Goal: Task Accomplishment & Management: Manage account settings

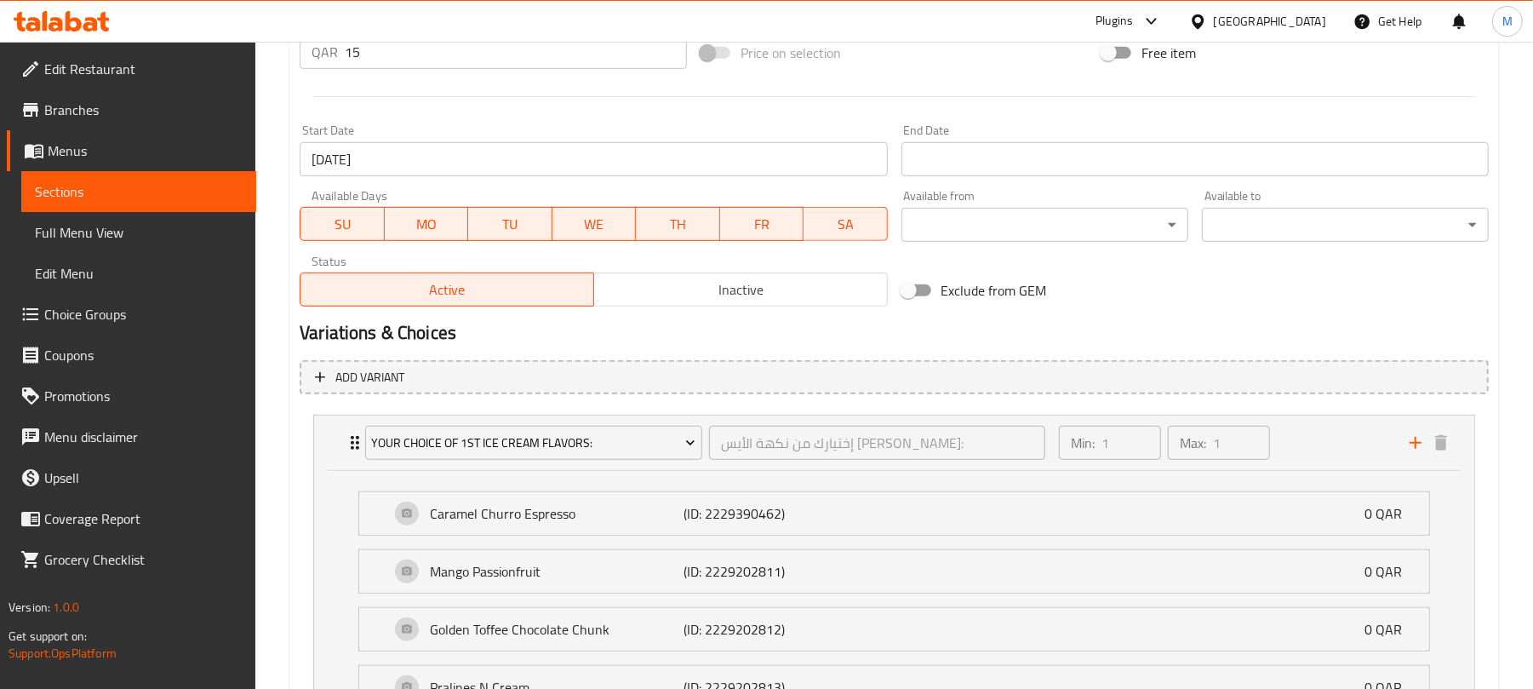
scroll to position [710, 0]
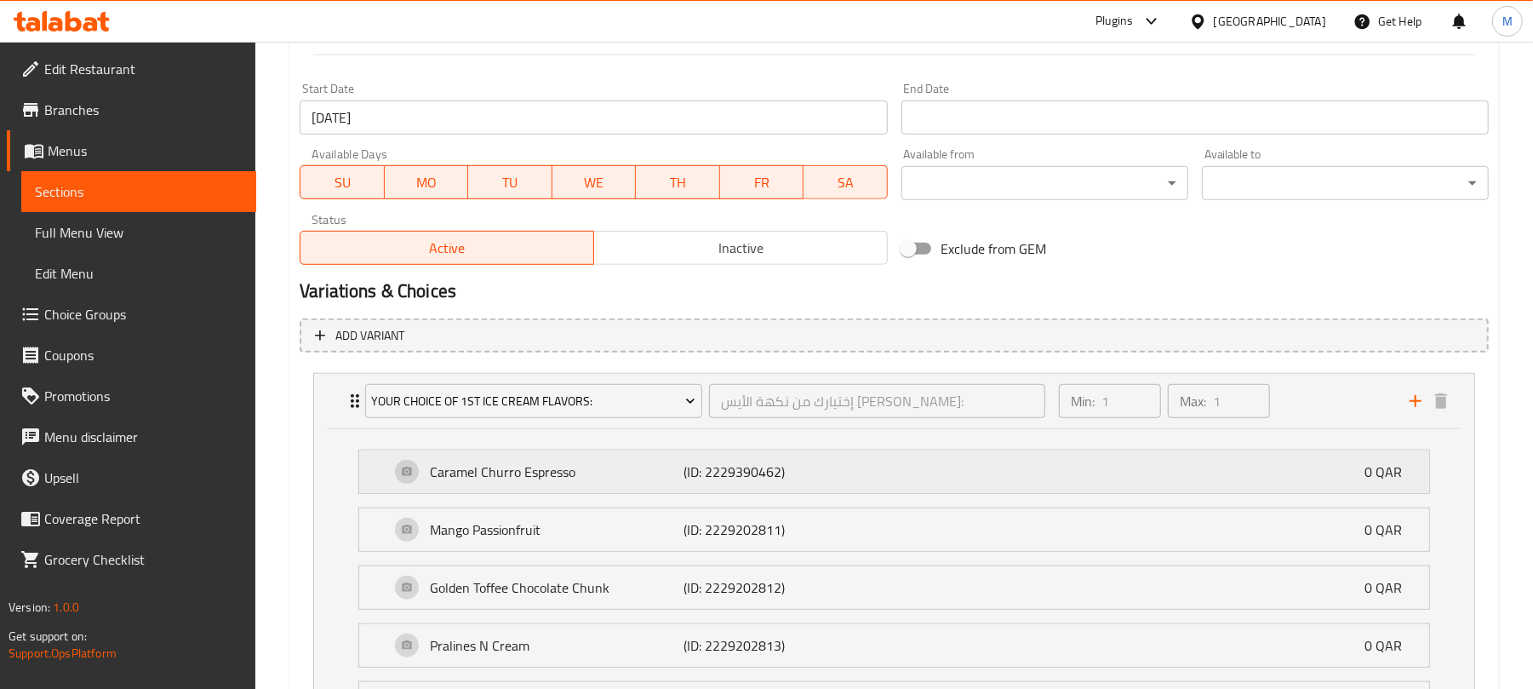
click at [1173, 484] on div "Caramel Churro Espresso (ID: 2229390462) 0 QAR" at bounding box center [899, 471] width 1019 height 43
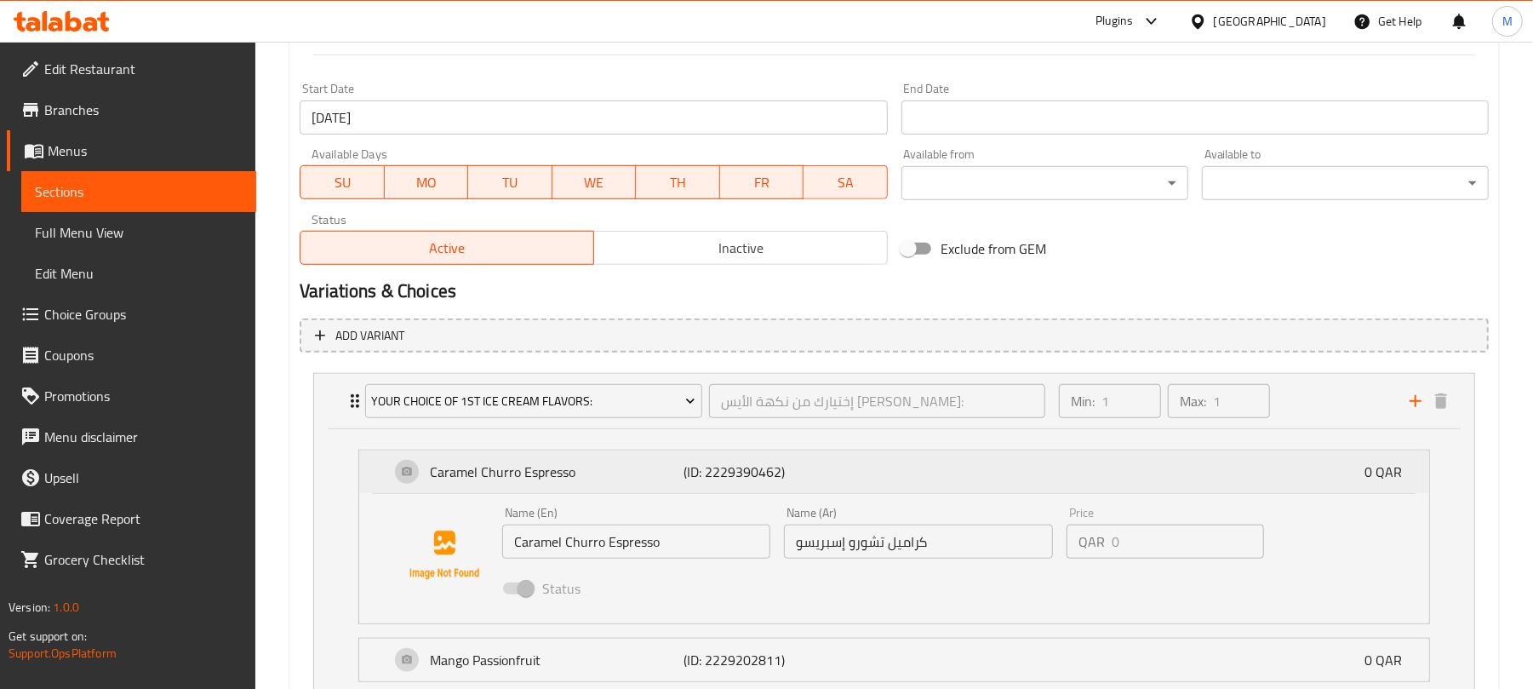
click at [1137, 475] on div "Caramel Churro Espresso (ID: 2229390462) 0 QAR" at bounding box center [899, 471] width 1019 height 43
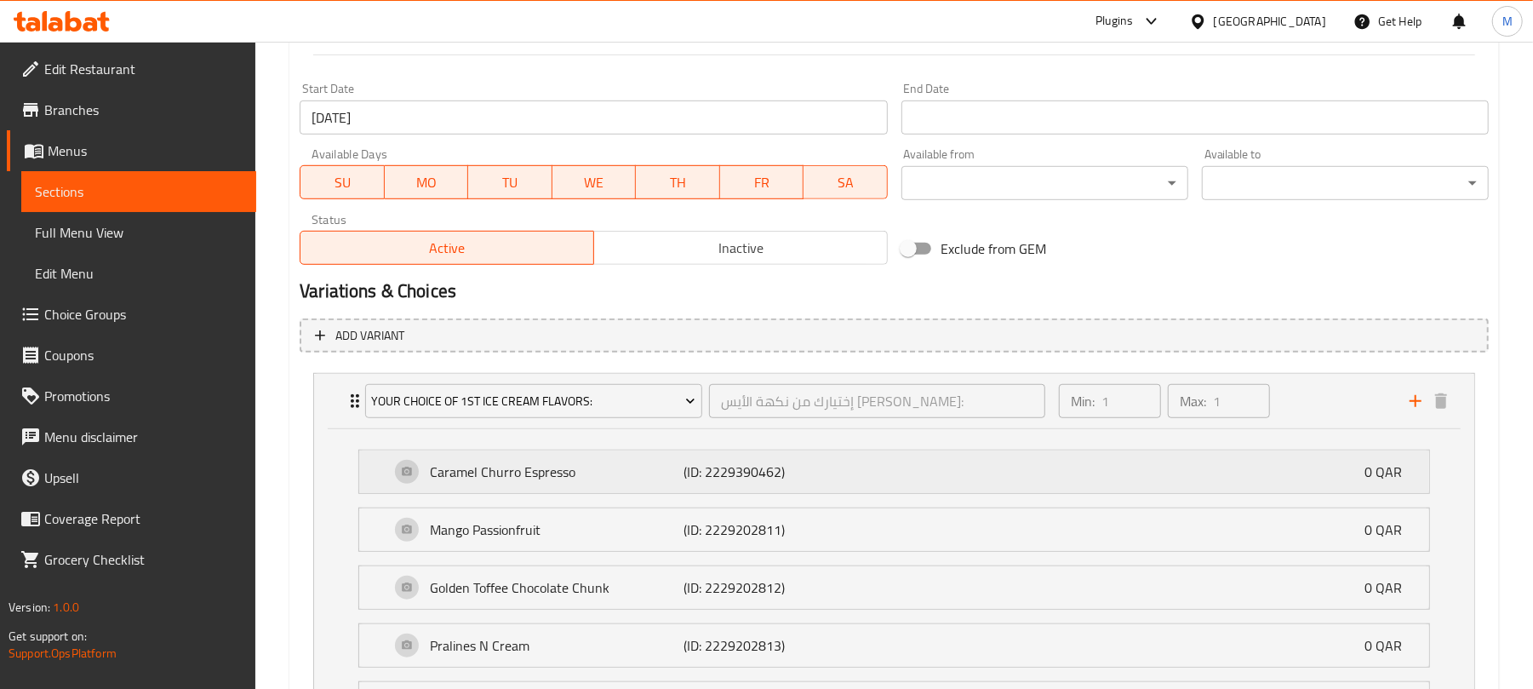
click at [1137, 475] on div "Caramel Churro Espresso (ID: 2229390462) 0 QAR" at bounding box center [899, 471] width 1019 height 43
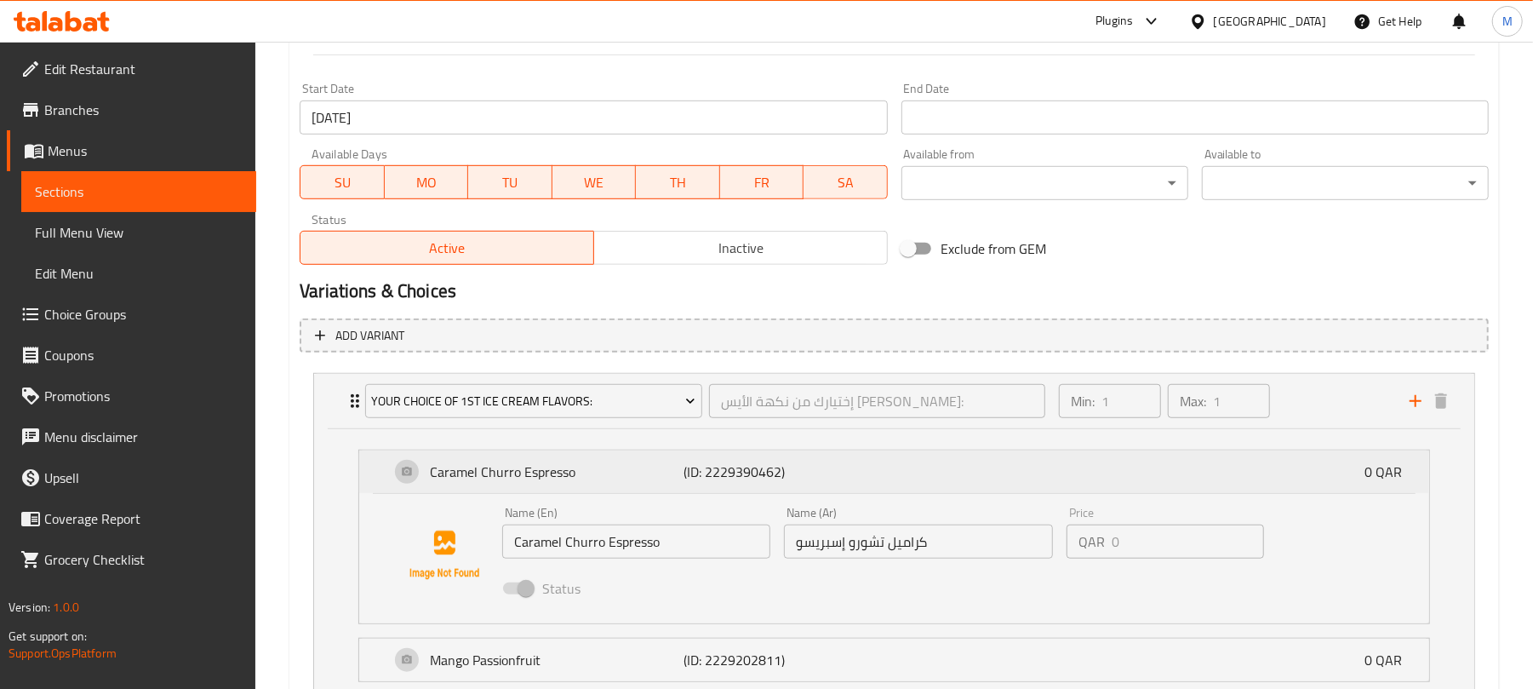
click at [1137, 475] on div "Caramel Churro Espresso (ID: 2229390462) 0 QAR" at bounding box center [899, 471] width 1019 height 43
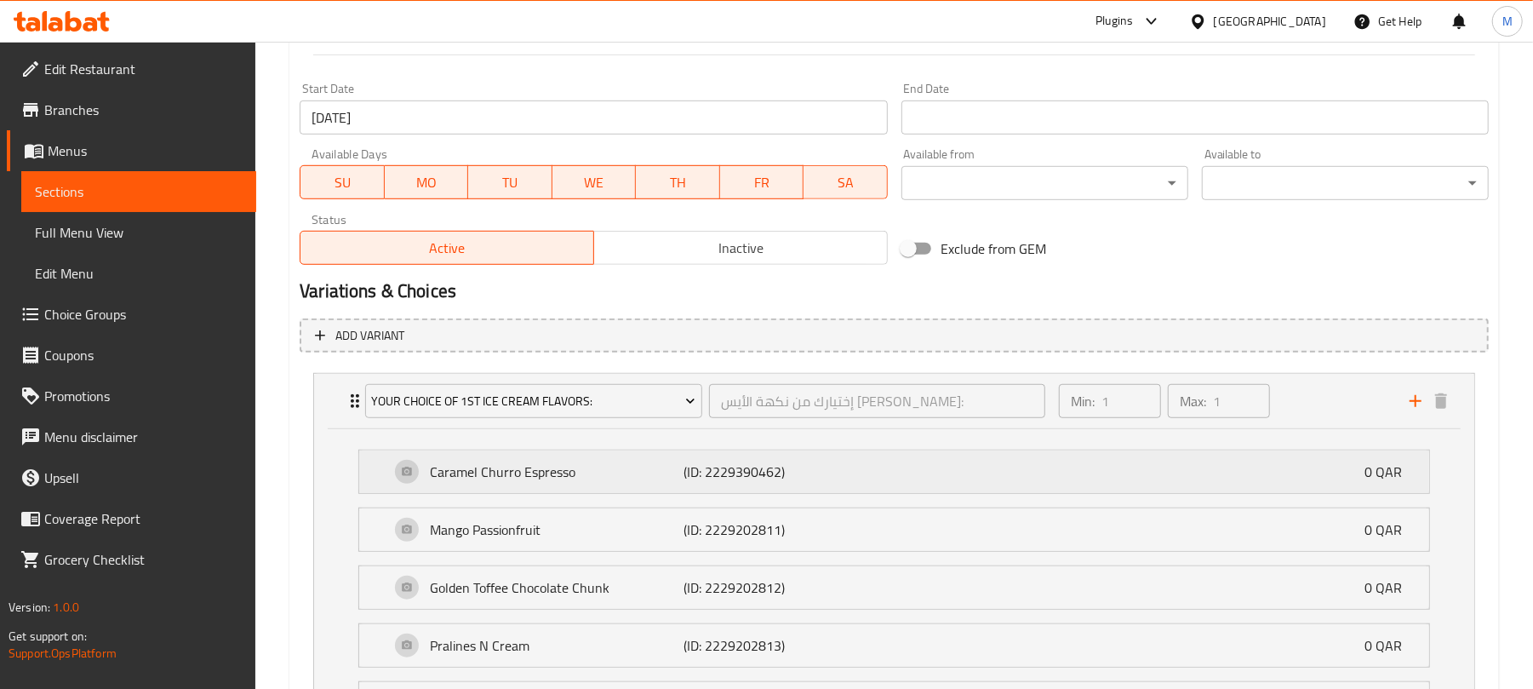
click at [1032, 492] on div "Caramel Churro Espresso (ID: 2229390462) 0 QAR" at bounding box center [899, 471] width 1019 height 43
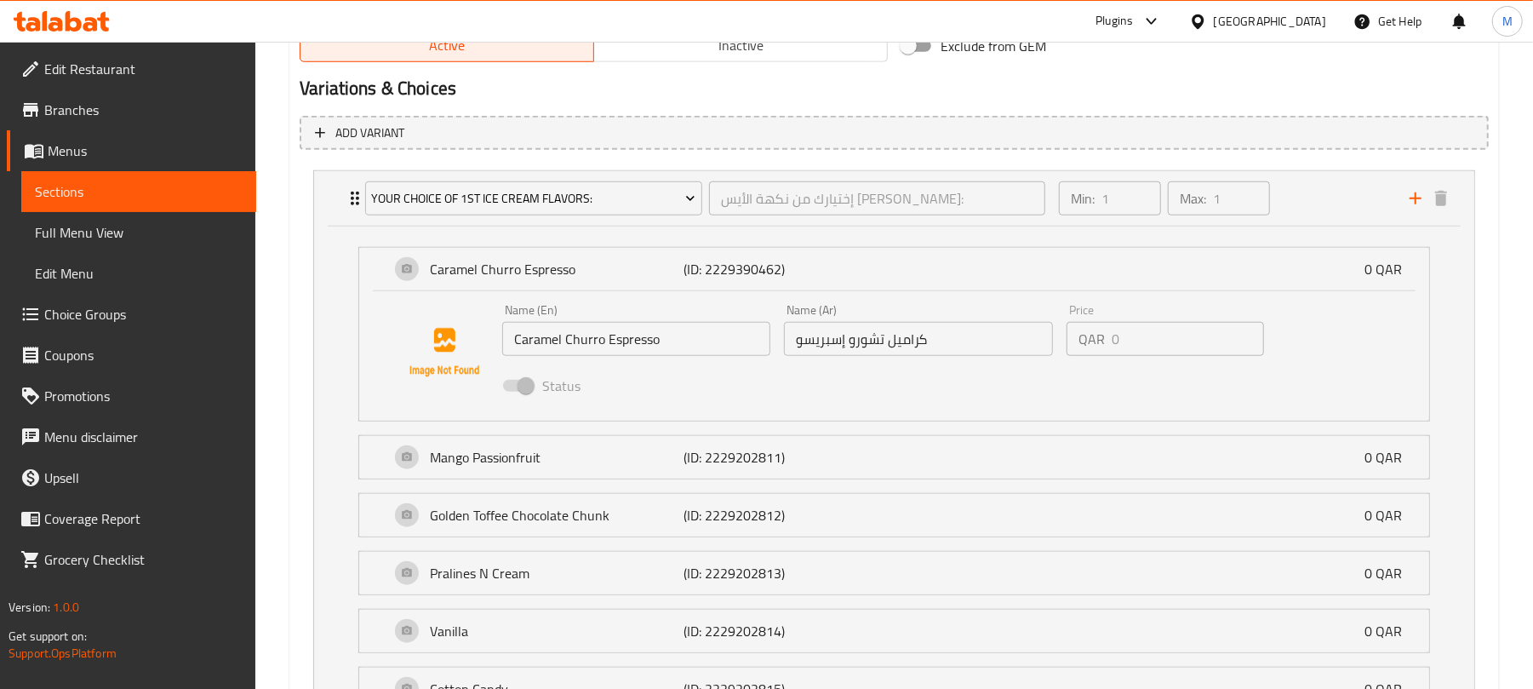
scroll to position [937, 0]
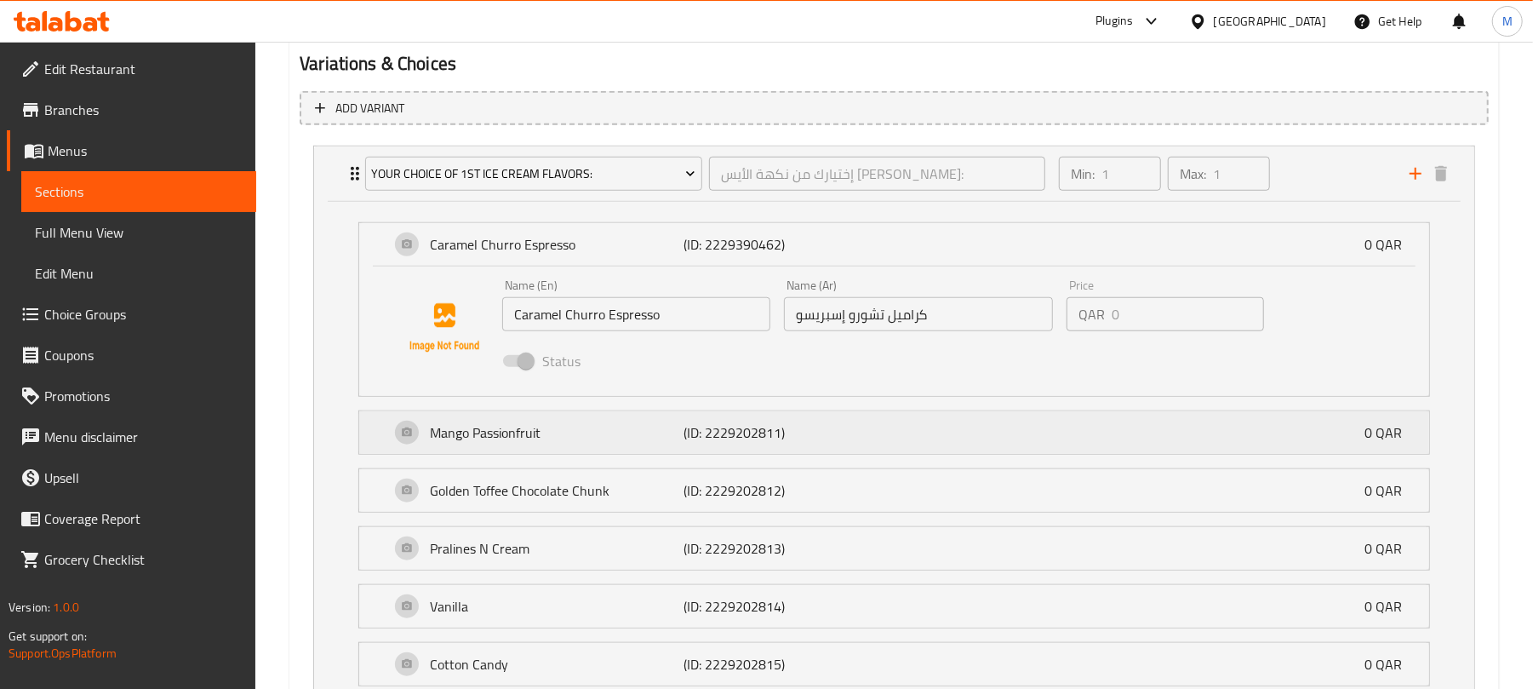
click at [894, 443] on div "Mango Passionfruit (ID: 2229202811) 0 QAR" at bounding box center [899, 432] width 1019 height 43
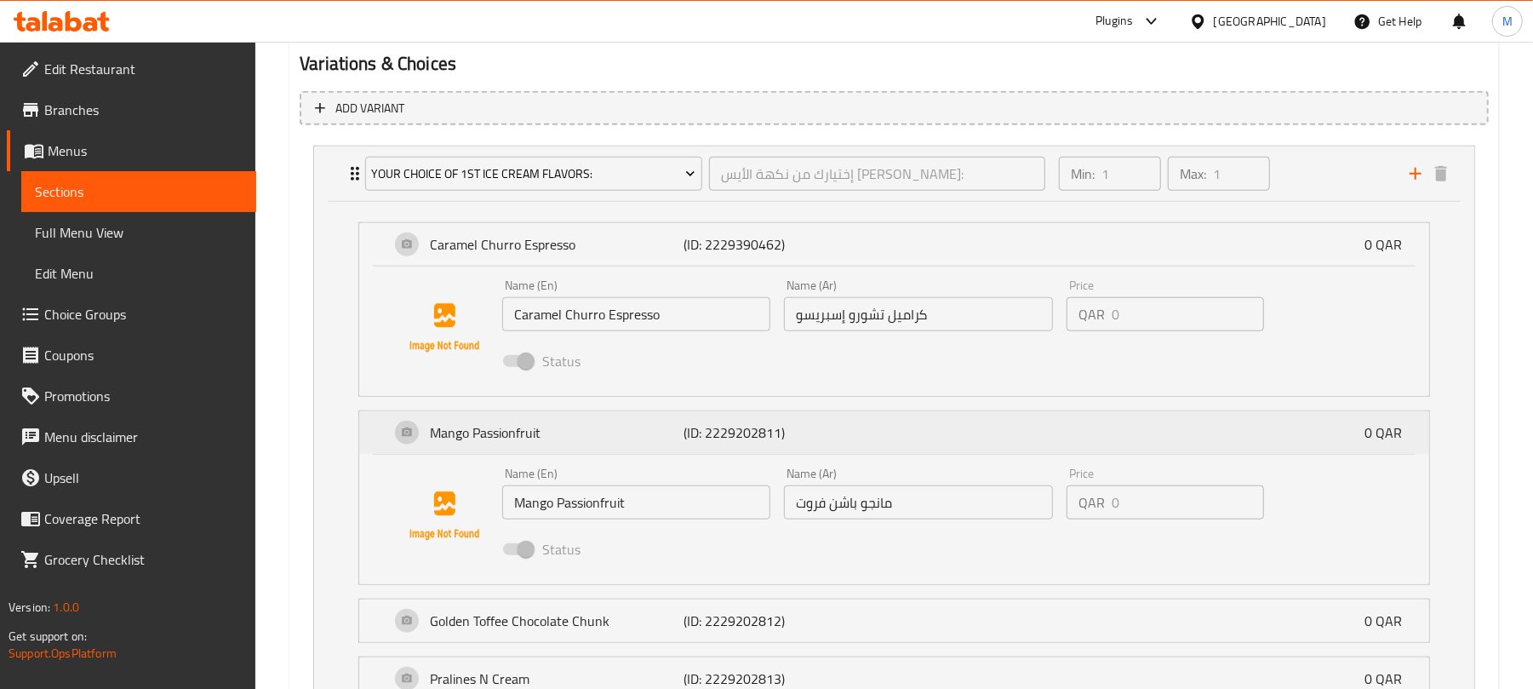
scroll to position [1164, 0]
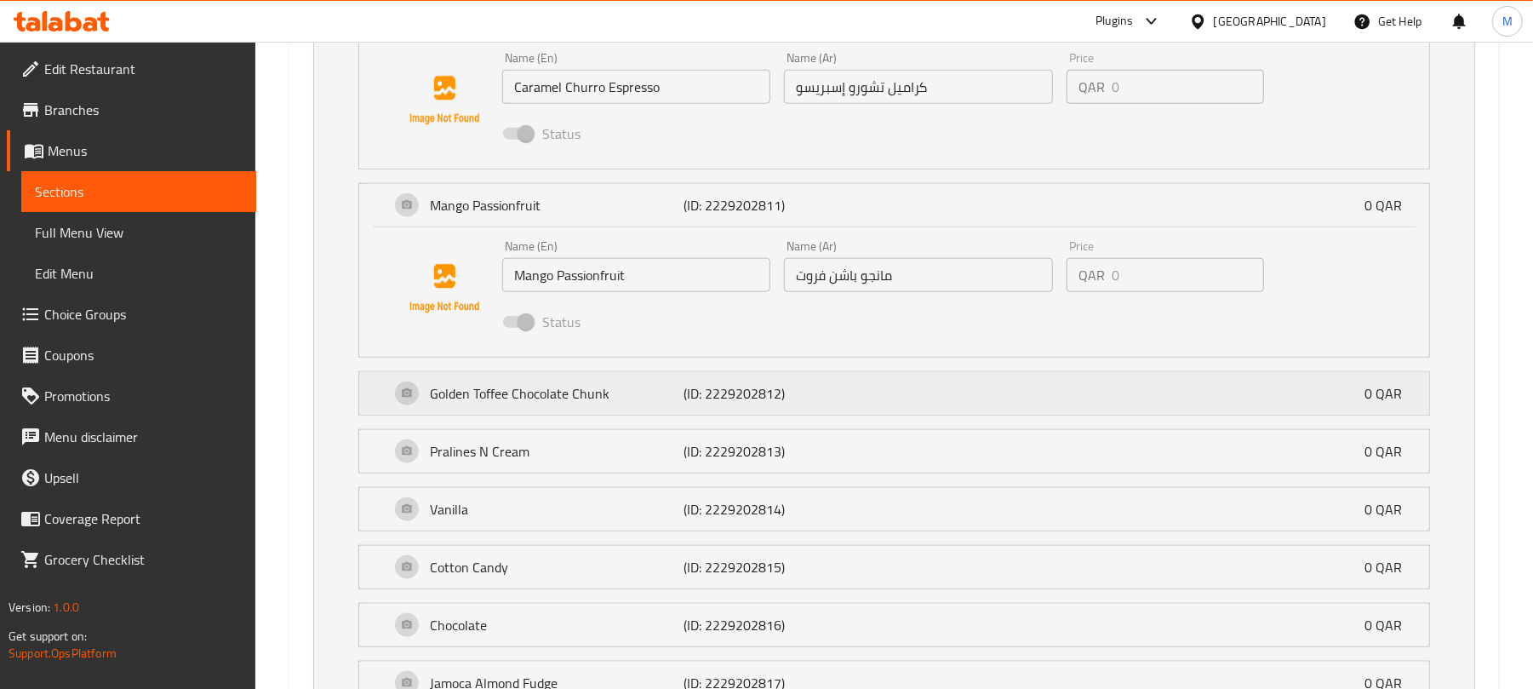
click at [916, 392] on div "Golden Toffee Chocolate Chunk (ID: 2229202812) 0 QAR" at bounding box center [899, 393] width 1019 height 43
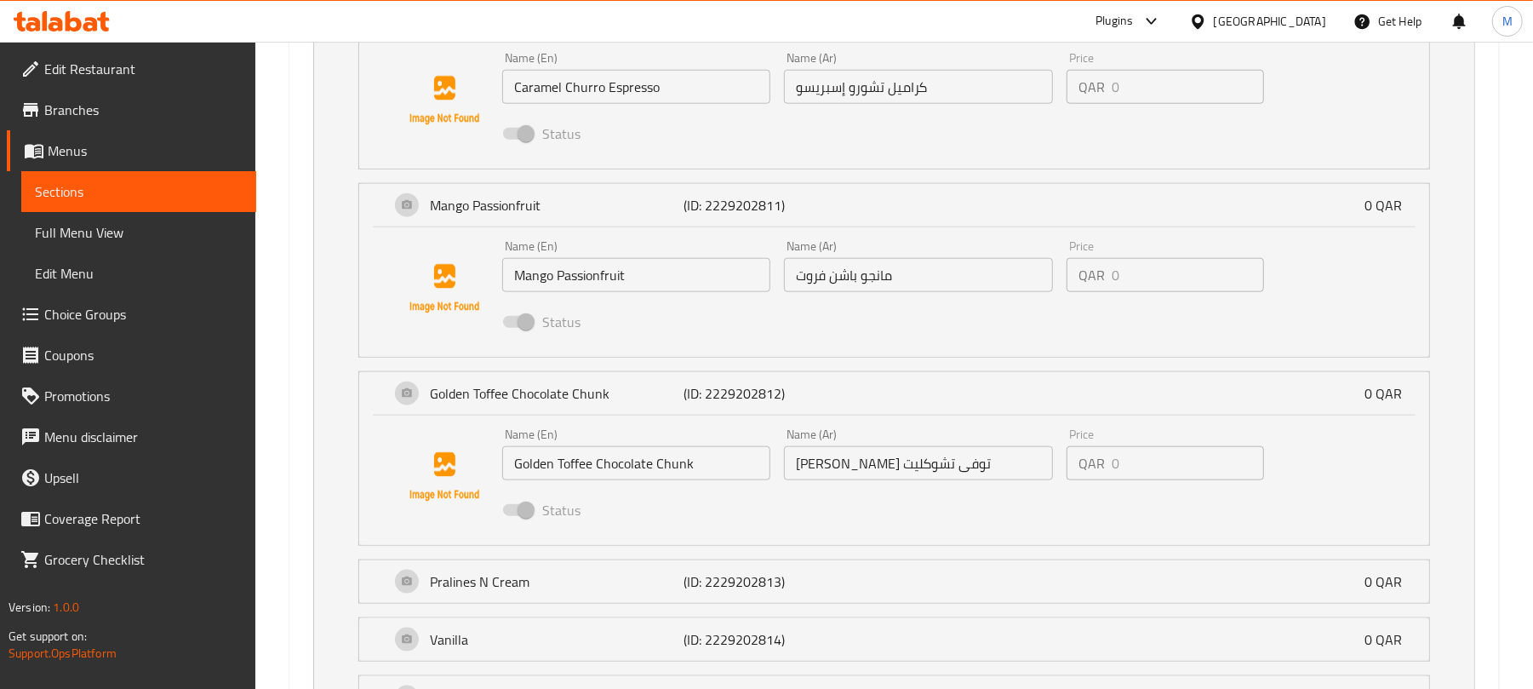
scroll to position [1278, 0]
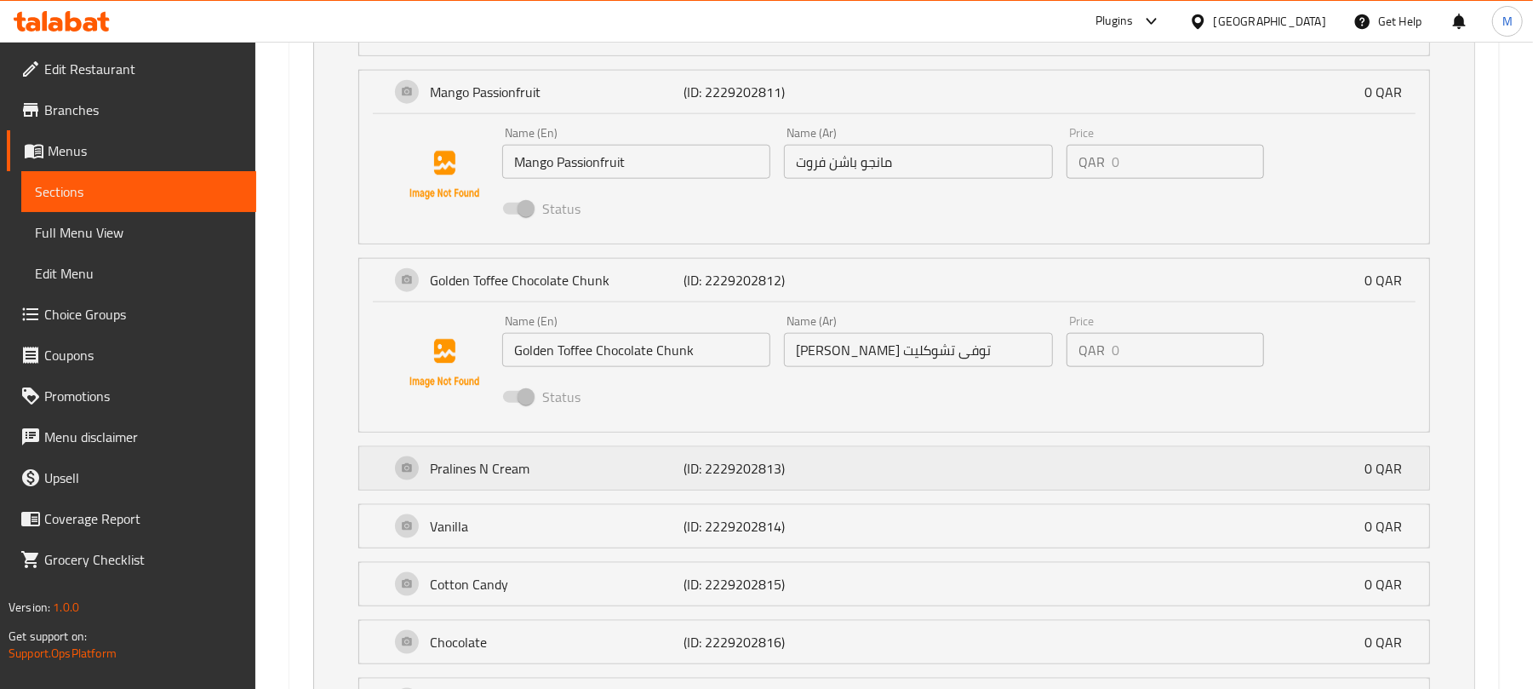
click at [926, 488] on div "Pralines N Cream (ID: 2229202813) 0 QAR" at bounding box center [899, 468] width 1019 height 43
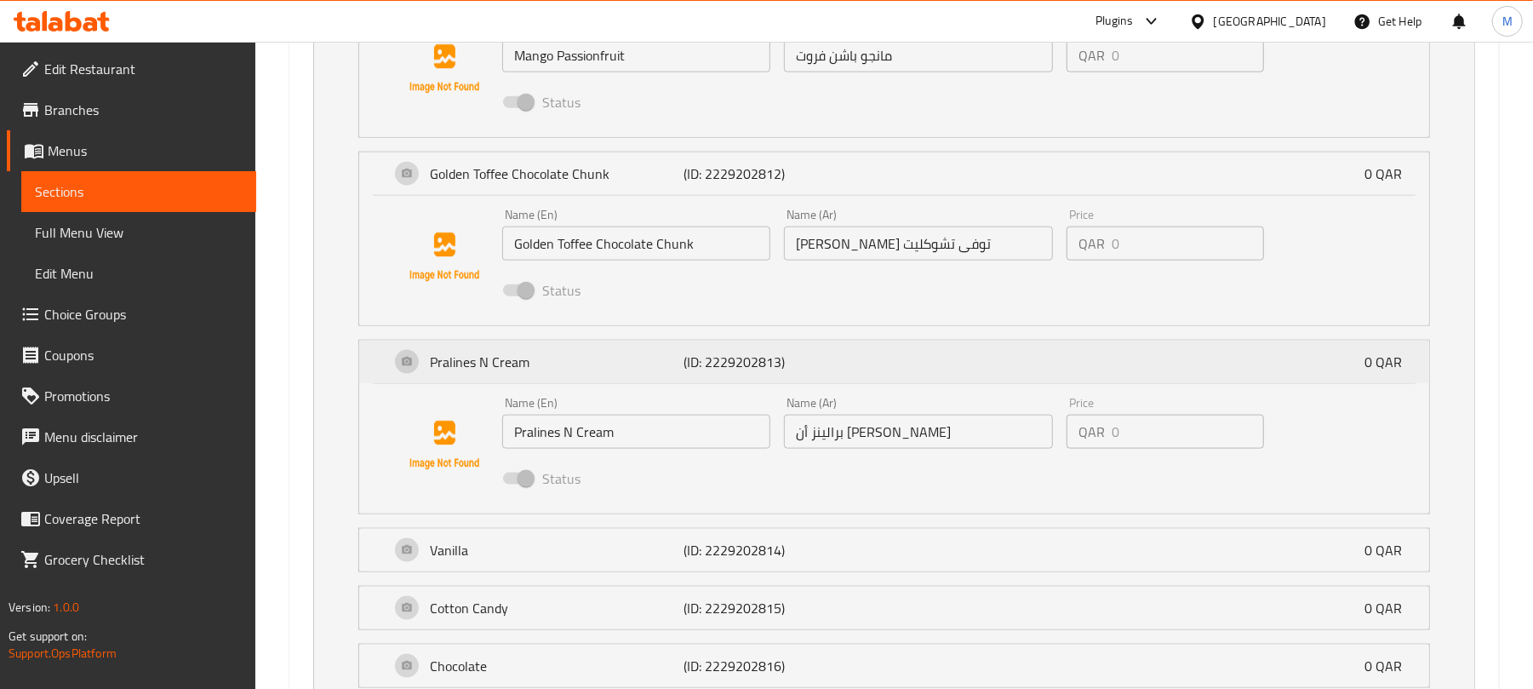
scroll to position [1505, 0]
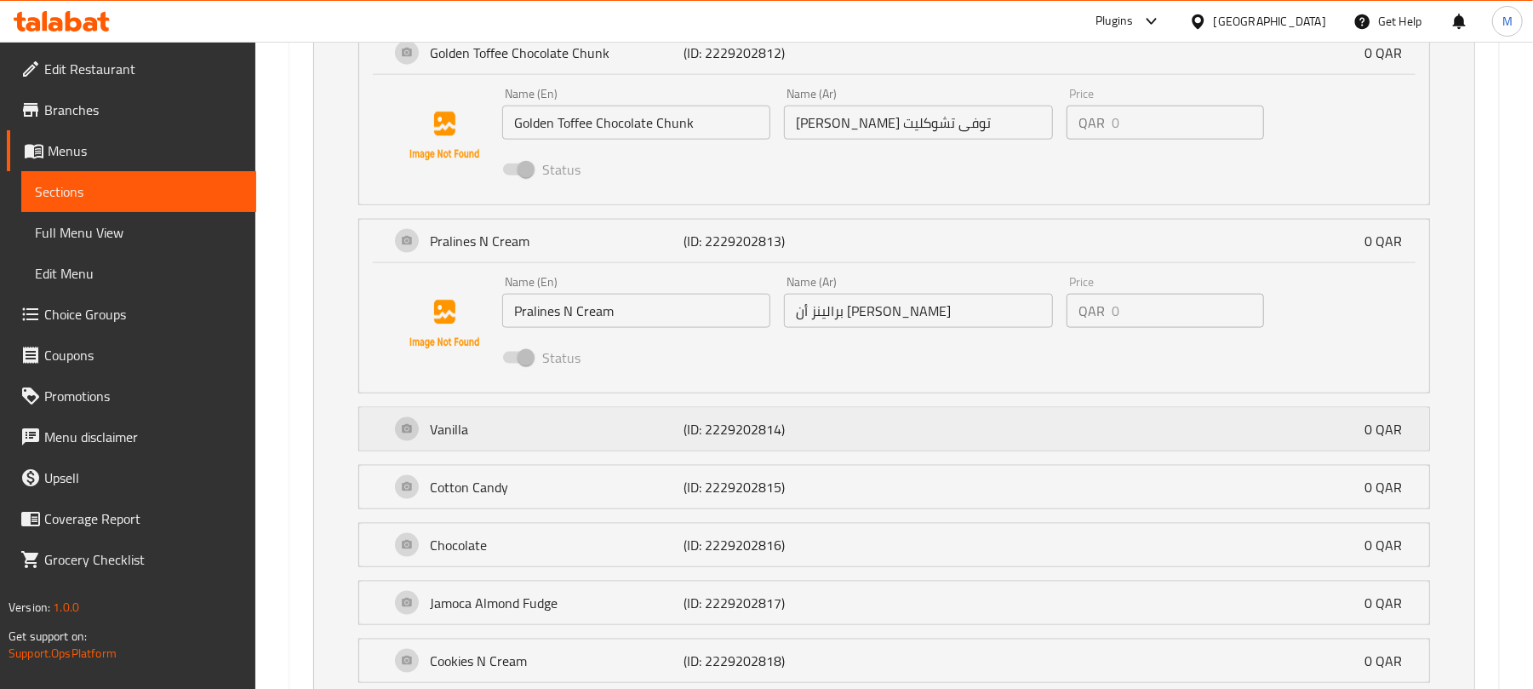
click at [944, 423] on div "Vanilla (ID: 2229202814) 0 QAR" at bounding box center [899, 429] width 1019 height 43
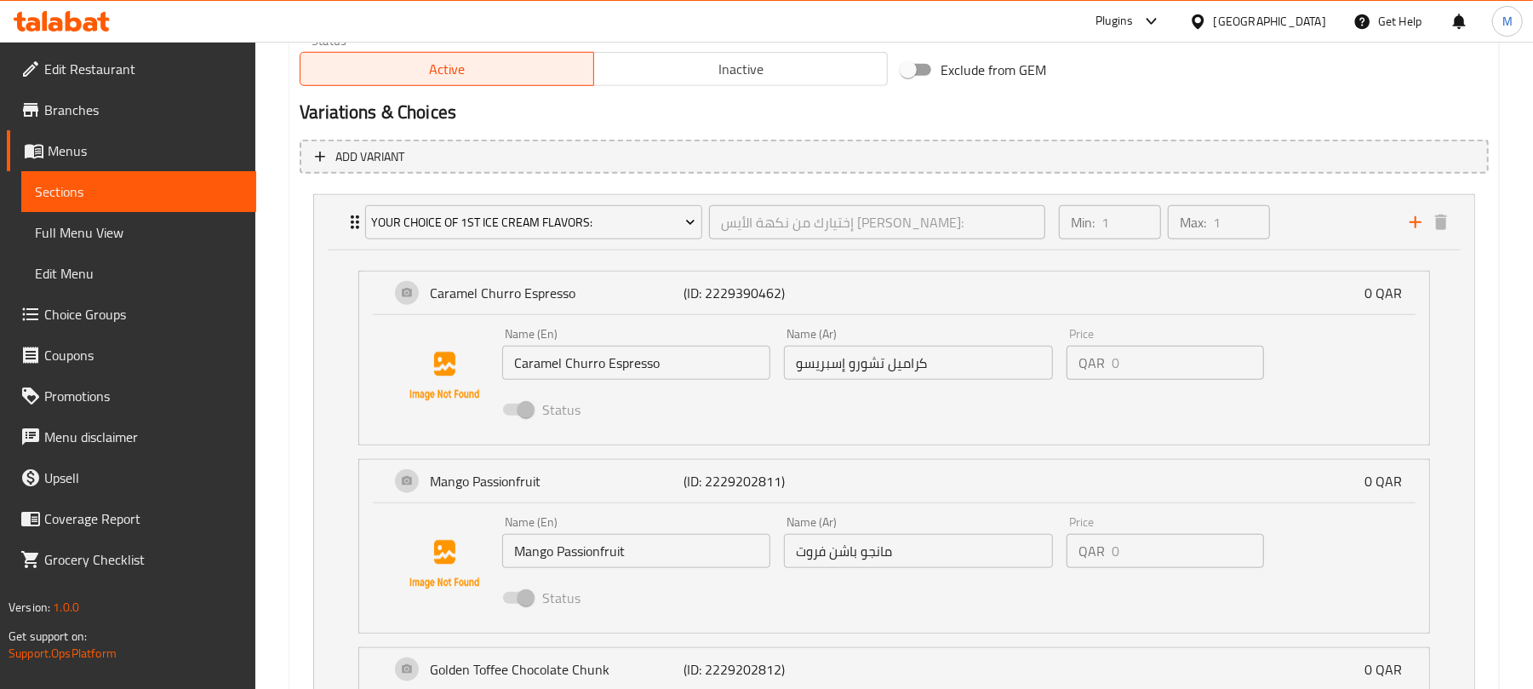
scroll to position [710, 0]
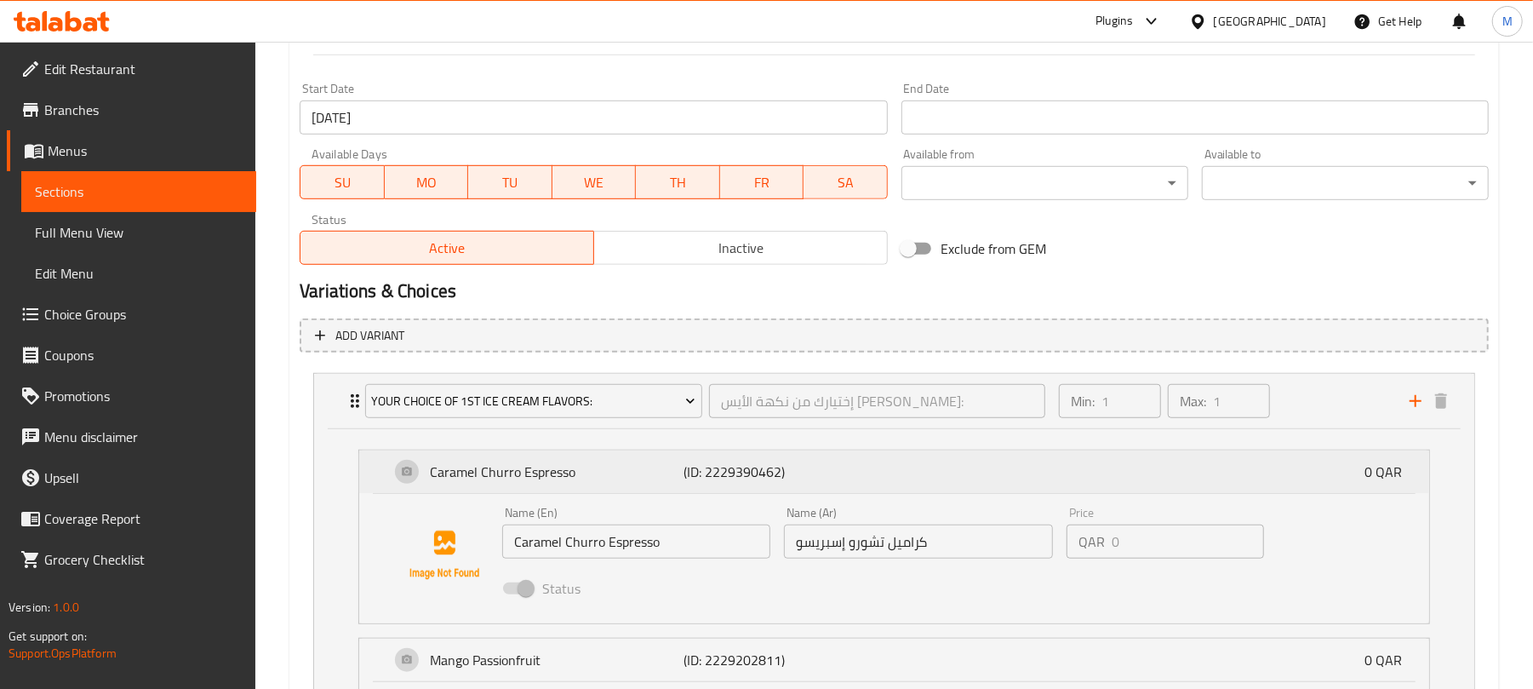
click at [882, 474] on div "Caramel Churro Espresso (ID: 2229390462) 0 QAR" at bounding box center [899, 471] width 1019 height 43
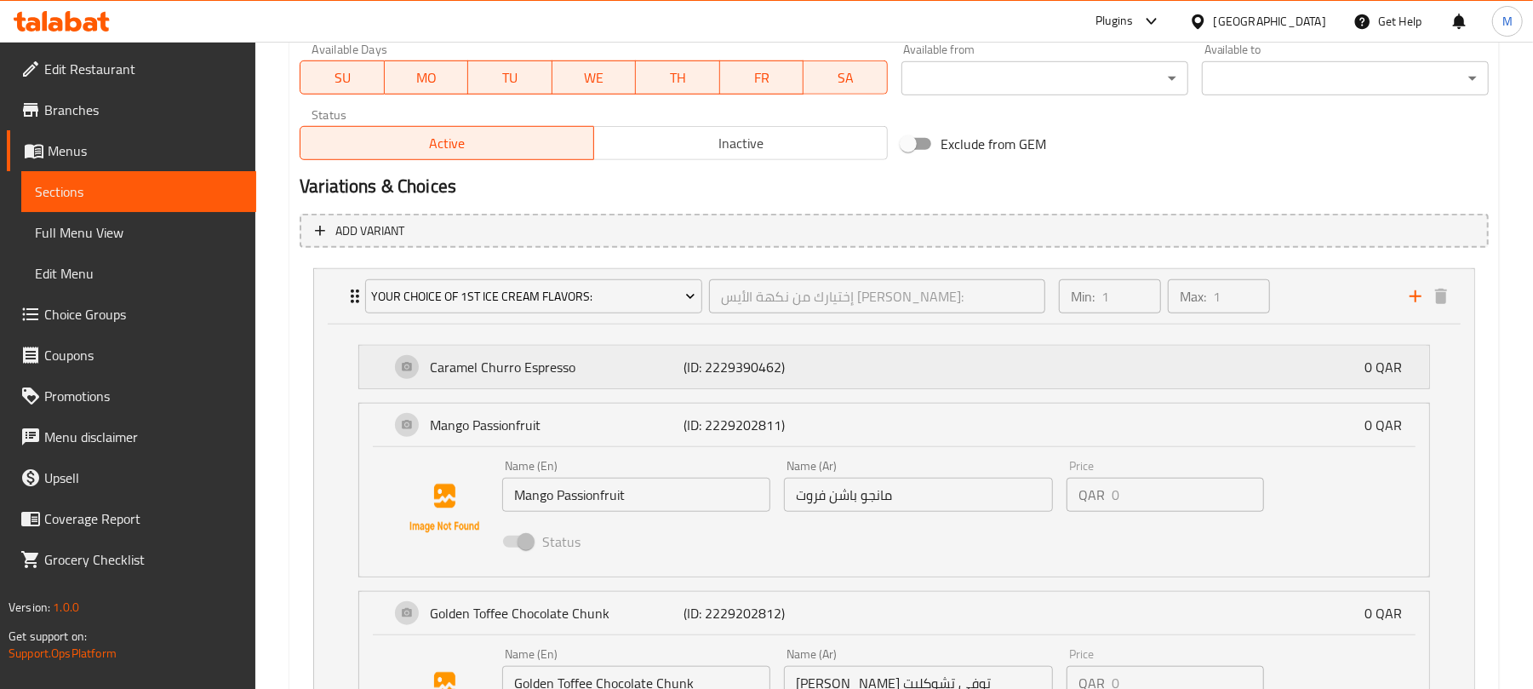
scroll to position [937, 0]
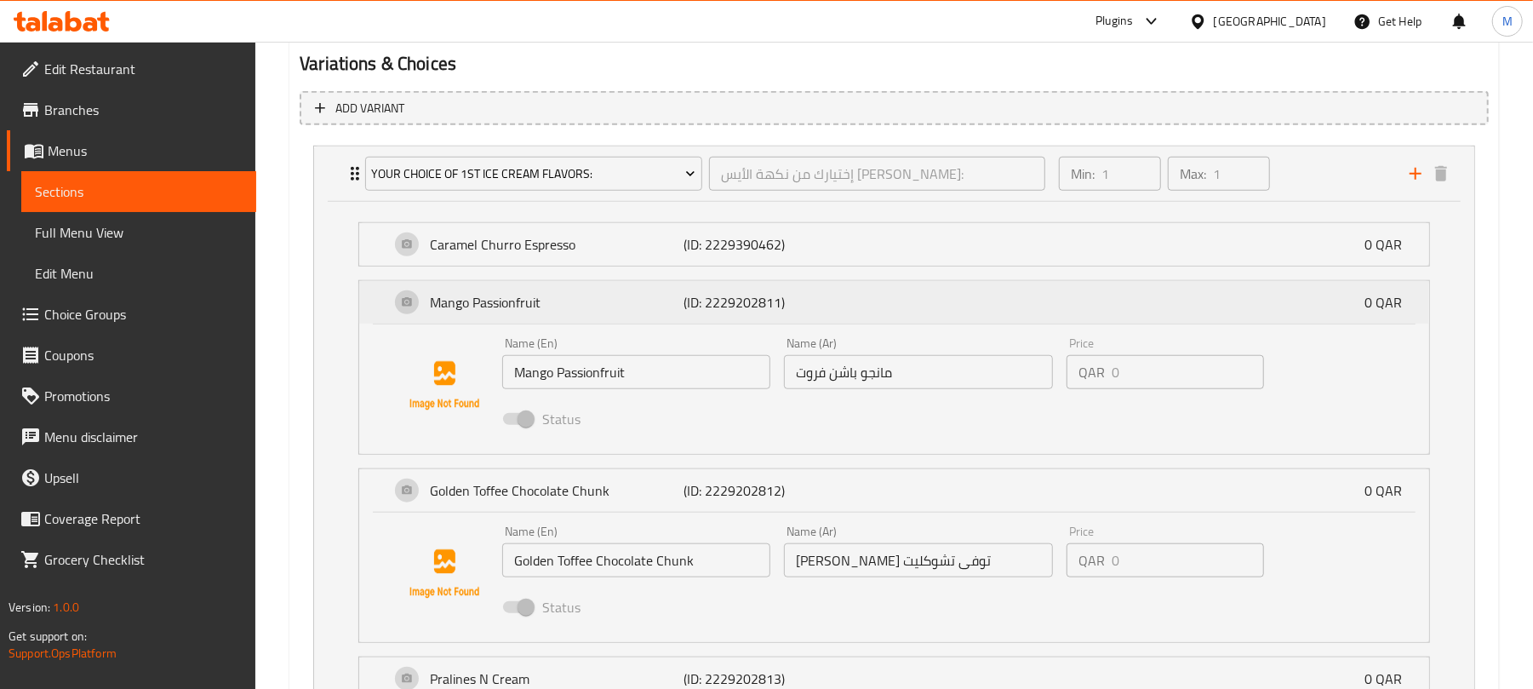
click at [907, 303] on div "Mango Passionfruit (ID: 2229202811) 0 QAR" at bounding box center [899, 302] width 1019 height 43
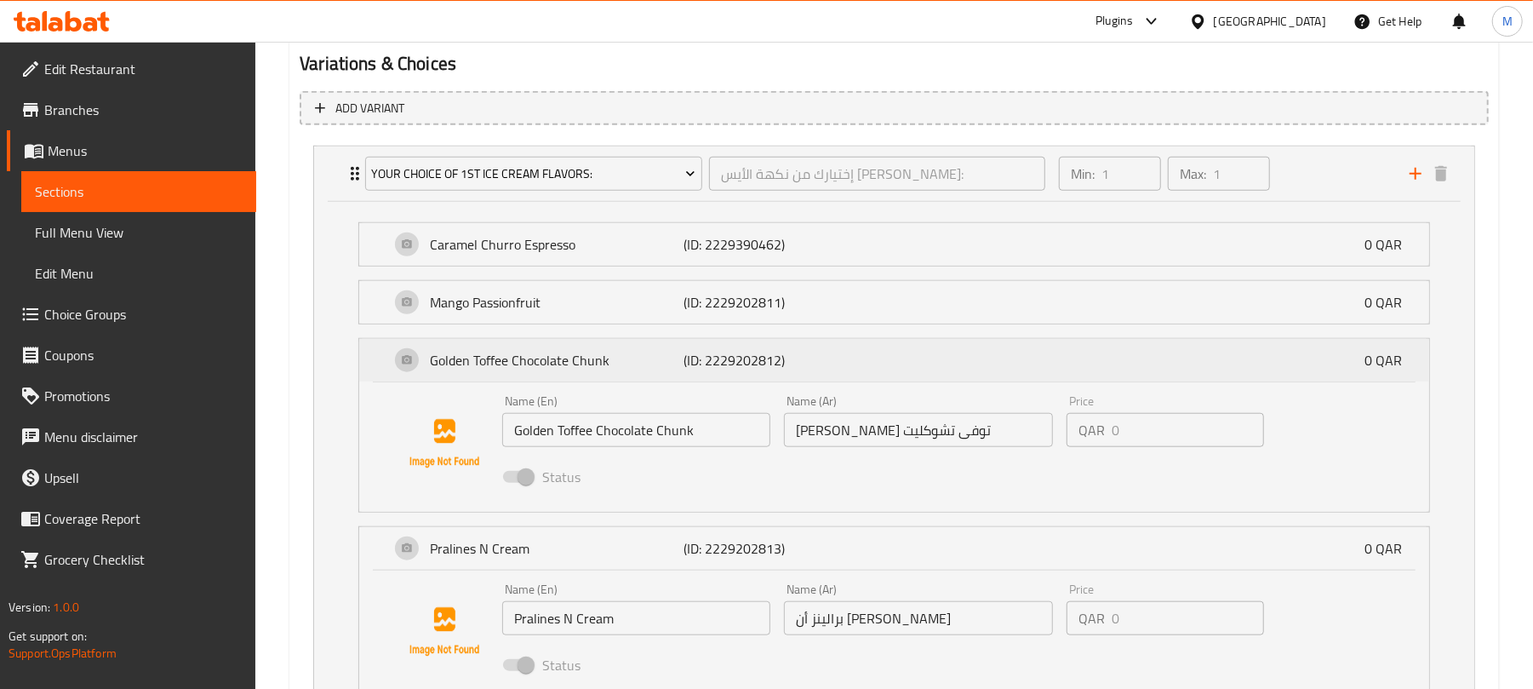
click at [912, 379] on div "Golden Toffee Chocolate Chunk (ID: 2229202812) 0 QAR" at bounding box center [899, 360] width 1019 height 43
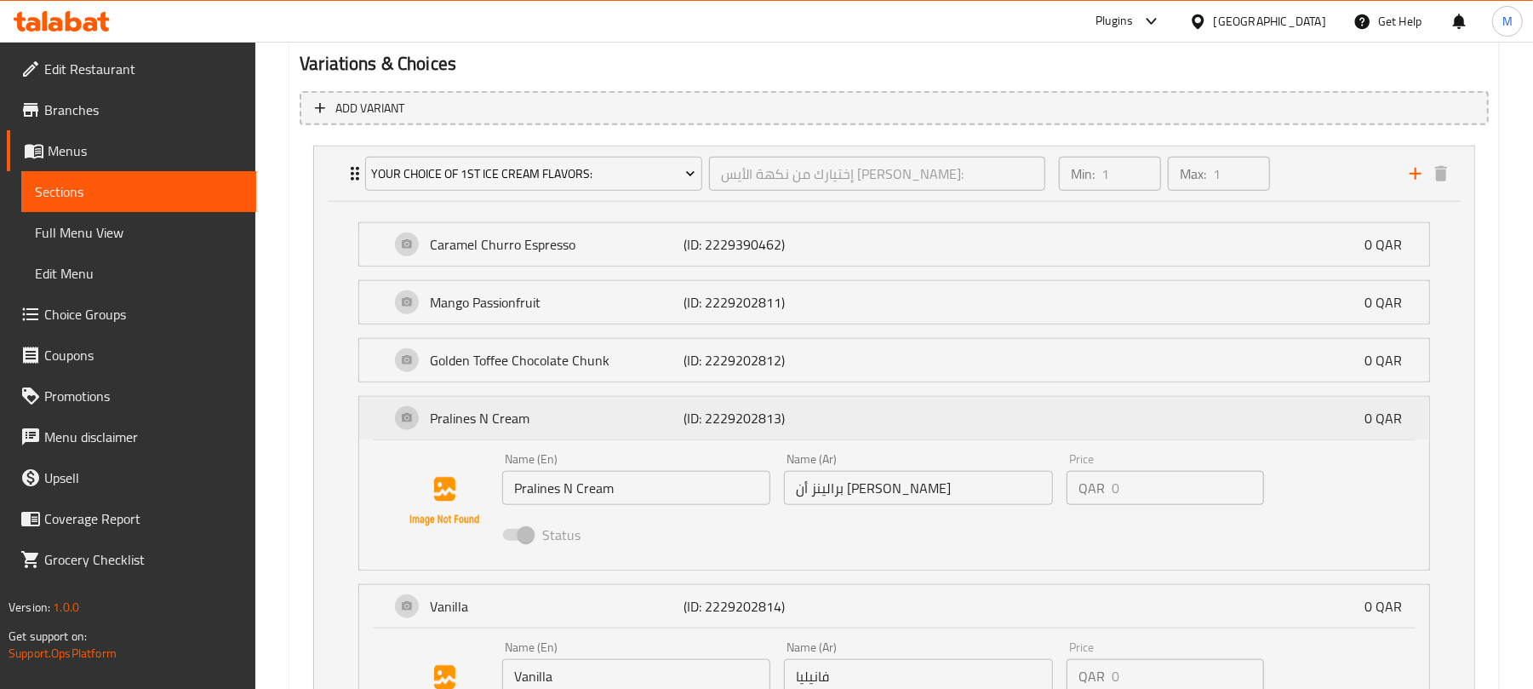
click at [910, 409] on div "Pralines N Cream (ID: 2229202813) 0 QAR" at bounding box center [899, 418] width 1019 height 43
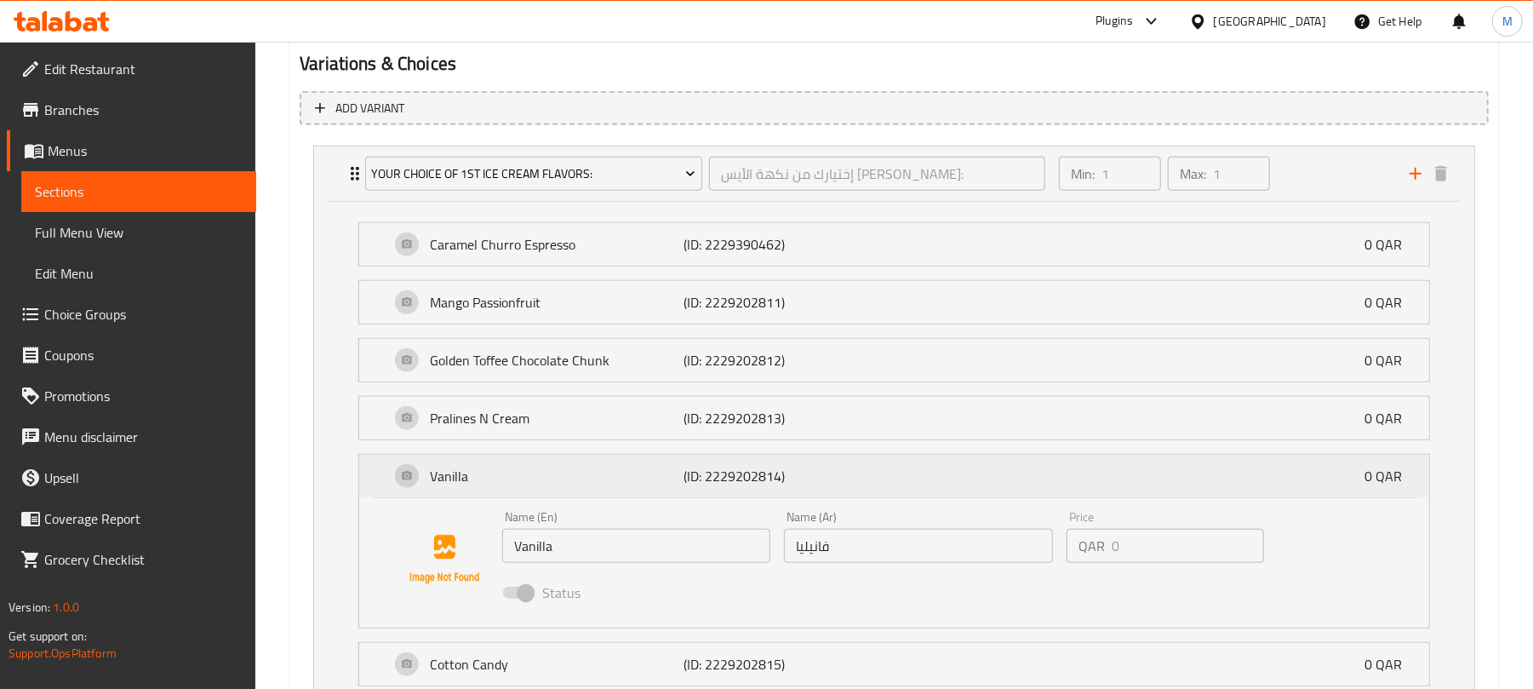
click at [870, 484] on div "Vanilla (ID: 2229202814) 0 QAR" at bounding box center [899, 476] width 1019 height 43
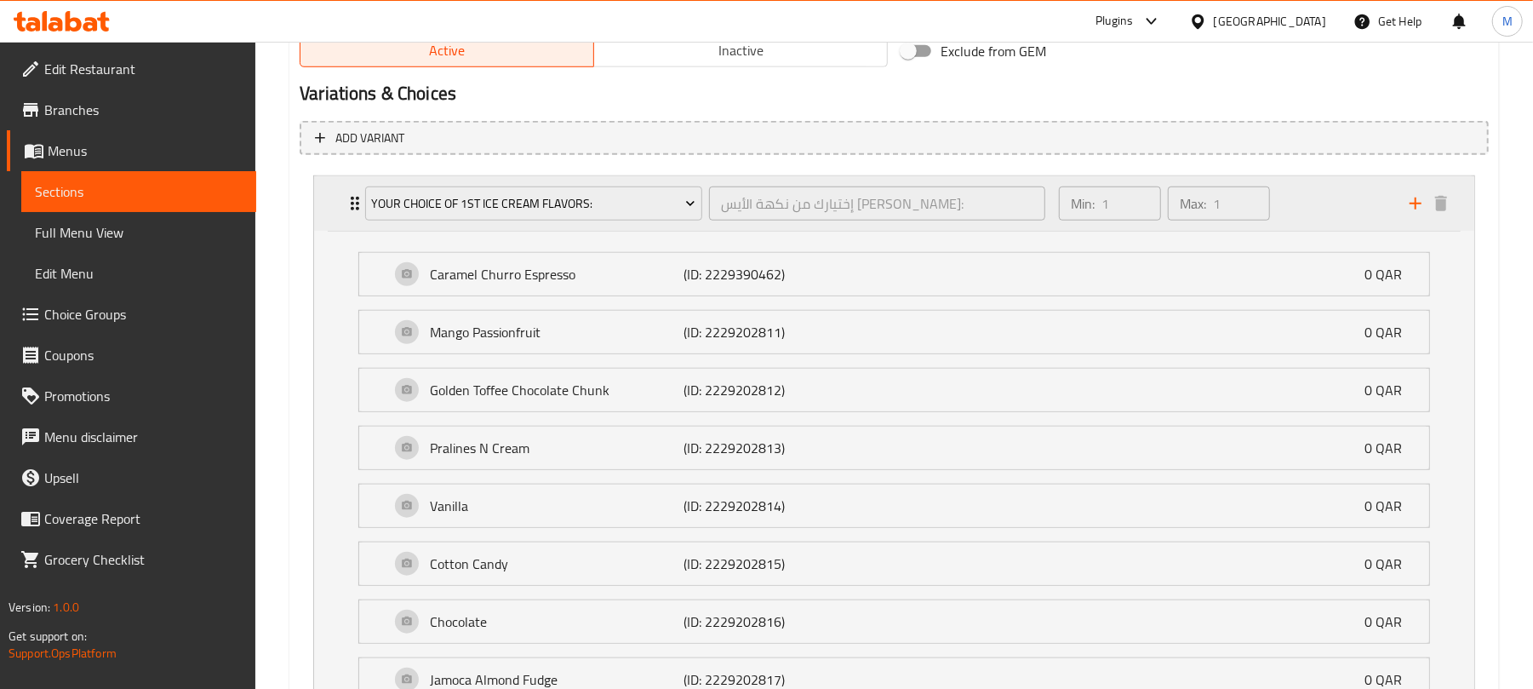
scroll to position [794, 0]
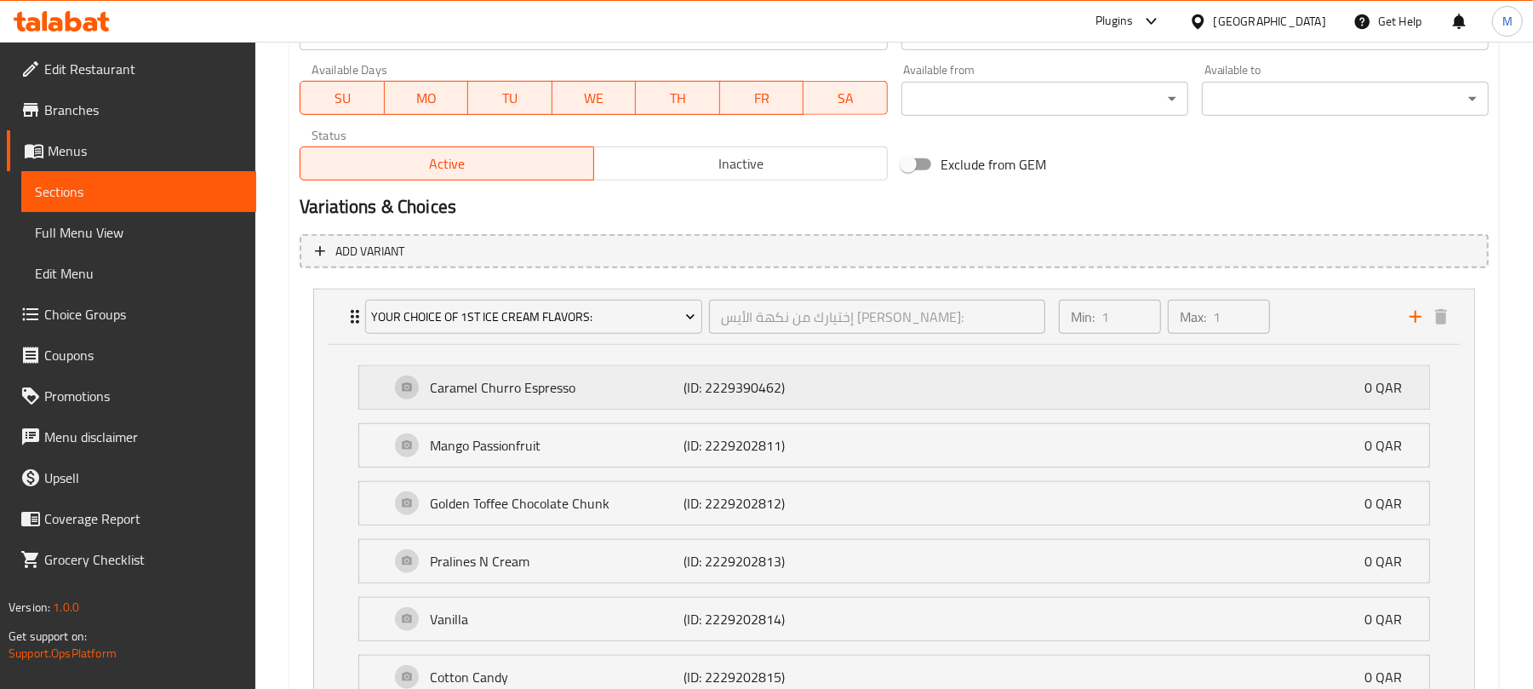
click at [730, 389] on p "(ID: 2229390462)" at bounding box center [767, 387] width 169 height 20
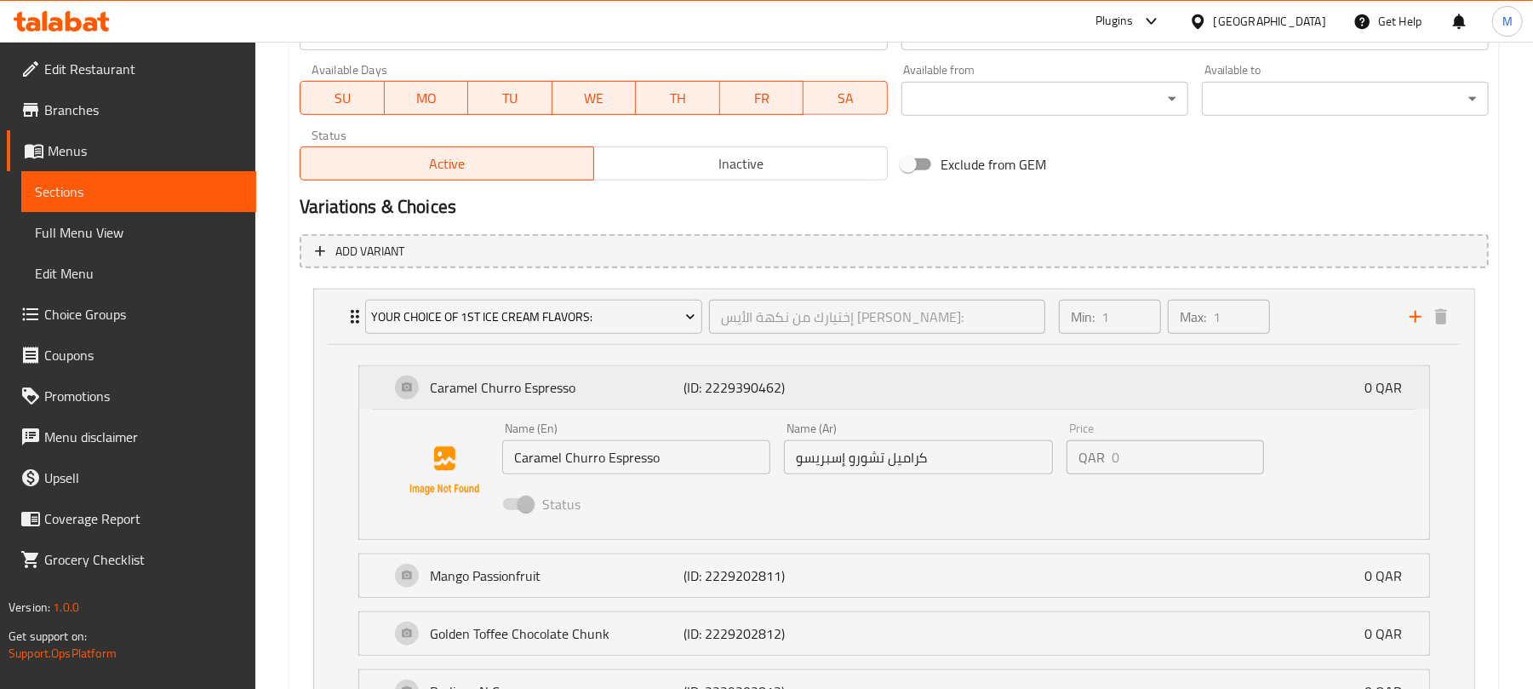
scroll to position [907, 0]
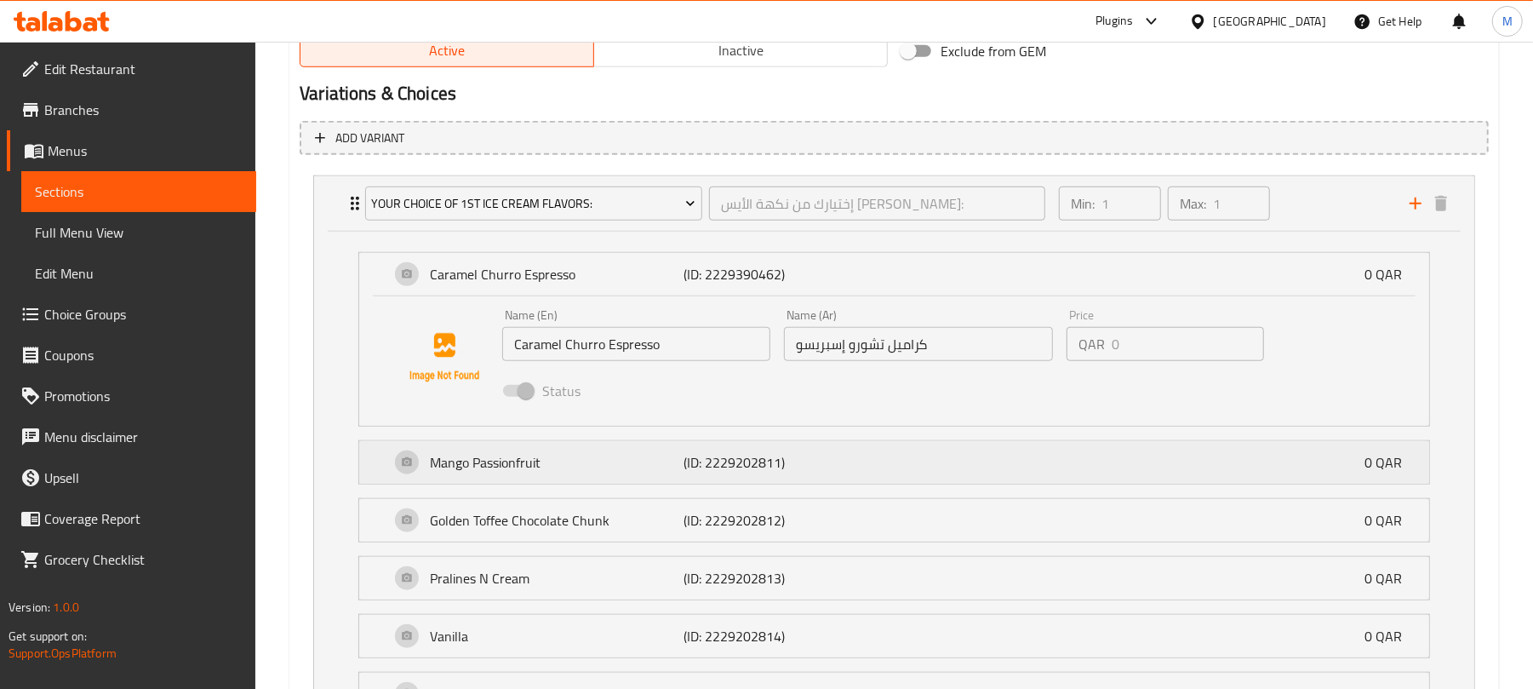
click at [739, 452] on p "(ID: 2229202811)" at bounding box center [767, 462] width 169 height 20
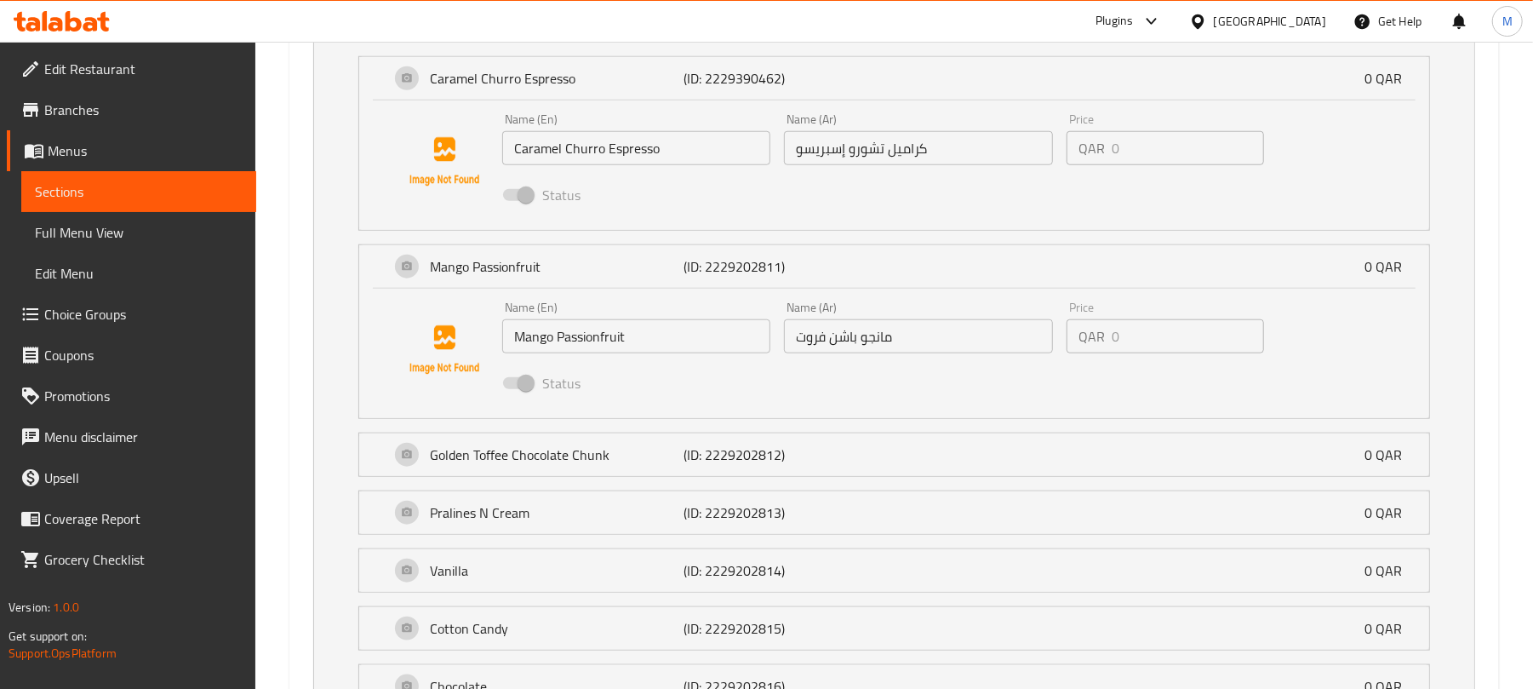
scroll to position [1135, 0]
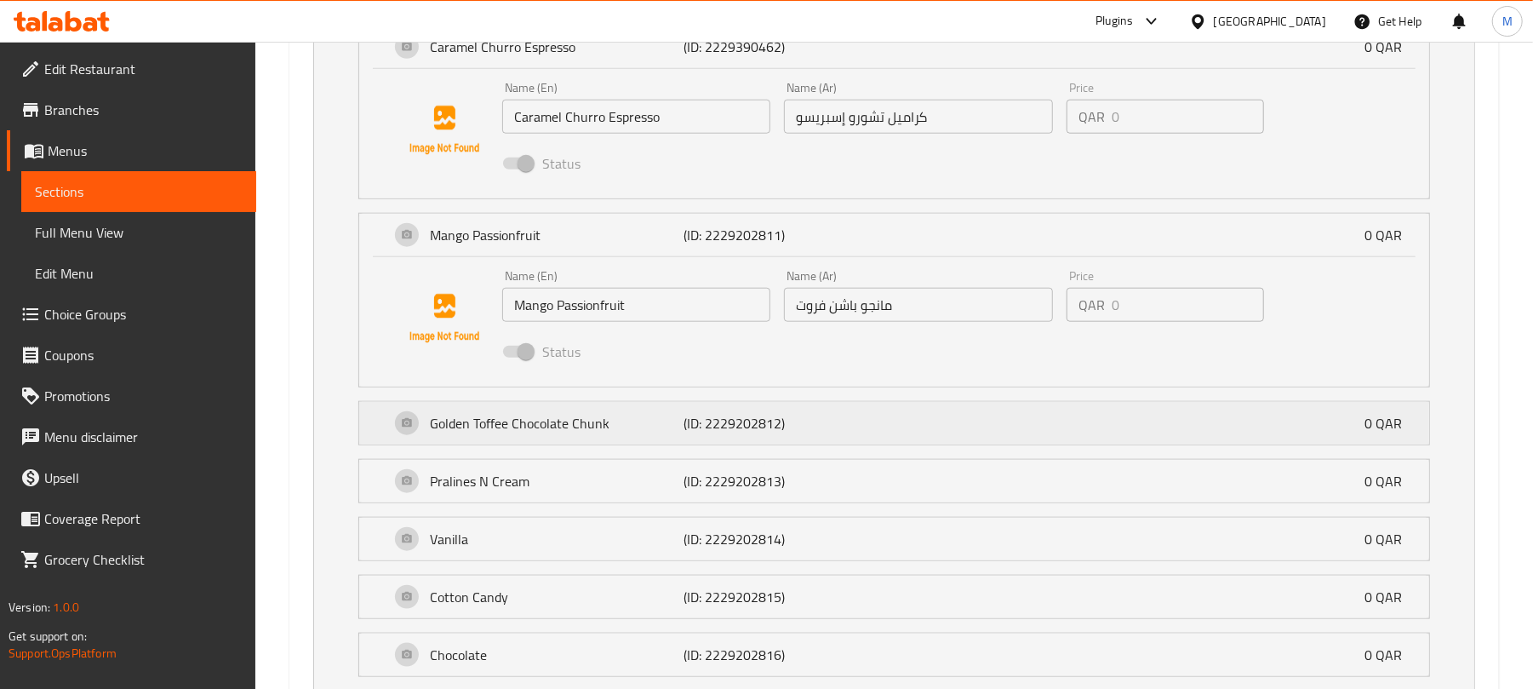
click at [767, 423] on p "(ID: 2229202812)" at bounding box center [767, 423] width 169 height 20
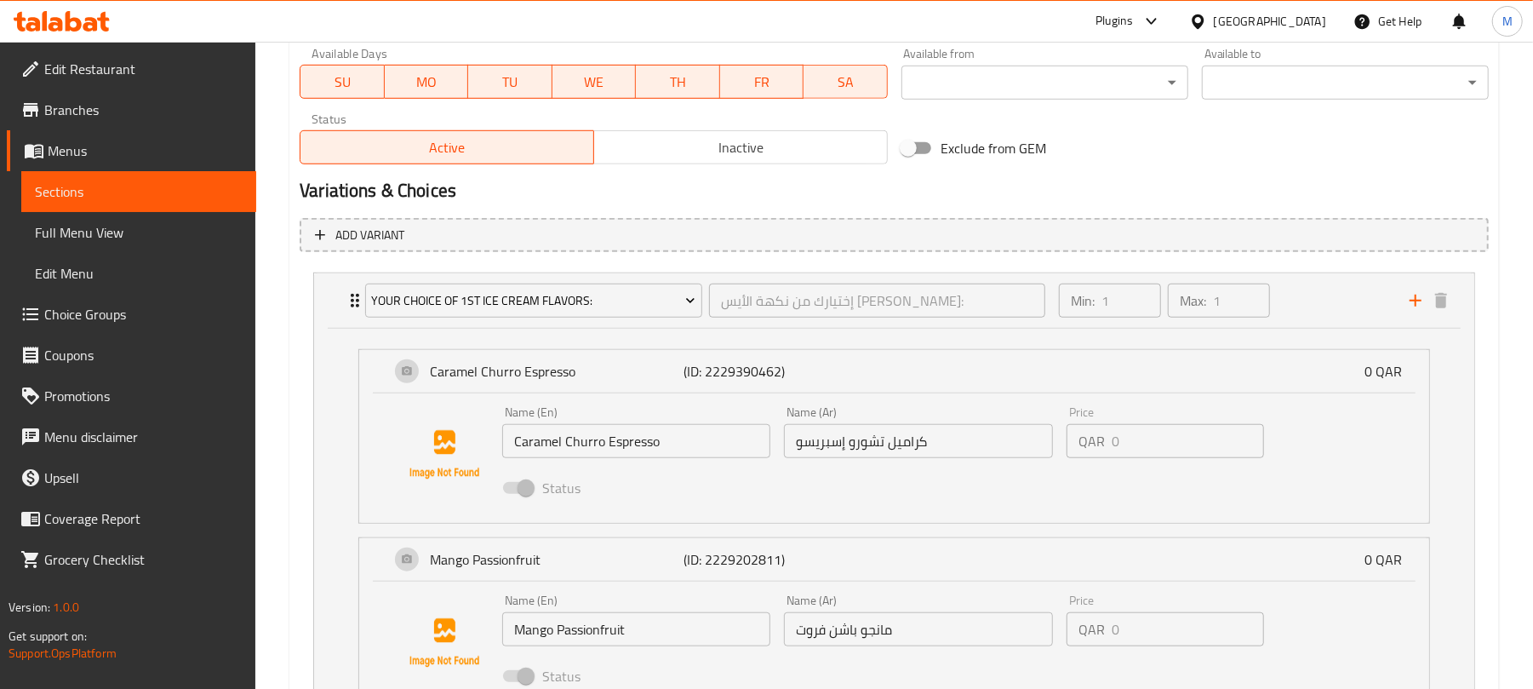
scroll to position [794, 0]
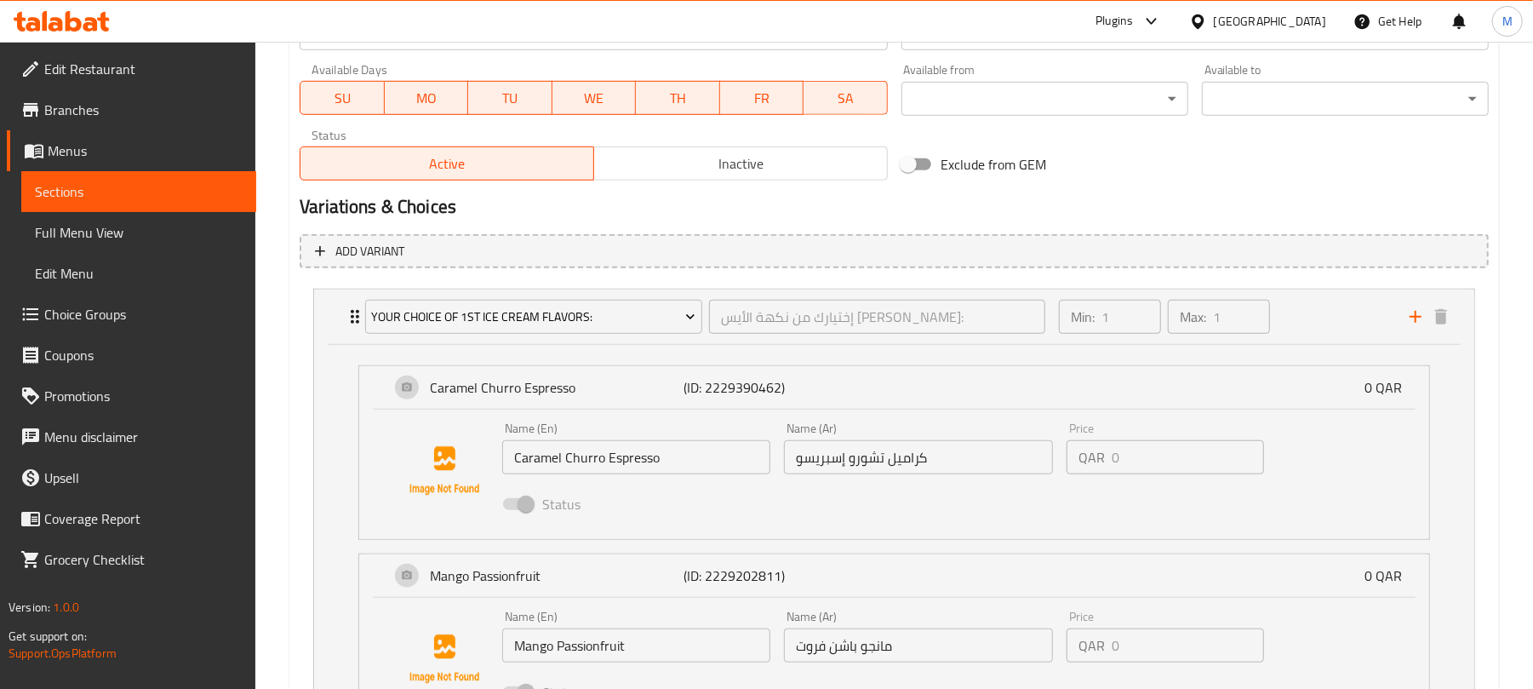
click at [1066, 146] on div "Exclude from GEM" at bounding box center [1095, 164] width 401 height 46
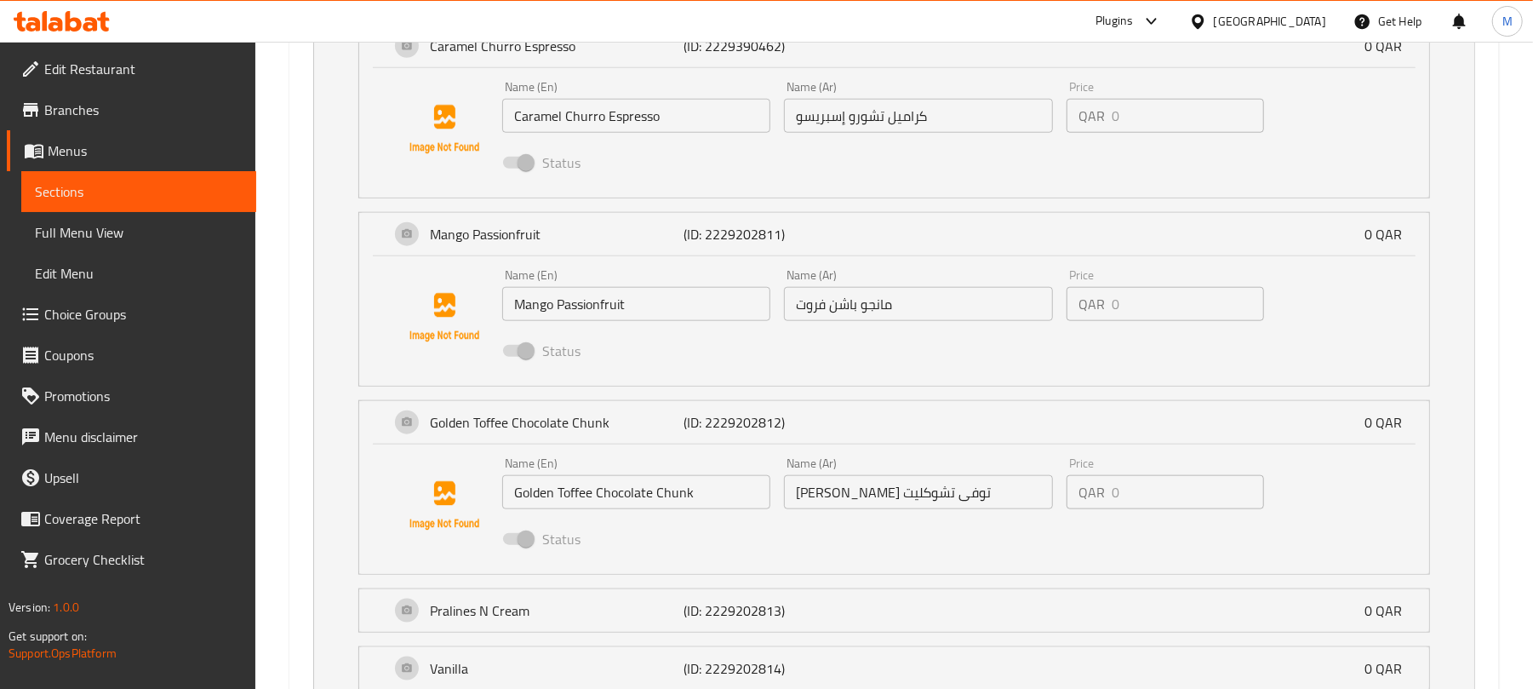
scroll to position [1248, 0]
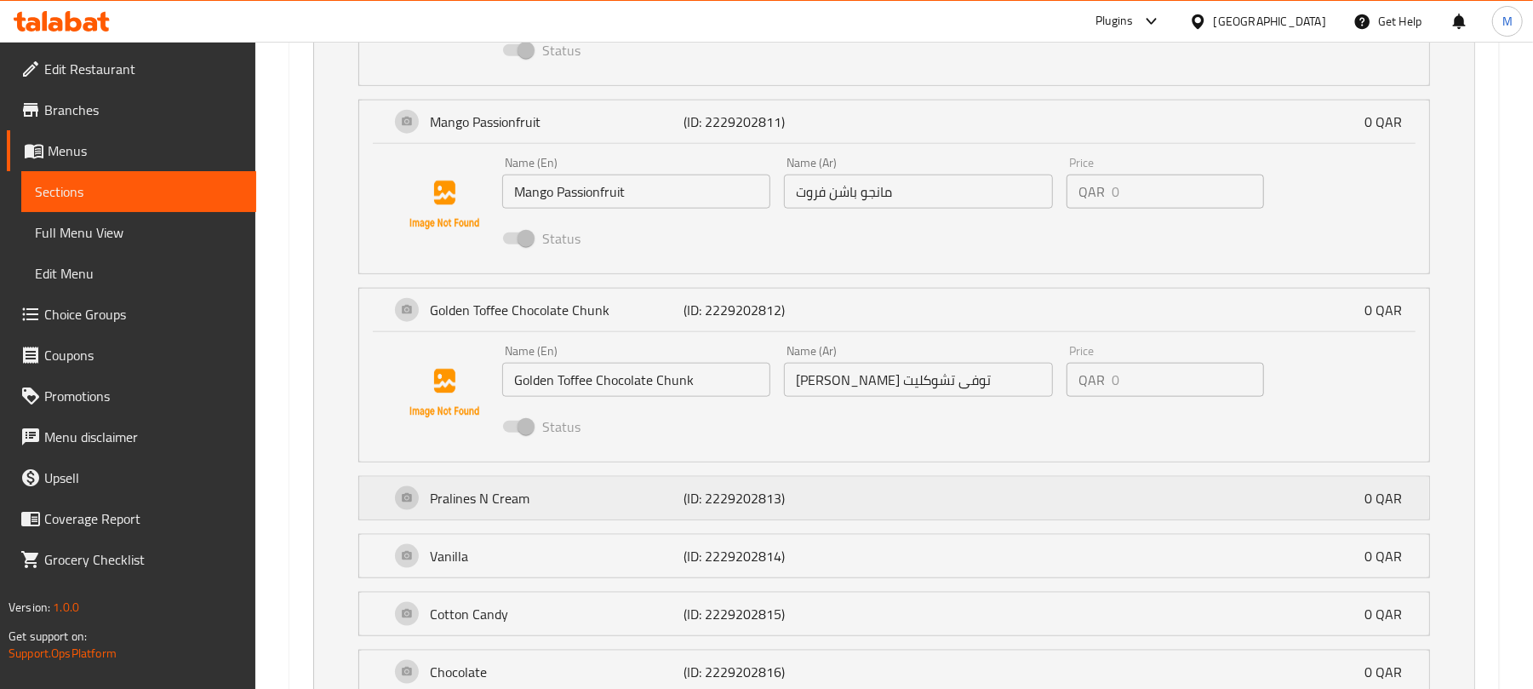
click at [734, 514] on div "Pralines N Cream (ID: 2229202813) 0 QAR" at bounding box center [899, 498] width 1019 height 43
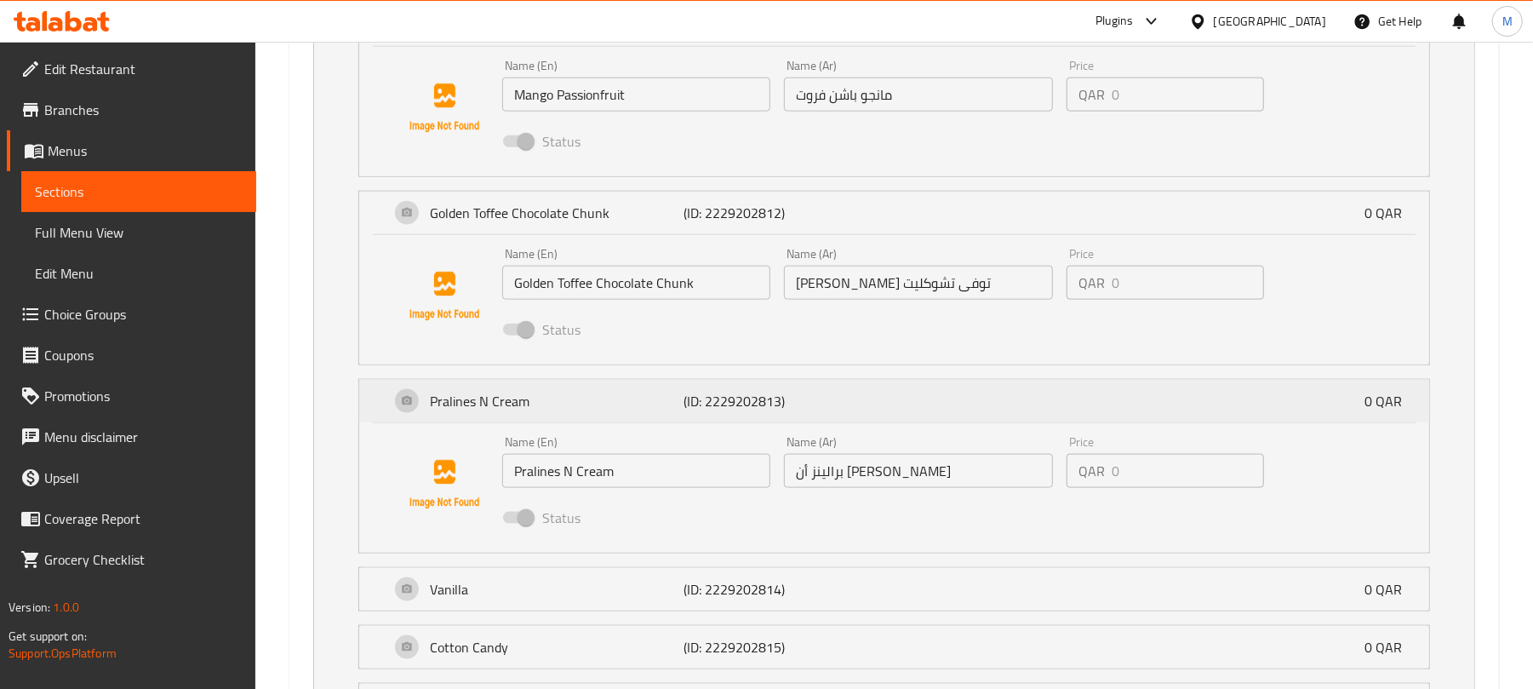
scroll to position [1475, 0]
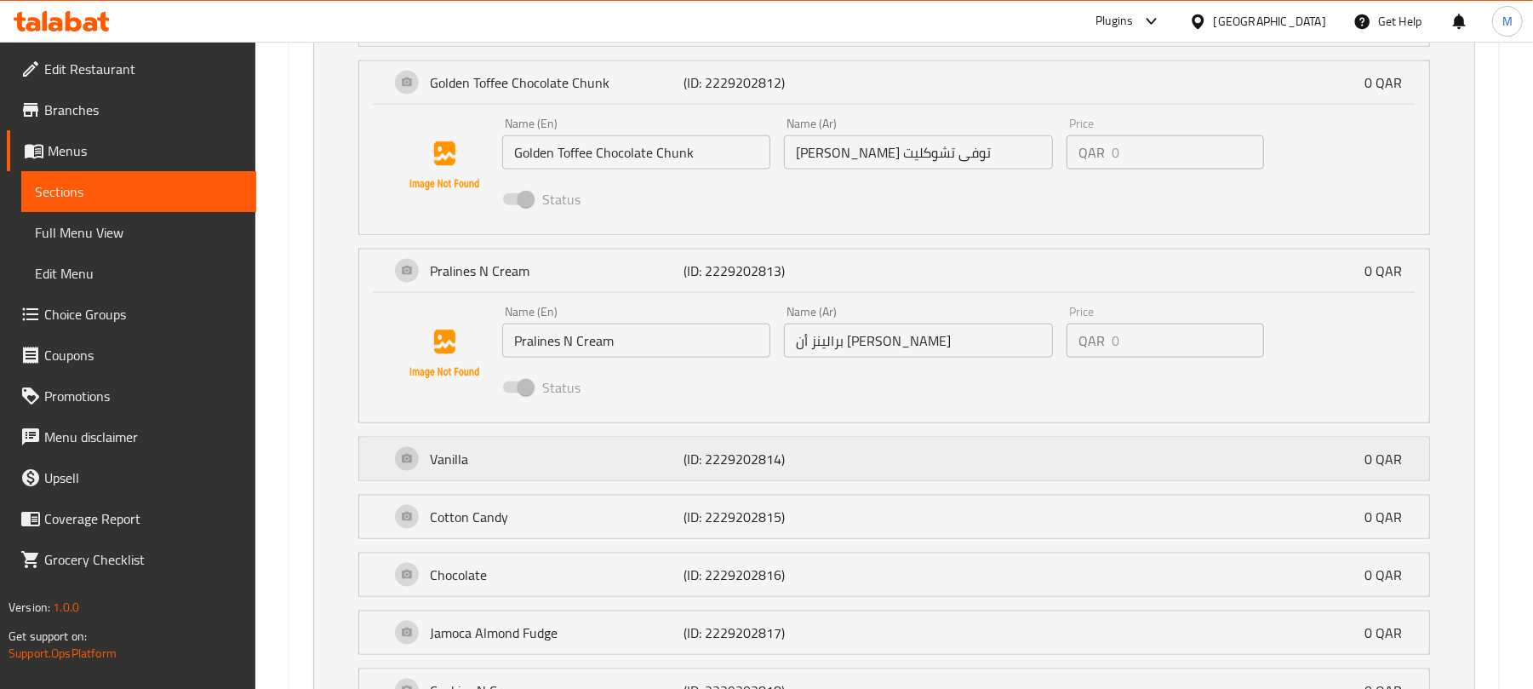
click at [723, 454] on p "(ID: 2229202814)" at bounding box center [767, 459] width 169 height 20
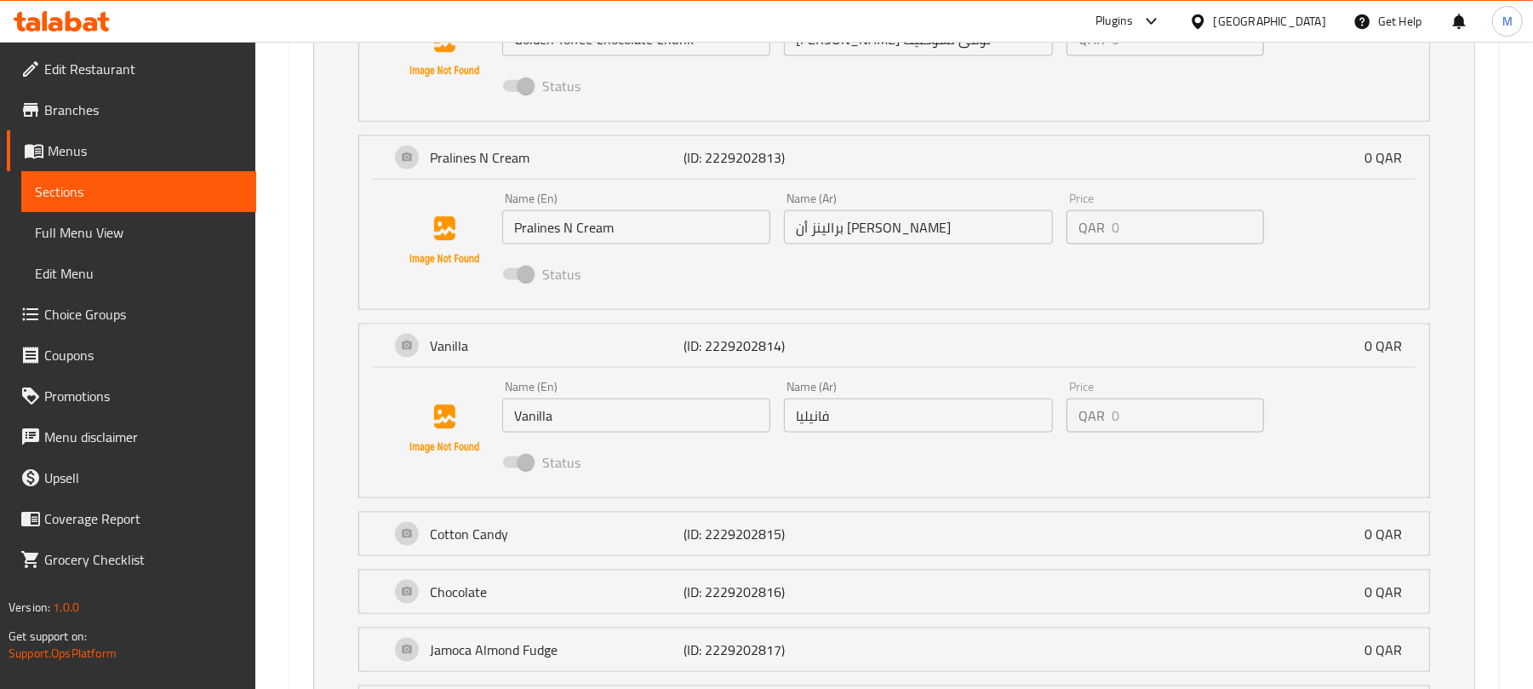
scroll to position [1702, 0]
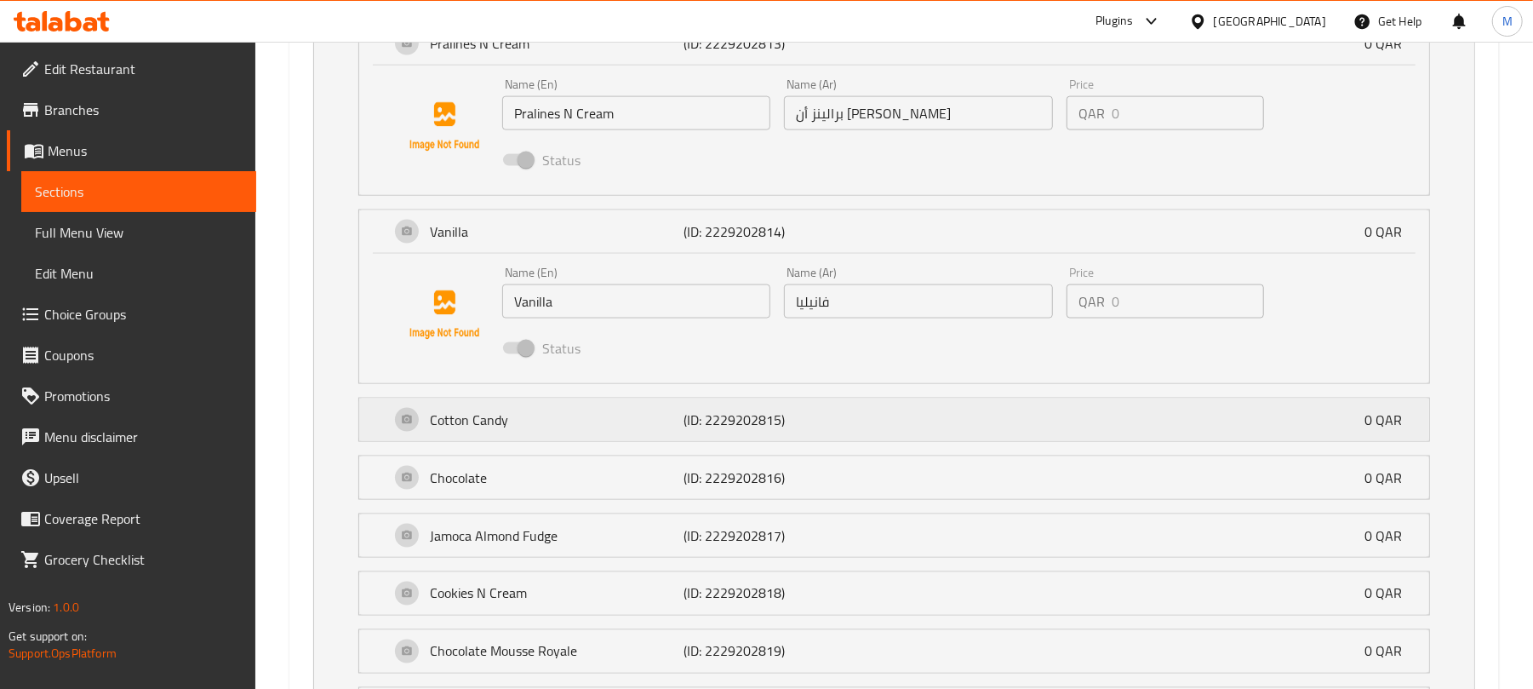
click at [821, 426] on p "(ID: 2229202815)" at bounding box center [767, 419] width 169 height 20
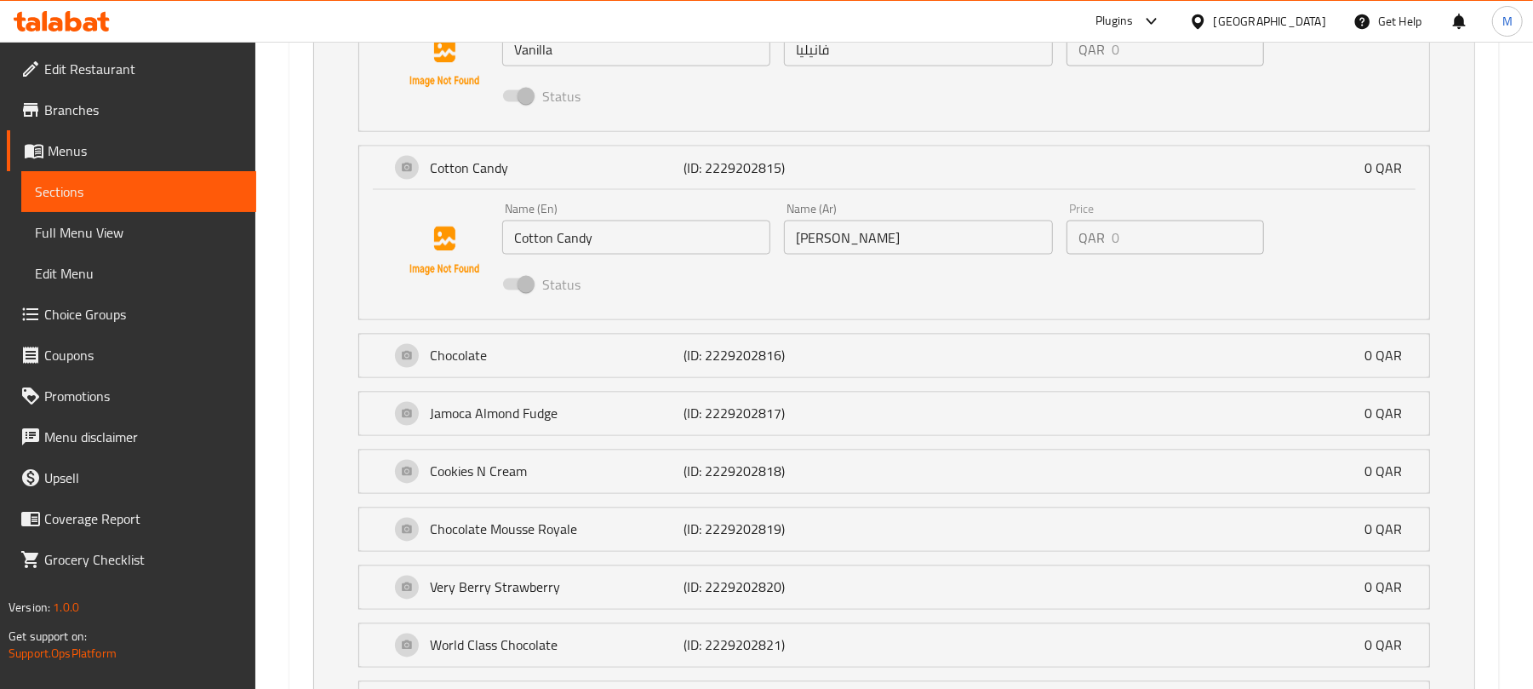
scroll to position [2043, 0]
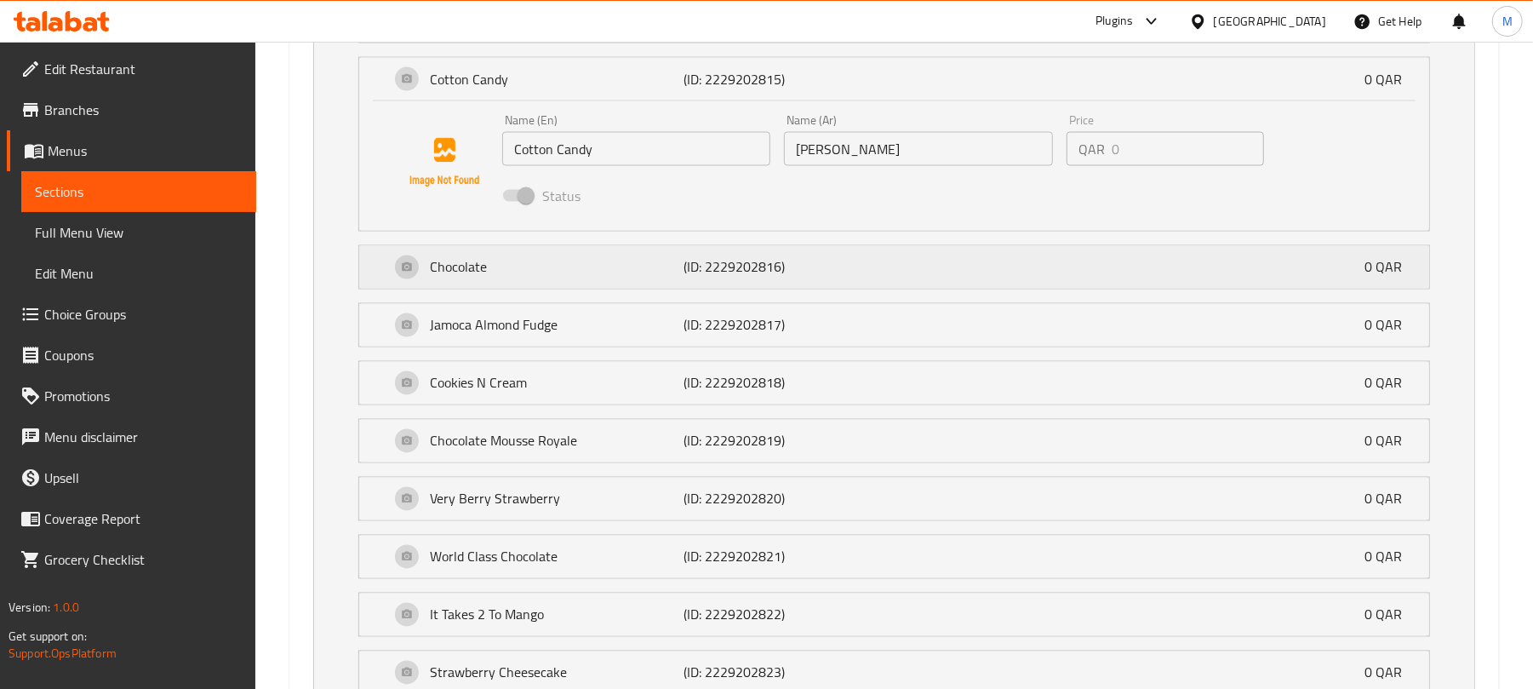
click at [634, 283] on div "Chocolate (ID: 2229202816) 0 QAR" at bounding box center [899, 267] width 1019 height 43
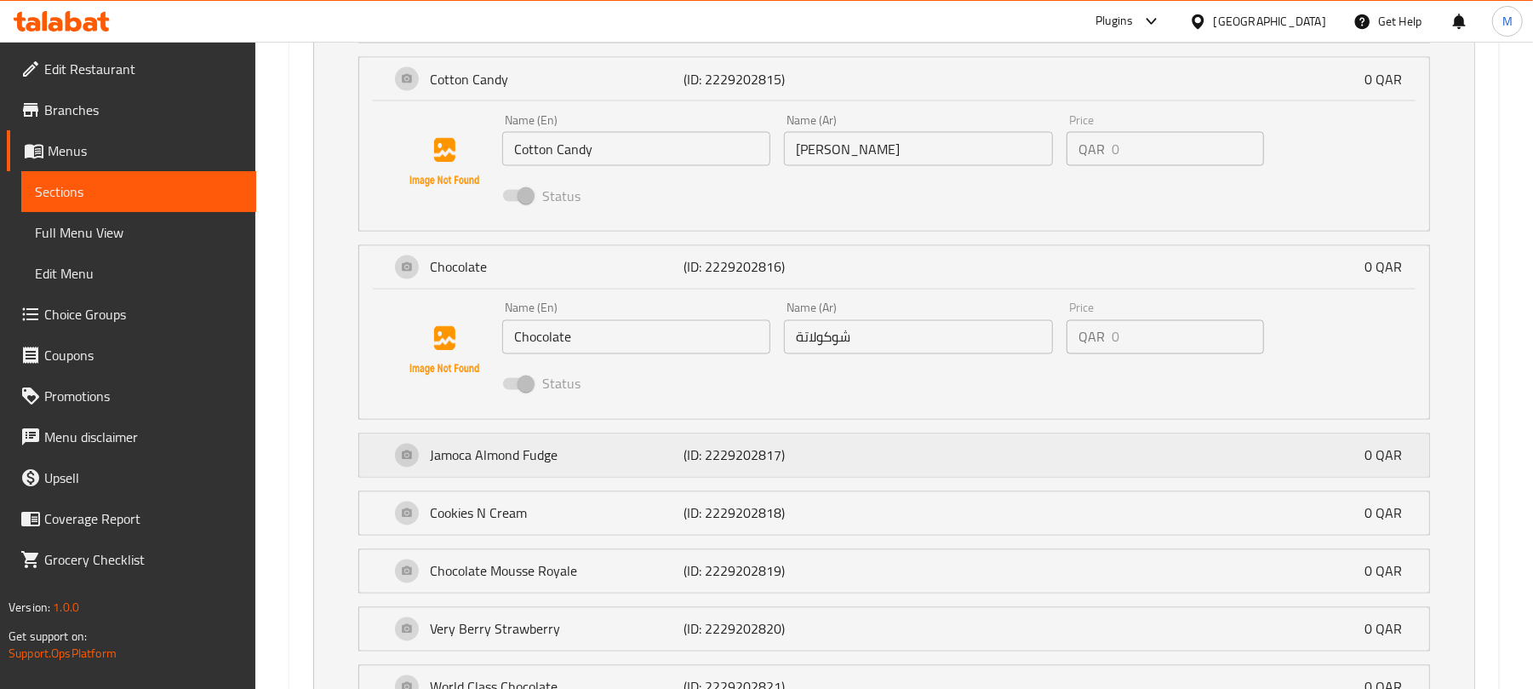
click at [695, 473] on div "[PERSON_NAME] (ID: 2229202817) 0 QAR" at bounding box center [899, 455] width 1019 height 43
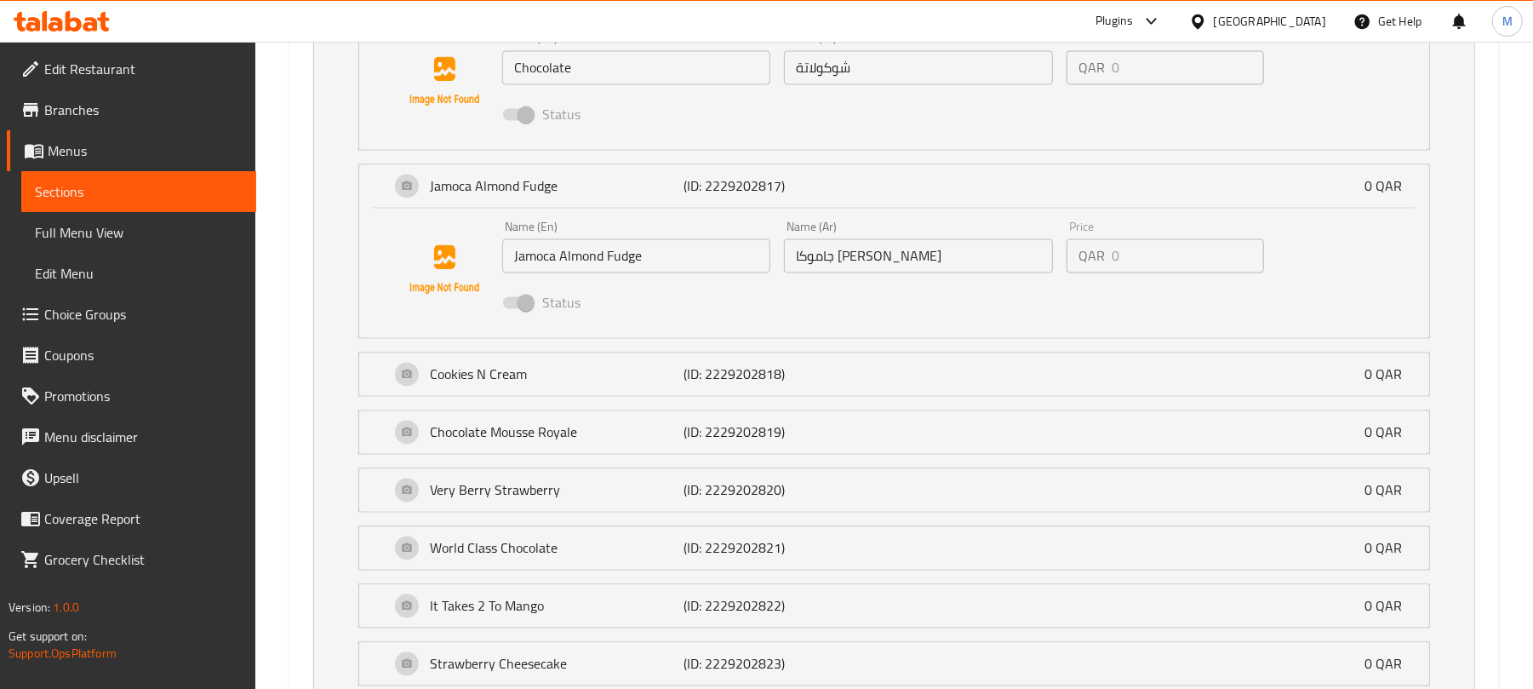
scroll to position [2269, 0]
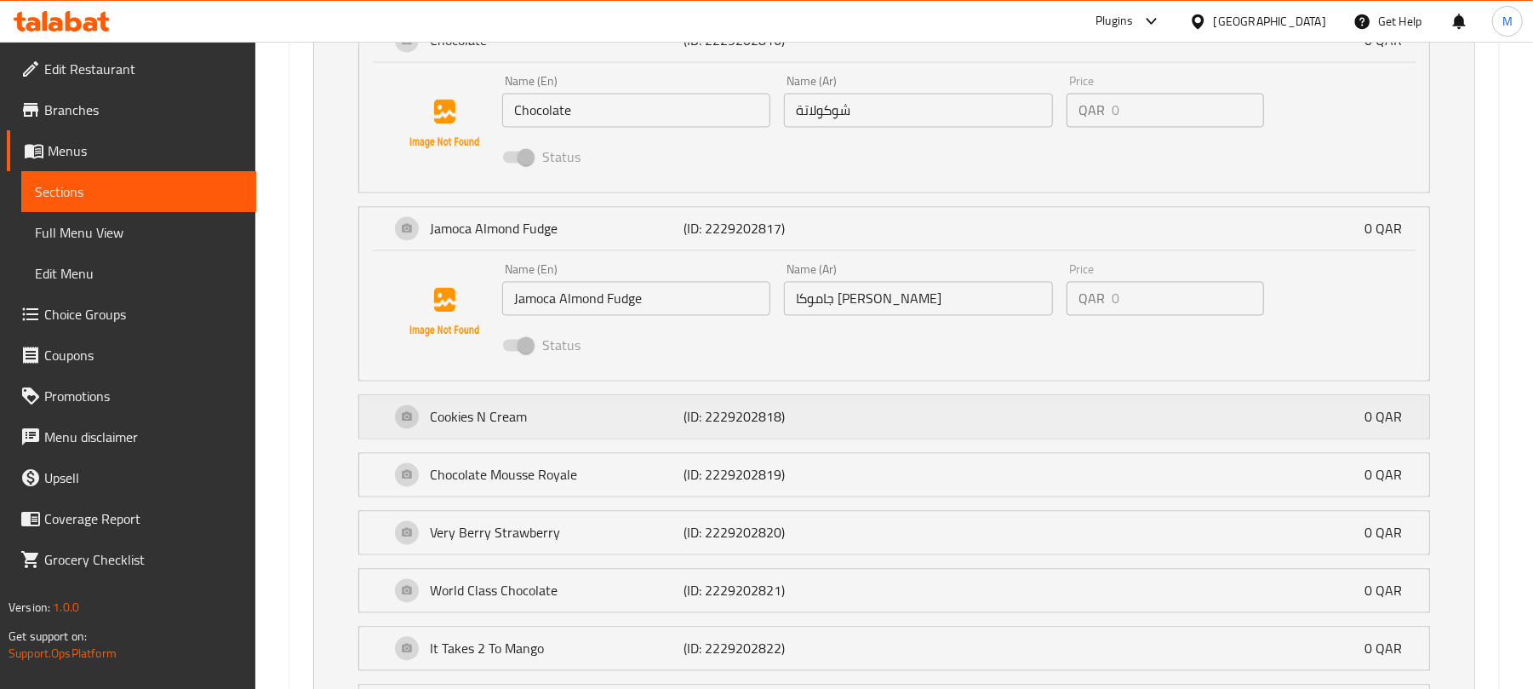
click at [569, 426] on p "Cookies N Cream" at bounding box center [557, 417] width 254 height 20
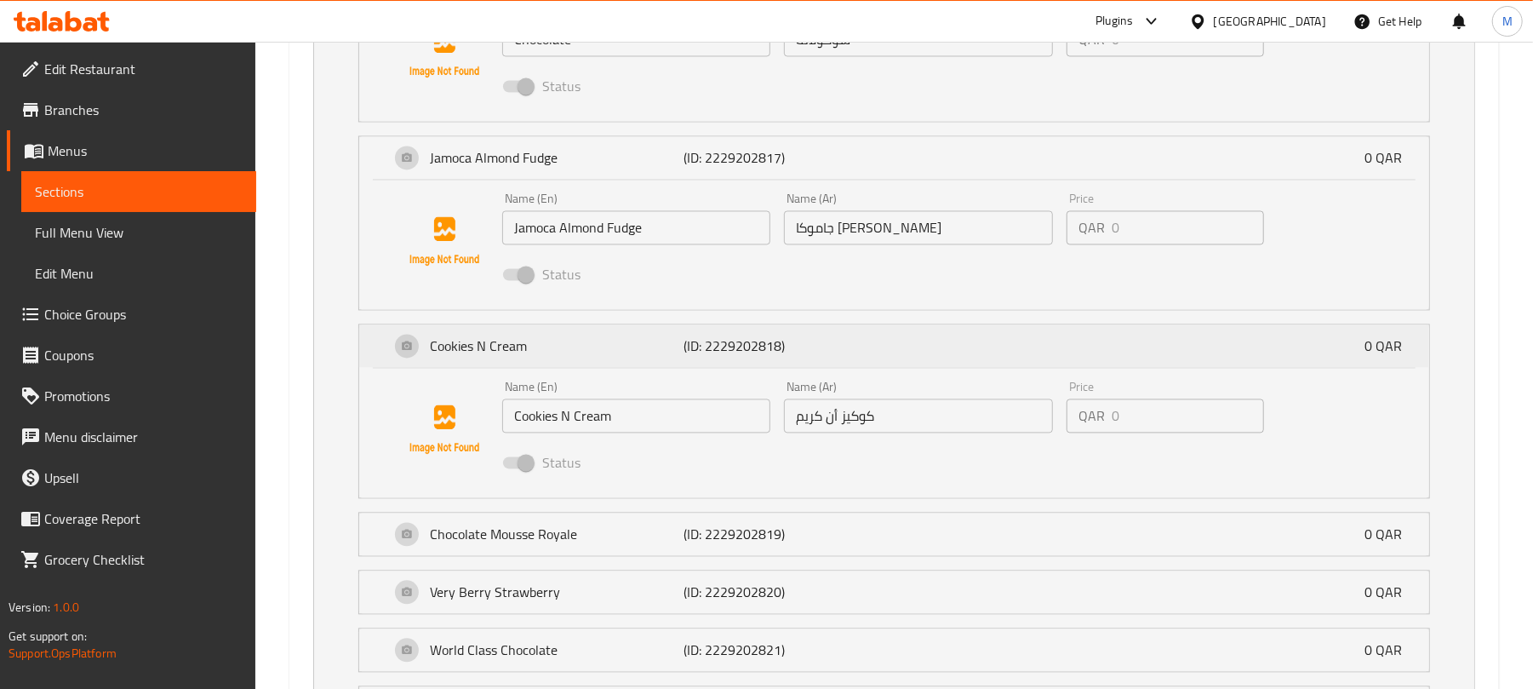
scroll to position [2383, 0]
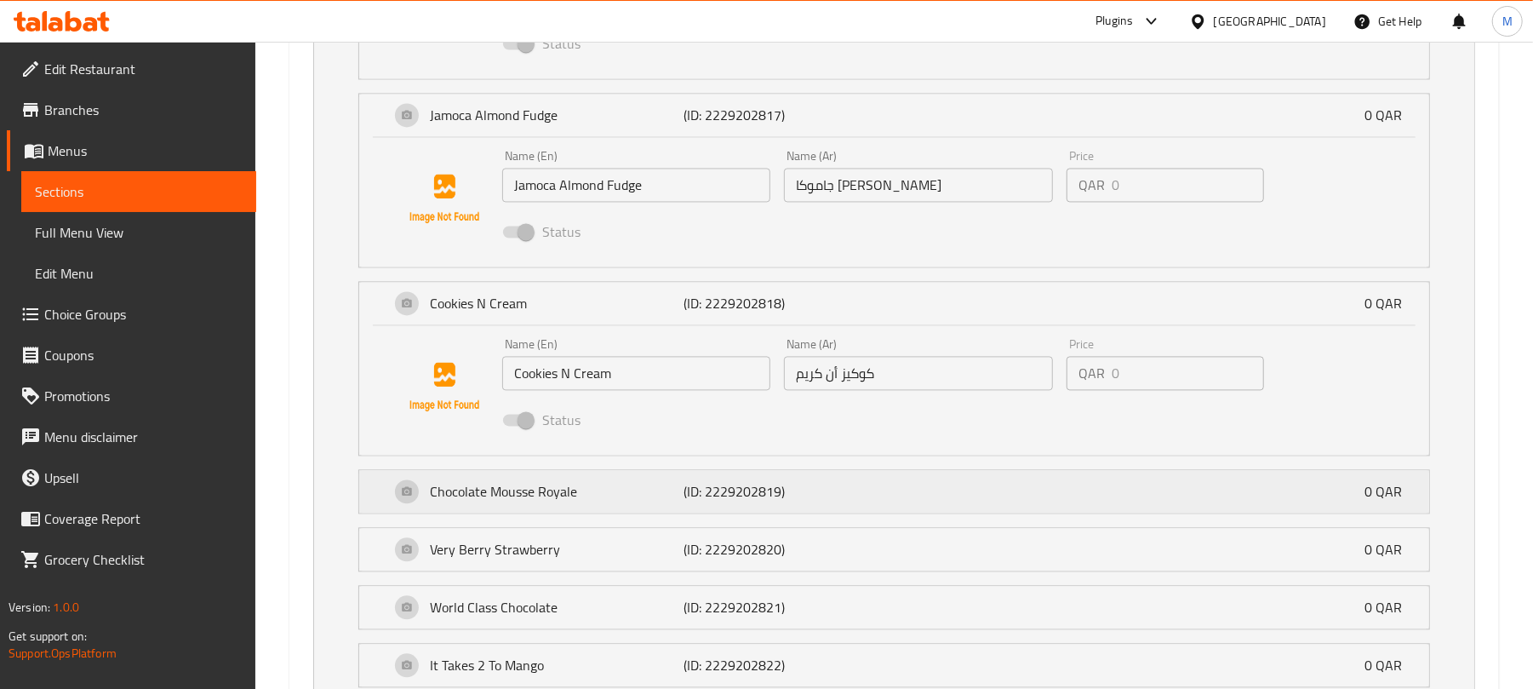
click at [655, 512] on div "Chocolate Mousse Royale (ID: 2229202819) 0 QAR" at bounding box center [899, 491] width 1019 height 43
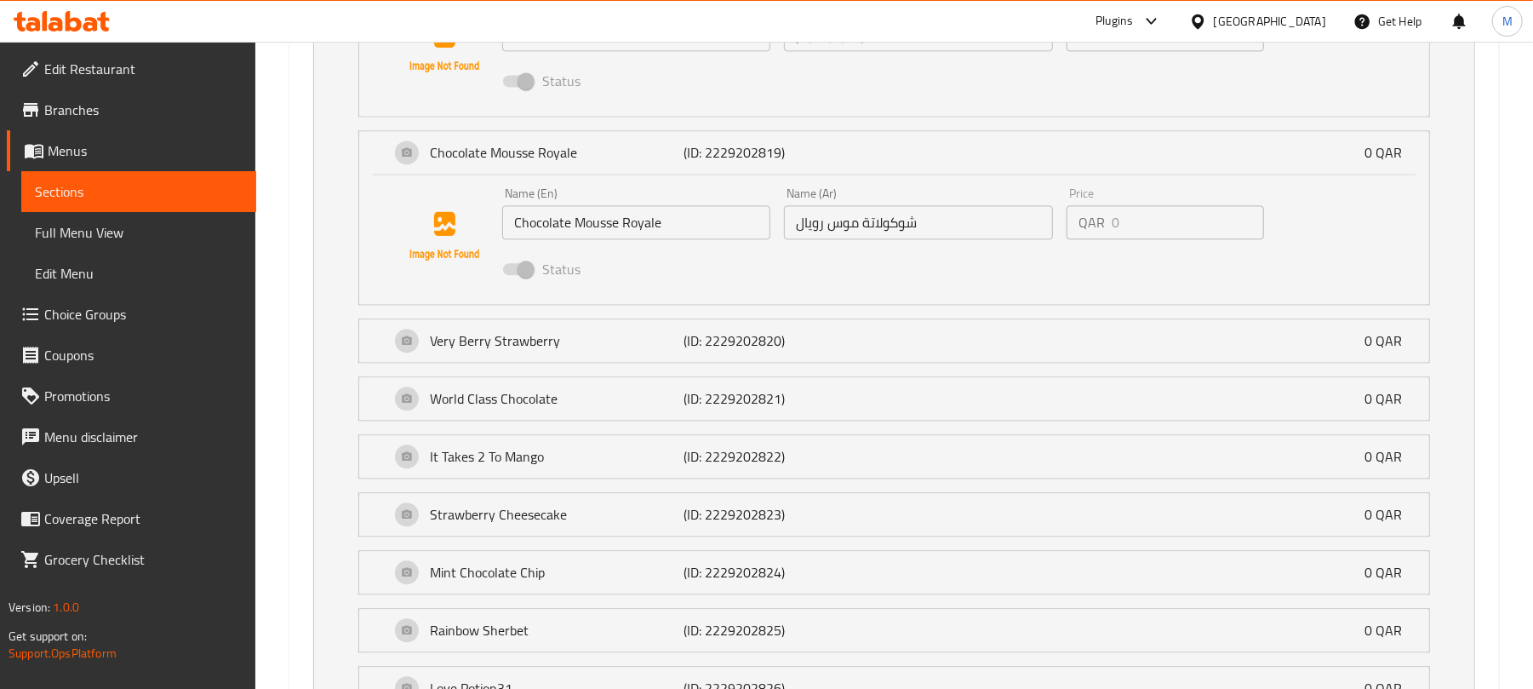
scroll to position [2724, 0]
click at [774, 338] on p "(ID: 2229202820)" at bounding box center [767, 339] width 169 height 20
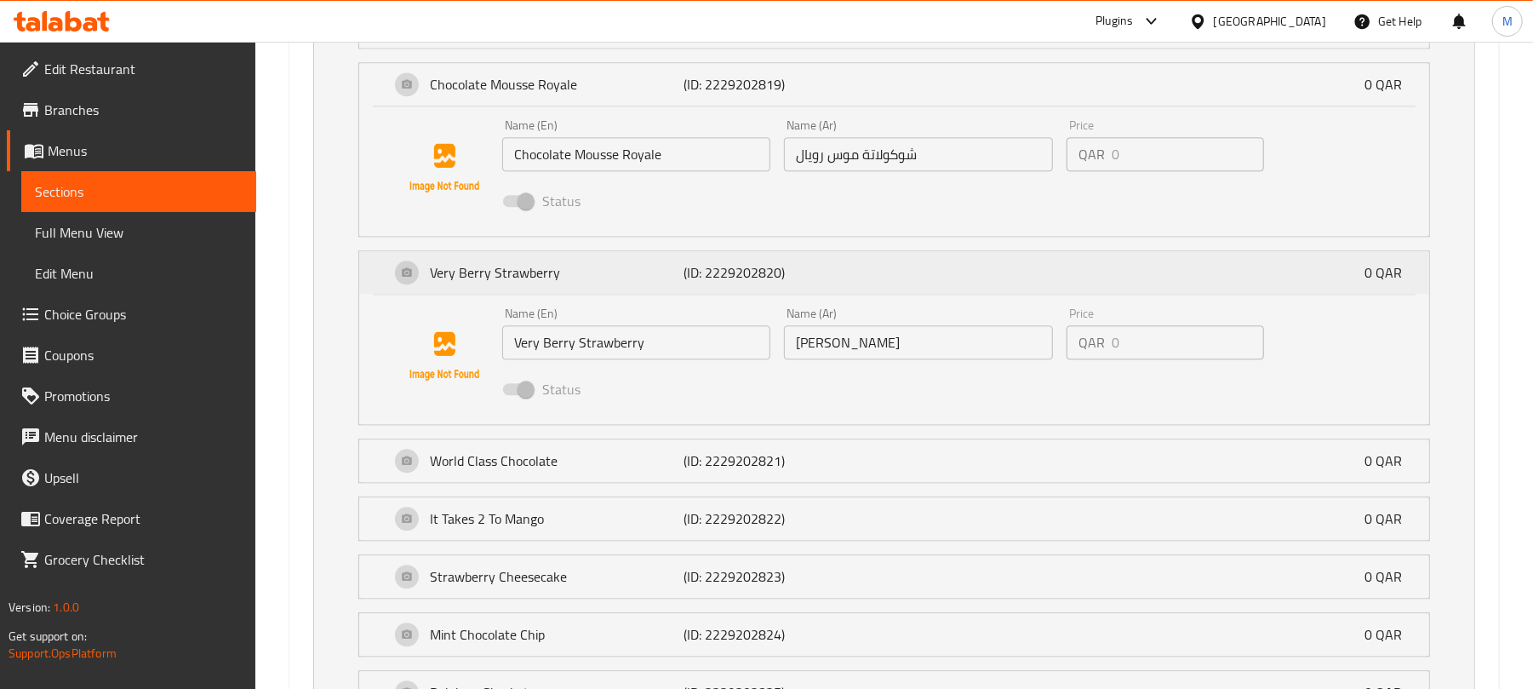
scroll to position [2837, 0]
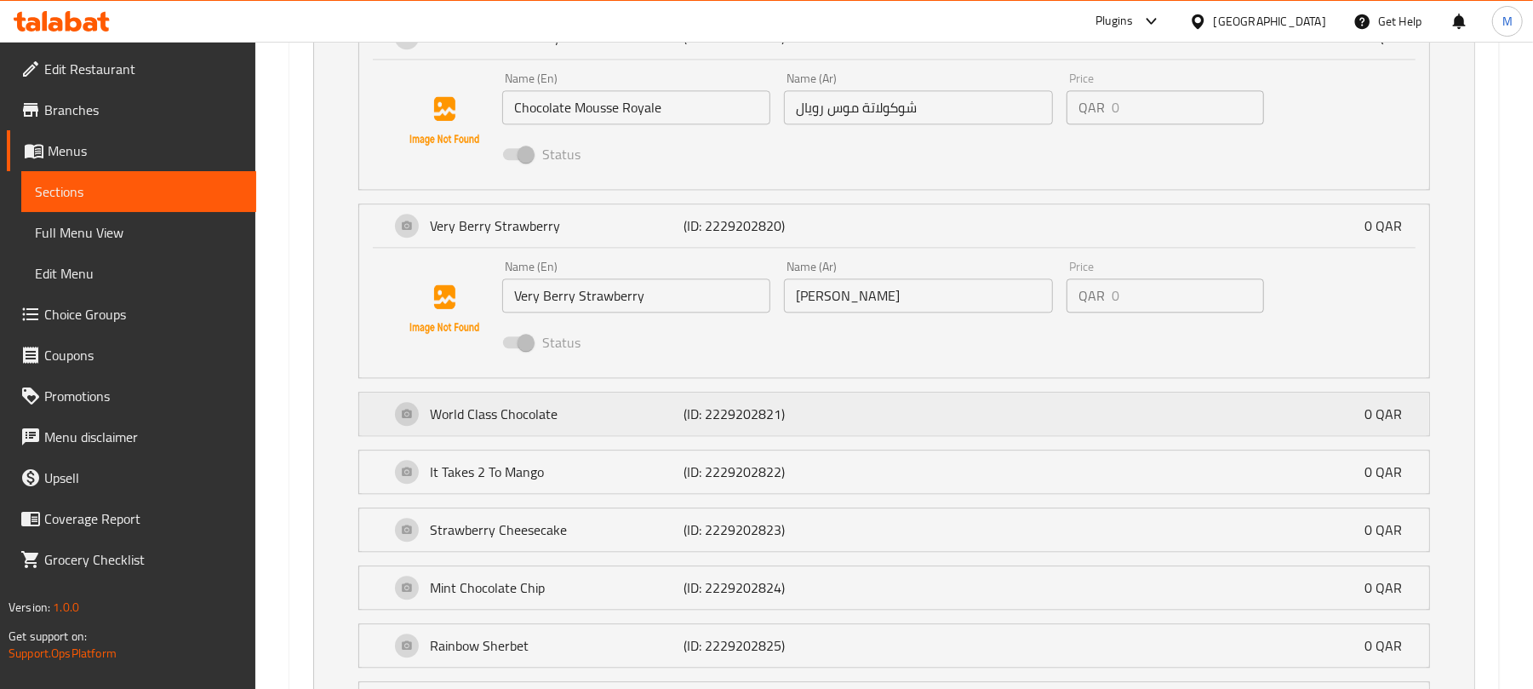
click at [770, 422] on p "(ID: 2229202821)" at bounding box center [767, 413] width 169 height 20
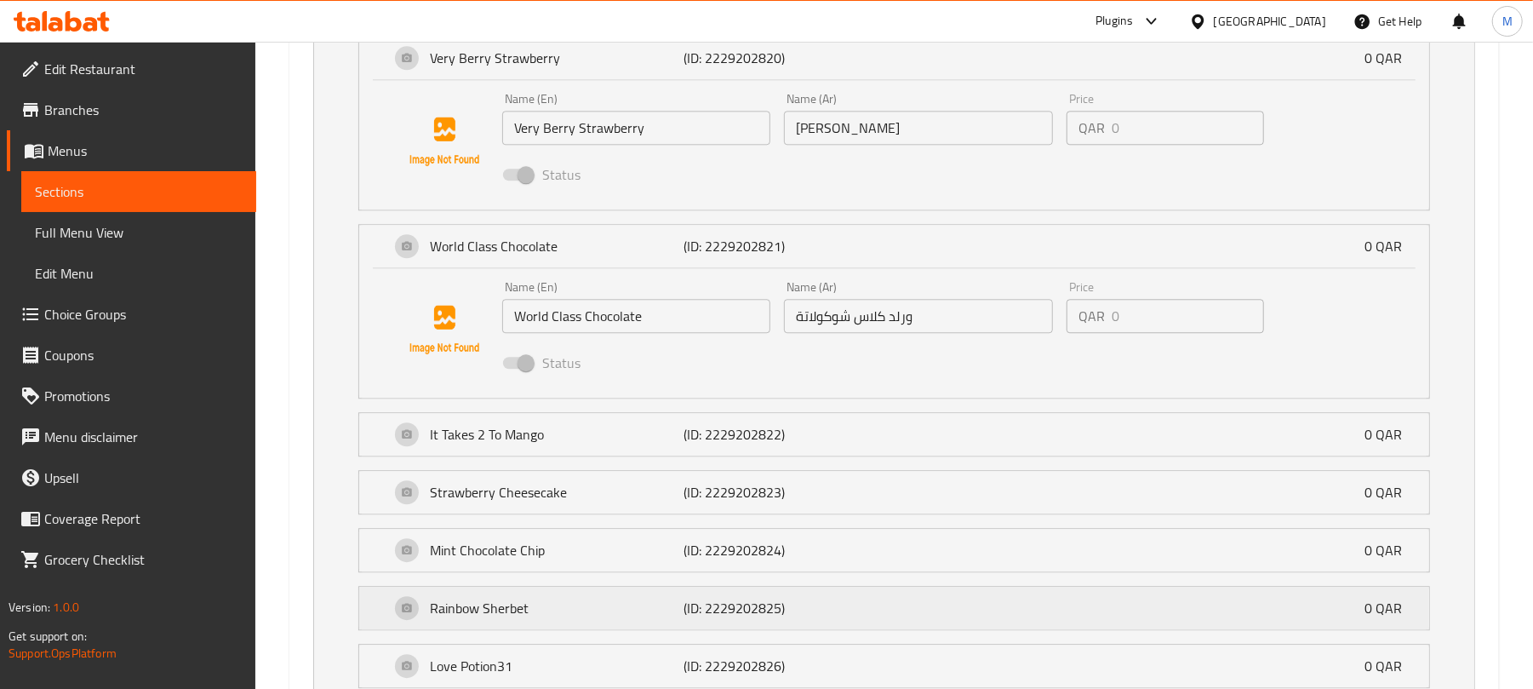
scroll to position [3177, 0]
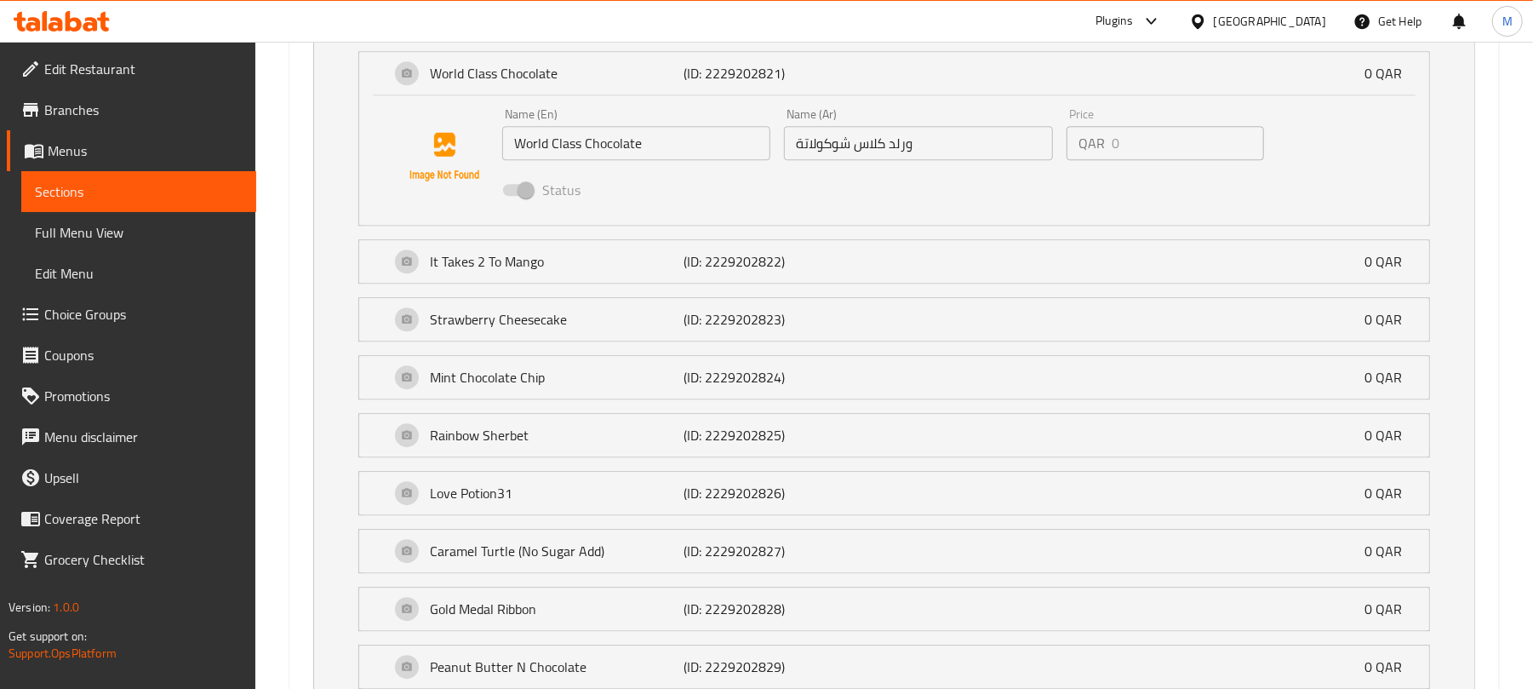
click at [754, 283] on div "It Takes 2 To Mango (ID: 2229202822) 0 QAR Name (En) It Takes 2 To Mango Name (…" at bounding box center [894, 261] width 1072 height 44
click at [773, 272] on p "(ID: 2229202822)" at bounding box center [767, 261] width 169 height 20
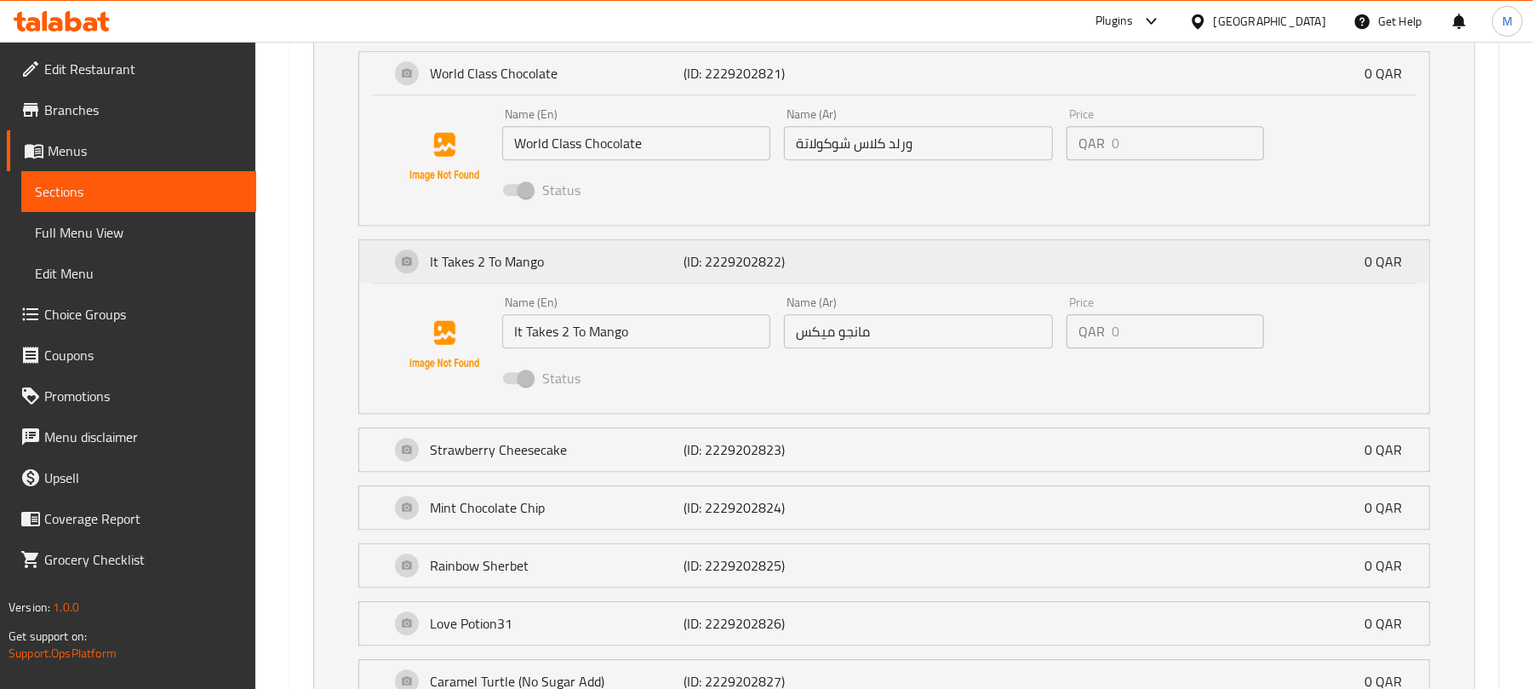
scroll to position [3291, 0]
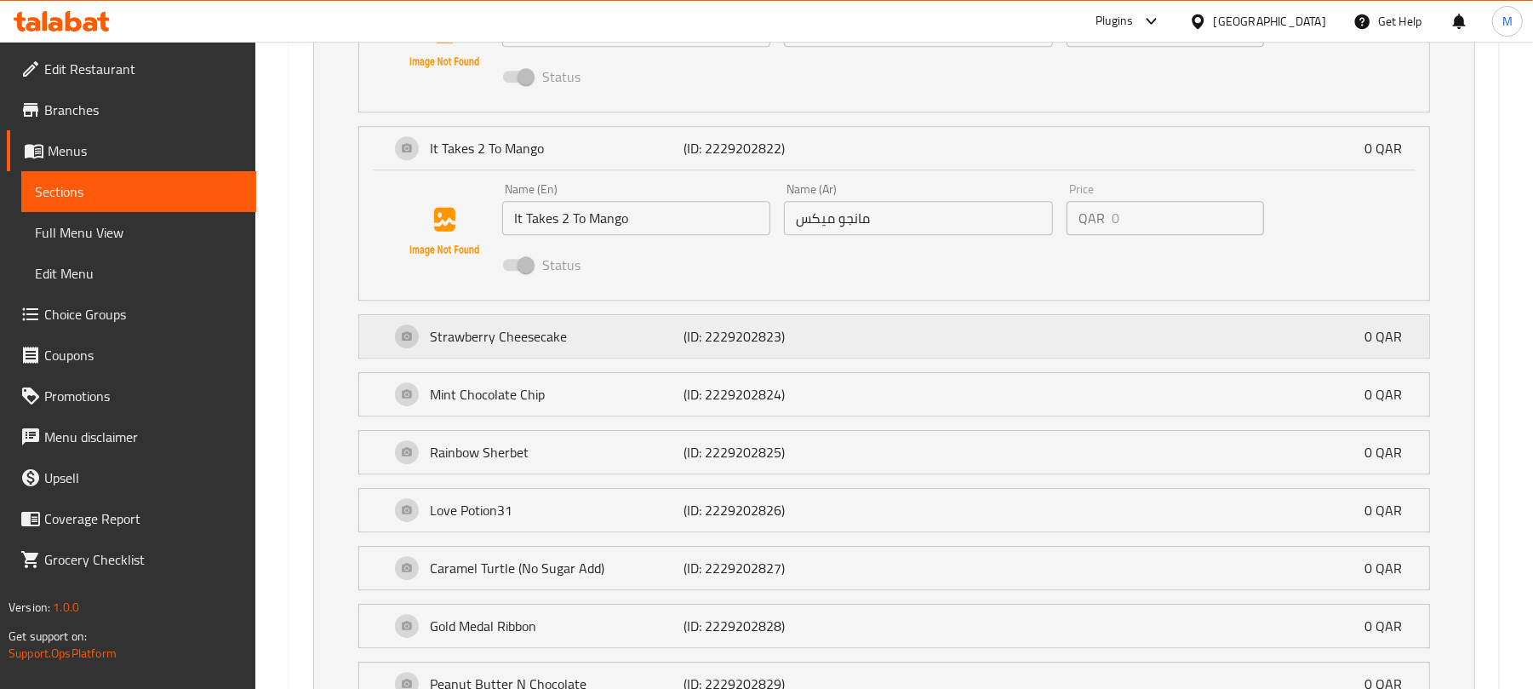
click at [699, 346] on p "(ID: 2229202823)" at bounding box center [767, 336] width 169 height 20
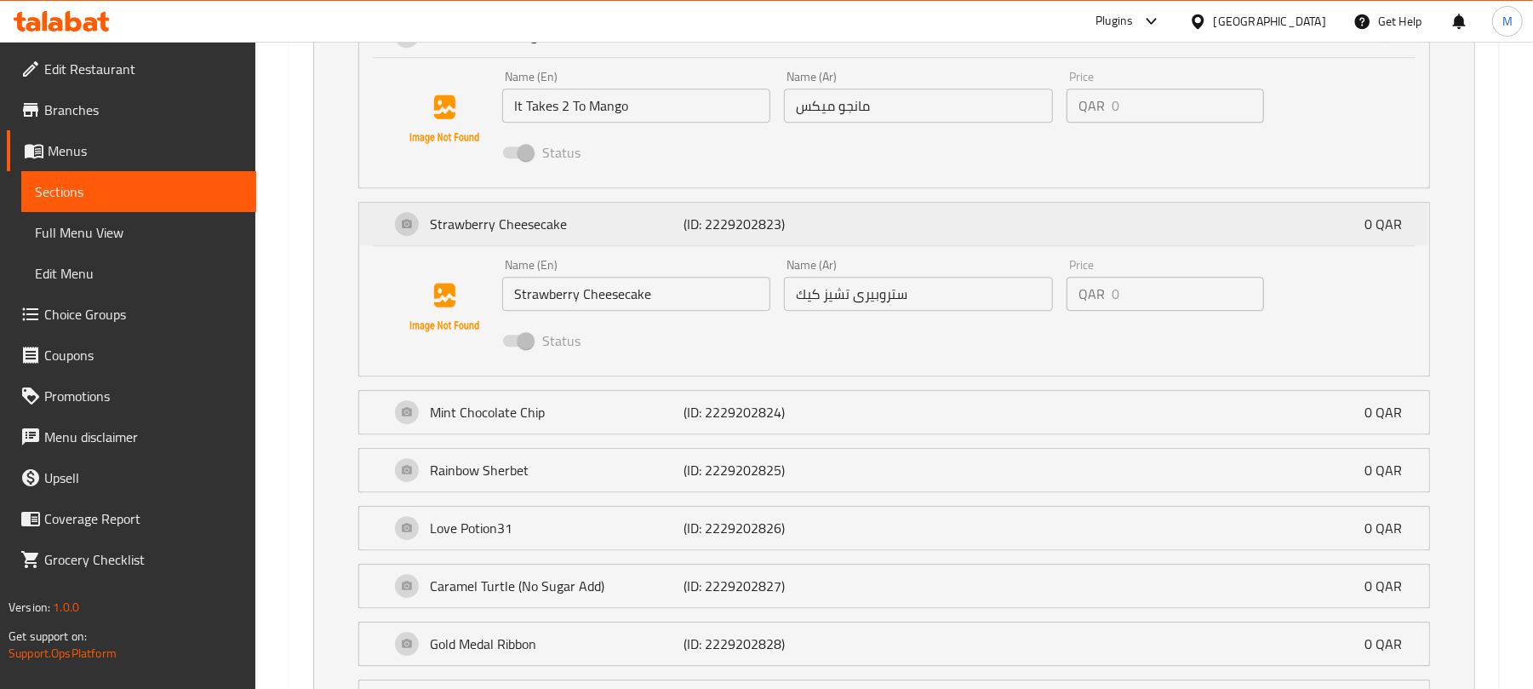
scroll to position [3405, 0]
click at [678, 415] on p "Mint Chocolate Chip" at bounding box center [557, 410] width 254 height 20
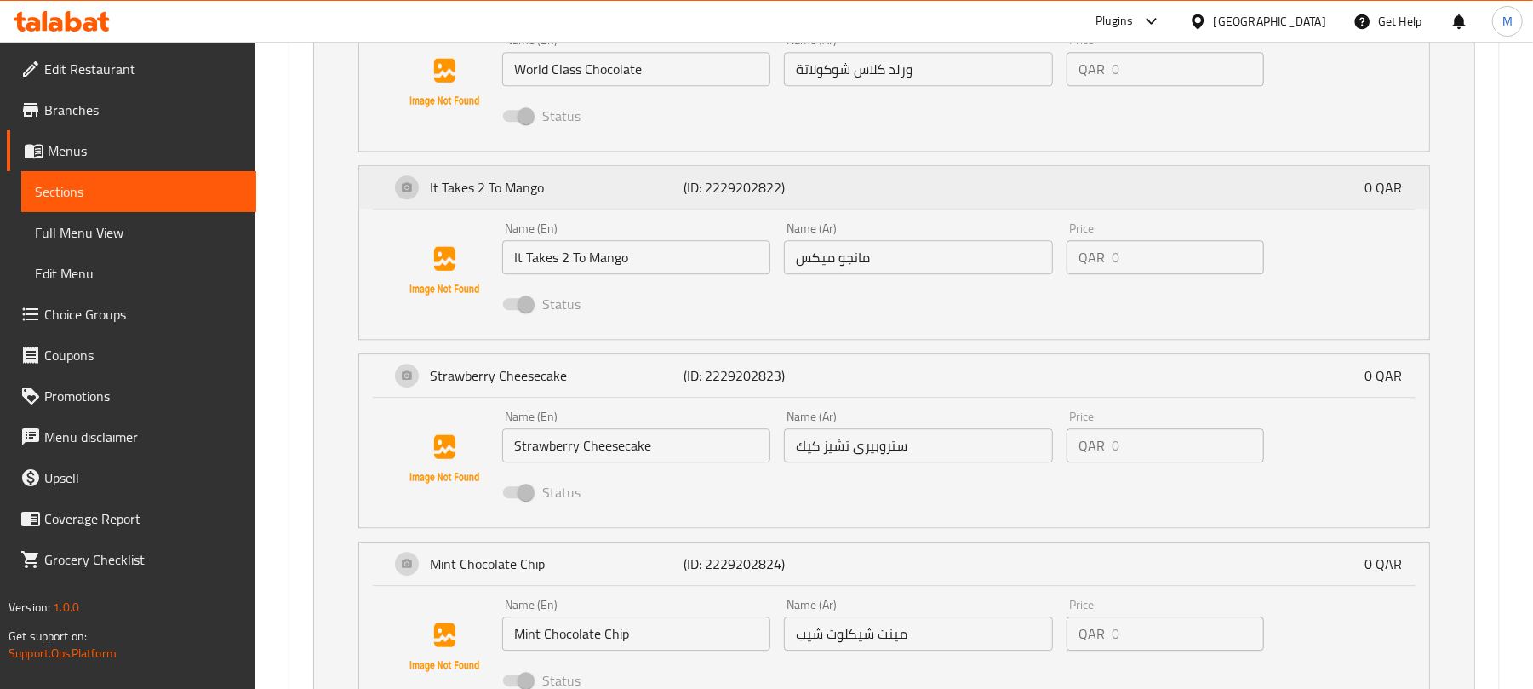
scroll to position [3291, 0]
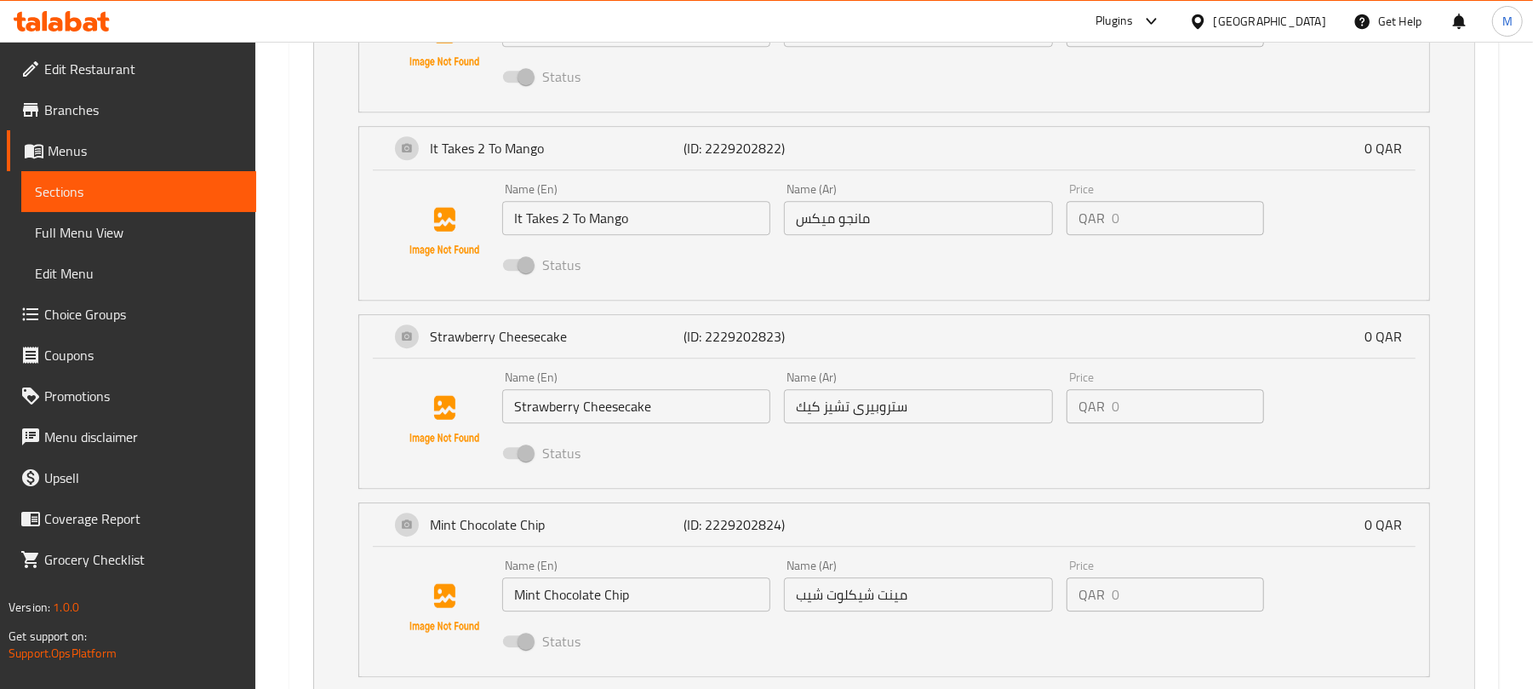
click at [899, 235] on input "مانجو ميكس" at bounding box center [918, 218] width 268 height 34
click at [900, 229] on input "مانجو ميكس" at bounding box center [918, 218] width 268 height 34
click at [899, 226] on input "مانجو ميكس" at bounding box center [918, 218] width 268 height 34
click at [805, 230] on input "مانجو ميكس" at bounding box center [918, 218] width 268 height 34
click at [855, 230] on input "مانجو ميكس" at bounding box center [918, 218] width 268 height 34
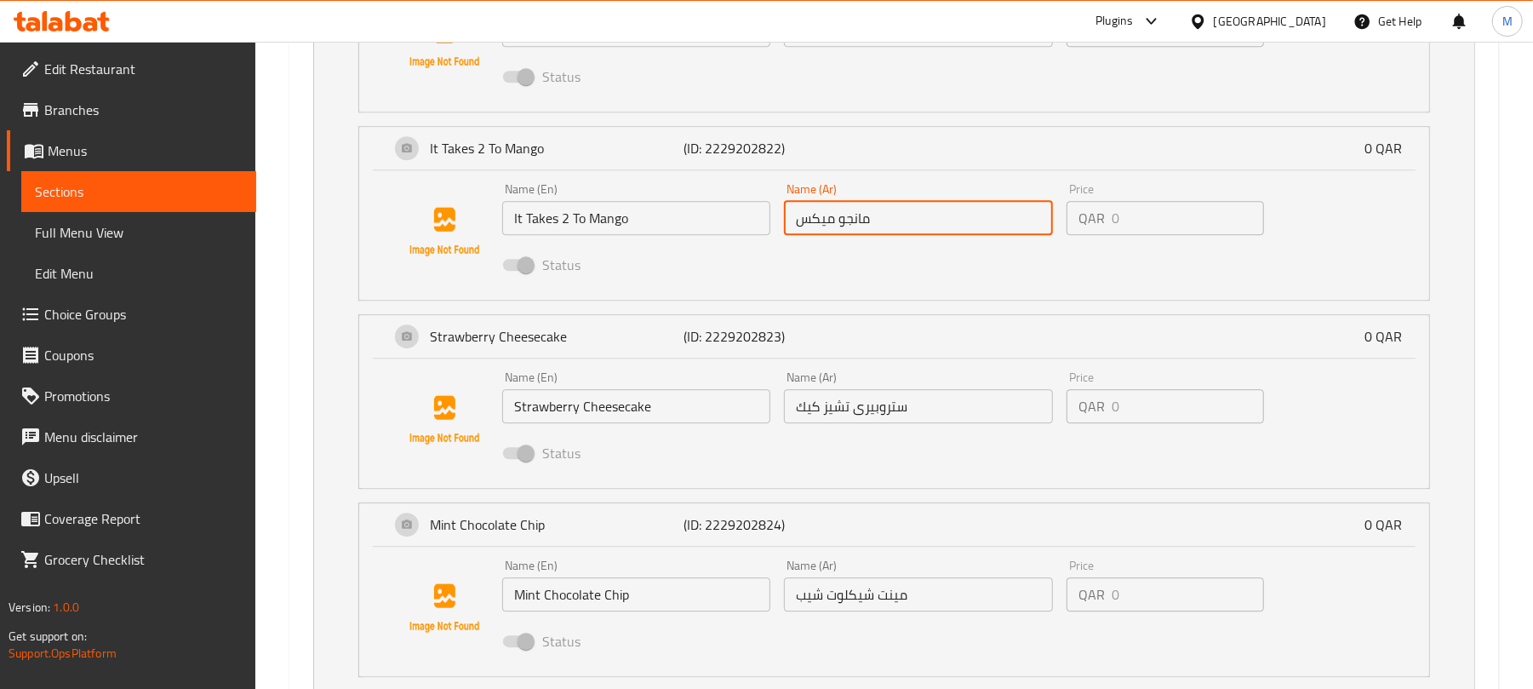
click at [928, 182] on div "Name (Ar) [PERSON_NAME] Name (Ar)" at bounding box center [918, 209] width 282 height 66
click at [952, 252] on div "Status" at bounding box center [918, 265] width 846 height 46
click at [947, 179] on div "Name (En) It Takes 2 To Mango Name (En) Name (Ar) مانجو ميكس Name (Ar) Price QA…" at bounding box center [894, 234] width 1070 height 129
click at [947, 158] on div "It Takes 2 To Mango (ID: 2229202822) 0 QAR" at bounding box center [899, 148] width 1019 height 43
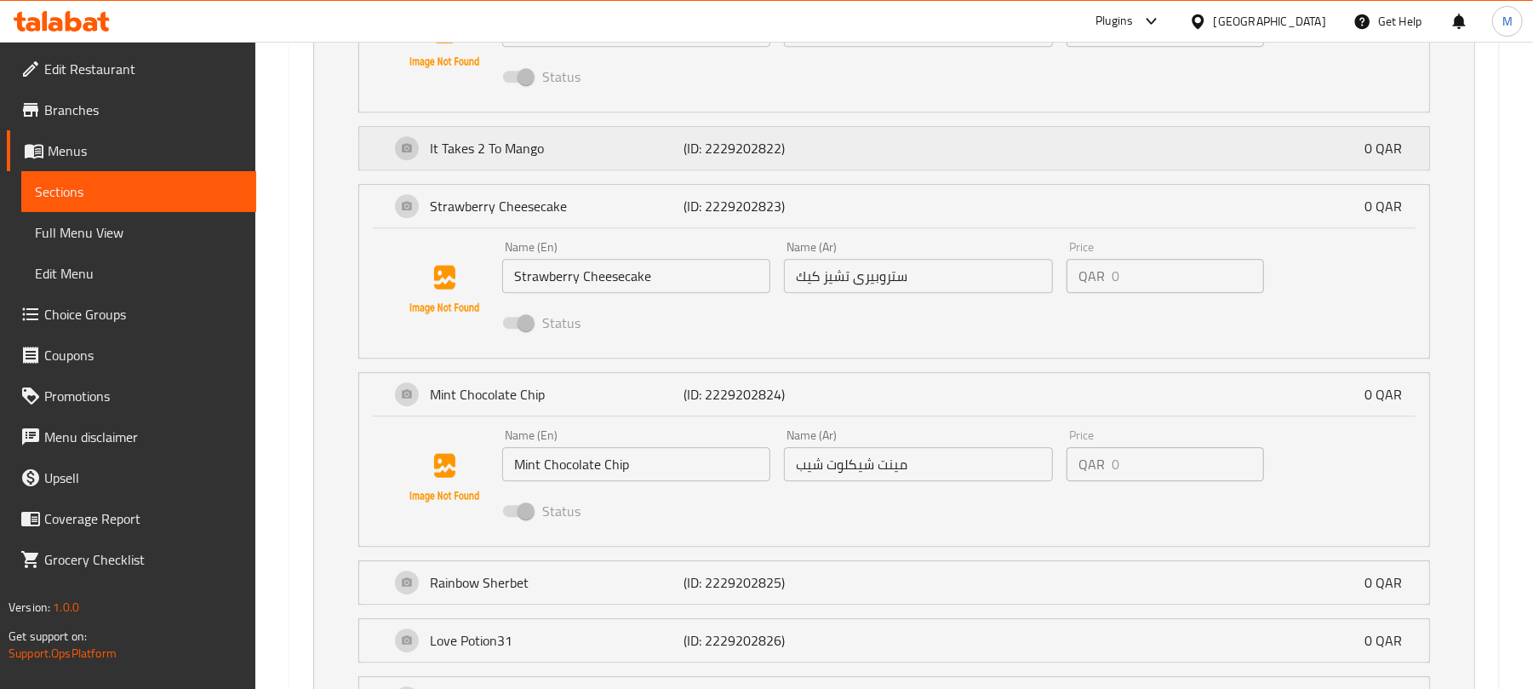
click at [947, 158] on div "It Takes 2 To Mango (ID: 2229202822) 0 QAR" at bounding box center [899, 148] width 1019 height 43
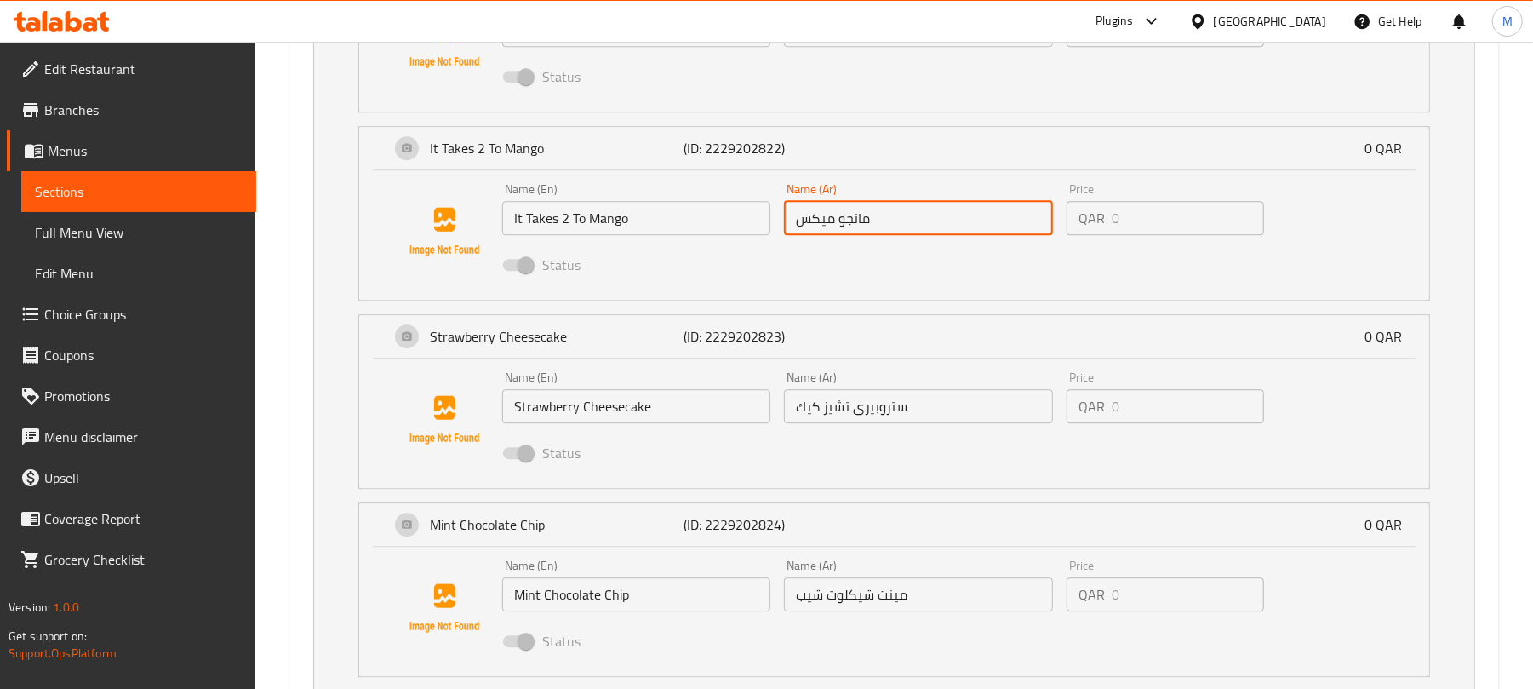
click at [900, 223] on input "مانجو ميكس" at bounding box center [918, 218] width 268 height 34
click at [826, 230] on input "مانجو ميكس" at bounding box center [918, 218] width 268 height 34
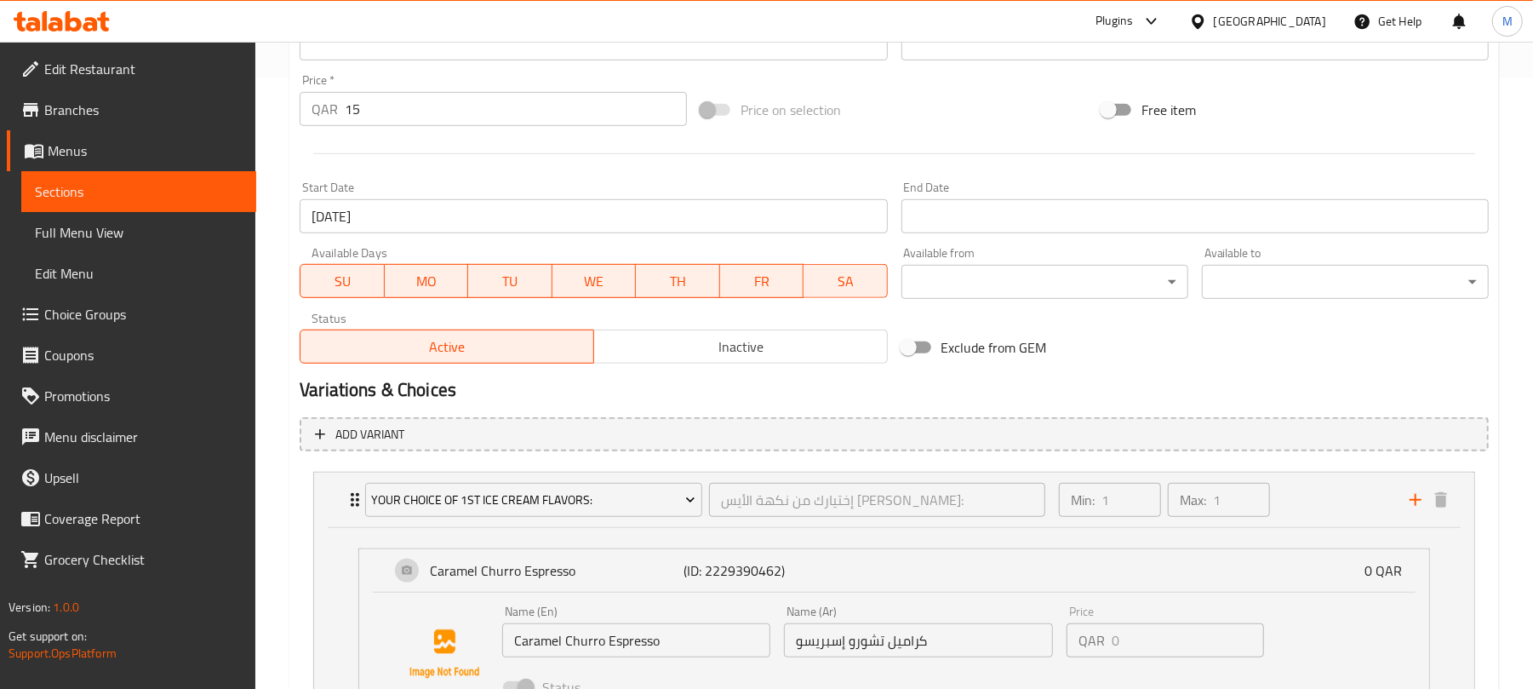
scroll to position [794, 0]
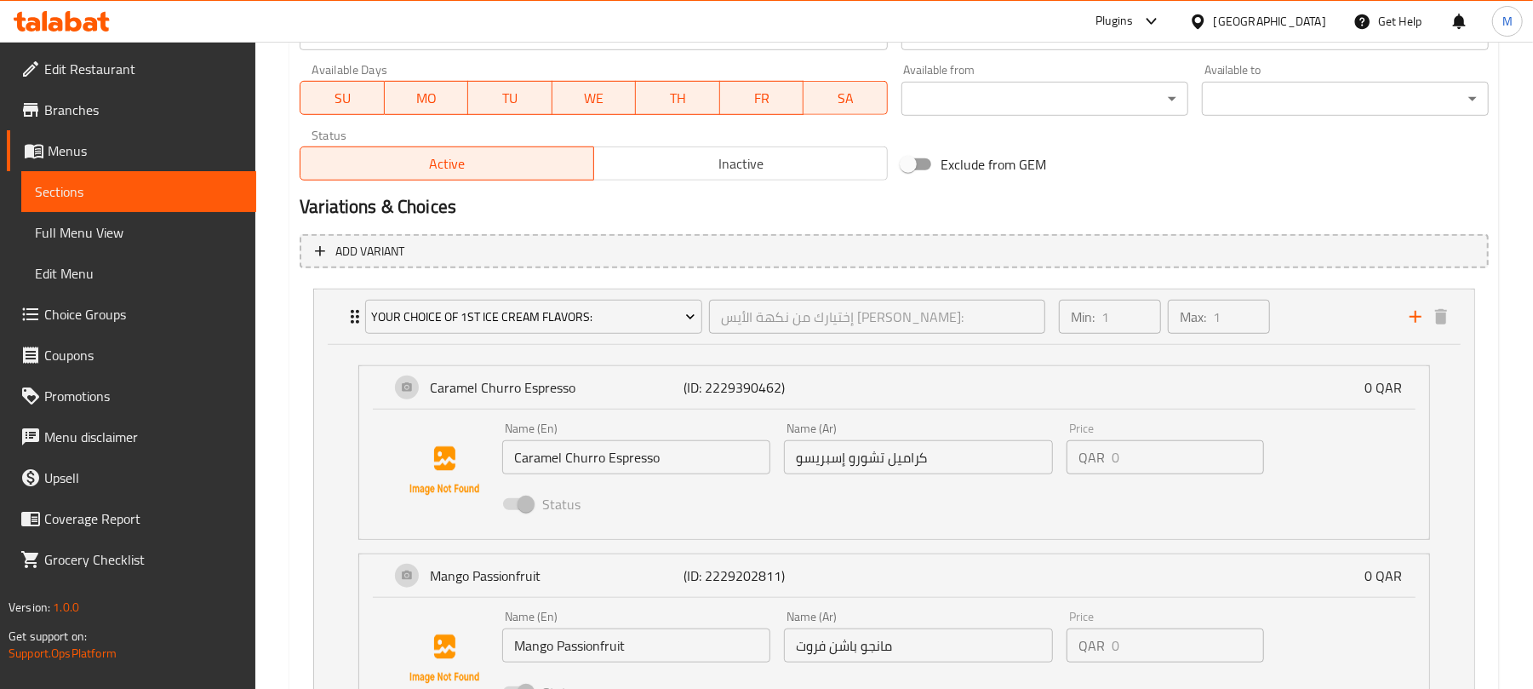
click at [981, 458] on input "كراميل تشورو إسبريسو" at bounding box center [918, 457] width 268 height 34
click at [971, 501] on div "Status" at bounding box center [918, 504] width 846 height 46
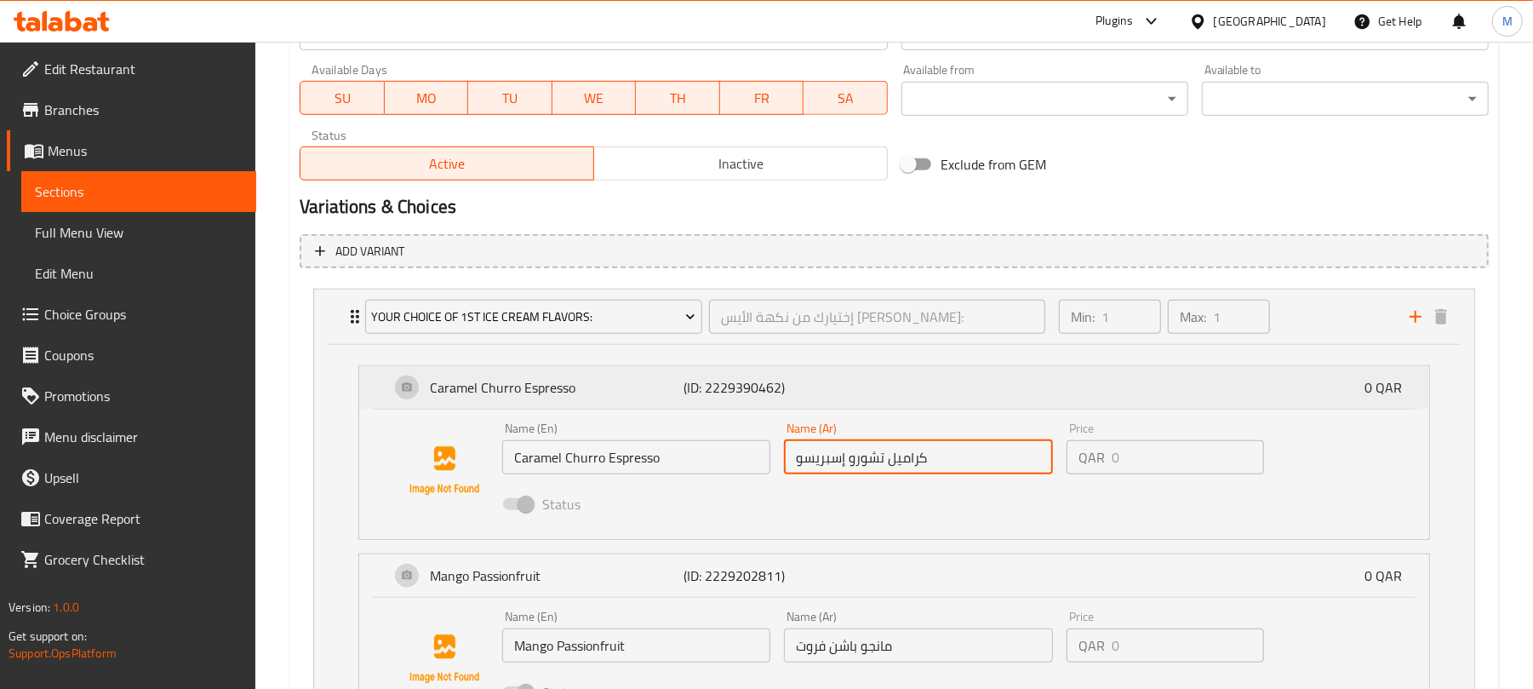
click at [1055, 400] on div "Caramel Churro Espresso (ID: 2229390462) 0 QAR" at bounding box center [899, 387] width 1019 height 43
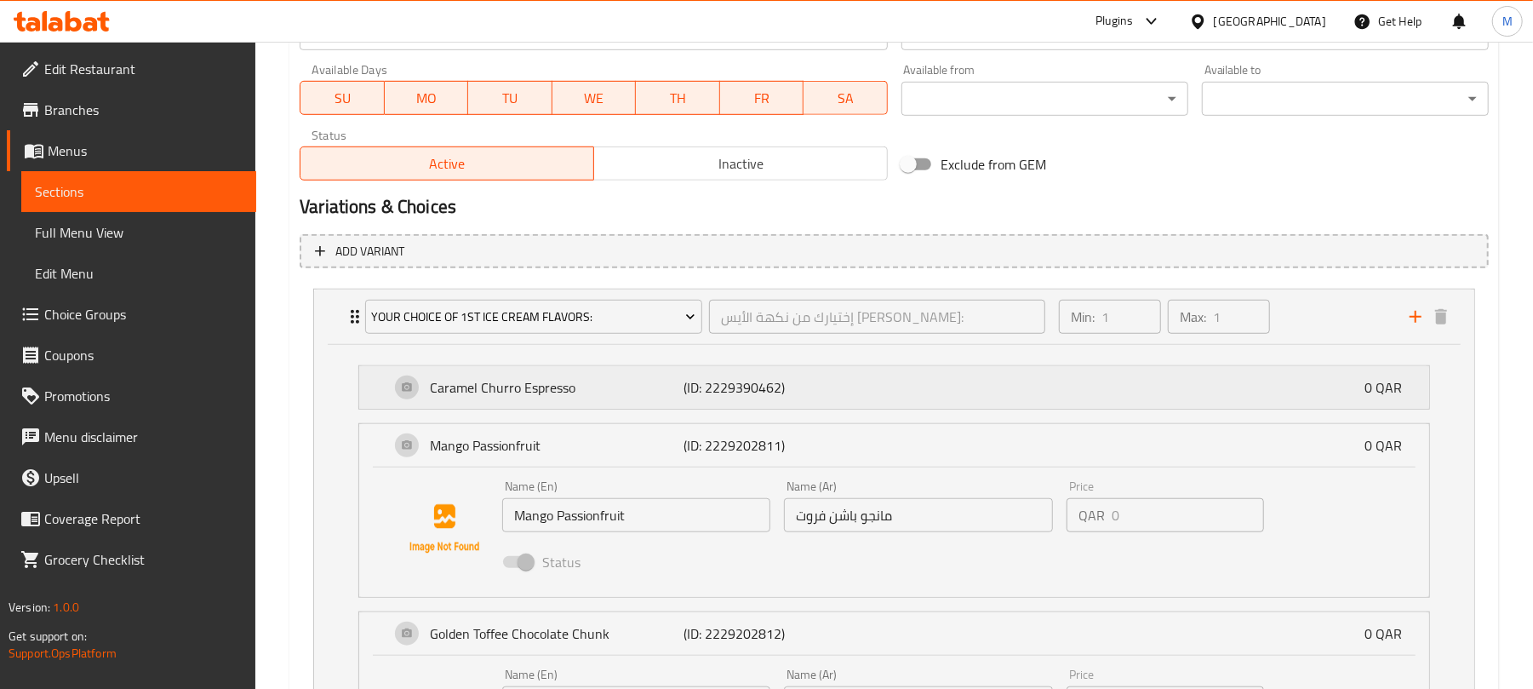
click at [1055, 400] on div "Caramel Churro Espresso (ID: 2229390462) 0 QAR" at bounding box center [899, 387] width 1019 height 43
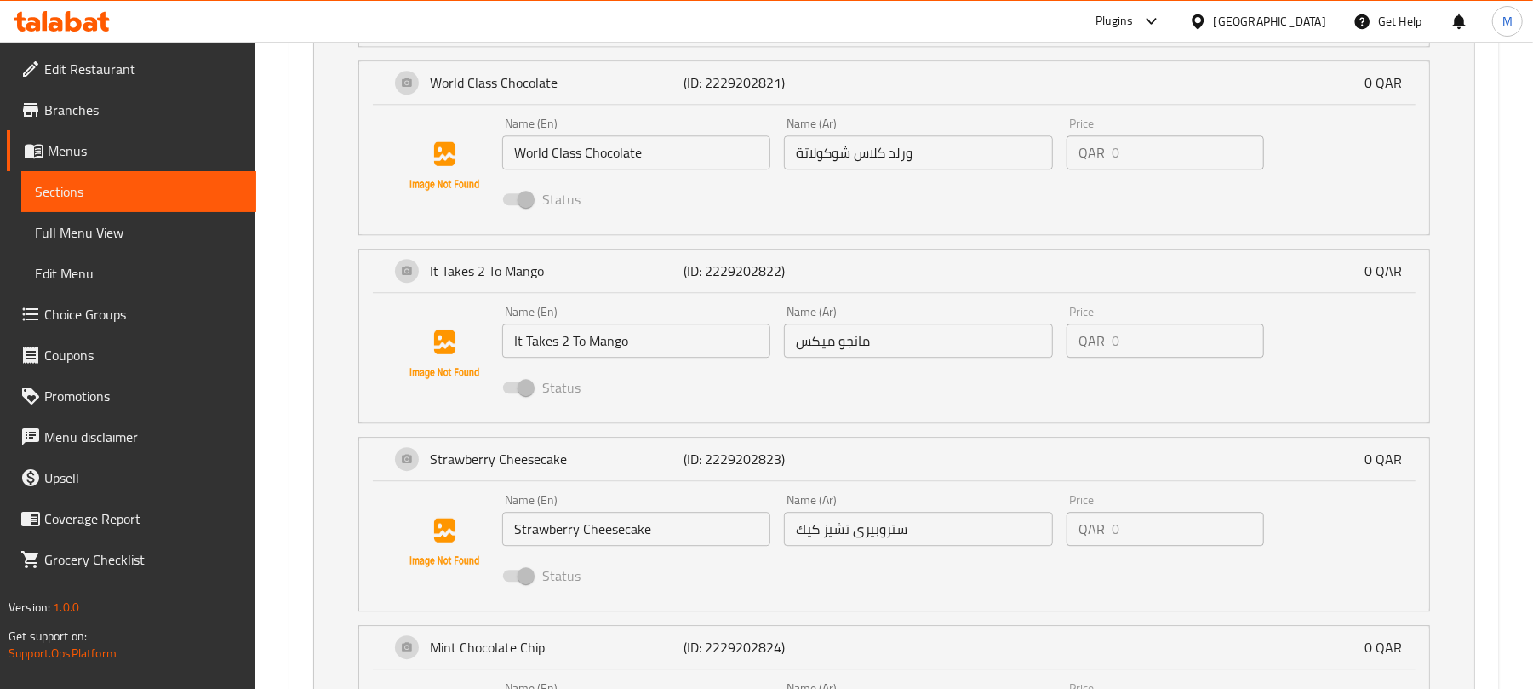
scroll to position [3177, 0]
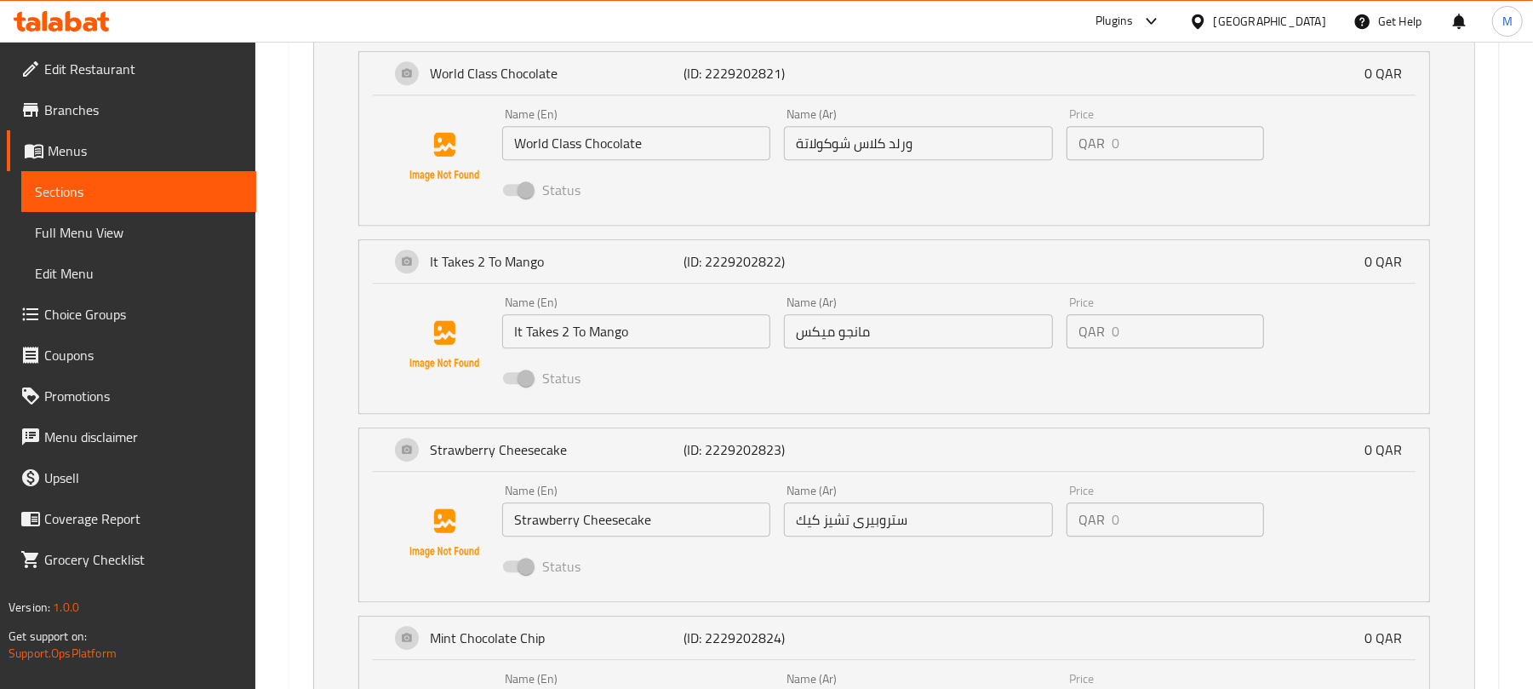
click at [860, 348] on input "مانجو ميكس" at bounding box center [918, 331] width 268 height 34
click at [624, 345] on input "It Takes 2 To Mango" at bounding box center [636, 331] width 268 height 34
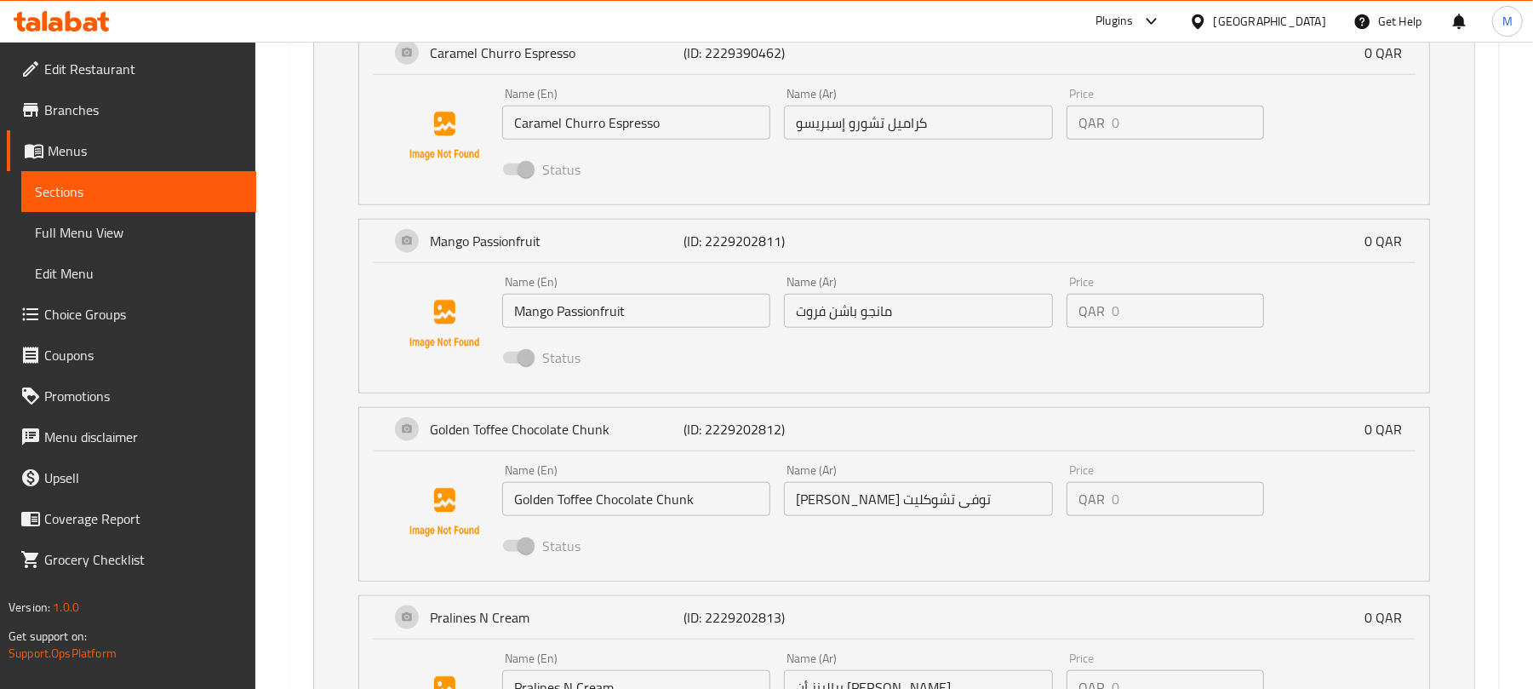
scroll to position [2610, 0]
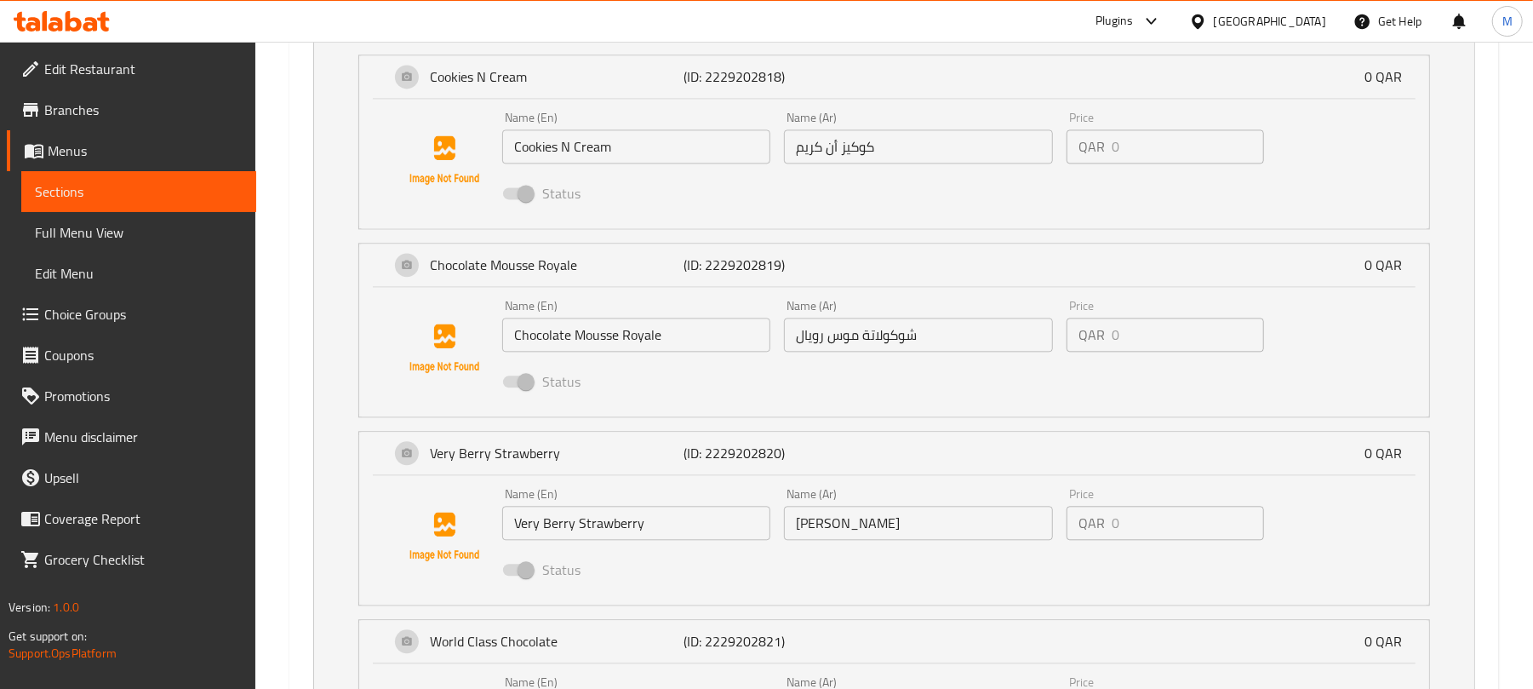
click at [951, 676] on div "Name (Ar) ورلد كلاس شوكولاتة Name (Ar)" at bounding box center [918, 702] width 268 height 52
click at [698, 546] on div "Status" at bounding box center [918, 569] width 846 height 46
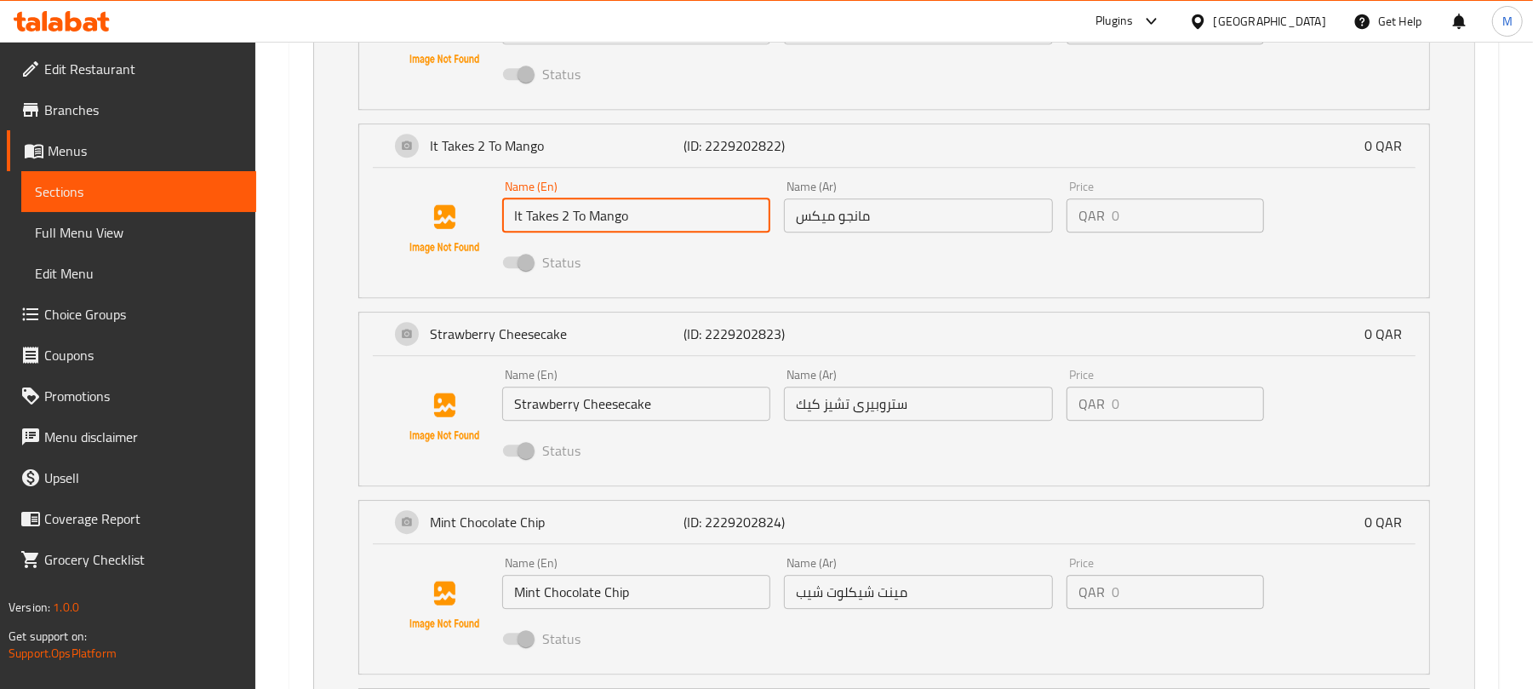
scroll to position [3291, 0]
click at [771, 276] on div "Status" at bounding box center [918, 265] width 846 height 46
click at [848, 342] on p "(ID: 2229202823)" at bounding box center [767, 336] width 169 height 20
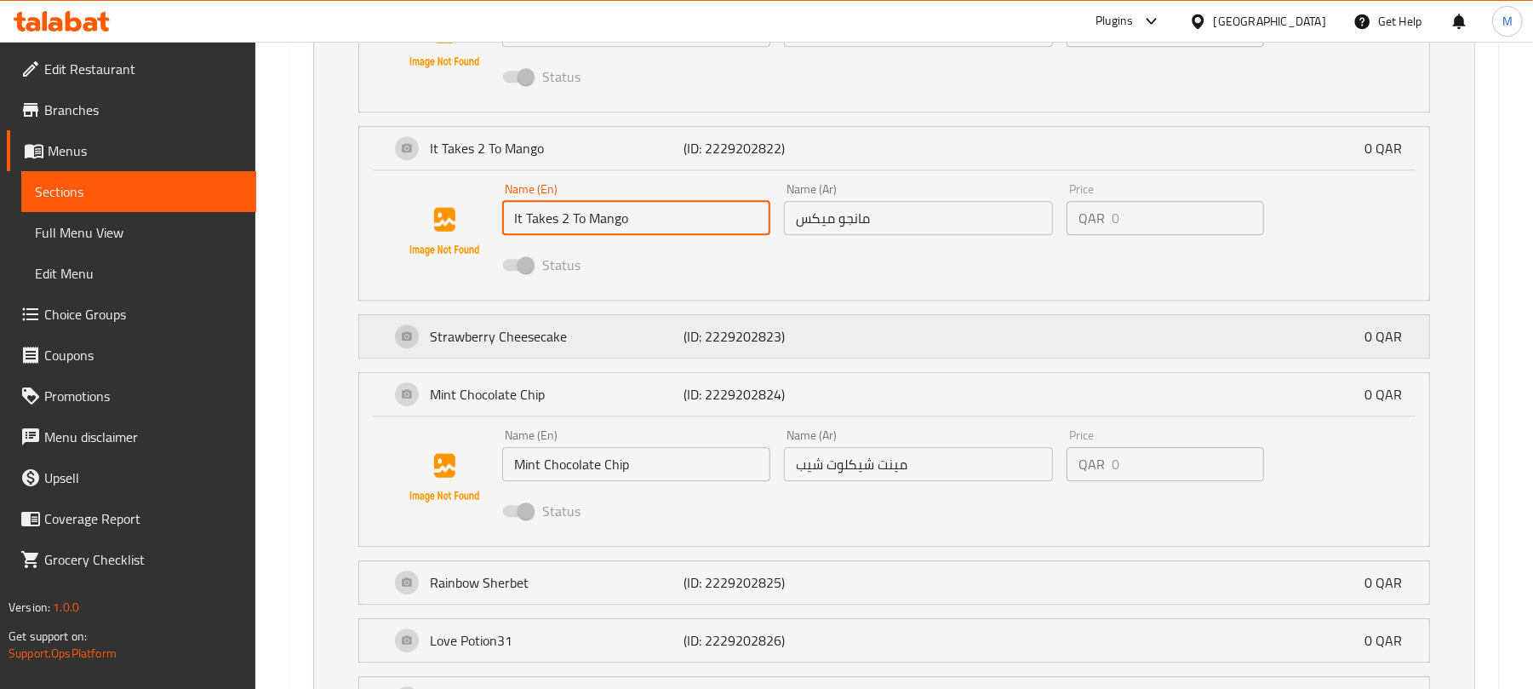
click at [848, 342] on p "(ID: 2229202823)" at bounding box center [767, 336] width 169 height 20
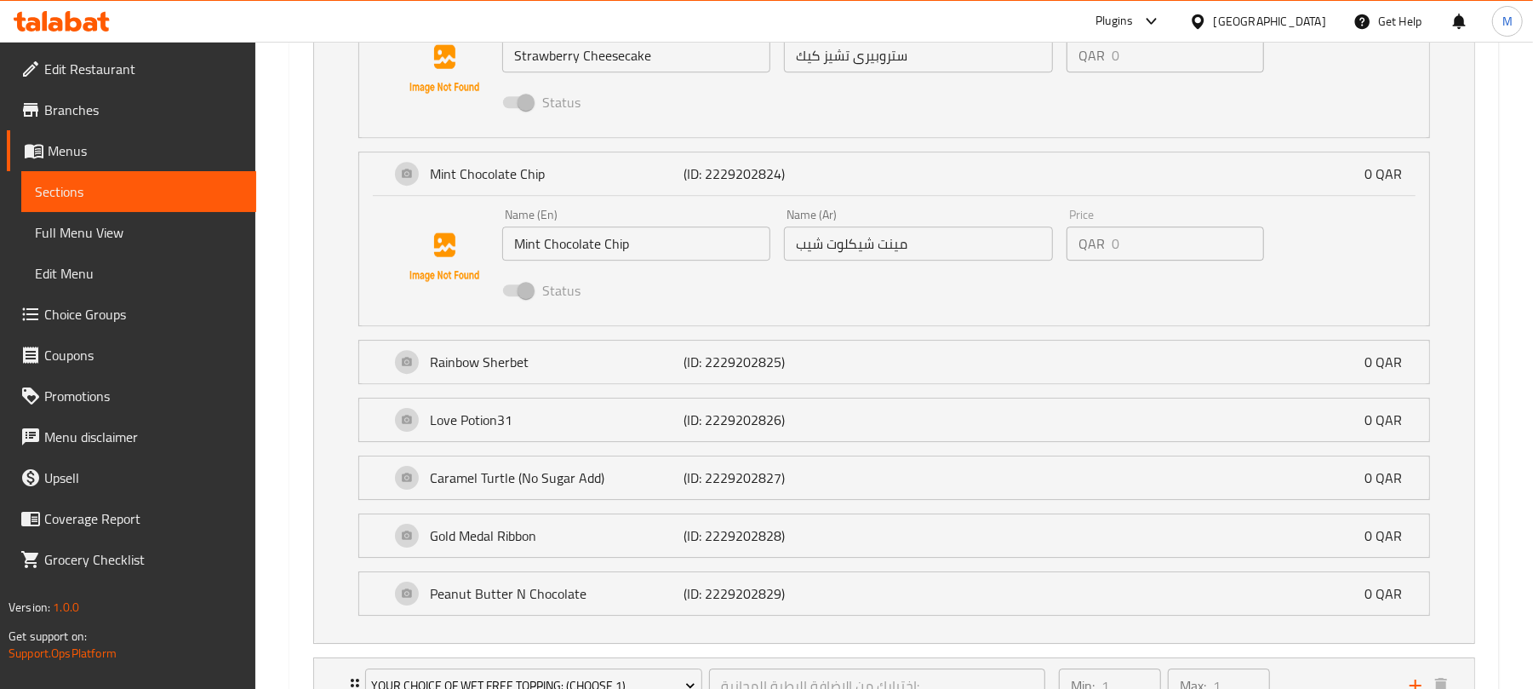
scroll to position [3631, 0]
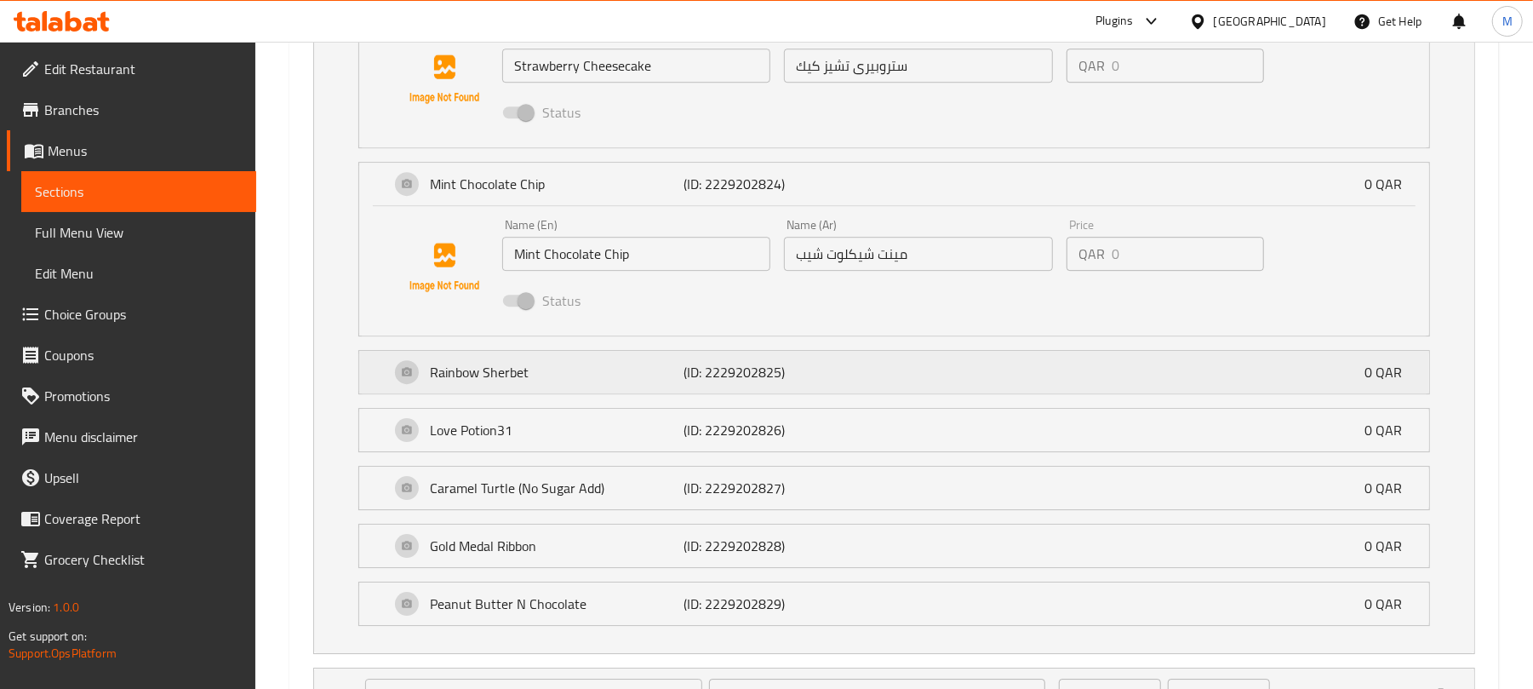
click at [672, 382] on p "Rainbow Sherbet" at bounding box center [557, 372] width 254 height 20
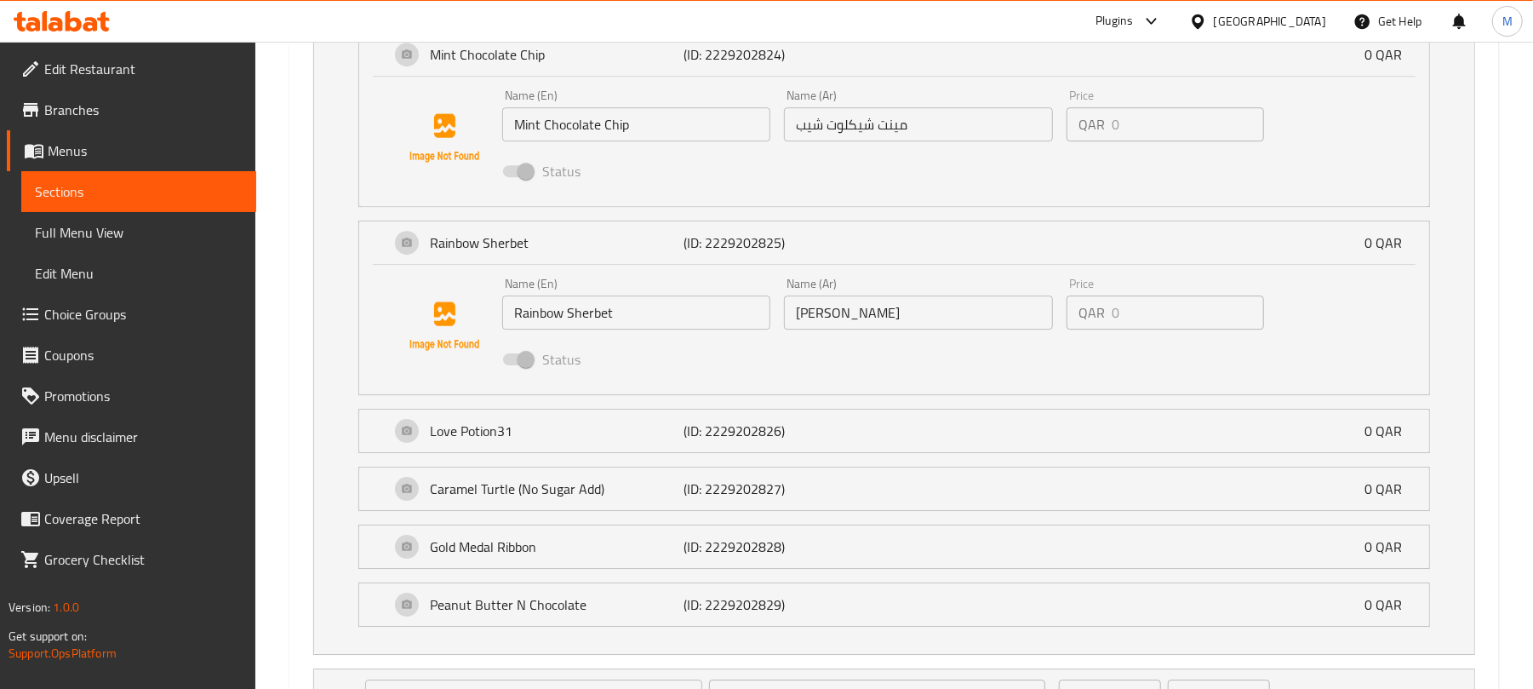
scroll to position [3858, 0]
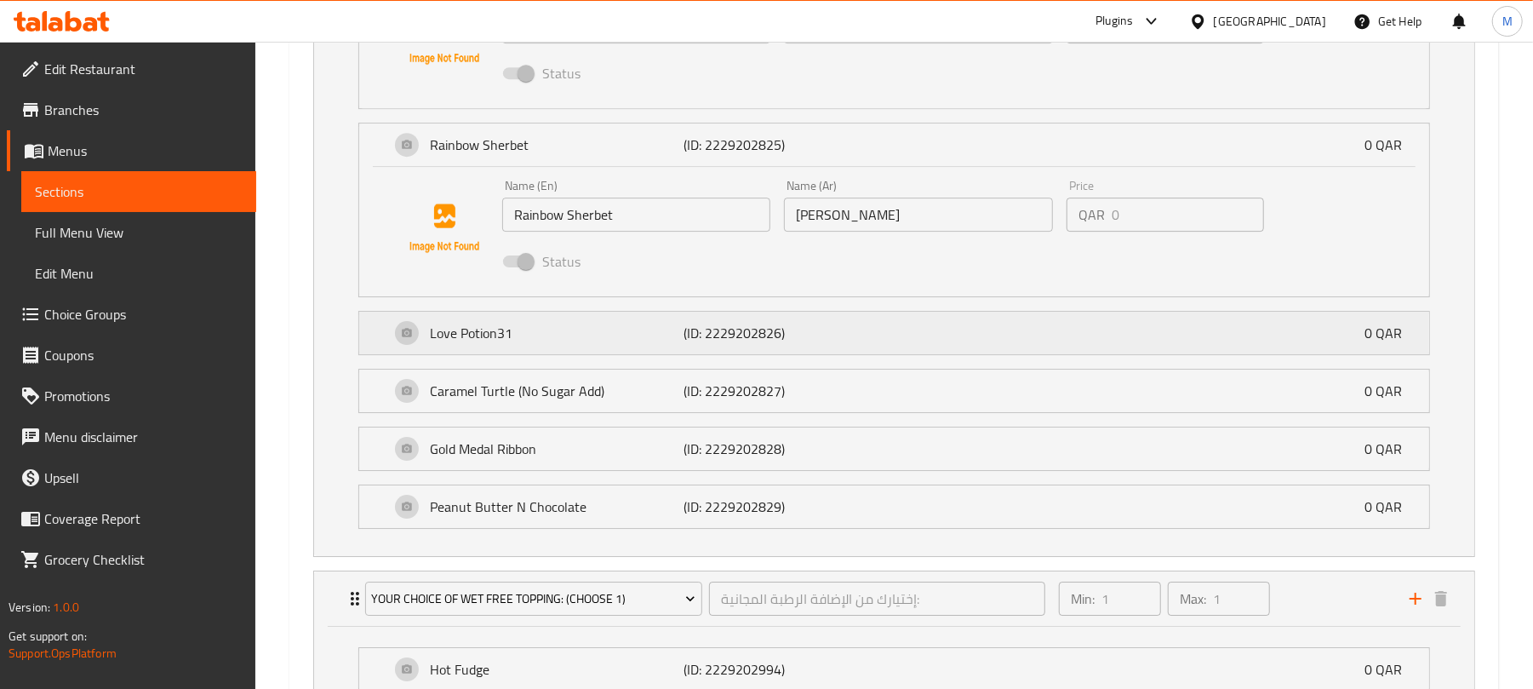
click at [746, 343] on p "(ID: 2229202826)" at bounding box center [767, 333] width 169 height 20
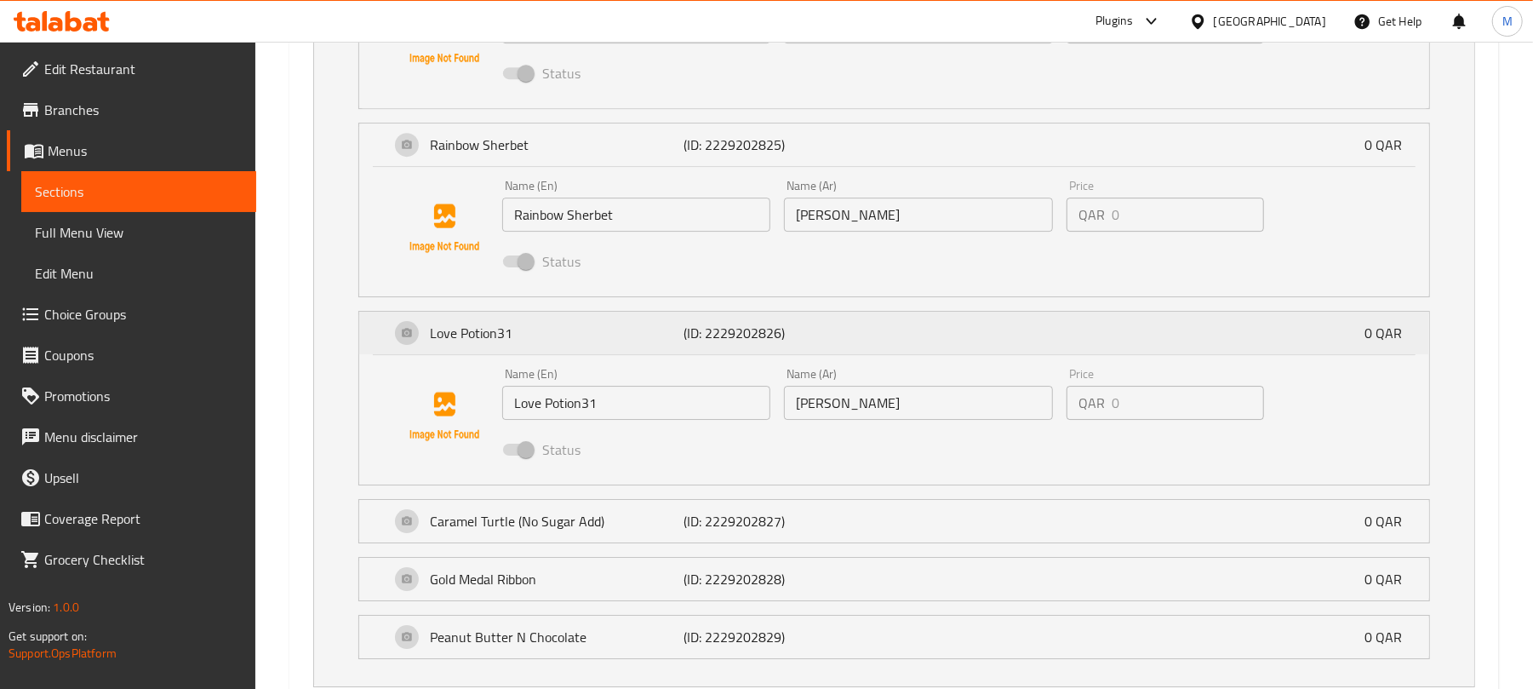
scroll to position [4199, 0]
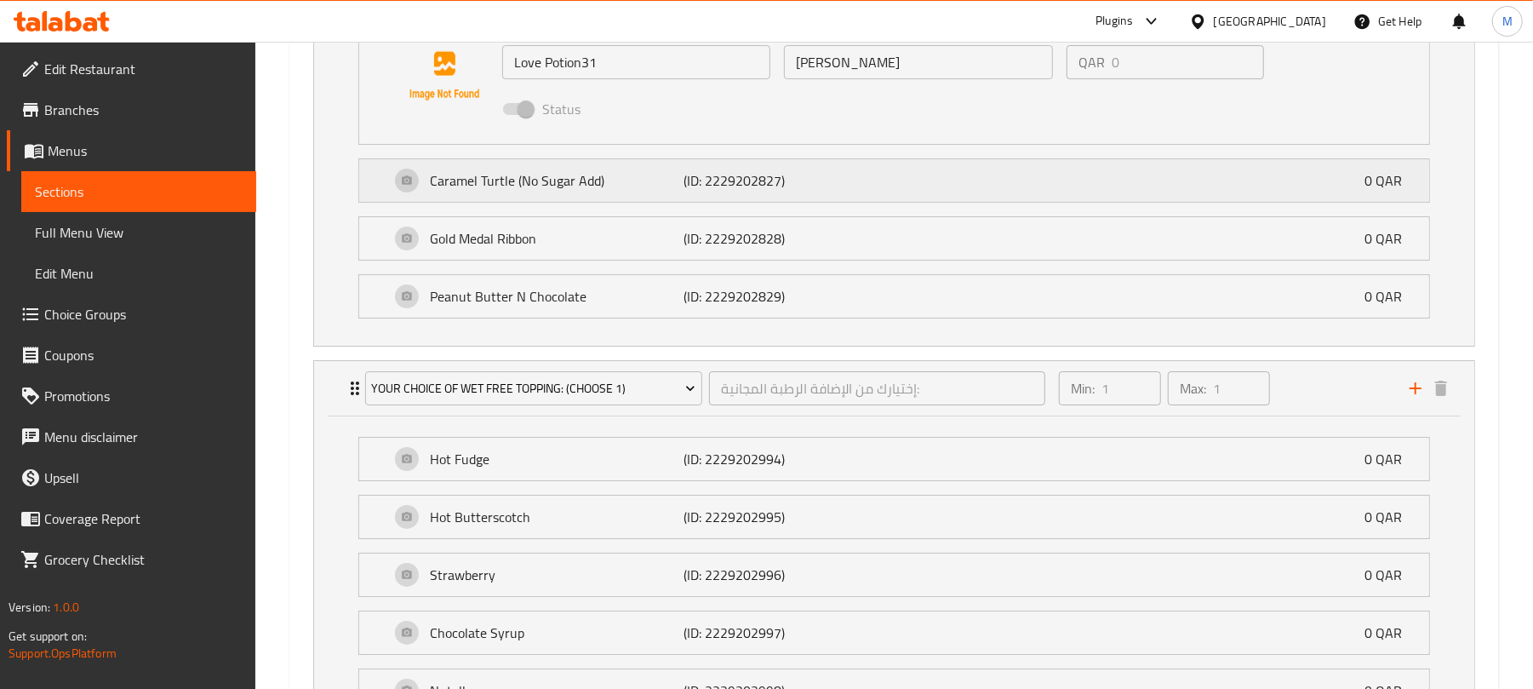
click at [753, 191] on p "(ID: 2229202827)" at bounding box center [767, 180] width 169 height 20
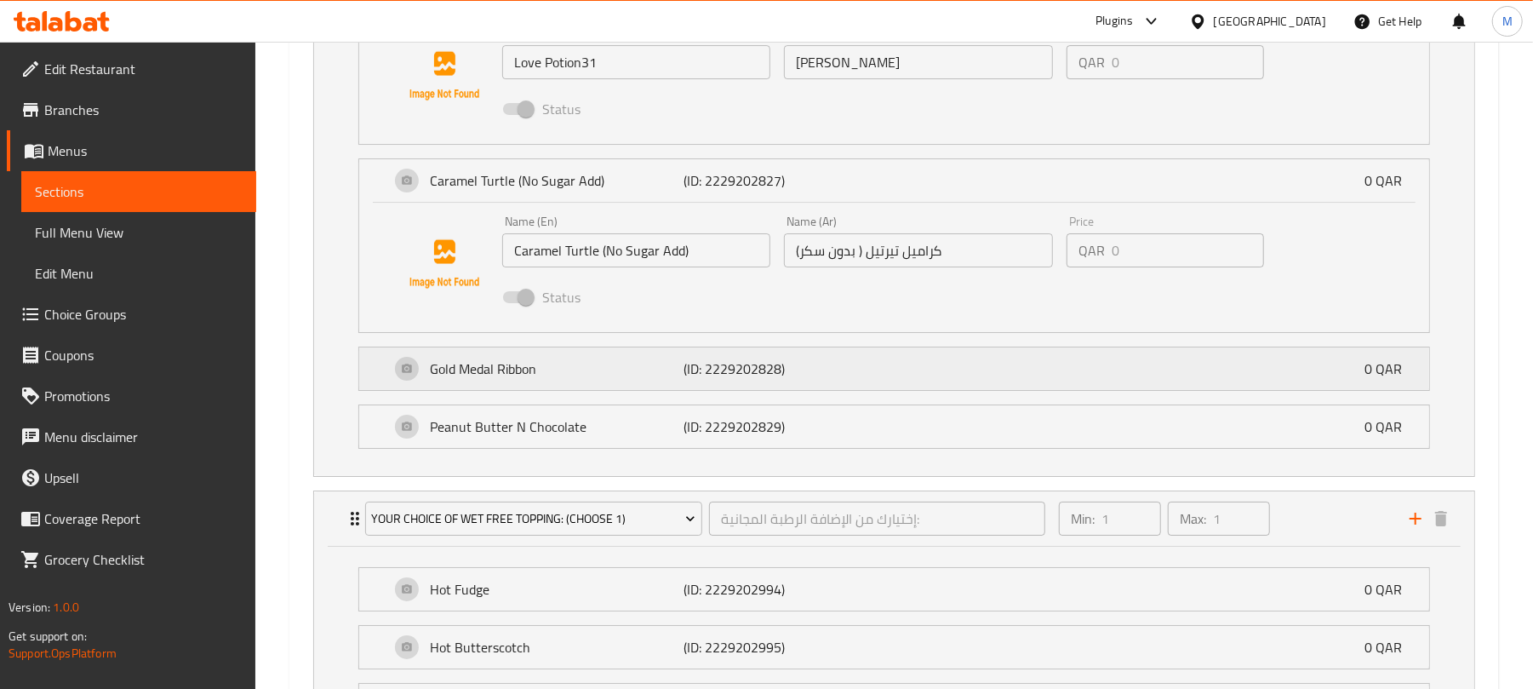
click at [760, 390] on div "Gold Medal Ribbon (ID: 2229202828) 0 QAR" at bounding box center [899, 368] width 1019 height 43
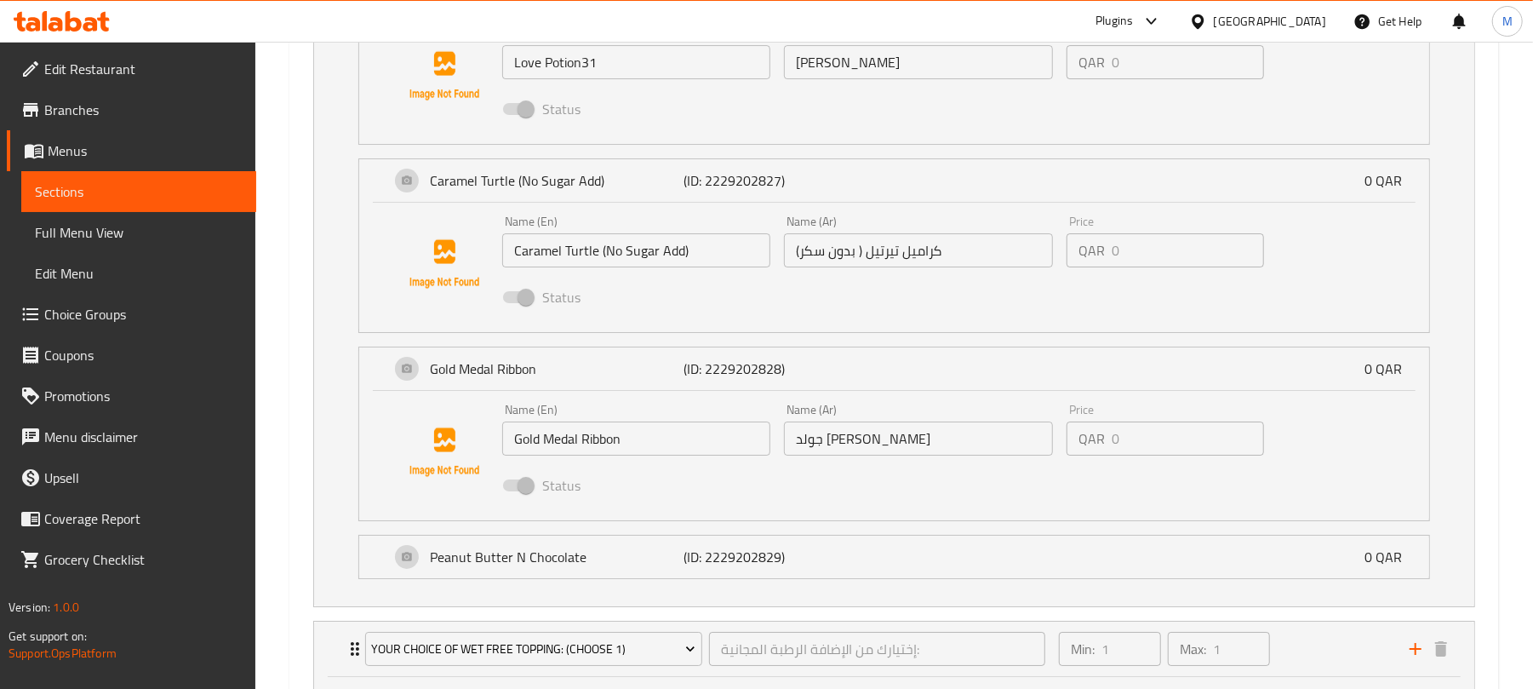
scroll to position [4312, 0]
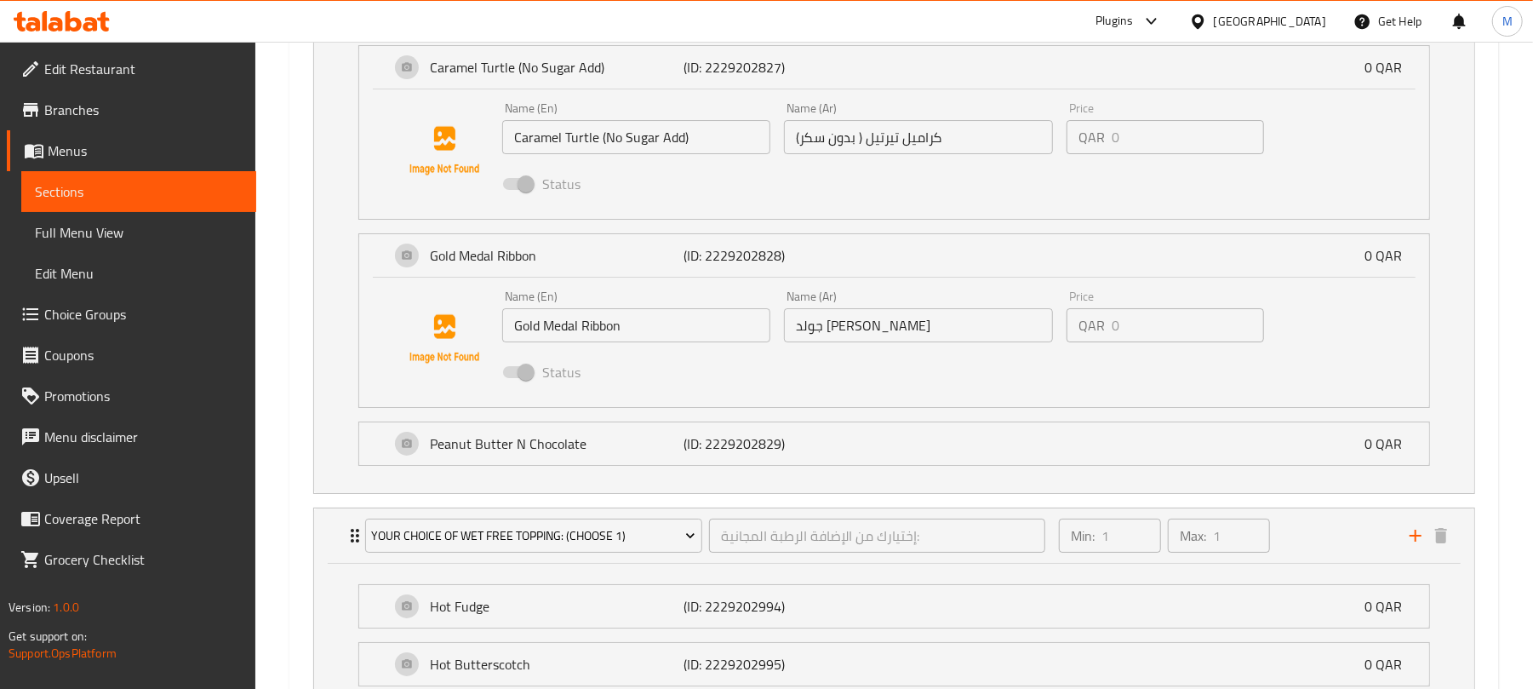
click at [836, 466] on div "Peanut Butter N Chocolate (ID: 2229202829) 0 QAR Name (En) Peanut Butter N Choc…" at bounding box center [894, 443] width 1072 height 44
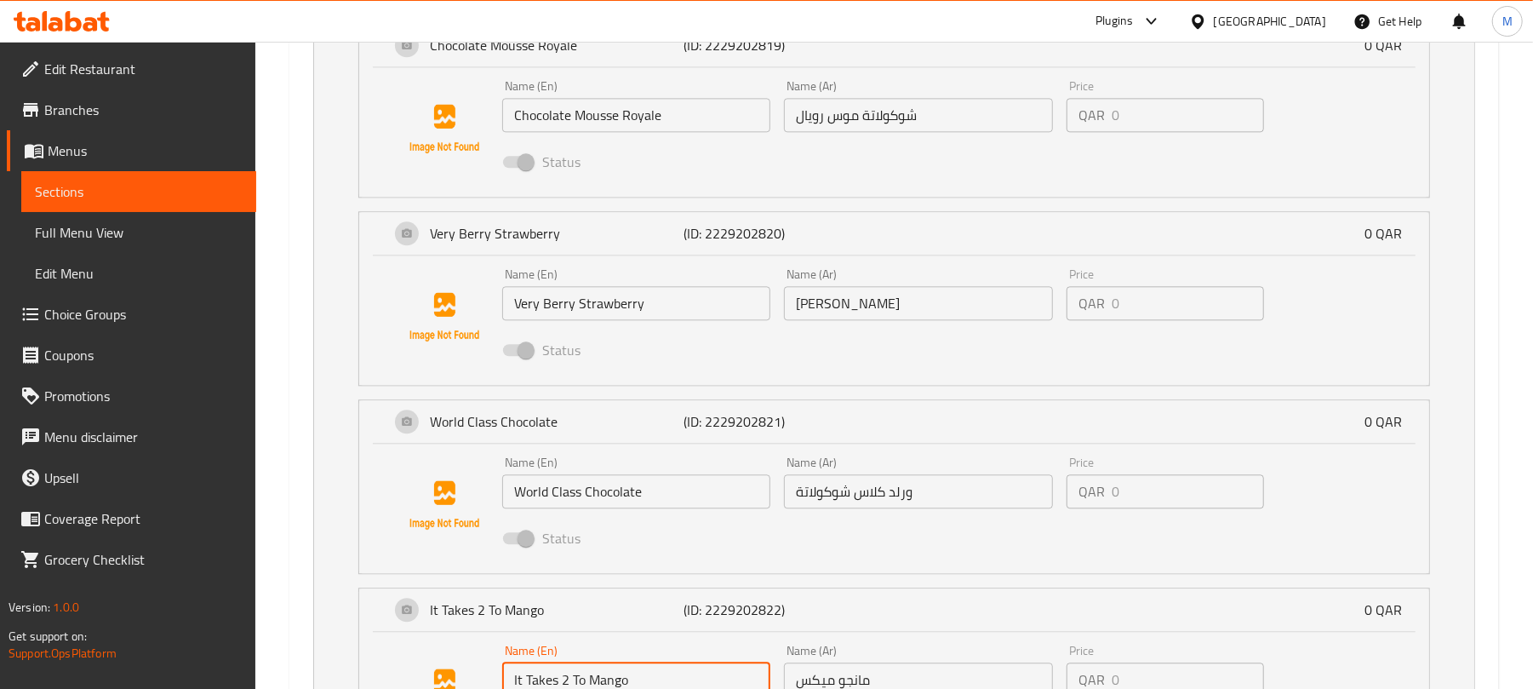
scroll to position [2950, 0]
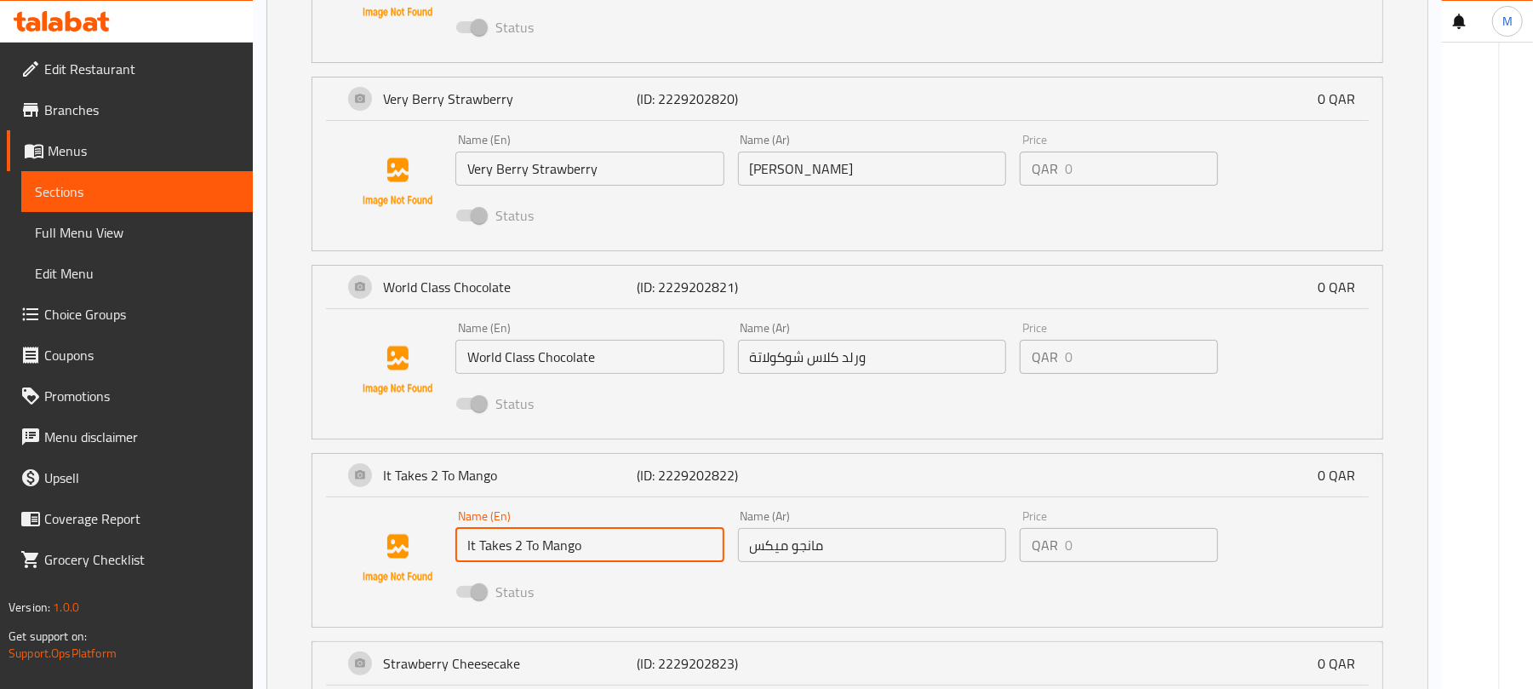
drag, startPoint x: 290, startPoint y: 240, endPoint x: 638, endPoint y: 270, distance: 349.4
click at [311, 255] on div "Add variant Your Choice Of 1st Ice Cream Flavors: إختيارك من نكهة الأيس كريم ال…" at bounding box center [894, 240] width 1203 height 4339
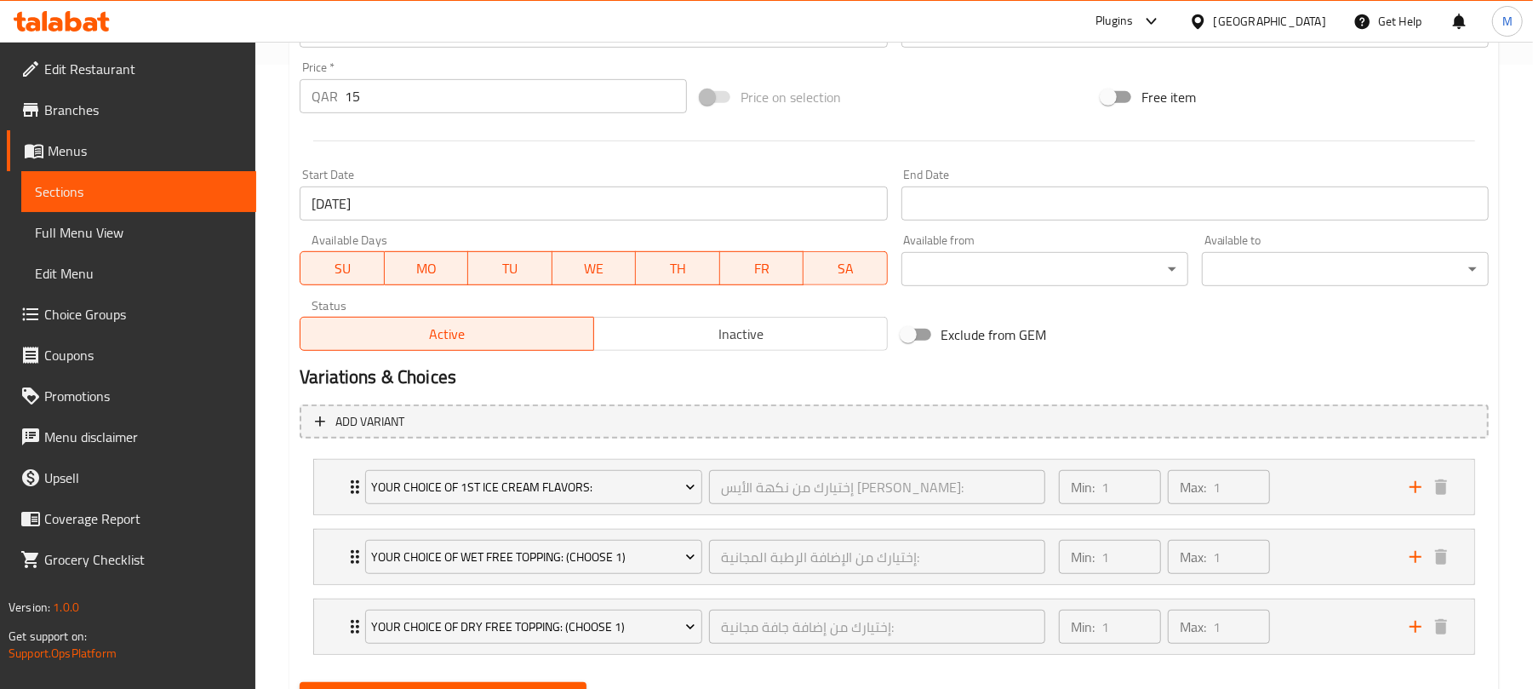
scroll to position [709, 0]
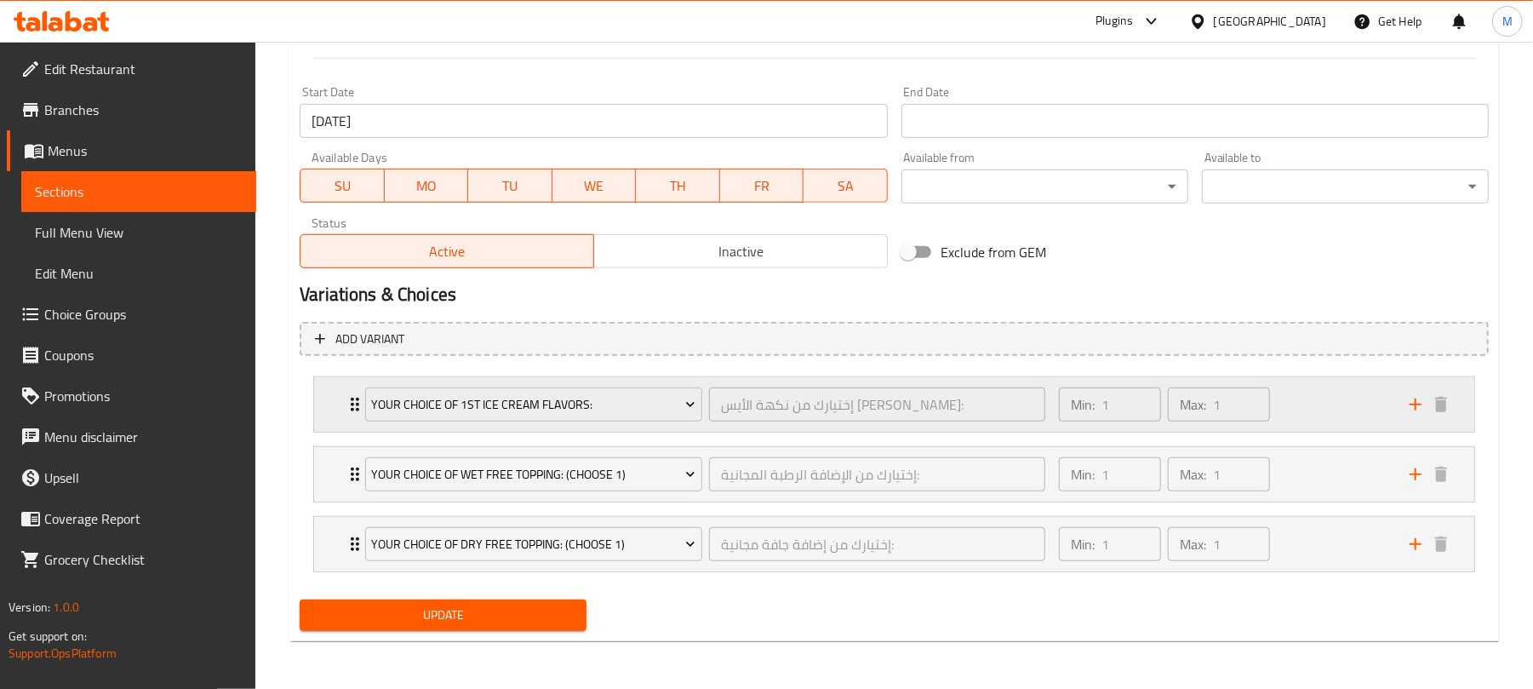
click at [1295, 402] on div "Min: 1 ​ Max: 1 ​" at bounding box center [1224, 404] width 351 height 54
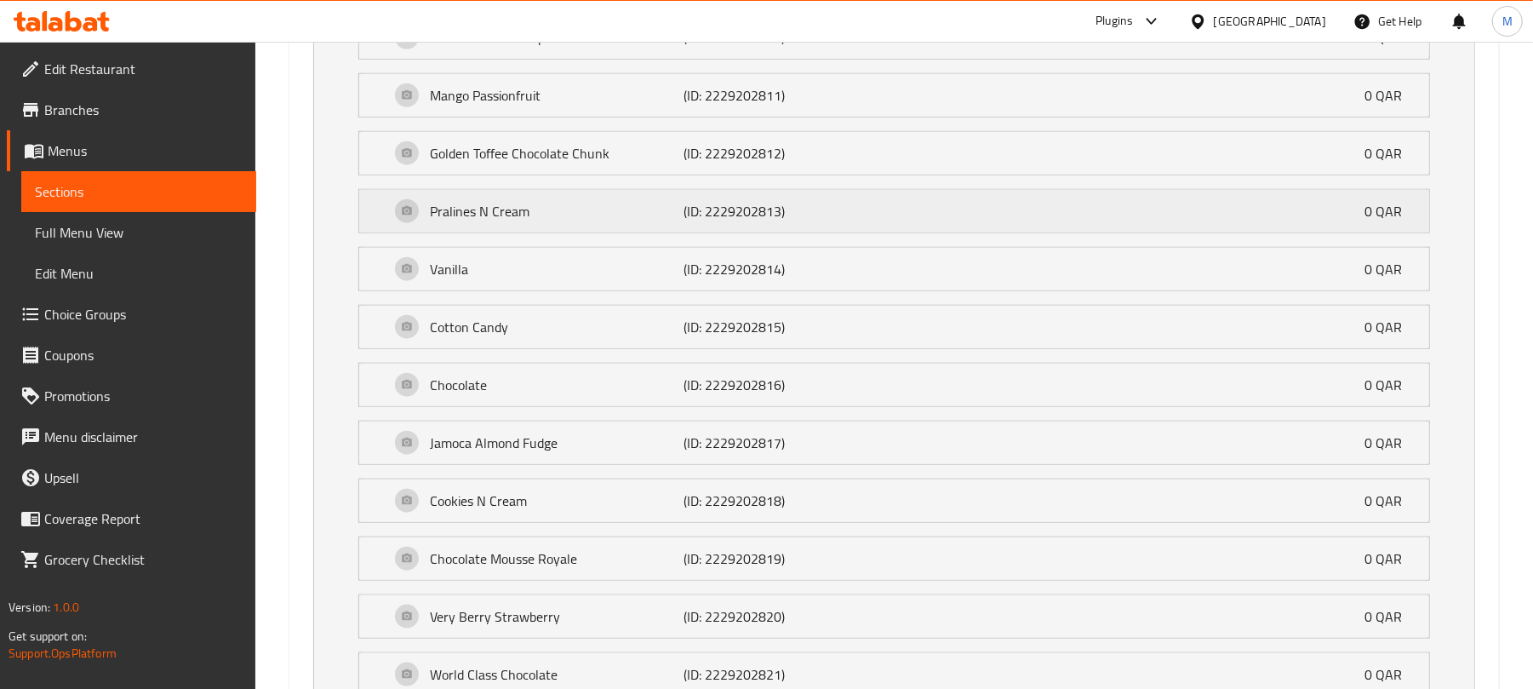
scroll to position [1021, 0]
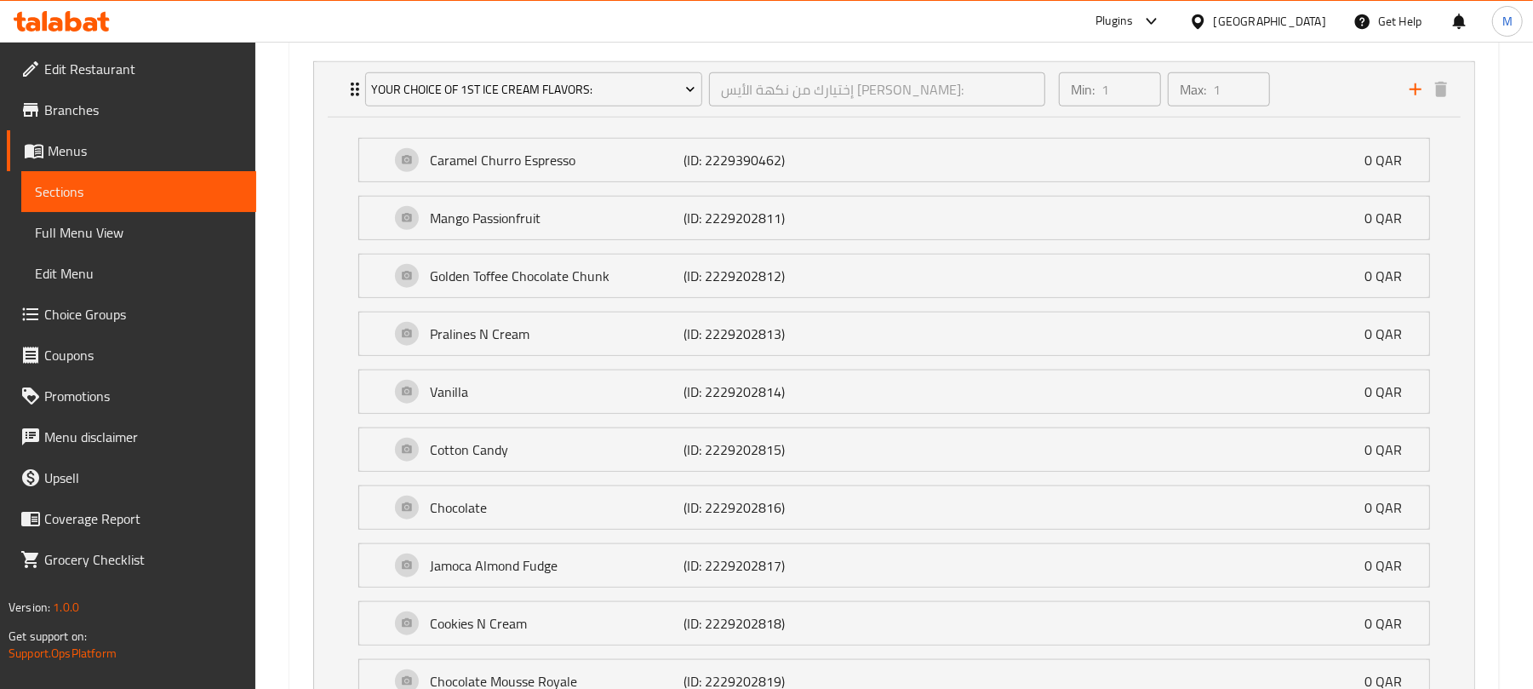
click at [607, 277] on p "Golden Toffee Chocolate Chunk" at bounding box center [557, 276] width 254 height 20
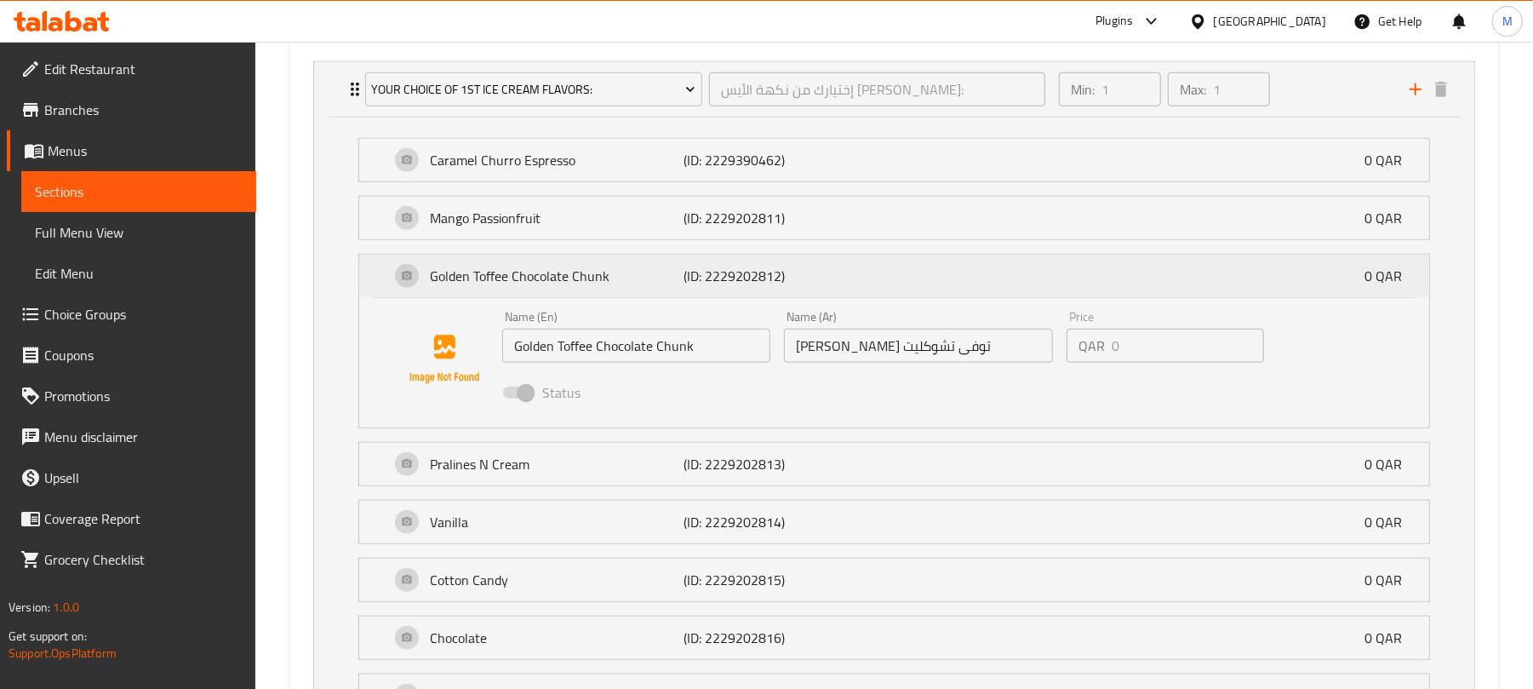
click at [846, 273] on p "(ID: 2229202812)" at bounding box center [767, 276] width 169 height 20
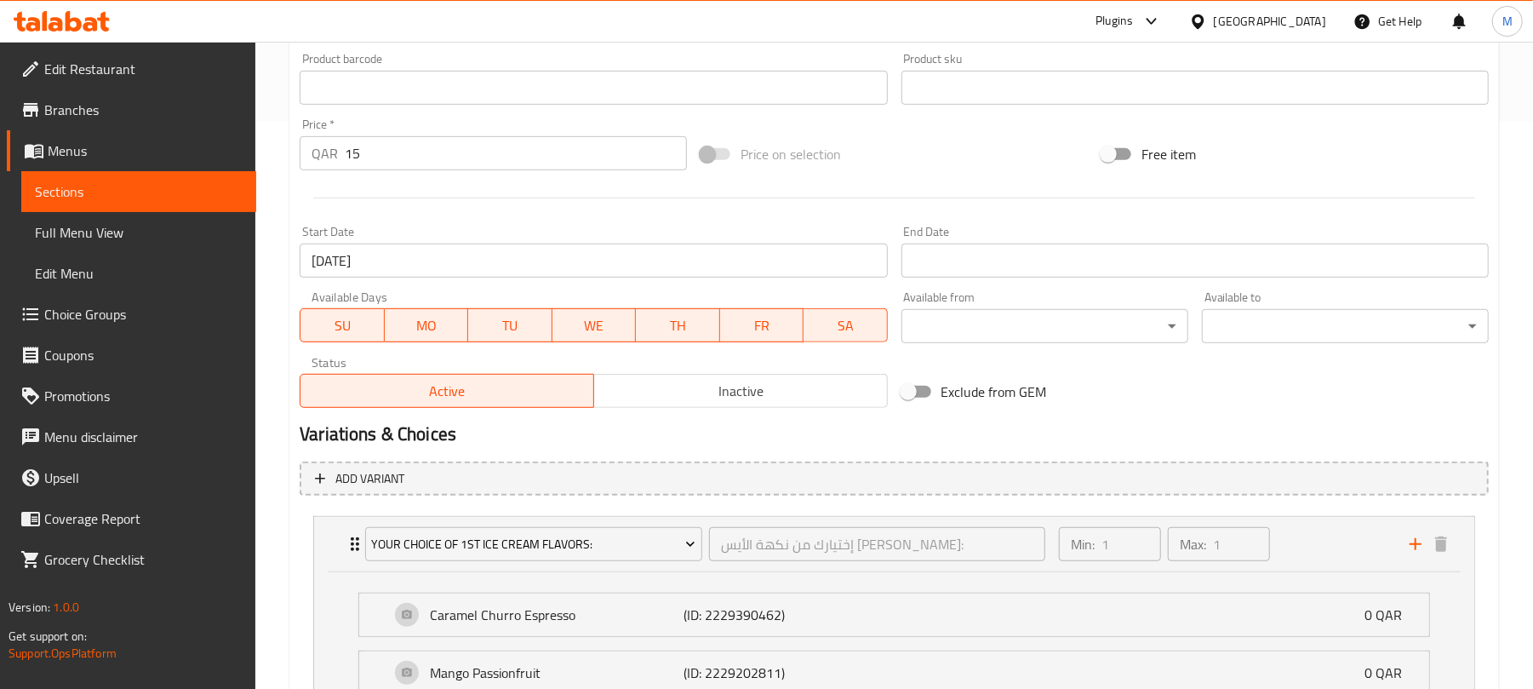
scroll to position [794, 0]
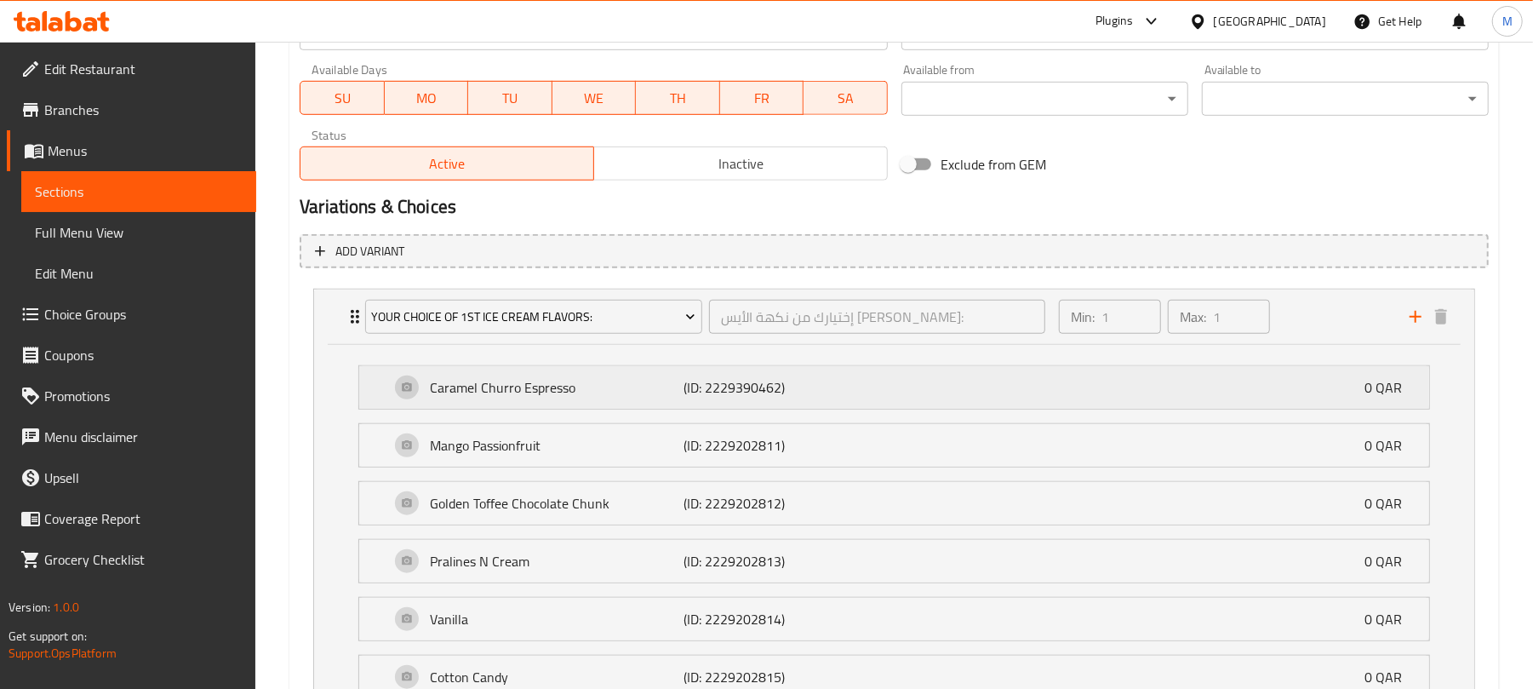
click at [800, 388] on p "(ID: 2229390462)" at bounding box center [767, 387] width 169 height 20
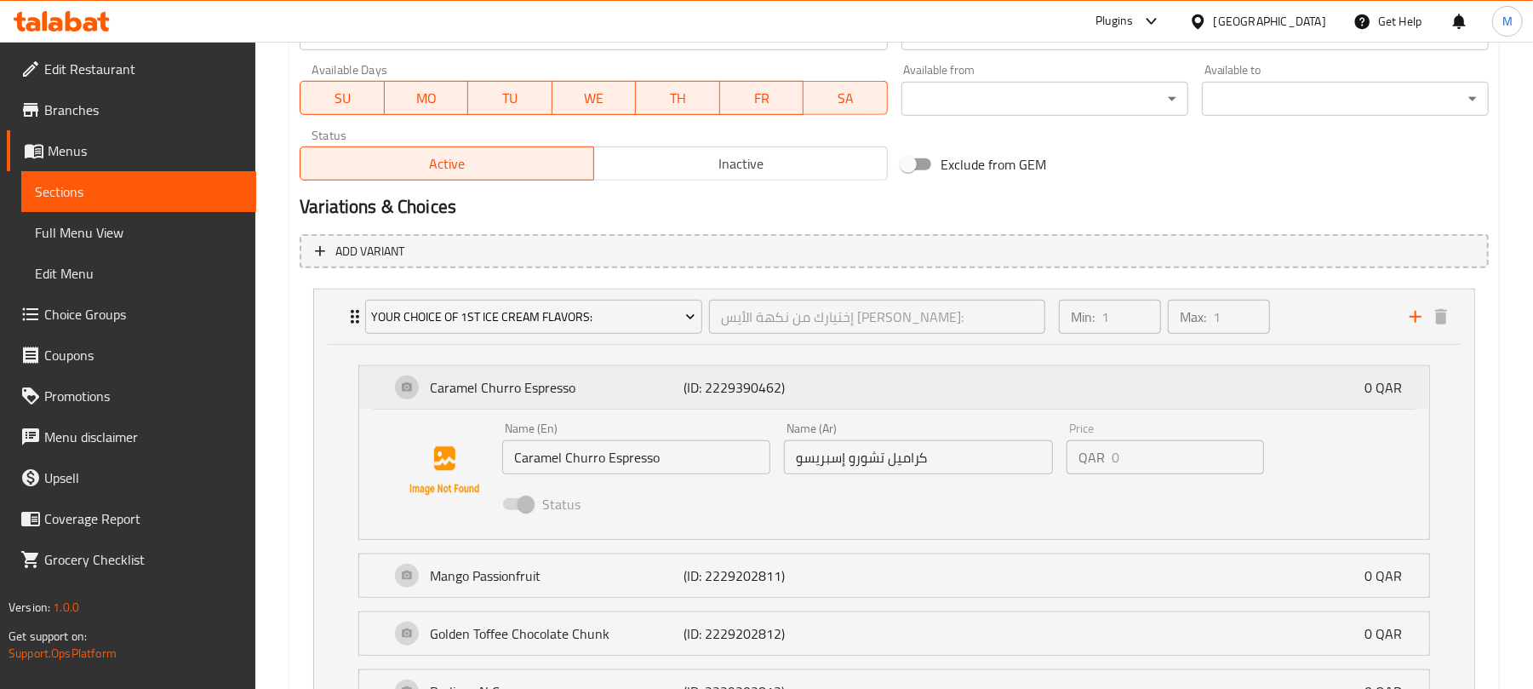
click at [800, 388] on p "(ID: 2229390462)" at bounding box center [767, 387] width 169 height 20
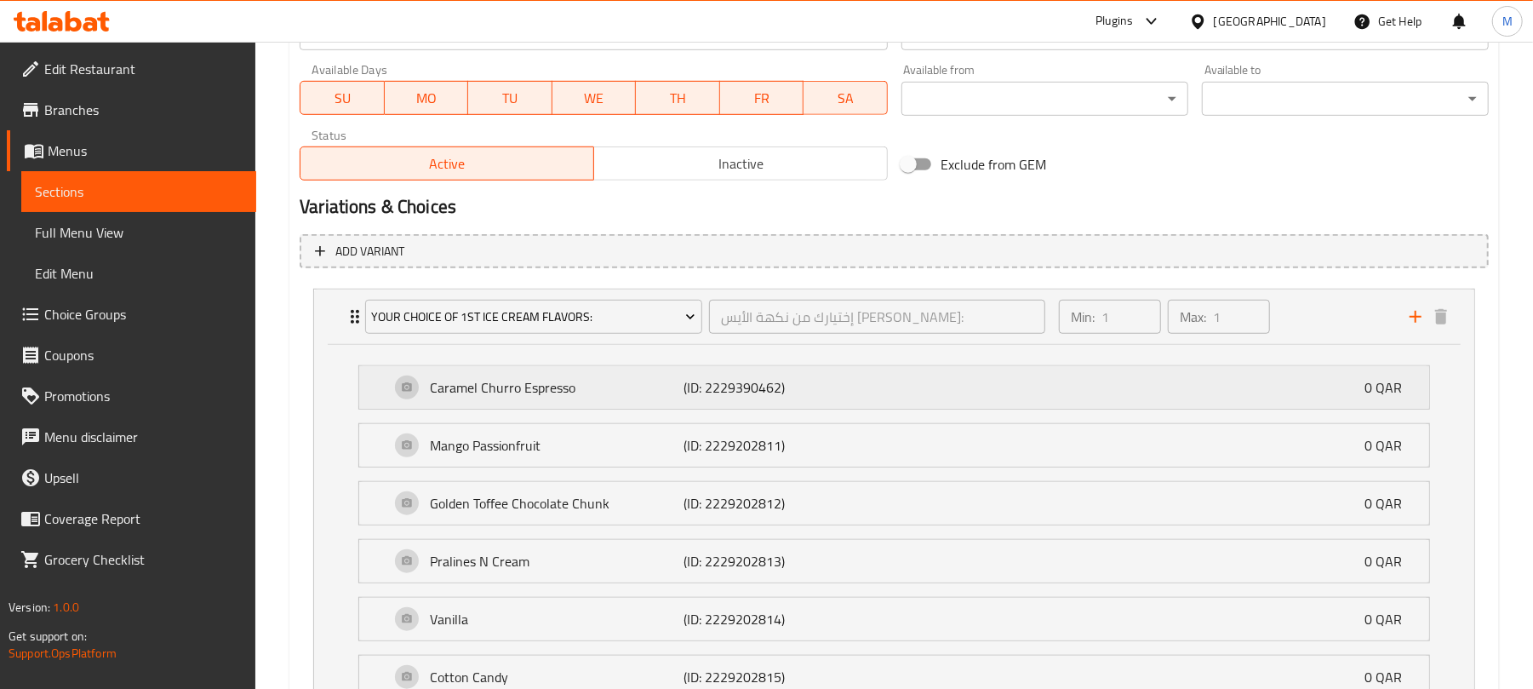
click at [800, 388] on p "(ID: 2229390462)" at bounding box center [767, 387] width 169 height 20
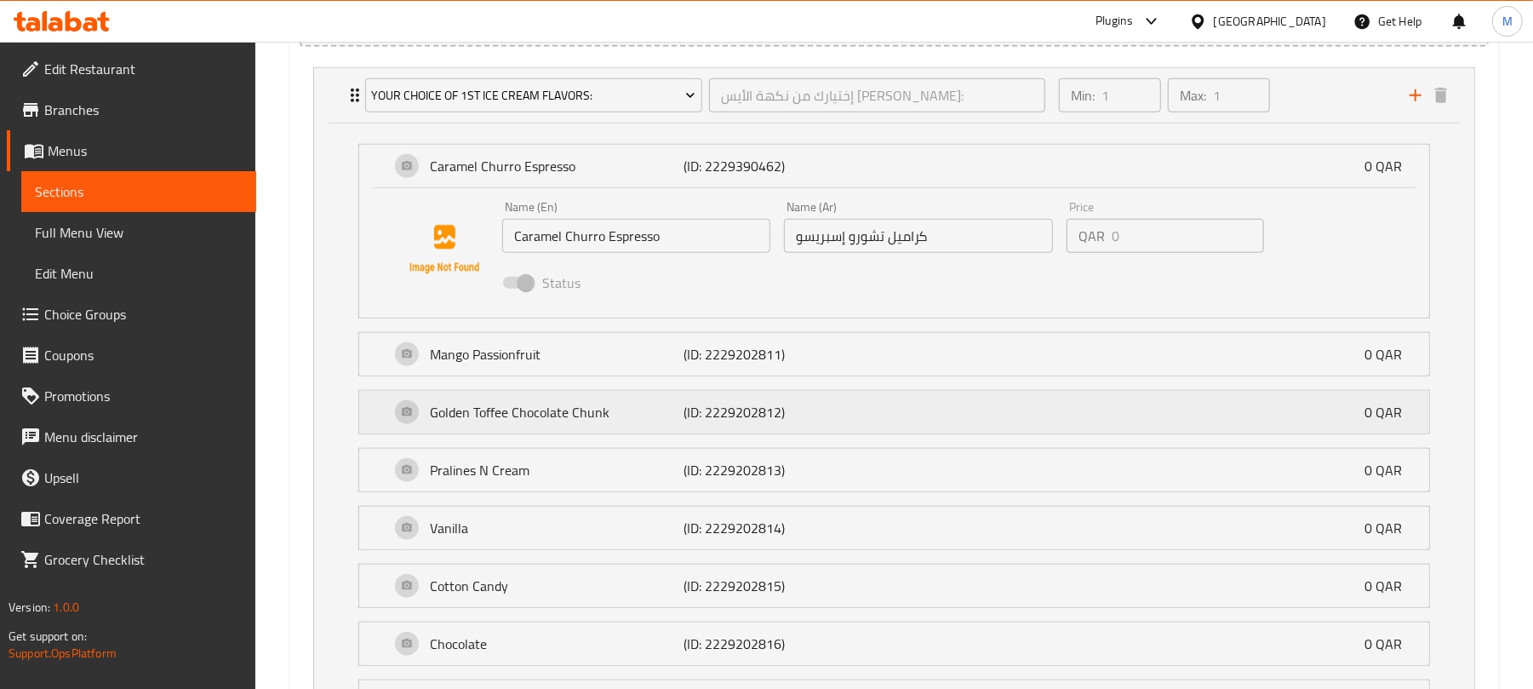
scroll to position [1021, 0]
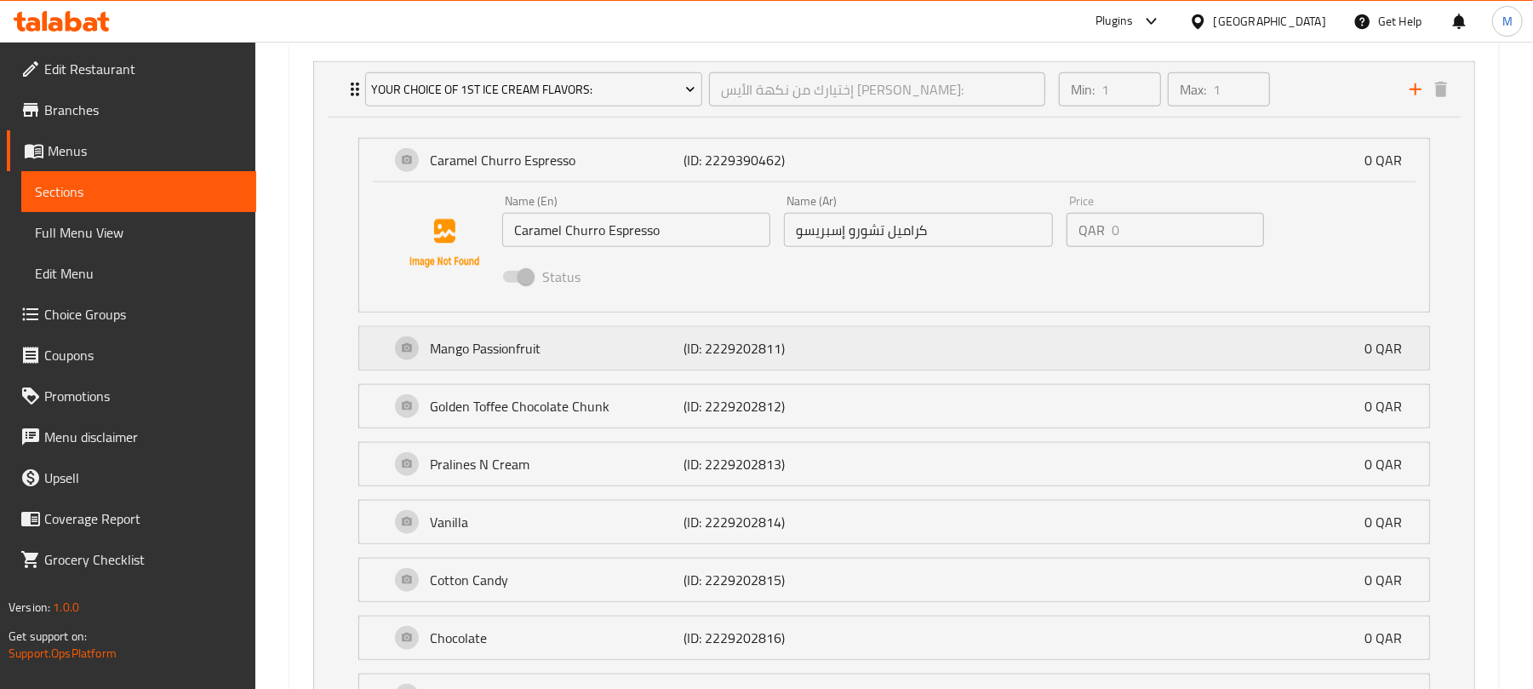
click at [886, 355] on div "Mango Passionfruit (ID: 2229202811) 0 QAR" at bounding box center [899, 348] width 1019 height 43
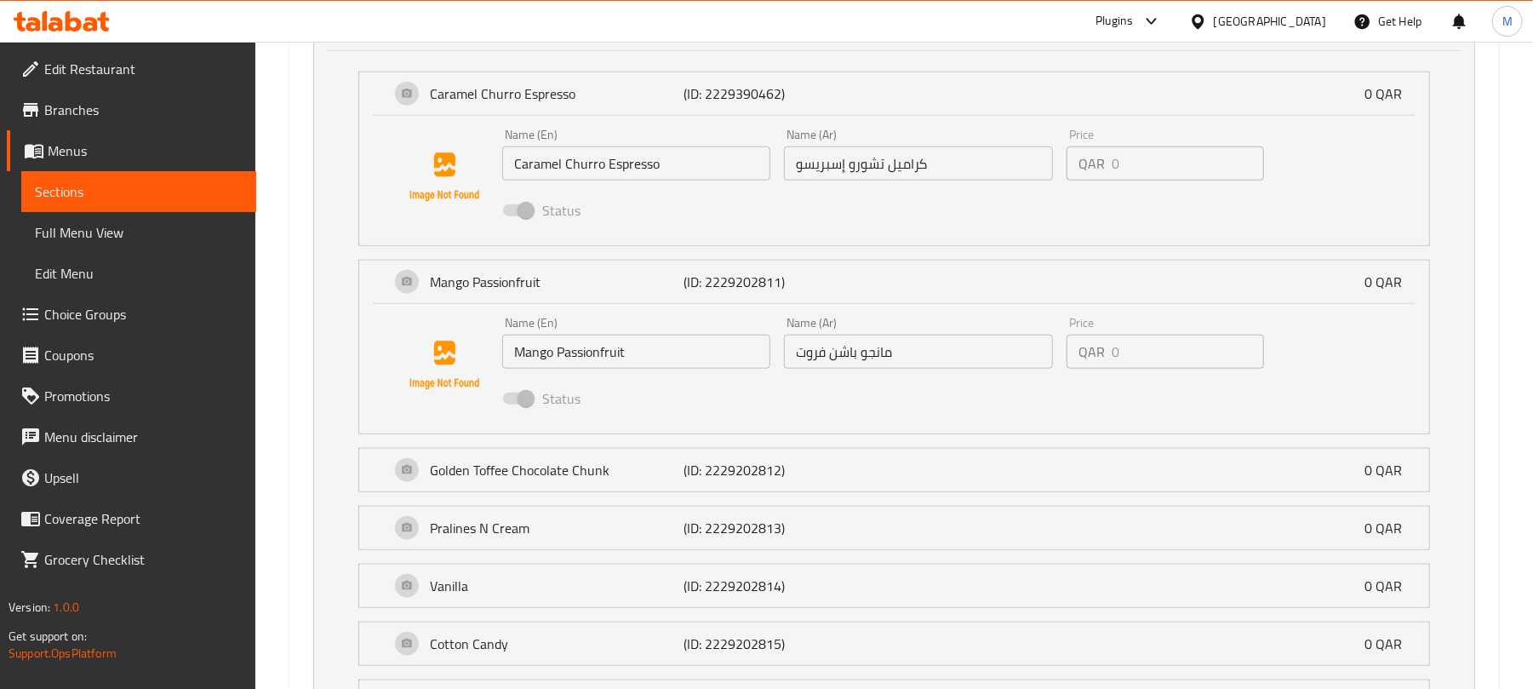
scroll to position [1135, 0]
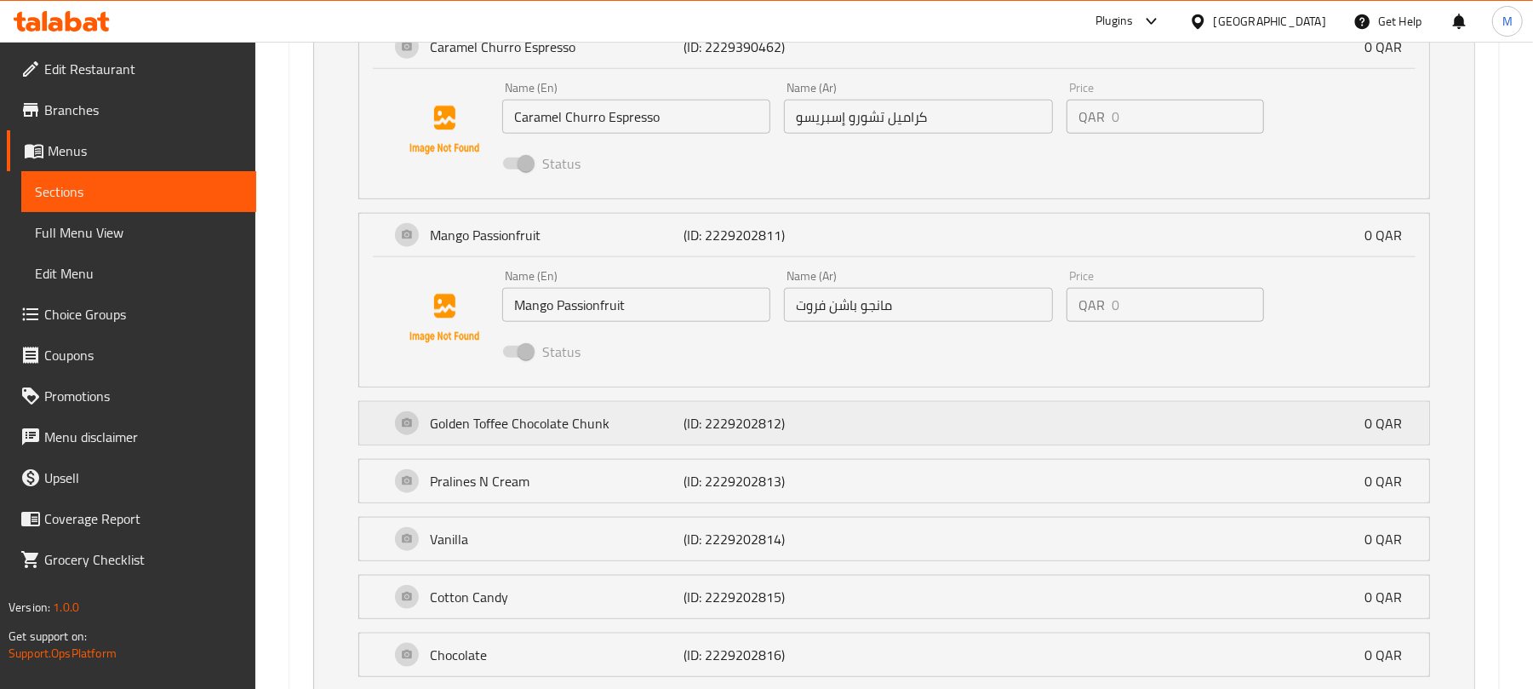
click at [889, 416] on div "Golden Toffee Chocolate Chunk (ID: 2229202812) 0 QAR" at bounding box center [899, 423] width 1019 height 43
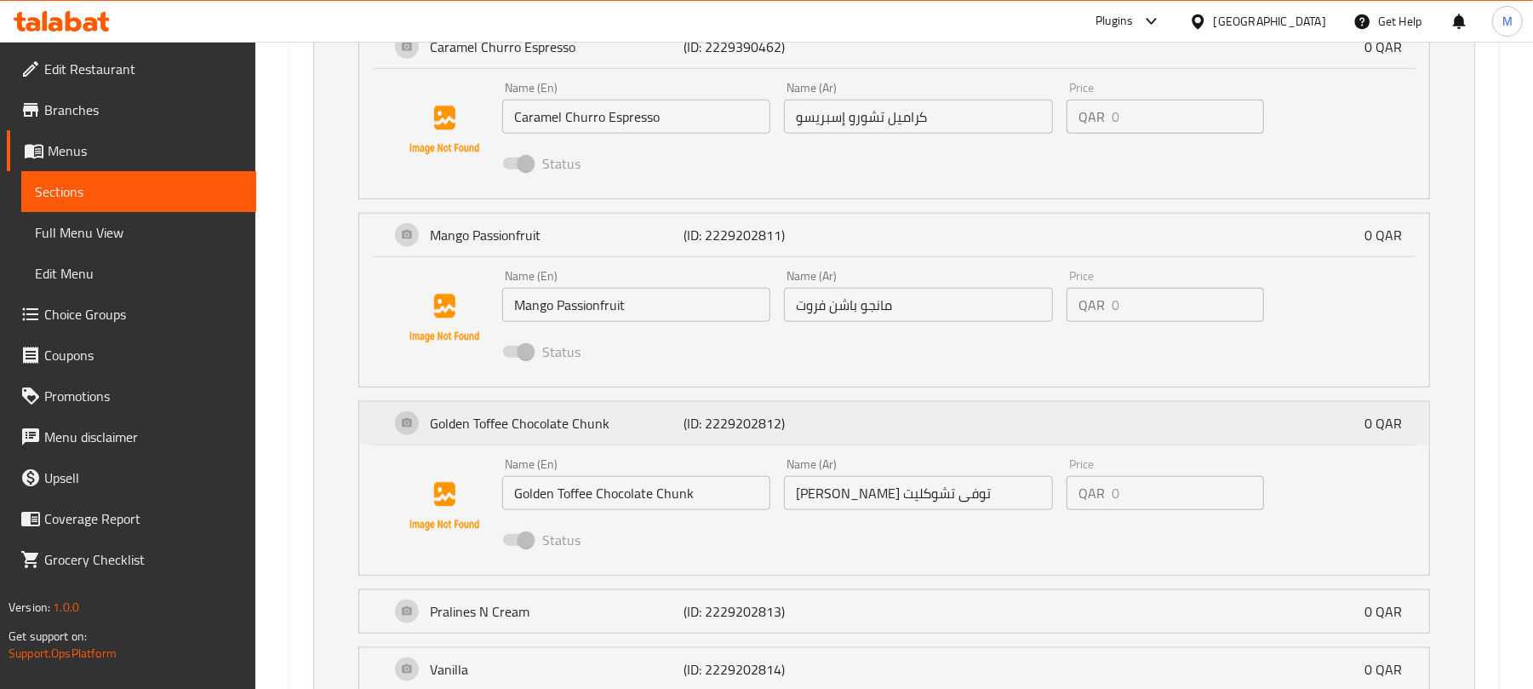
scroll to position [1362, 0]
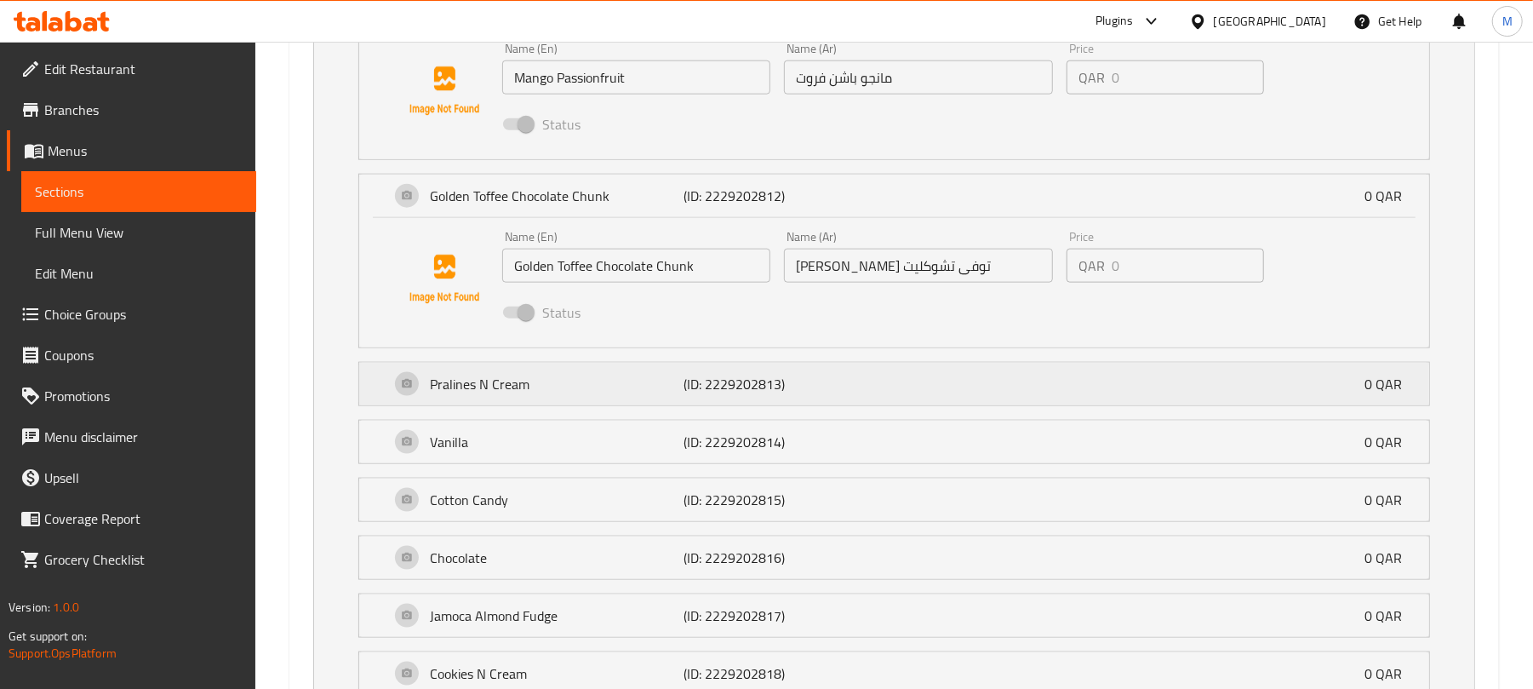
click at [895, 386] on div "Pralines N Cream (ID: 2229202813) 0 QAR" at bounding box center [899, 384] width 1019 height 43
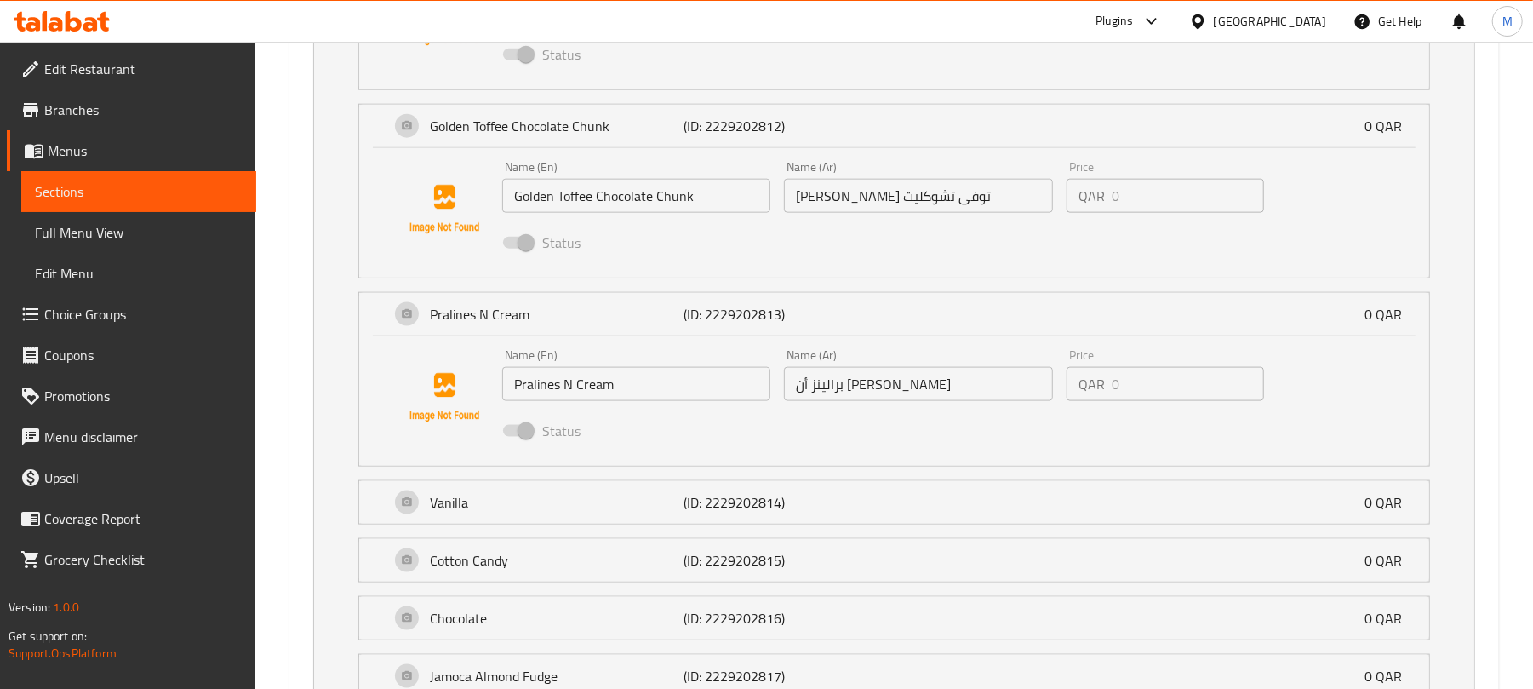
scroll to position [1475, 0]
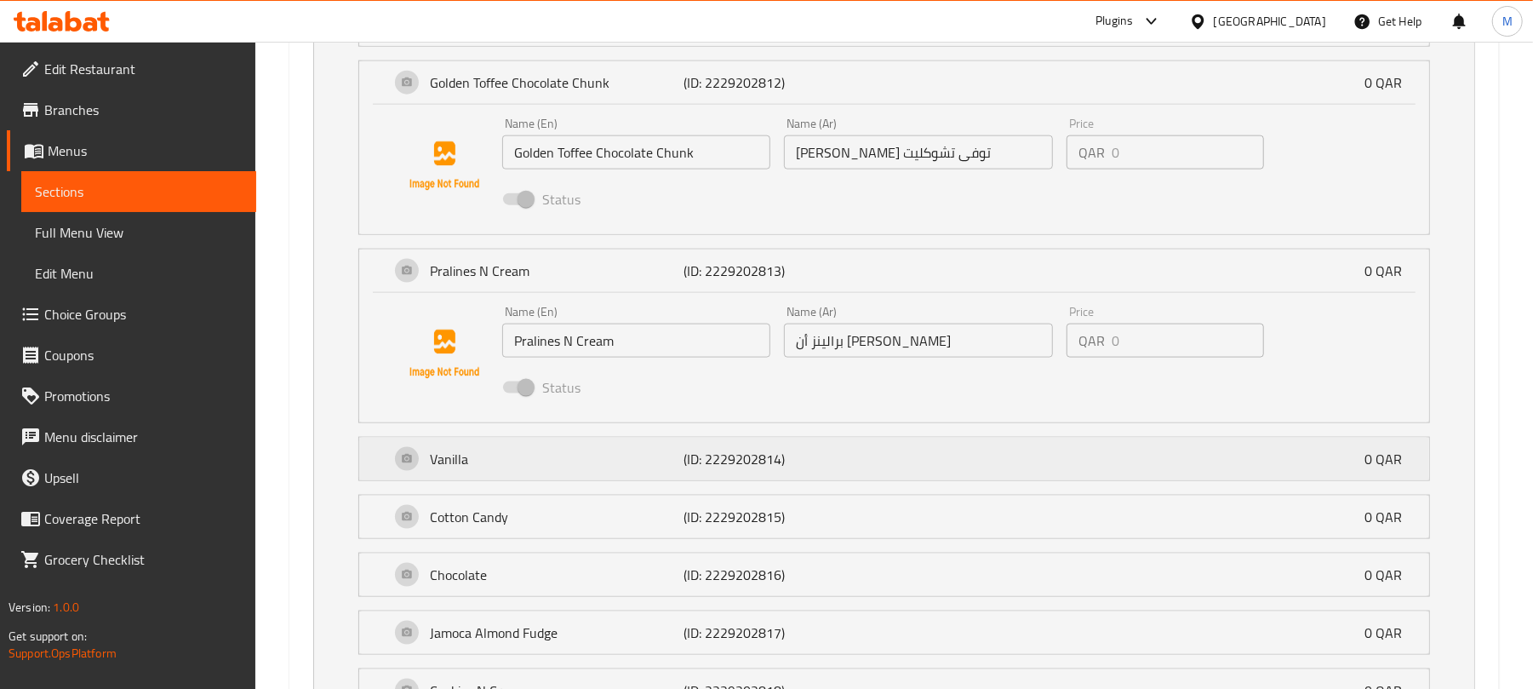
click at [878, 450] on div "Vanilla (ID: 2229202814) 0 QAR" at bounding box center [899, 459] width 1019 height 43
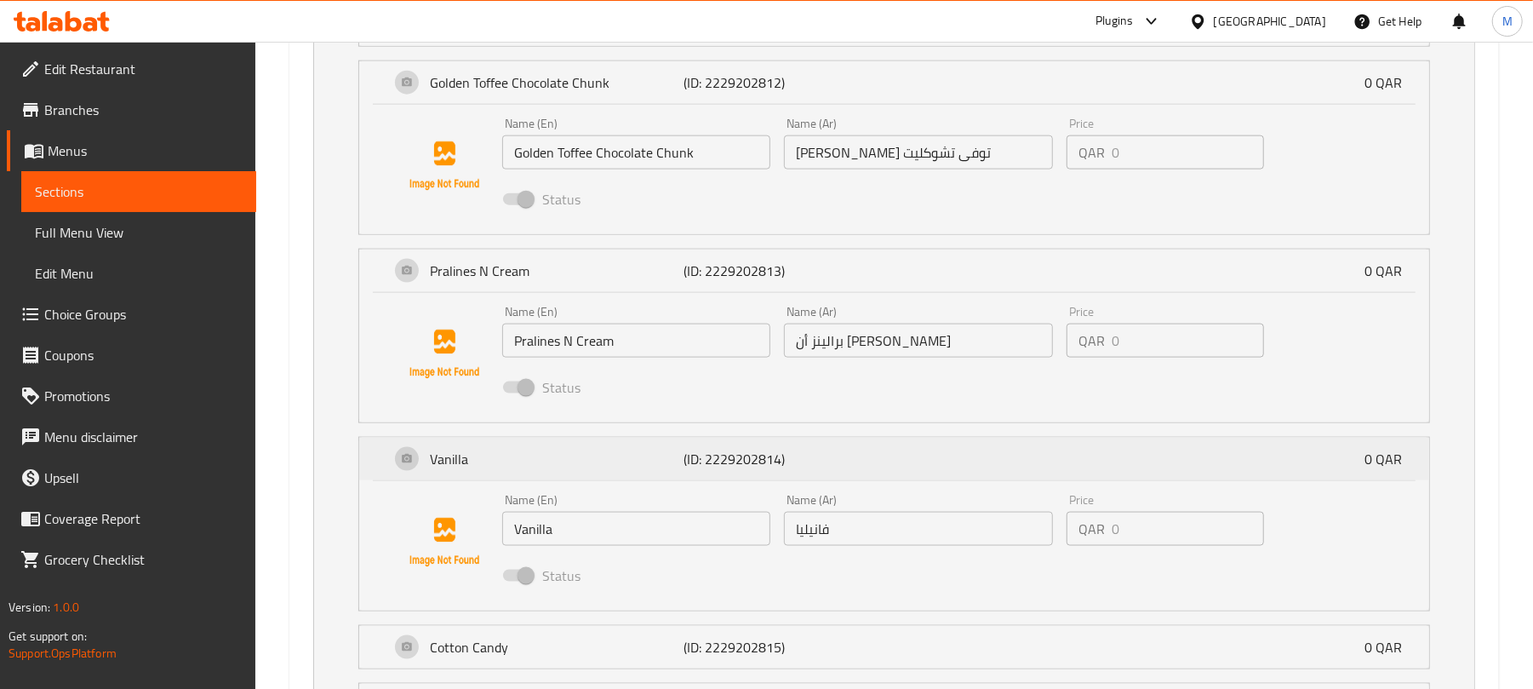
scroll to position [1816, 0]
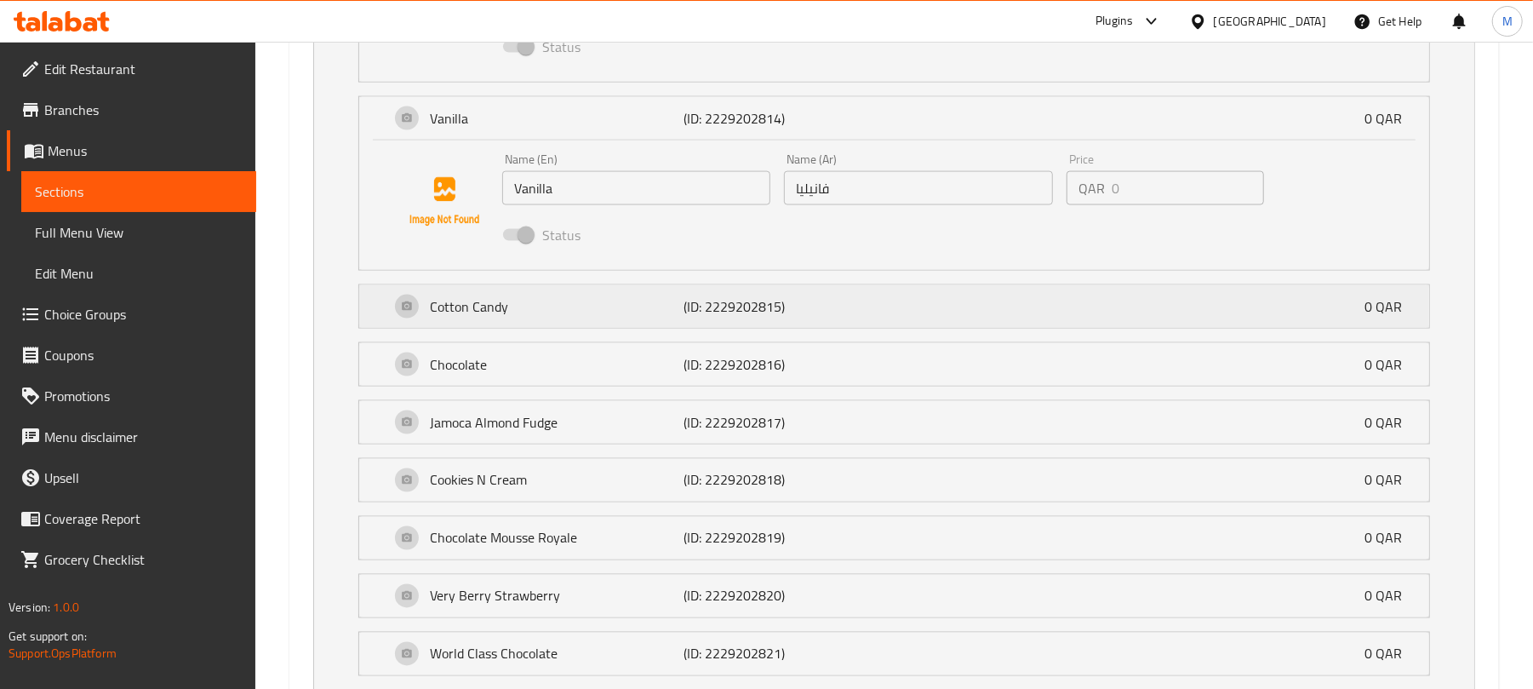
click at [872, 318] on div "Cotton Candy (ID: 2229202815) 0 QAR" at bounding box center [899, 306] width 1019 height 43
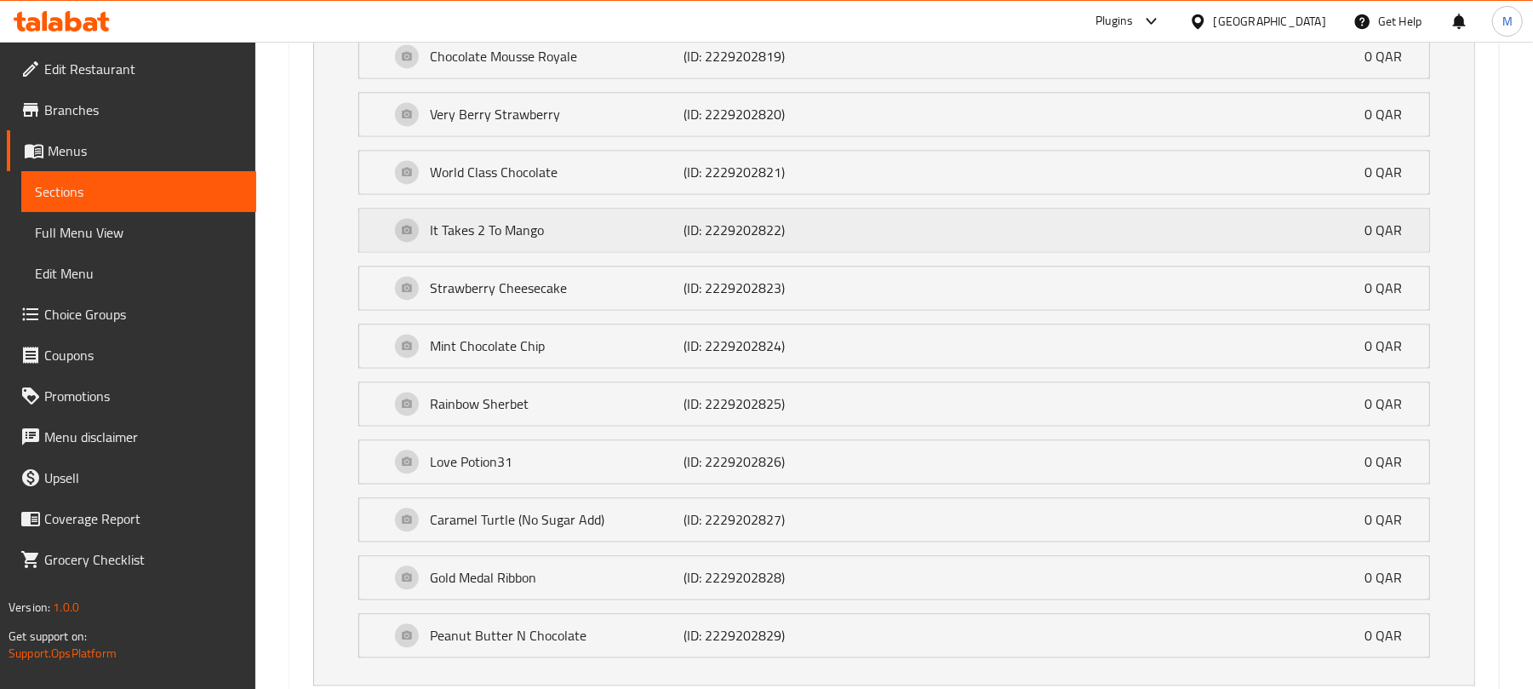
scroll to position [2353, 0]
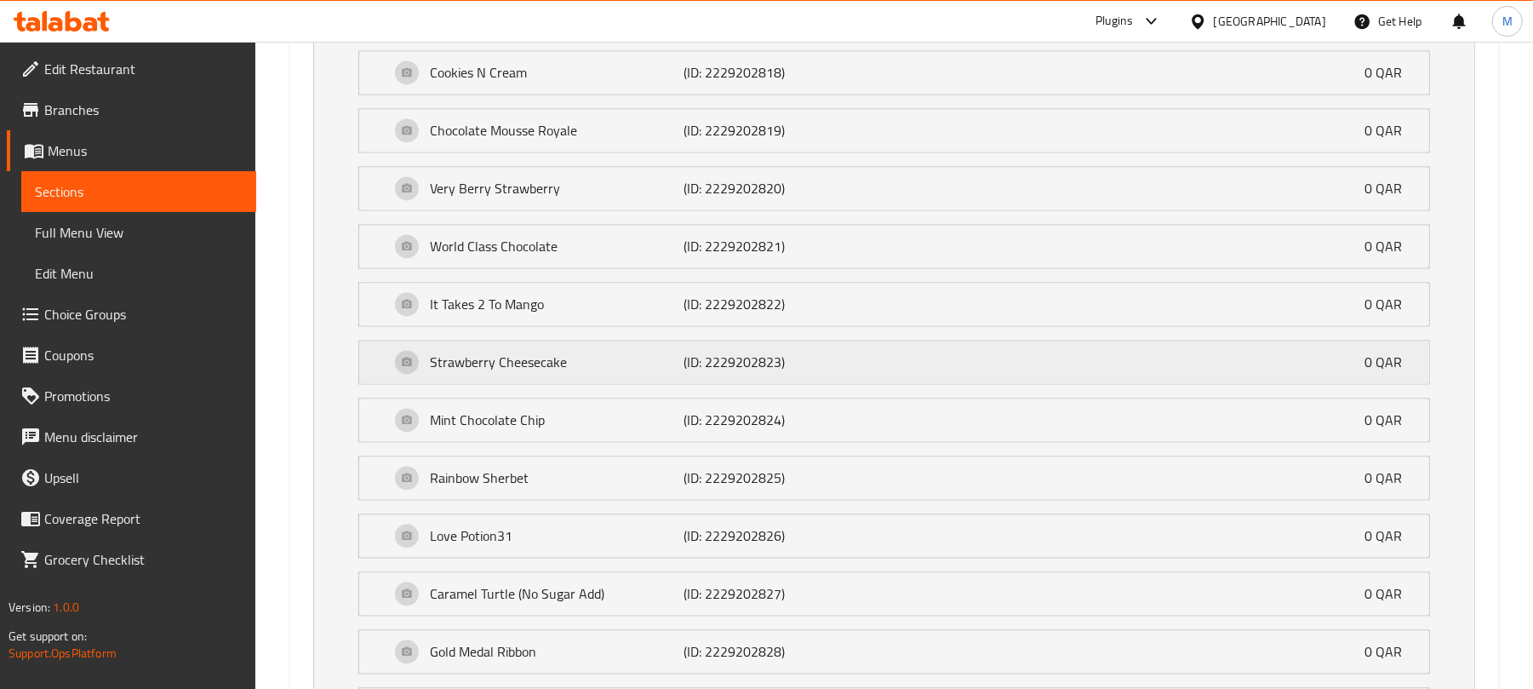
click at [652, 372] on p "Strawberry Cheesecake" at bounding box center [557, 362] width 254 height 20
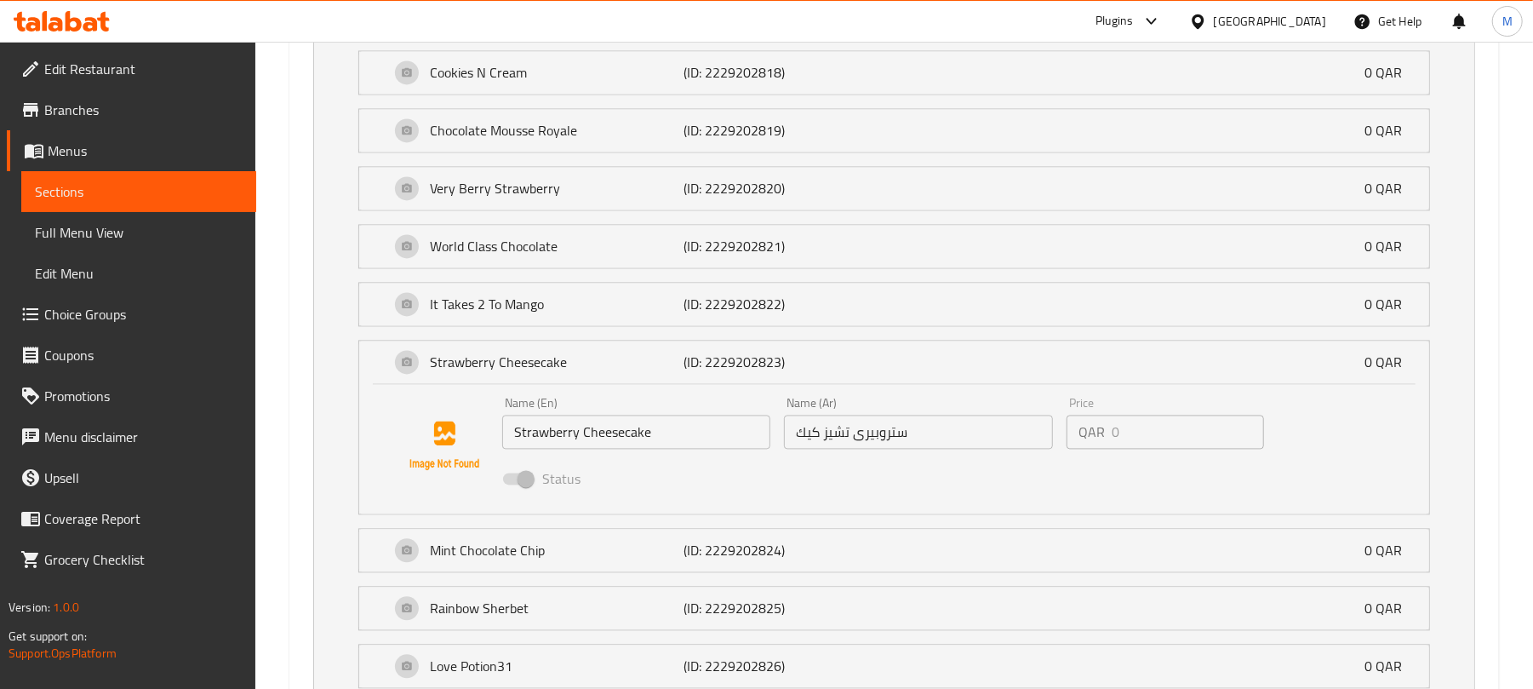
scroll to position [2581, 0]
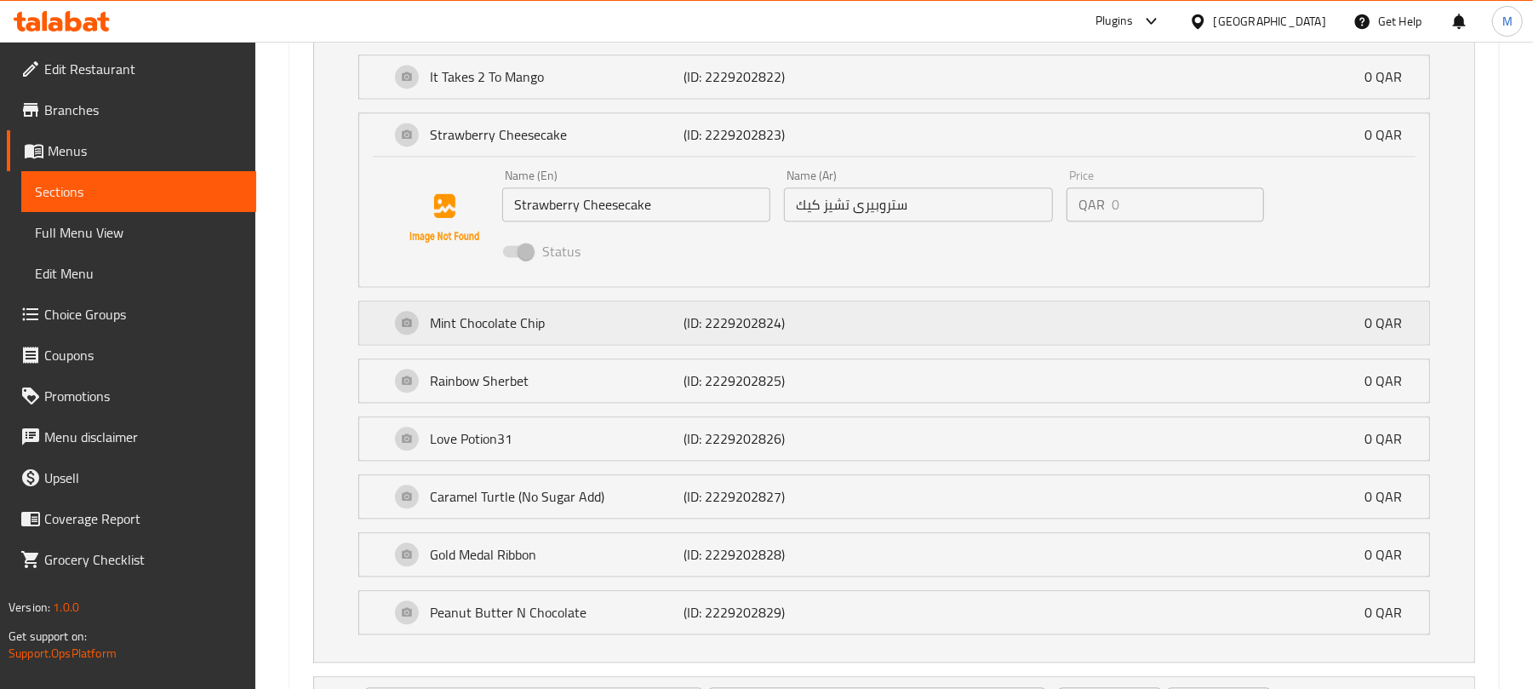
click at [651, 333] on p "Mint Chocolate Chip" at bounding box center [557, 322] width 254 height 20
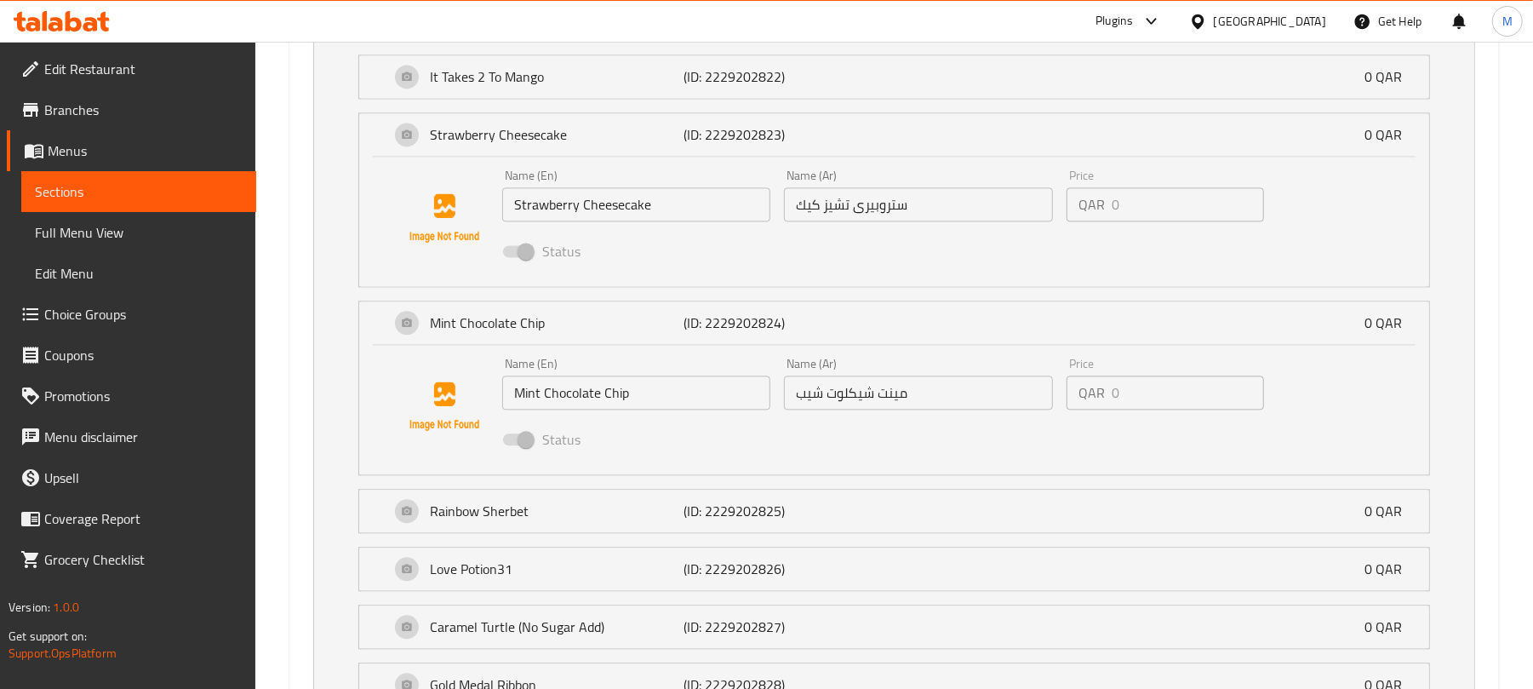
click at [849, 409] on input "مينت شيكلوت شيب" at bounding box center [918, 392] width 268 height 34
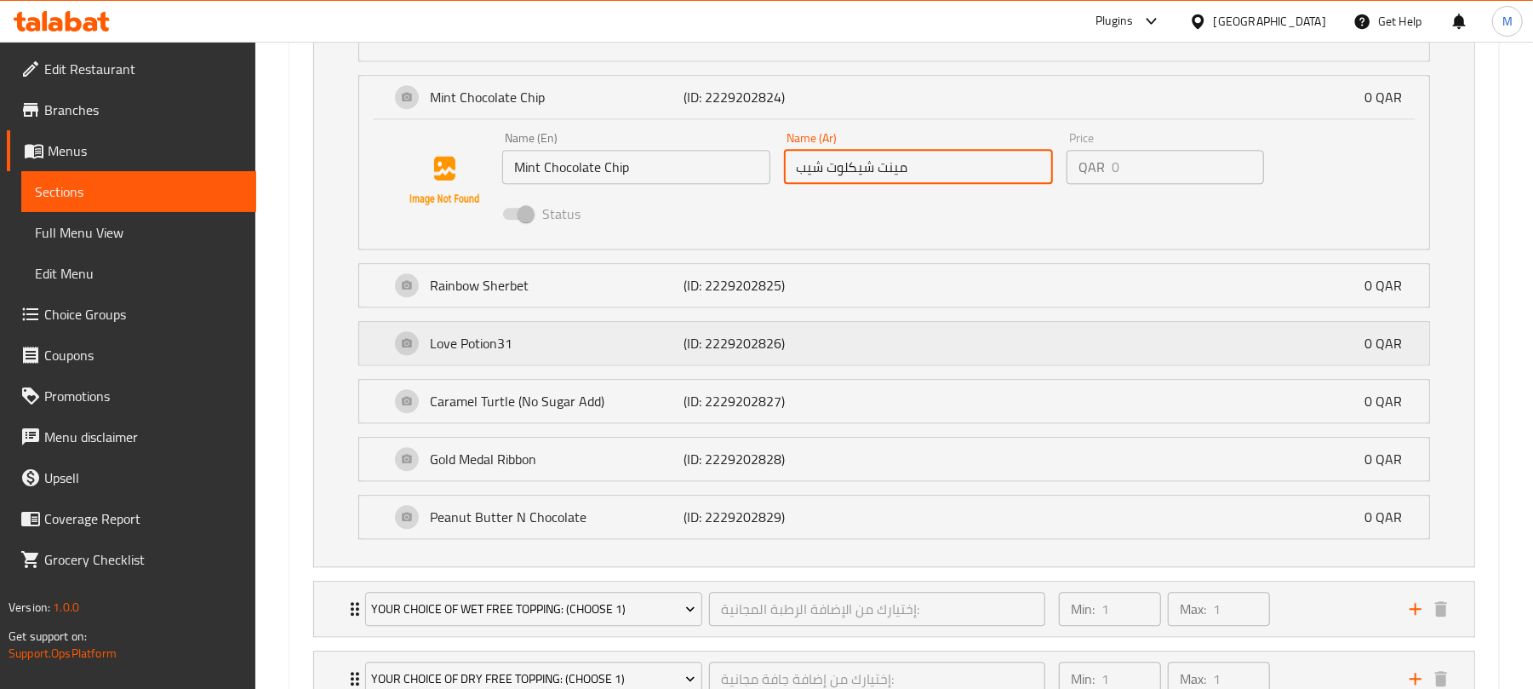
scroll to position [2807, 0]
click at [567, 306] on div "Rainbow Sherbet (ID: 2229202825) 0 QAR" at bounding box center [899, 284] width 1019 height 43
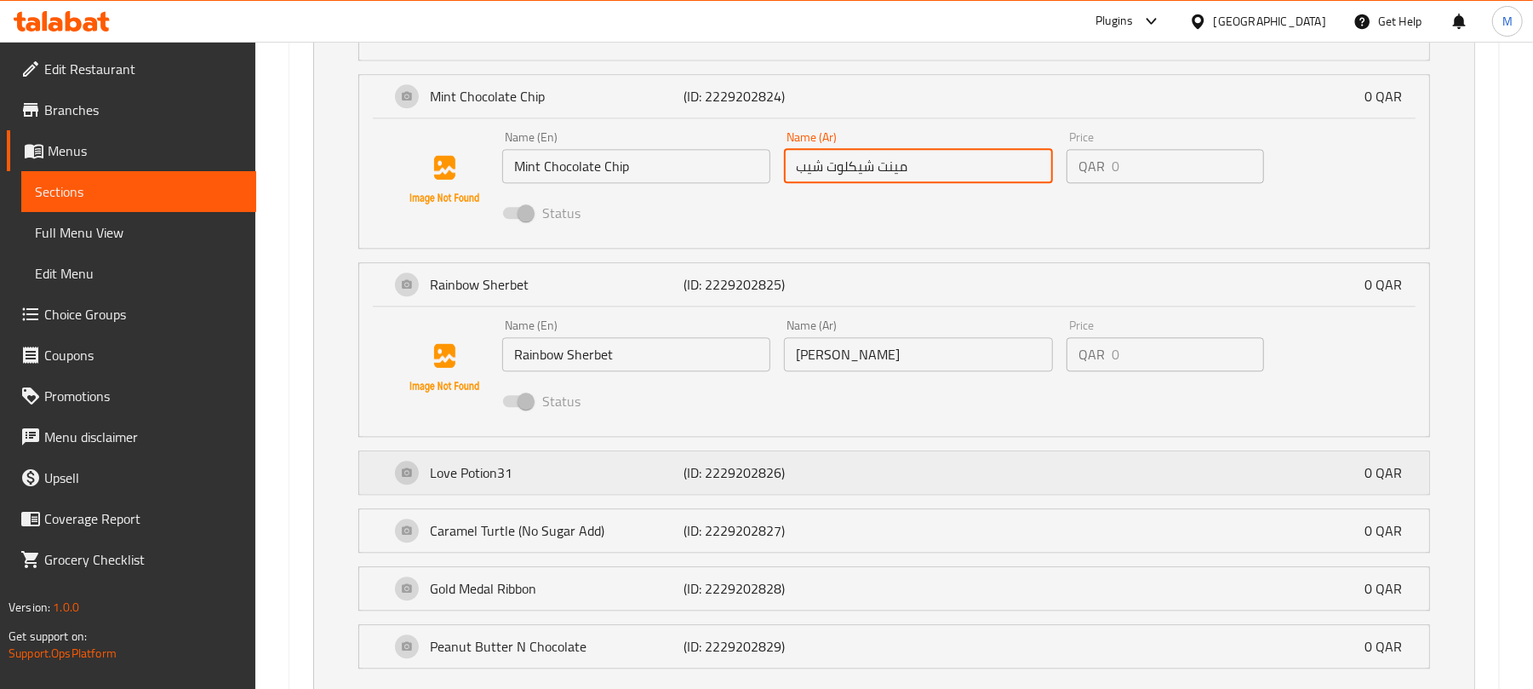
click at [802, 480] on p "(ID: 2229202826)" at bounding box center [767, 472] width 169 height 20
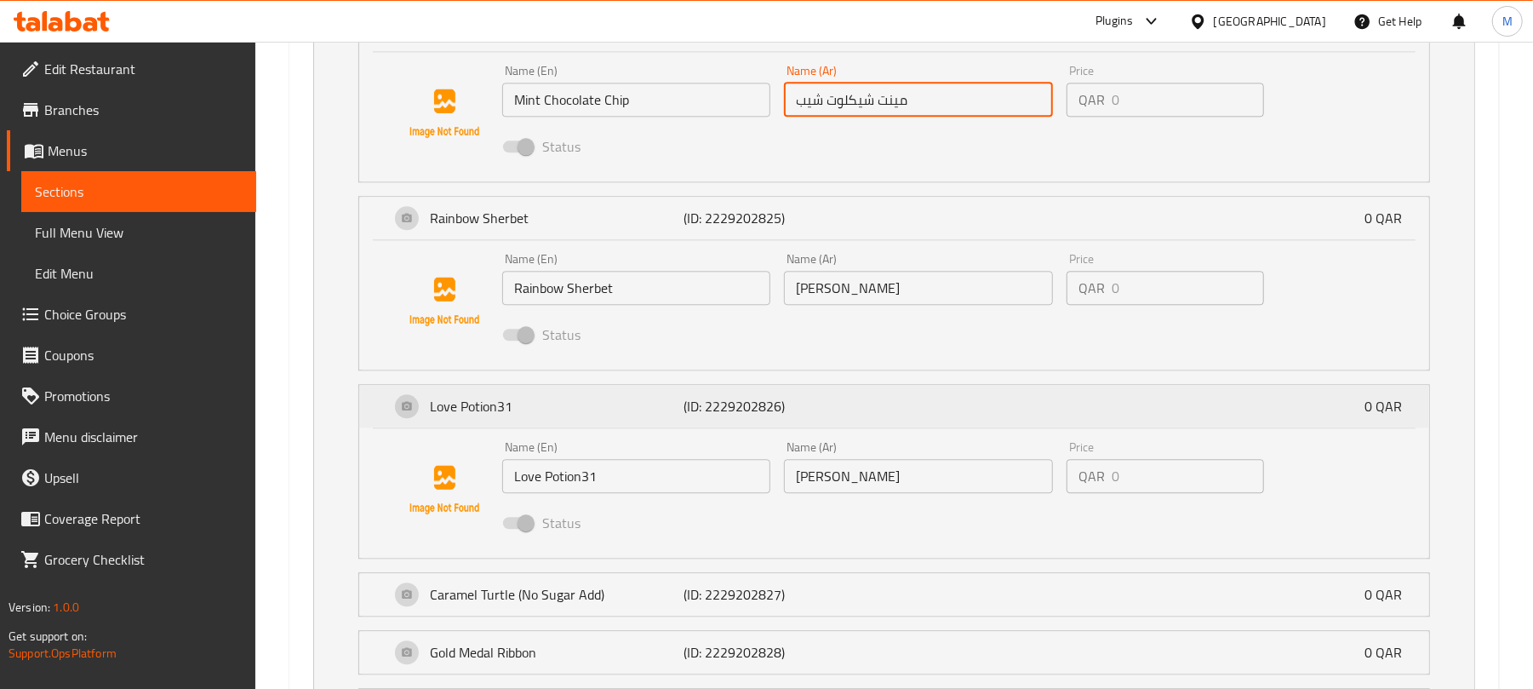
scroll to position [2921, 0]
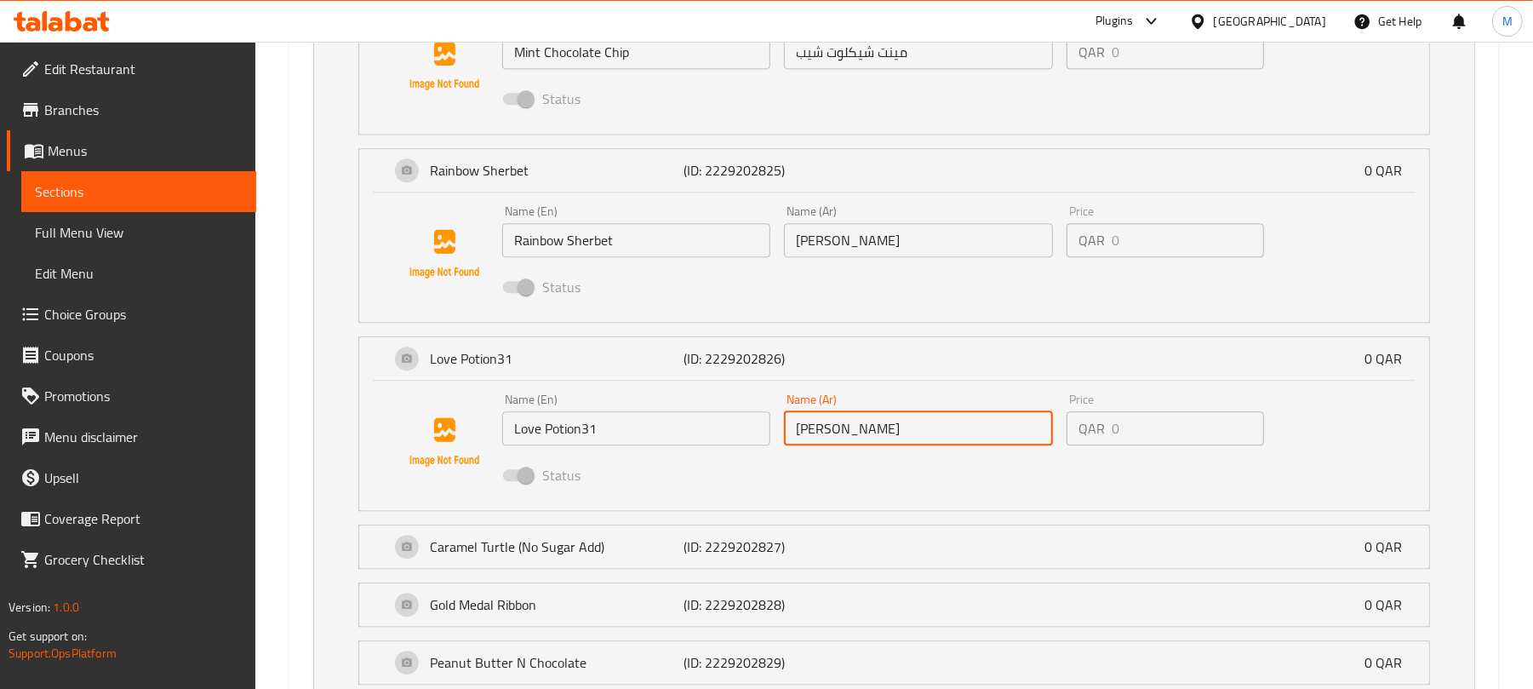
click at [885, 443] on input "[PERSON_NAME]" at bounding box center [918, 428] width 268 height 34
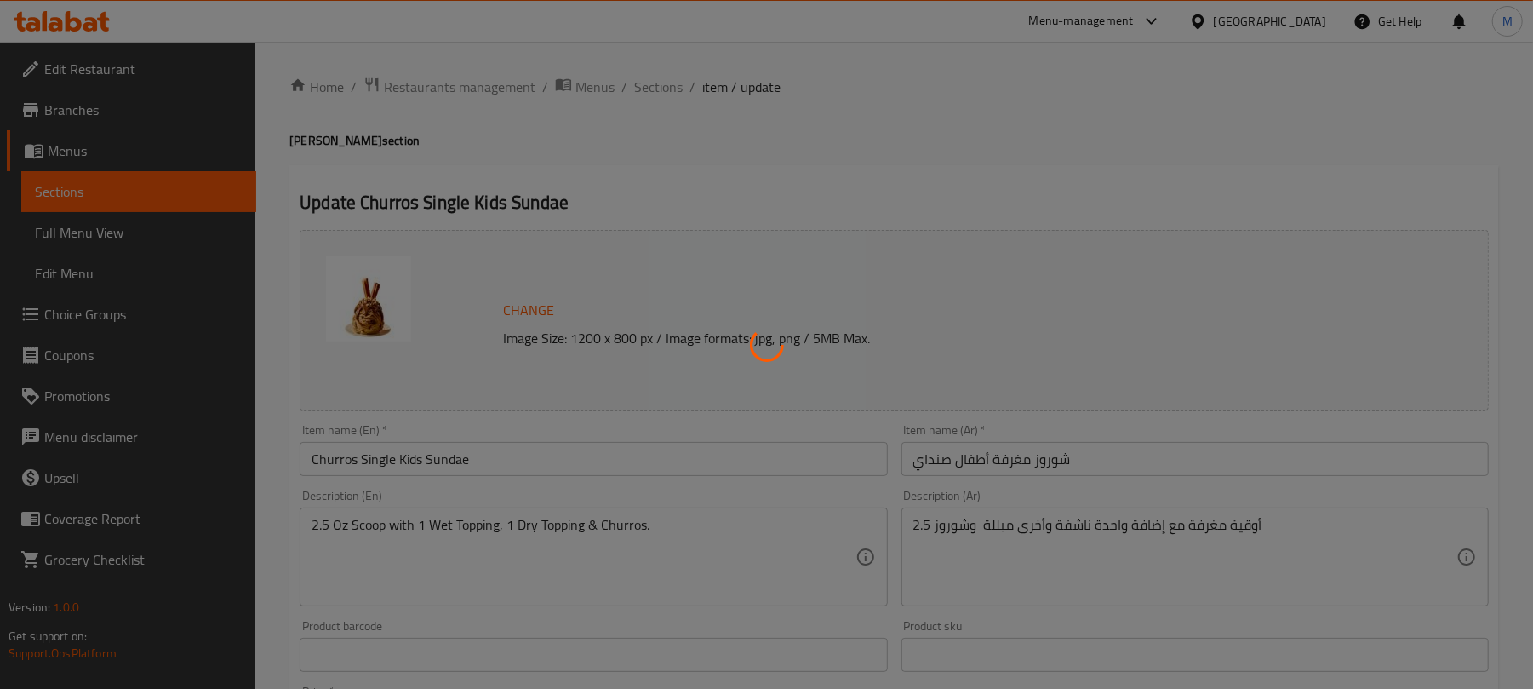
type input "إختيارك من نكهة الأيس [PERSON_NAME]:"
type input "1"
type input "إختيارك من الإضافة الرطبة المجانية:"
type input "1"
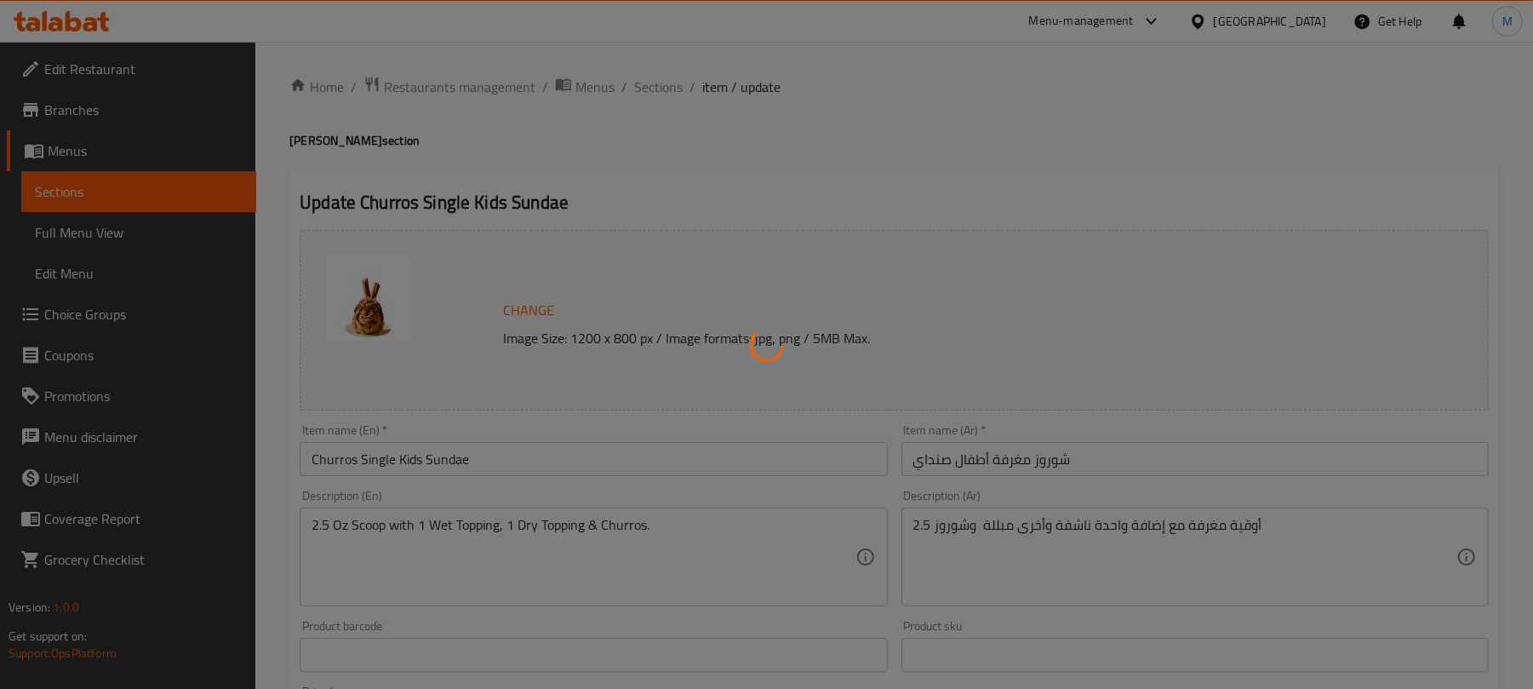
type input "1"
type input "إختيارك من إضافة جافة مجانية:"
type input "1"
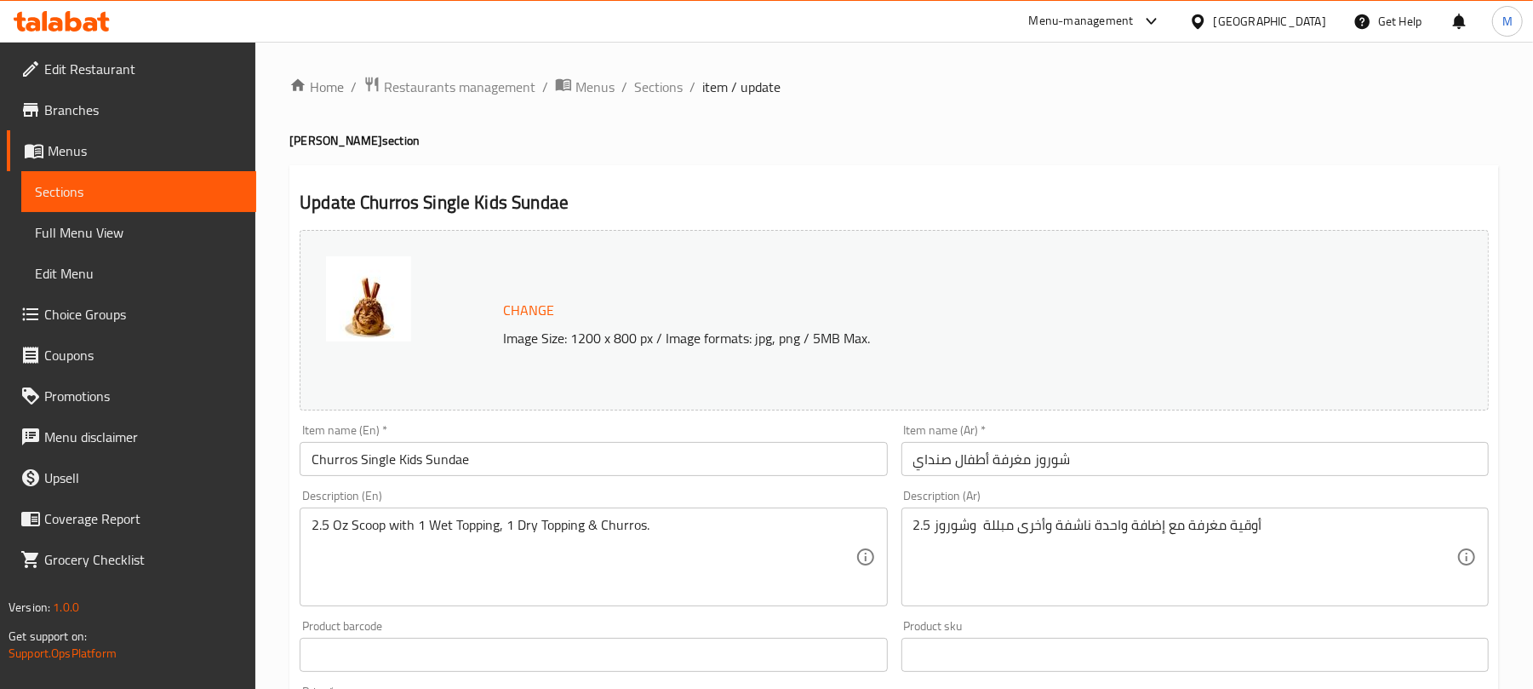
scroll to position [709, 0]
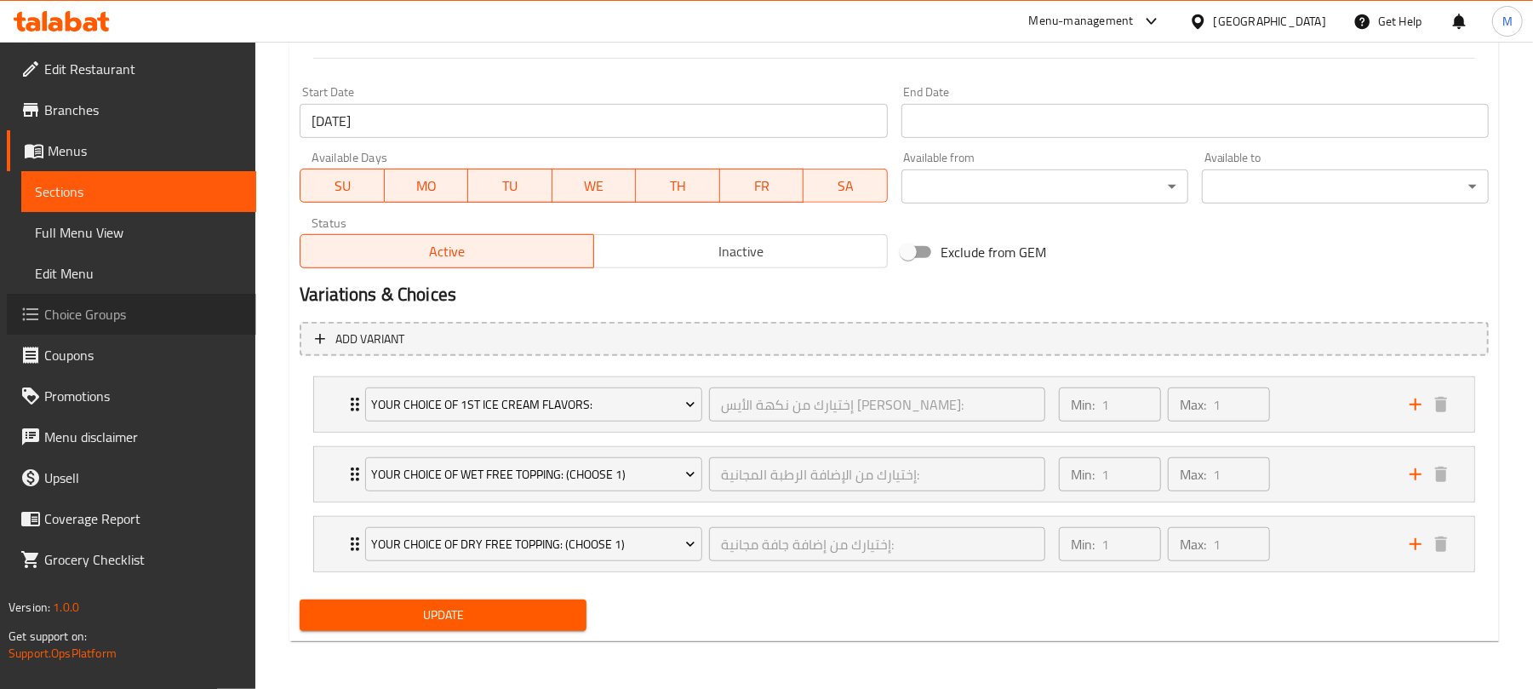
click at [167, 317] on span "Choice Groups" at bounding box center [143, 314] width 198 height 20
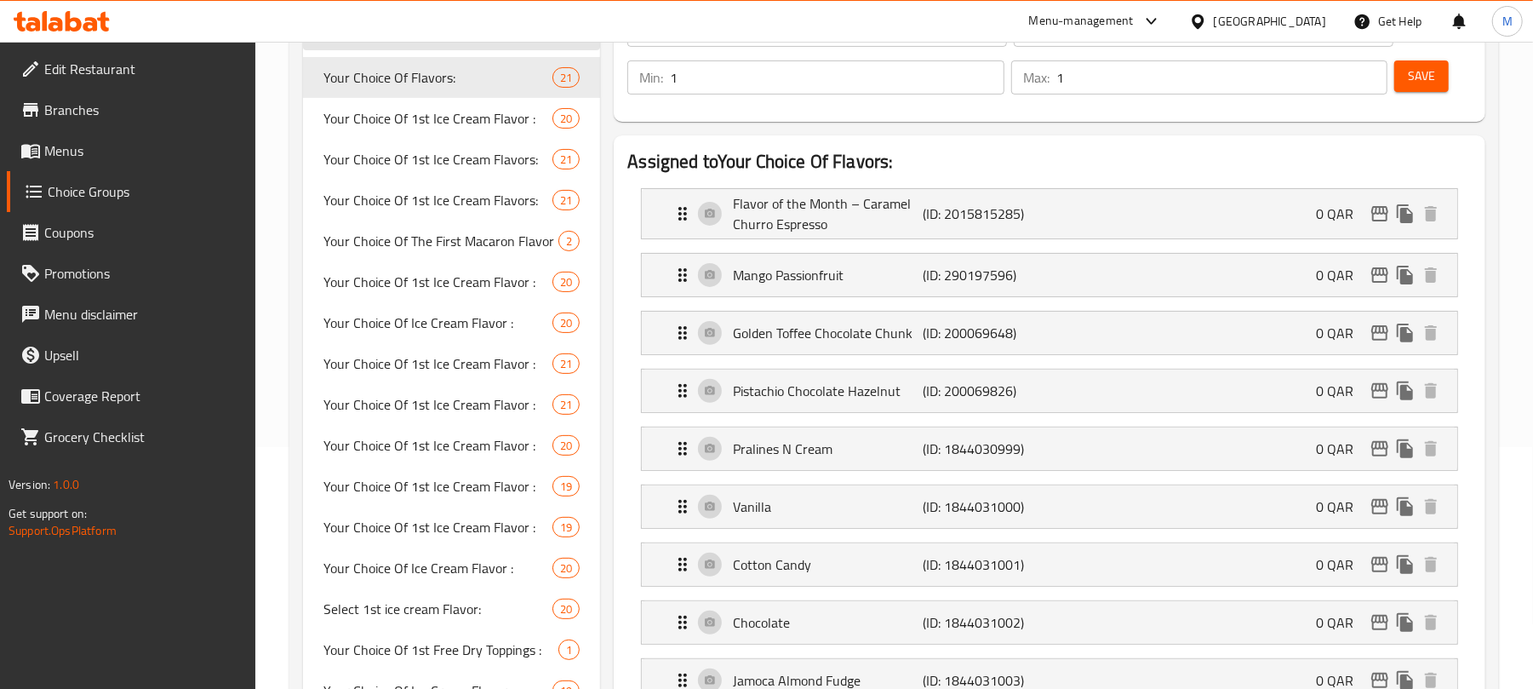
scroll to position [14, 0]
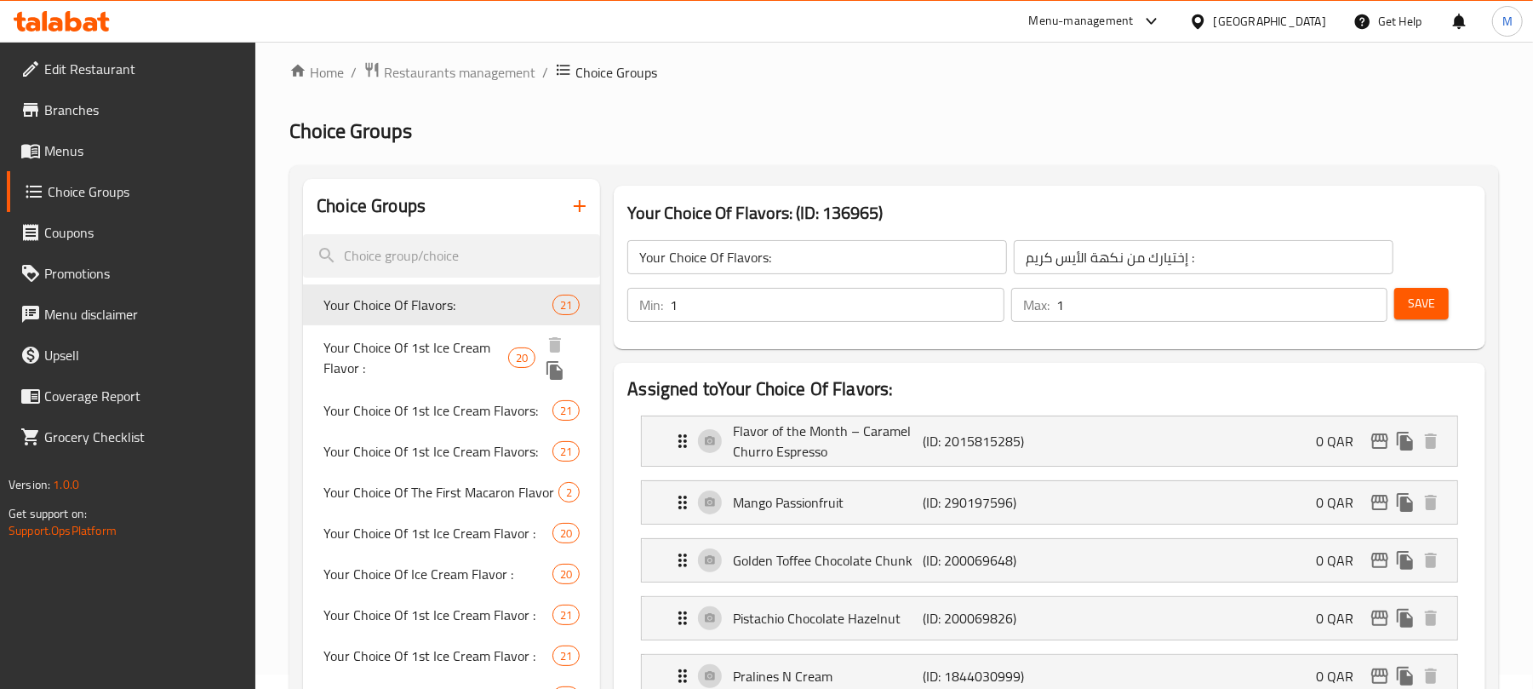
click at [447, 342] on span "Your Choice Of 1st Ice Cream Flavor :" at bounding box center [415, 357] width 185 height 41
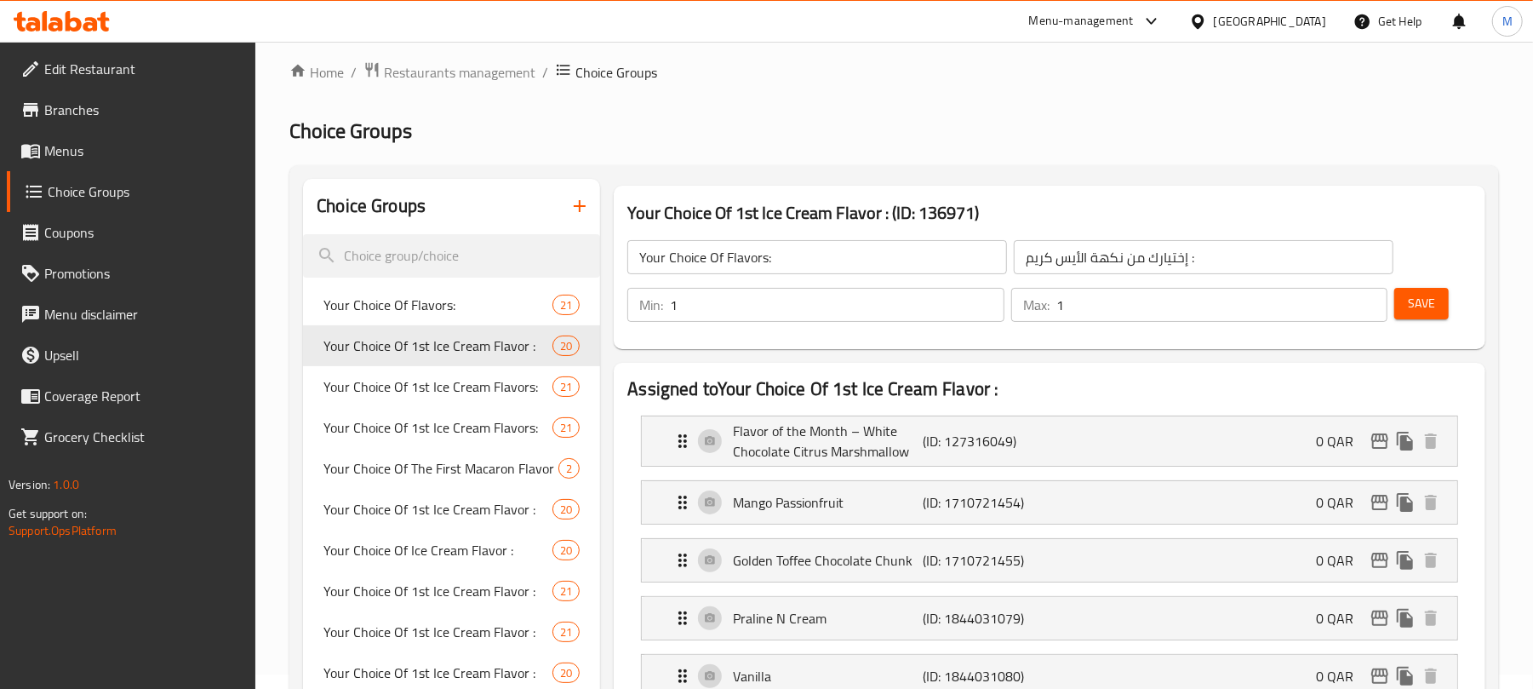
type input "Your Choice Of 1st Ice Cream Flavor :"
type input "إختيارك من نكهة الأيس كريم الأولي :"
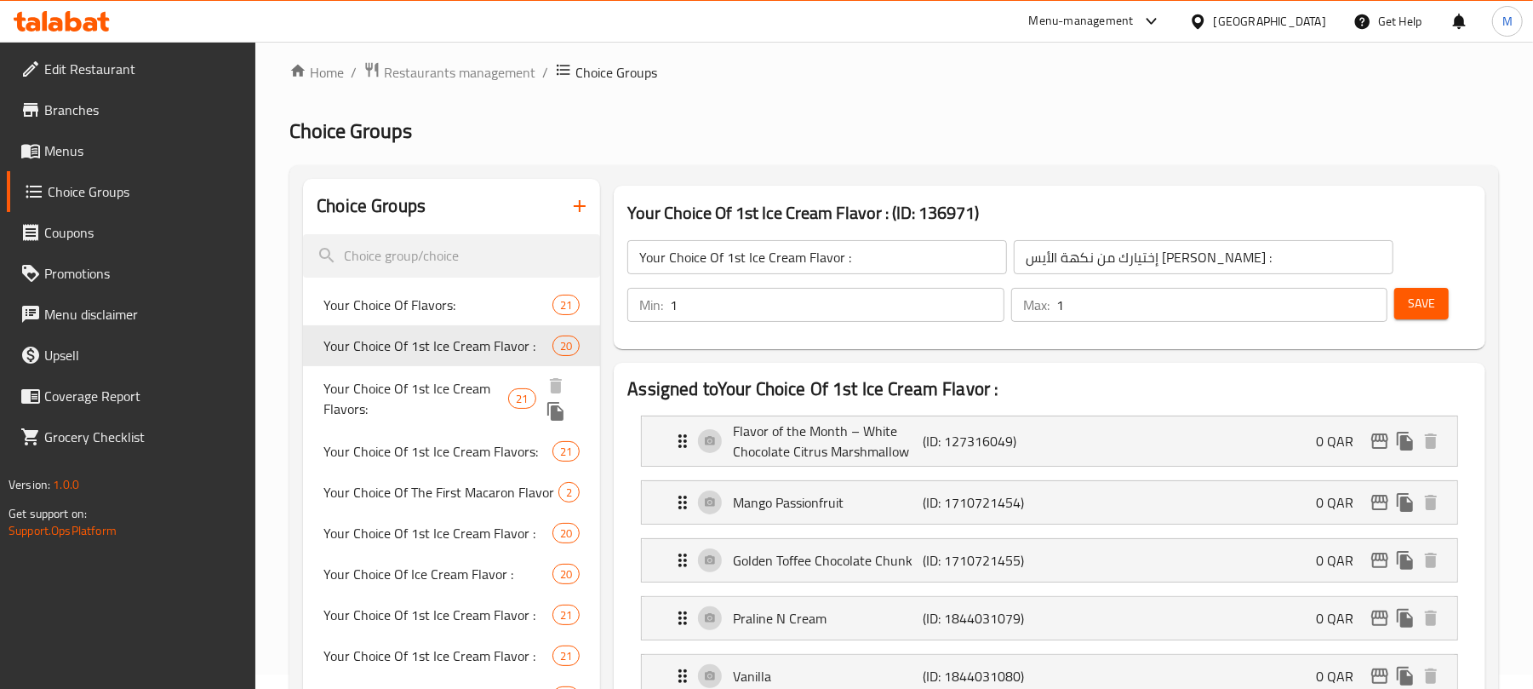
click at [390, 398] on span "Your Choice Of 1st Ice Cream Flavors:" at bounding box center [415, 398] width 185 height 41
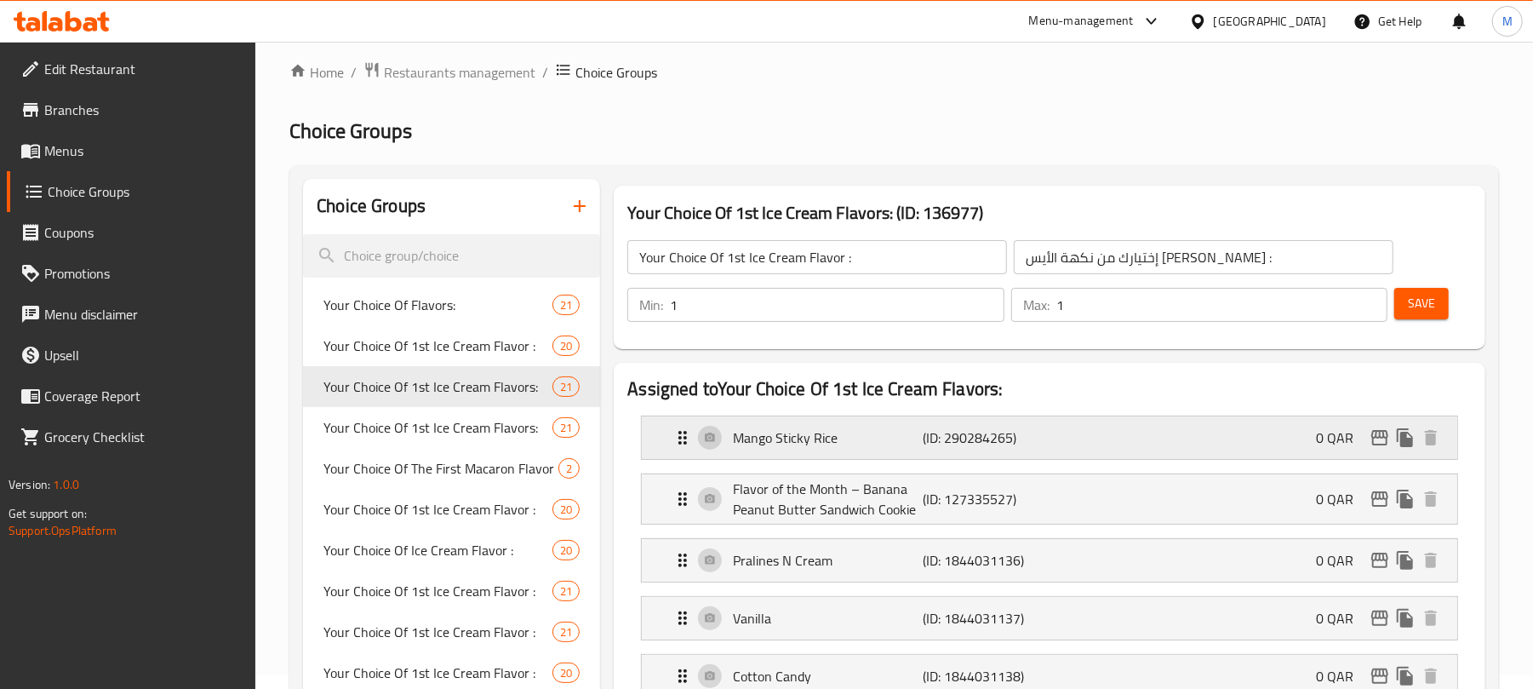
type input "Your Choice Of 1st Ice Cream Flavors:"
type input "إختيارك من نكهة الأيس [PERSON_NAME]:"
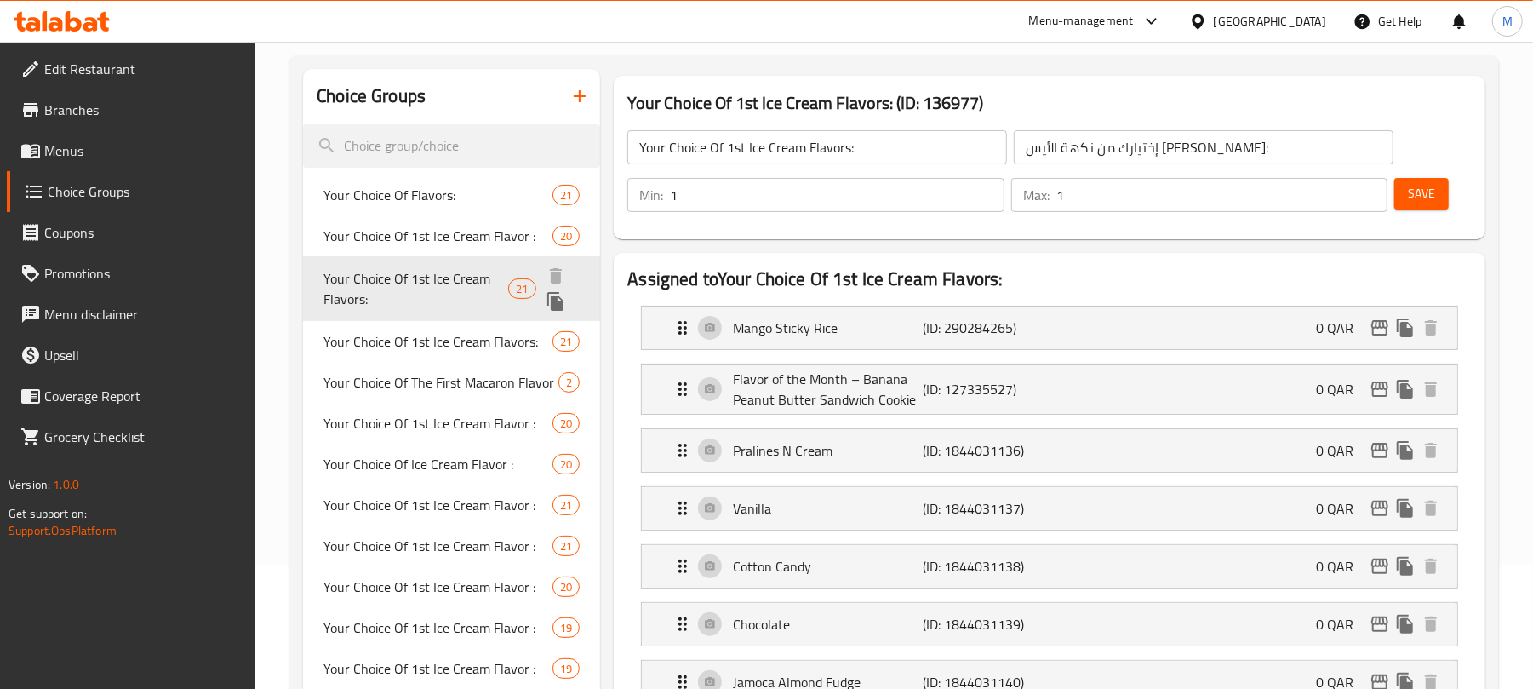
scroll to position [128, 0]
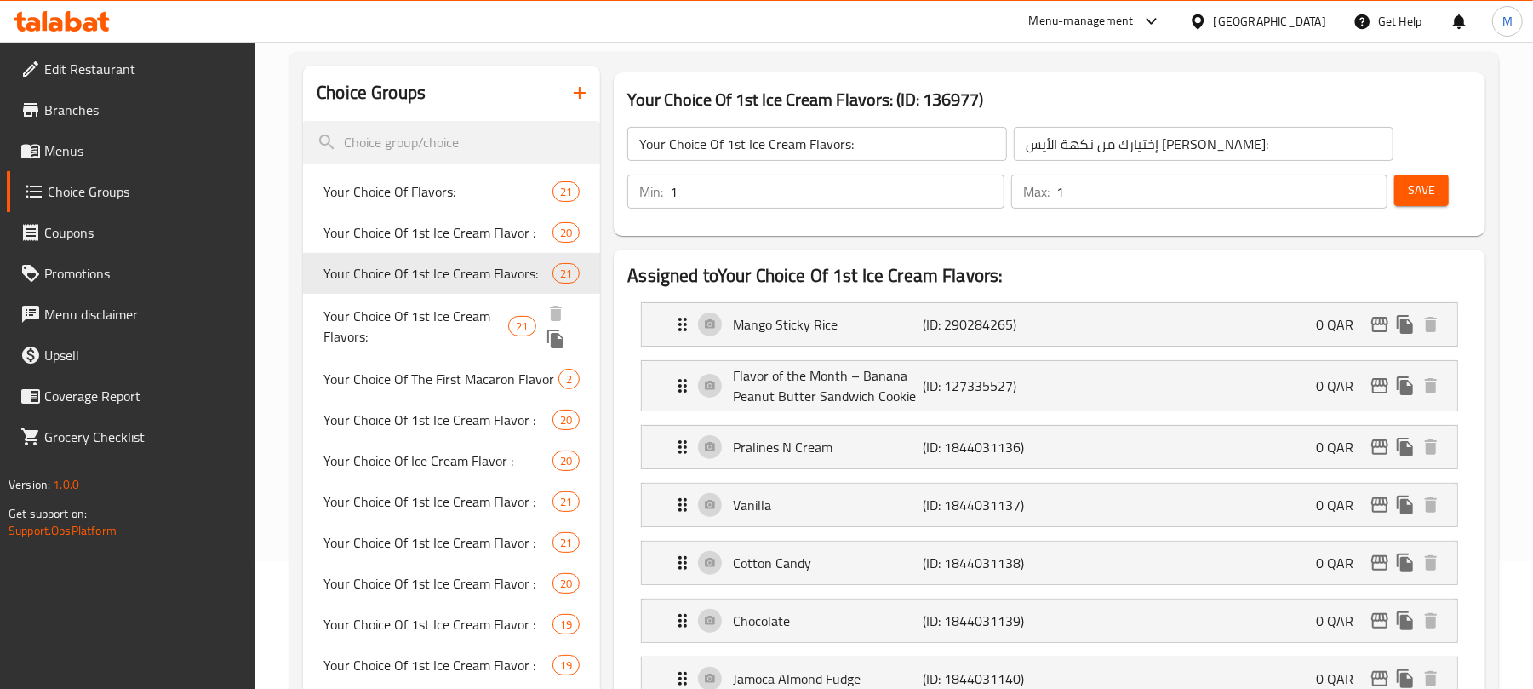
drag, startPoint x: 373, startPoint y: 311, endPoint x: 352, endPoint y: 8, distance: 303.8
click at [375, 311] on span "Your Choice Of 1st Ice Cream Flavors:" at bounding box center [415, 326] width 185 height 41
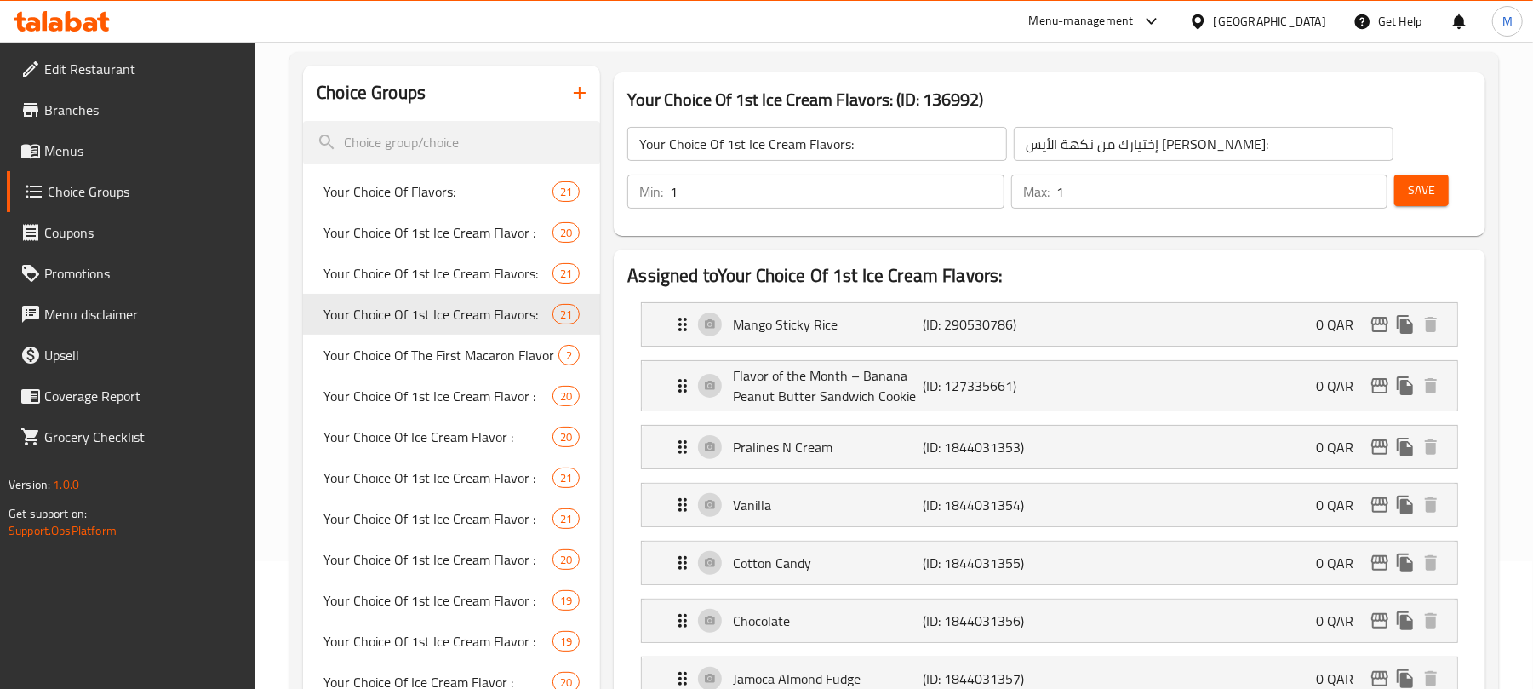
type input "Your Choice Of 1st Ice Cream Flavors:"
type input "إختيارك من نكهة الأيس [PERSON_NAME]:"
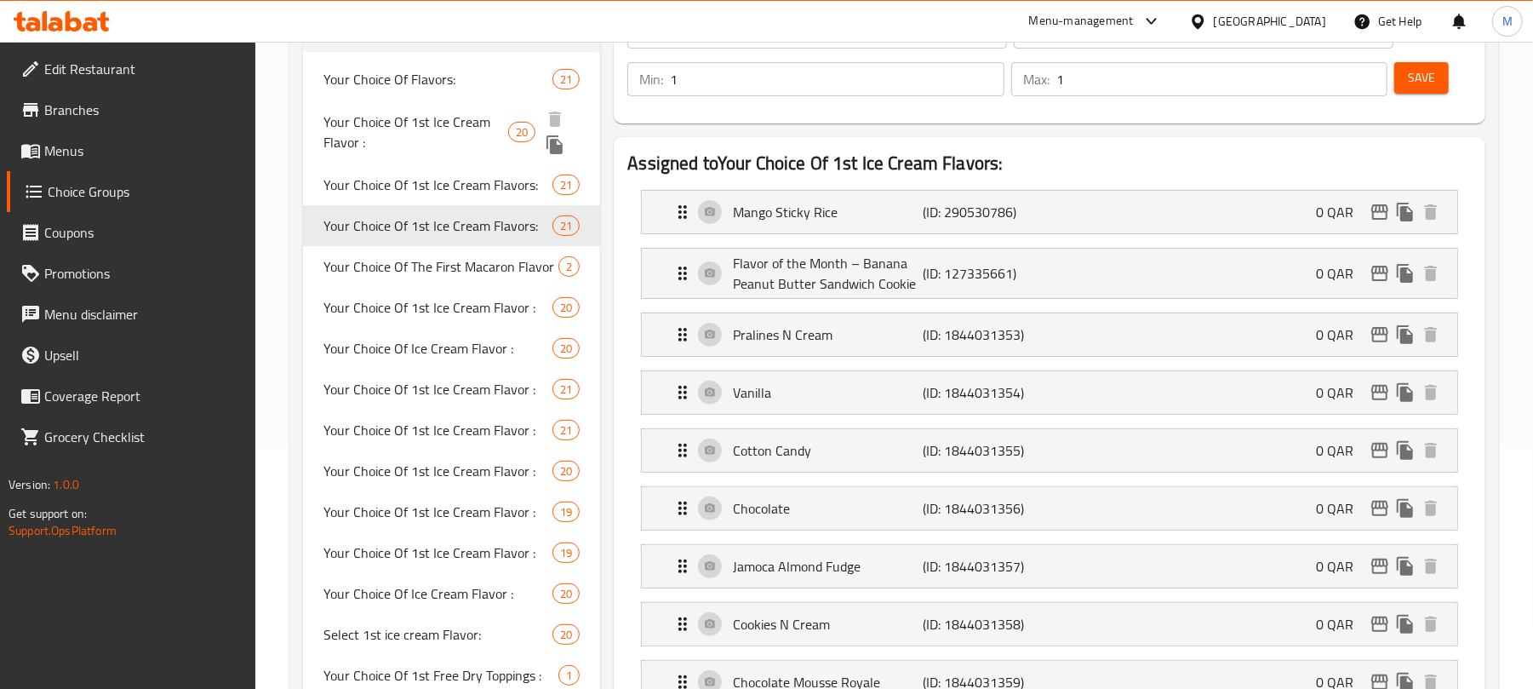
scroll to position [242, 0]
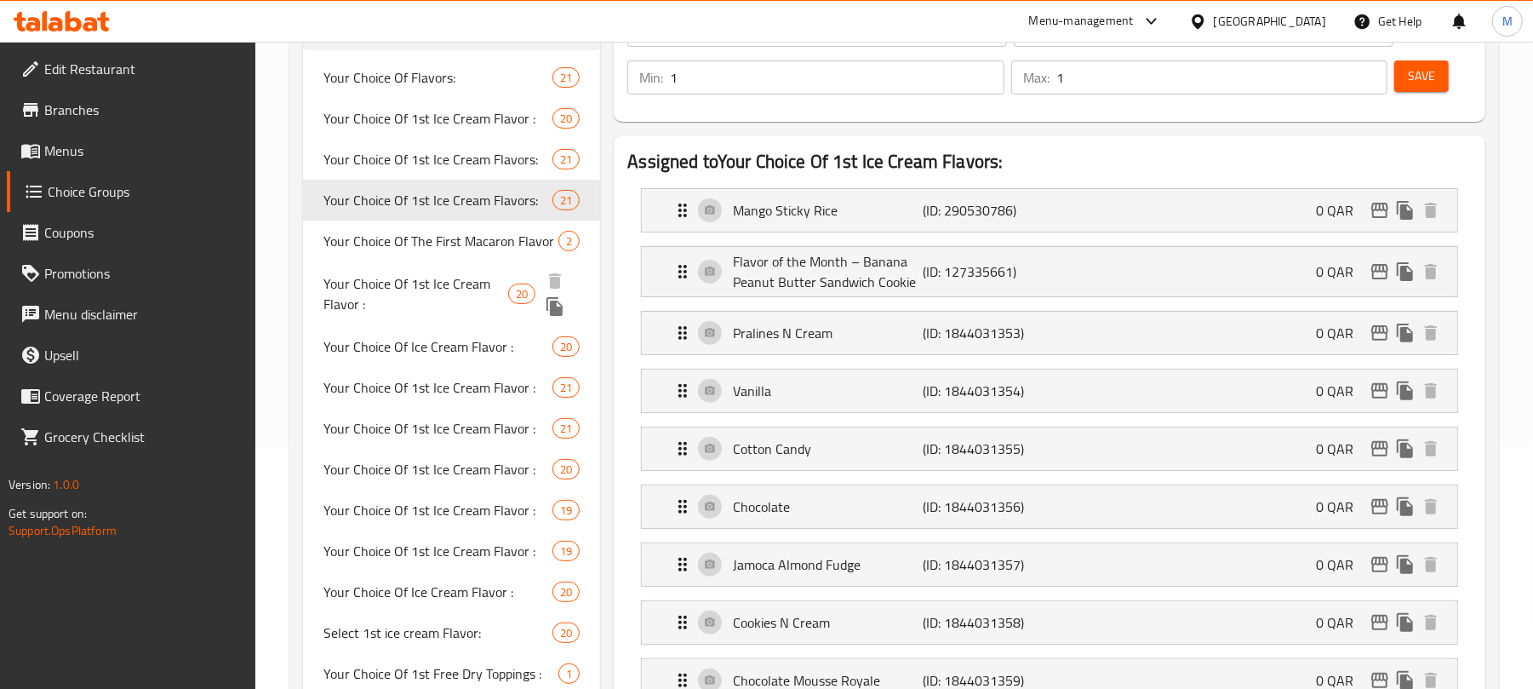
click at [447, 293] on span "Your Choice Of 1st Ice Cream Flavor :" at bounding box center [415, 293] width 185 height 41
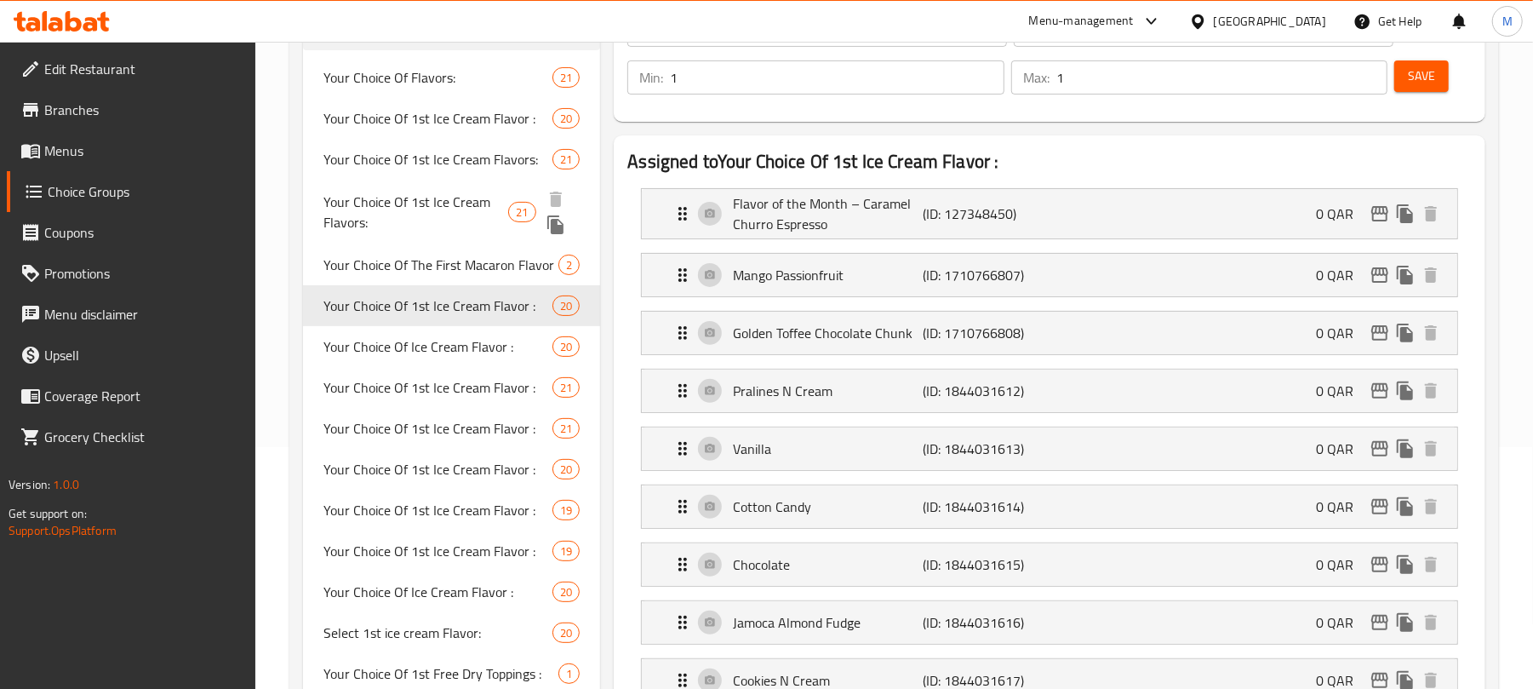
type input "Your Choice Of 1st Ice Cream Flavor :"
type input "إختيارك من نكهة الأيس كريم الأولي :"
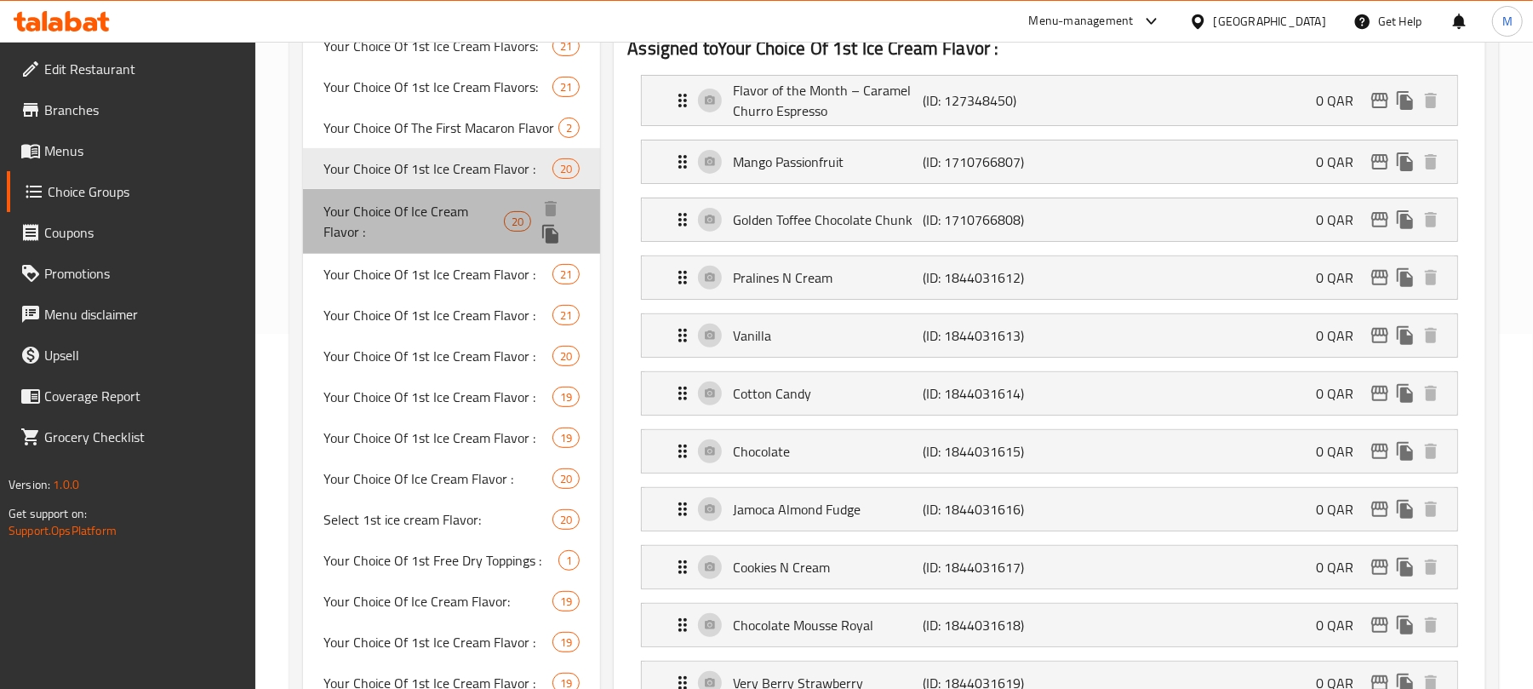
click at [440, 221] on span "Your Choice Of Ice Cream Flavor :" at bounding box center [413, 221] width 180 height 41
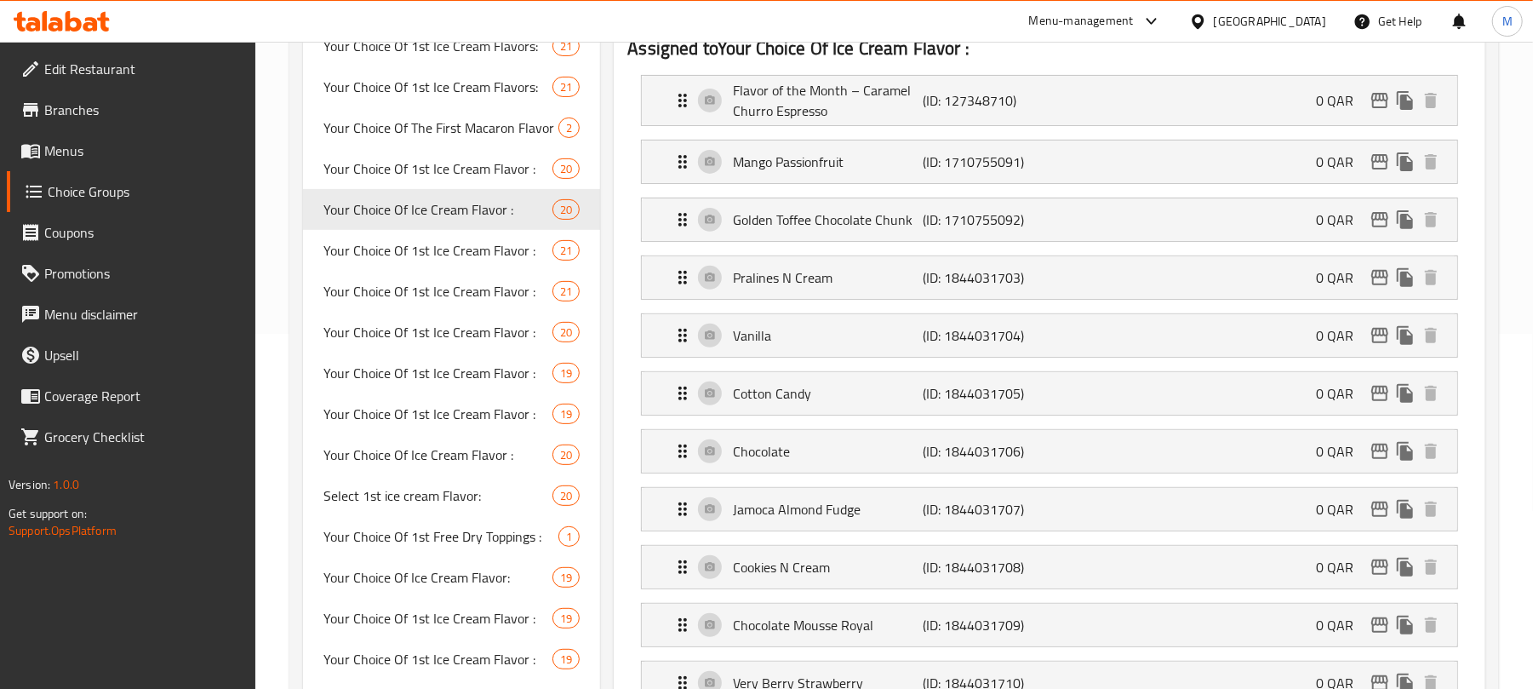
type input "Your Choice Of Ice Cream Flavor :"
type input "إختيارك من نكهة الأيس كريم :"
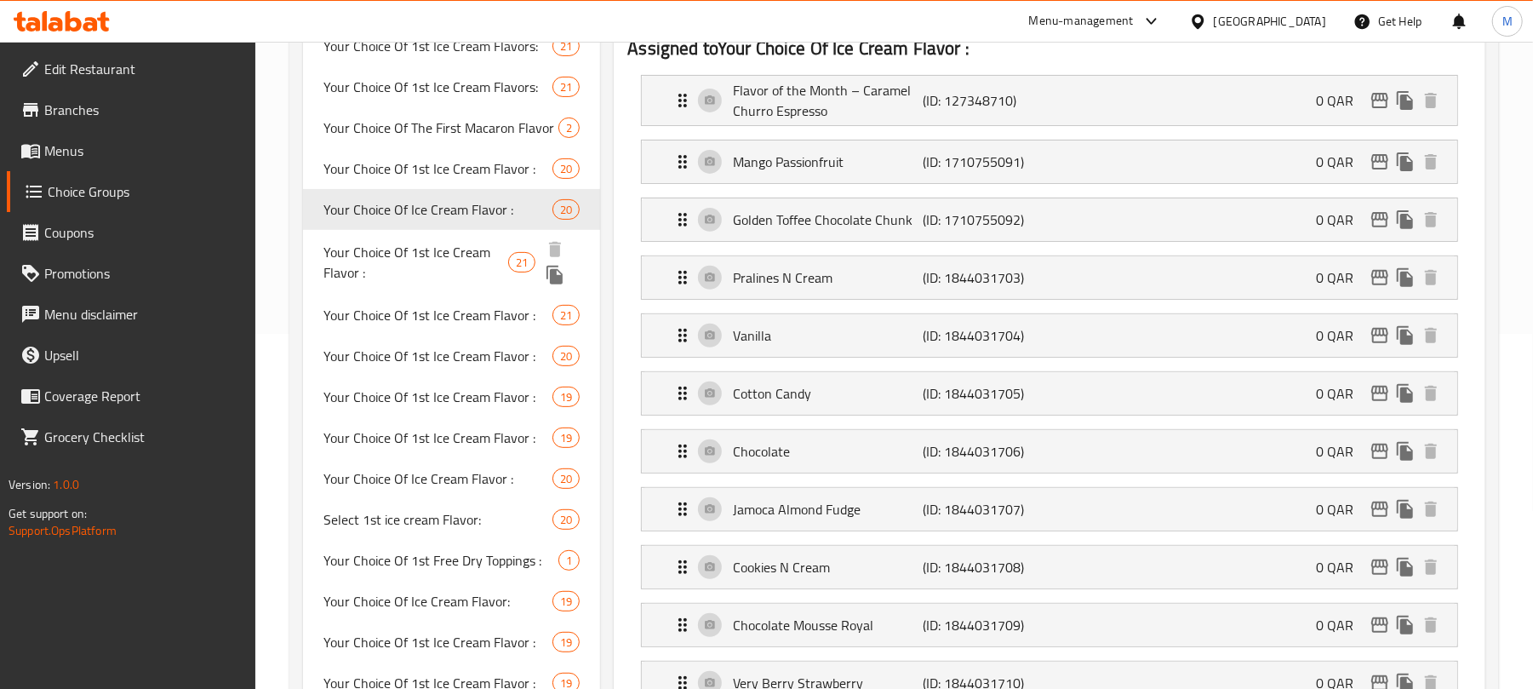
click at [420, 260] on span "Your Choice Of 1st Ice Cream Flavor :" at bounding box center [415, 262] width 185 height 41
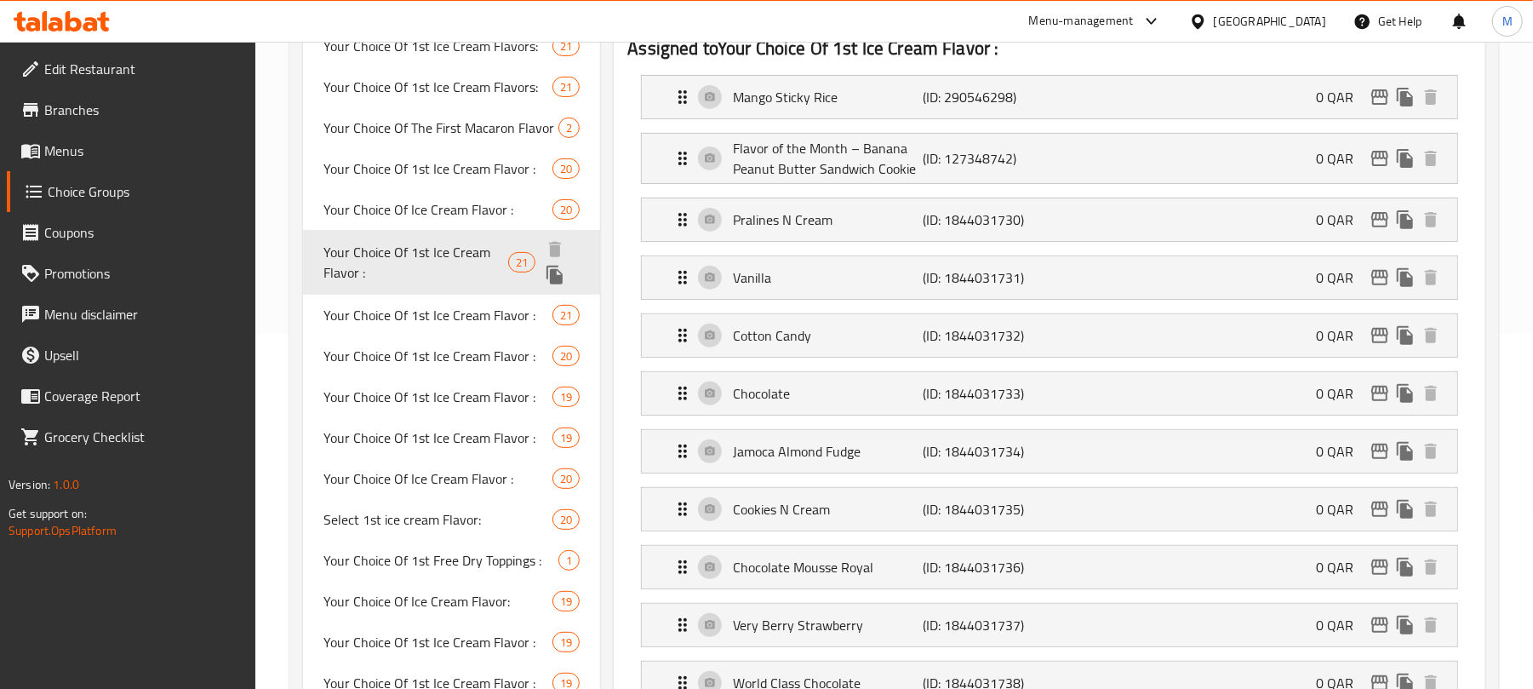
type input "Your Choice Of 1st Ice Cream Flavor :"
type input "إختيارك من نكهة الأيس كريم الأولي :"
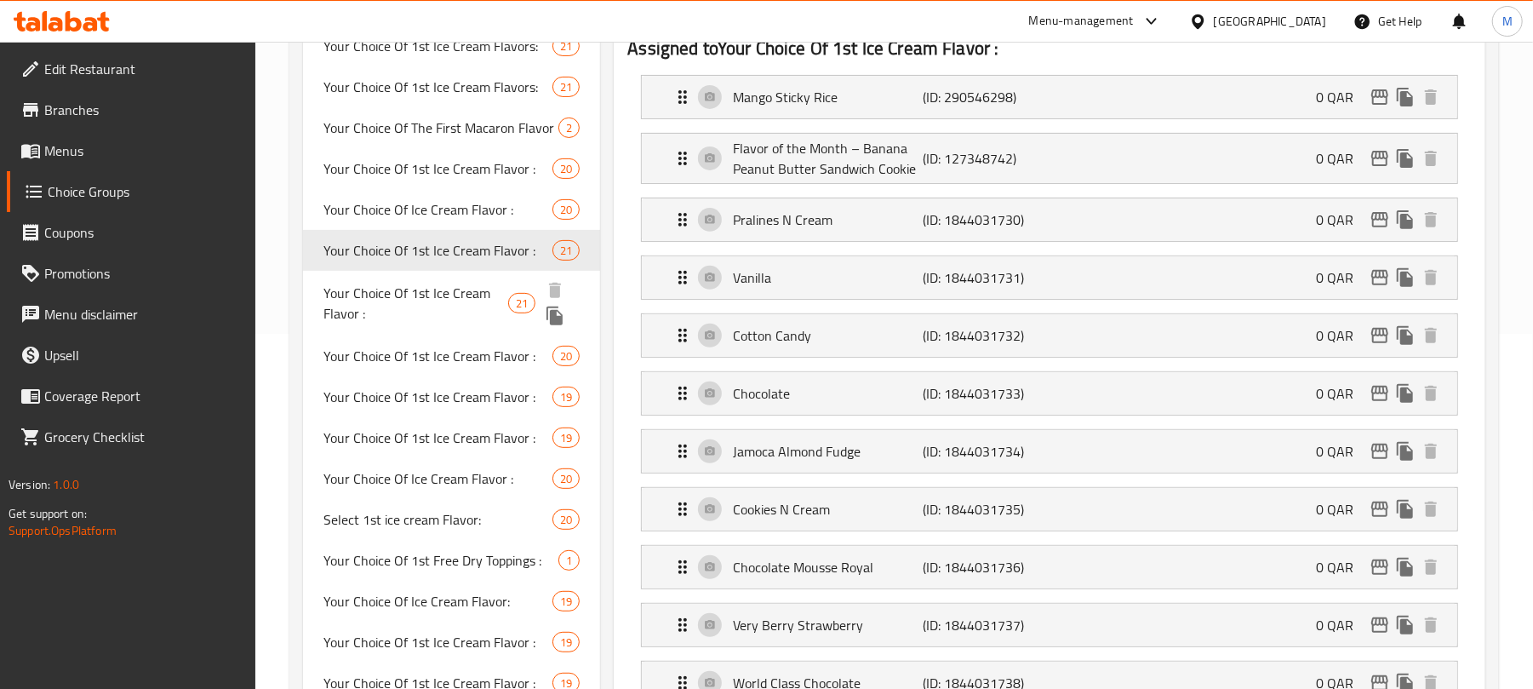
scroll to position [0, 0]
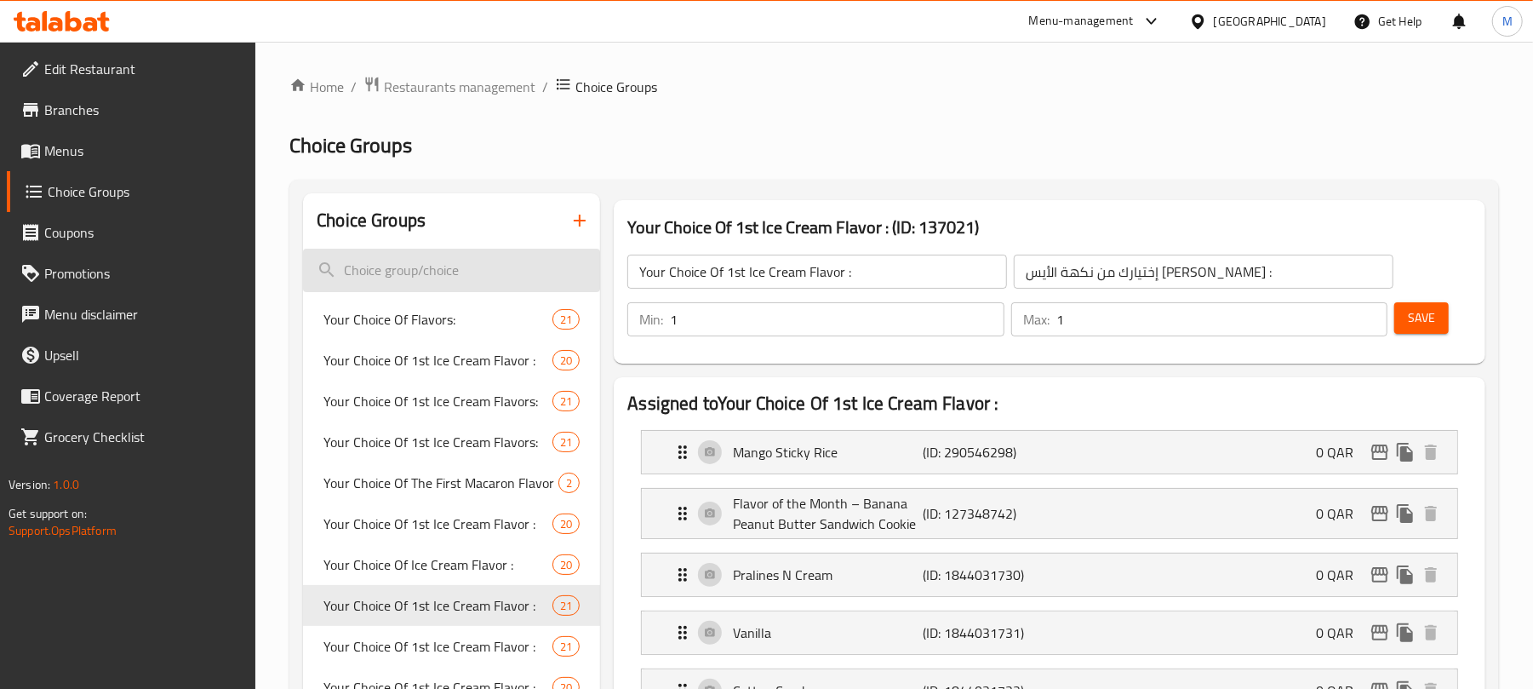
click at [471, 273] on input "search" at bounding box center [451, 270] width 297 height 43
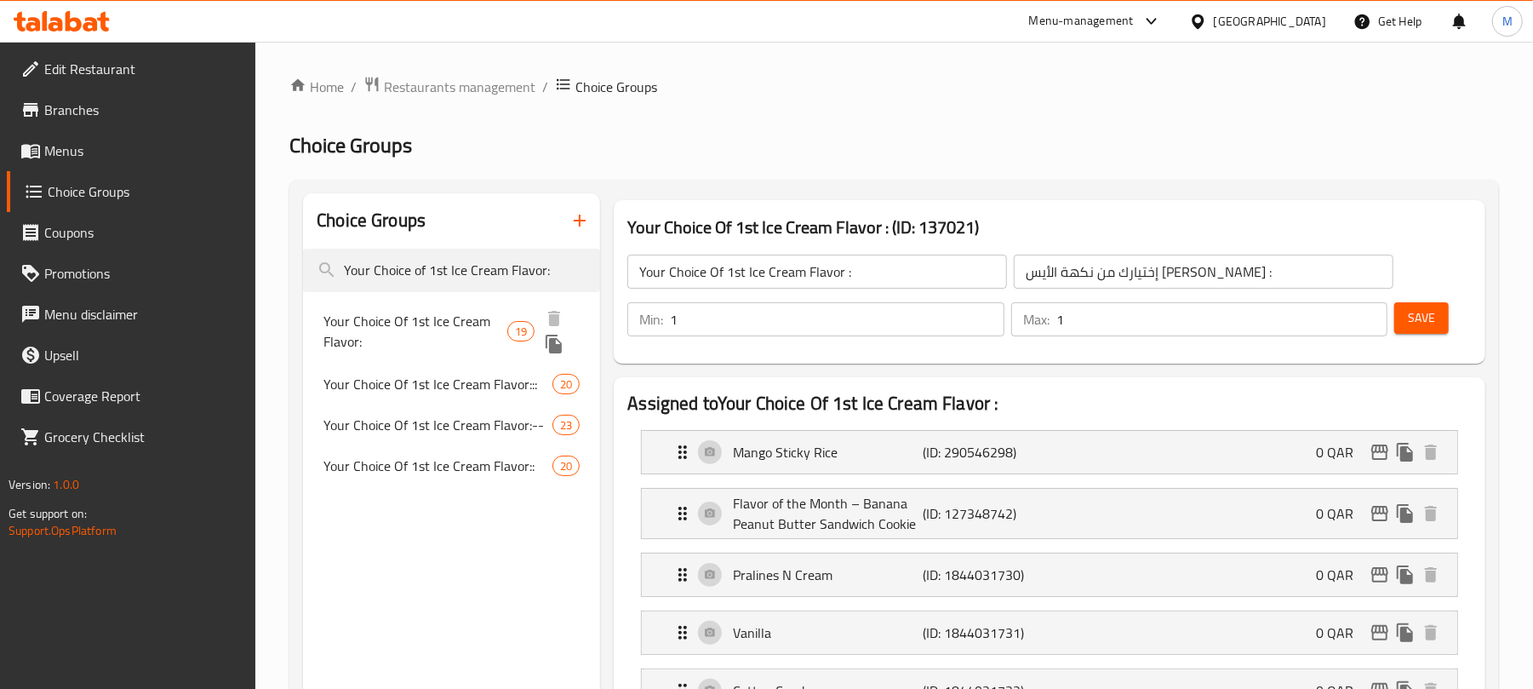
type input "Your Choice of 1st Ice Cream Flavor:"
click at [447, 335] on span "Your Choice Of 1st Ice Cream Flavor:" at bounding box center [415, 331] width 184 height 41
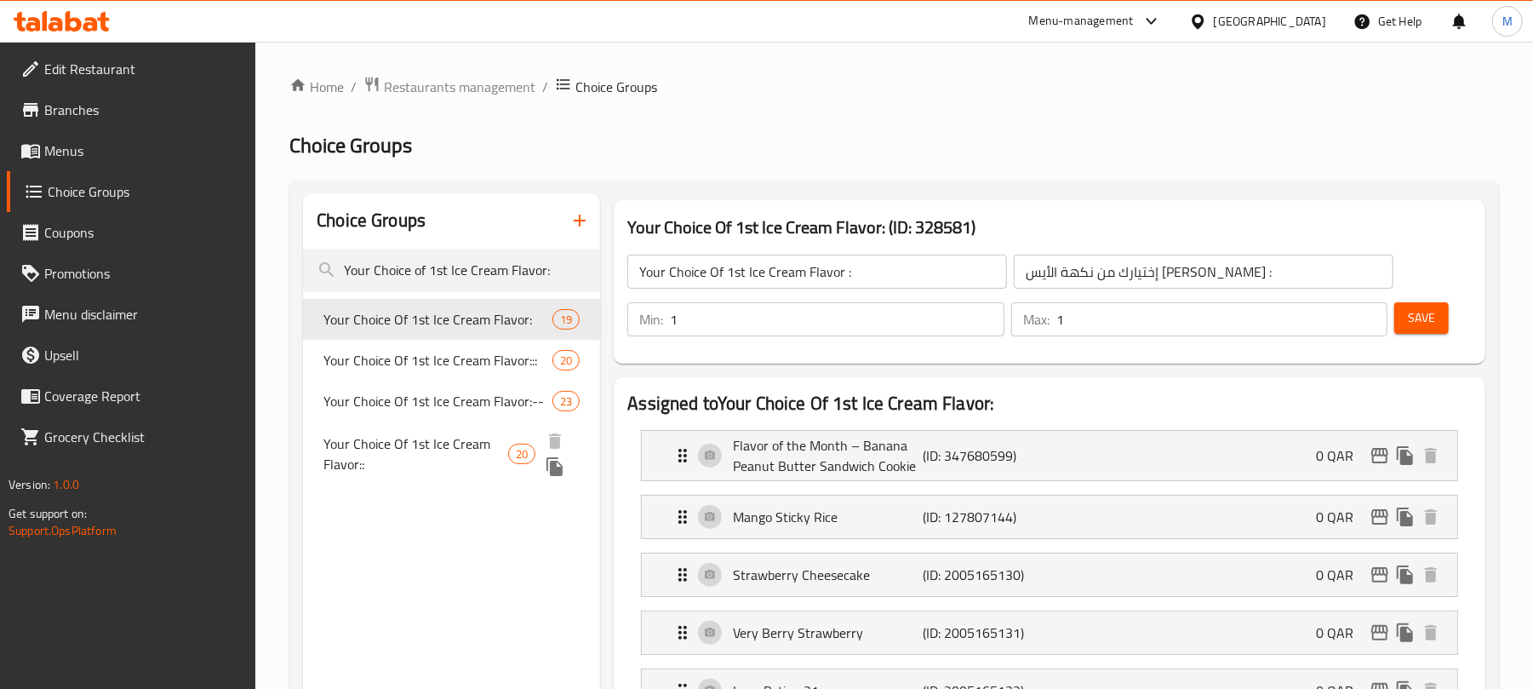
type input "Your Choice Of 1st Ice Cream Flavor:"
type input "إختيارك من نكهة الأيس [PERSON_NAME]:"
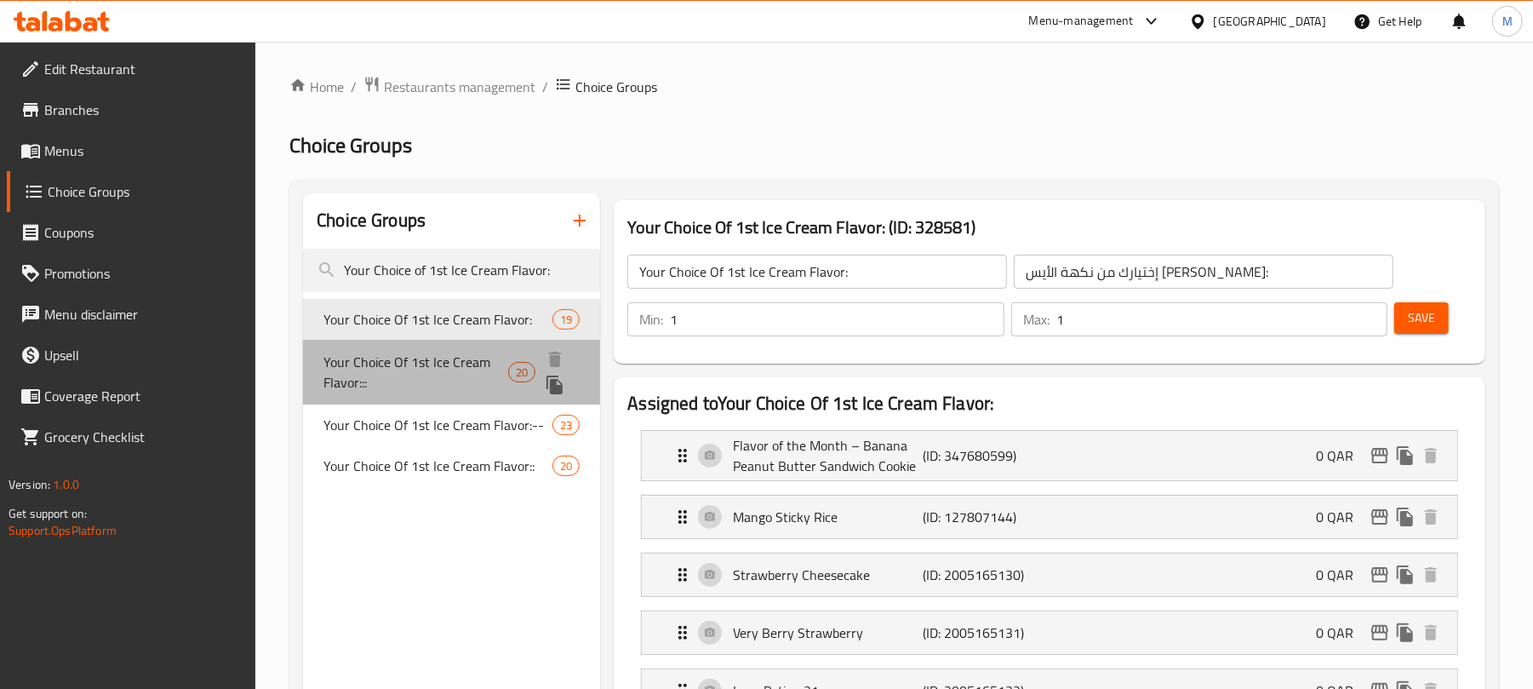
click at [417, 362] on span "Your Choice Of 1st Ice Cream Flavor:::" at bounding box center [415, 372] width 185 height 41
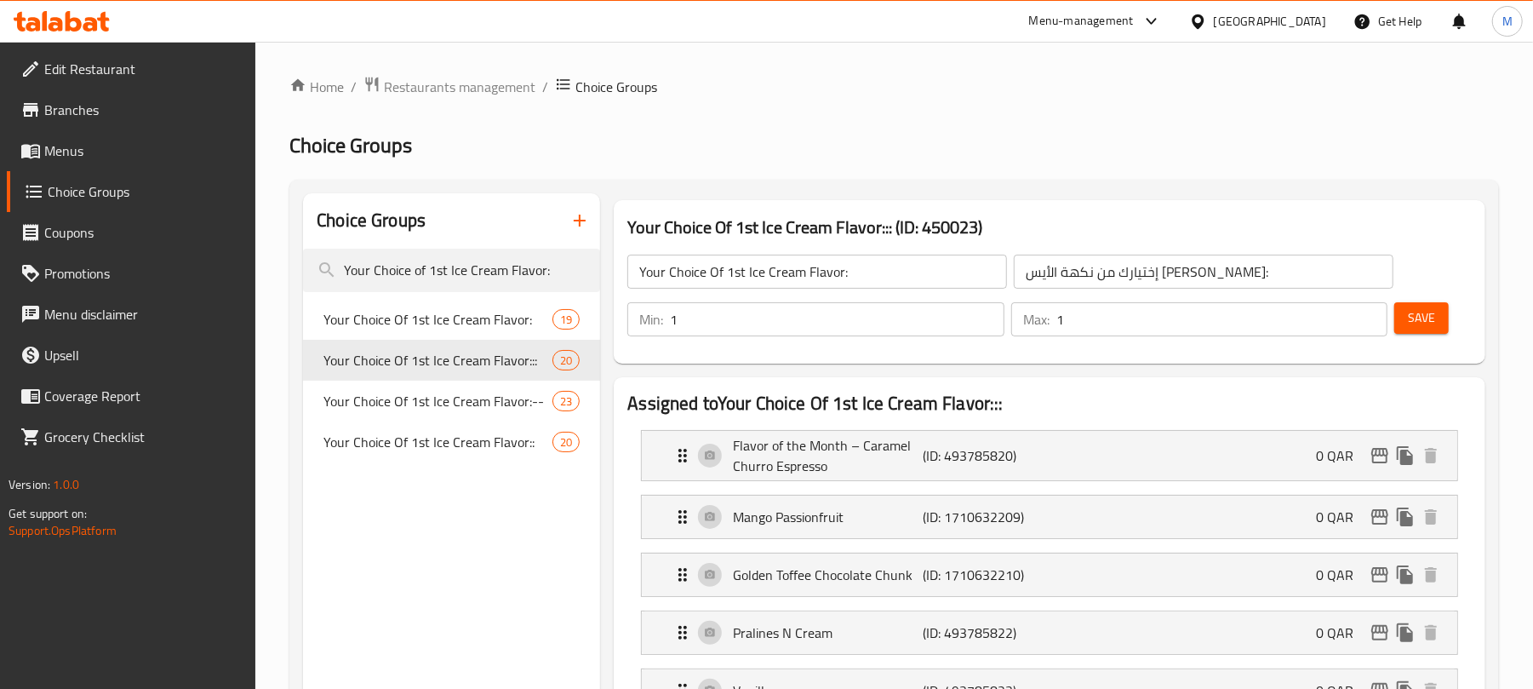
type input "Your Choice Of 1st Ice Cream Flavor:::"
type input "إختيارك من نكهة الأيس كريم الأولي:::"
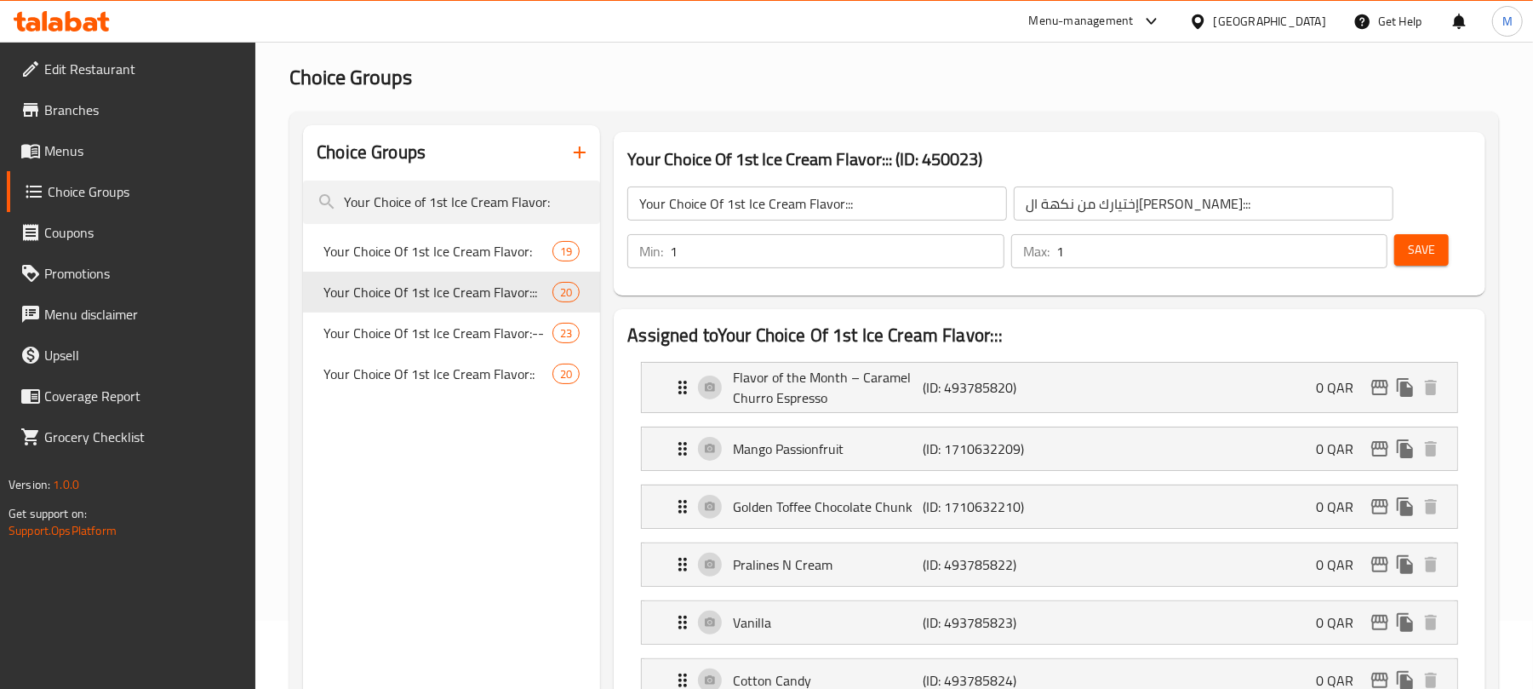
scroll to position [113, 0]
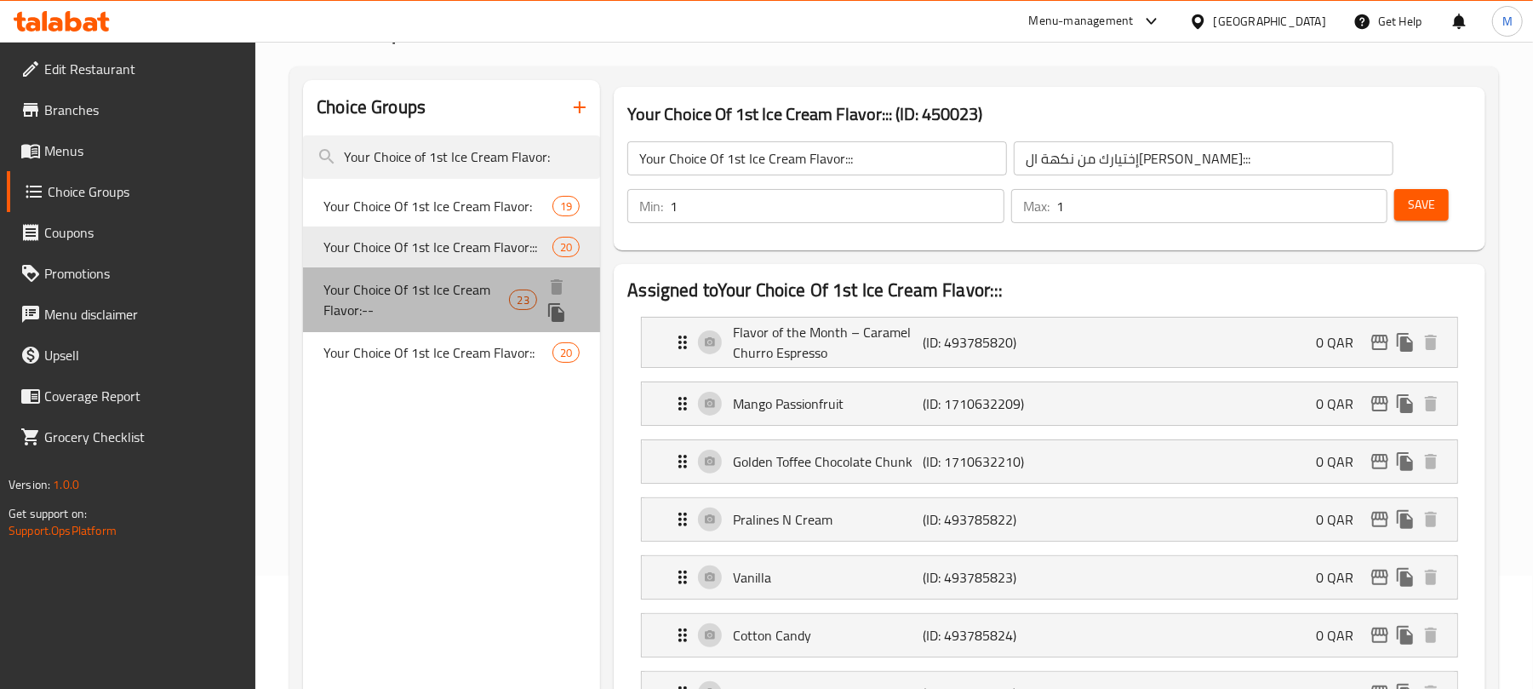
click at [416, 300] on span "Your Choice Of 1st Ice Cream Flavor:--" at bounding box center [416, 299] width 186 height 41
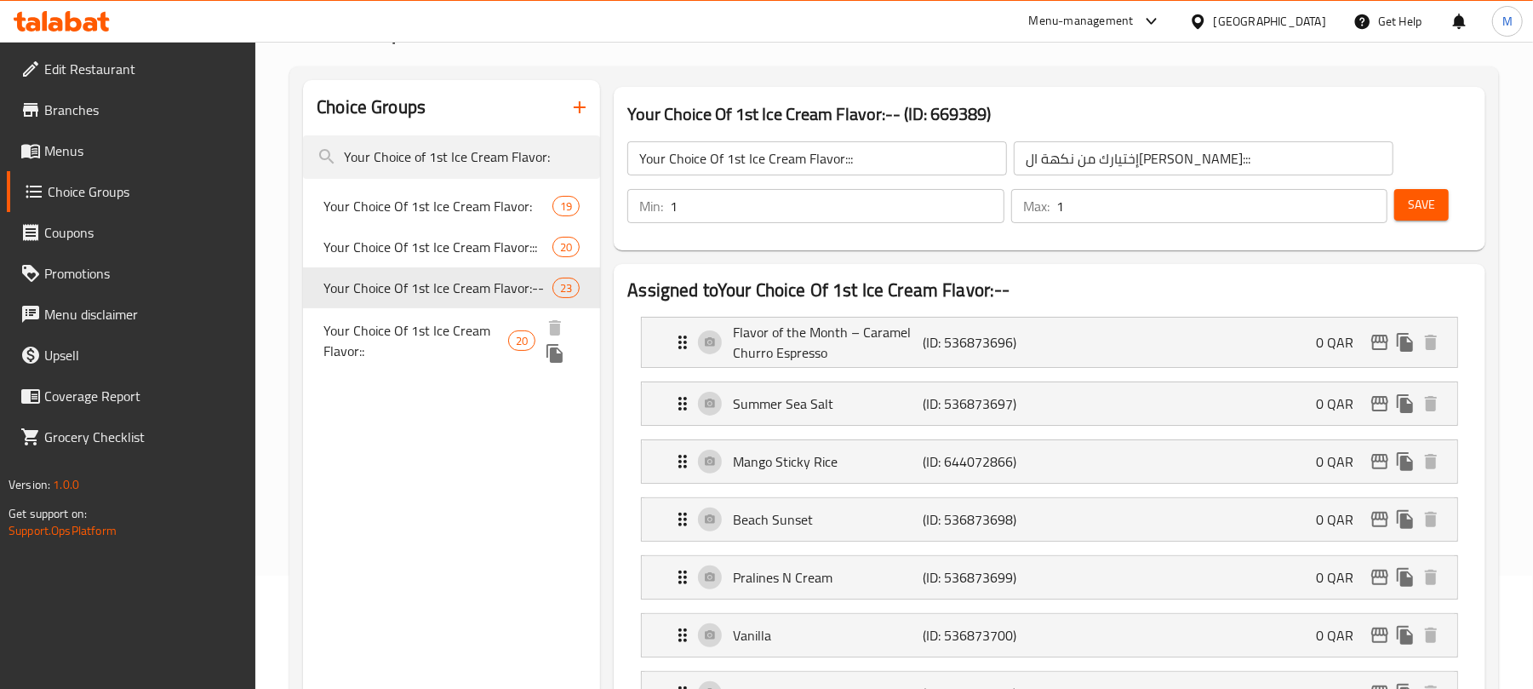
type input "Your Choice Of 1st Ice Cream Flavor:--"
type input "إختيارك من نكهة الأيس كريم الأولي:--"
click at [426, 348] on span "Your Choice Of 1st Ice Cream Flavor::" at bounding box center [415, 340] width 185 height 41
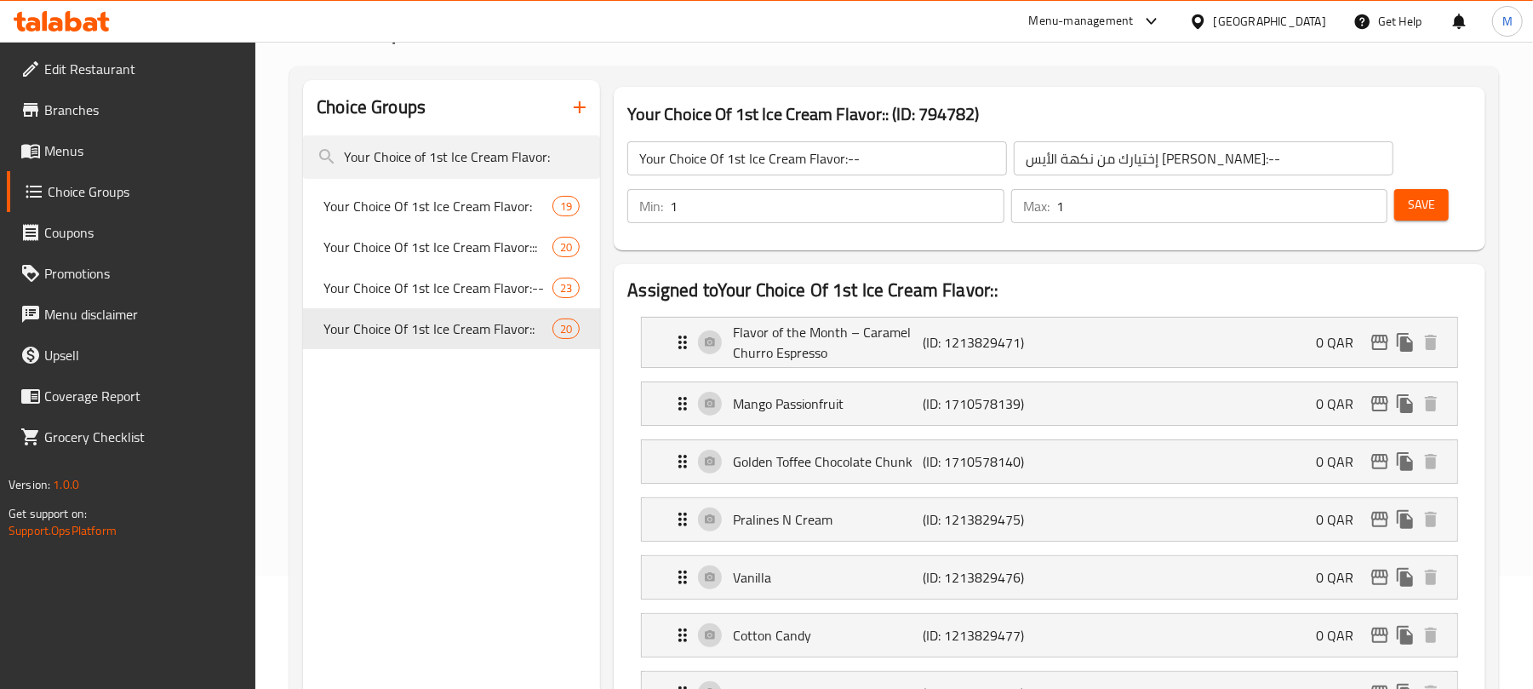
type input "Your Choice Of 1st Ice Cream Flavor::"
type input "اختيارك لنكهة الآيس كريم الأولى::"
click at [575, 151] on input "Your Choice of 1st Ice Cream Flavor:" at bounding box center [451, 156] width 297 height 43
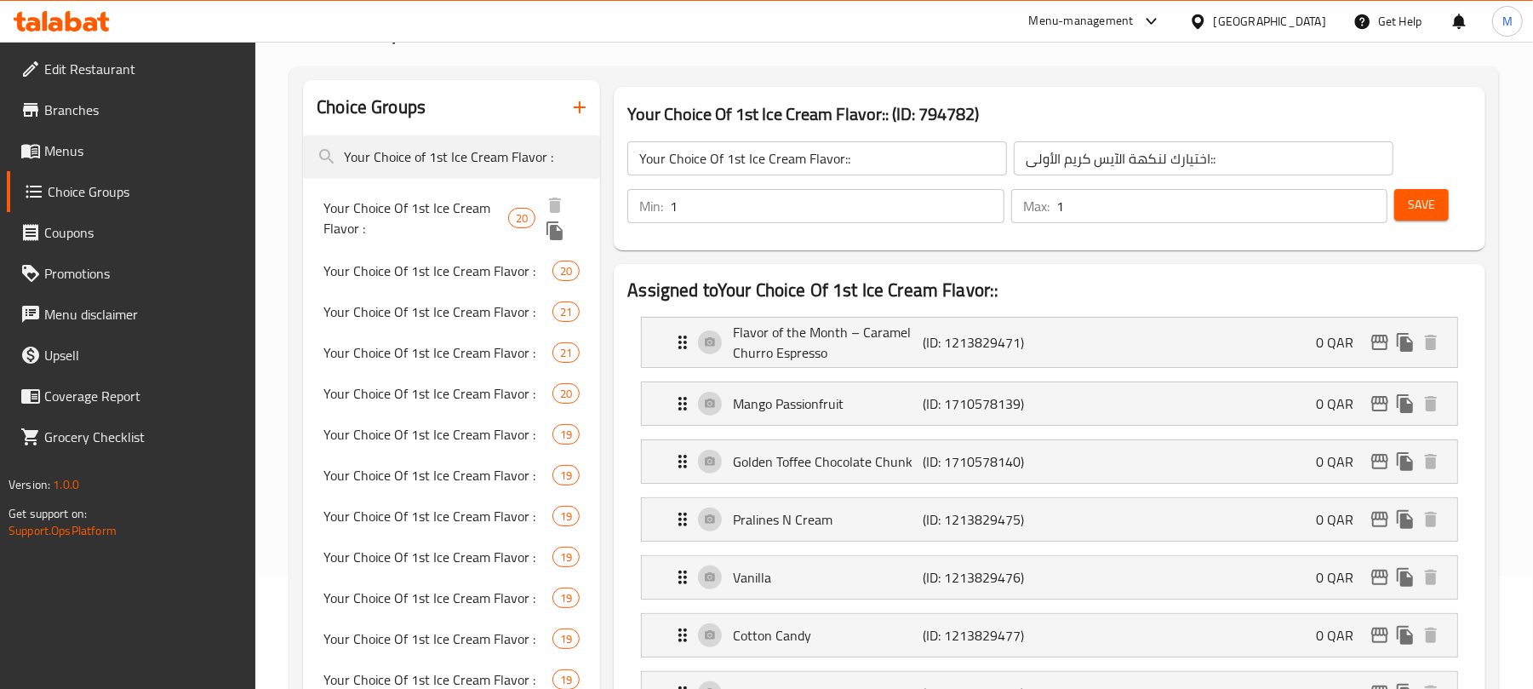
type input "Your Choice of 1st Ice Cream Flavor :"
click at [450, 222] on span "Your Choice Of 1st Ice Cream Flavor :" at bounding box center [415, 217] width 185 height 41
type input "Your Choice Of 1st Ice Cream Flavor :"
type input "إختيارك من نكهة الأيس كريم الأولي :"
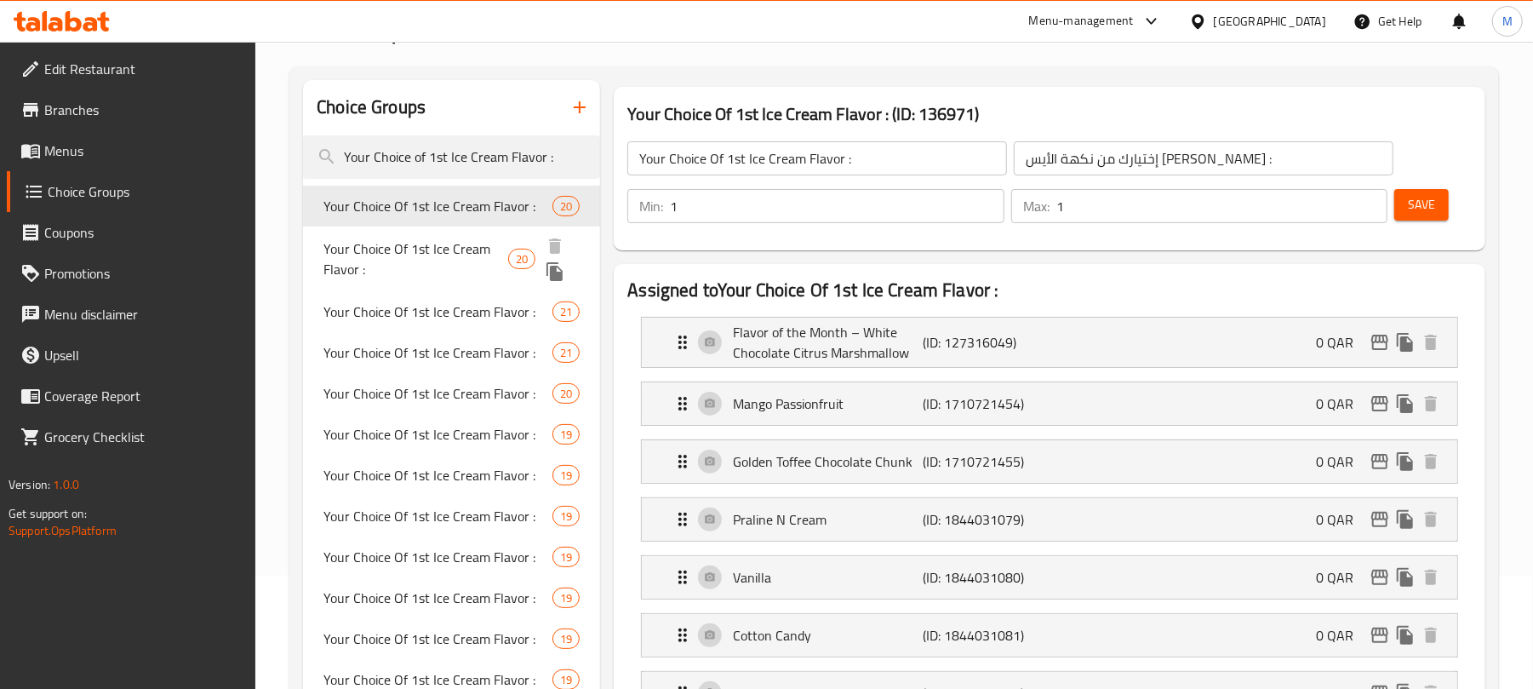
click at [385, 246] on span "Your Choice Of 1st Ice Cream Flavor :" at bounding box center [415, 258] width 185 height 41
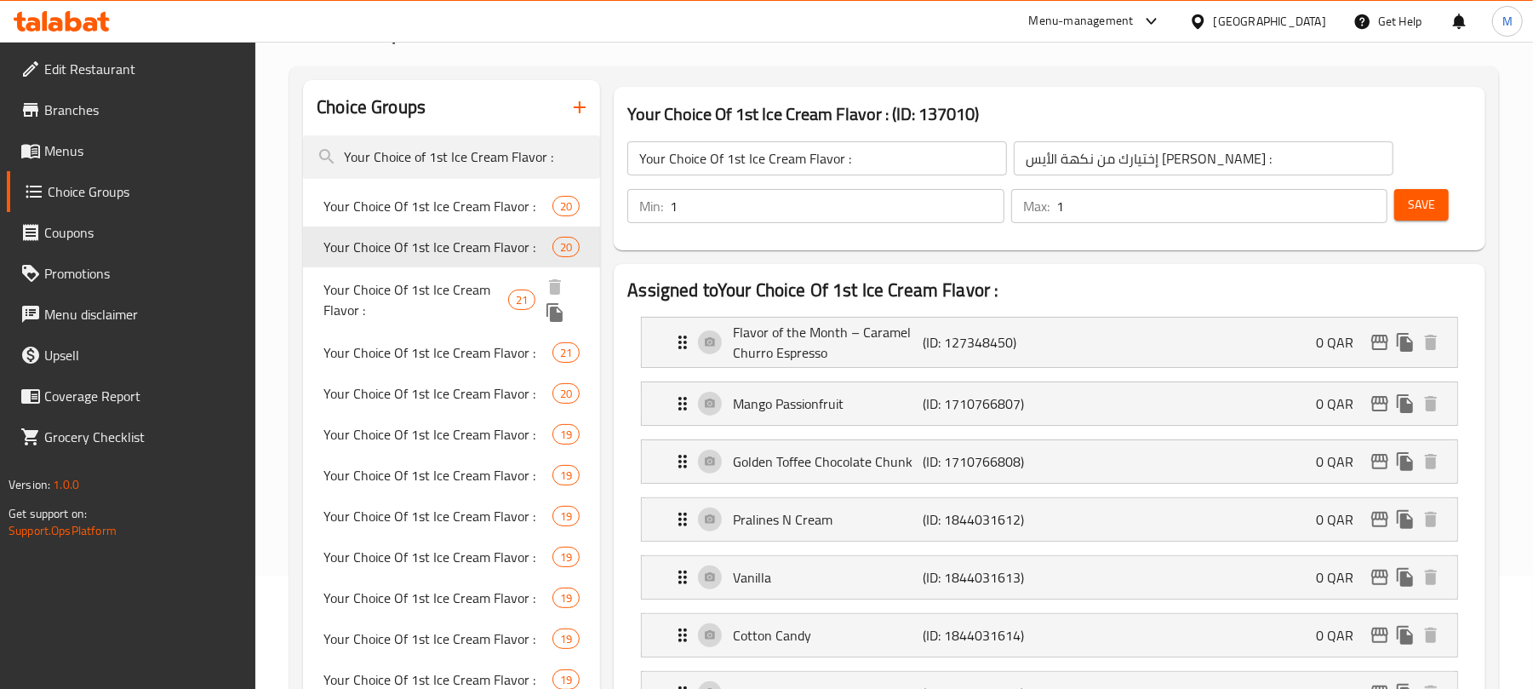
click at [402, 303] on span "Your Choice Of 1st Ice Cream Flavor :" at bounding box center [415, 299] width 185 height 41
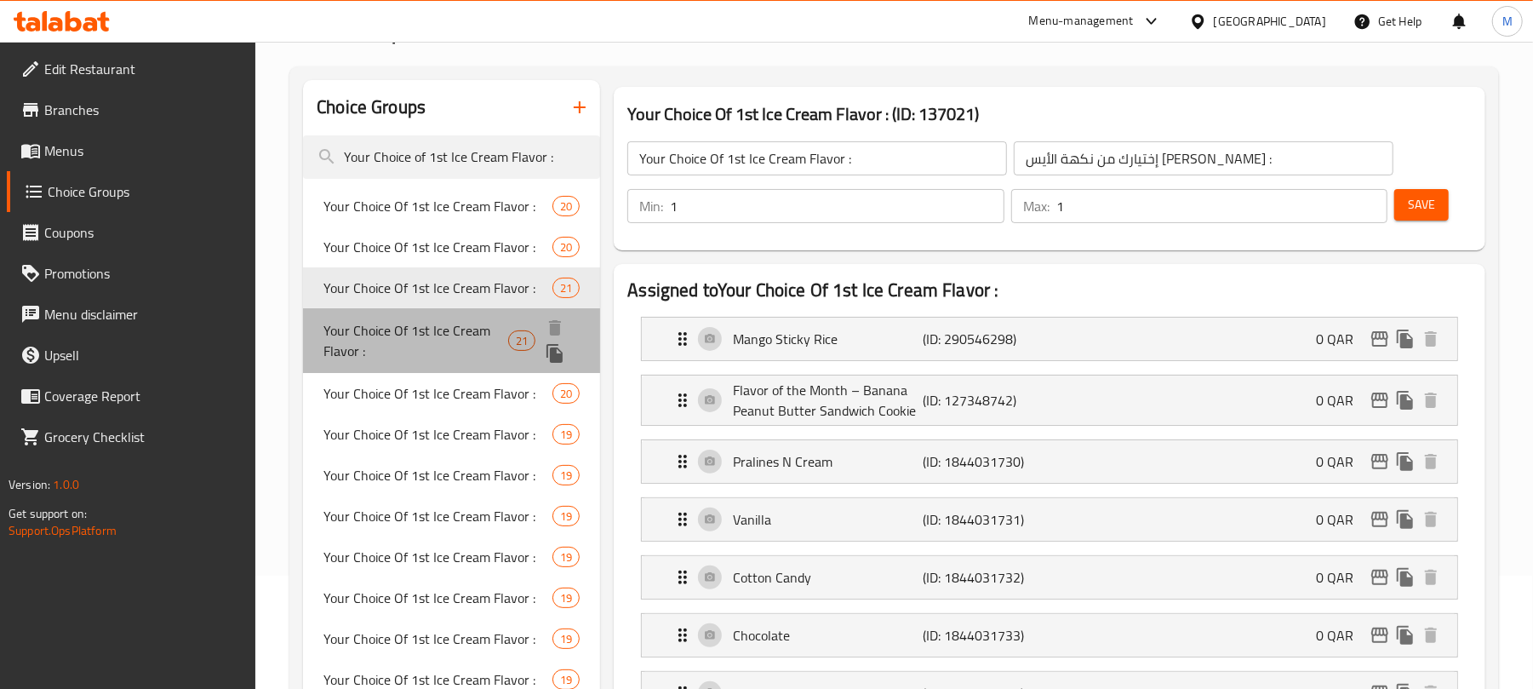
click at [409, 366] on div "Your Choice Of 1st Ice Cream Flavor : 21" at bounding box center [451, 340] width 297 height 65
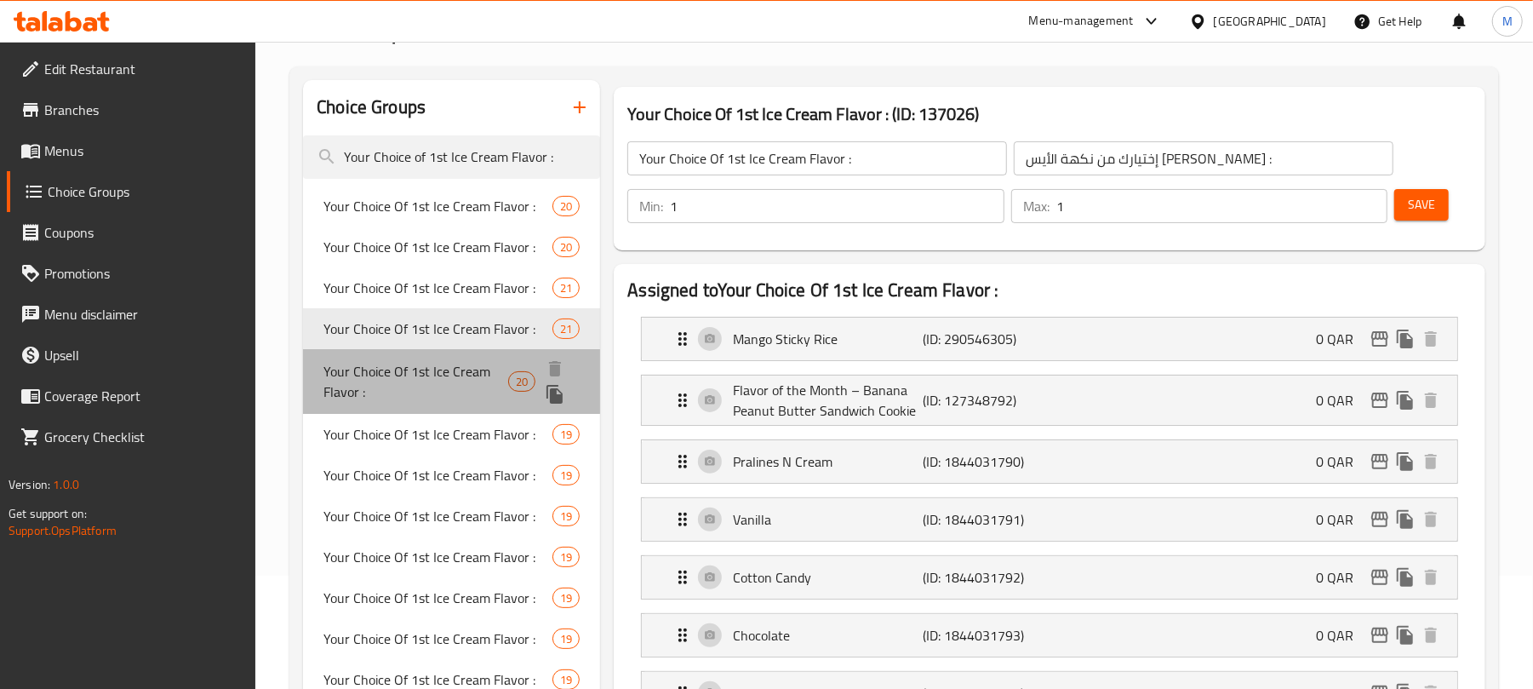
click at [409, 380] on span "Your Choice Of 1st Ice Cream Flavor :" at bounding box center [415, 381] width 185 height 41
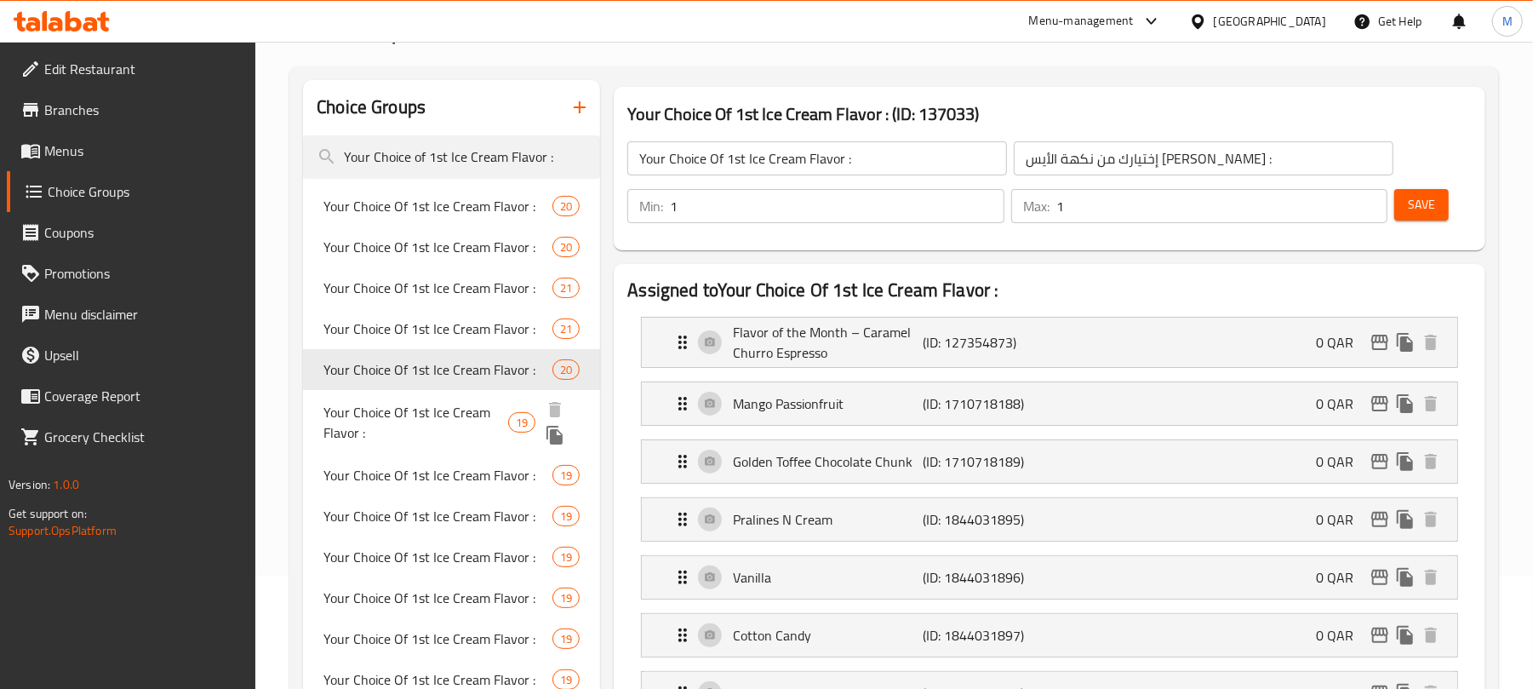
scroll to position [226, 0]
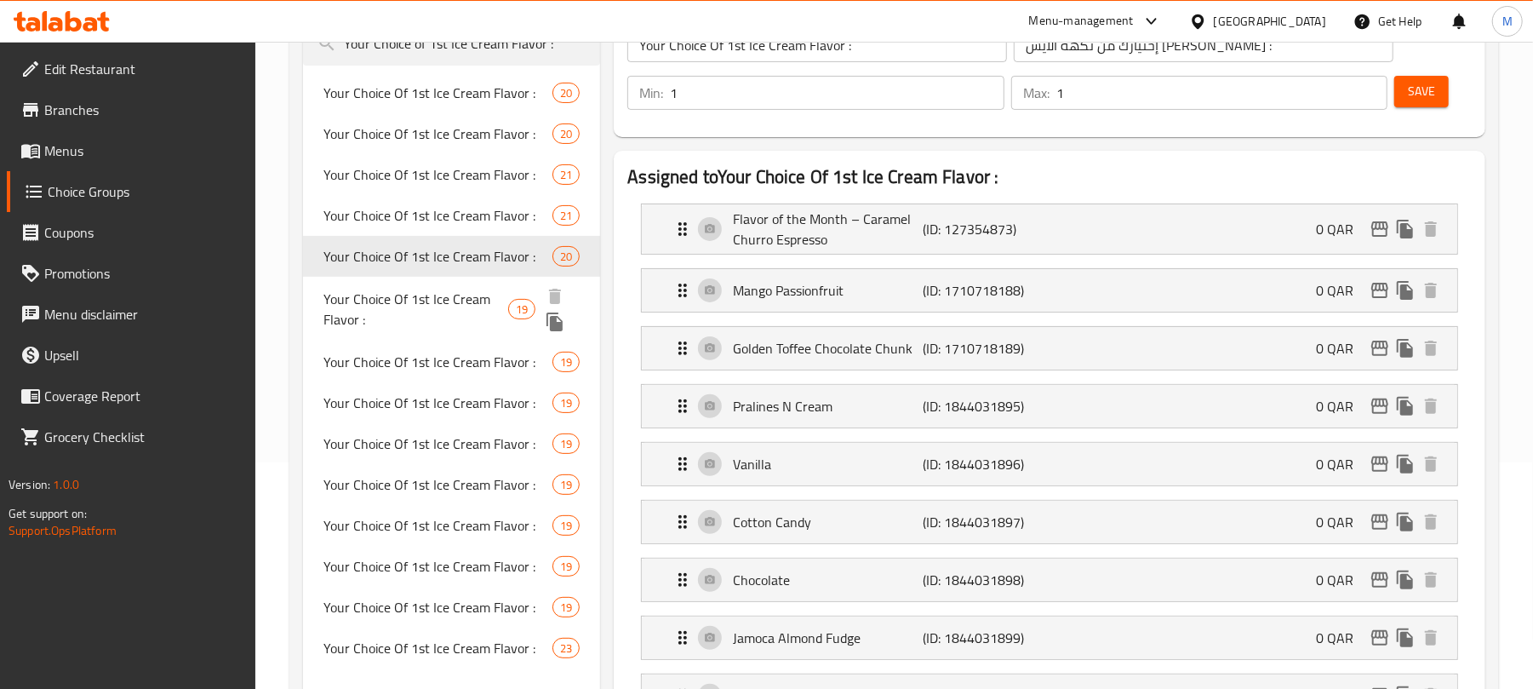
click at [415, 304] on span "Your Choice Of 1st Ice Cream Flavor :" at bounding box center [415, 309] width 185 height 41
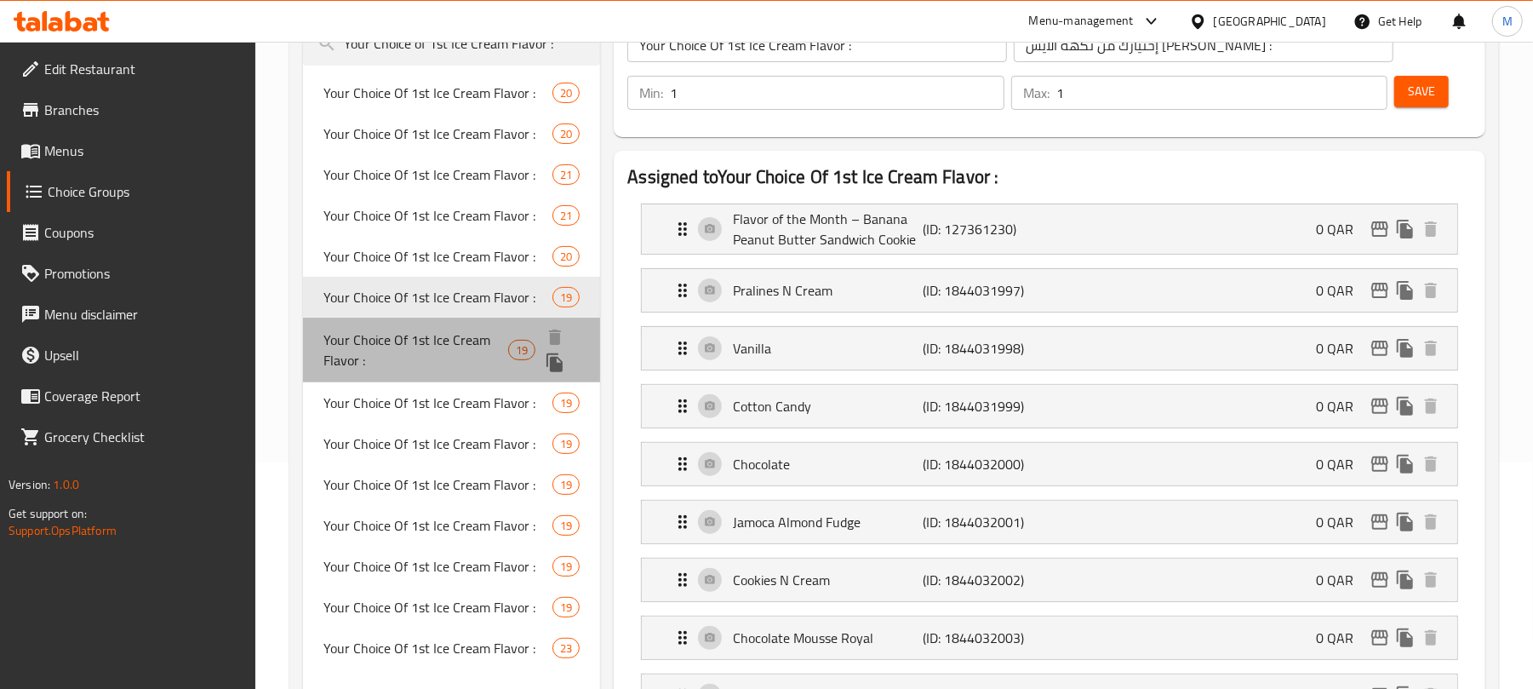
click at [399, 358] on span "Your Choice Of 1st Ice Cream Flavor :" at bounding box center [415, 349] width 185 height 41
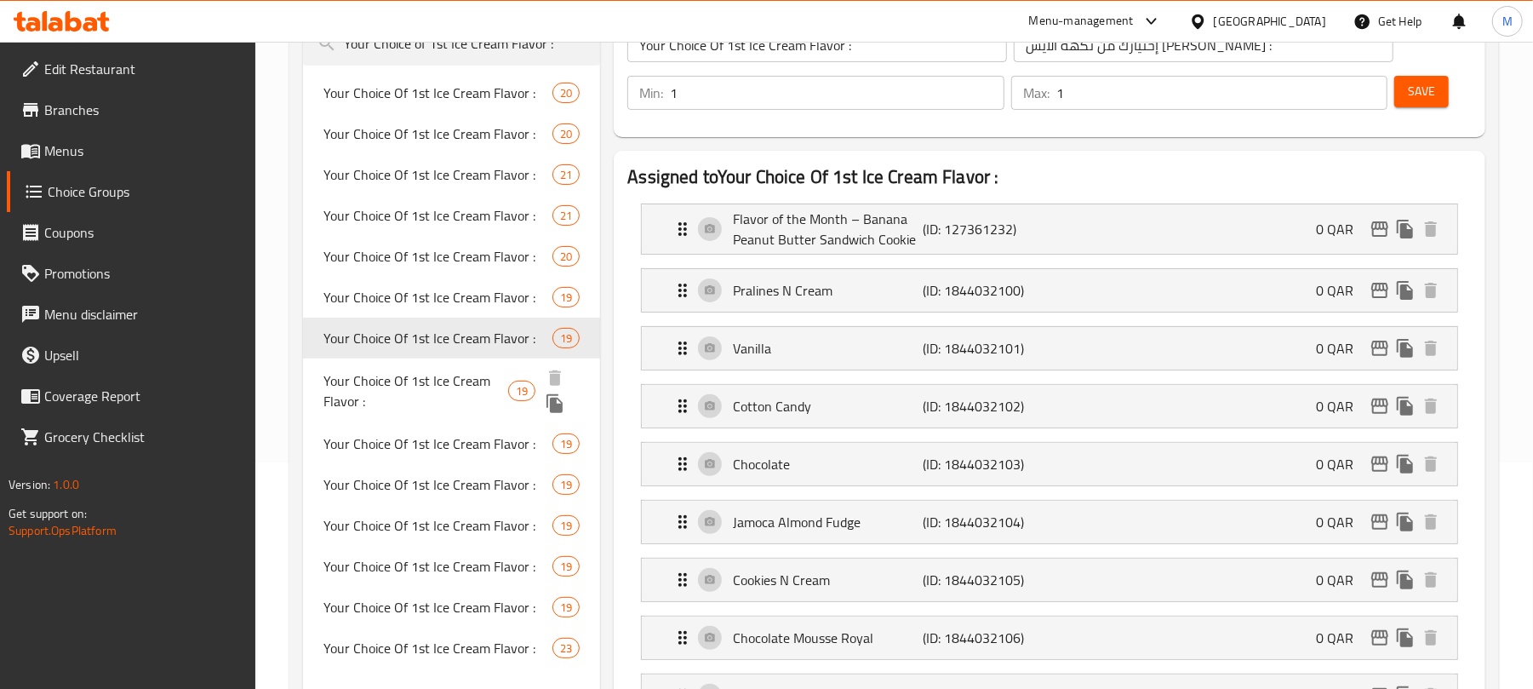
click at [443, 385] on span "Your Choice Of 1st Ice Cream Flavor :" at bounding box center [415, 390] width 185 height 41
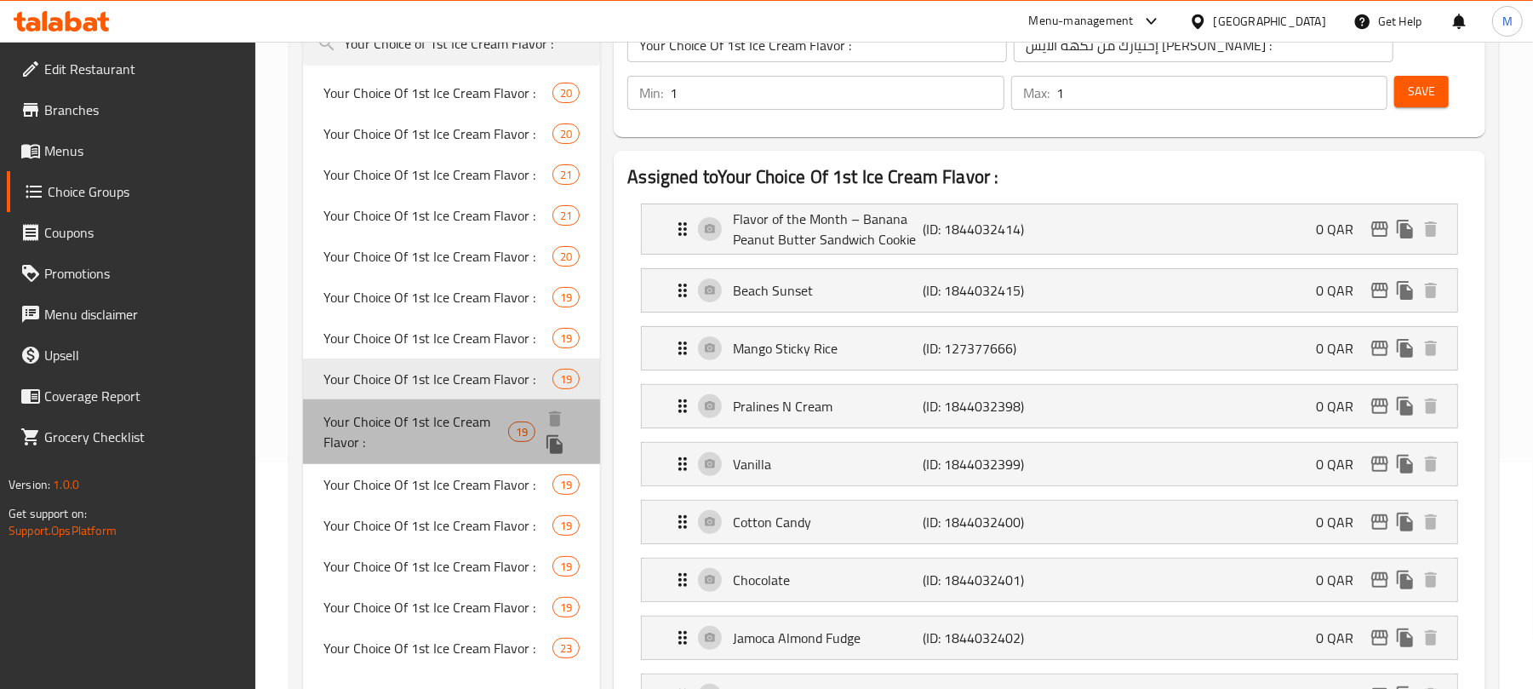
click at [417, 434] on span "Your Choice Of 1st Ice Cream Flavor :" at bounding box center [415, 431] width 185 height 41
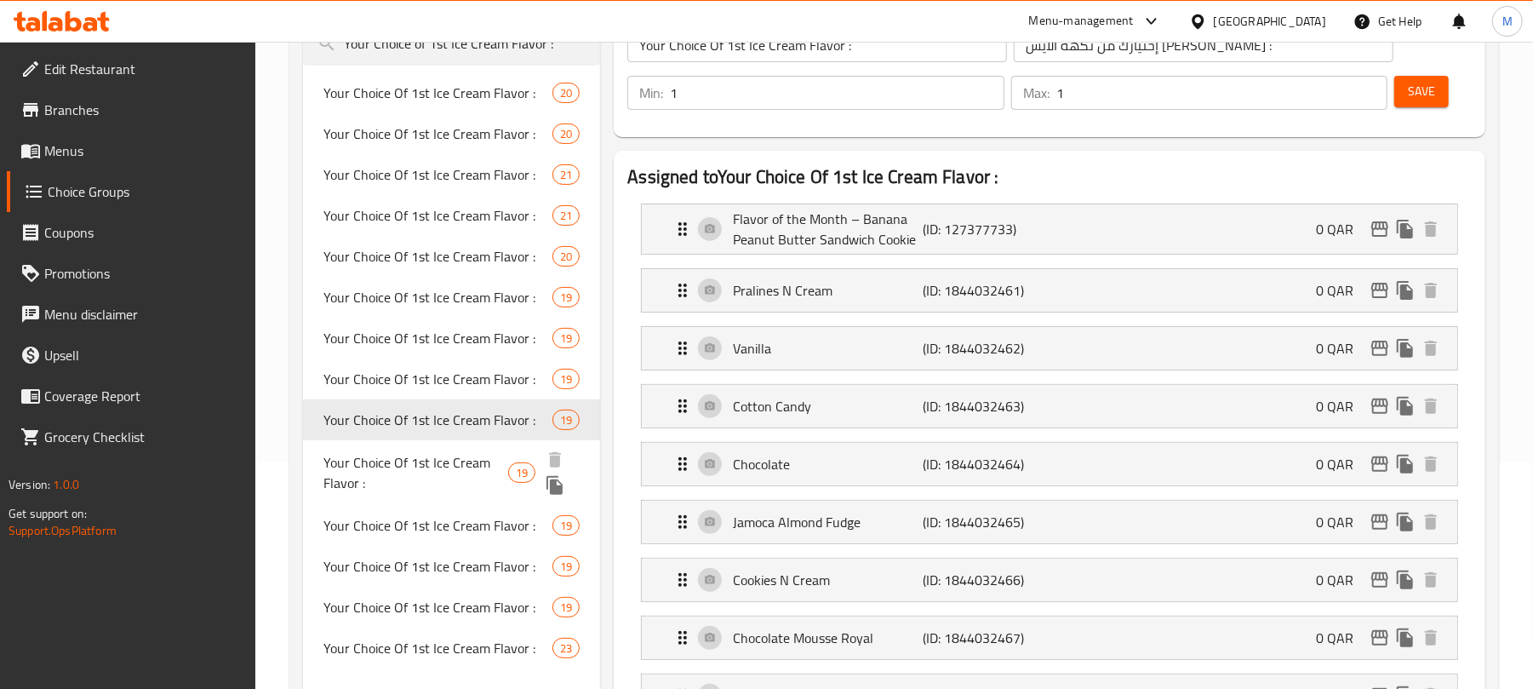
click at [417, 481] on span "Your Choice Of 1st Ice Cream Flavor :" at bounding box center [415, 472] width 185 height 41
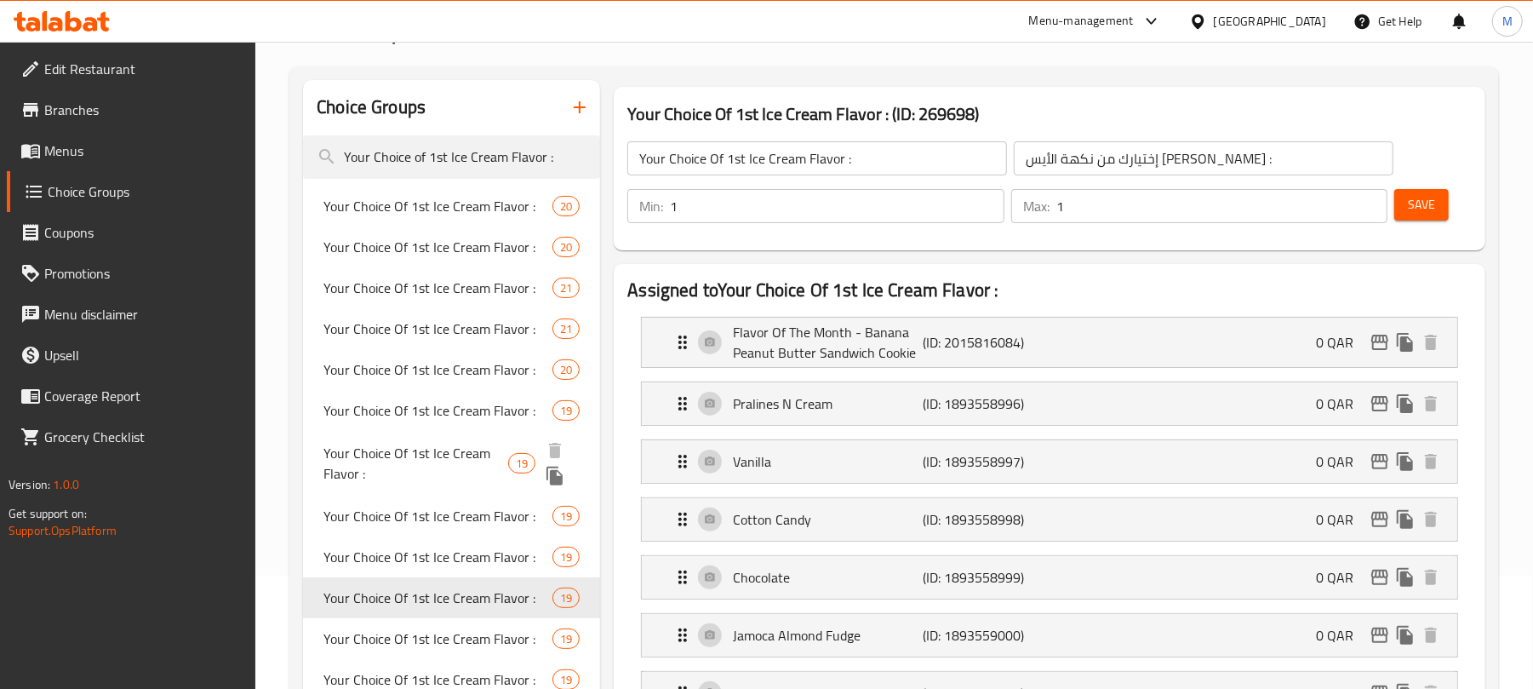
scroll to position [340, 0]
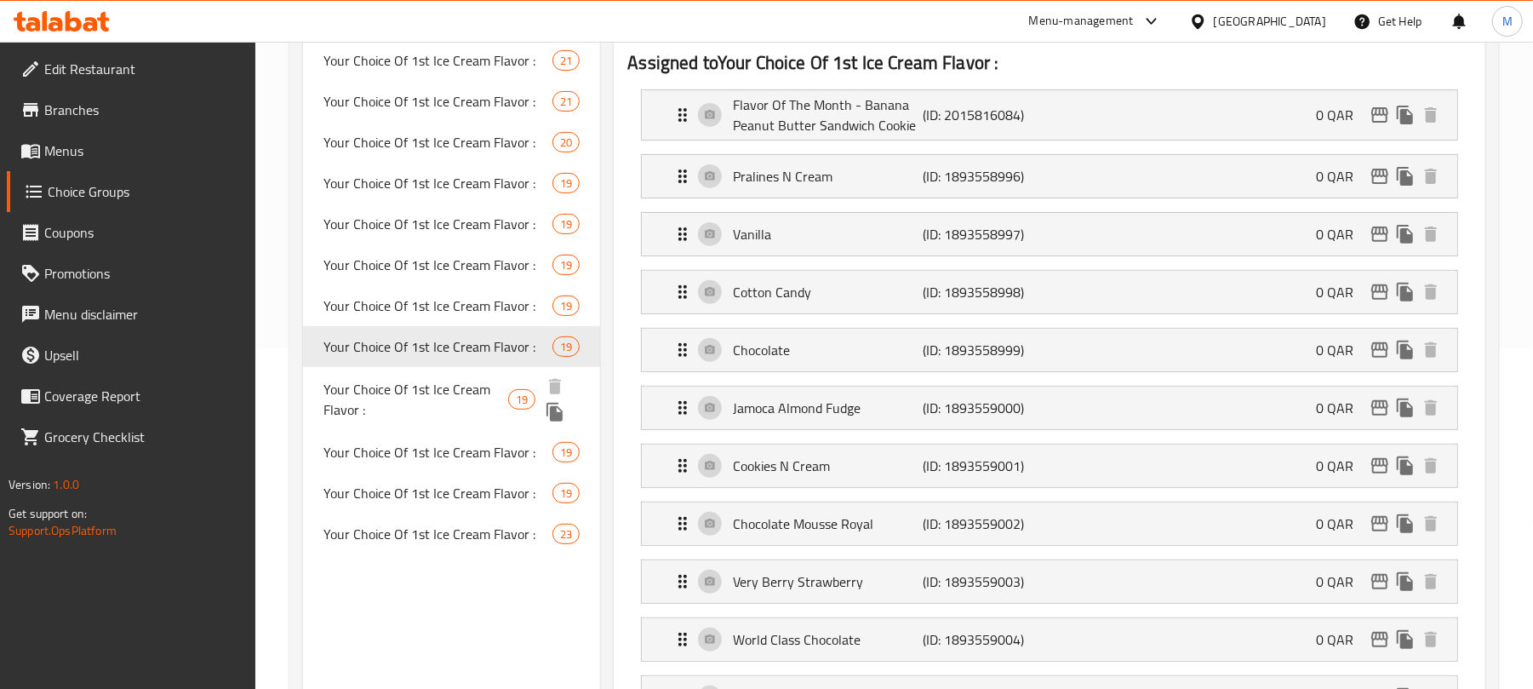
click at [363, 405] on span "Your Choice Of 1st Ice Cream Flavor :" at bounding box center [415, 399] width 185 height 41
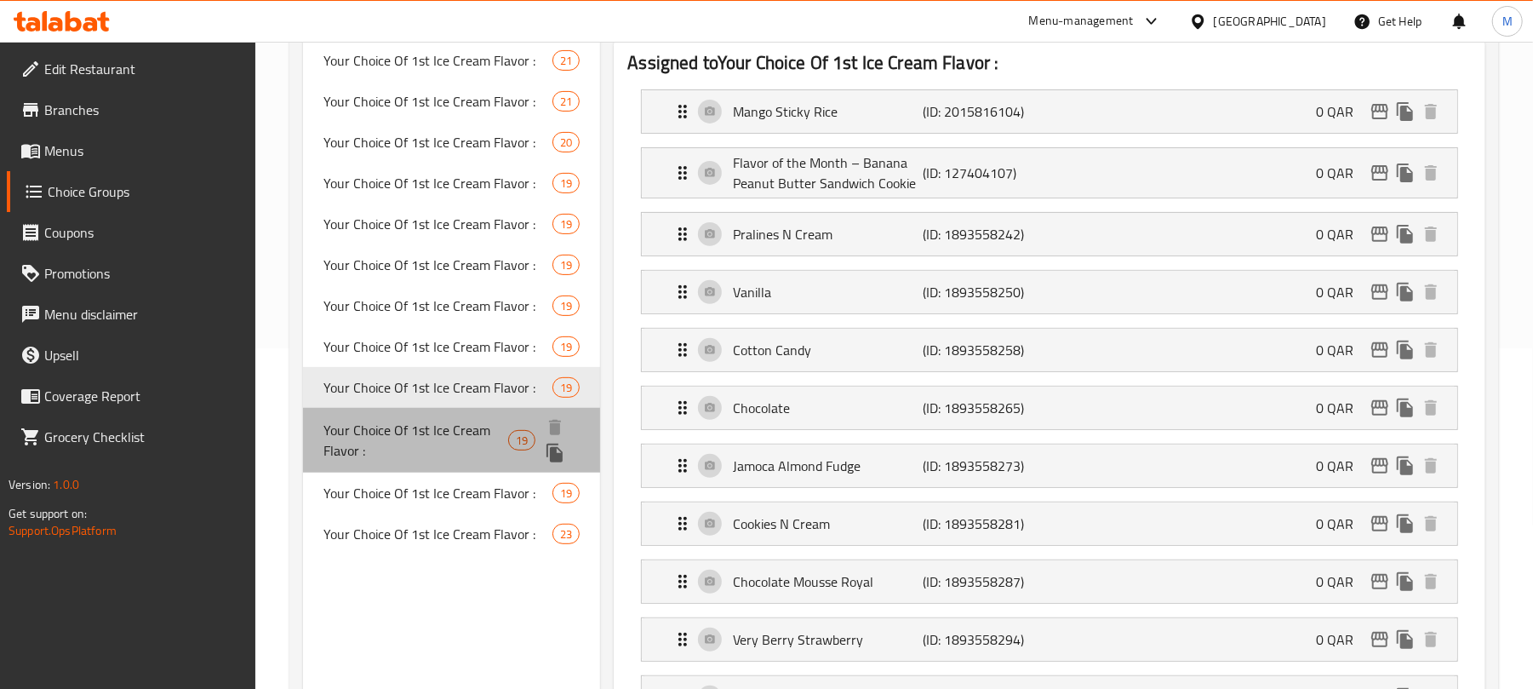
click at [426, 420] on span "Your Choice Of 1st Ice Cream Flavor :" at bounding box center [415, 440] width 185 height 41
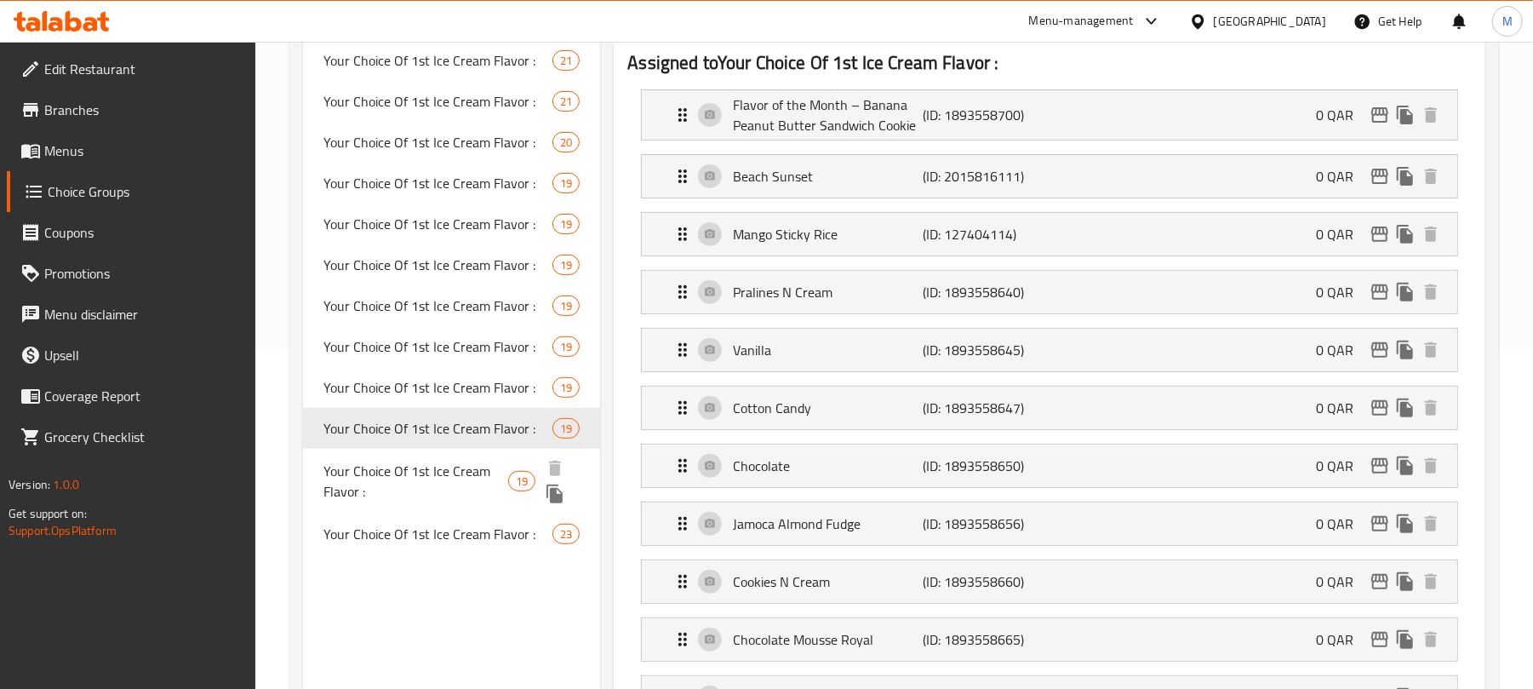
click at [458, 480] on span "Your Choice Of 1st Ice Cream Flavor :" at bounding box center [415, 480] width 185 height 41
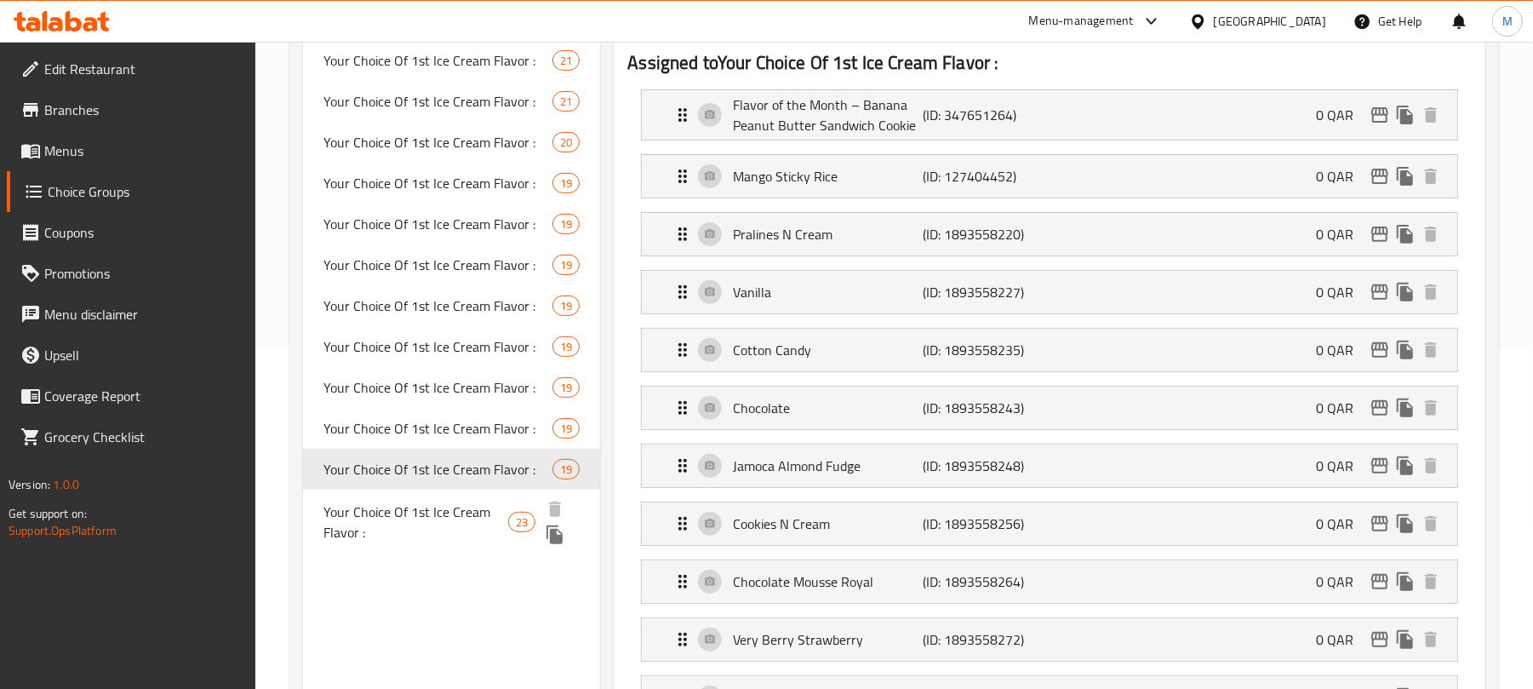
click at [438, 529] on span "Your Choice Of 1st Ice Cream Flavor :" at bounding box center [415, 521] width 185 height 41
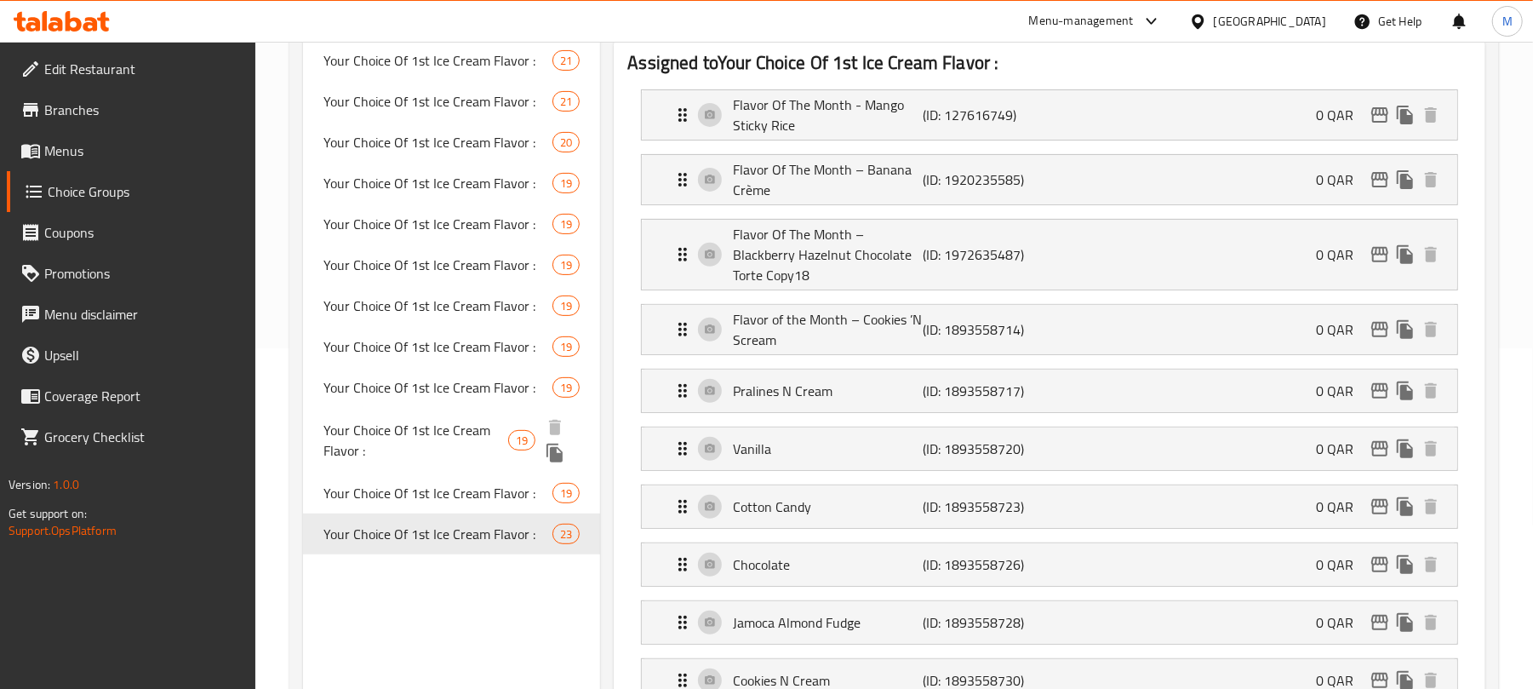
scroll to position [0, 0]
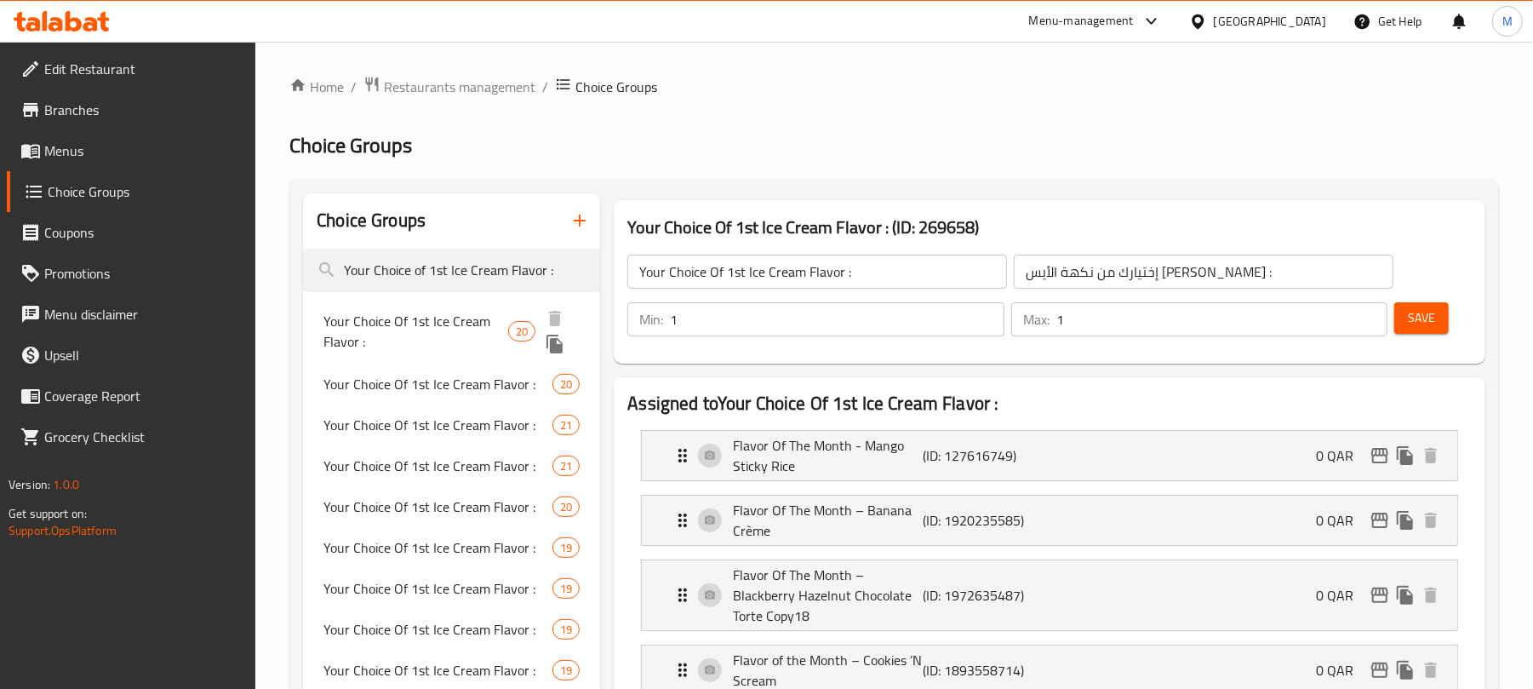
click at [393, 321] on span "Your Choice Of 1st Ice Cream Flavor :" at bounding box center [415, 331] width 185 height 41
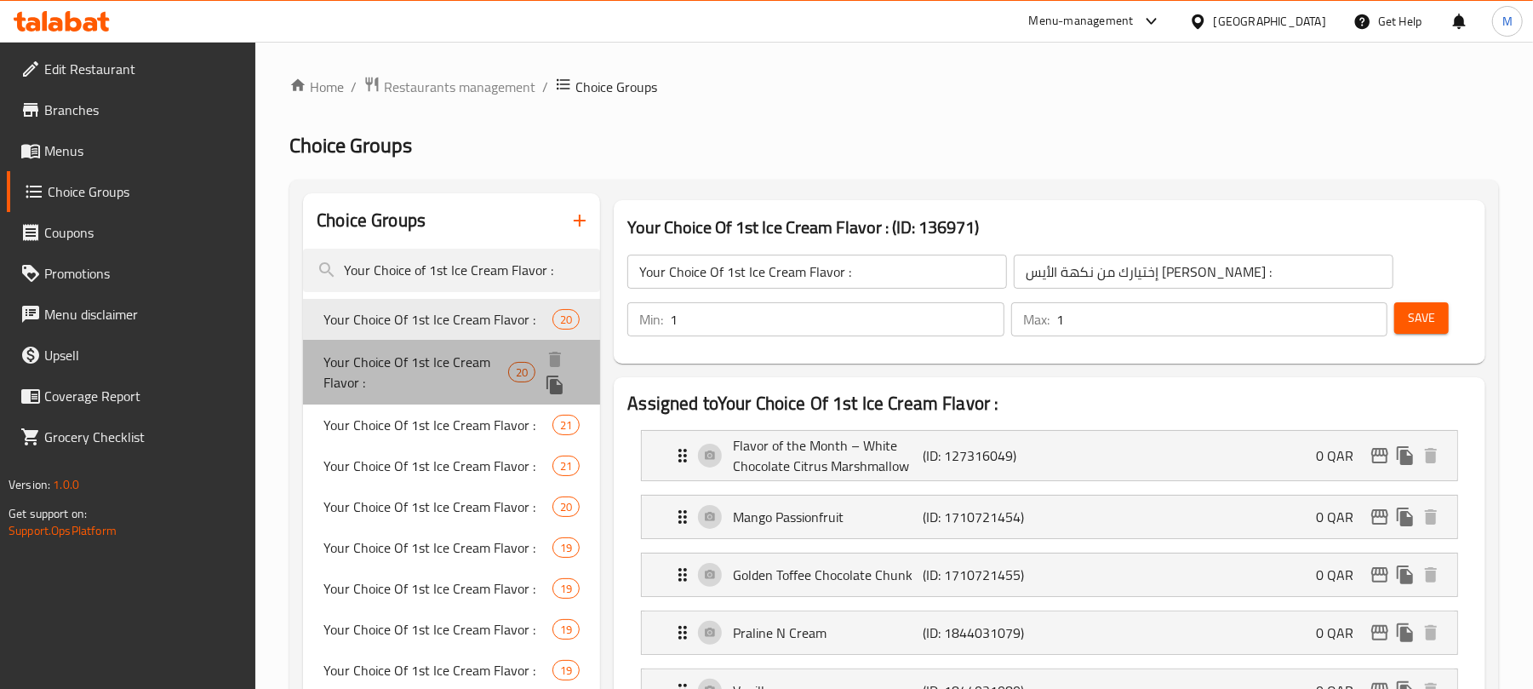
click at [441, 378] on span "Your Choice Of 1st Ice Cream Flavor :" at bounding box center [415, 372] width 185 height 41
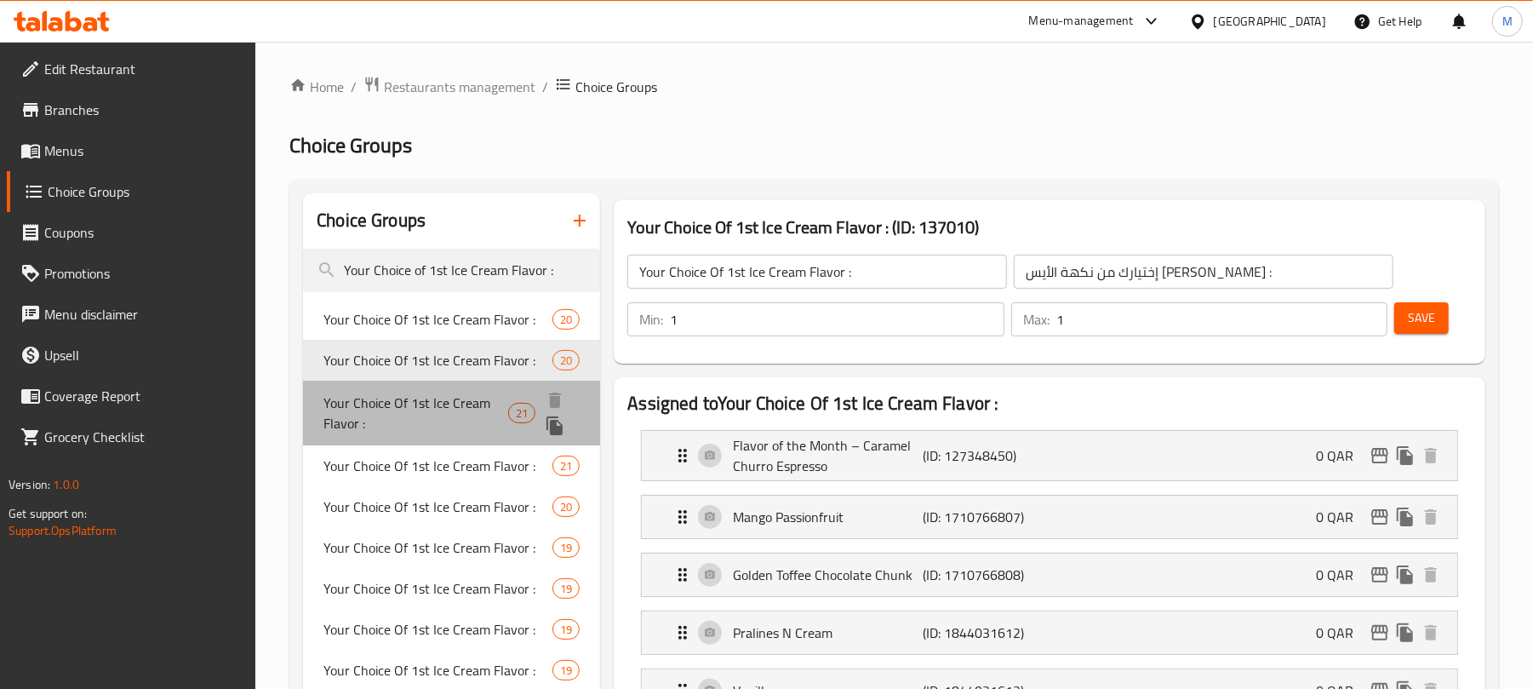
click at [431, 414] on span "Your Choice Of 1st Ice Cream Flavor :" at bounding box center [415, 412] width 185 height 41
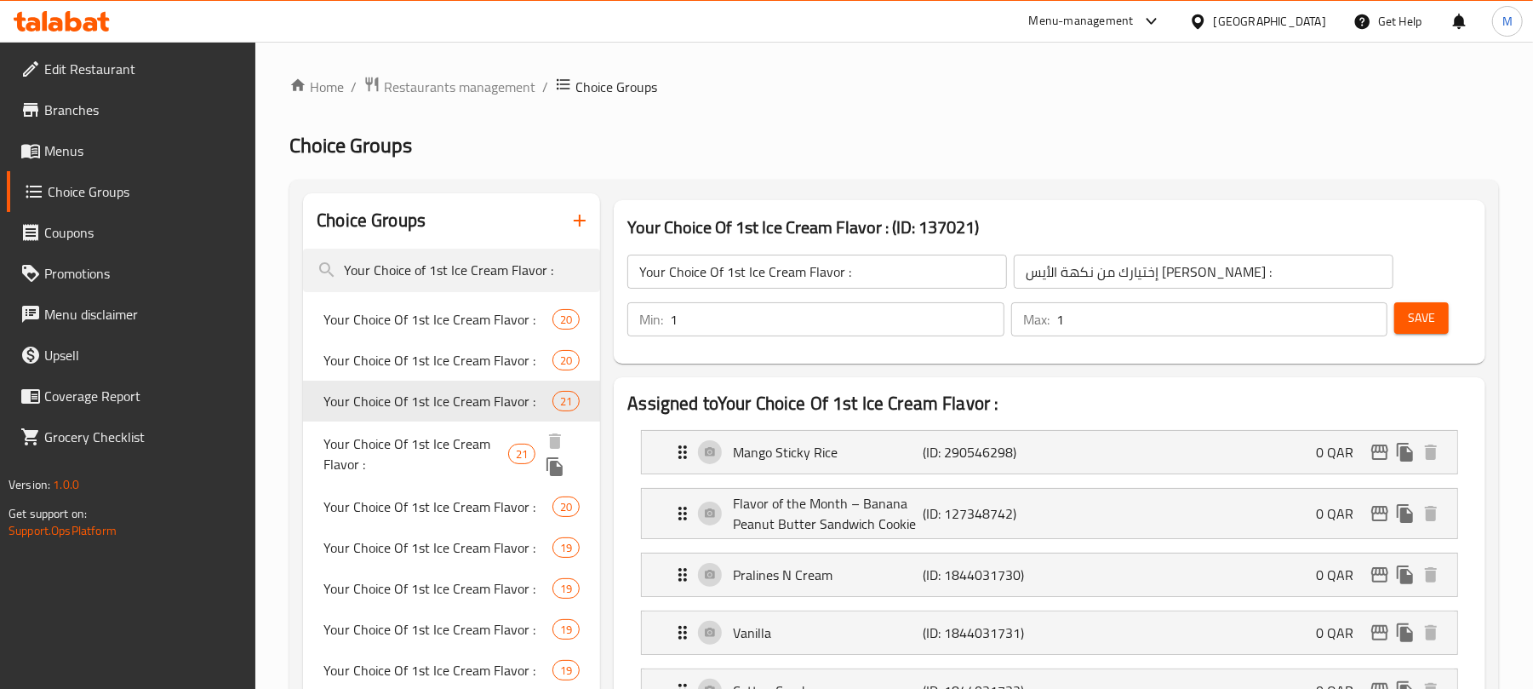
click at [420, 464] on span "Your Choice Of 1st Ice Cream Flavor :" at bounding box center [415, 453] width 185 height 41
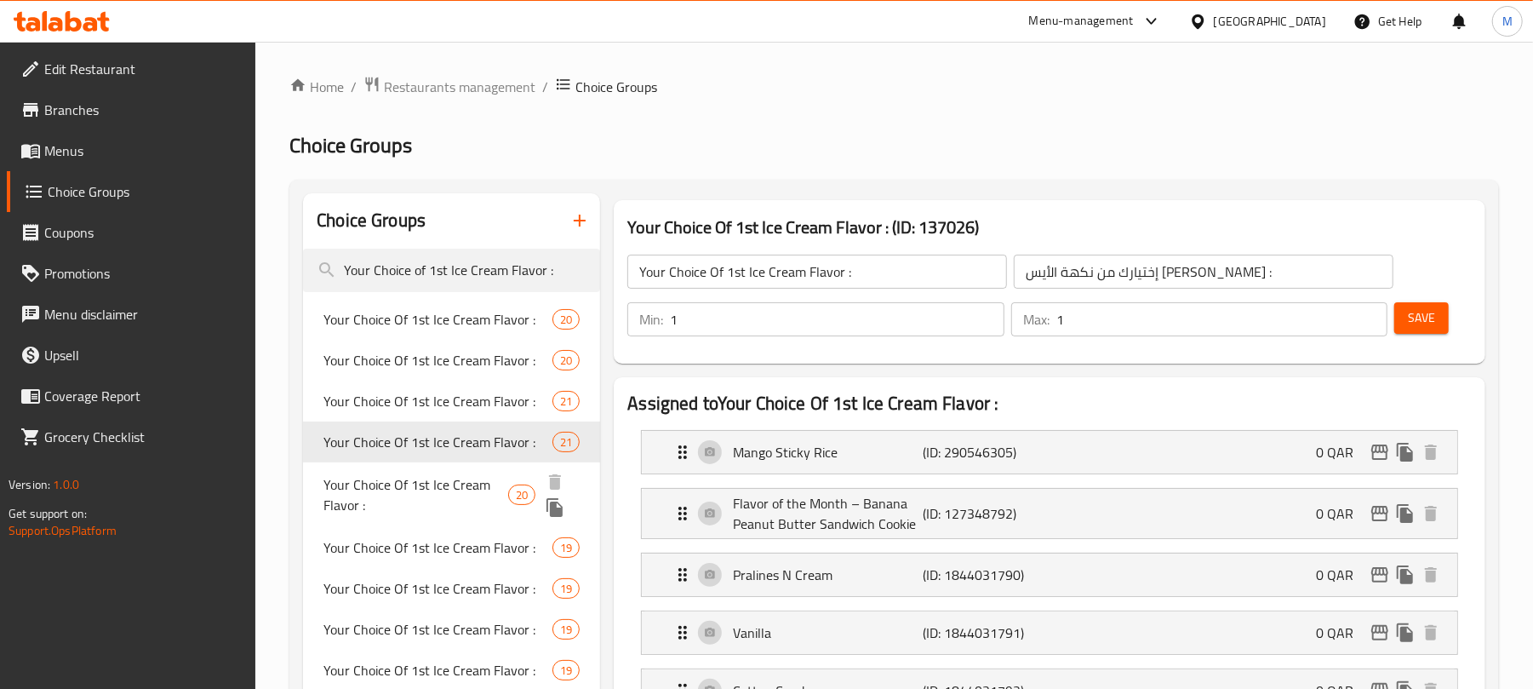
click at [464, 492] on span "Your Choice Of 1st Ice Cream Flavor :" at bounding box center [415, 494] width 185 height 41
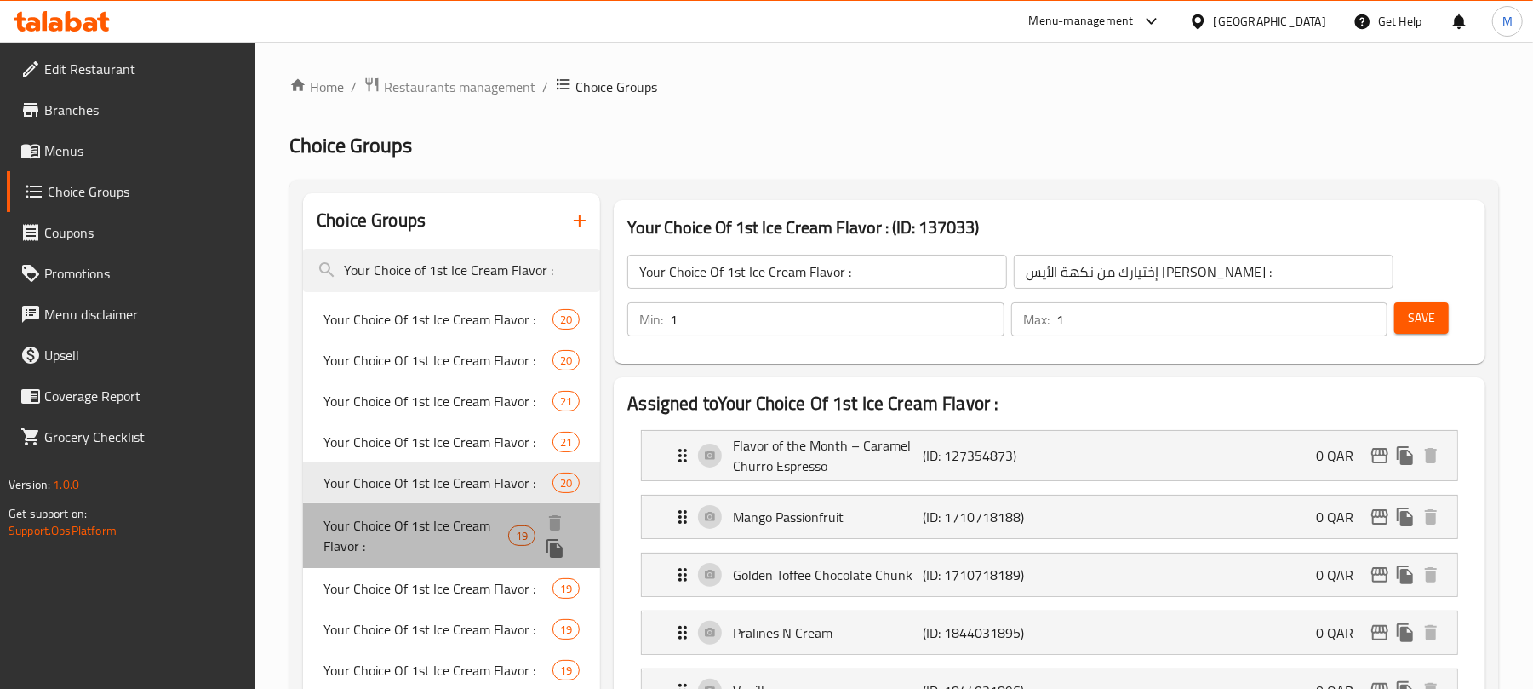
click at [451, 556] on span "Your Choice Of 1st Ice Cream Flavor :" at bounding box center [415, 535] width 185 height 41
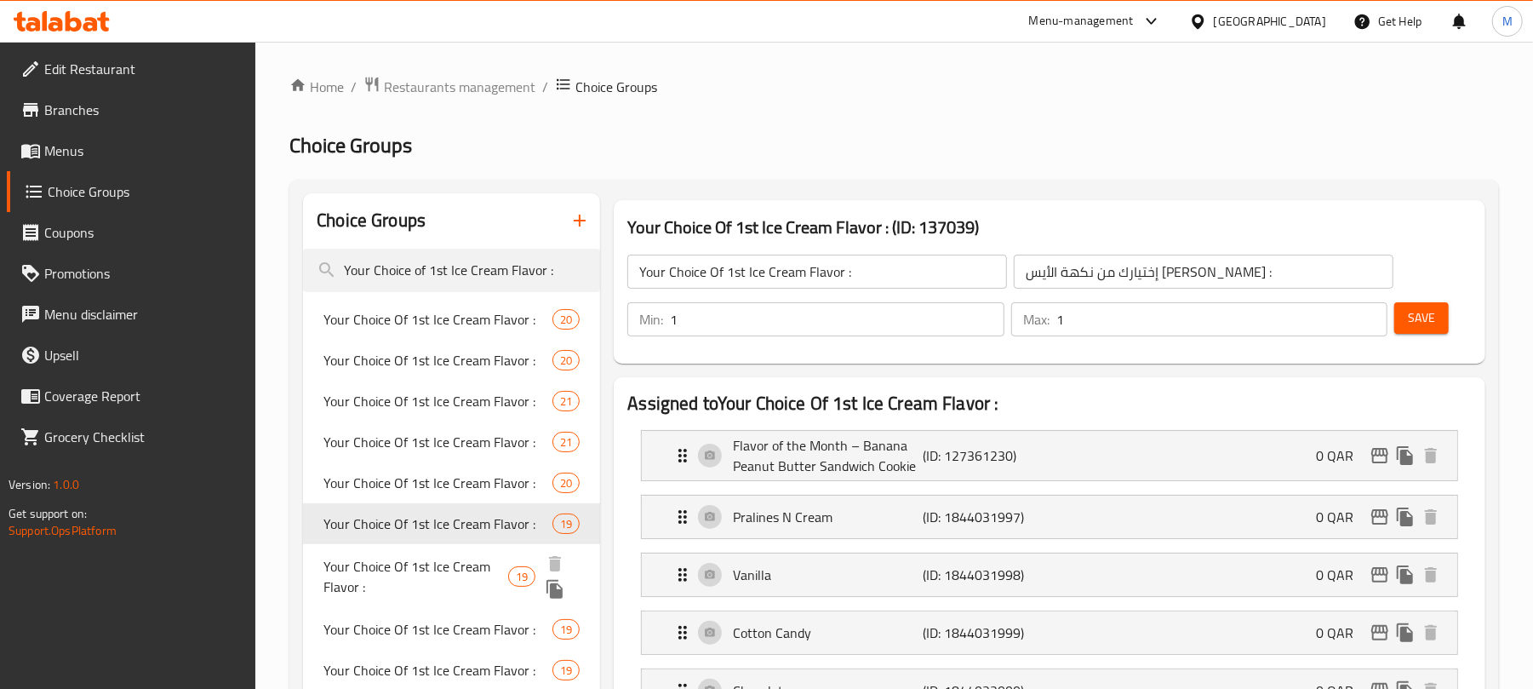
scroll to position [113, 0]
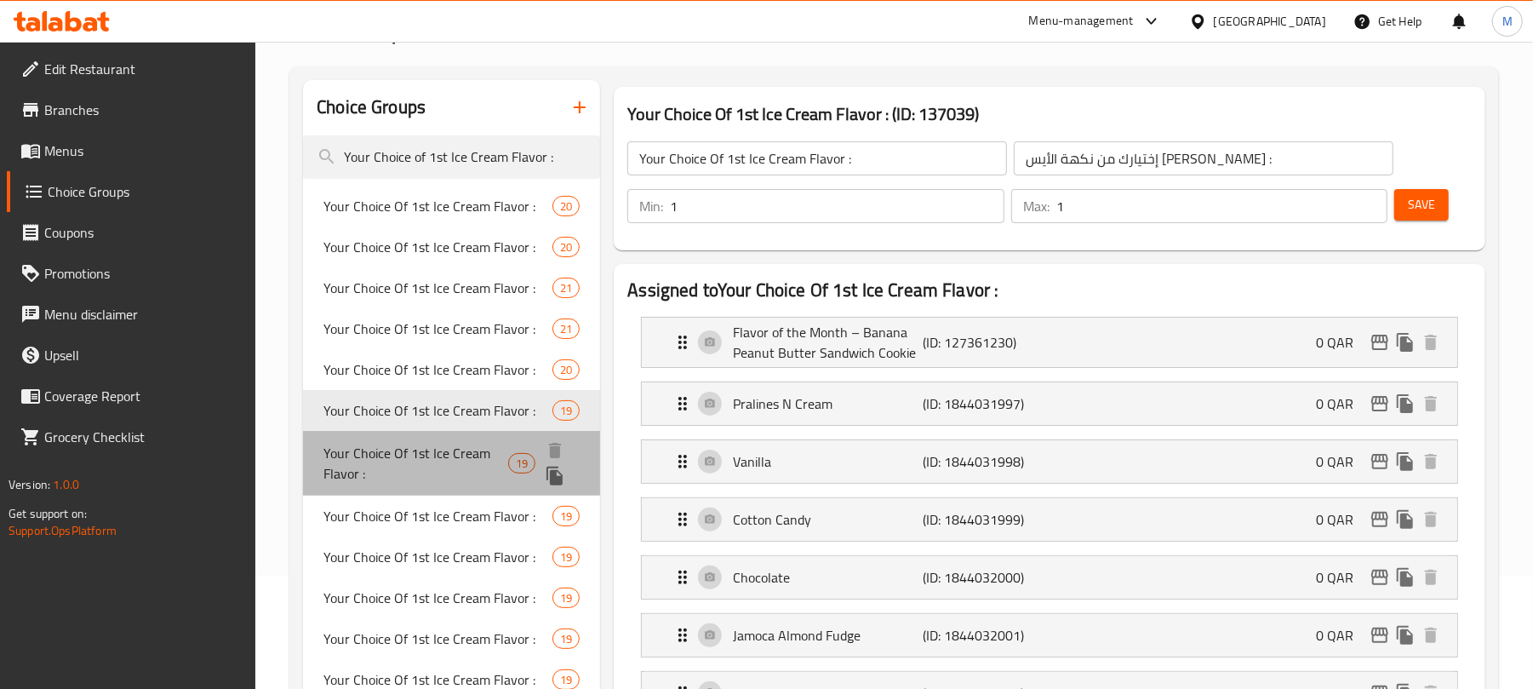
click at [457, 475] on span "Your Choice Of 1st Ice Cream Flavor :" at bounding box center [415, 463] width 185 height 41
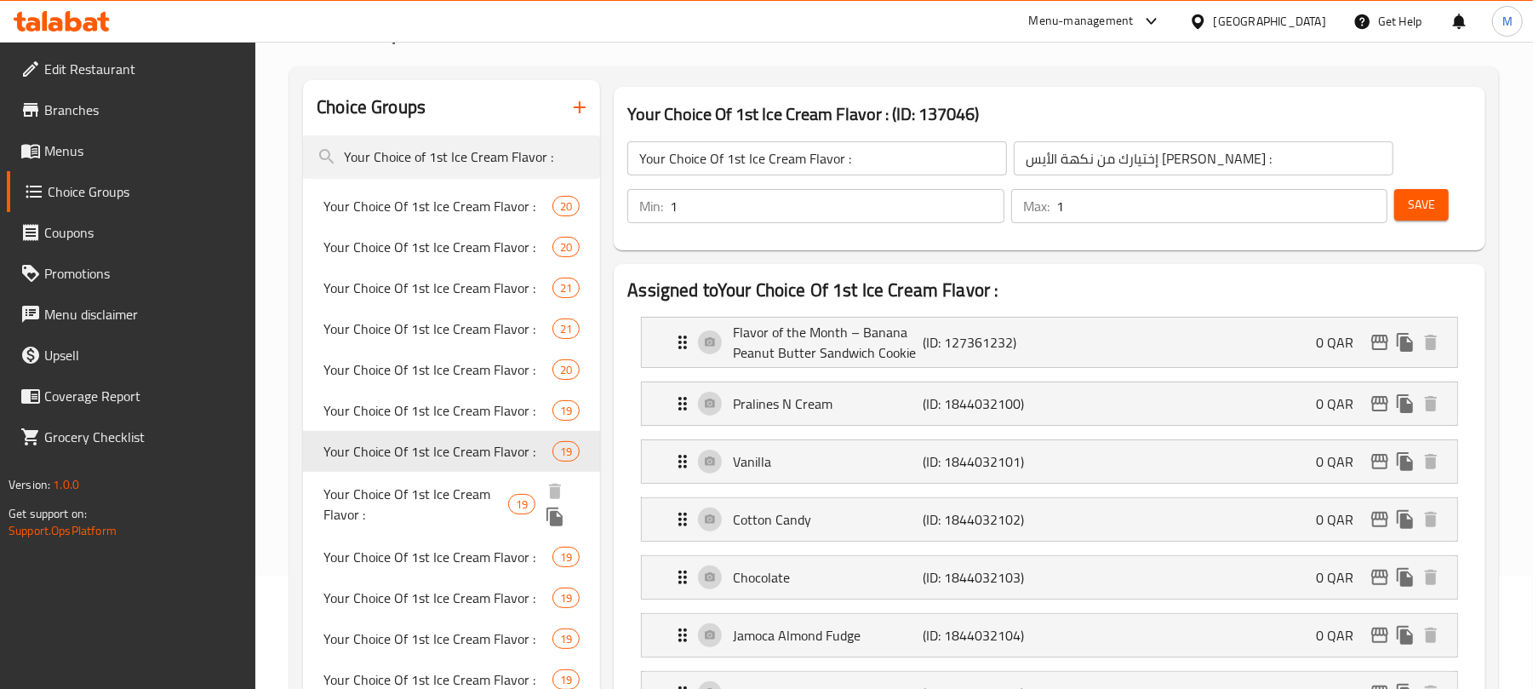
click at [443, 501] on span "Your Choice Of 1st Ice Cream Flavor :" at bounding box center [415, 503] width 185 height 41
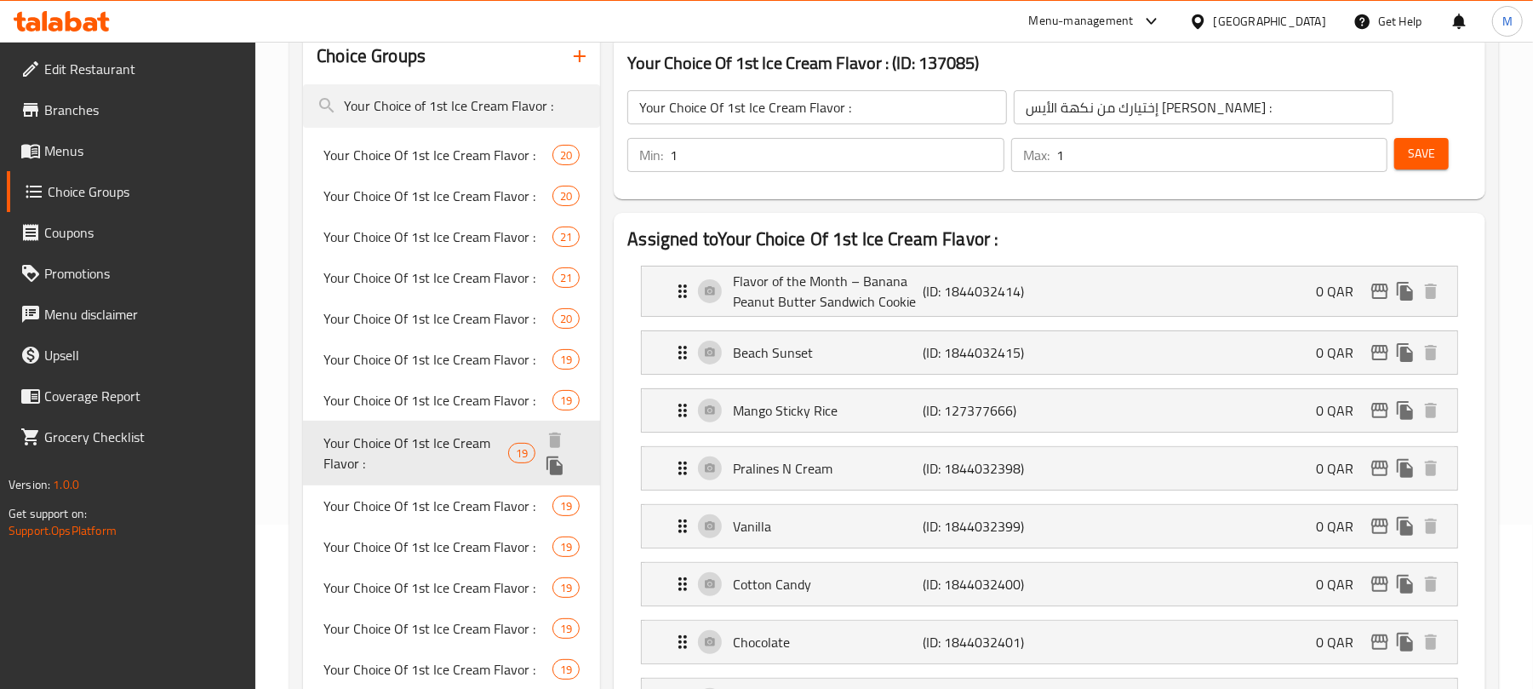
scroll to position [226, 0]
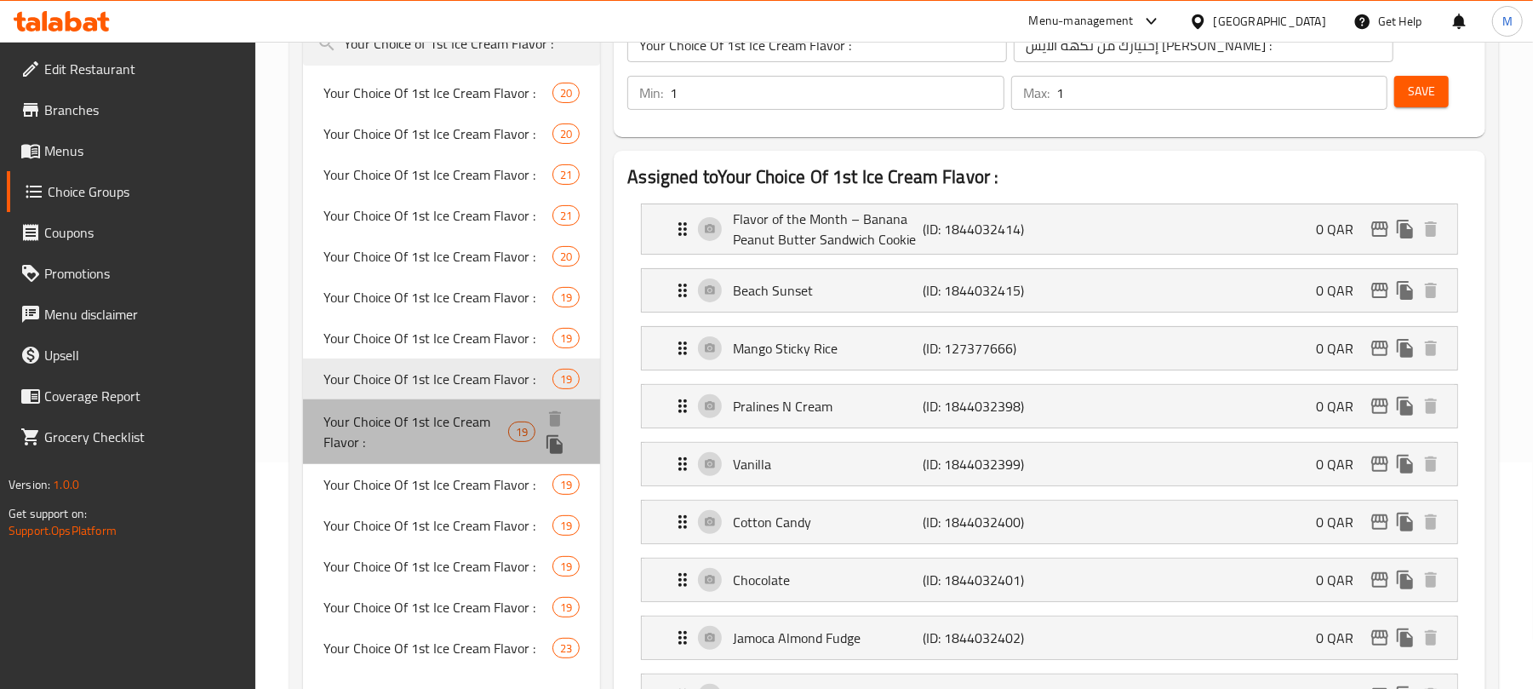
click at [417, 431] on span "Your Choice Of 1st Ice Cream Flavor :" at bounding box center [415, 431] width 185 height 41
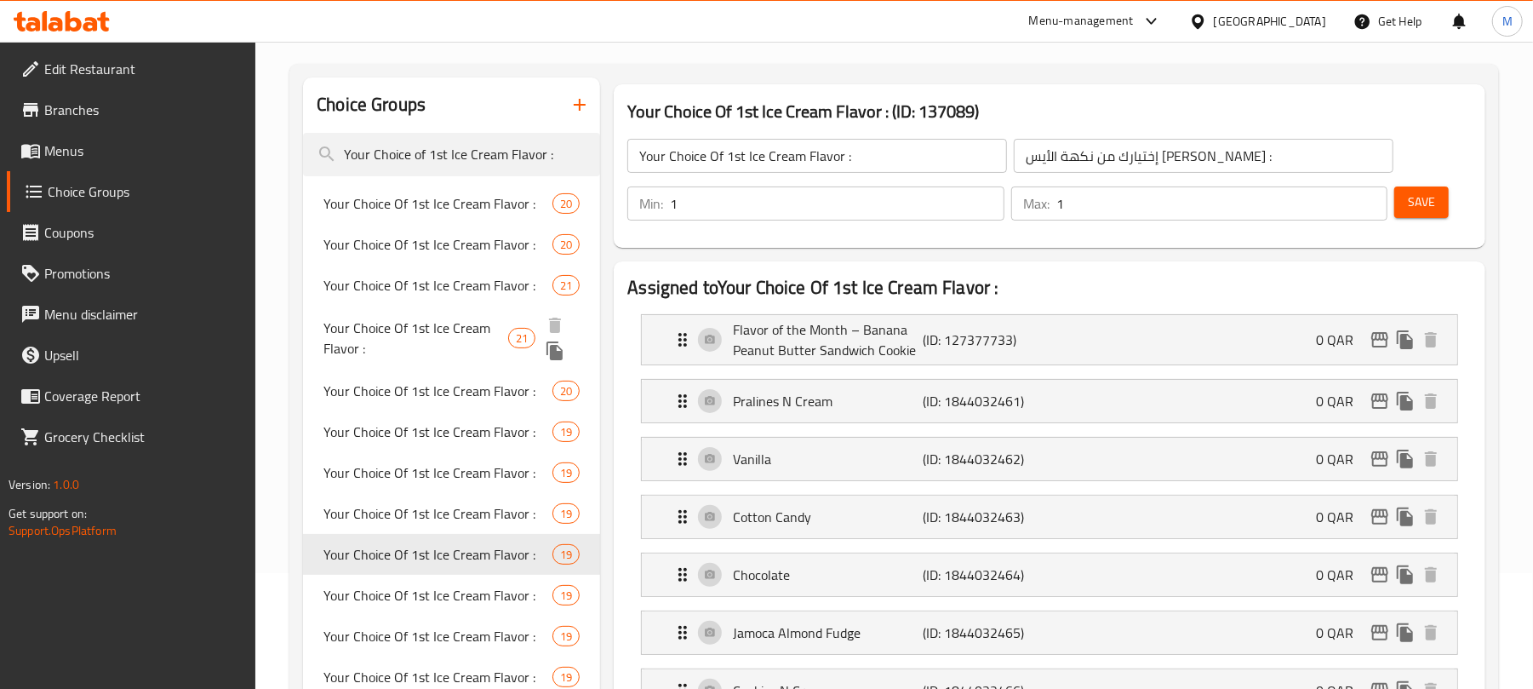
scroll to position [0, 0]
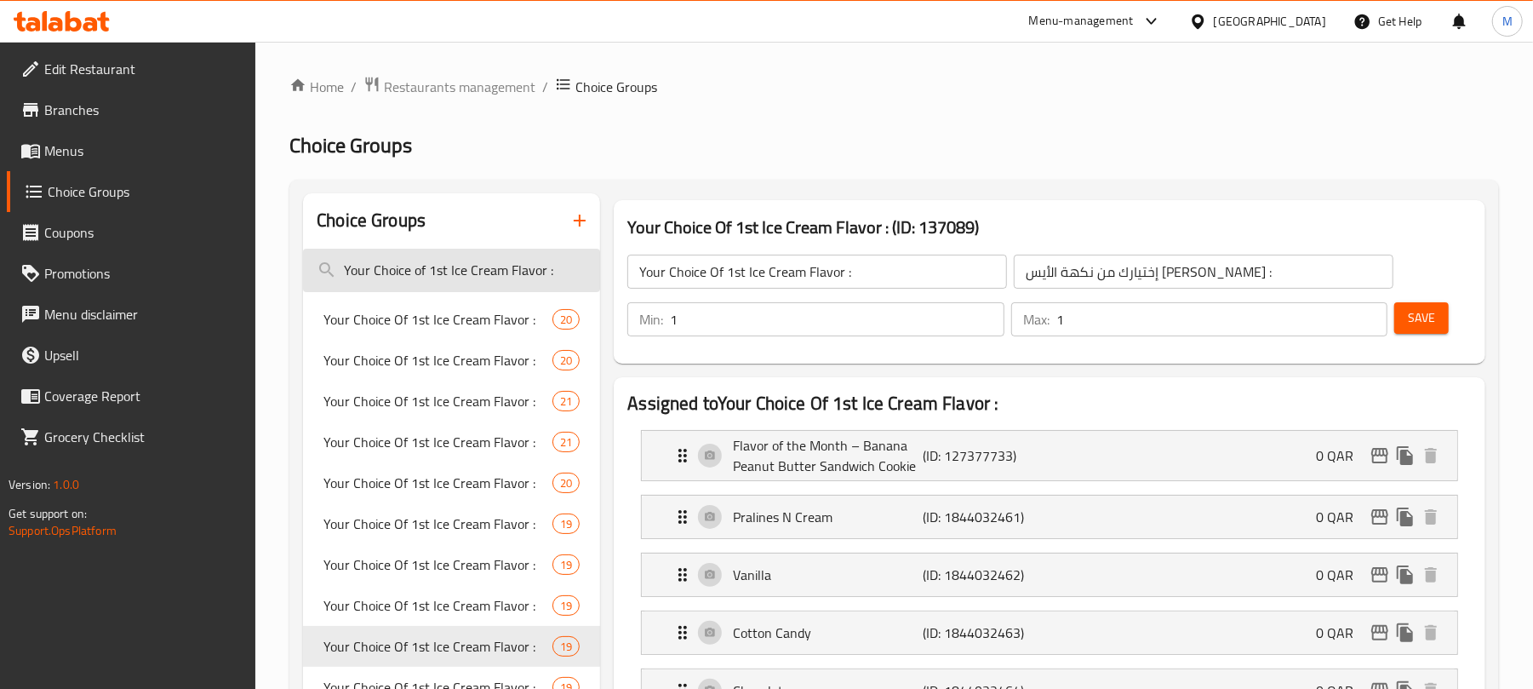
click at [566, 263] on input "Your Choice of 1st Ice Cream Flavor :" at bounding box center [451, 270] width 297 height 43
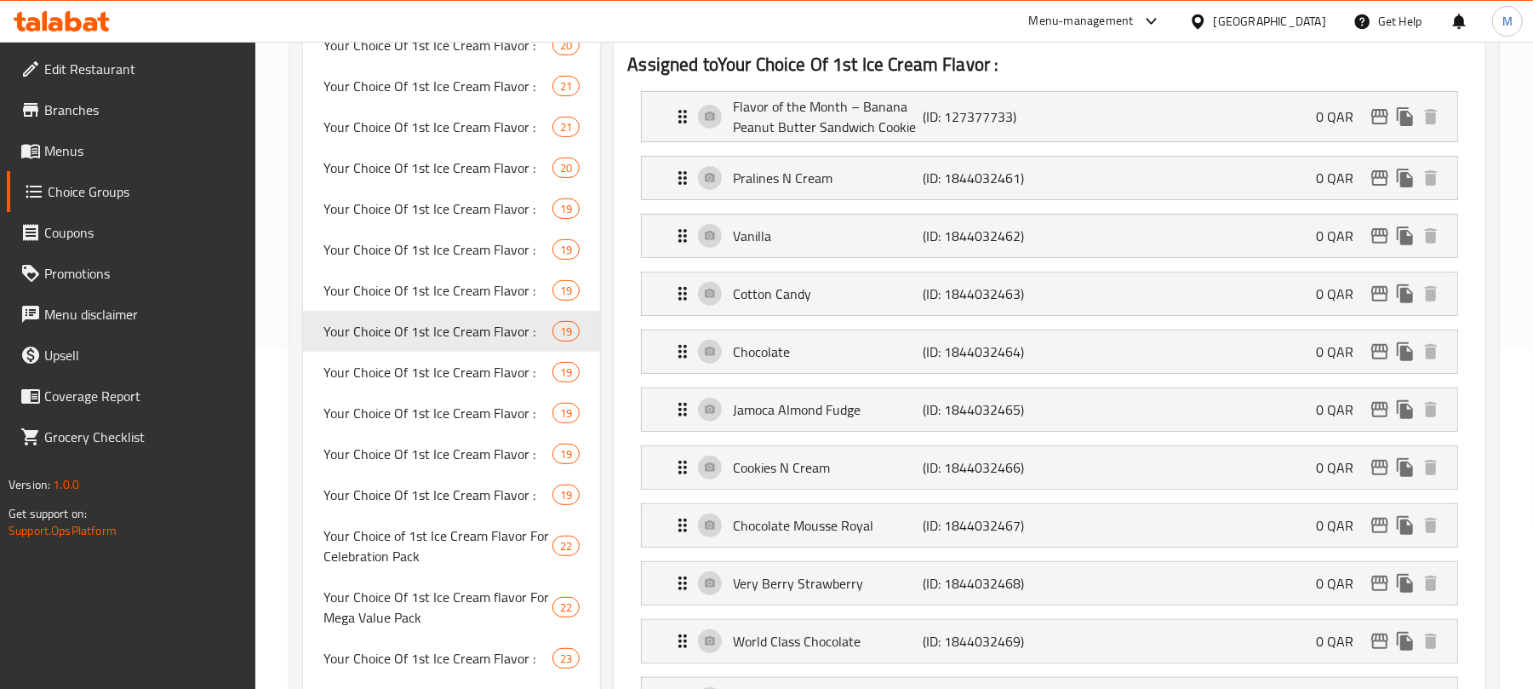
scroll to position [340, 0]
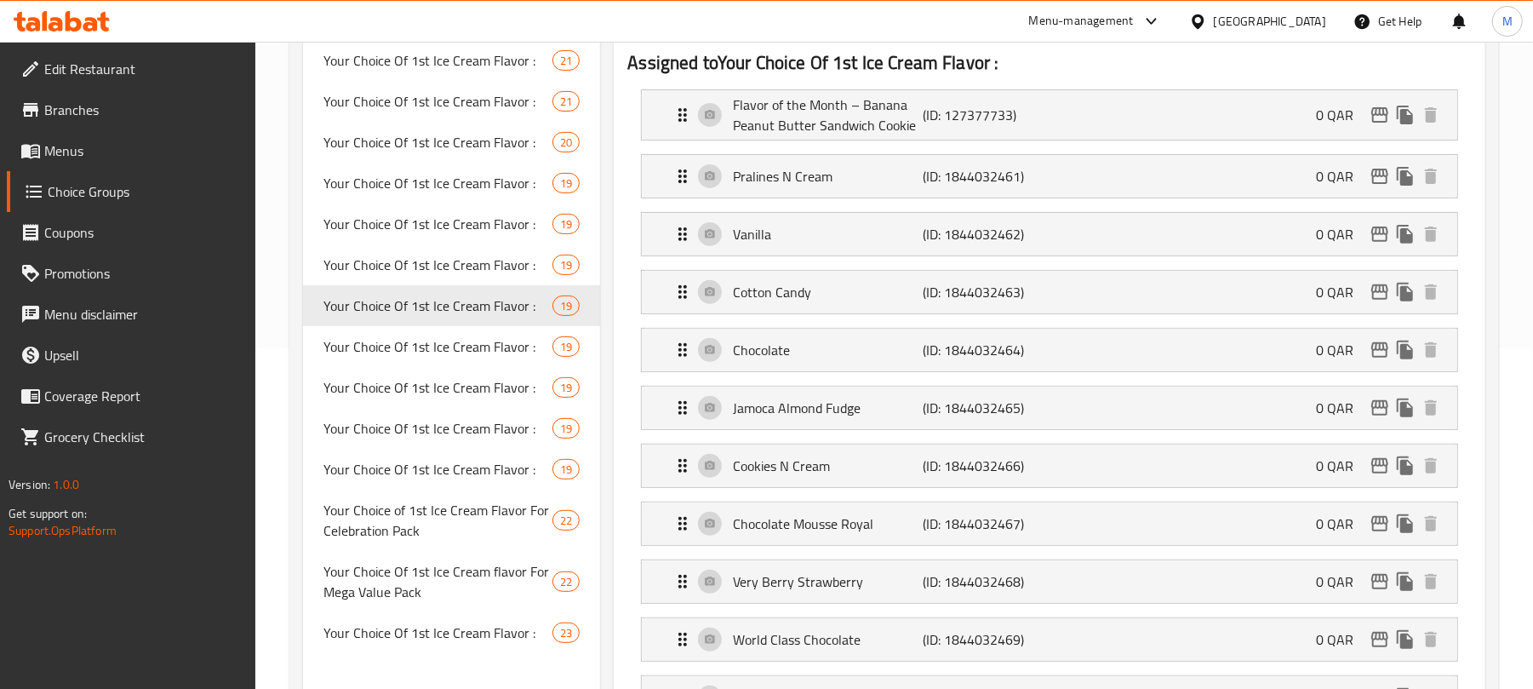
type input "Your Choice of 1st Ice Cream Flavor"
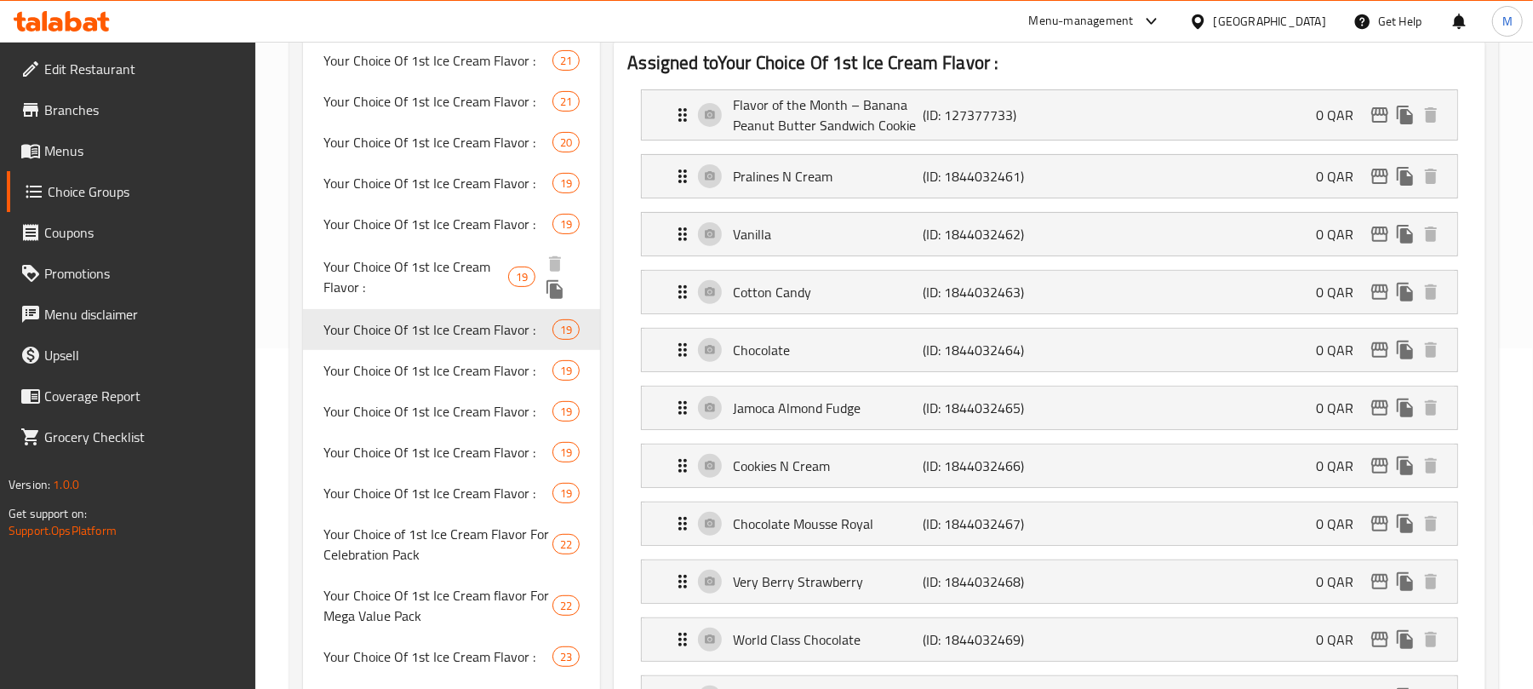
click at [482, 277] on span "Your Choice Of 1st Ice Cream Flavor :" at bounding box center [415, 276] width 185 height 41
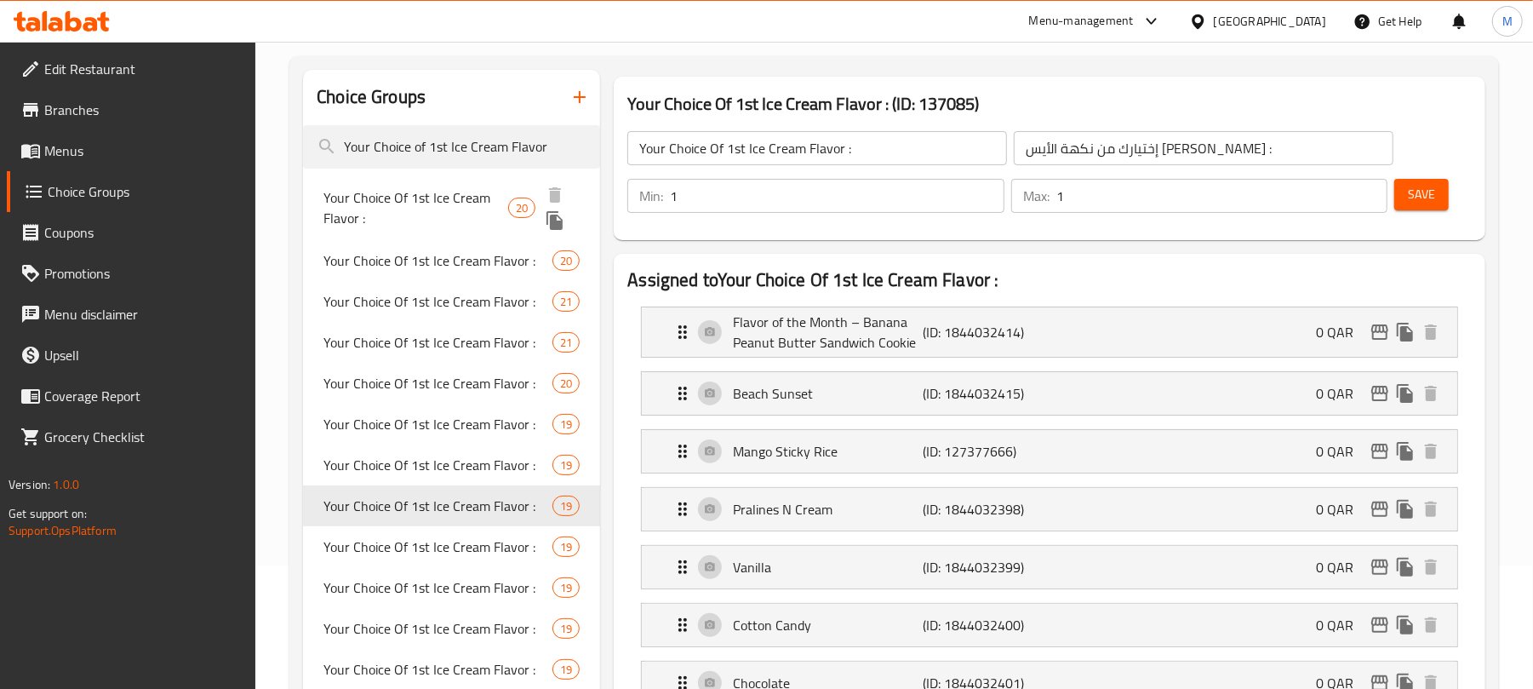
scroll to position [113, 0]
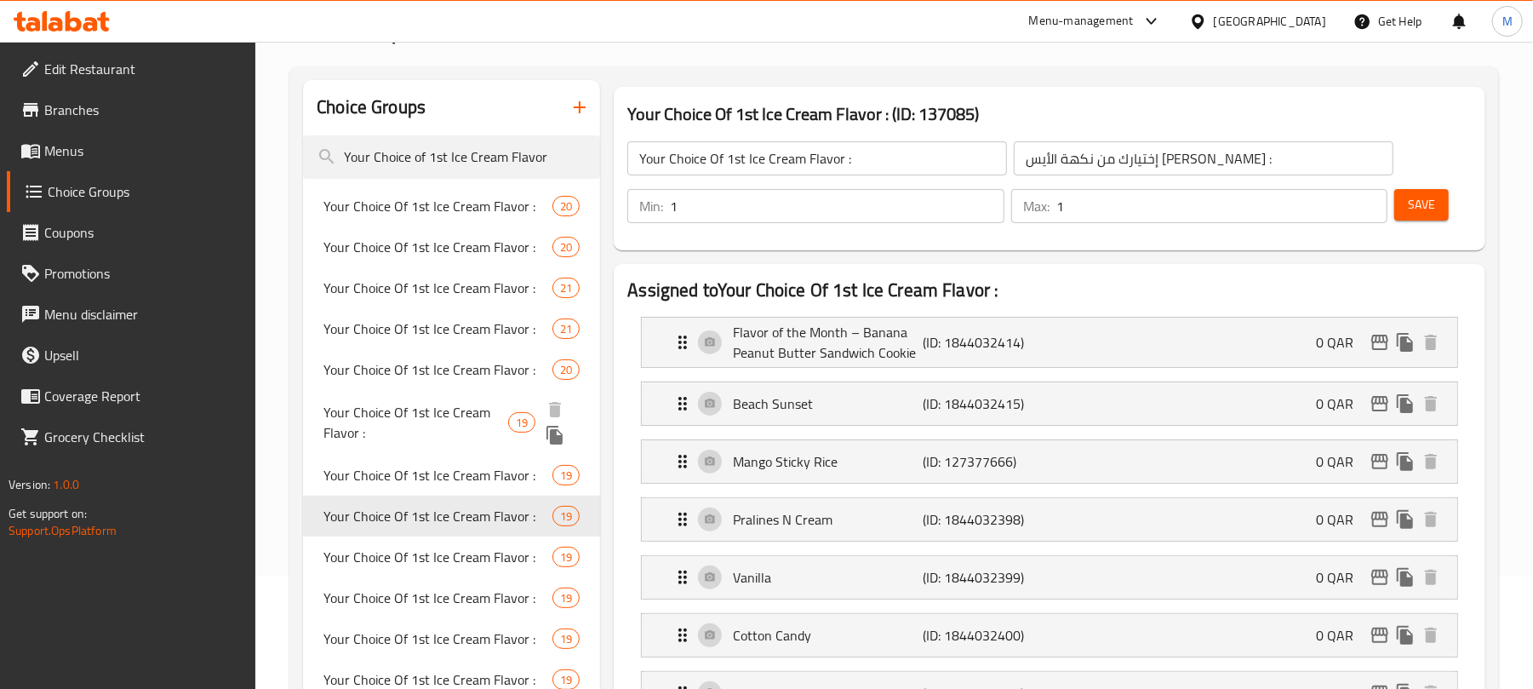
click at [450, 416] on span "Your Choice Of 1st Ice Cream Flavor :" at bounding box center [415, 422] width 185 height 41
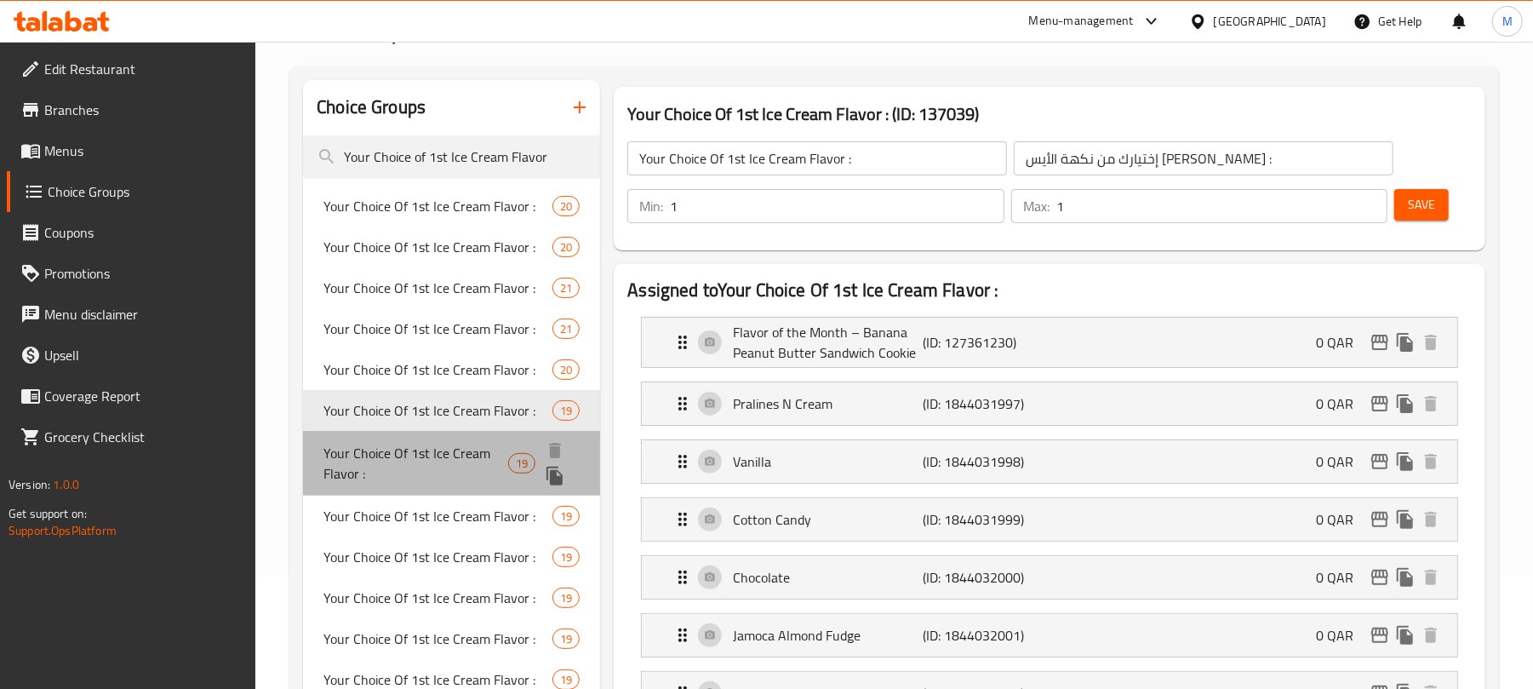
click at [449, 480] on span "Your Choice Of 1st Ice Cream Flavor :" at bounding box center [415, 463] width 185 height 41
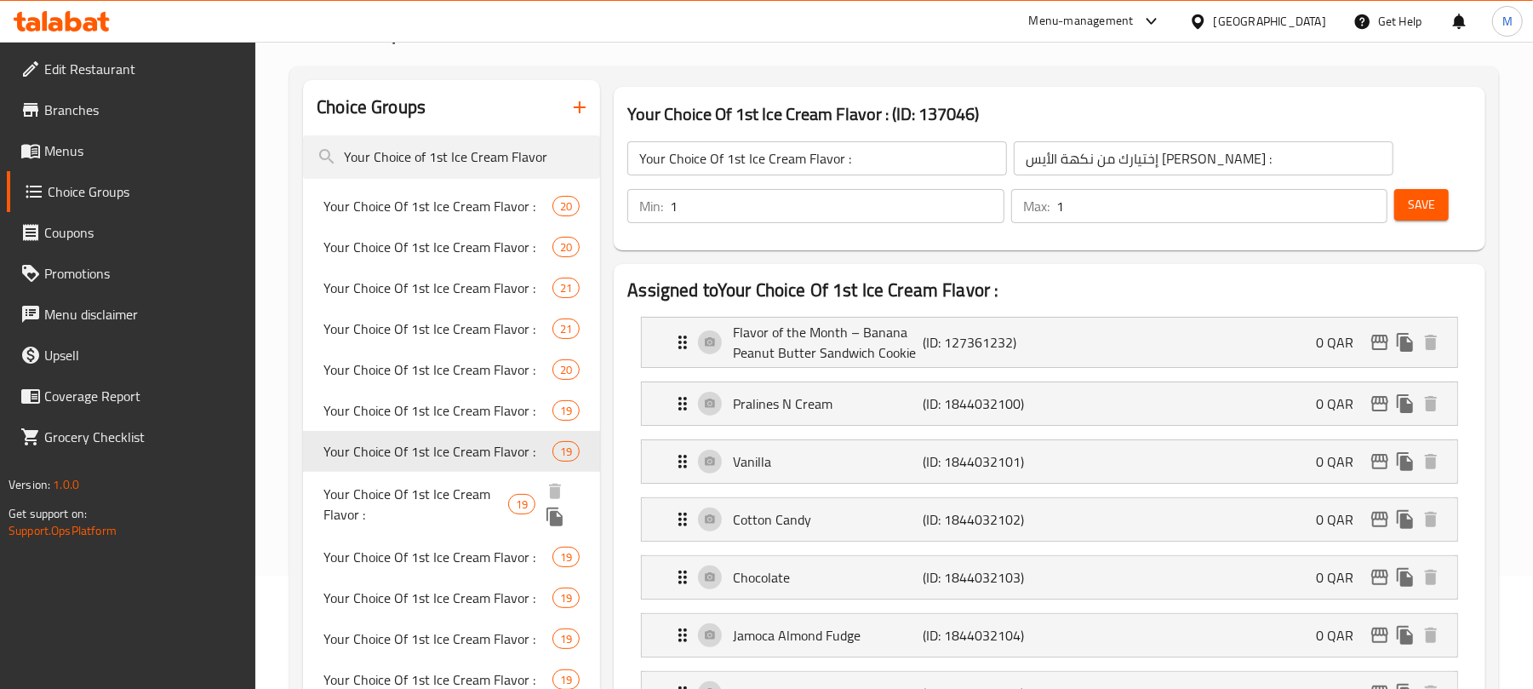
click at [449, 523] on span "Your Choice Of 1st Ice Cream Flavor :" at bounding box center [415, 503] width 185 height 41
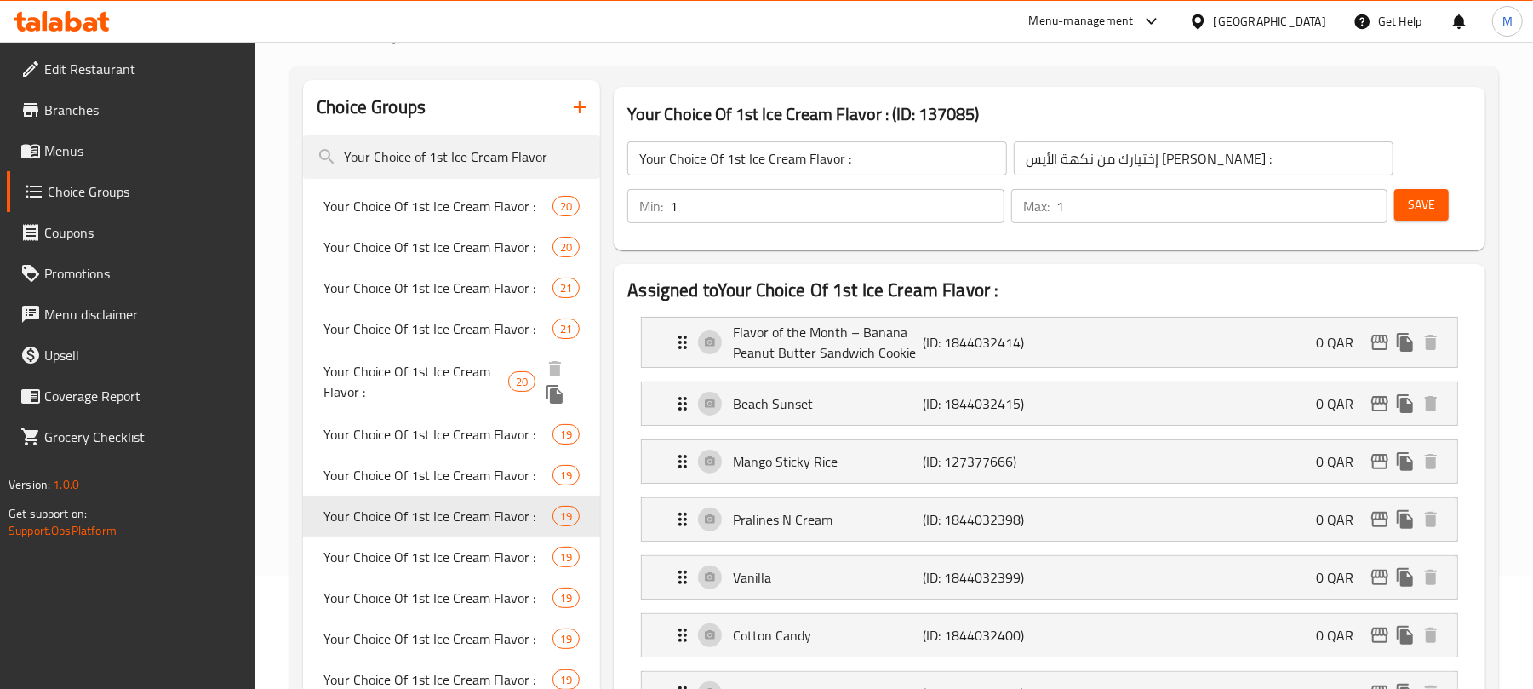
scroll to position [226, 0]
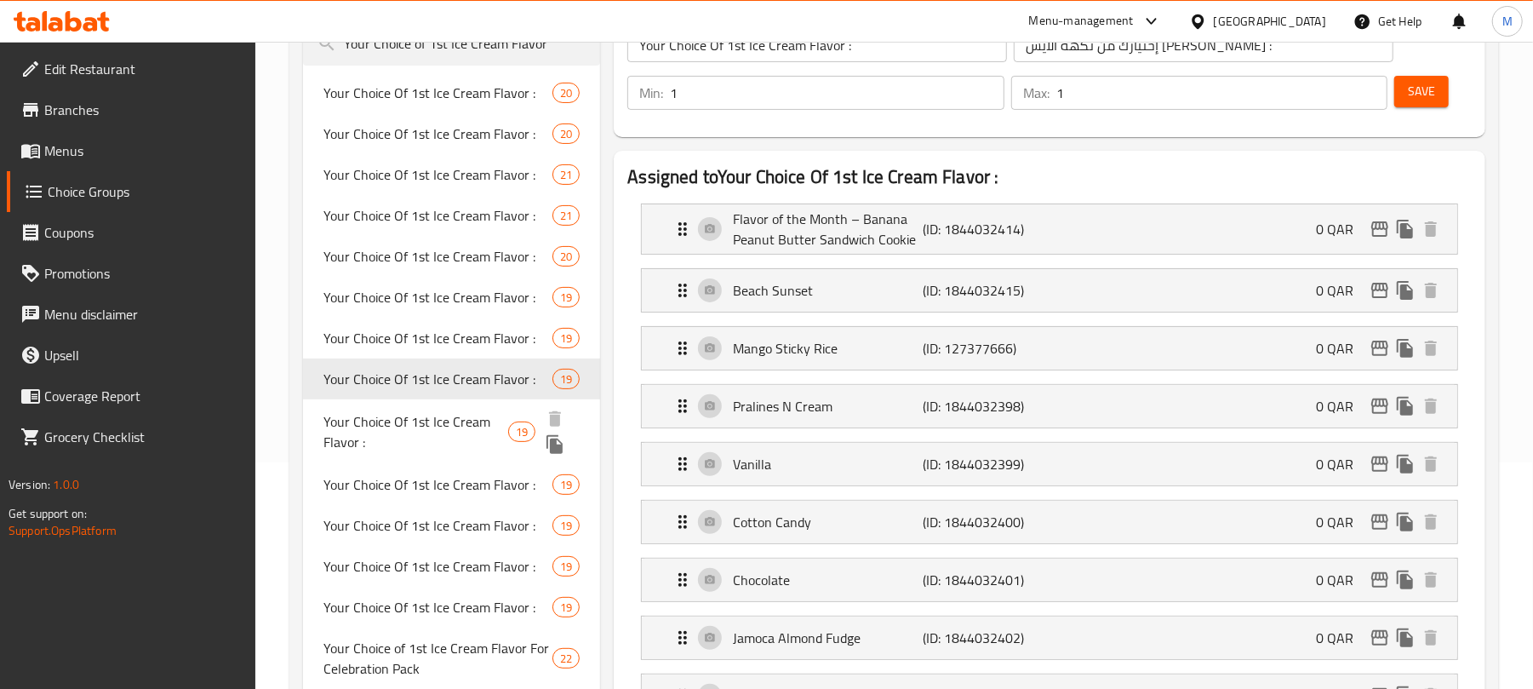
click at [465, 430] on span "Your Choice Of 1st Ice Cream Flavor :" at bounding box center [415, 431] width 185 height 41
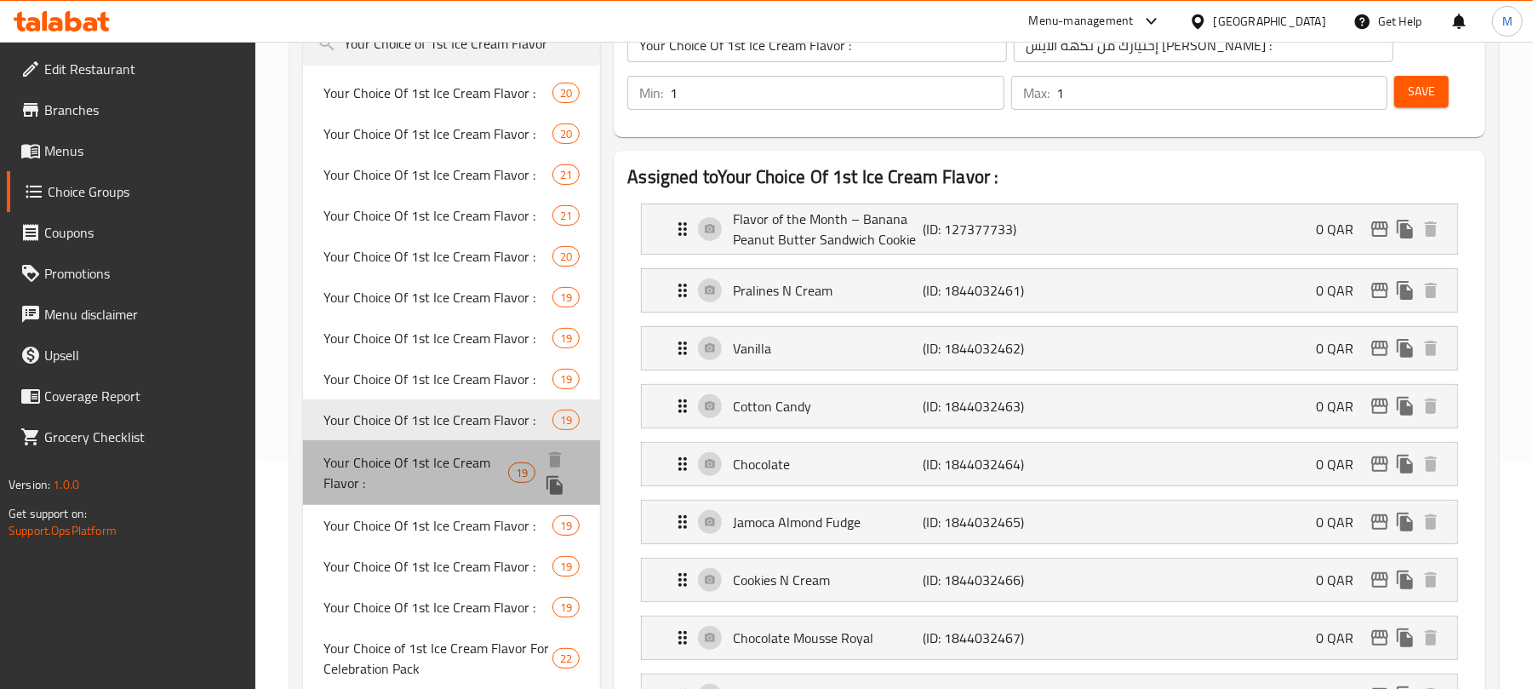
click at [454, 467] on span "Your Choice Of 1st Ice Cream Flavor :" at bounding box center [415, 472] width 185 height 41
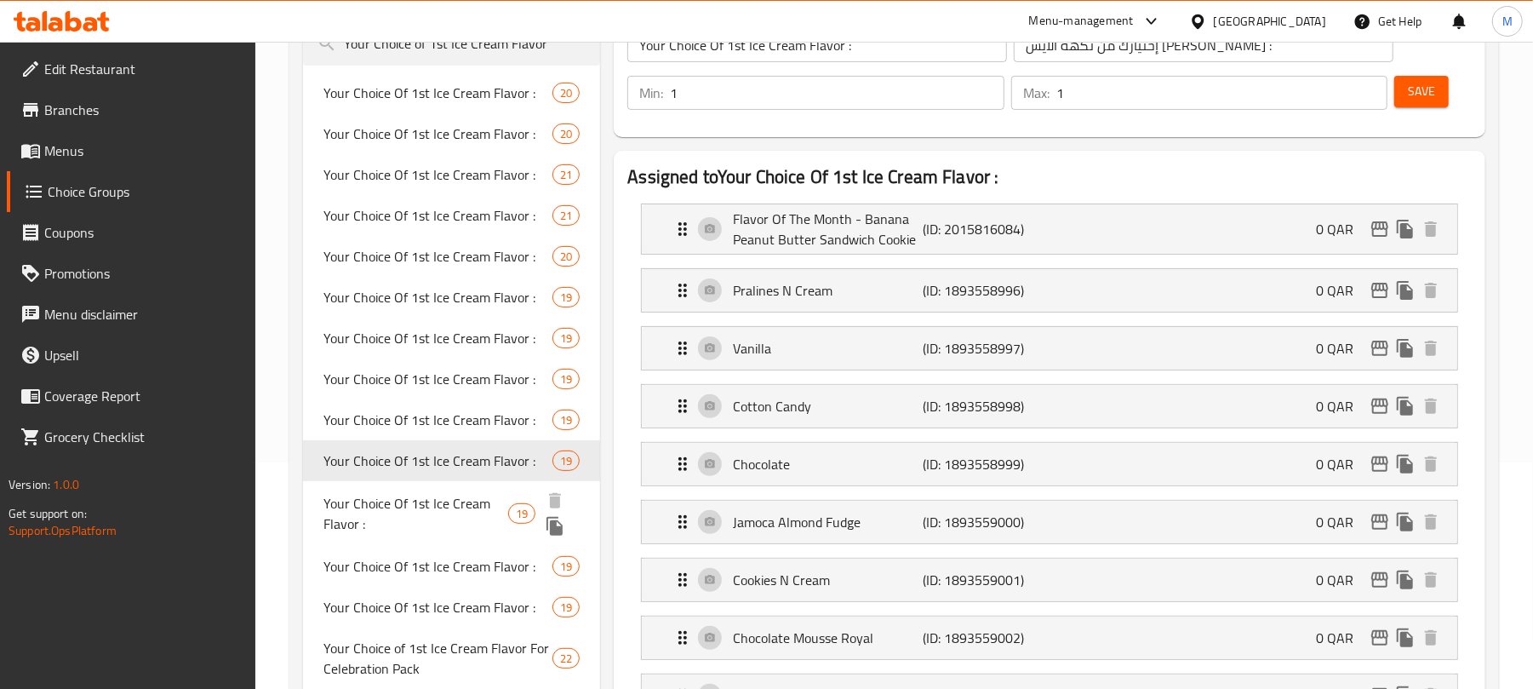
click at [448, 507] on span "Your Choice Of 1st Ice Cream Flavor :" at bounding box center [415, 513] width 185 height 41
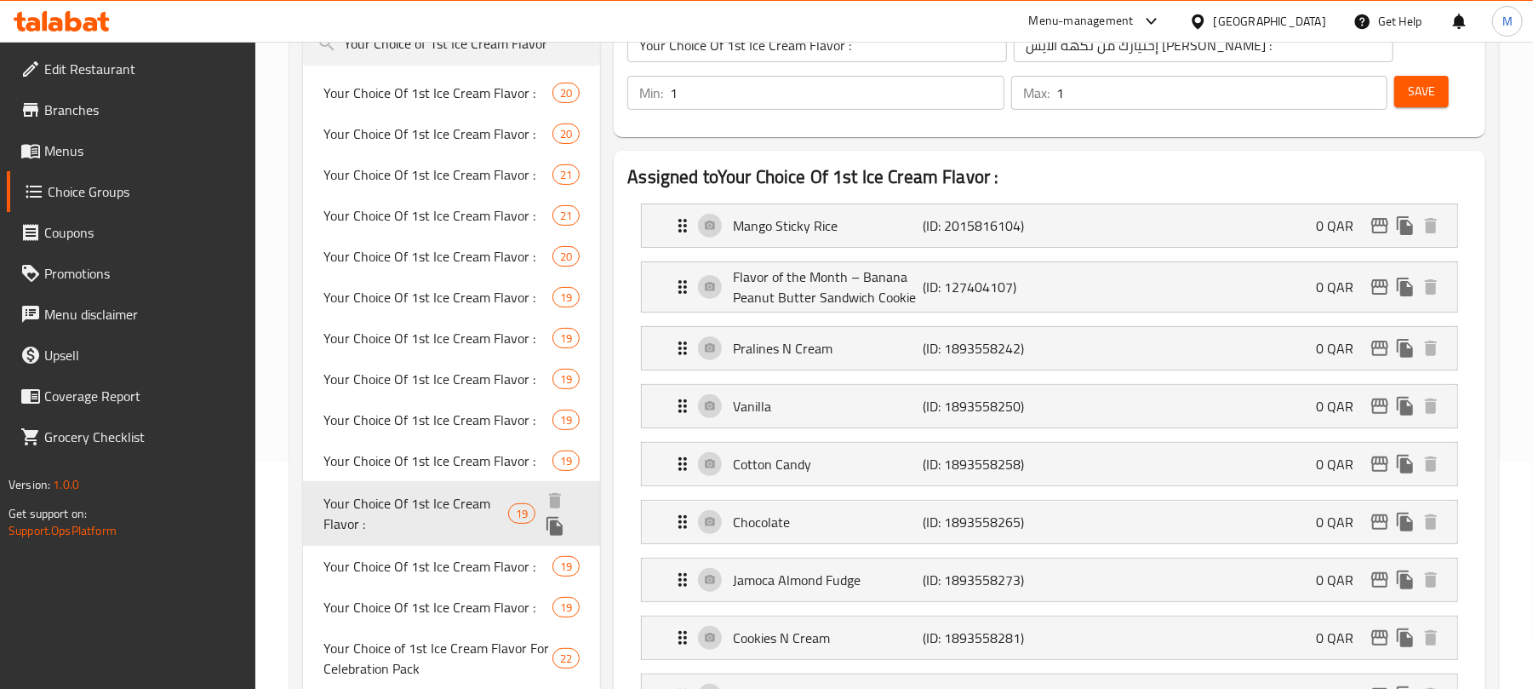
scroll to position [340, 0]
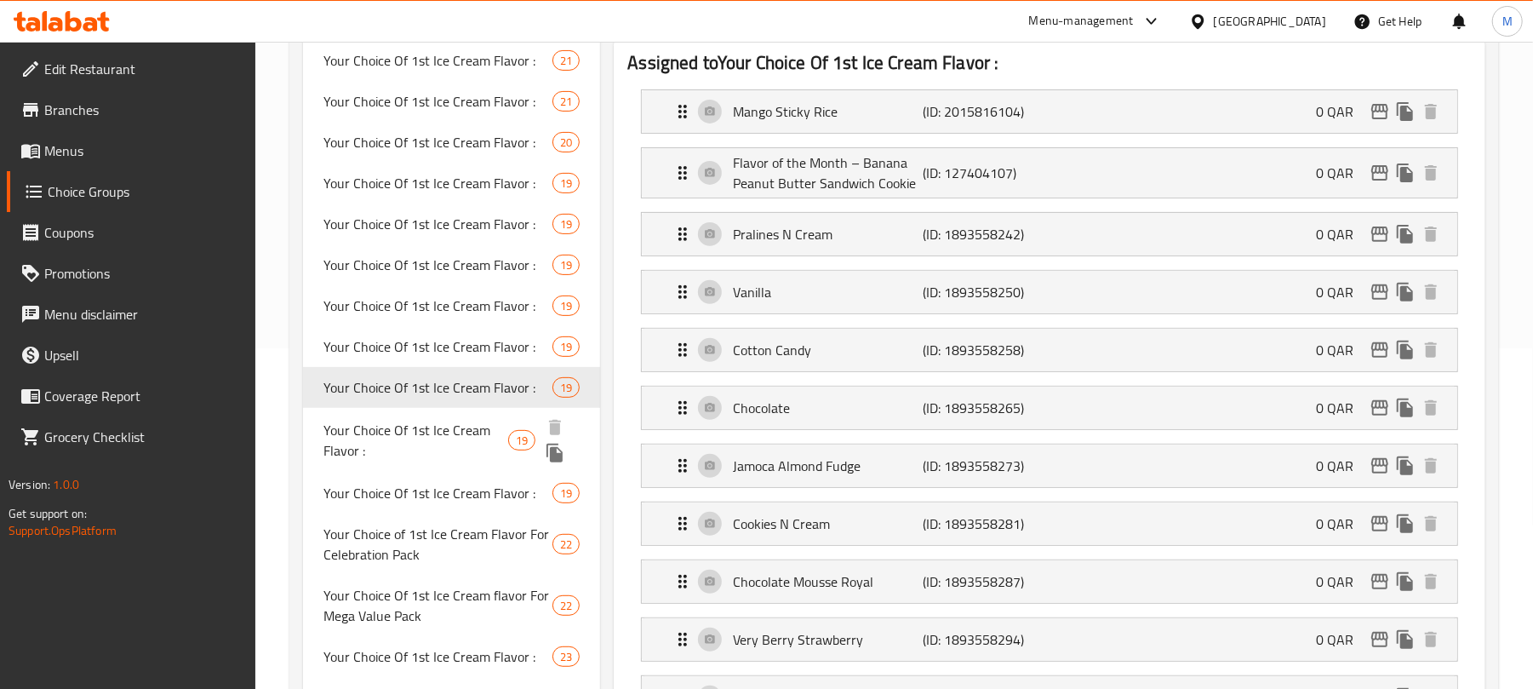
click at [449, 440] on span "Your Choice Of 1st Ice Cream Flavor :" at bounding box center [415, 440] width 185 height 41
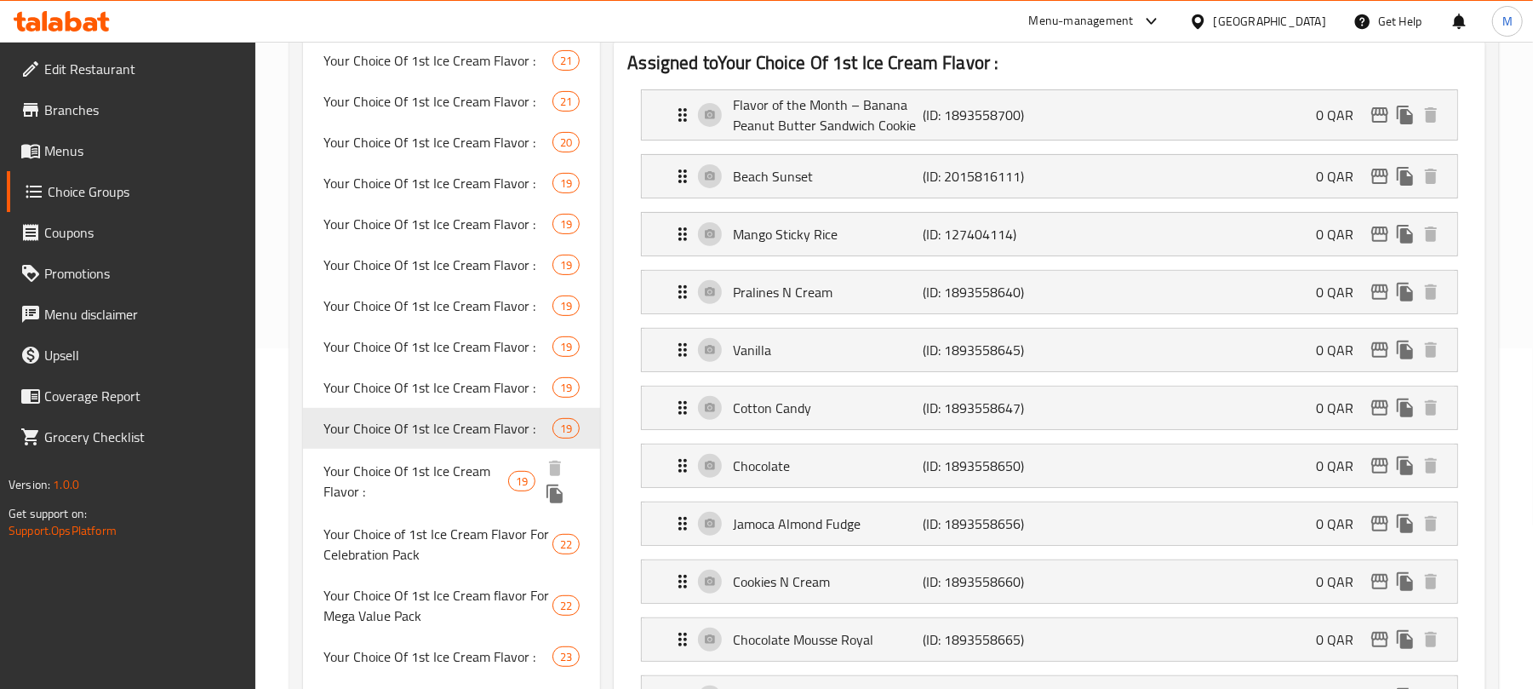
click at [388, 497] on span "Your Choice Of 1st Ice Cream Flavor :" at bounding box center [415, 480] width 185 height 41
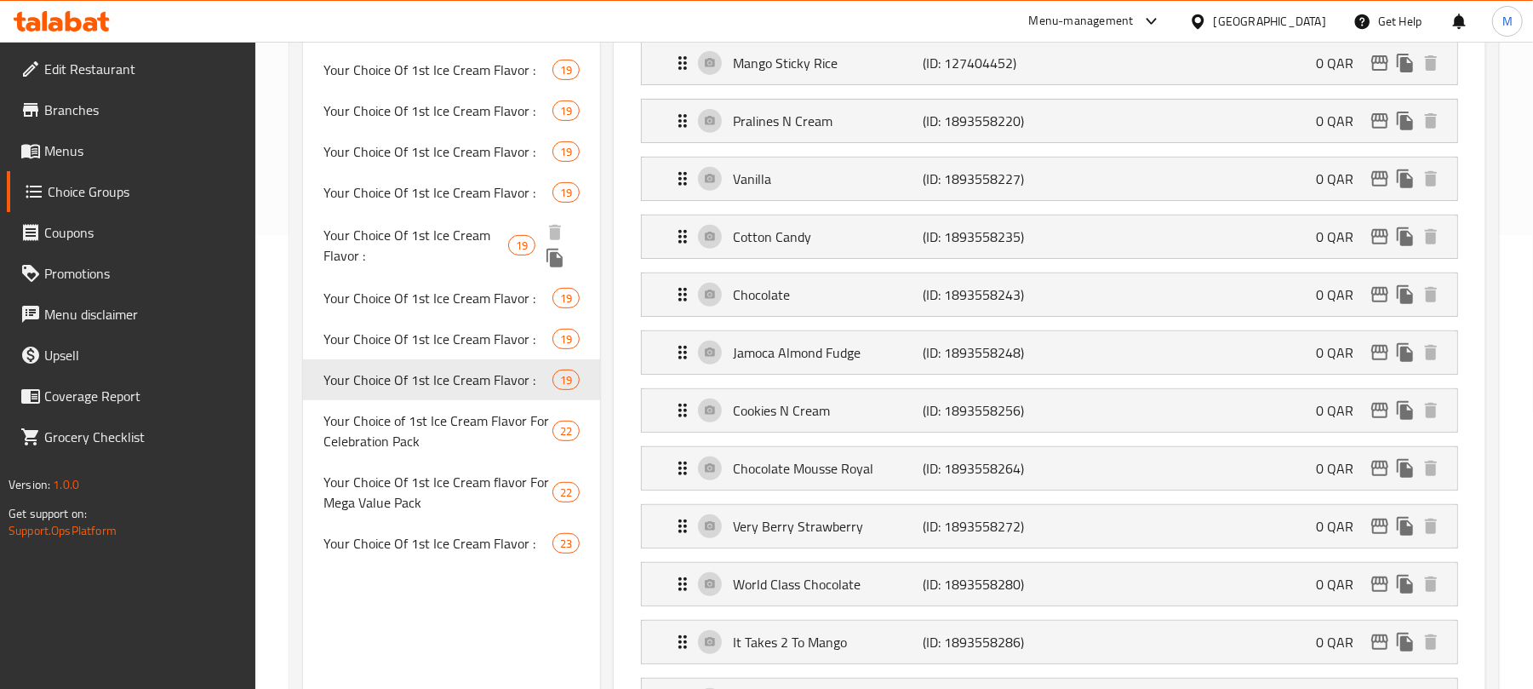
scroll to position [0, 0]
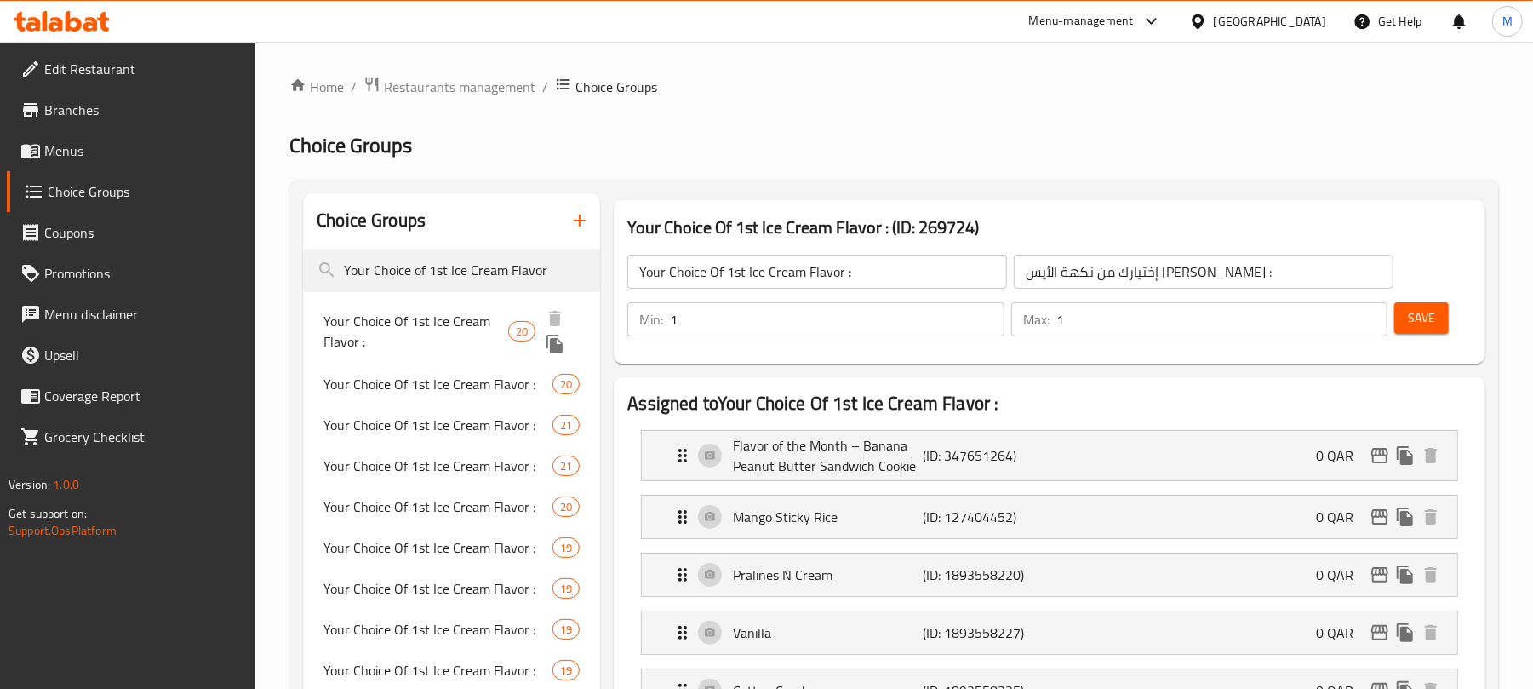
click at [460, 335] on span "Your Choice Of 1st Ice Cream Flavor :" at bounding box center [415, 331] width 185 height 41
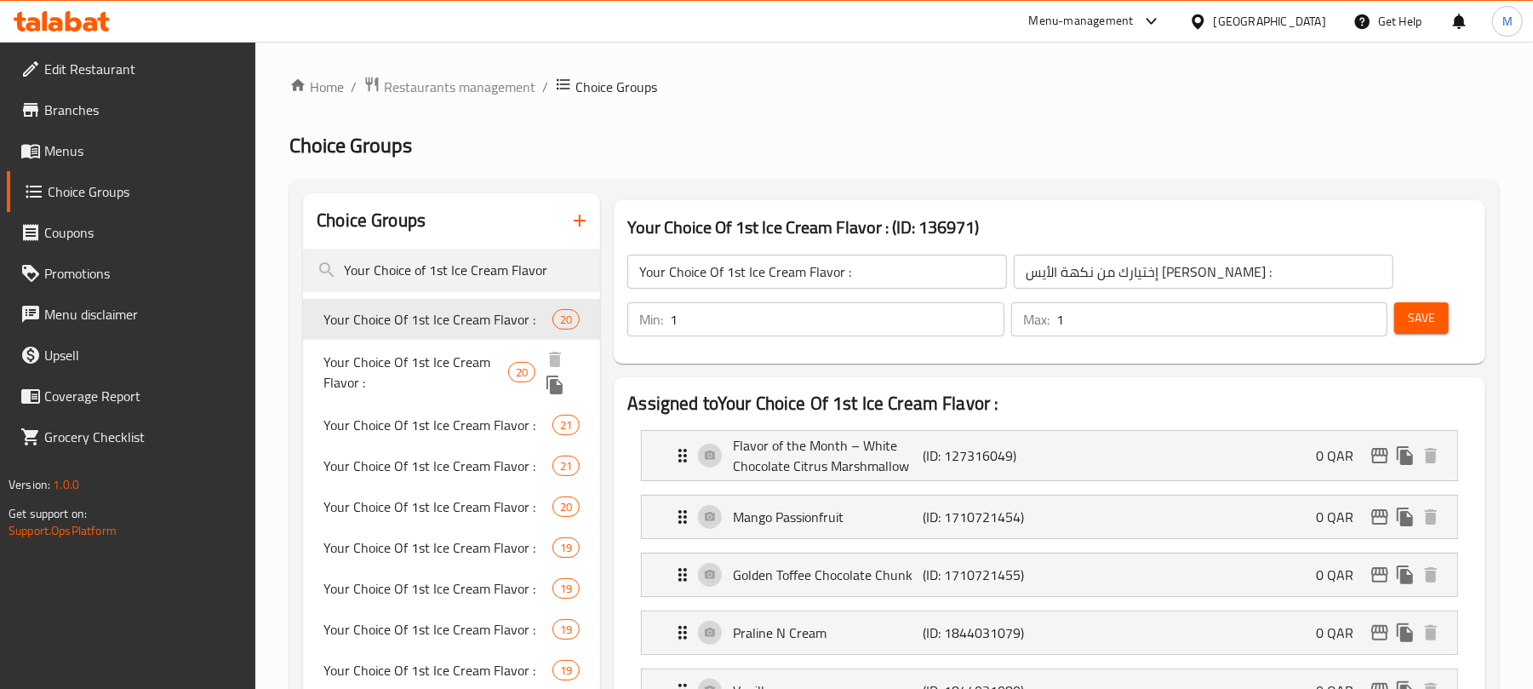
click at [426, 372] on span "Your Choice Of 1st Ice Cream Flavor :" at bounding box center [415, 372] width 185 height 41
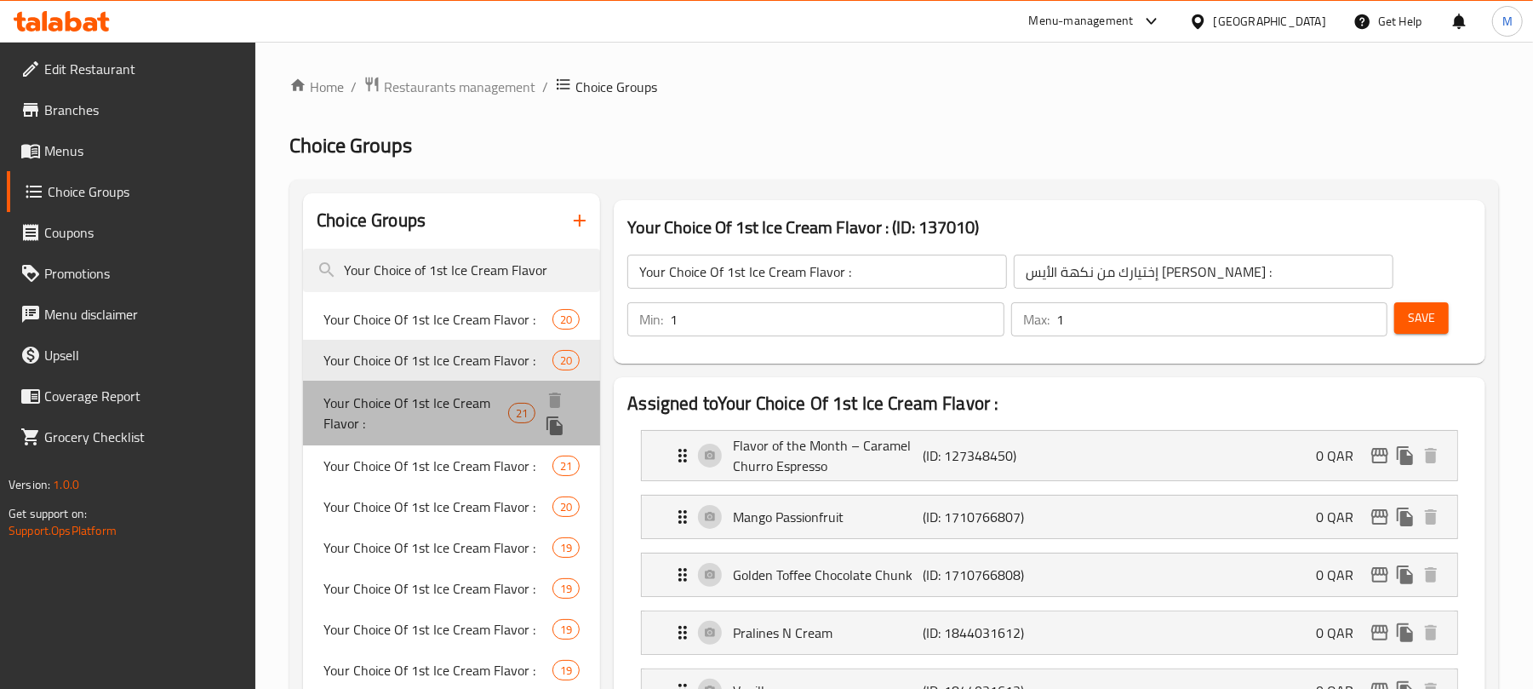
click at [402, 400] on span "Your Choice Of 1st Ice Cream Flavor :" at bounding box center [415, 412] width 185 height 41
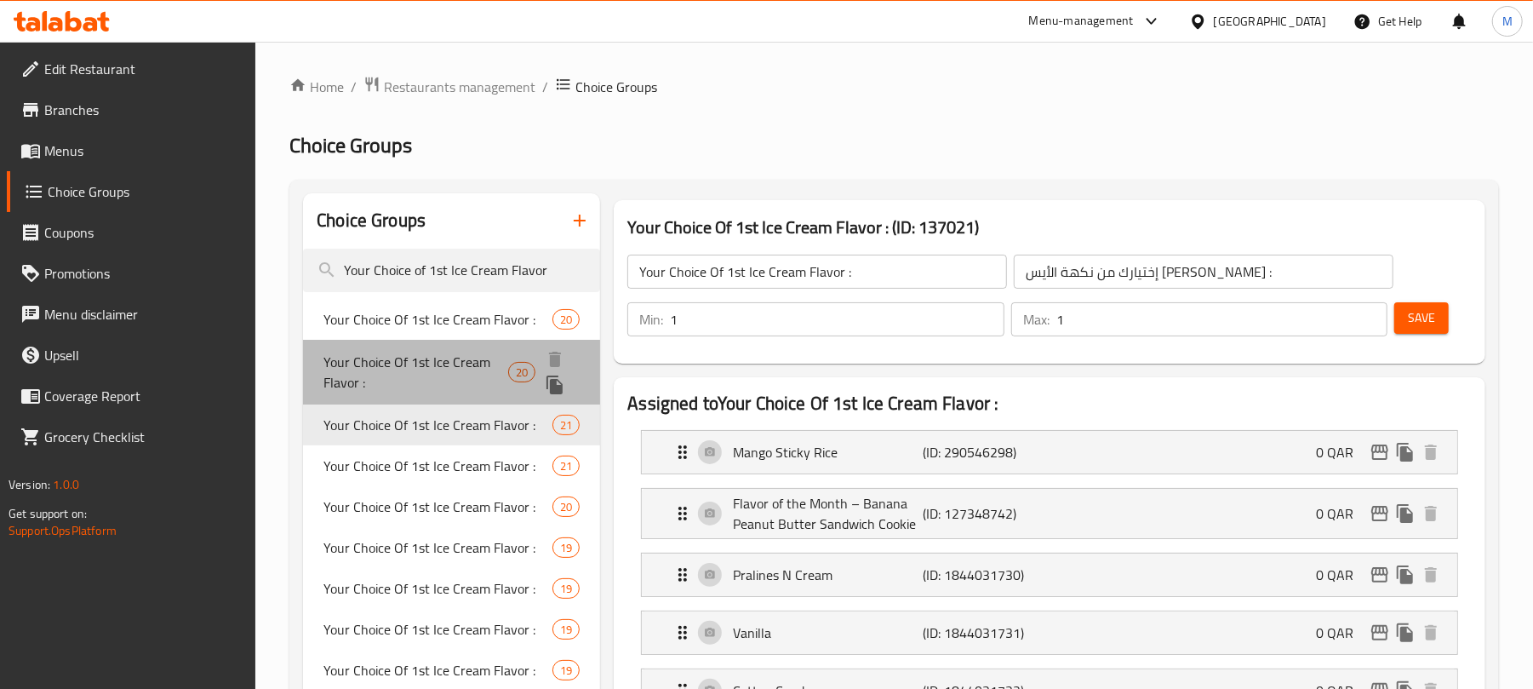
click at [373, 358] on span "Your Choice Of 1st Ice Cream Flavor :" at bounding box center [415, 372] width 185 height 41
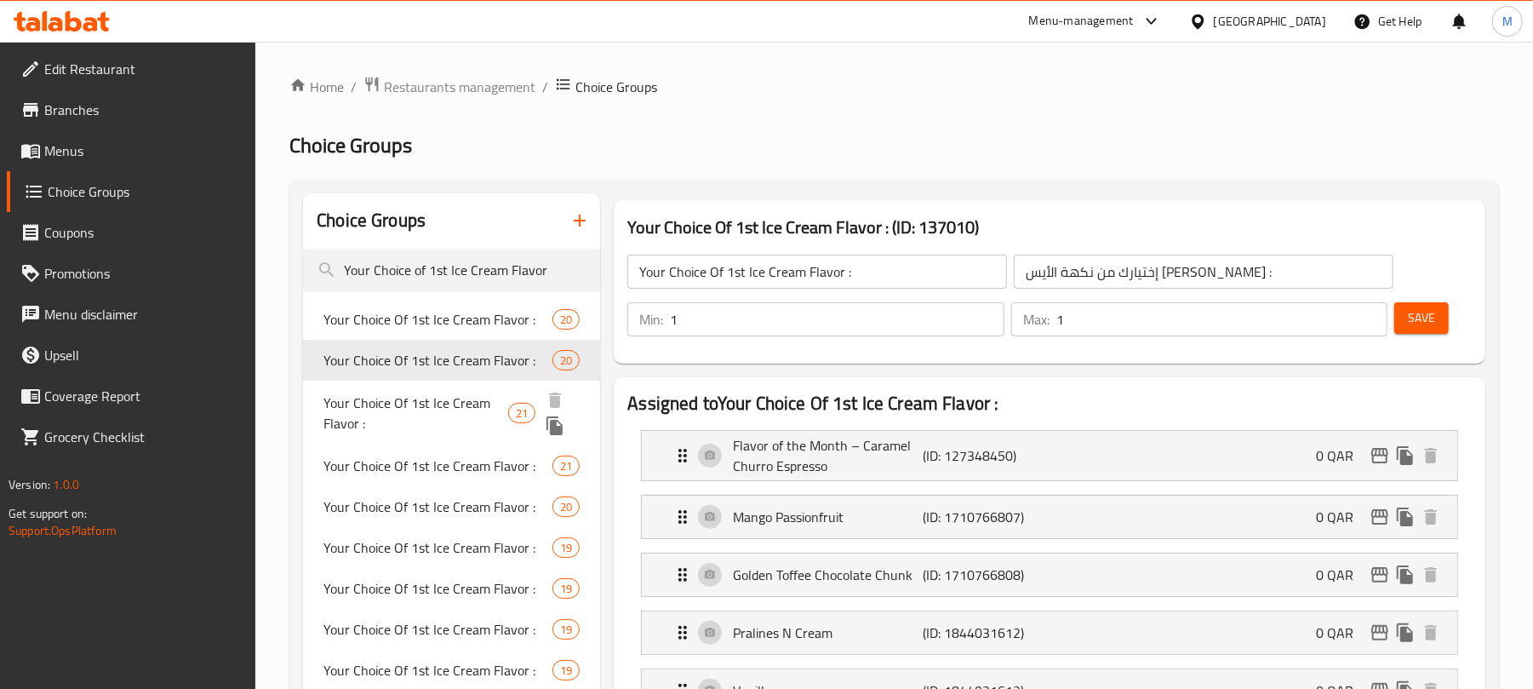
click at [375, 422] on span "Your Choice Of 1st Ice Cream Flavor :" at bounding box center [415, 412] width 185 height 41
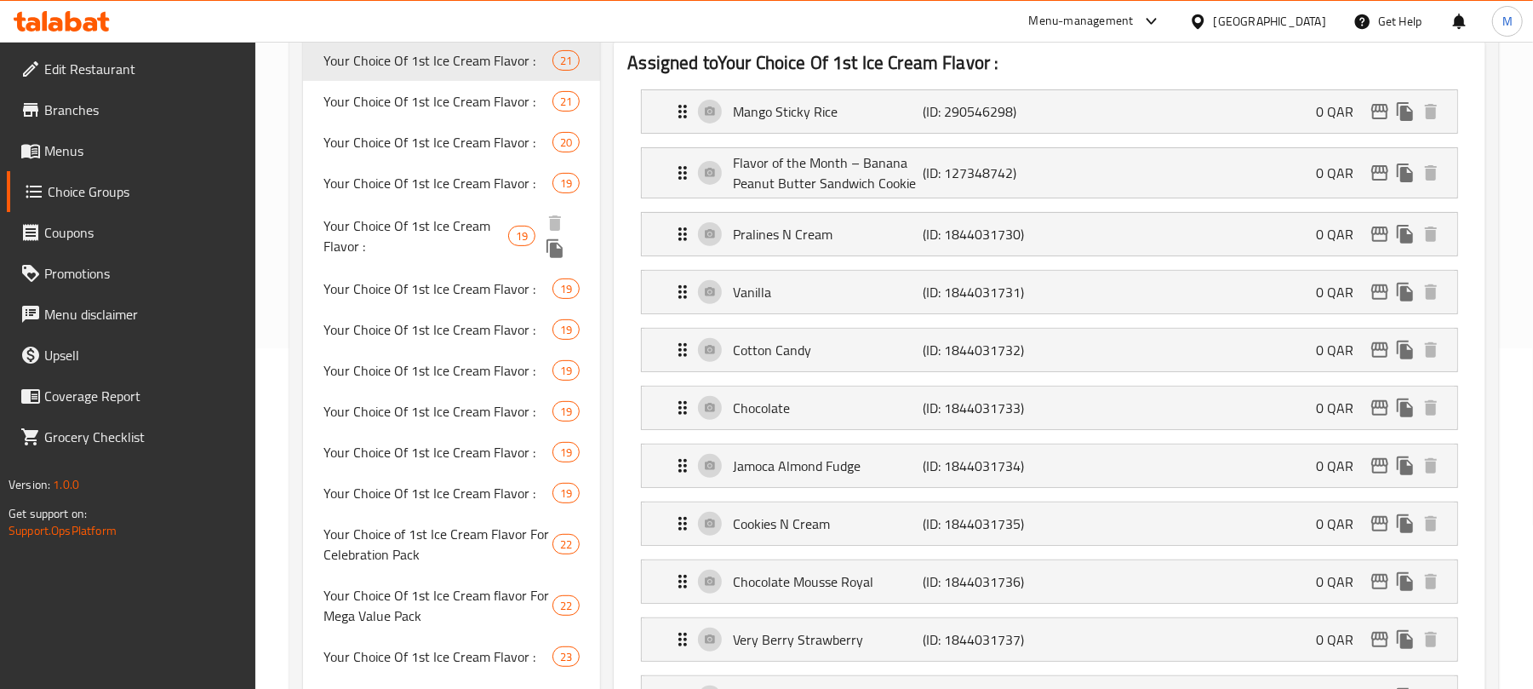
scroll to position [681, 0]
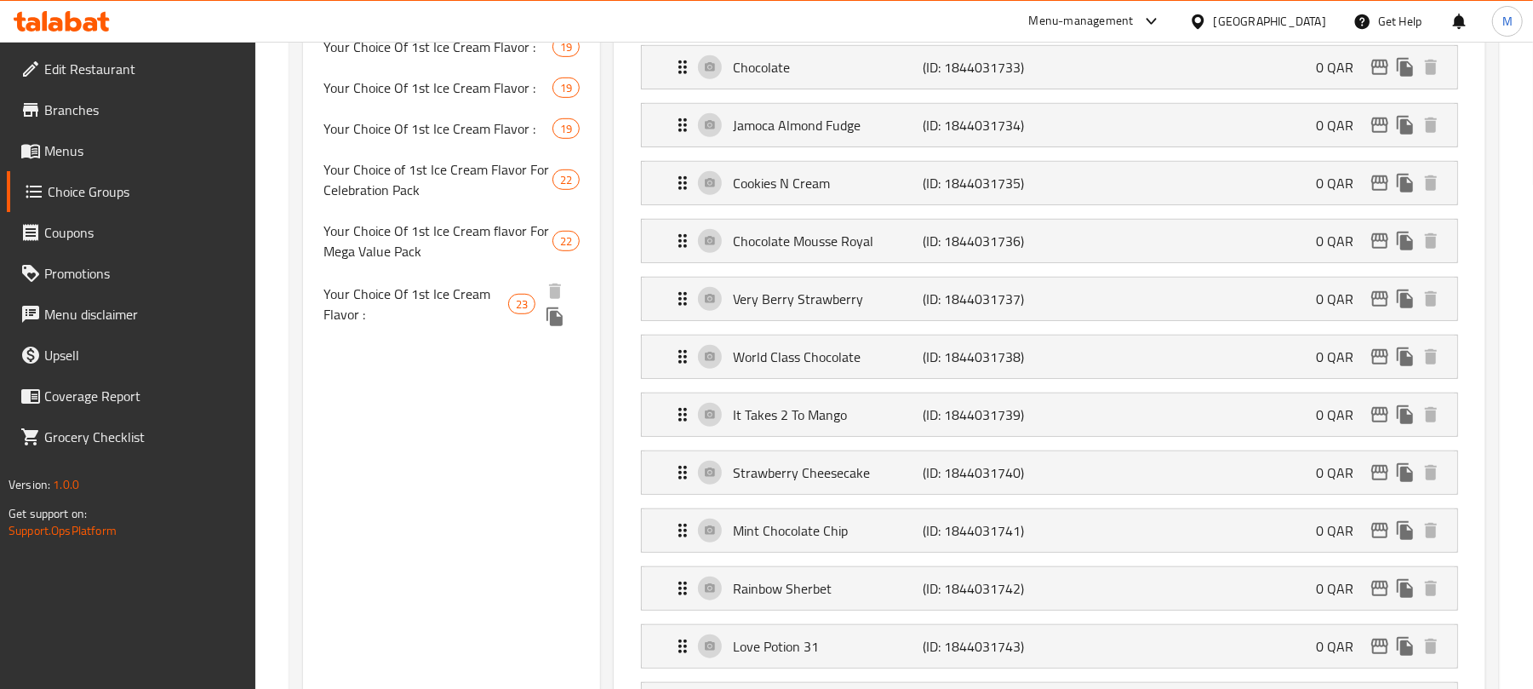
click at [426, 287] on span "Your Choice Of 1st Ice Cream Flavor :" at bounding box center [415, 303] width 185 height 41
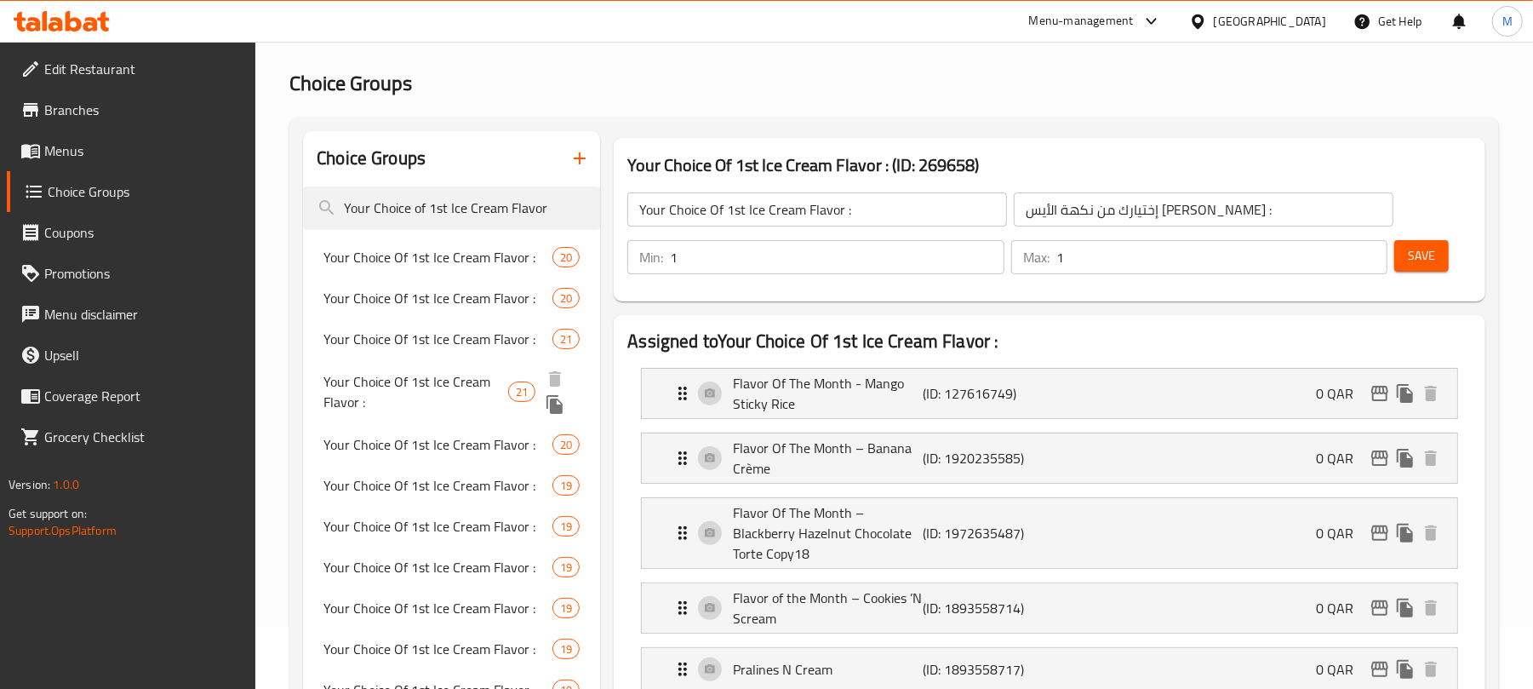
scroll to position [0, 0]
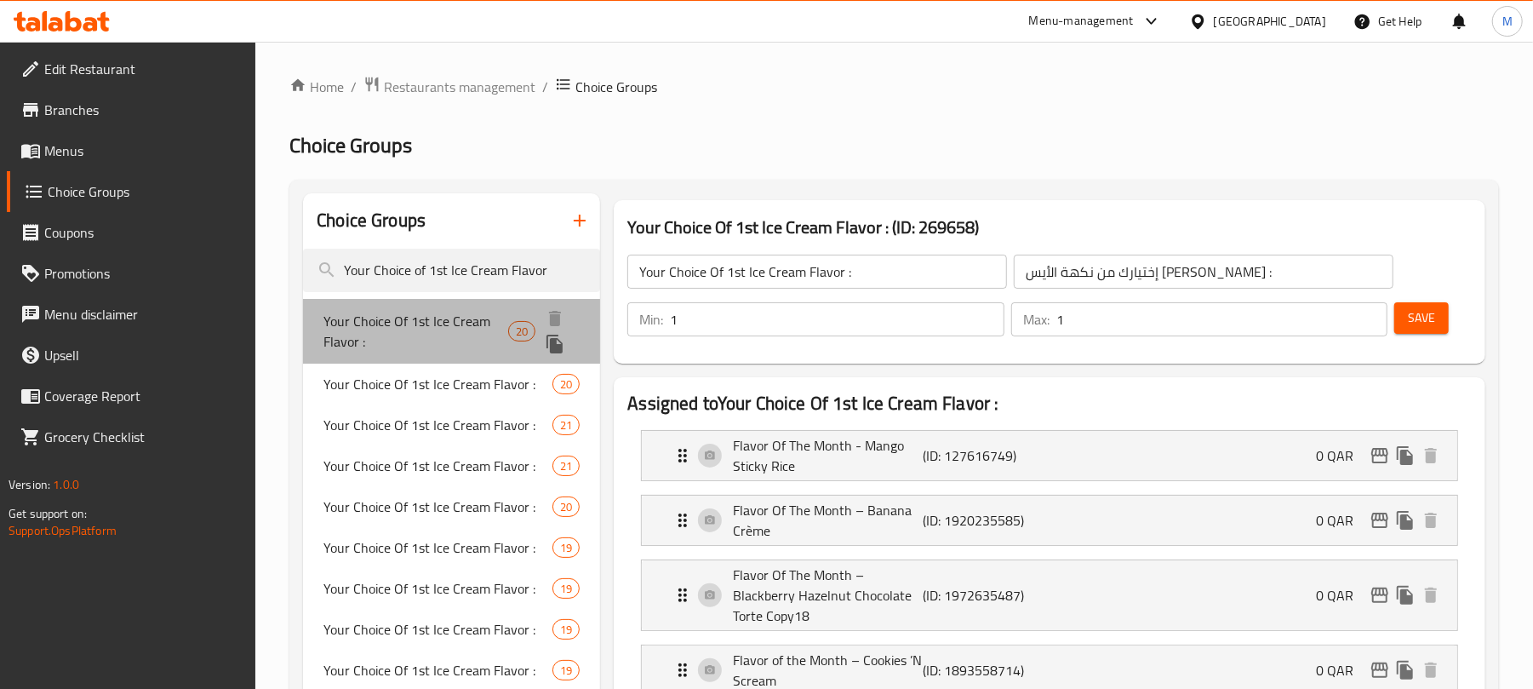
click at [441, 332] on span "Your Choice Of 1st Ice Cream Flavor :" at bounding box center [415, 331] width 185 height 41
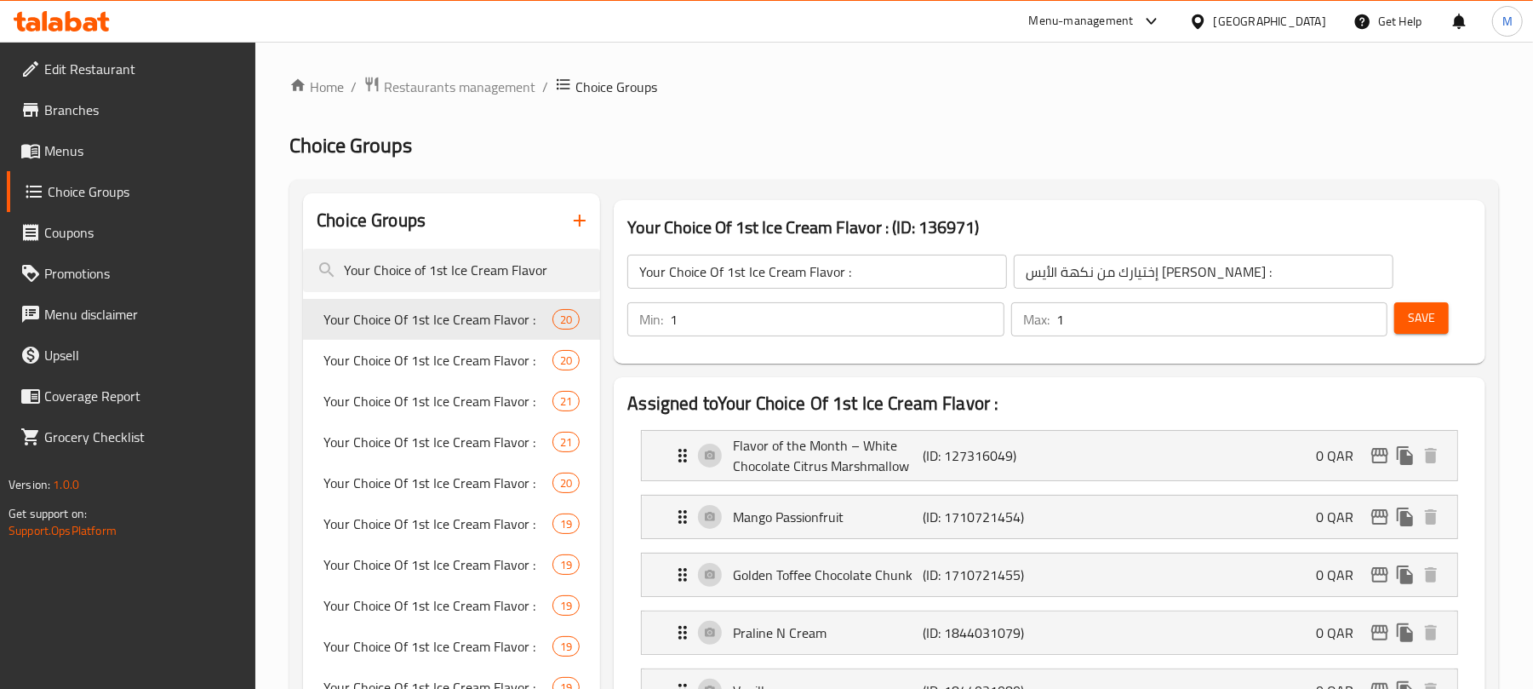
scroll to position [113, 0]
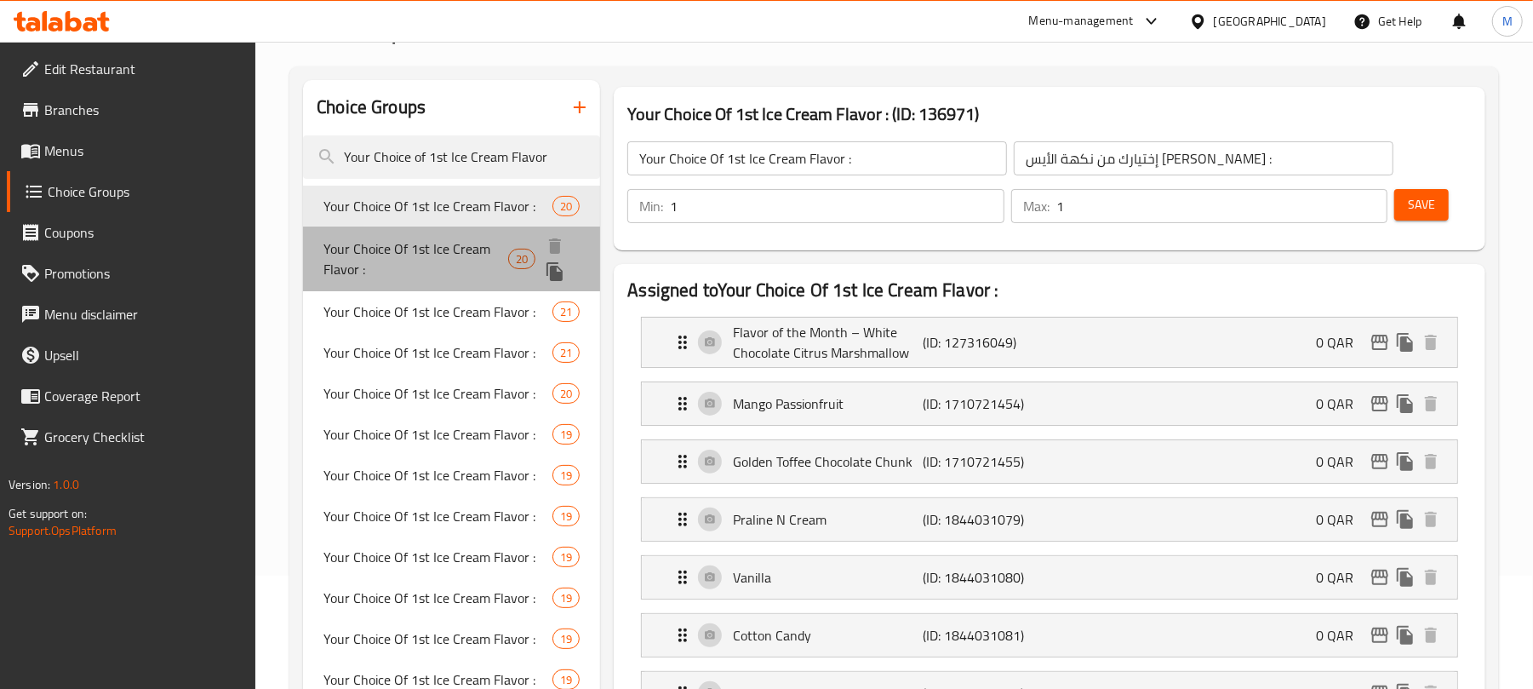
click at [402, 257] on span "Your Choice Of 1st Ice Cream Flavor :" at bounding box center [415, 258] width 185 height 41
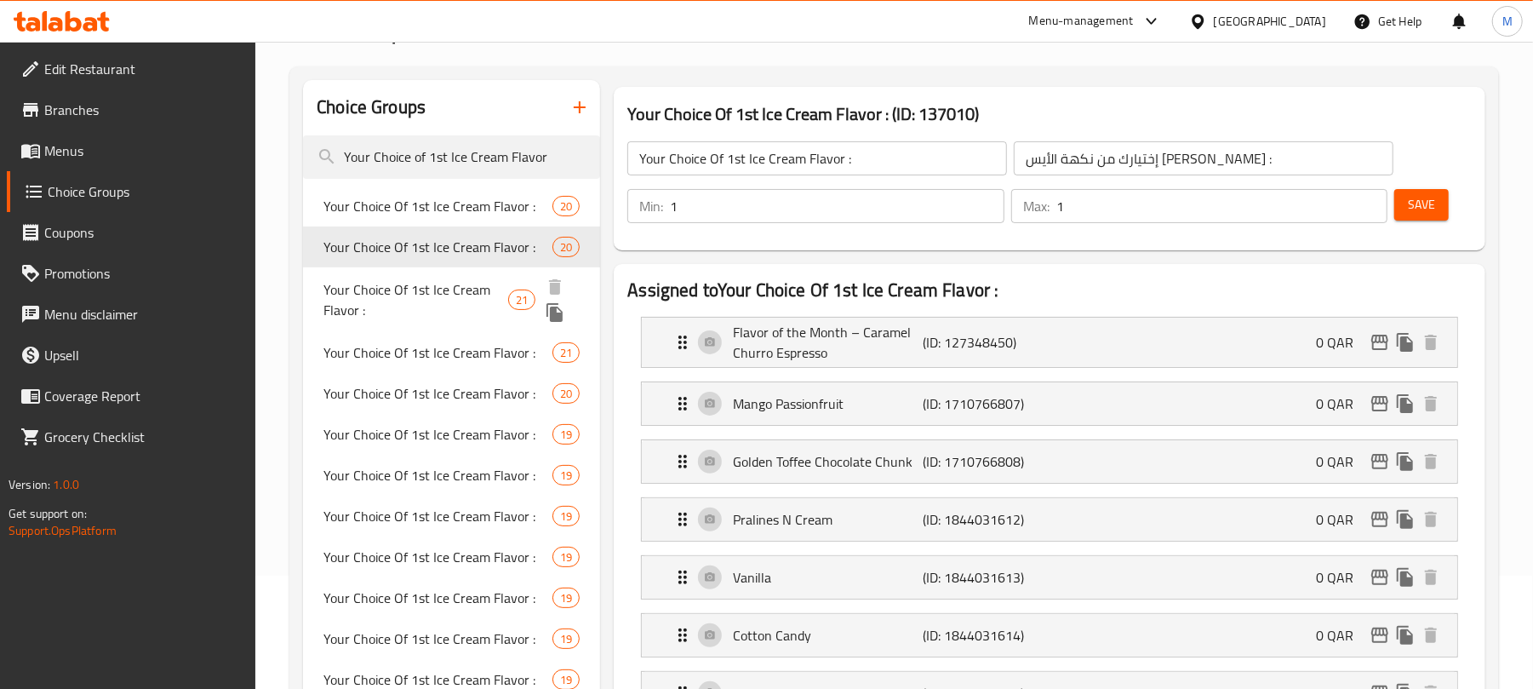
click at [386, 300] on span "Your Choice Of 1st Ice Cream Flavor :" at bounding box center [415, 299] width 185 height 41
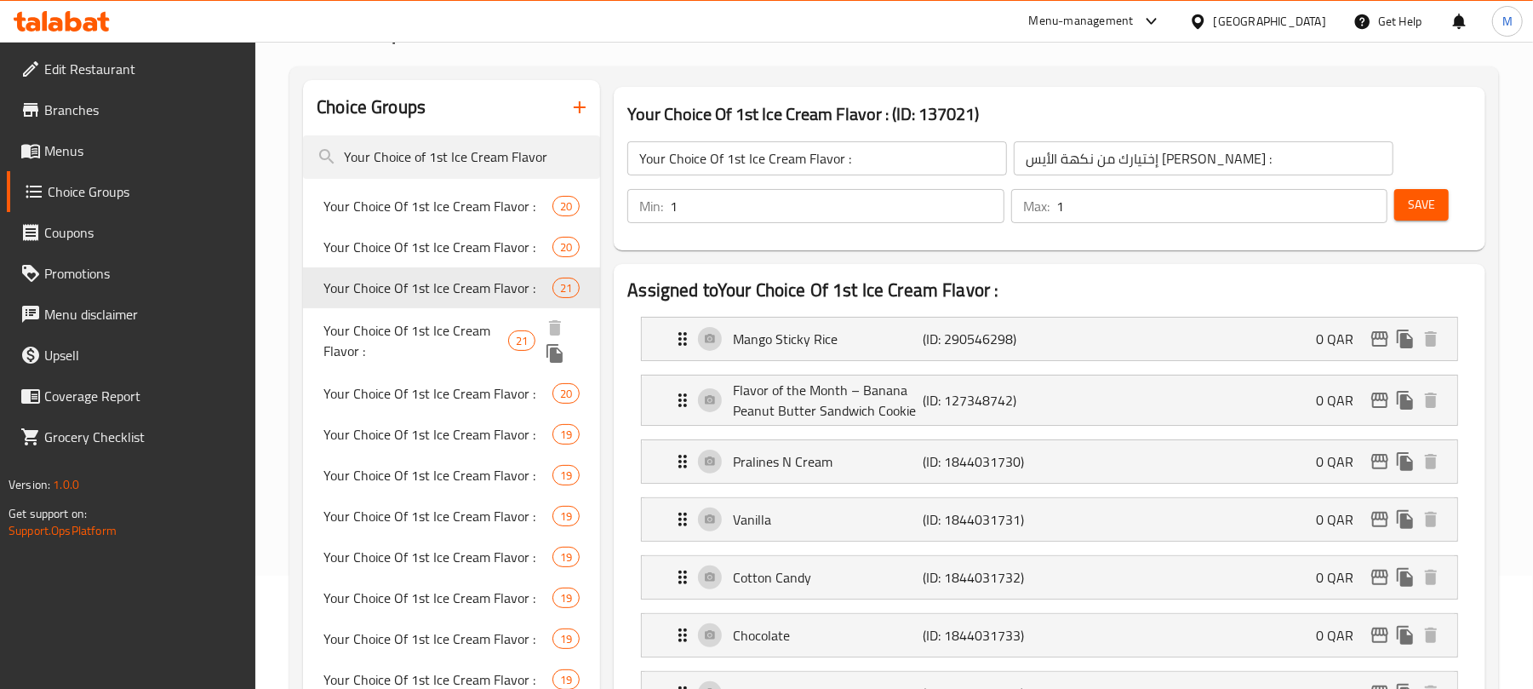
click at [351, 339] on span "Your Choice Of 1st Ice Cream Flavor :" at bounding box center [415, 340] width 185 height 41
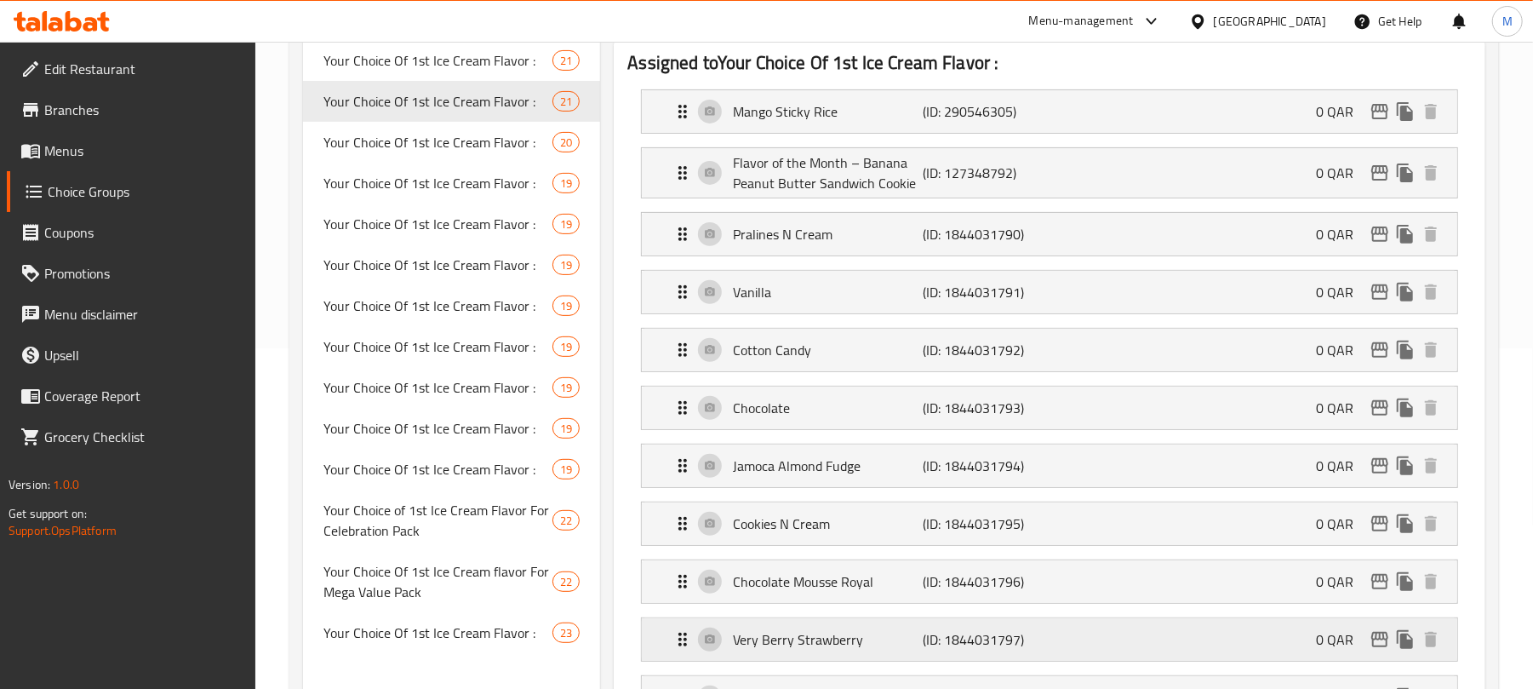
scroll to position [681, 0]
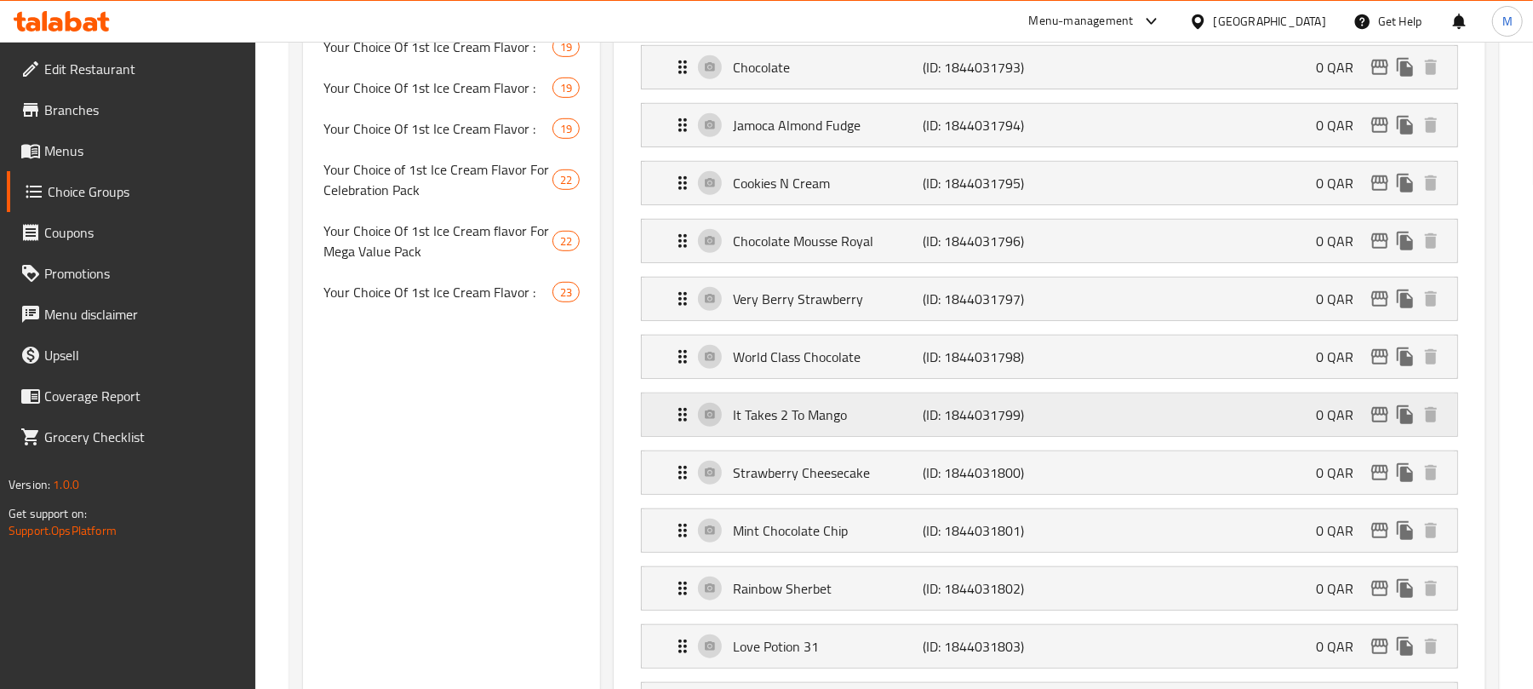
click at [811, 409] on p "It Takes 2 To Mango" at bounding box center [828, 414] width 190 height 20
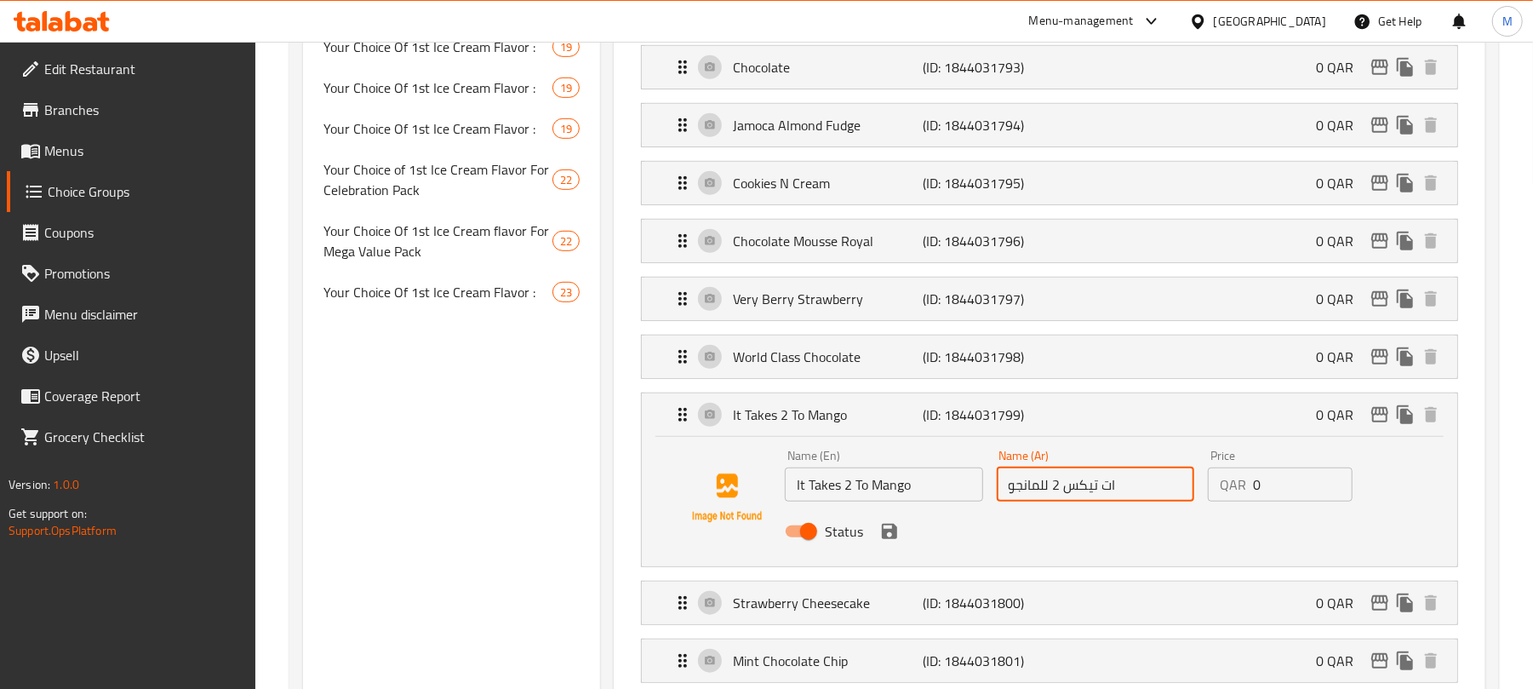
drag, startPoint x: 1141, startPoint y: 491, endPoint x: 972, endPoint y: 500, distance: 169.6
click at [972, 500] on div "Name (En) It Takes 2 To Mango Name (En) Name (Ar) ات تيكس 2 للمانجو Name (Ar) P…" at bounding box center [1095, 499] width 634 height 112
click at [1478, 468] on div "Assigned to Your Choice Of 1st Ice Cream Flavor : Mango Sticky Rice (ID: 290546…" at bounding box center [1050, 676] width 872 height 1961
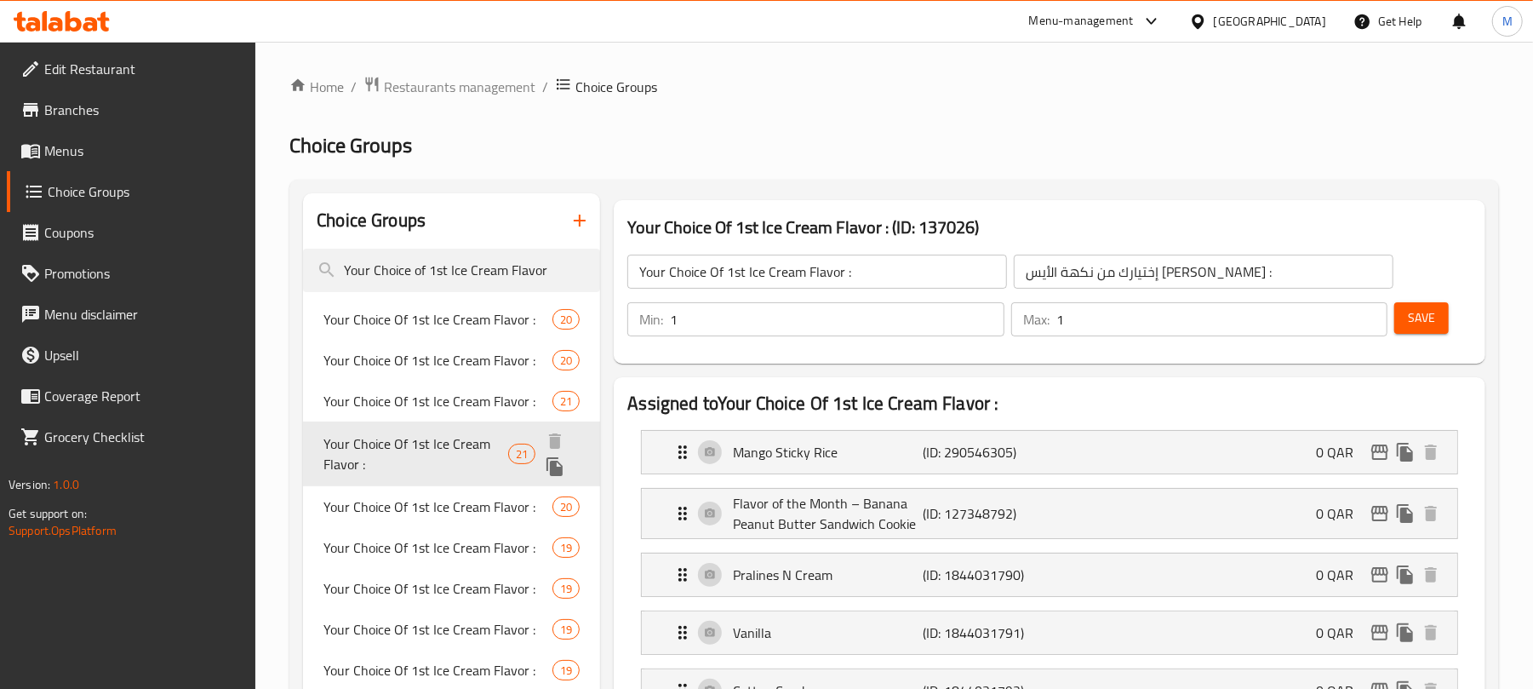
scroll to position [113, 0]
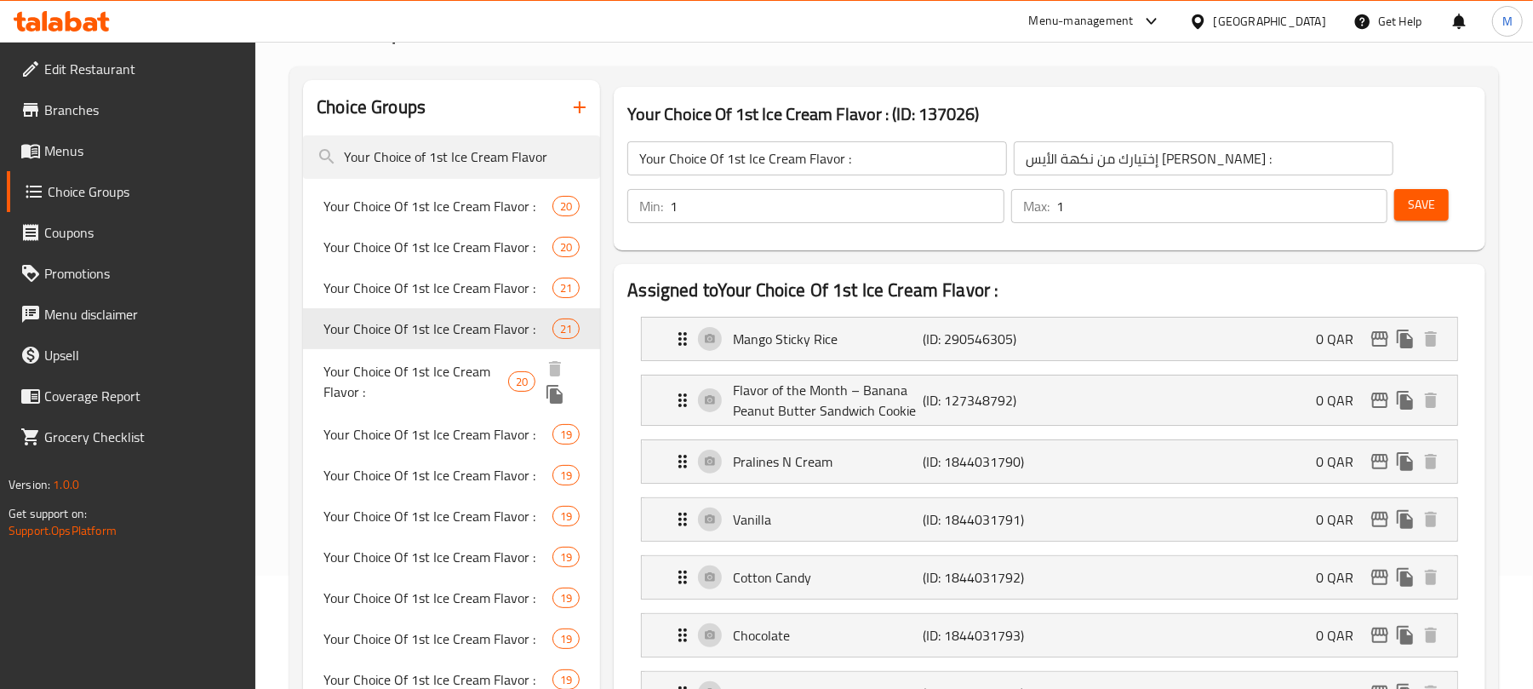
click at [430, 373] on span "Your Choice Of 1st Ice Cream Flavor :" at bounding box center [415, 381] width 185 height 41
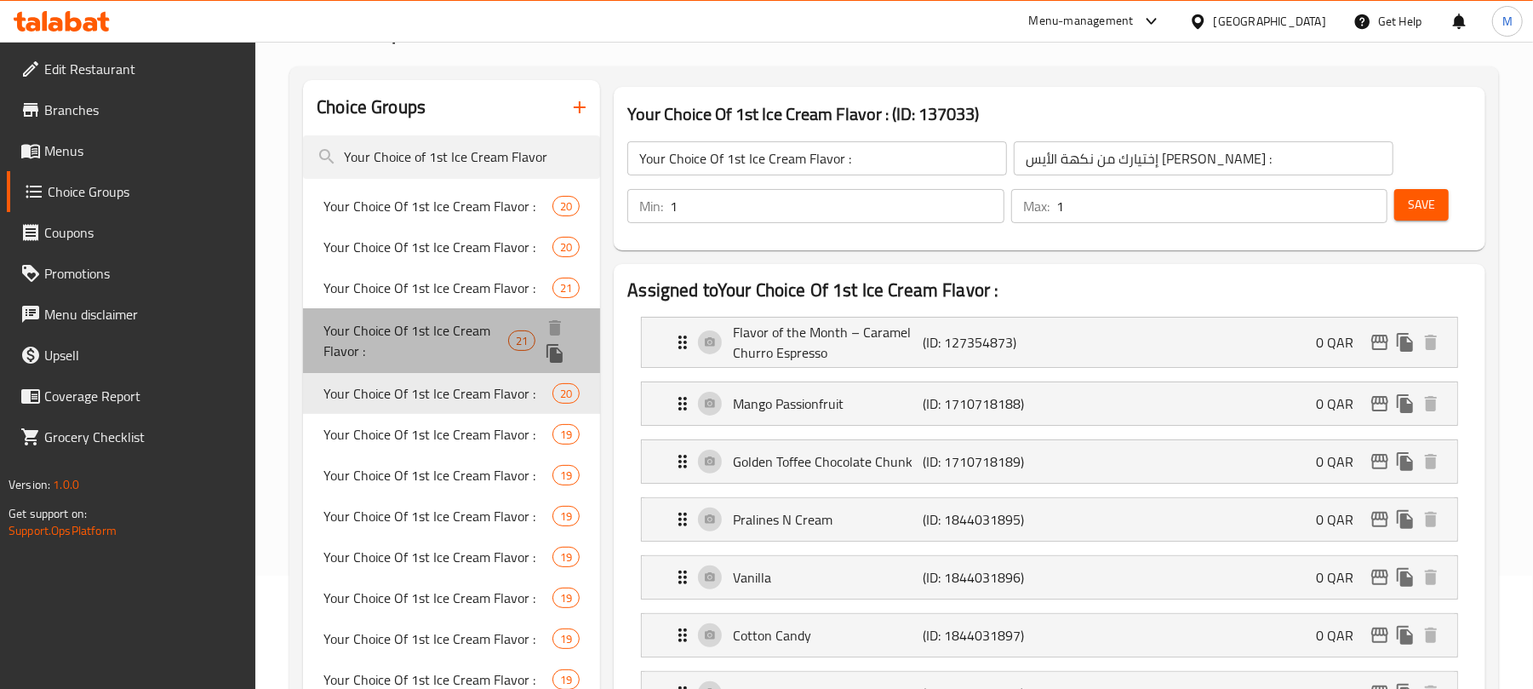
click at [470, 342] on span "Your Choice Of 1st Ice Cream Flavor :" at bounding box center [415, 340] width 185 height 41
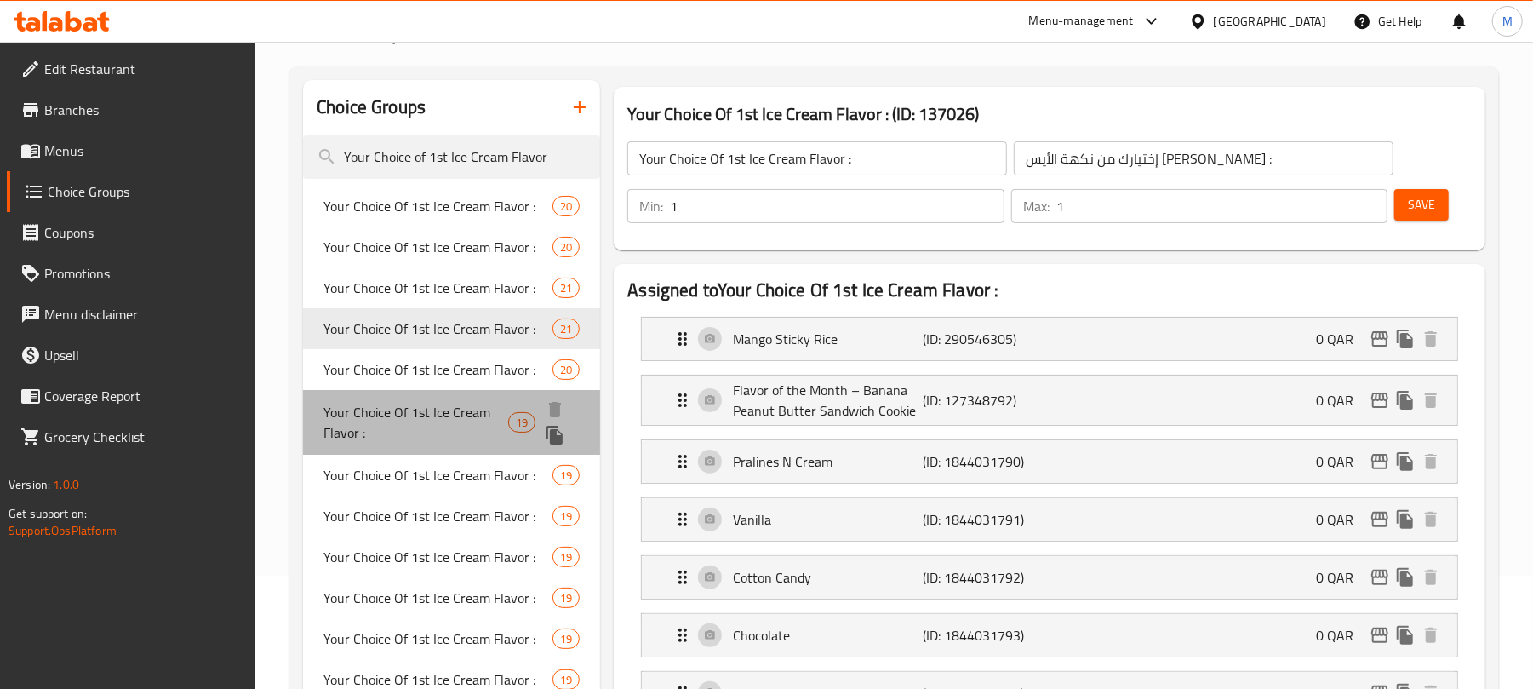
click at [475, 424] on span "Your Choice Of 1st Ice Cream Flavor :" at bounding box center [415, 422] width 185 height 41
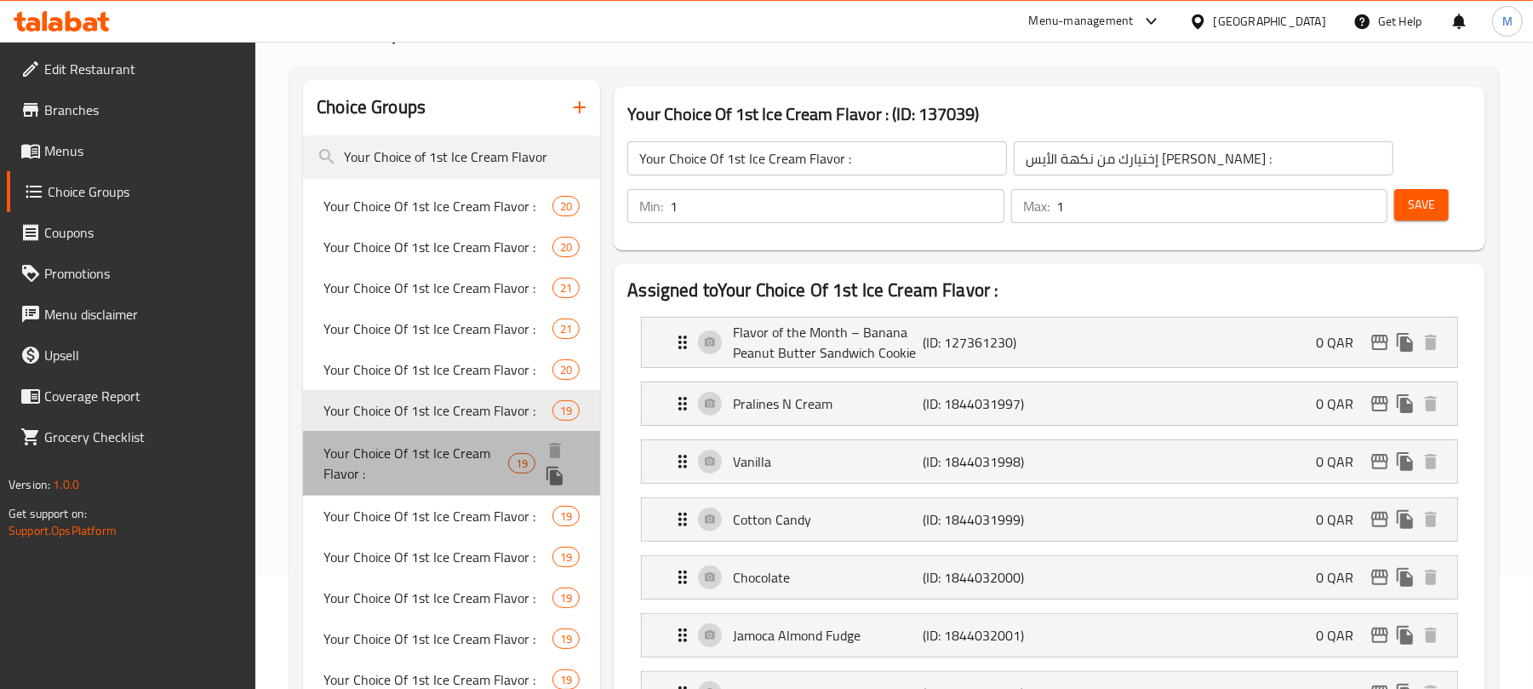
click at [419, 457] on span "Your Choice Of 1st Ice Cream Flavor :" at bounding box center [415, 463] width 185 height 41
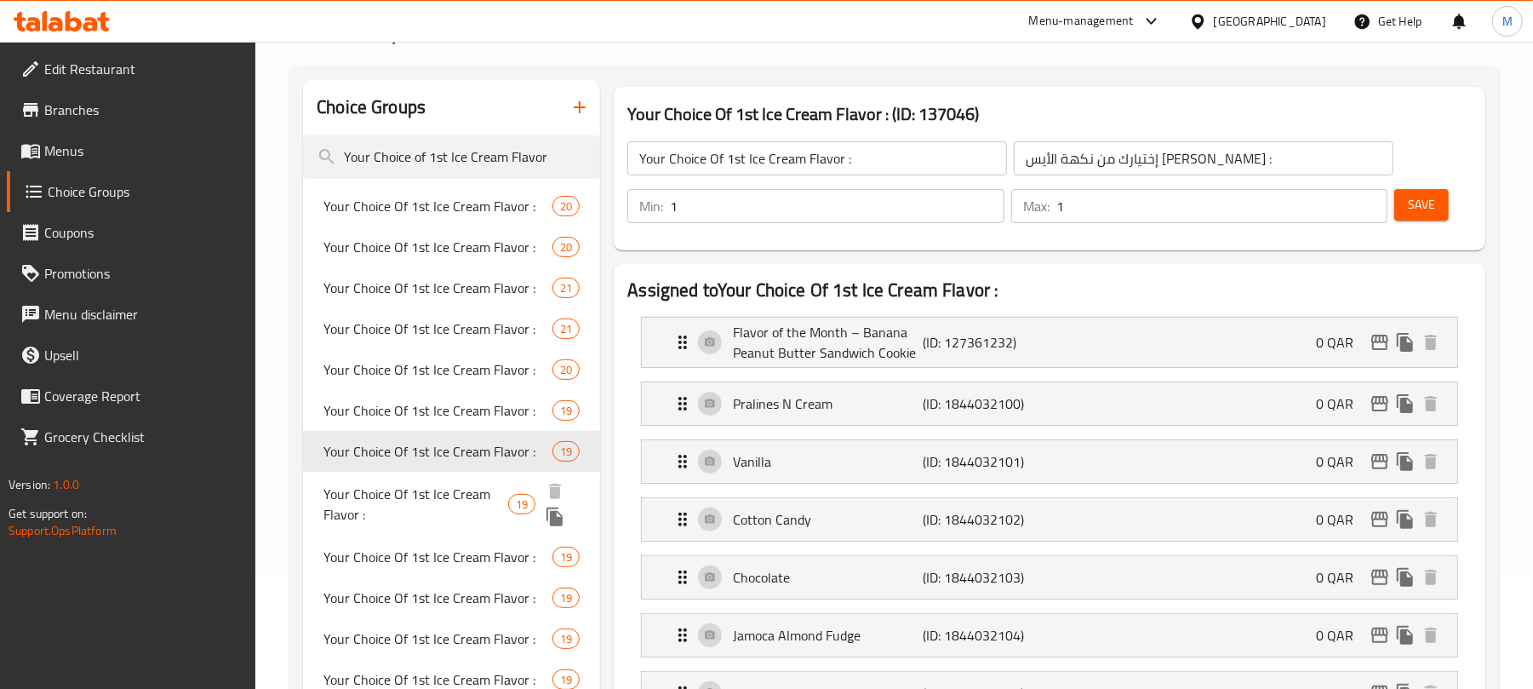
click at [369, 525] on div "Your Choice Of 1st Ice Cream Flavor : 19" at bounding box center [451, 504] width 297 height 65
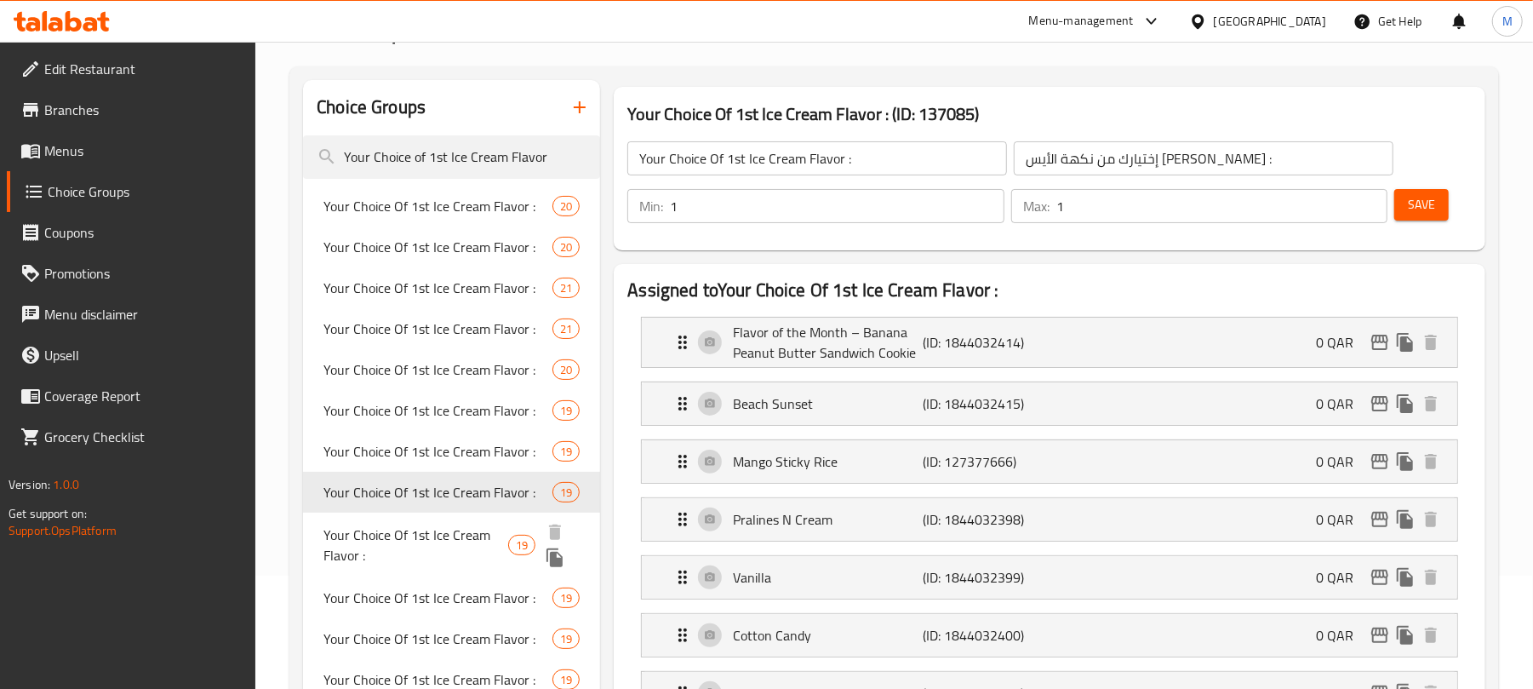
scroll to position [226, 0]
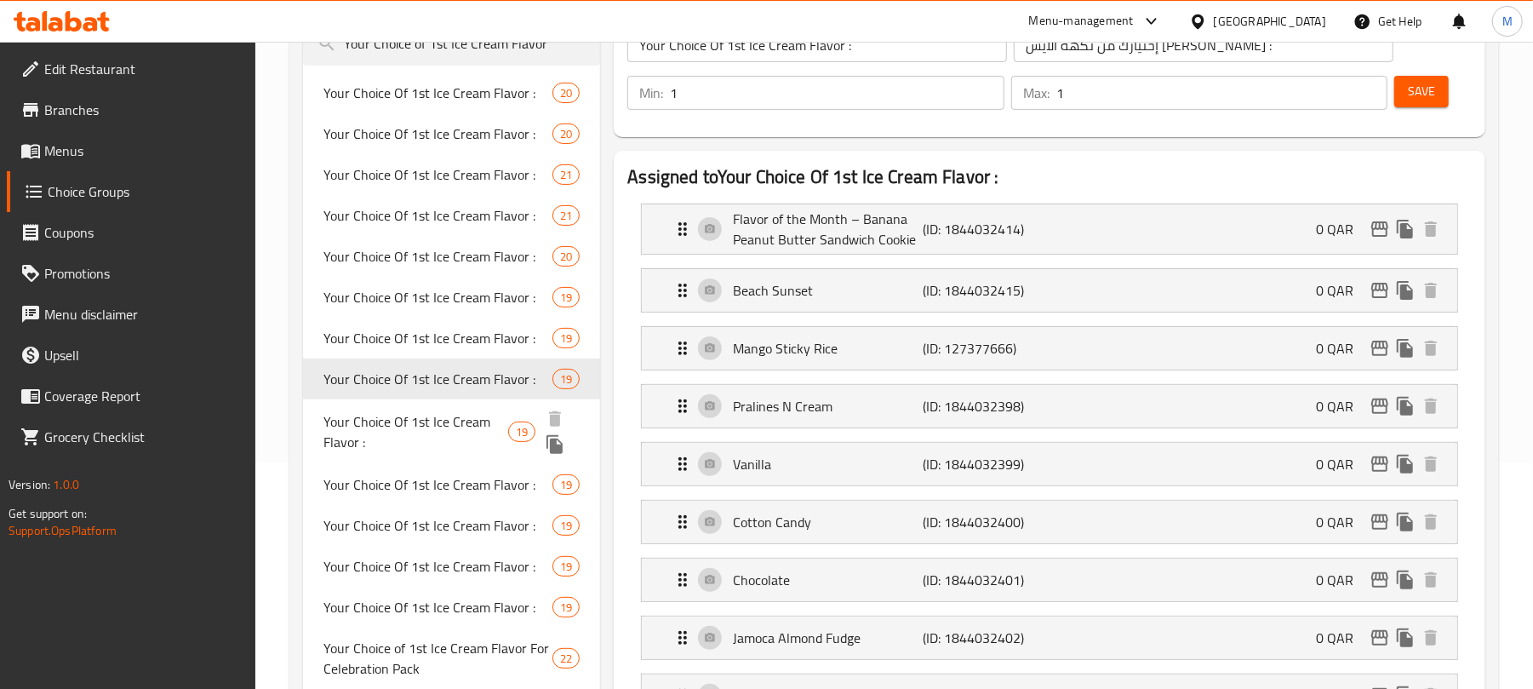
click at [403, 423] on span "Your Choice Of 1st Ice Cream Flavor :" at bounding box center [415, 431] width 185 height 41
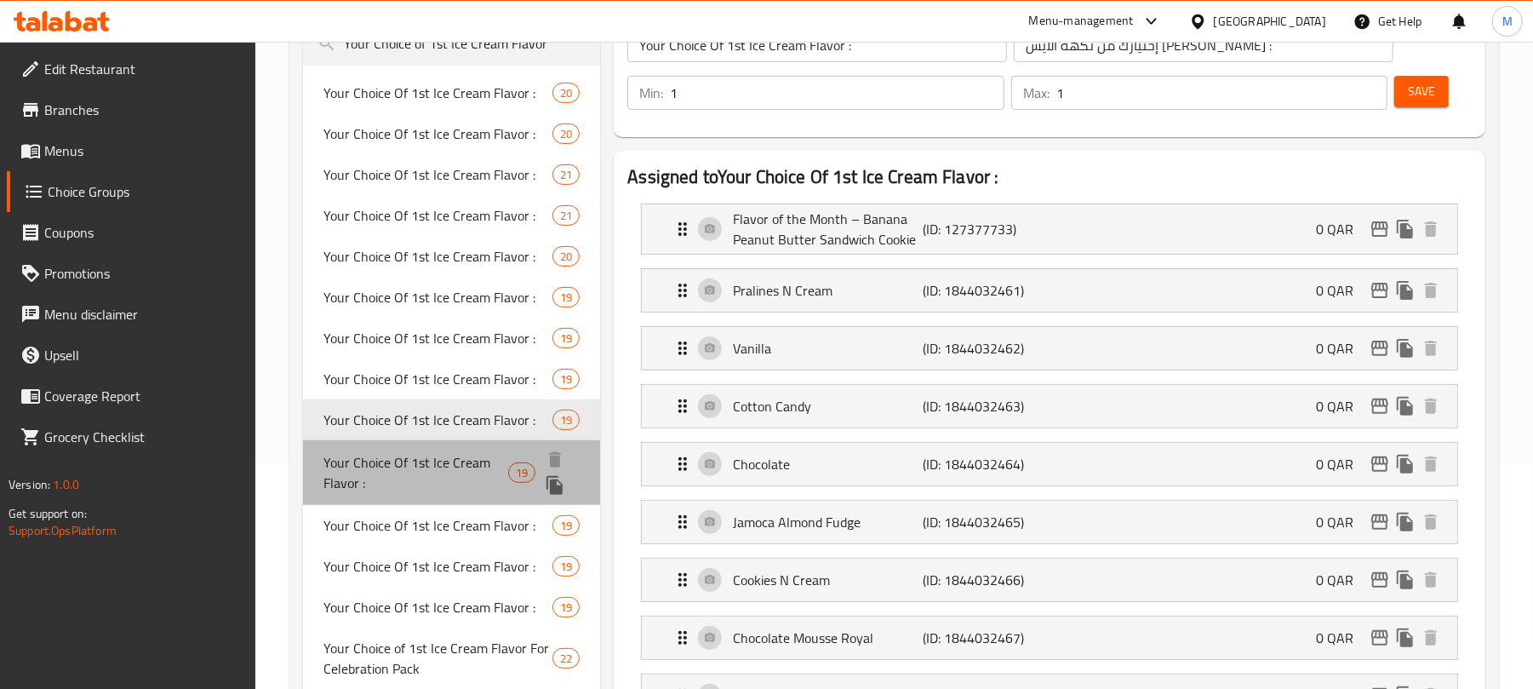
click at [410, 452] on span "Your Choice Of 1st Ice Cream Flavor :" at bounding box center [415, 472] width 185 height 41
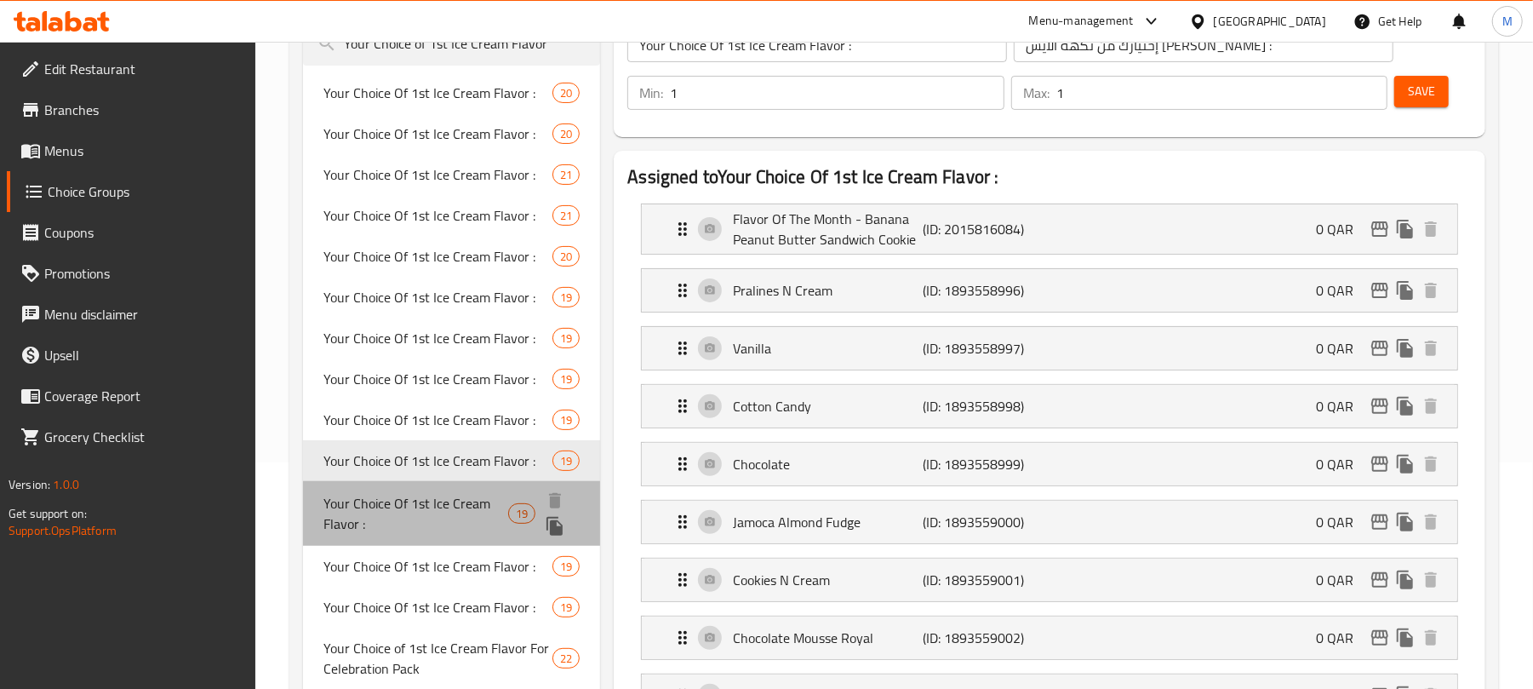
click at [385, 523] on span "Your Choice Of 1st Ice Cream Flavor :" at bounding box center [415, 513] width 185 height 41
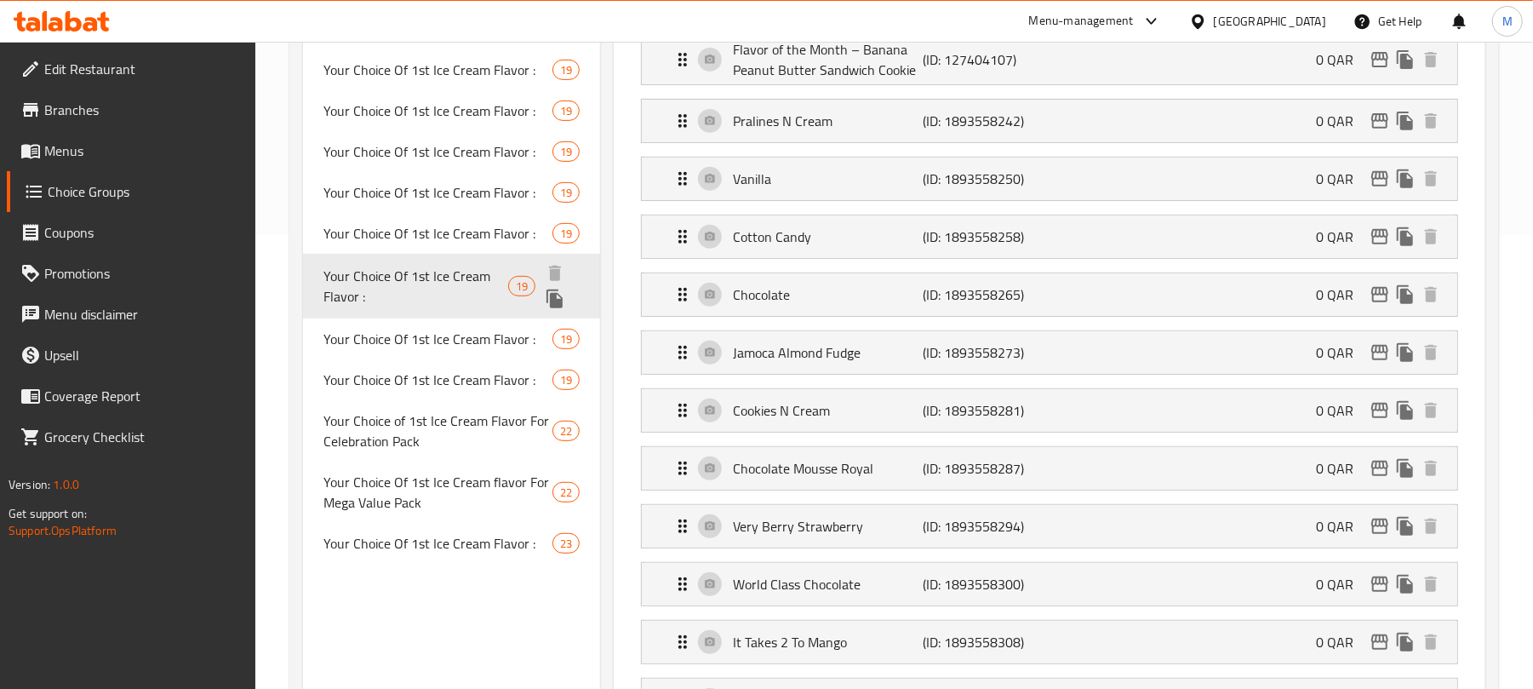
scroll to position [0, 0]
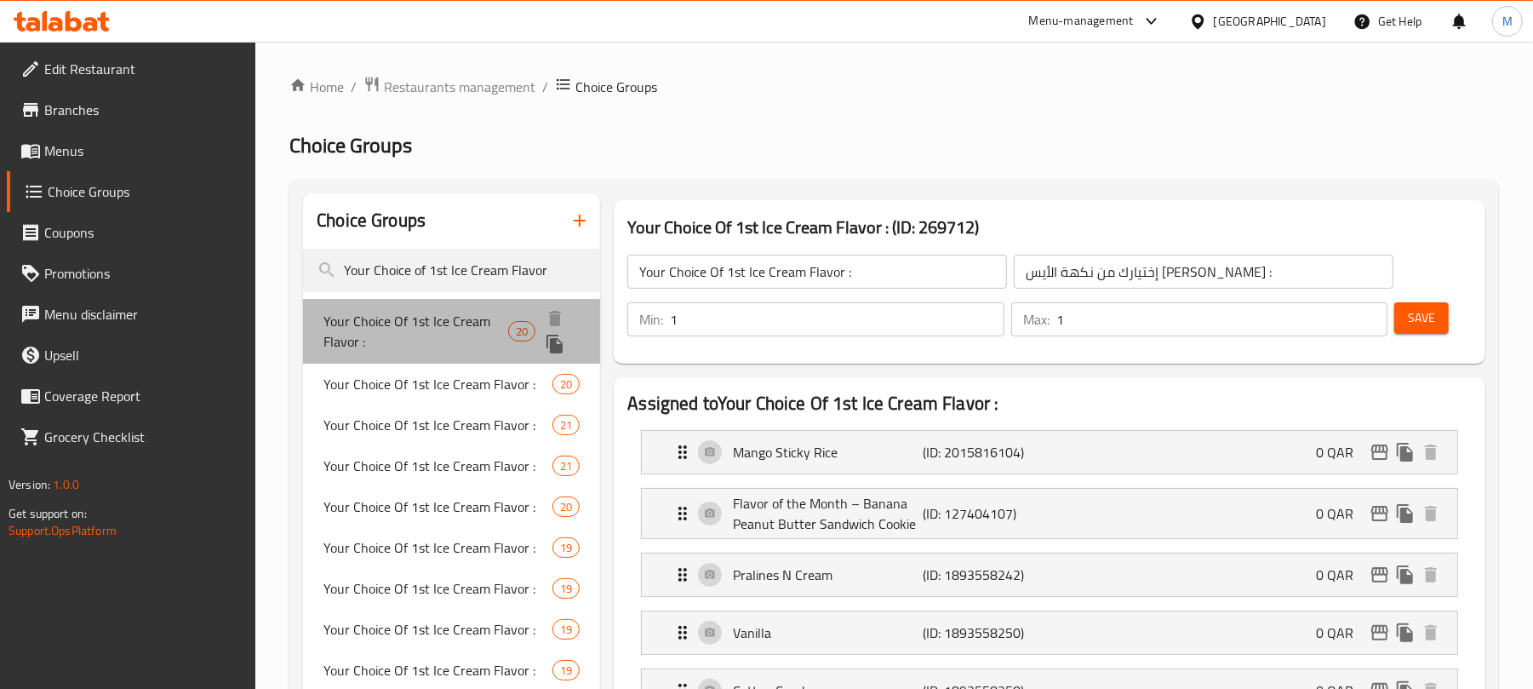
click at [413, 335] on span "Your Choice Of 1st Ice Cream Flavor :" at bounding box center [415, 331] width 185 height 41
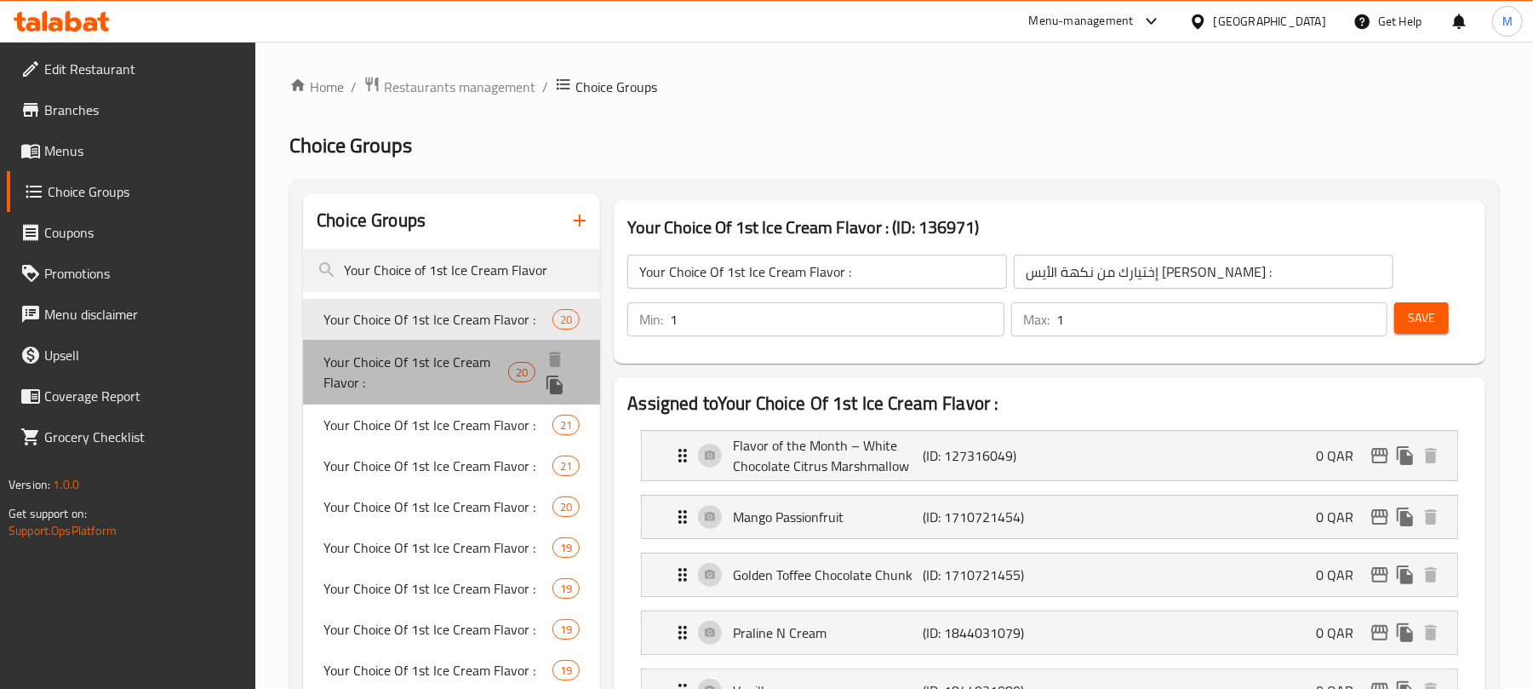
click at [389, 354] on span "Your Choice Of 1st Ice Cream Flavor :" at bounding box center [415, 372] width 185 height 41
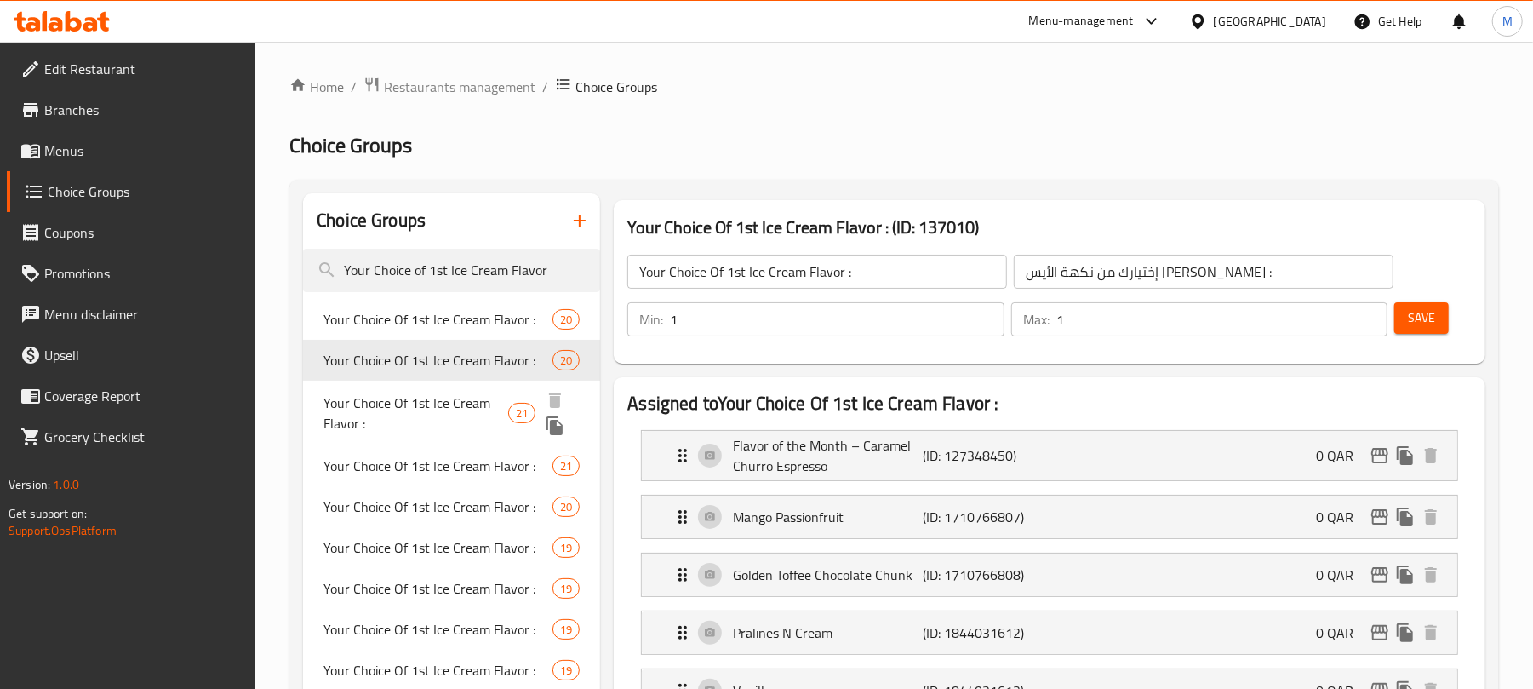
click at [409, 429] on span "Your Choice Of 1st Ice Cream Flavor :" at bounding box center [415, 412] width 185 height 41
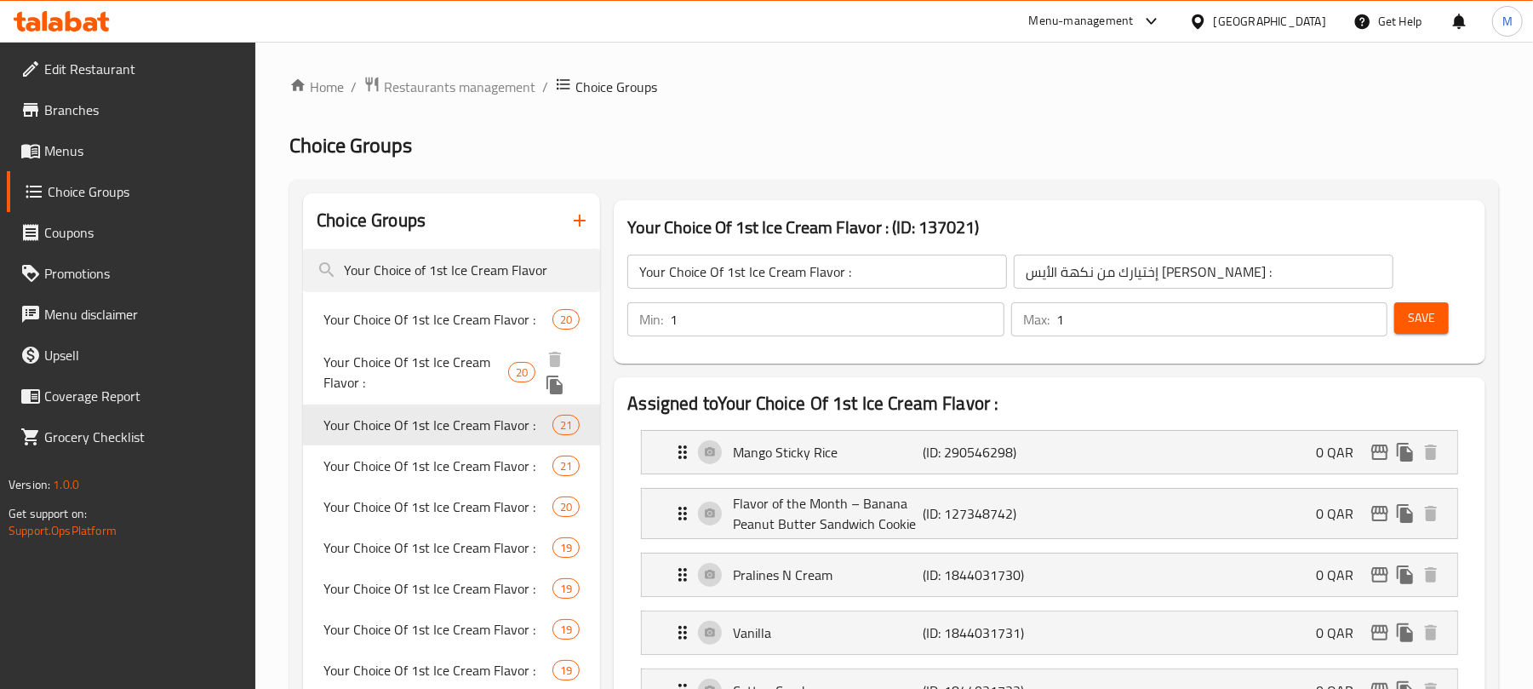
click at [446, 365] on span "Your Choice Of 1st Ice Cream Flavor :" at bounding box center [415, 372] width 185 height 41
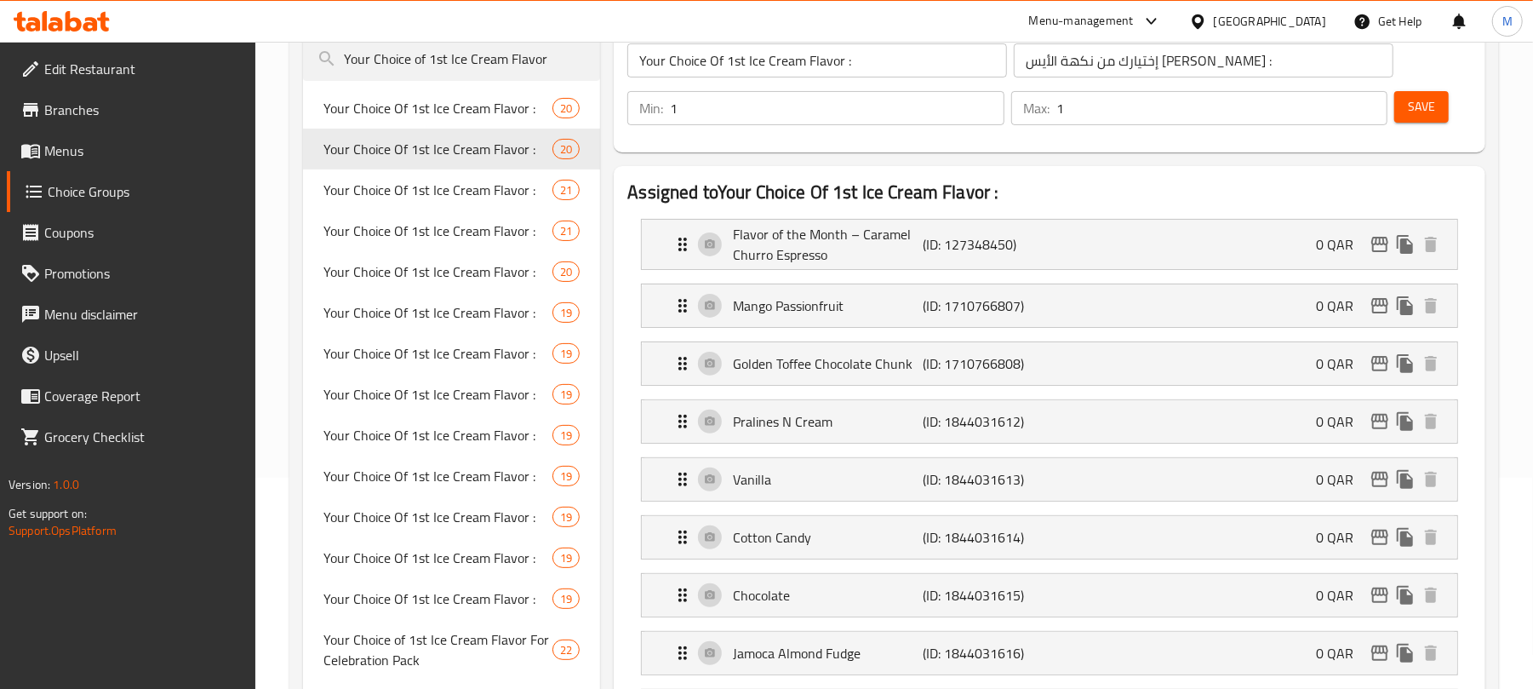
scroll to position [226, 0]
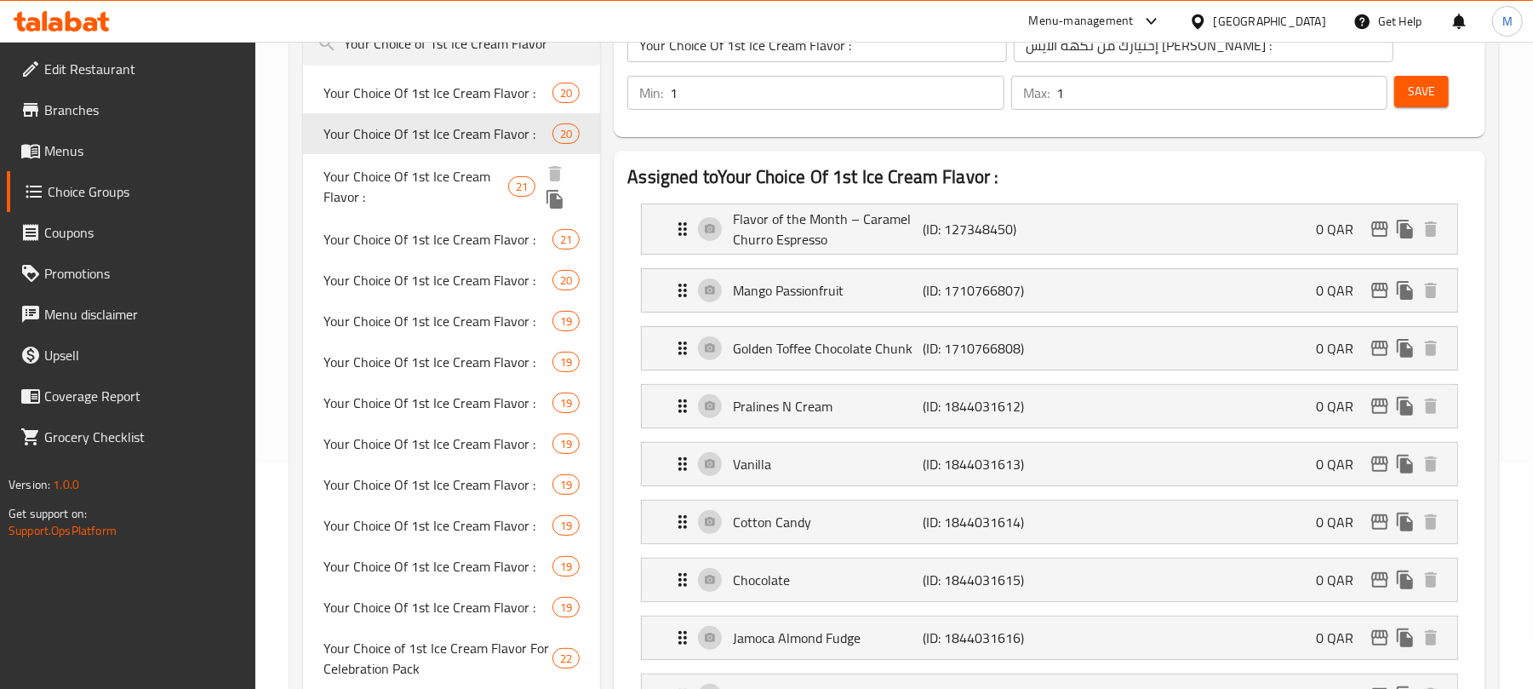
click at [448, 178] on span "Your Choice Of 1st Ice Cream Flavor :" at bounding box center [415, 186] width 185 height 41
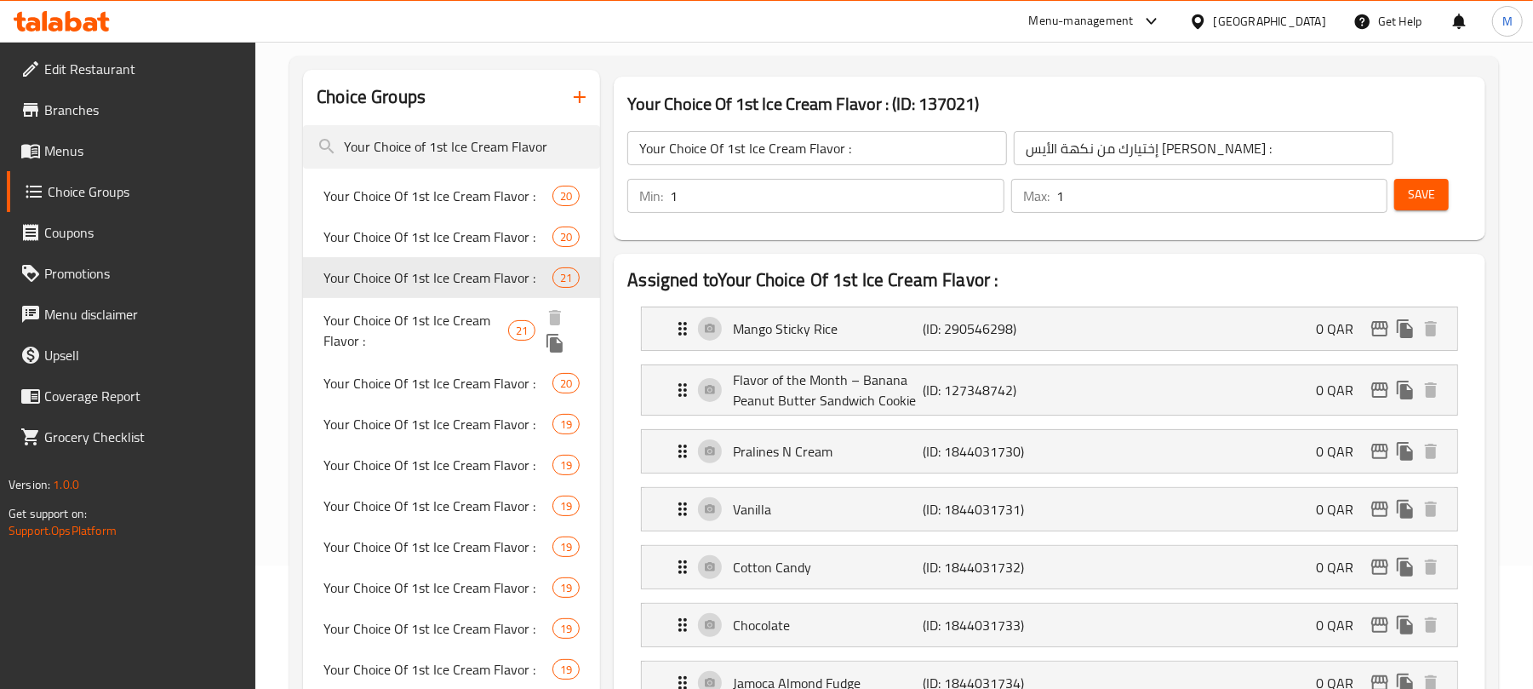
scroll to position [113, 0]
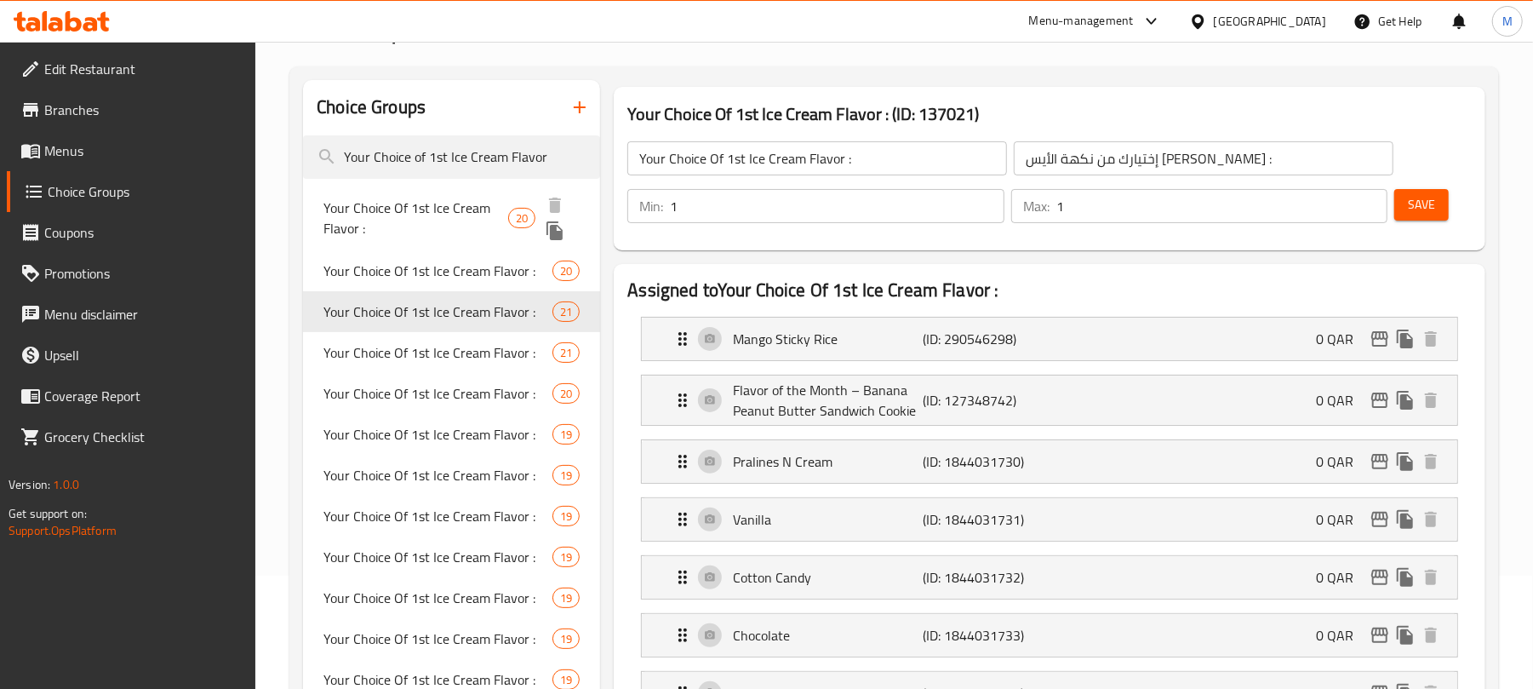
click at [430, 198] on span "Your Choice Of 1st Ice Cream Flavor :" at bounding box center [415, 217] width 185 height 41
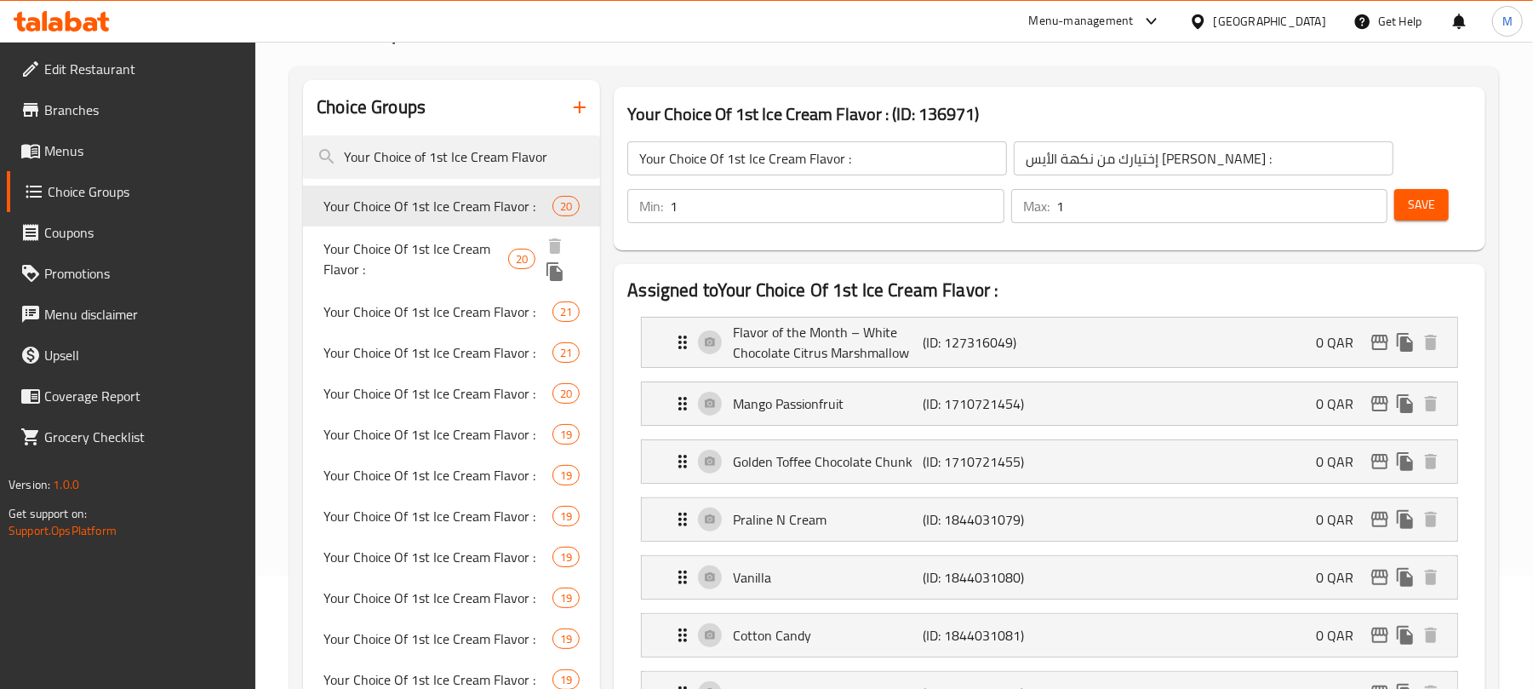
click at [407, 267] on span "Your Choice Of 1st Ice Cream Flavor :" at bounding box center [415, 258] width 185 height 41
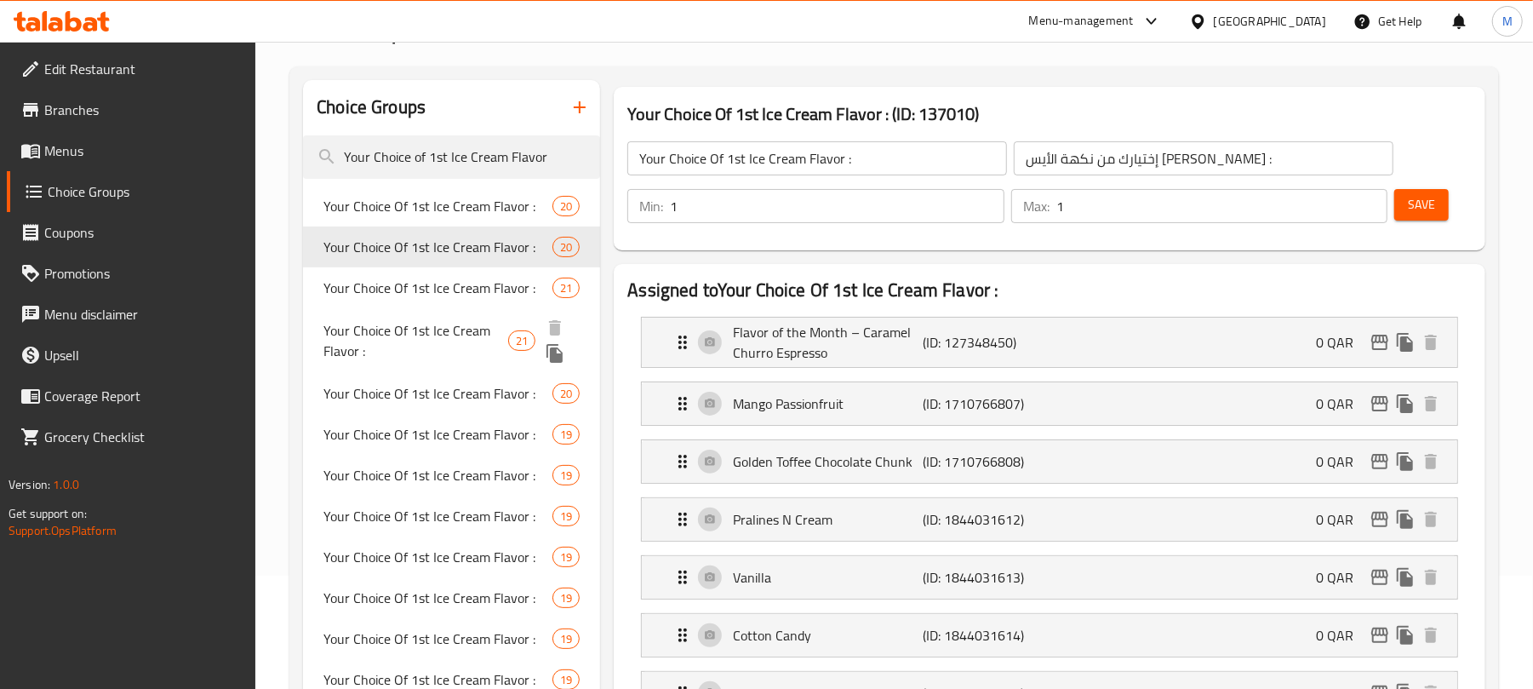
click at [405, 330] on span "Your Choice Of 1st Ice Cream Flavor :" at bounding box center [415, 340] width 185 height 41
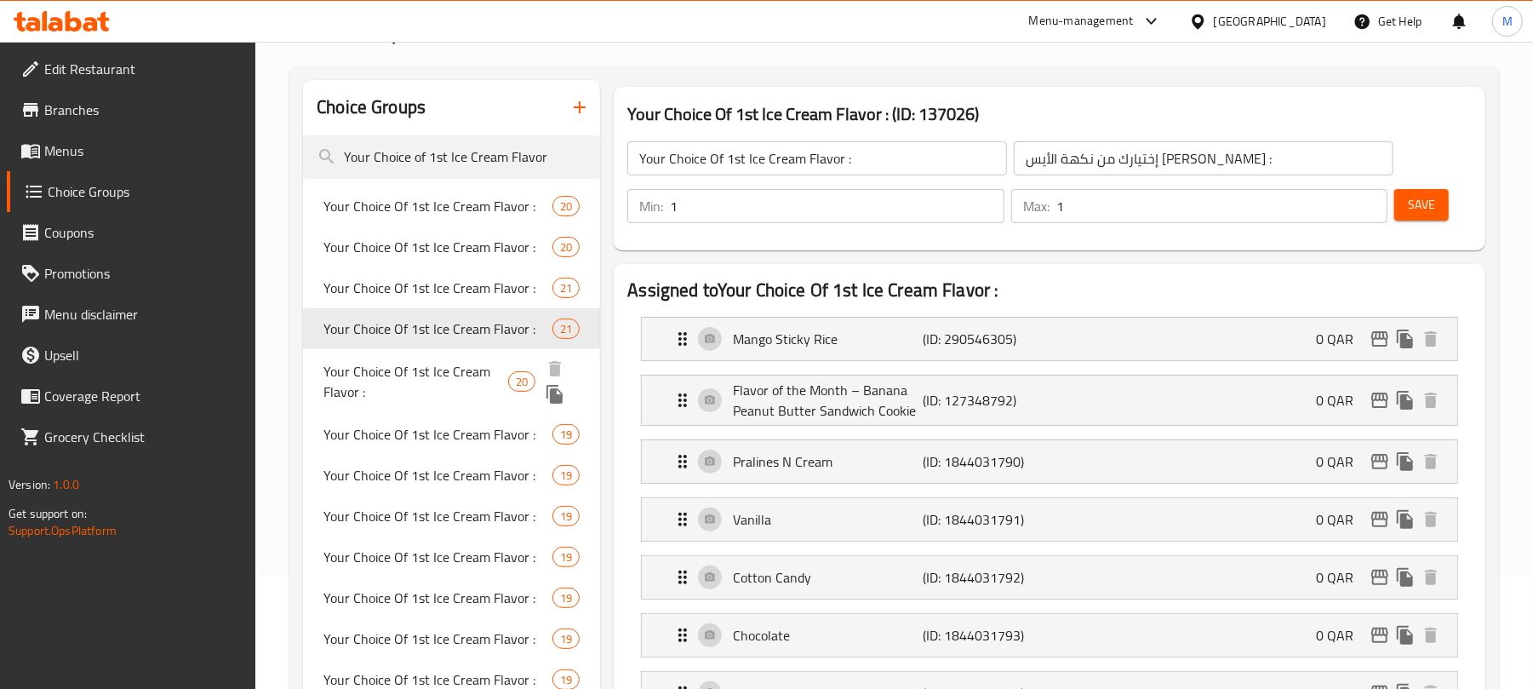
click at [422, 395] on span "Your Choice Of 1st Ice Cream Flavor :" at bounding box center [415, 381] width 185 height 41
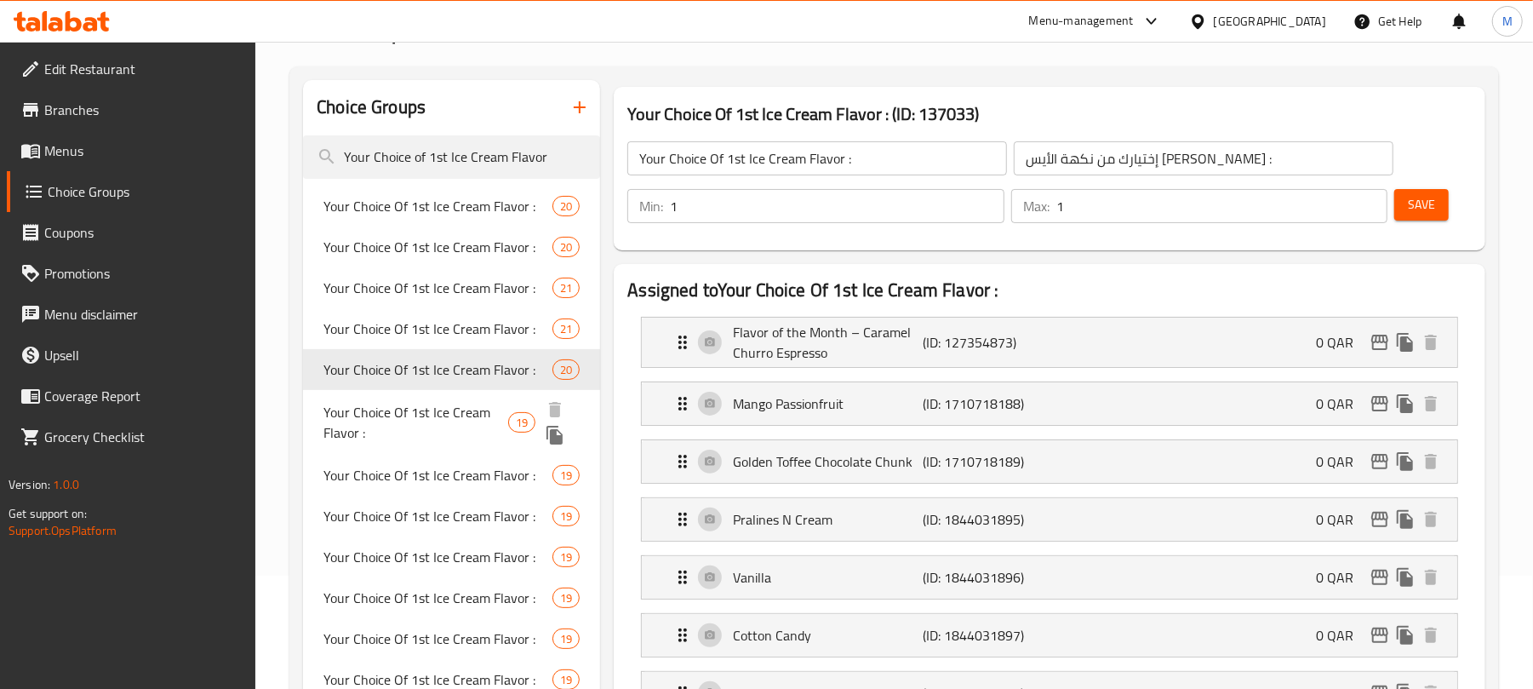
click at [414, 433] on span "Your Choice Of 1st Ice Cream Flavor :" at bounding box center [415, 422] width 185 height 41
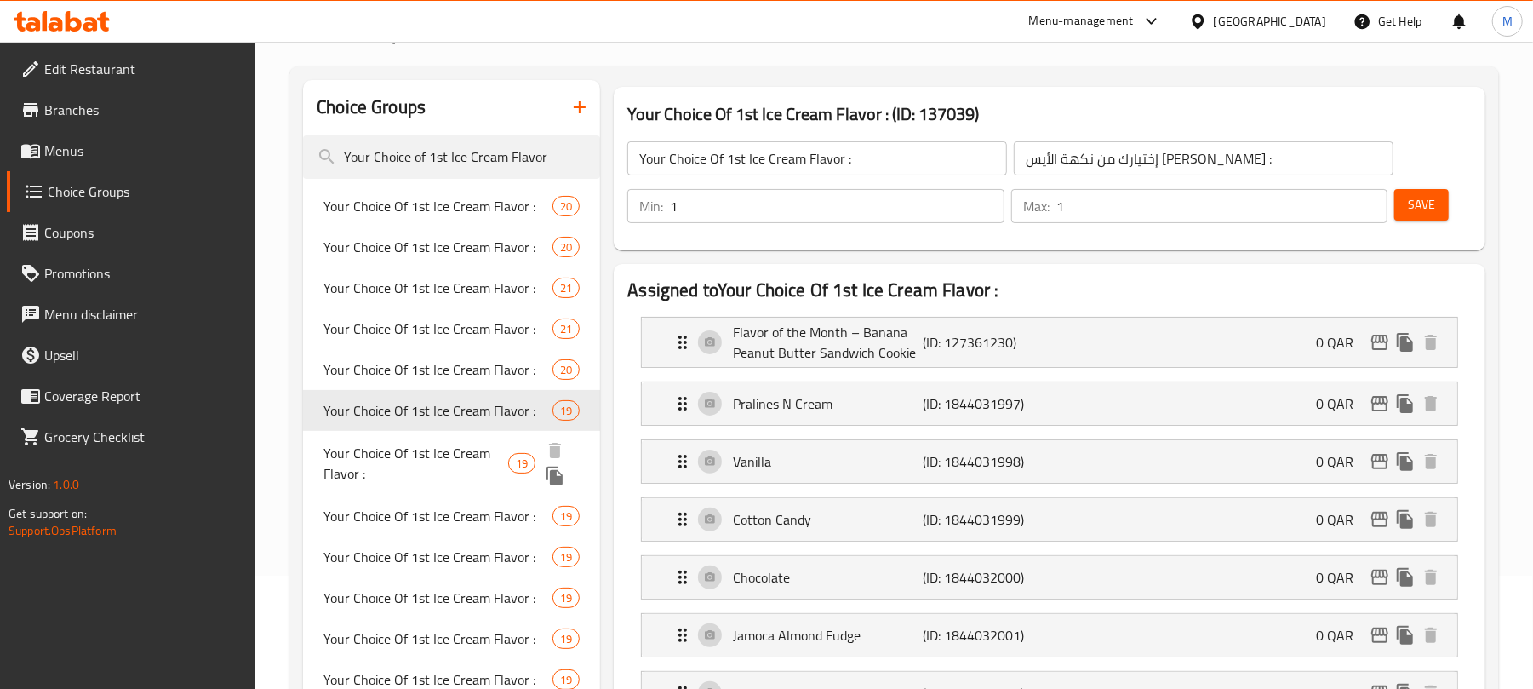
click at [444, 457] on span "Your Choice Of 1st Ice Cream Flavor :" at bounding box center [415, 463] width 185 height 41
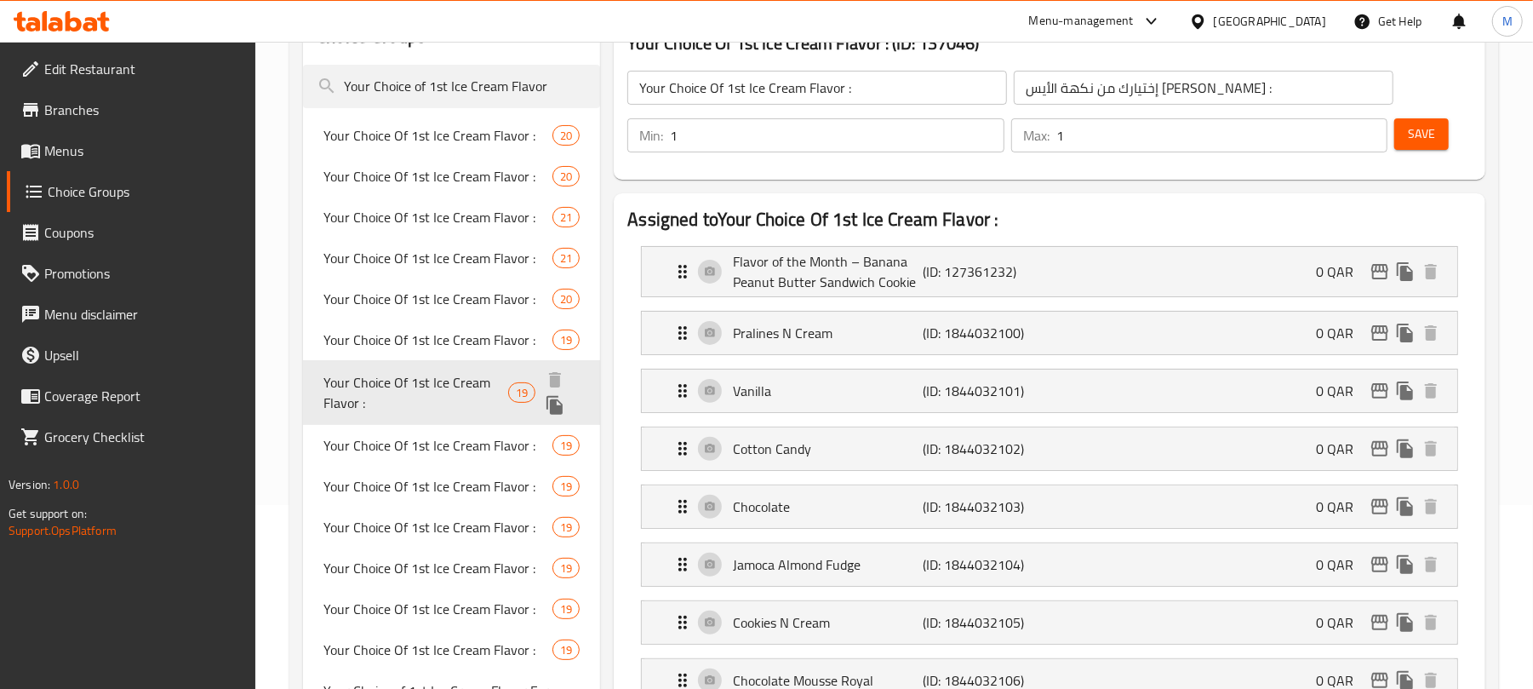
scroll to position [226, 0]
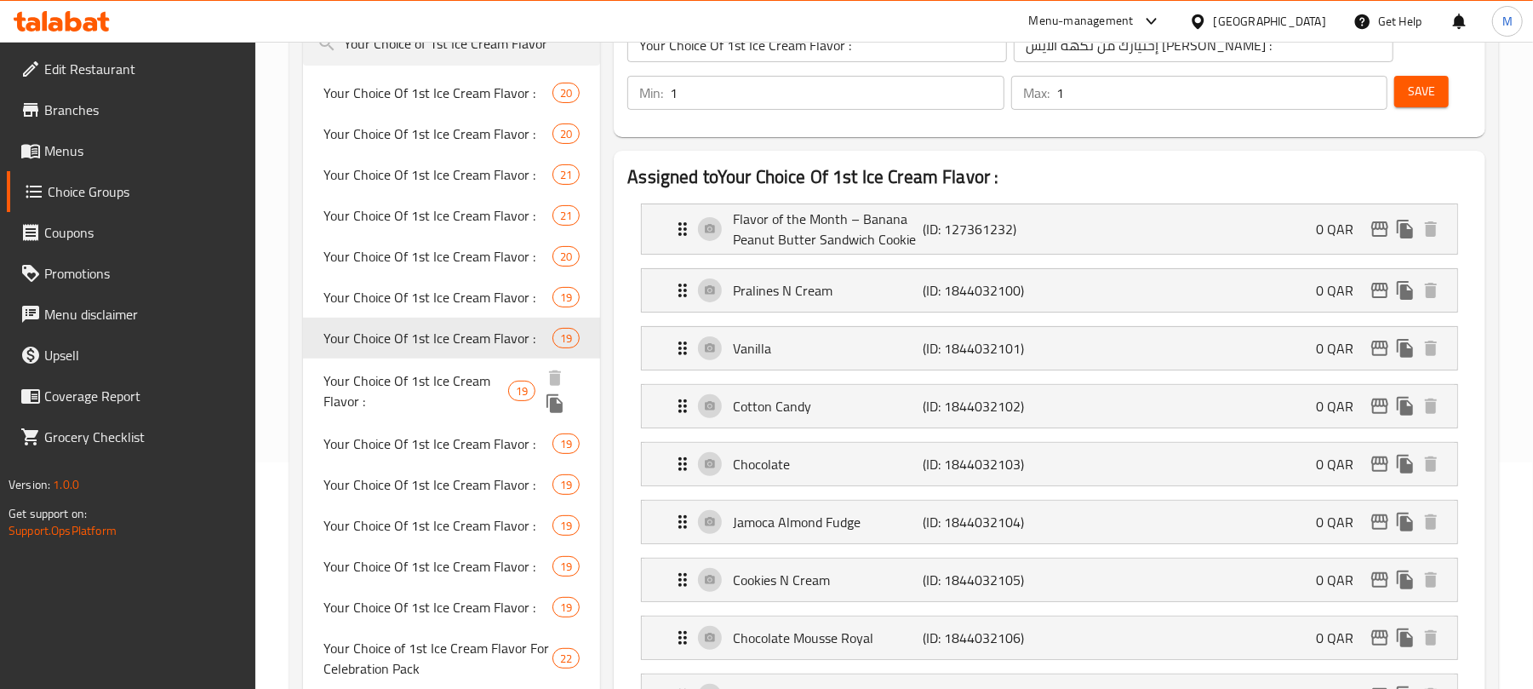
click at [410, 381] on span "Your Choice Of 1st Ice Cream Flavor :" at bounding box center [415, 390] width 185 height 41
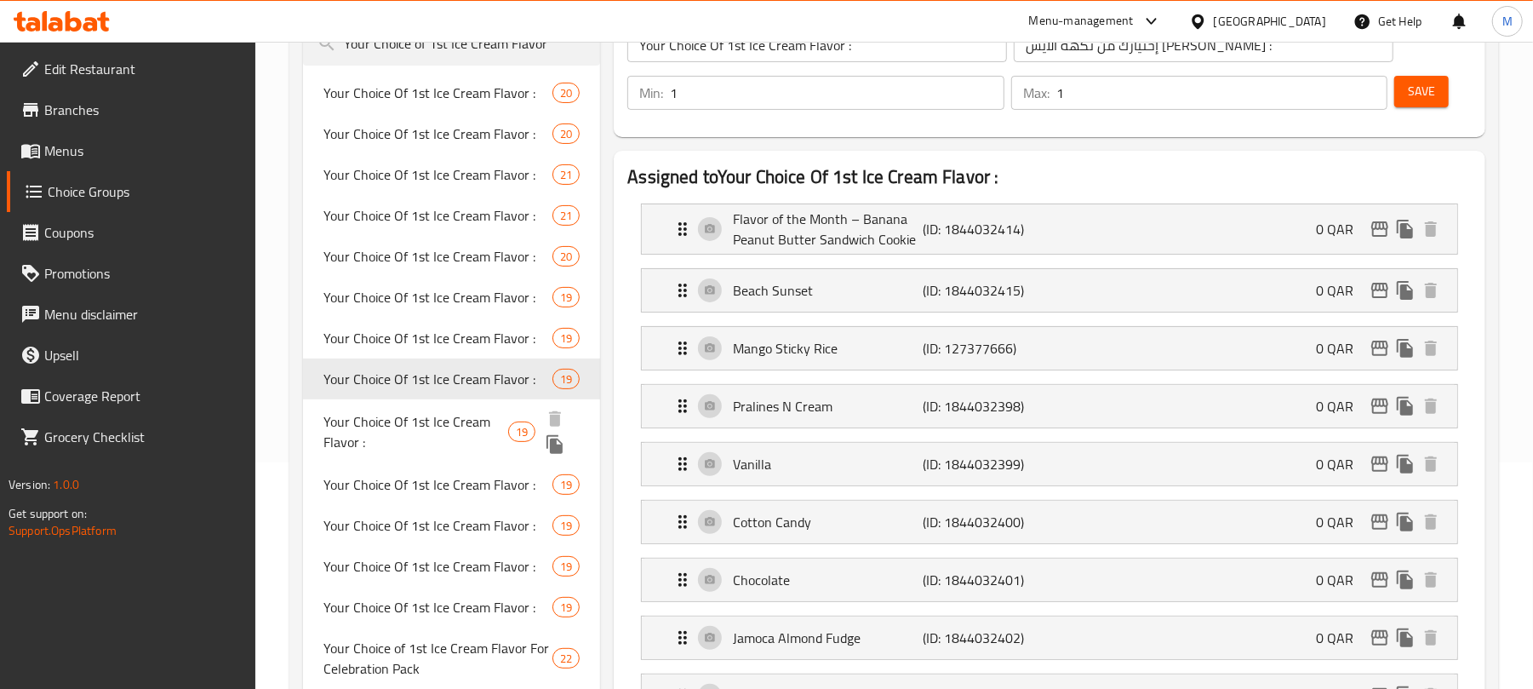
click at [431, 430] on span "Your Choice Of 1st Ice Cream Flavor :" at bounding box center [415, 431] width 185 height 41
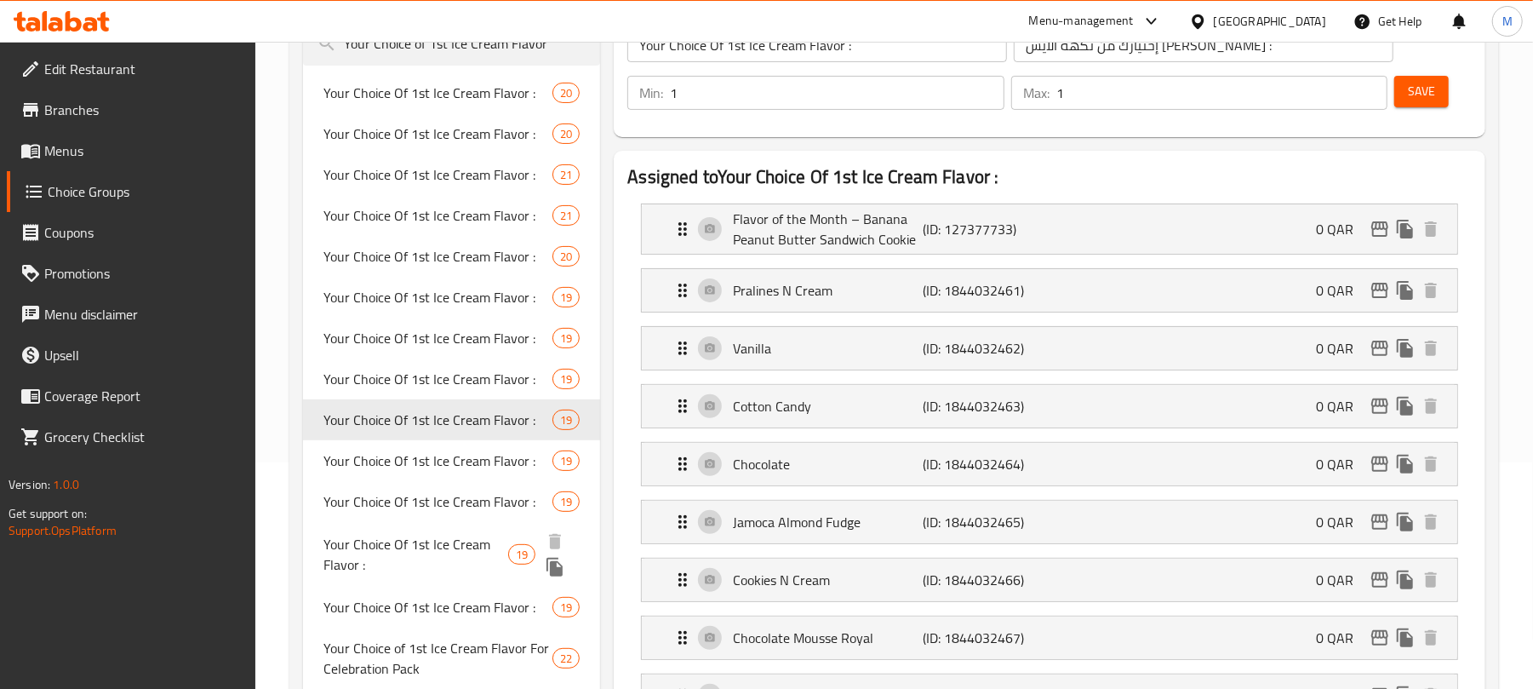
scroll to position [340, 0]
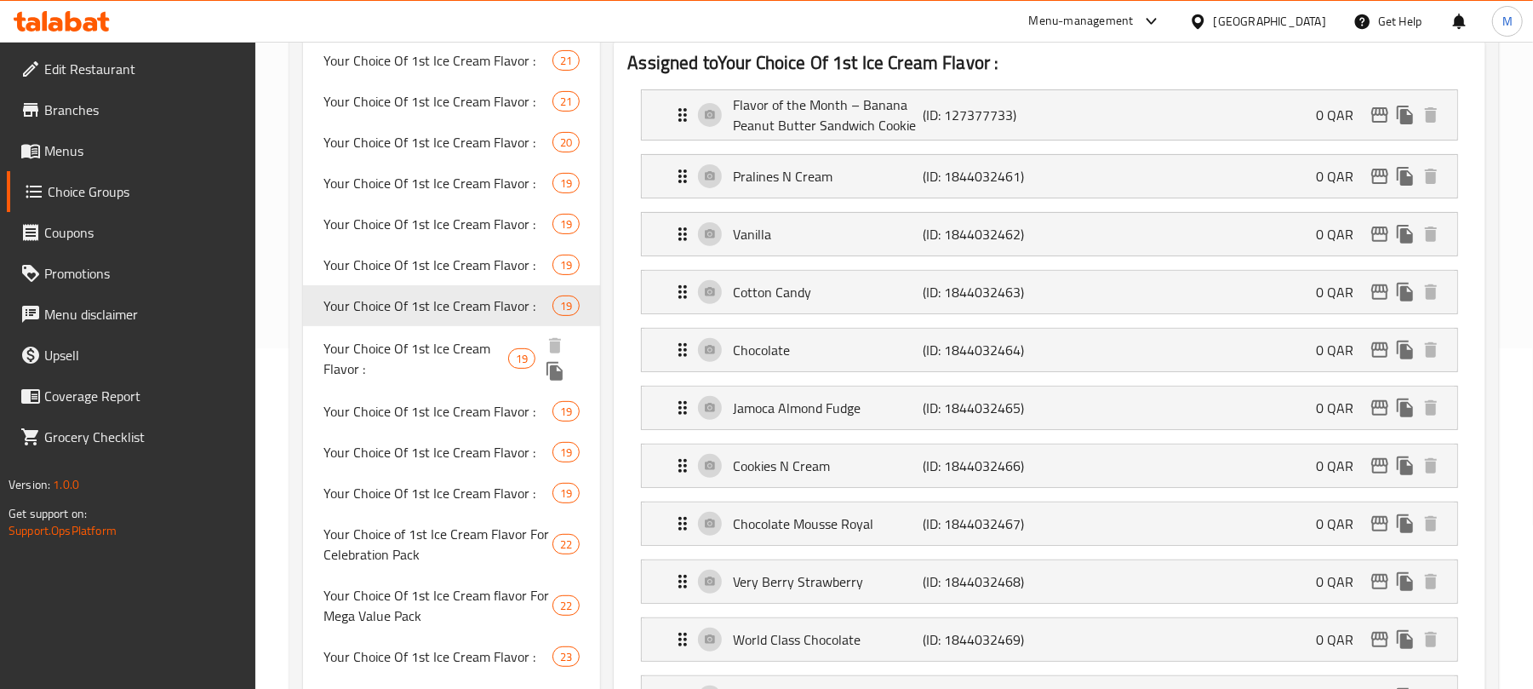
click at [419, 351] on span "Your Choice Of 1st Ice Cream Flavor :" at bounding box center [415, 358] width 185 height 41
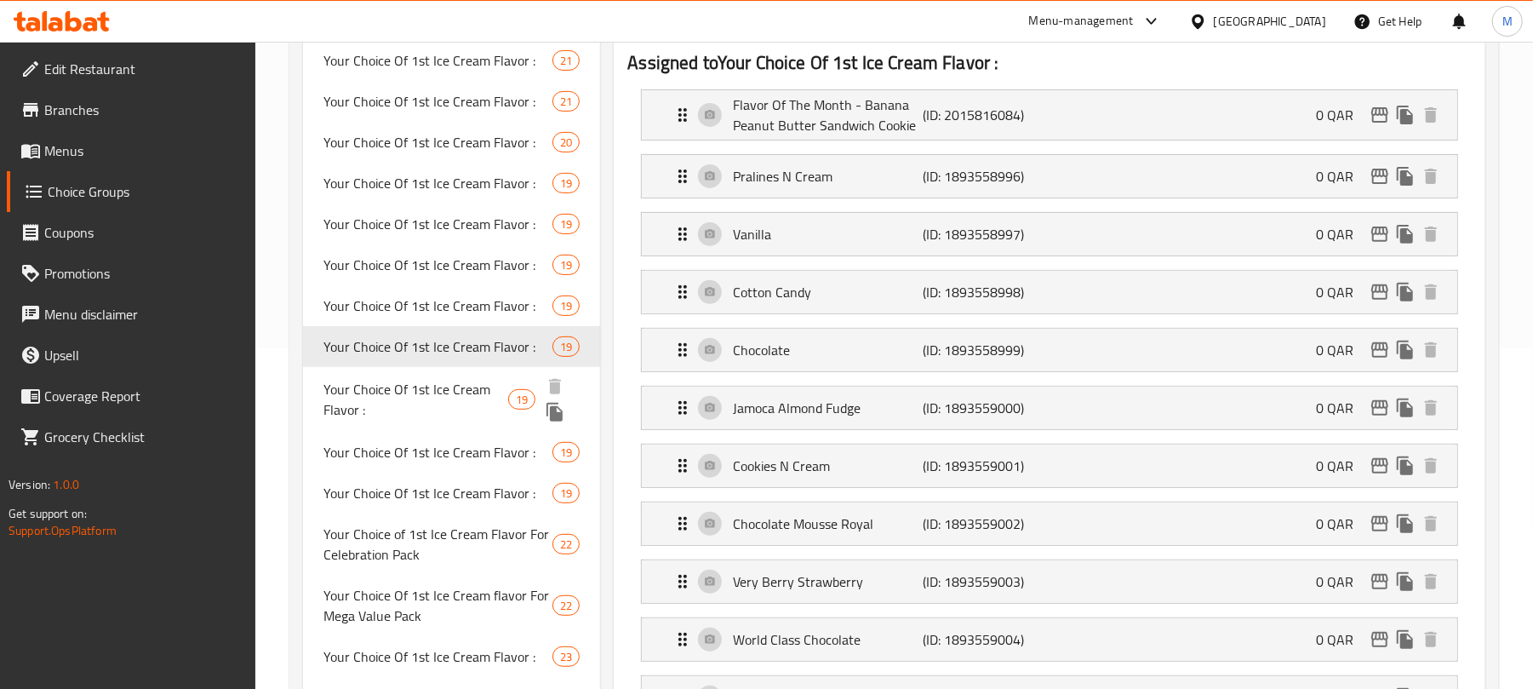
click at [432, 417] on span "Your Choice Of 1st Ice Cream Flavor :" at bounding box center [415, 399] width 185 height 41
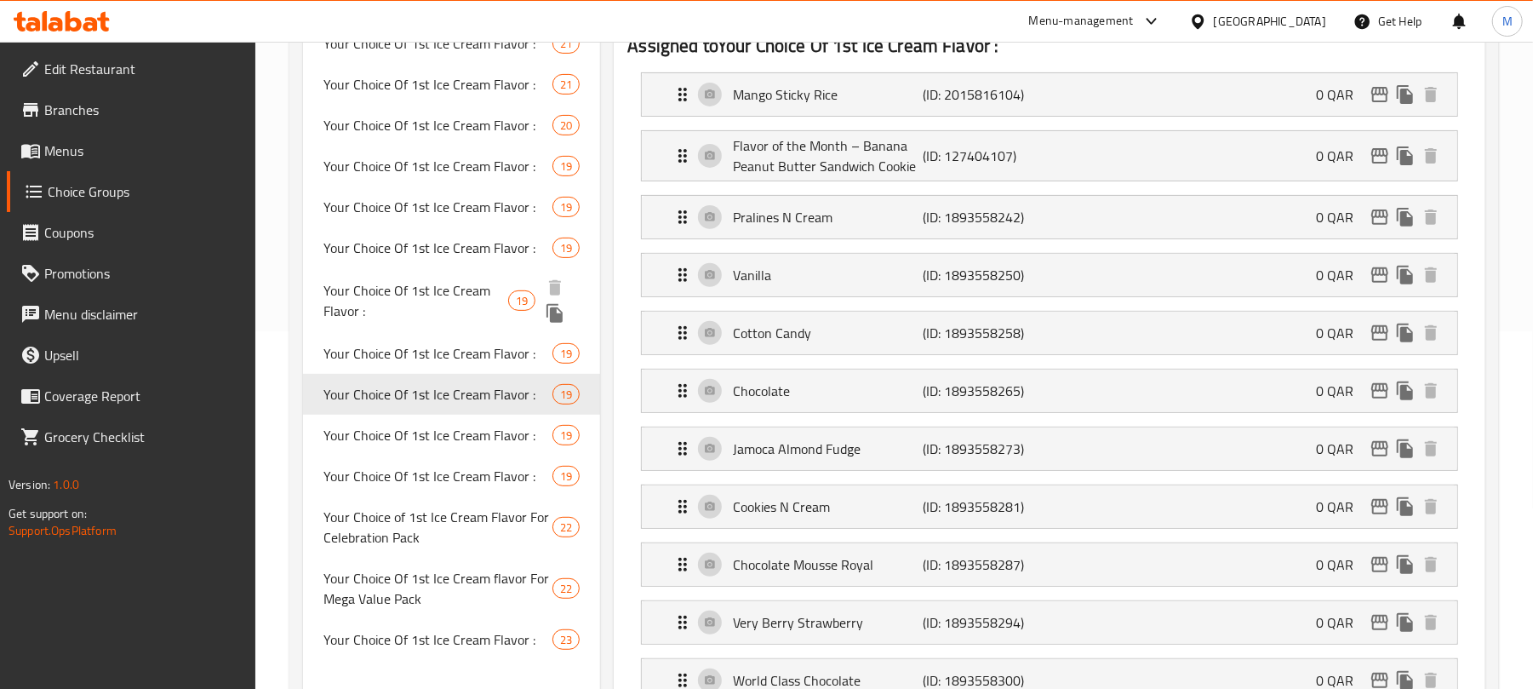
scroll to position [454, 0]
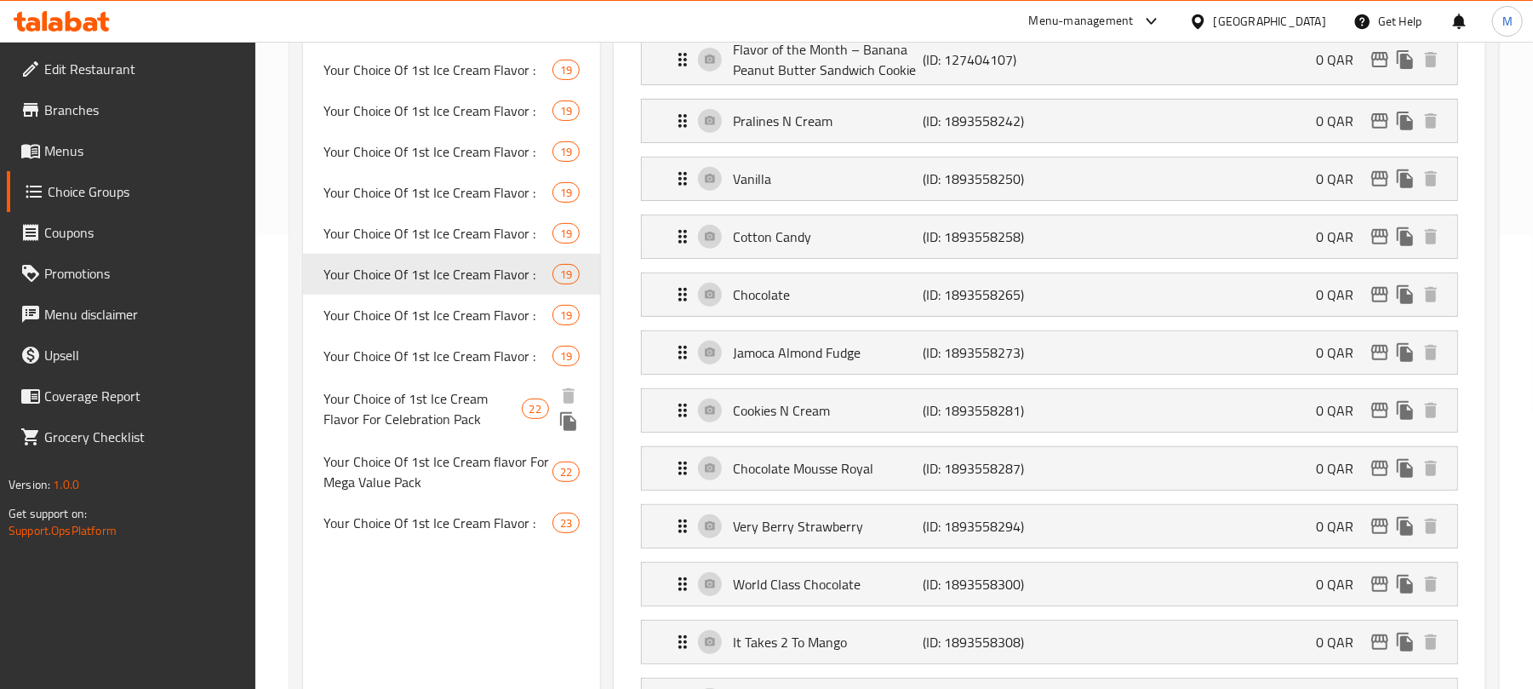
click at [420, 406] on span "Your Choice of 1st Ice Cream Flavor For Celebration Pack" at bounding box center [421, 408] width 197 height 41
click at [436, 355] on span "Your Choice Of 1st Ice Cream Flavor :" at bounding box center [437, 356] width 229 height 20
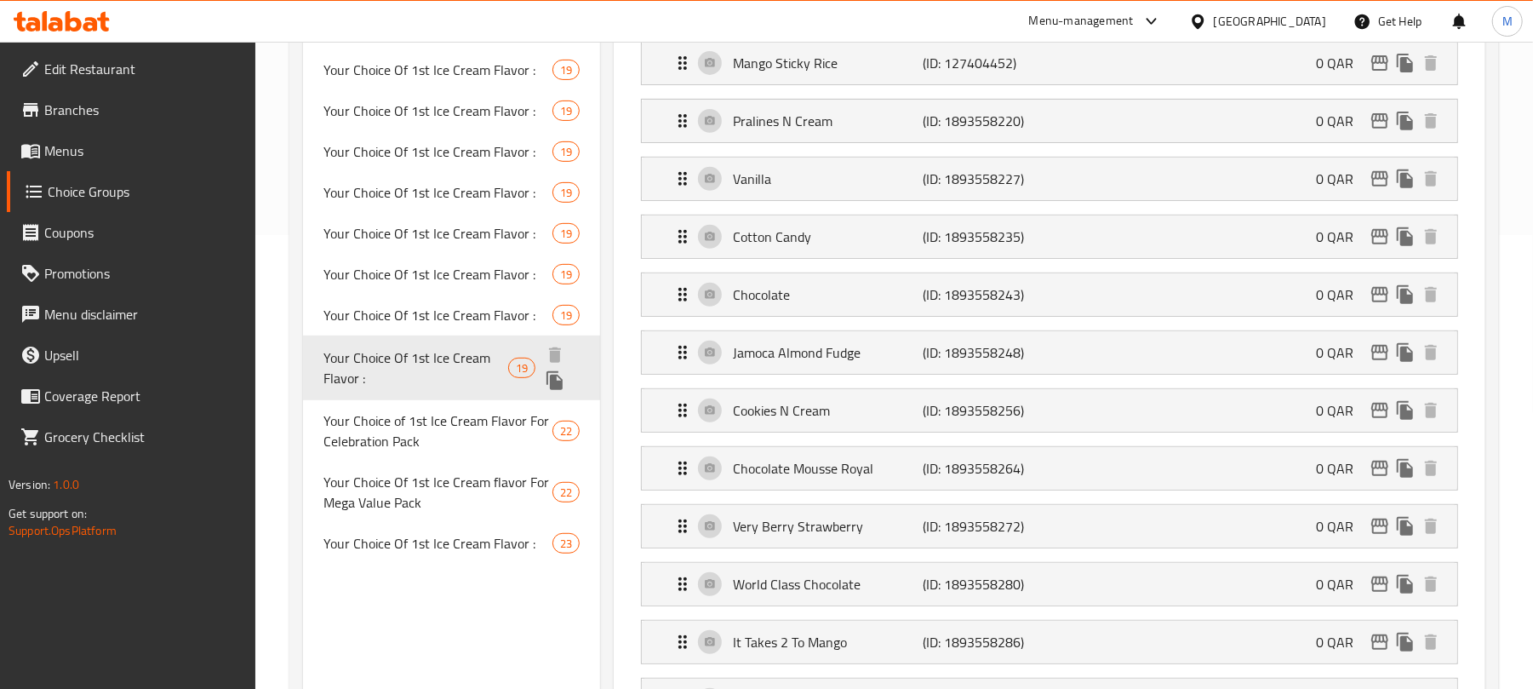
type input "Your Choice Of 1st Ice Cream Flavor :"
type input "إختيارك من نكهة الأيس كريم الأولي :"
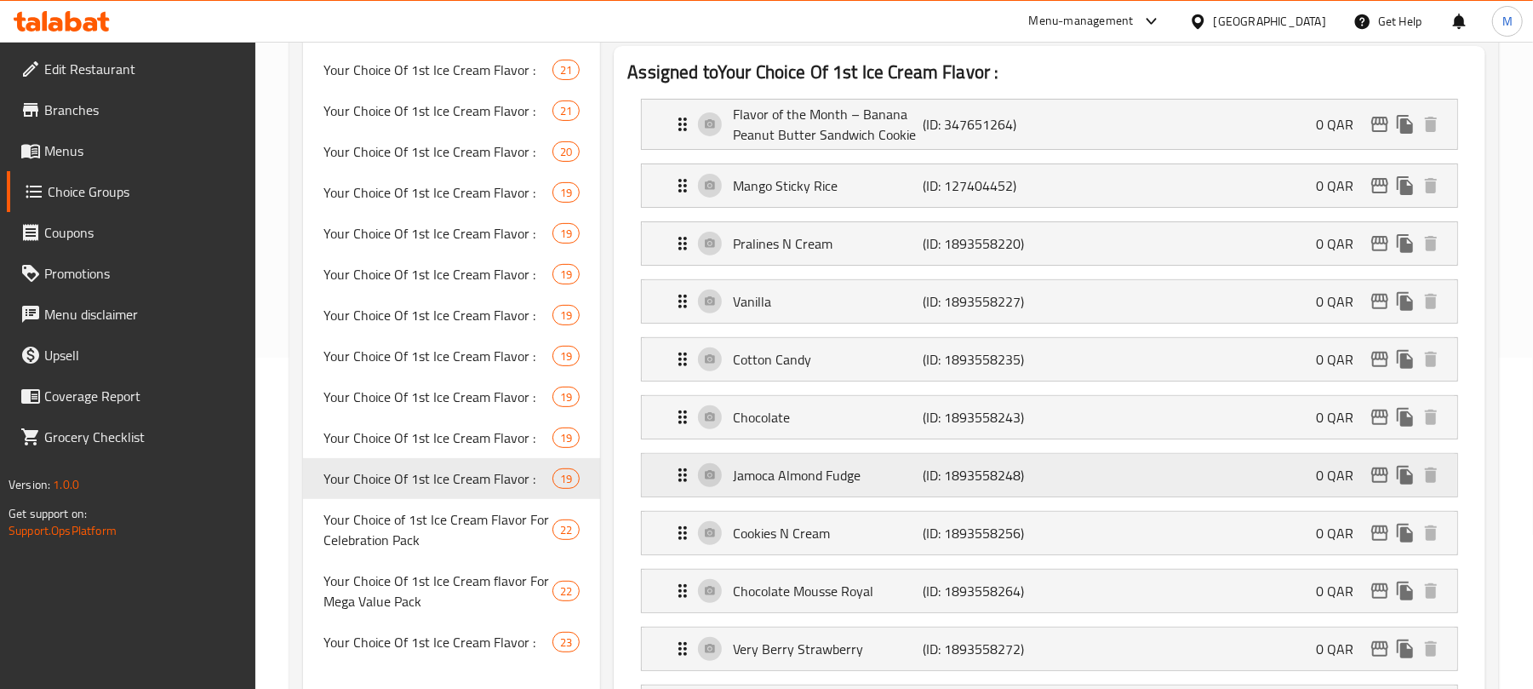
scroll to position [113, 0]
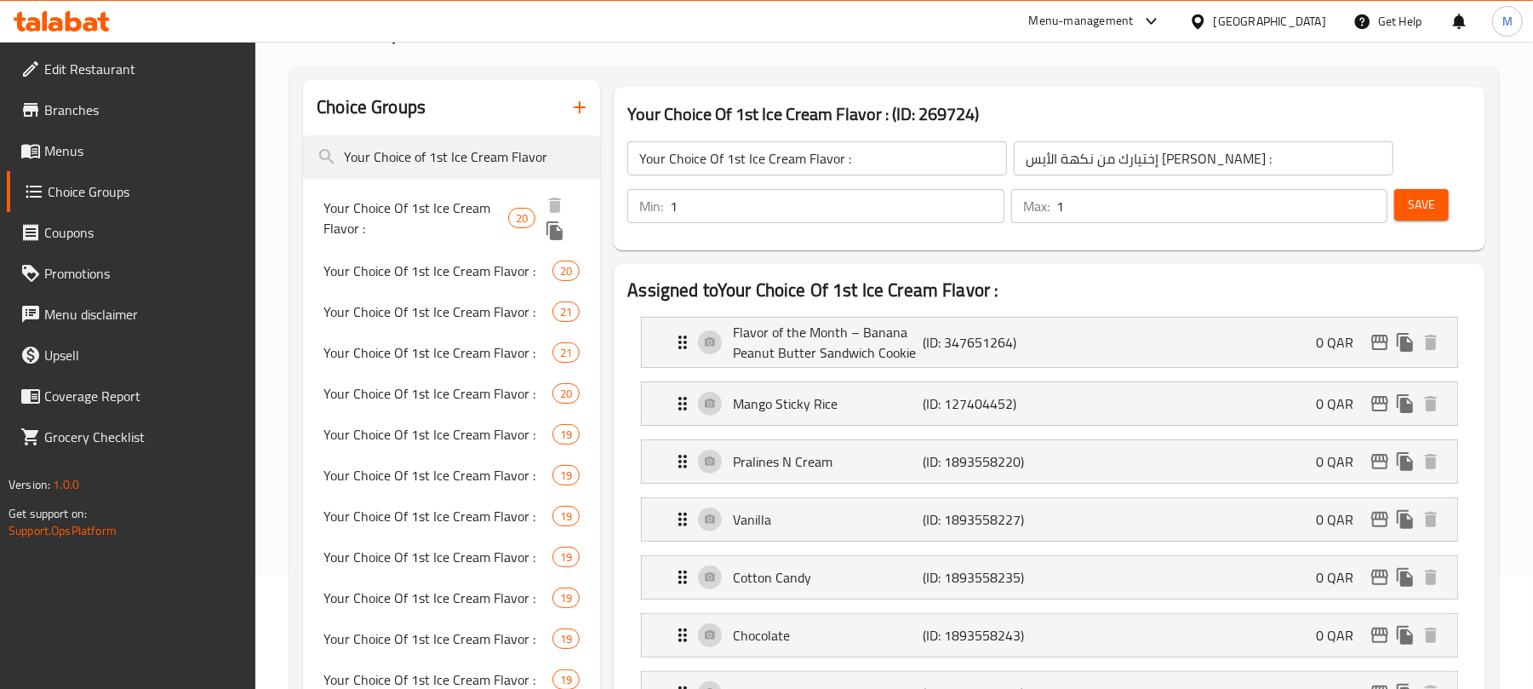
click at [410, 209] on span "Your Choice Of 1st Ice Cream Flavor :" at bounding box center [415, 217] width 185 height 41
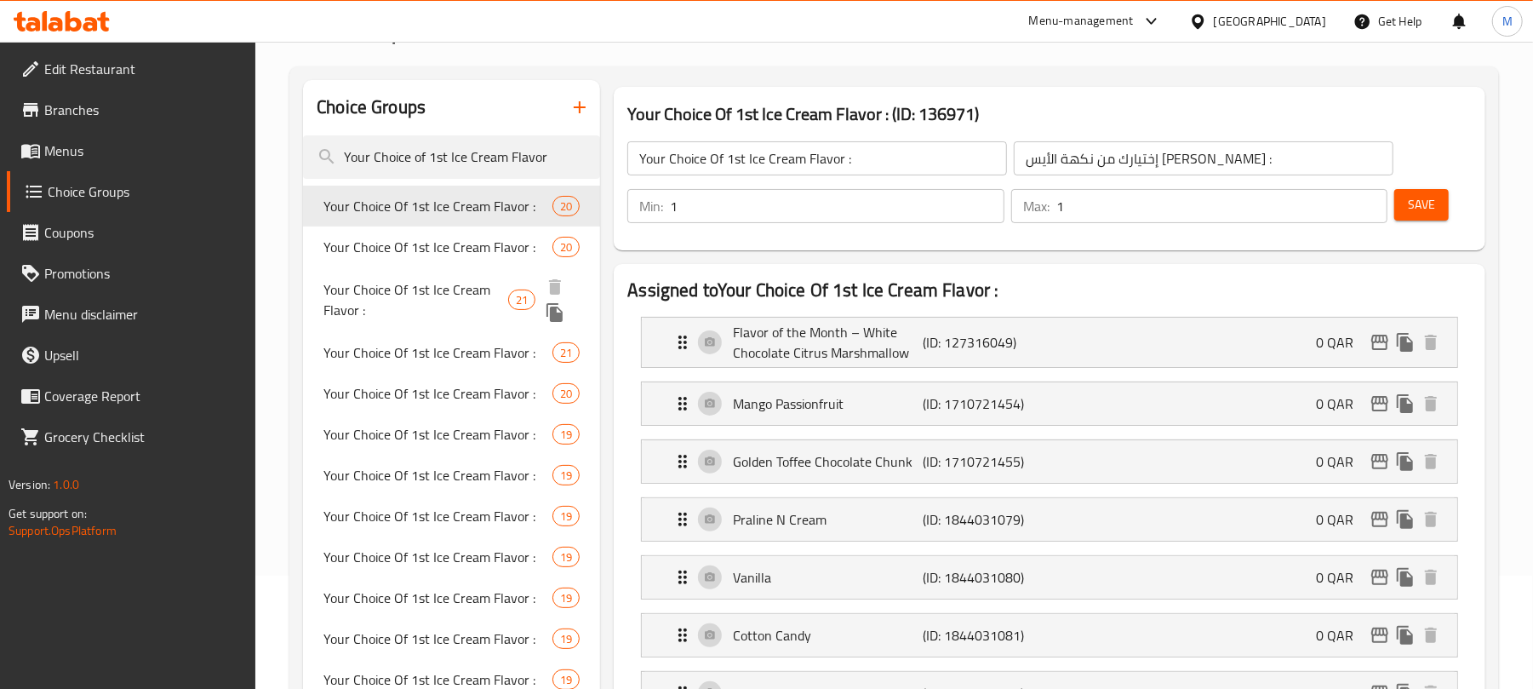
click at [443, 270] on div "Your Choice Of 1st Ice Cream Flavor : 21" at bounding box center [451, 299] width 297 height 65
click at [443, 246] on span "Your Choice Of 1st Ice Cream Flavor :" at bounding box center [437, 247] width 229 height 20
click at [443, 239] on span "Your Choice Of 1st Ice Cream Flavor :" at bounding box center [437, 247] width 229 height 20
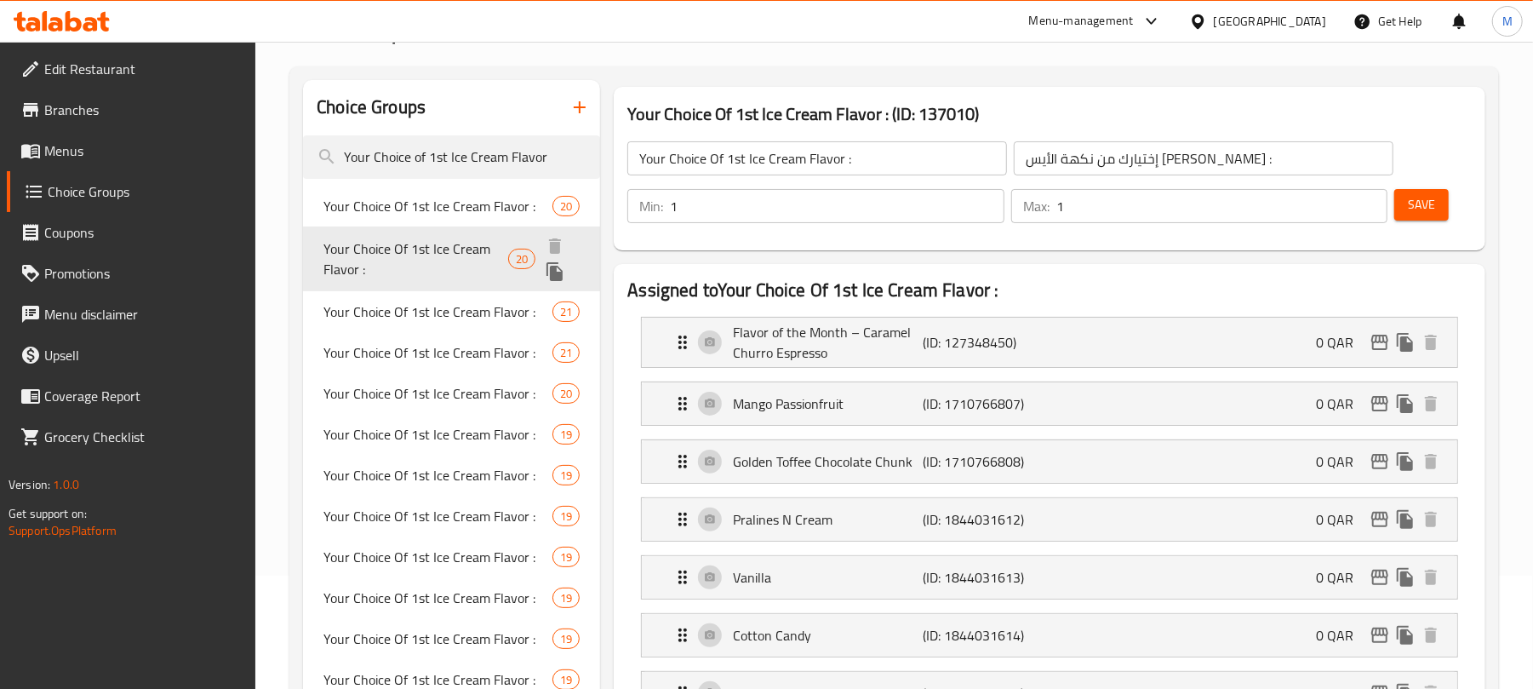
click at [464, 240] on span "Your Choice Of 1st Ice Cream Flavor :" at bounding box center [415, 258] width 185 height 41
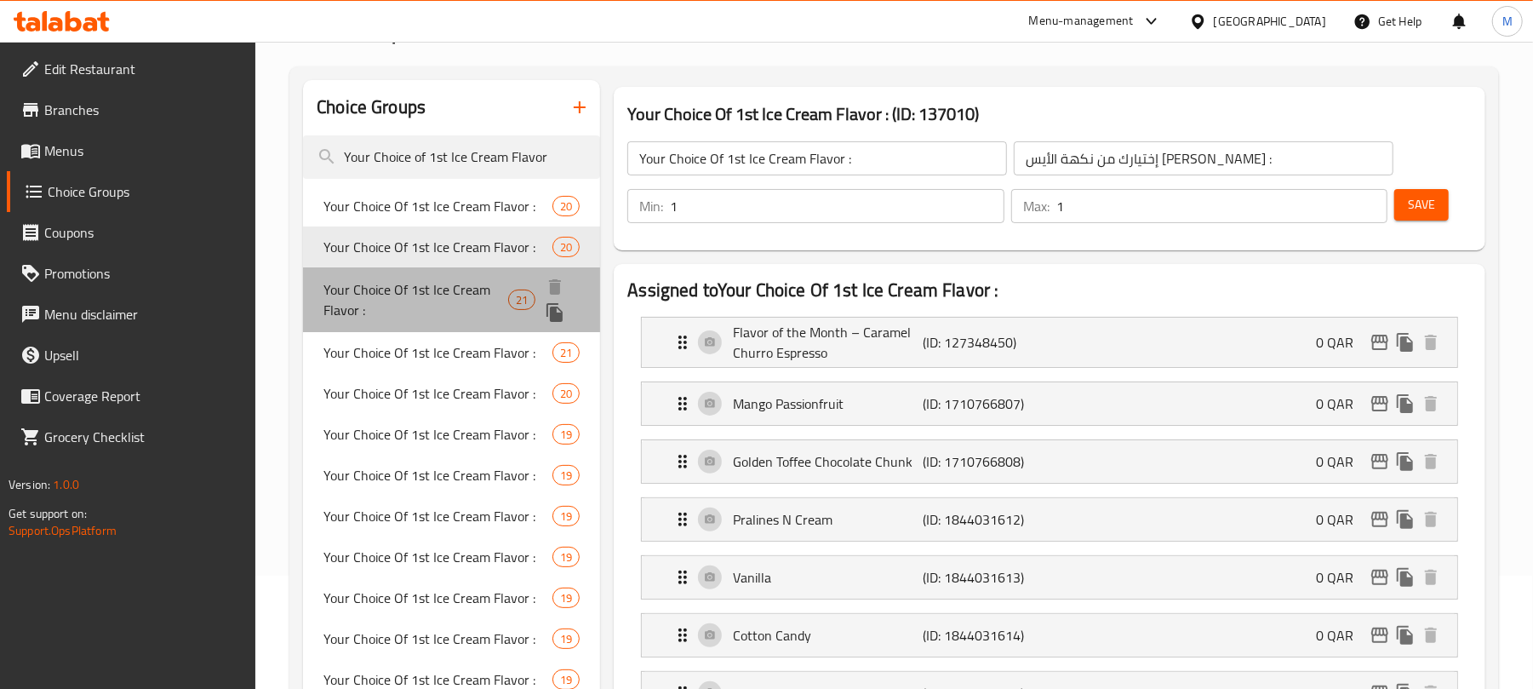
click at [398, 295] on span "Your Choice Of 1st Ice Cream Flavor :" at bounding box center [415, 299] width 185 height 41
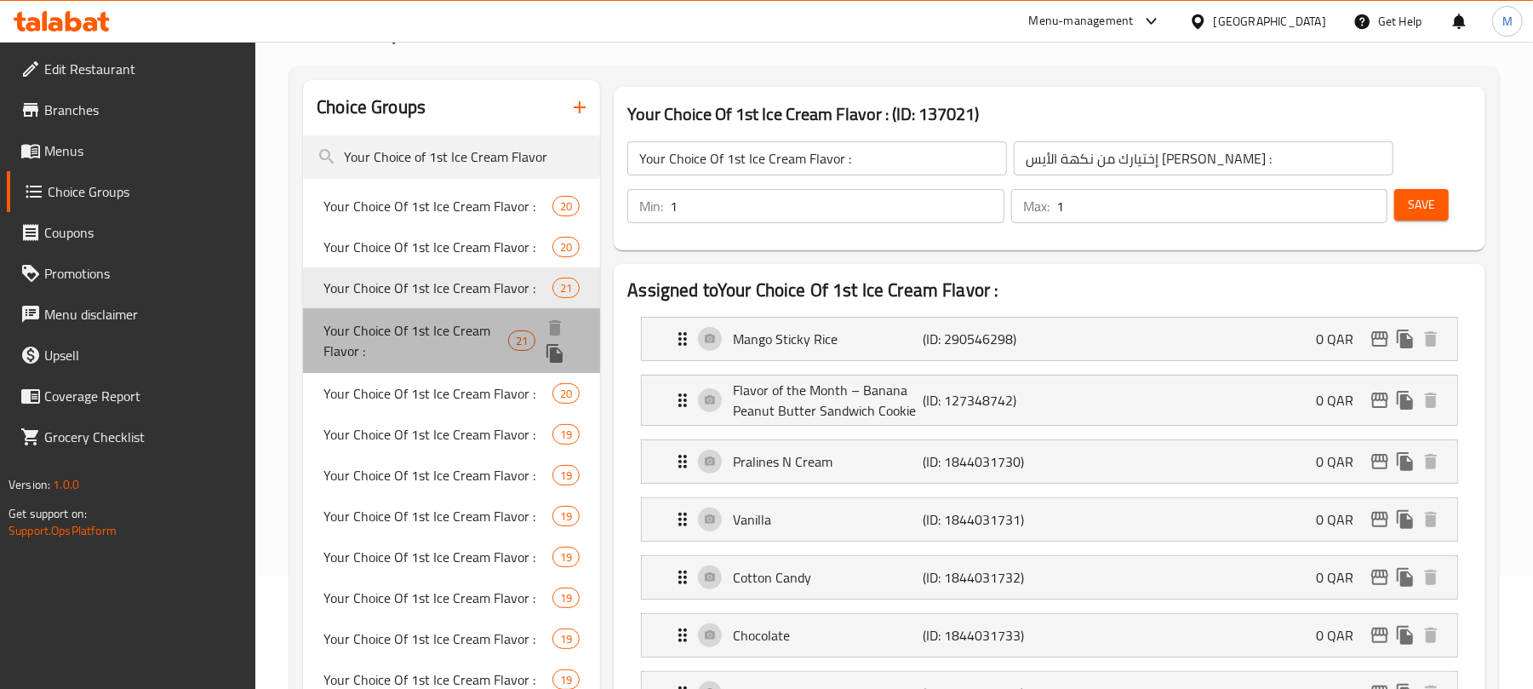
click at [399, 352] on span "Your Choice Of 1st Ice Cream Flavor :" at bounding box center [415, 340] width 185 height 41
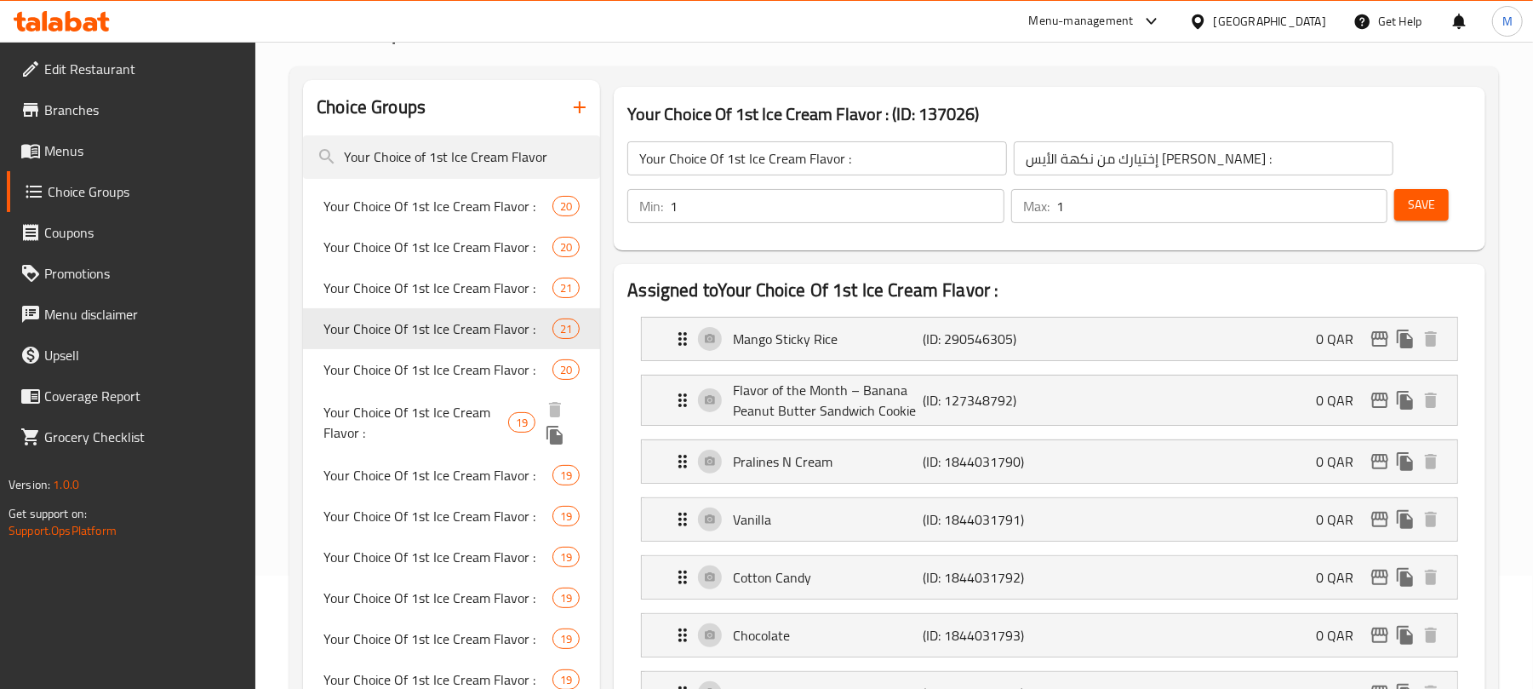
click at [379, 390] on div "Your Choice Of 1st Ice Cream Flavor : 19" at bounding box center [451, 422] width 297 height 65
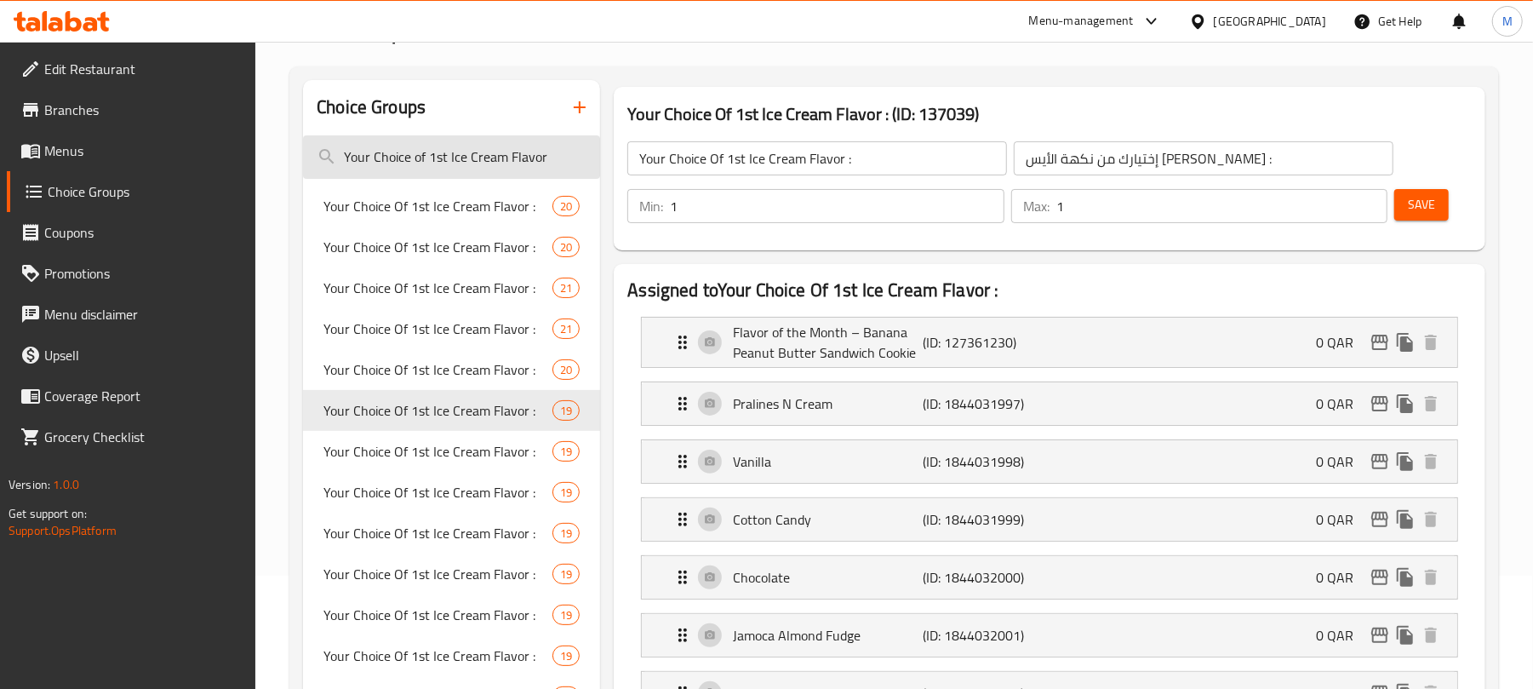
click at [570, 157] on input "Your Choice of 1st Ice Cream Flavor" at bounding box center [451, 156] width 297 height 43
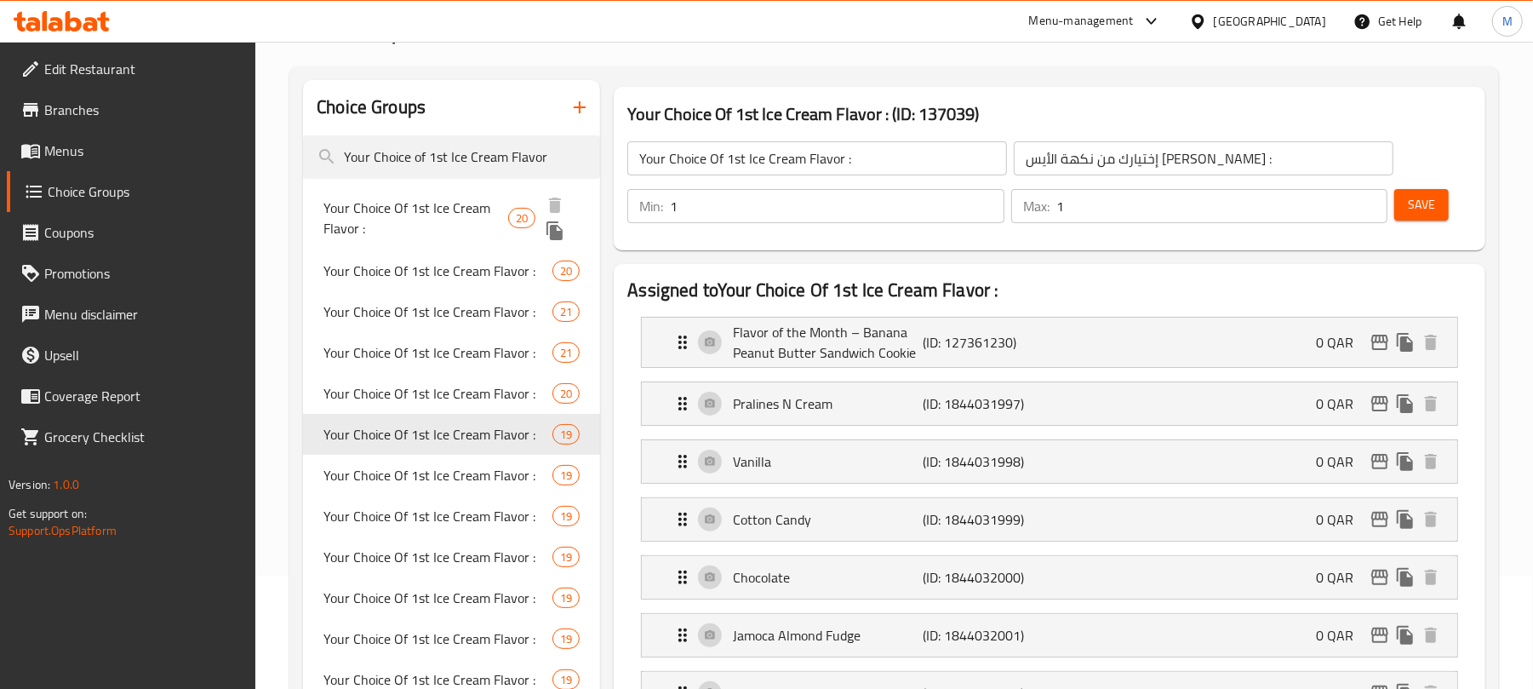
click at [429, 209] on span "Your Choice Of 1st Ice Cream Flavor :" at bounding box center [415, 217] width 185 height 41
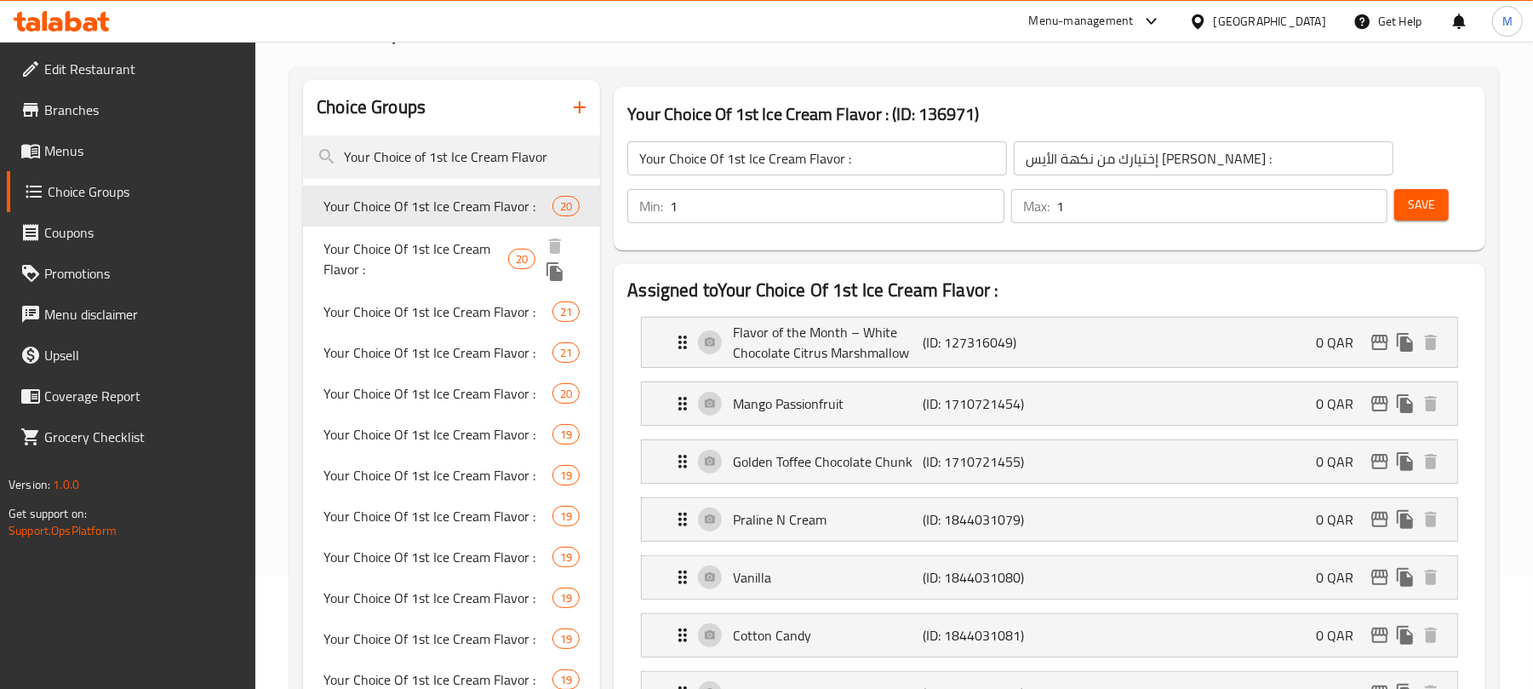
click at [397, 281] on div "Your Choice Of 1st Ice Cream Flavor : 20" at bounding box center [451, 258] width 297 height 65
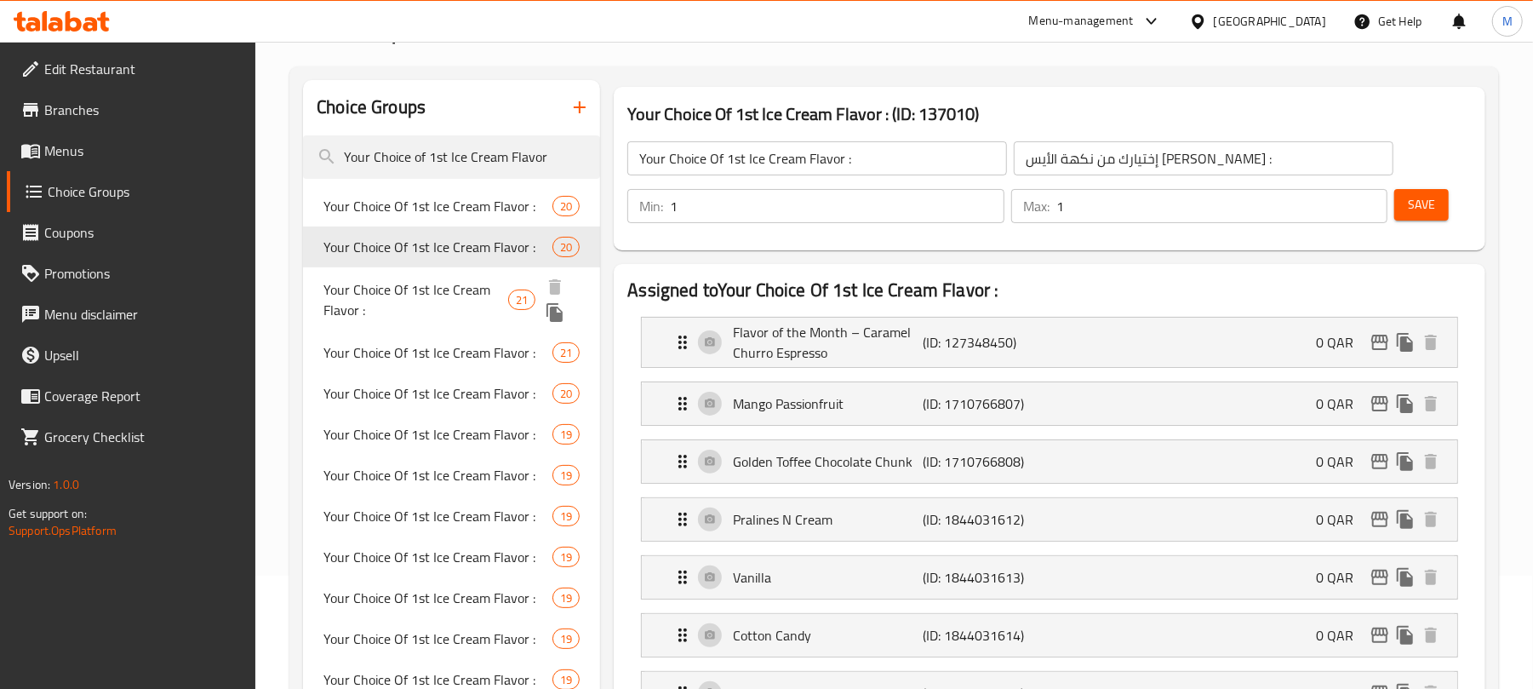
click at [420, 297] on span "Your Choice Of 1st Ice Cream Flavor :" at bounding box center [415, 299] width 185 height 41
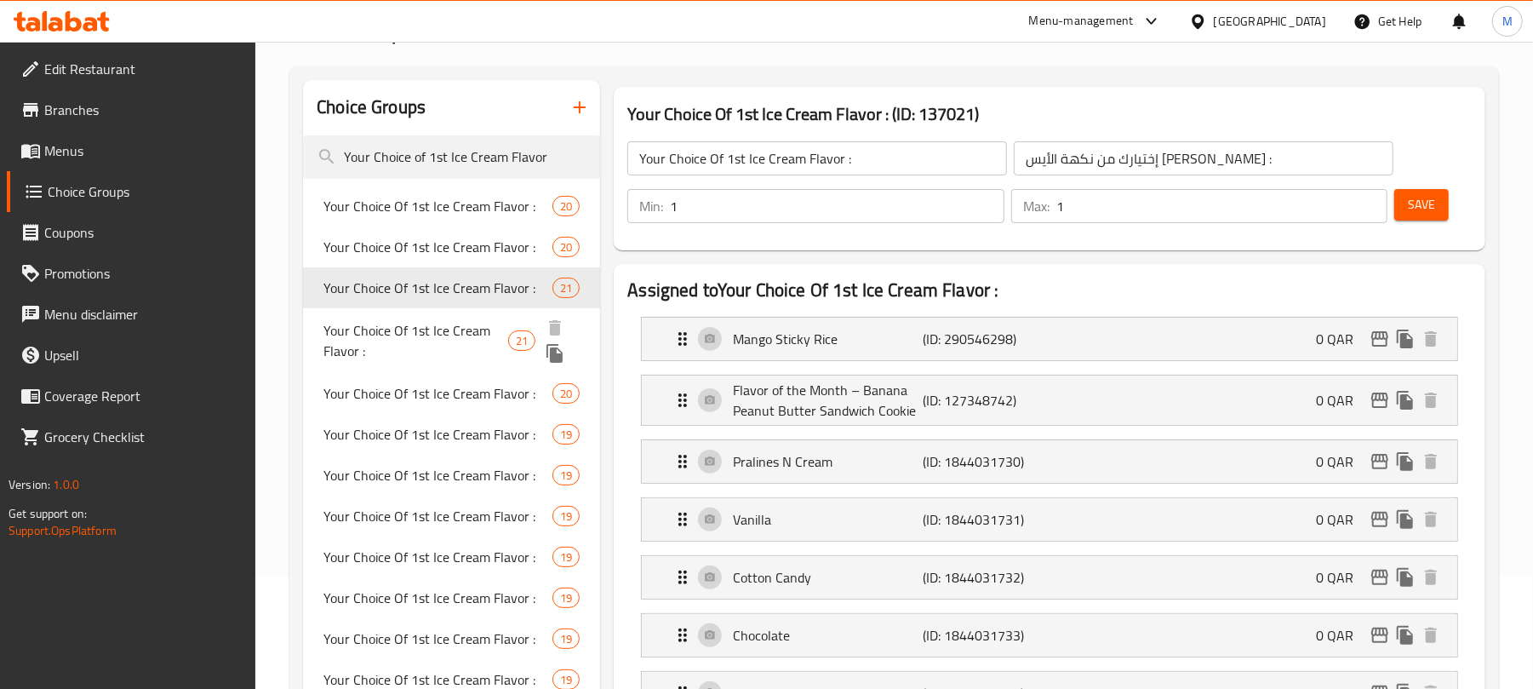
click at [415, 359] on span "Your Choice Of 1st Ice Cream Flavor :" at bounding box center [415, 340] width 185 height 41
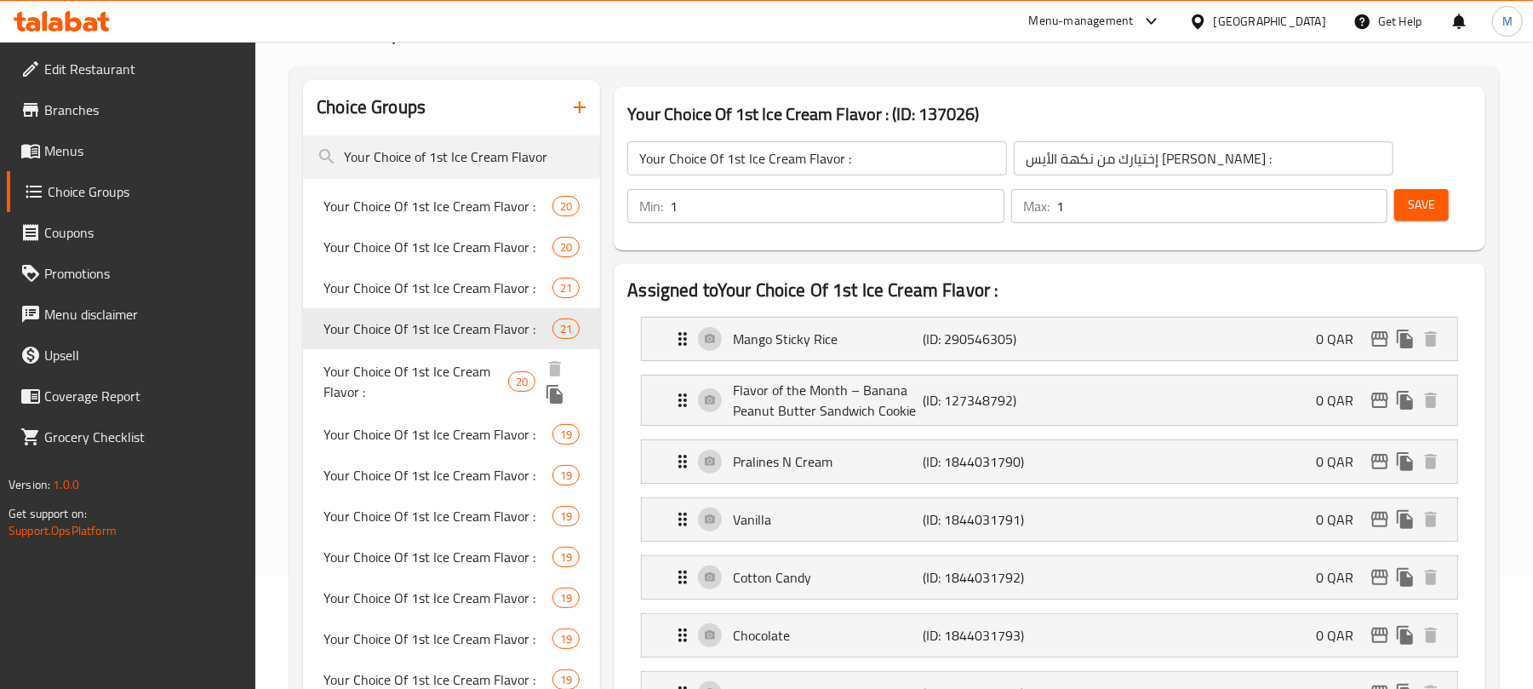
click at [409, 375] on span "Your Choice Of 1st Ice Cream Flavor :" at bounding box center [415, 381] width 185 height 41
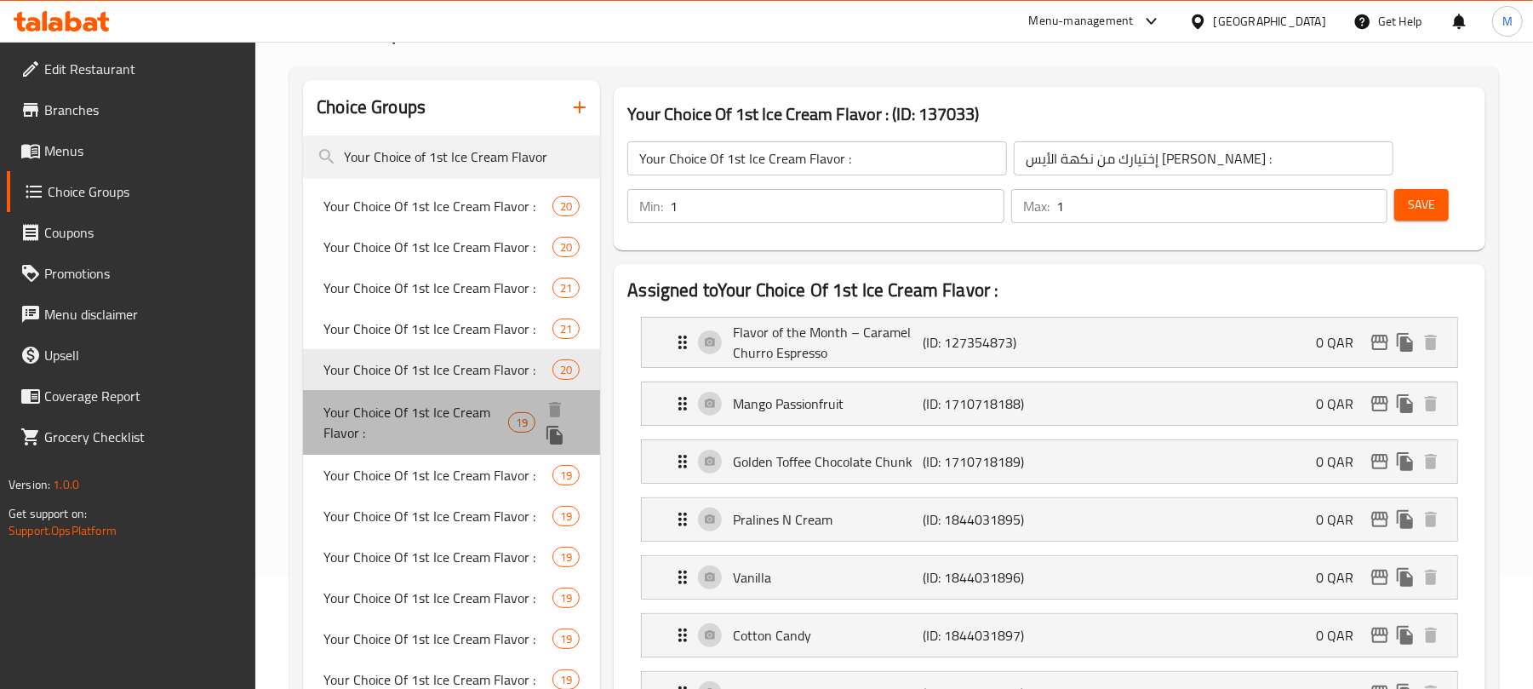
click at [463, 419] on span "Your Choice Of 1st Ice Cream Flavor :" at bounding box center [415, 422] width 185 height 41
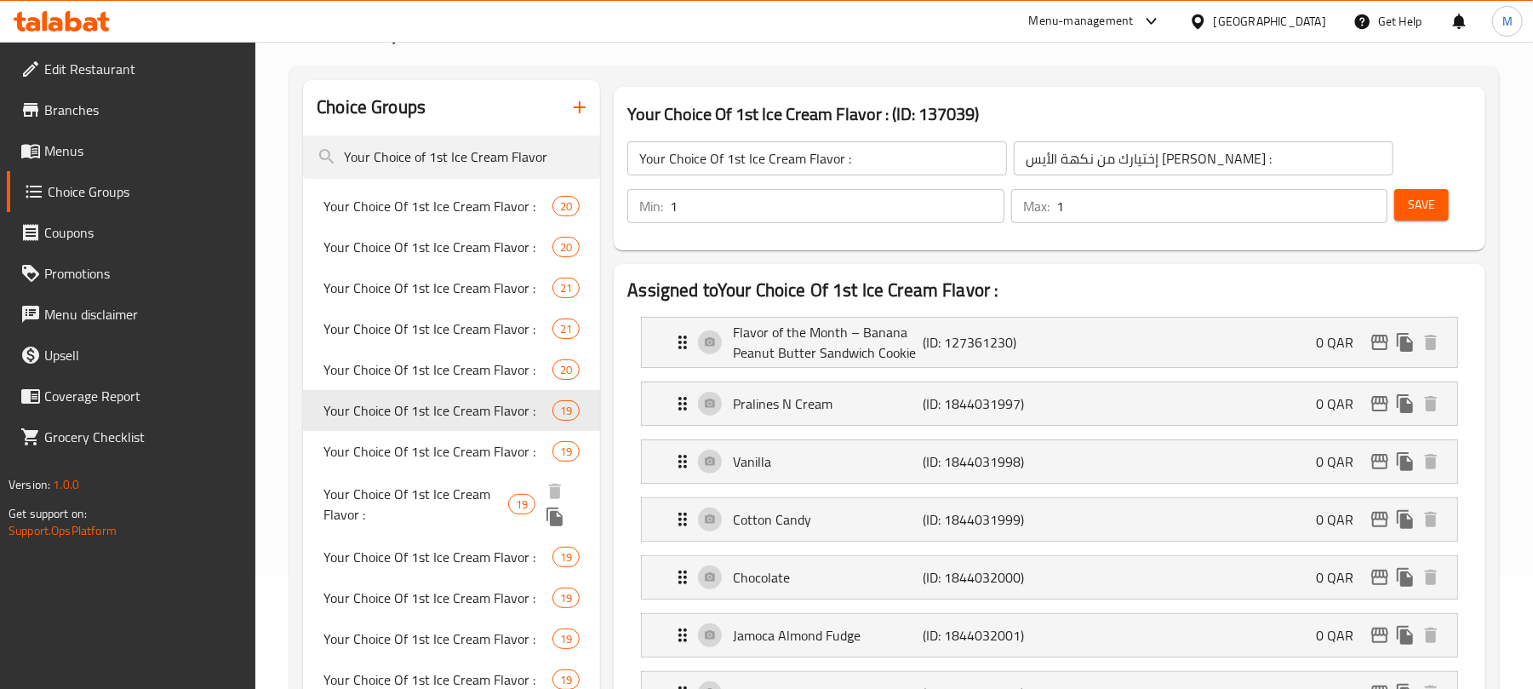
click at [437, 473] on div "Your Choice Of 1st Ice Cream Flavor : 19" at bounding box center [451, 504] width 297 height 65
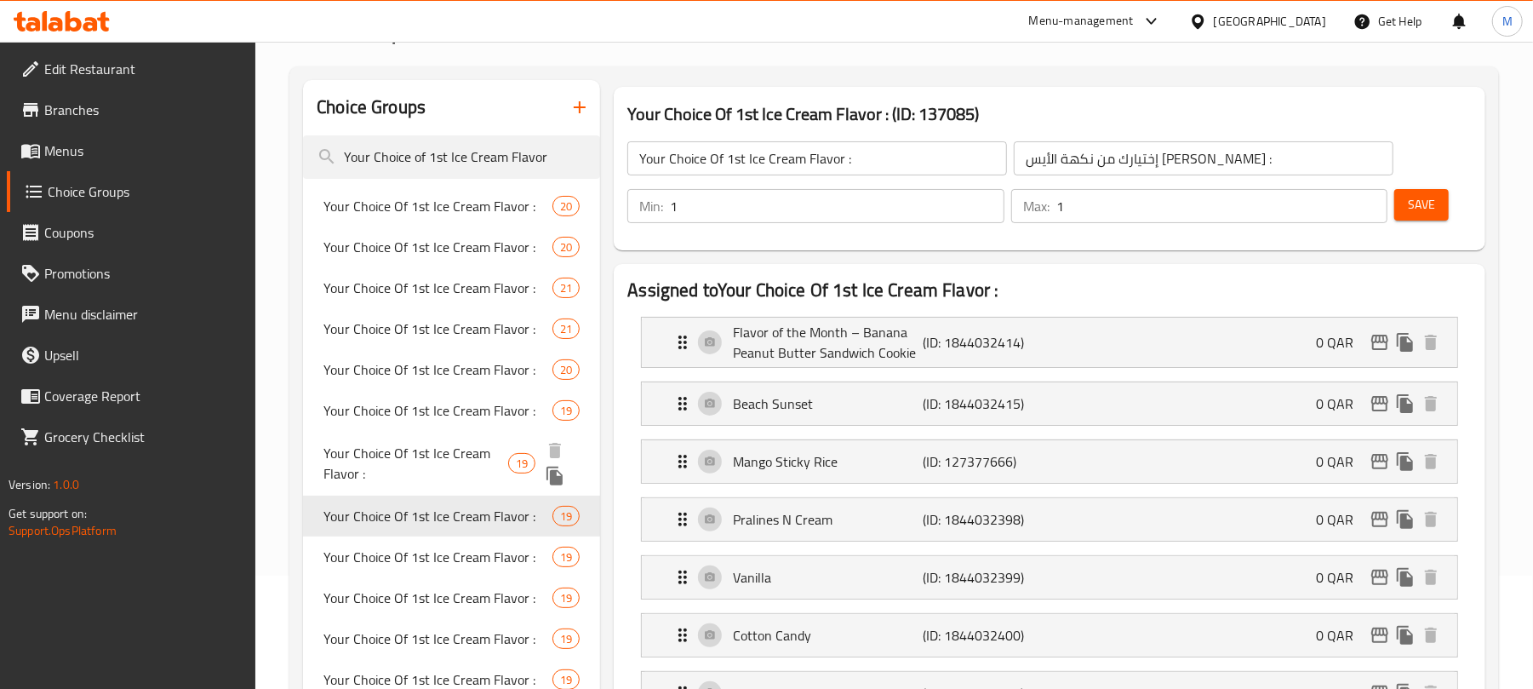
click at [443, 457] on span "Your Choice Of 1st Ice Cream Flavor :" at bounding box center [415, 463] width 185 height 41
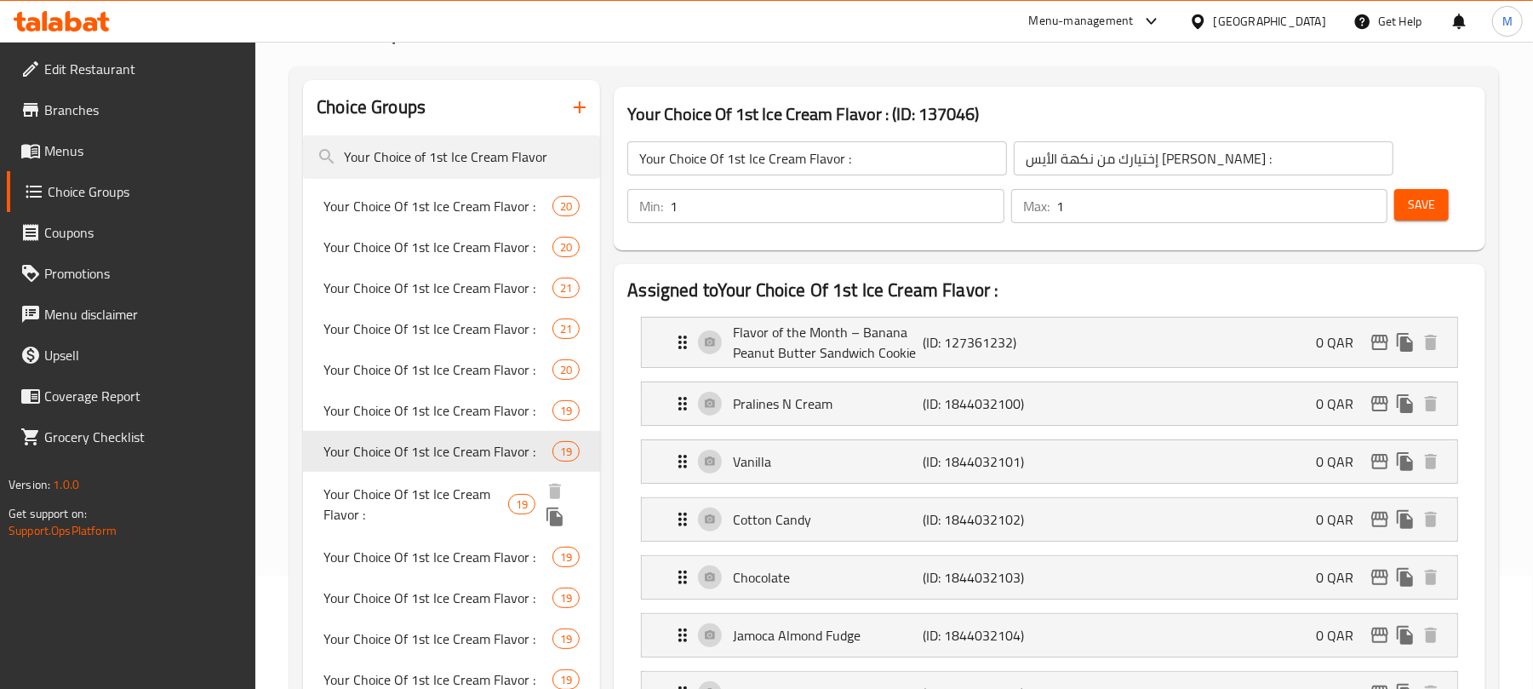
scroll to position [226, 0]
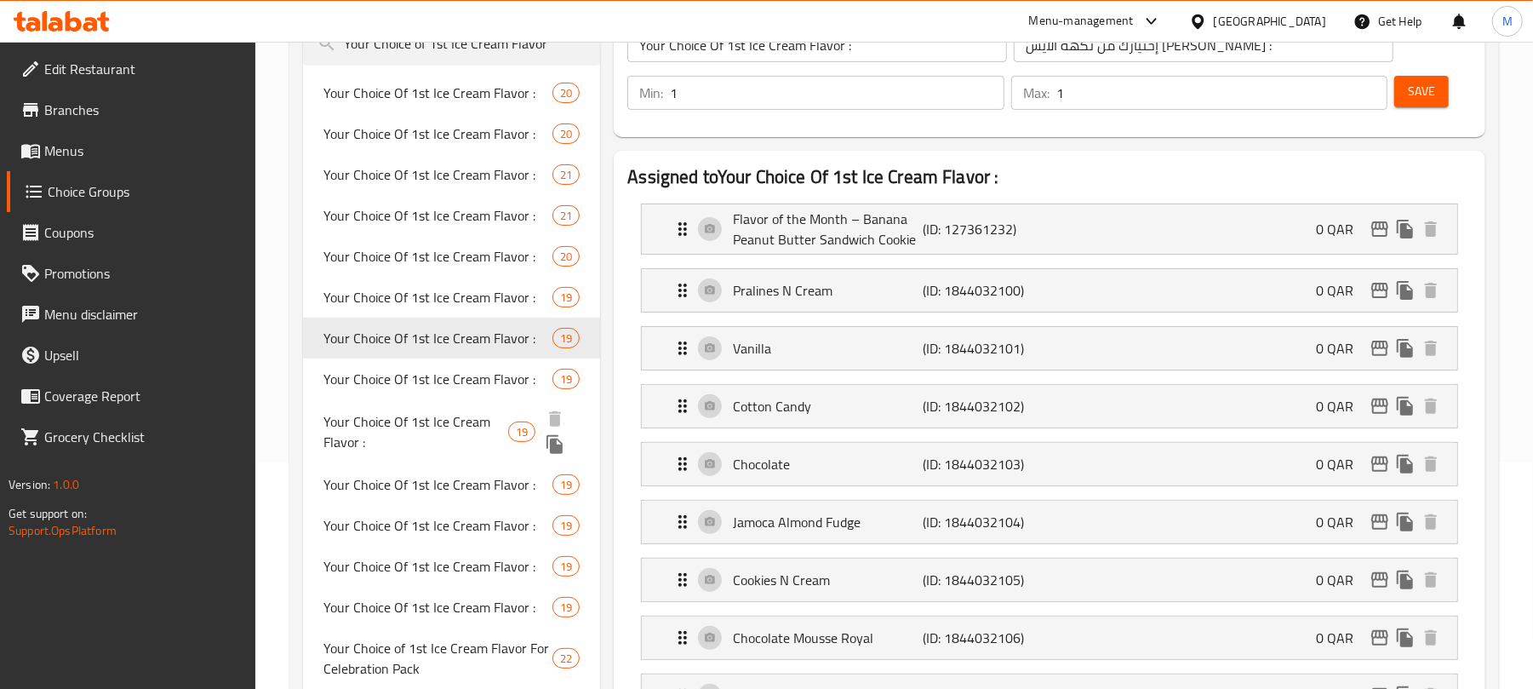
click at [422, 426] on span "Your Choice Of 1st Ice Cream Flavor :" at bounding box center [415, 431] width 185 height 41
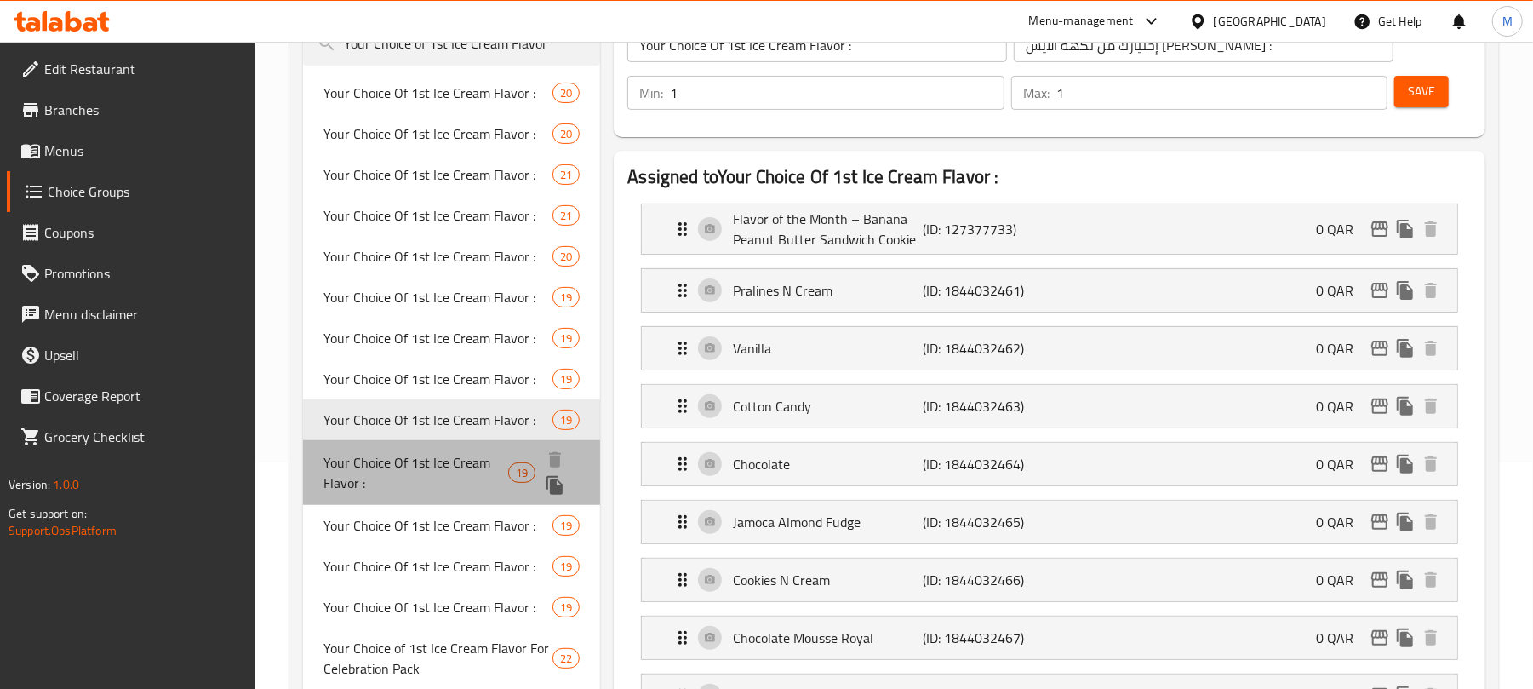
click at [414, 474] on span "Your Choice Of 1st Ice Cream Flavor :" at bounding box center [415, 472] width 185 height 41
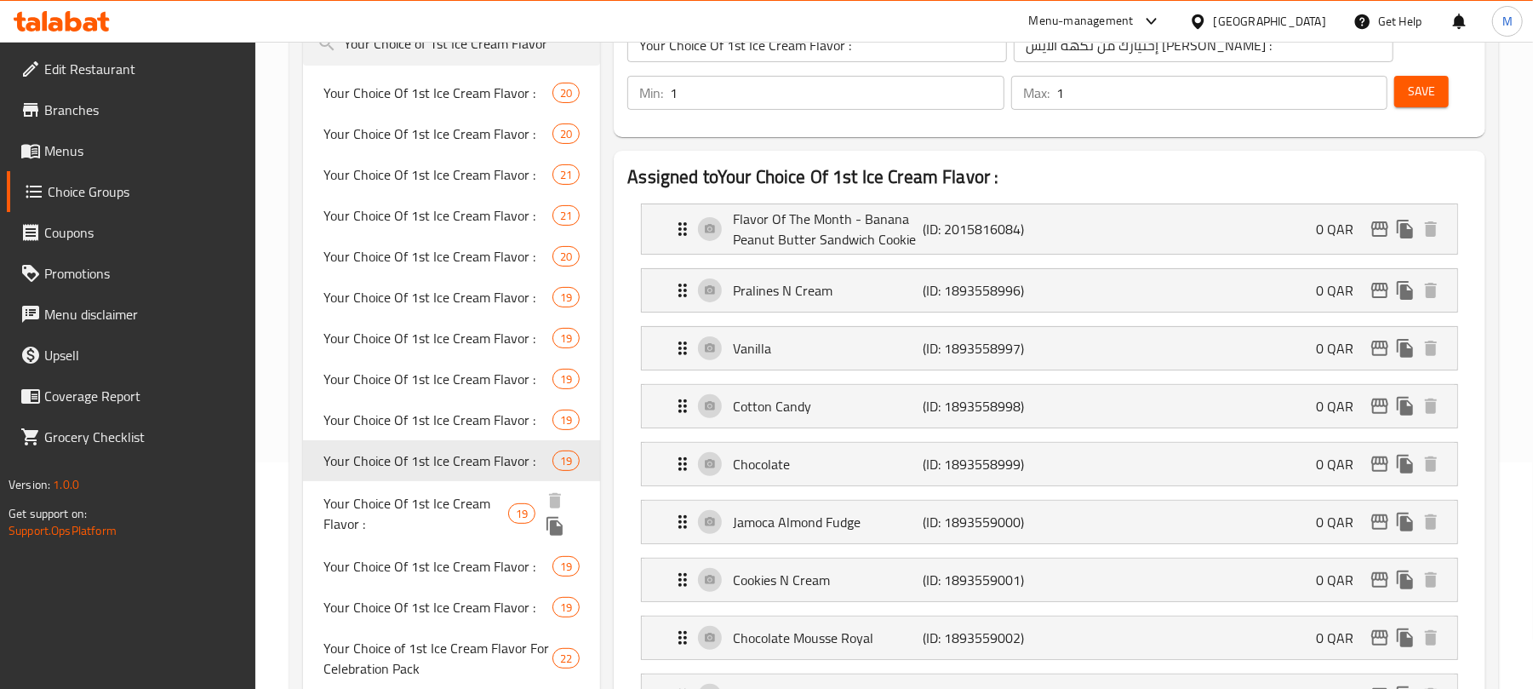
click at [429, 504] on span "Your Choice Of 1st Ice Cream Flavor :" at bounding box center [415, 513] width 185 height 41
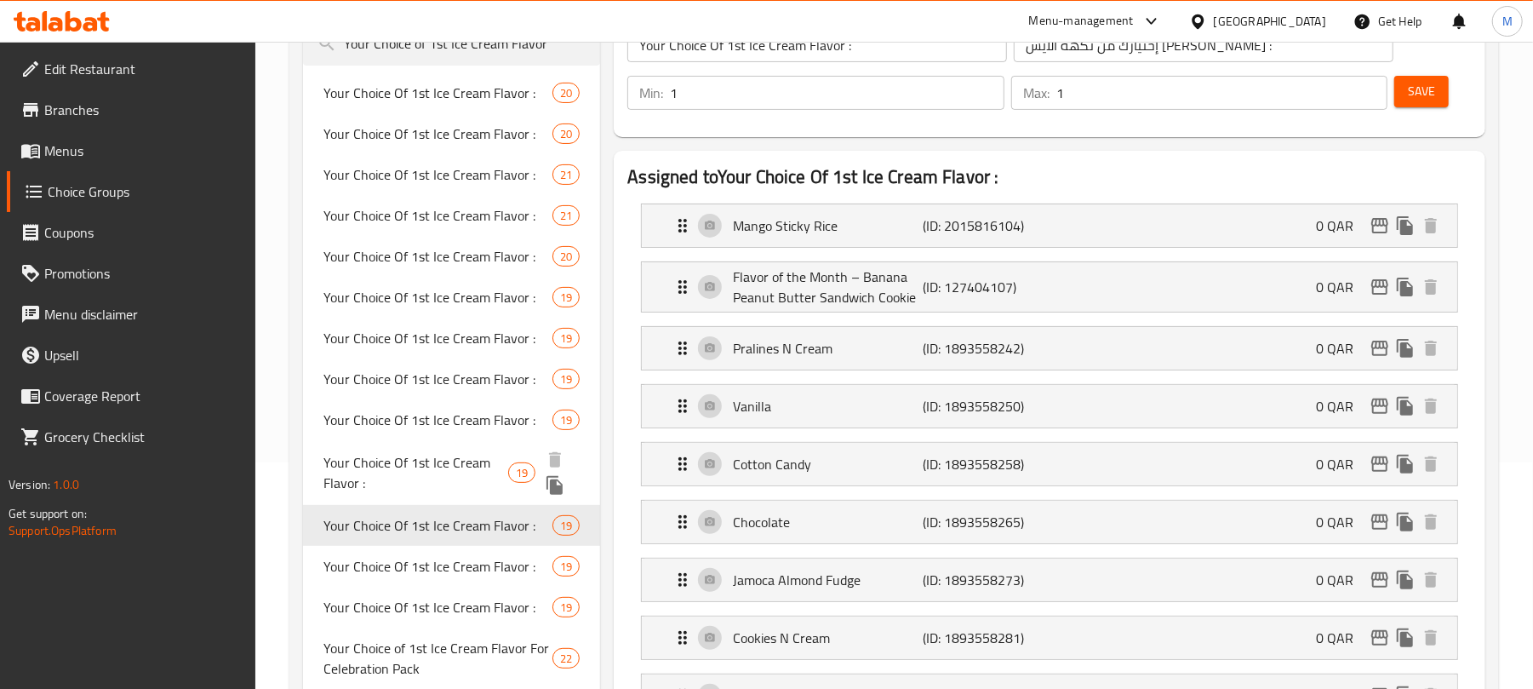
scroll to position [340, 0]
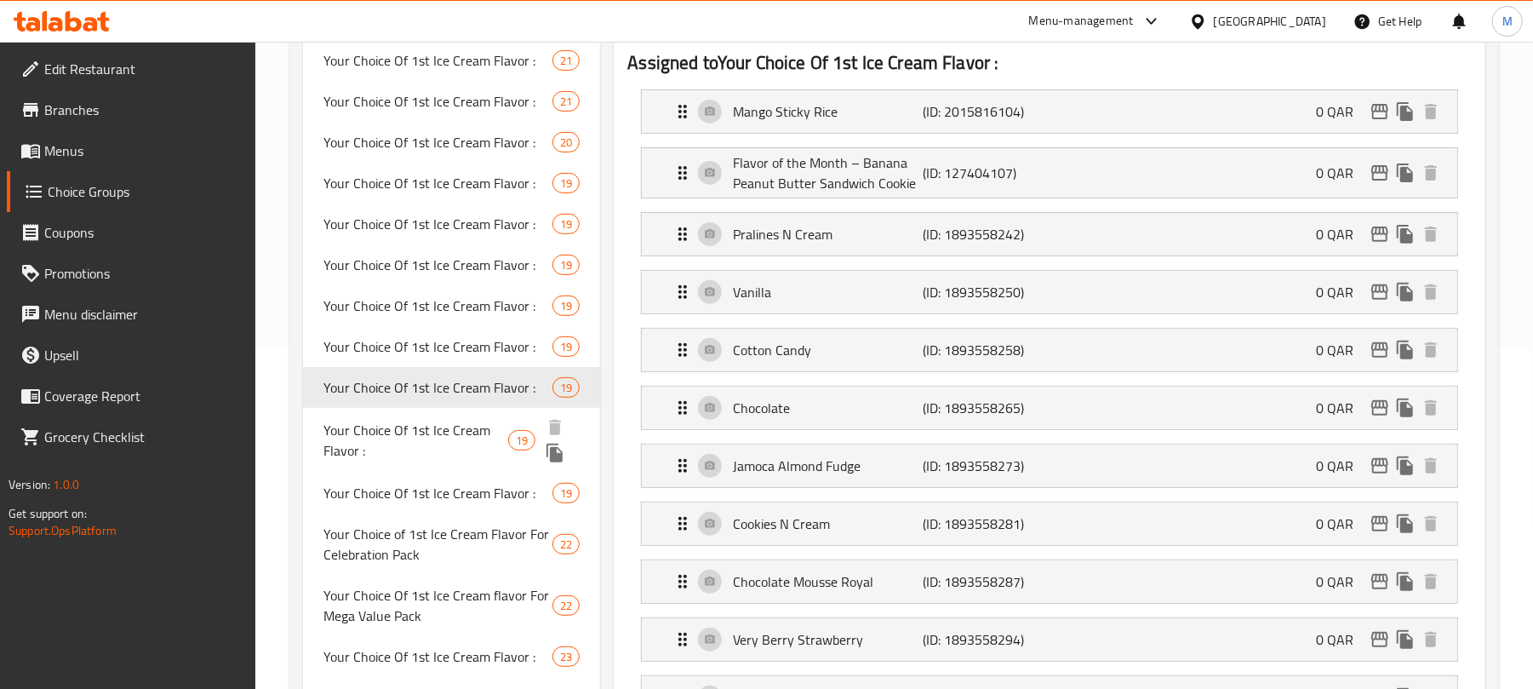
click at [405, 436] on span "Your Choice Of 1st Ice Cream Flavor :" at bounding box center [415, 440] width 185 height 41
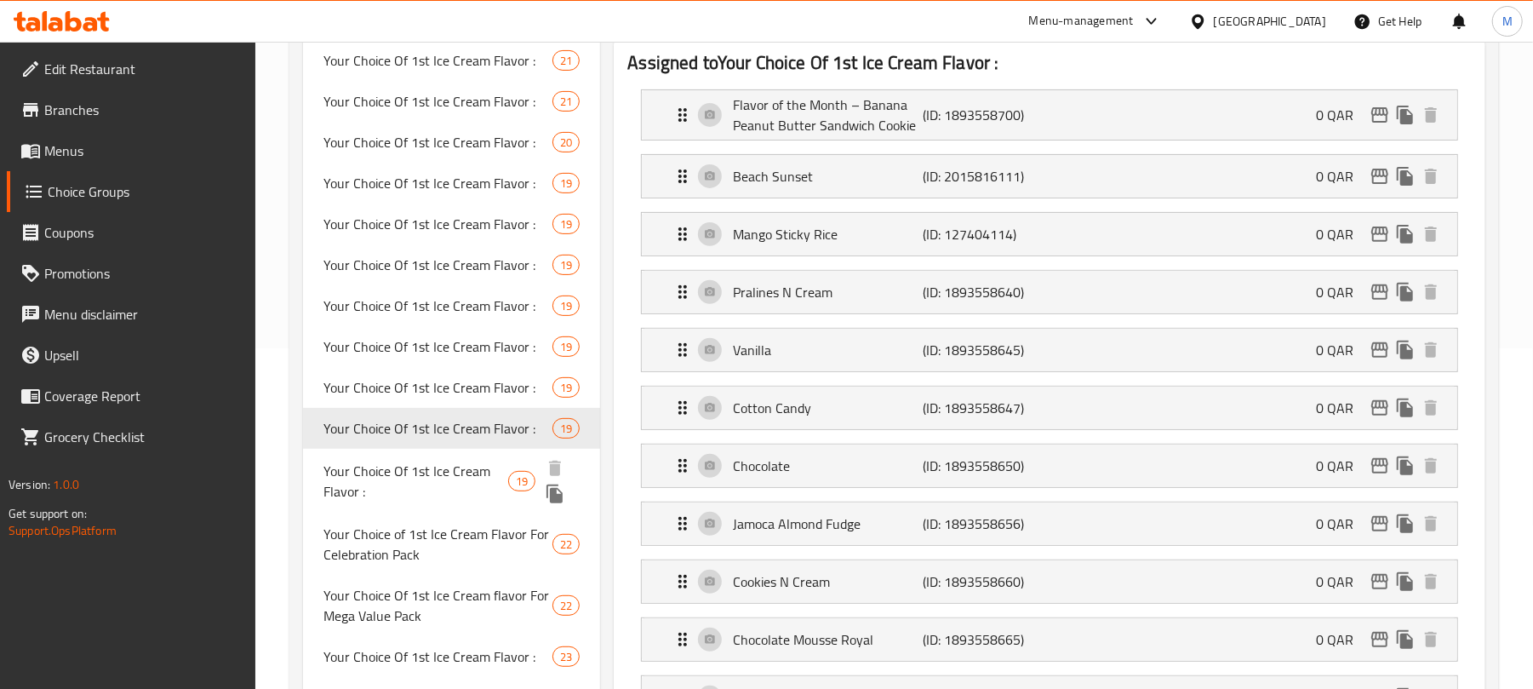
click at [416, 488] on span "Your Choice Of 1st Ice Cream Flavor :" at bounding box center [415, 480] width 185 height 41
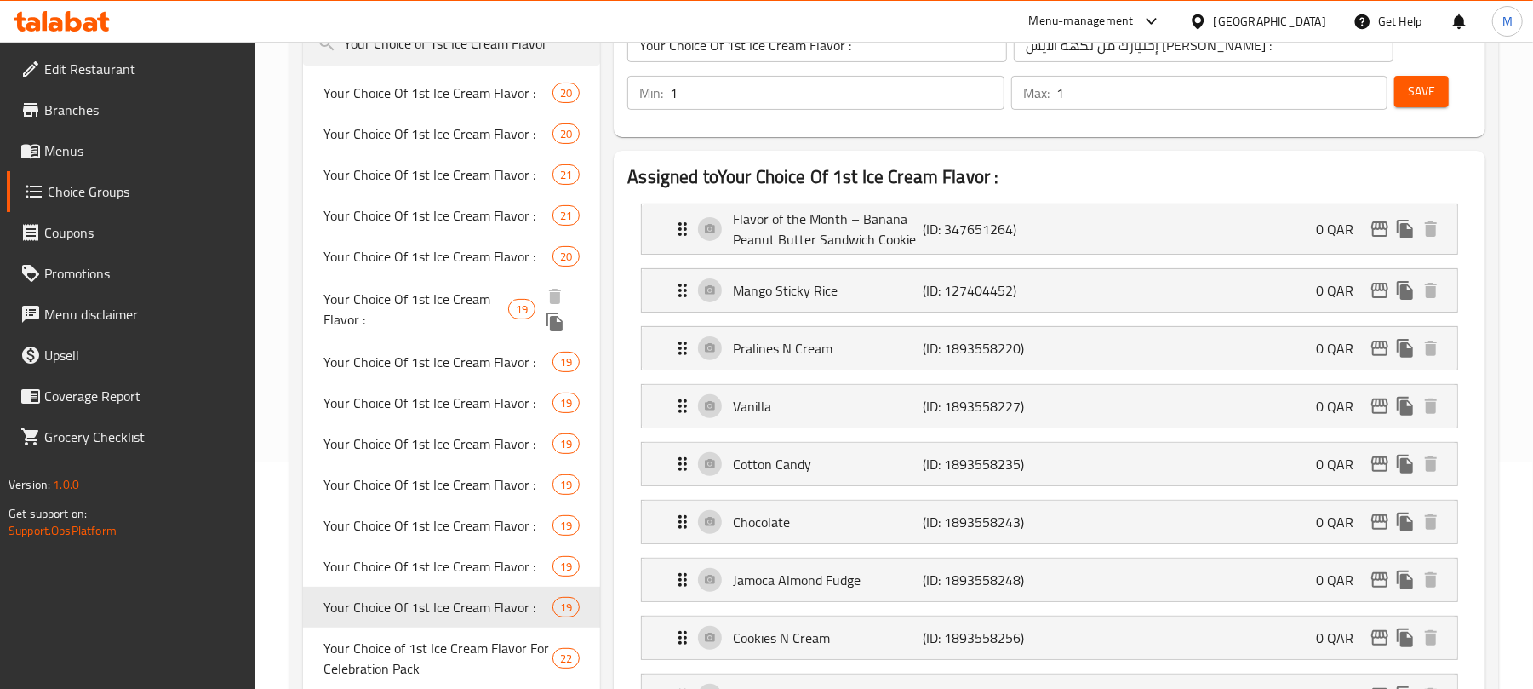
scroll to position [0, 0]
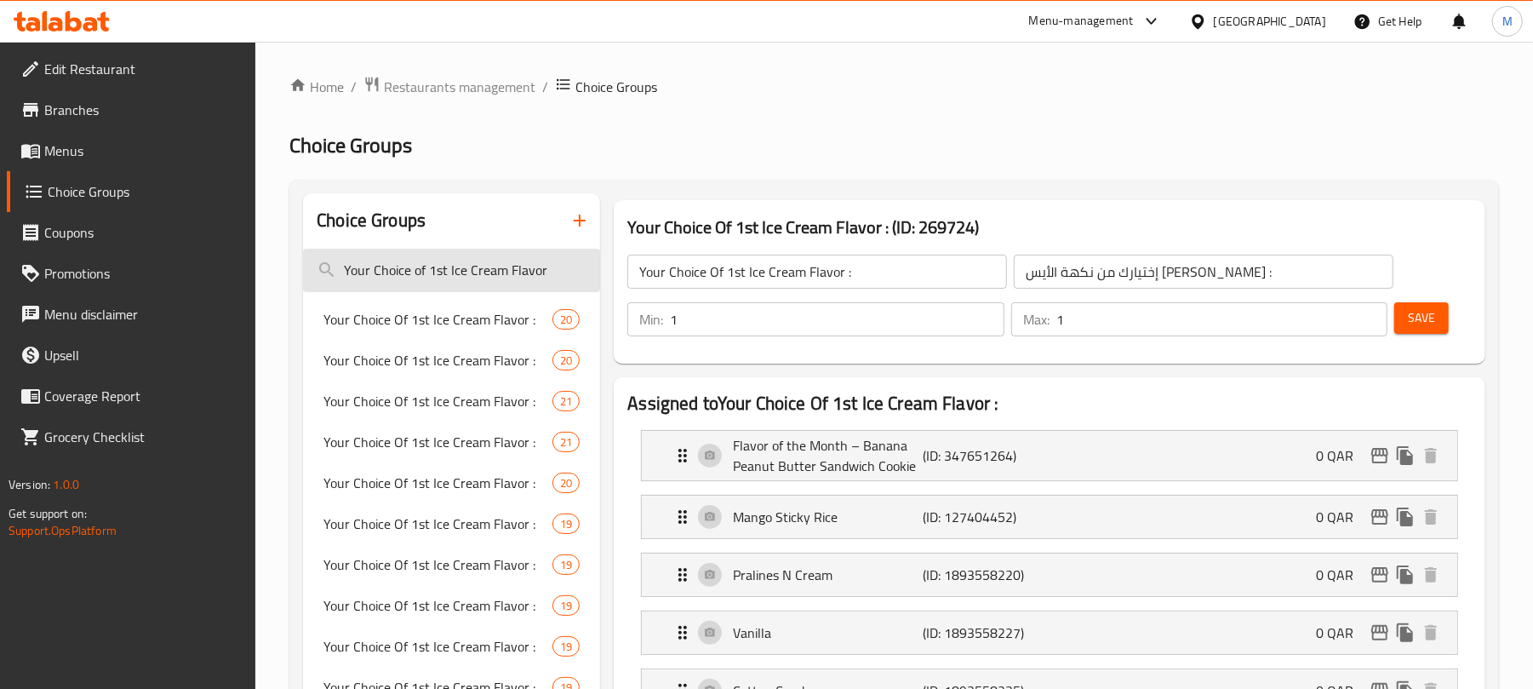
click at [552, 272] on input "Your Choice of 1st Ice Cream Flavor" at bounding box center [451, 270] width 297 height 43
click at [344, 266] on input "Your Choice of 1st Ice Cream Flavor" at bounding box center [451, 270] width 297 height 43
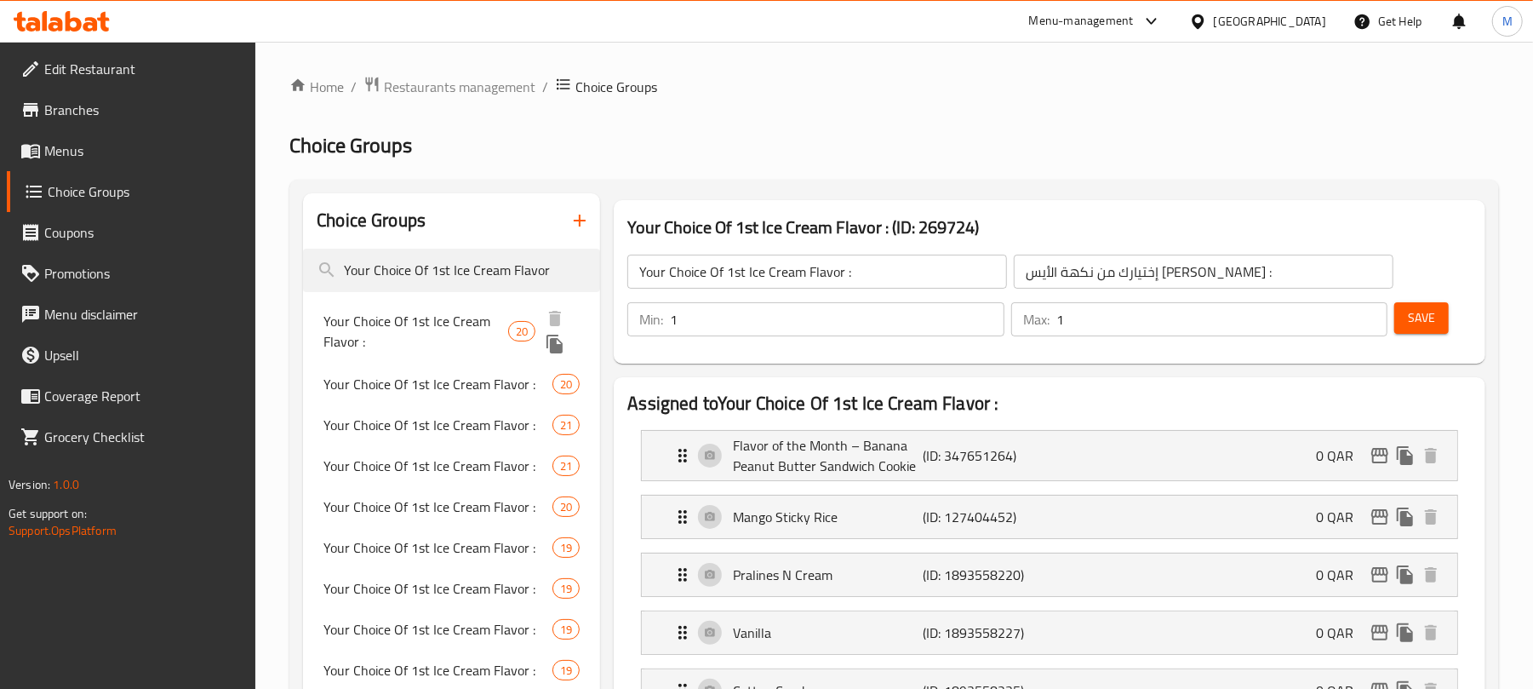
click at [436, 313] on span "Your Choice Of 1st Ice Cream Flavor :" at bounding box center [415, 331] width 185 height 41
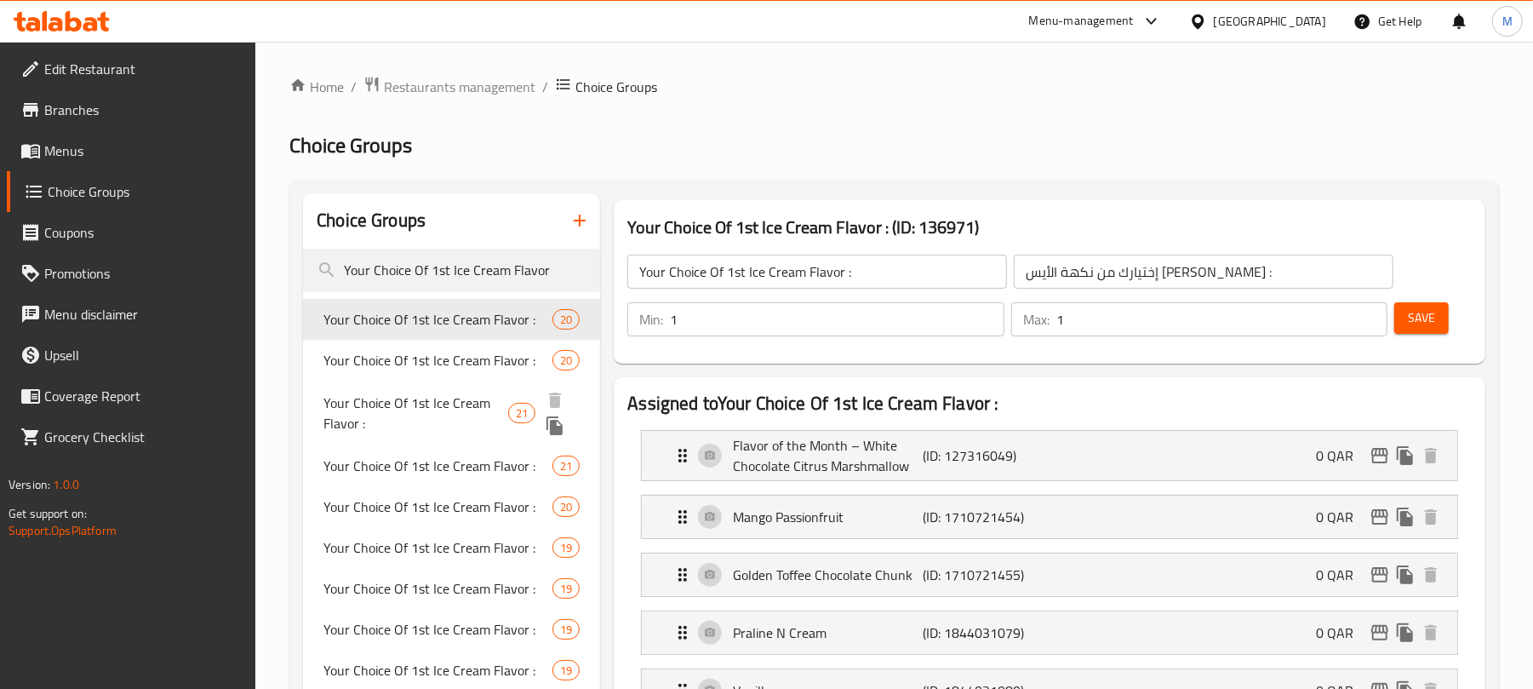
scroll to position [226, 0]
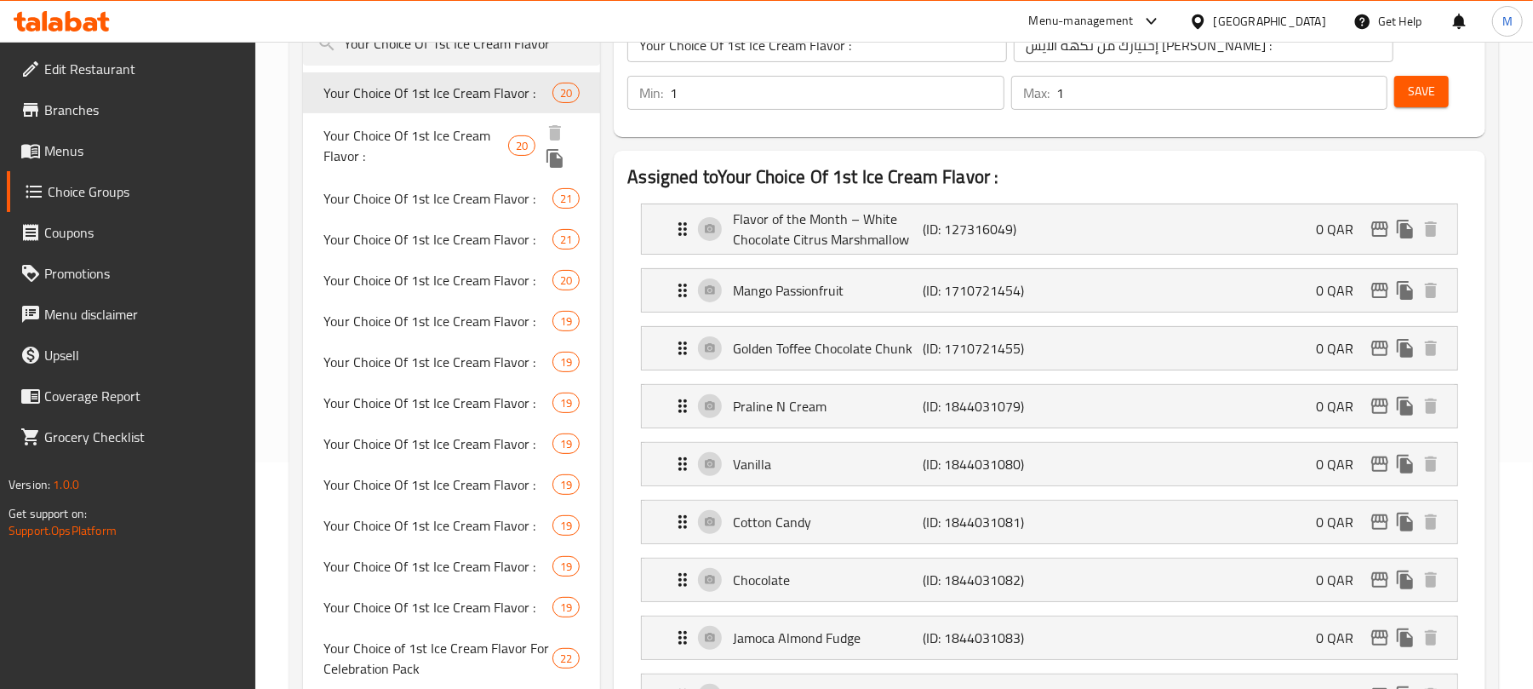
click at [443, 141] on span "Your Choice Of 1st Ice Cream Flavor :" at bounding box center [415, 145] width 185 height 41
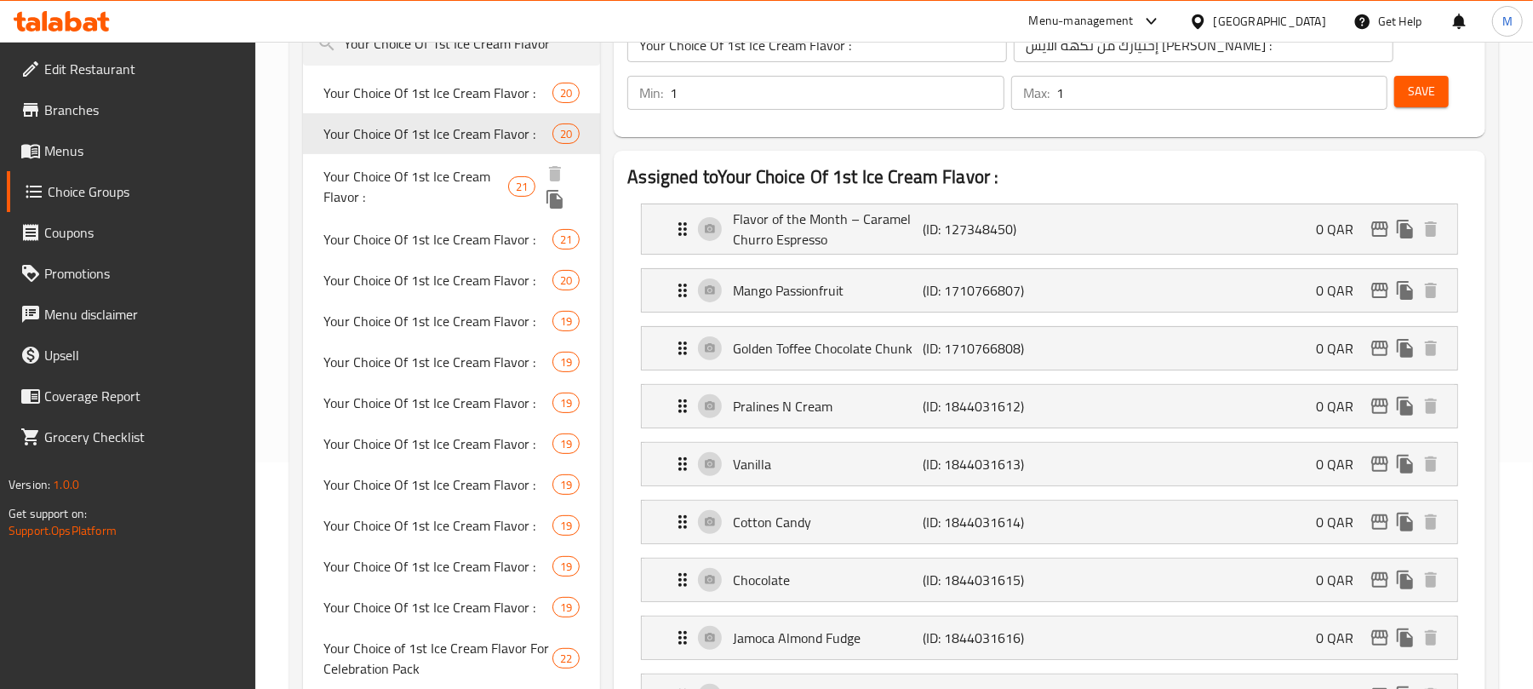
click at [424, 186] on span "Your Choice Of 1st Ice Cream Flavor :" at bounding box center [415, 186] width 185 height 41
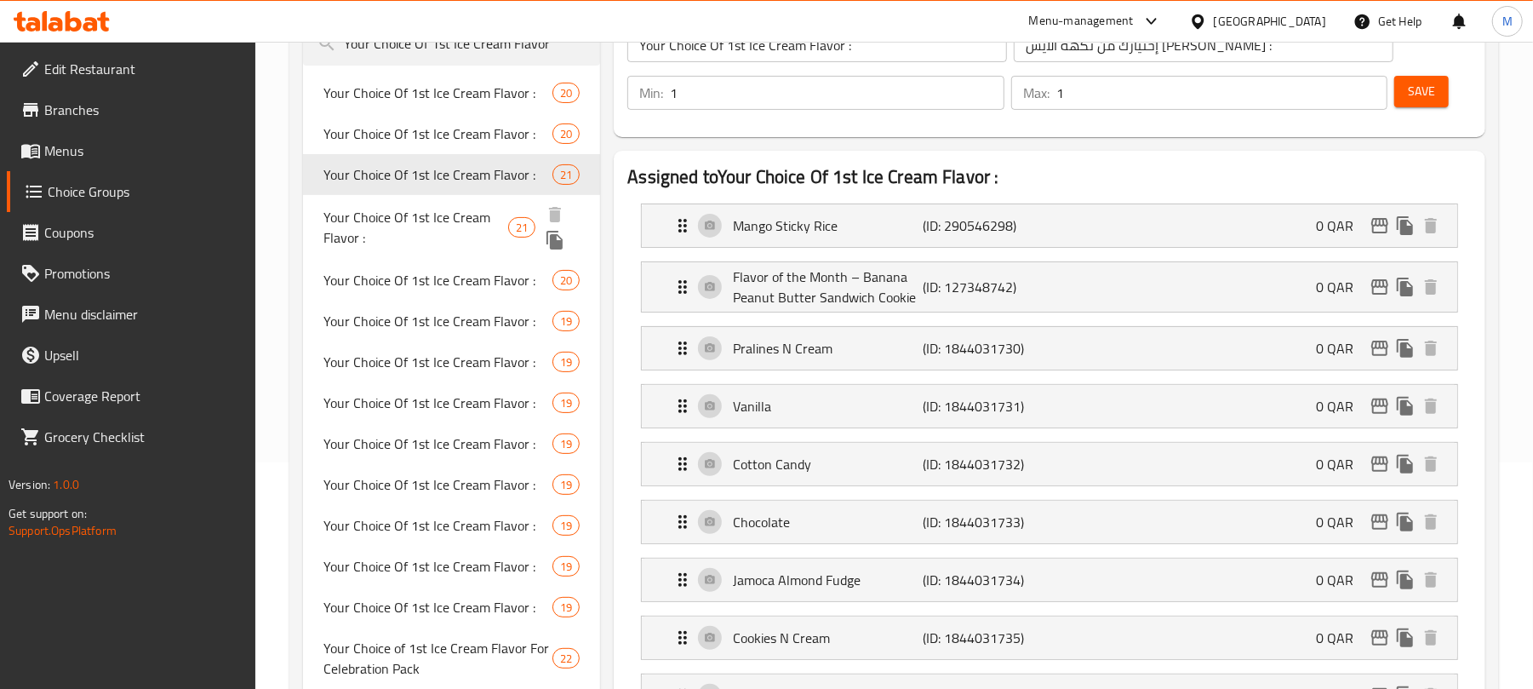
click at [426, 252] on div "Your Choice Of 1st Ice Cream Flavor : 21" at bounding box center [451, 227] width 297 height 65
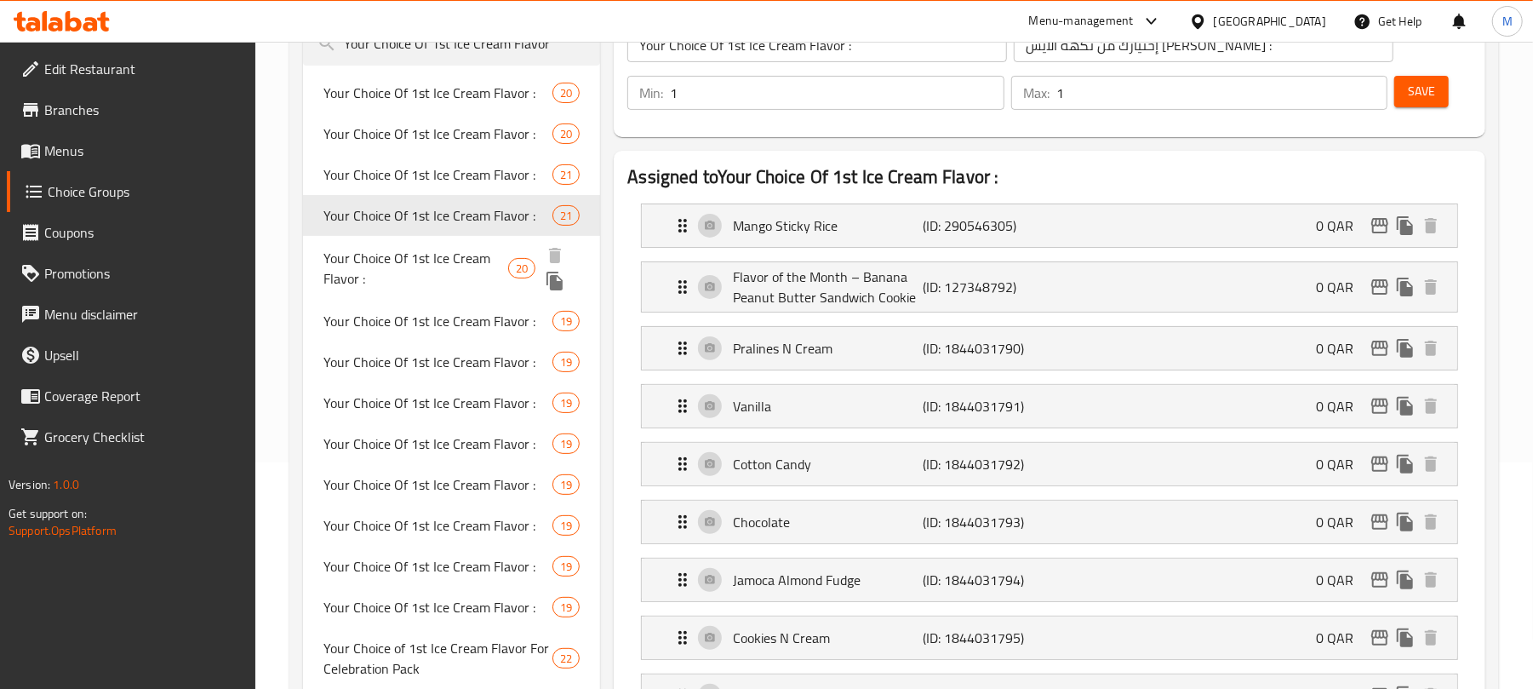
click at [444, 267] on span "Your Choice Of 1st Ice Cream Flavor :" at bounding box center [415, 268] width 185 height 41
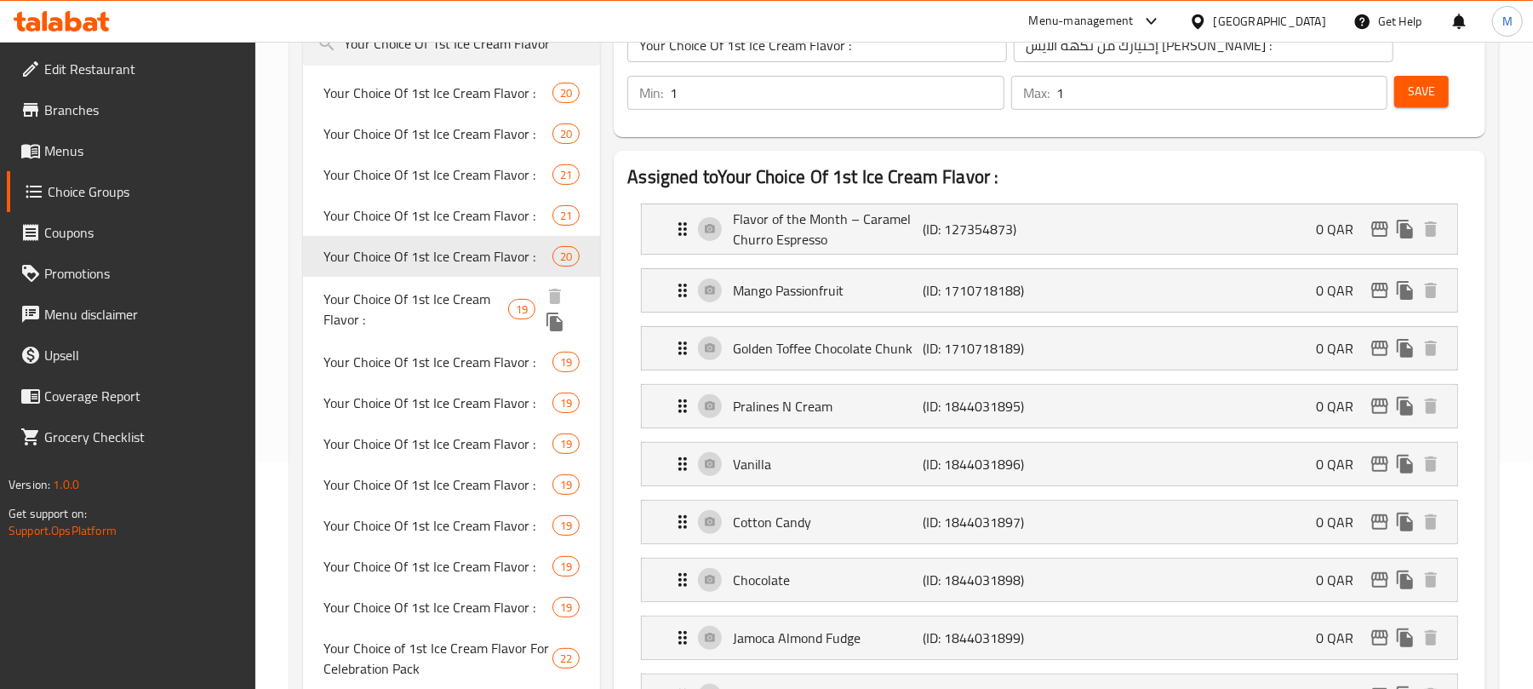
click at [415, 328] on span "Your Choice Of 1st Ice Cream Flavor :" at bounding box center [415, 309] width 185 height 41
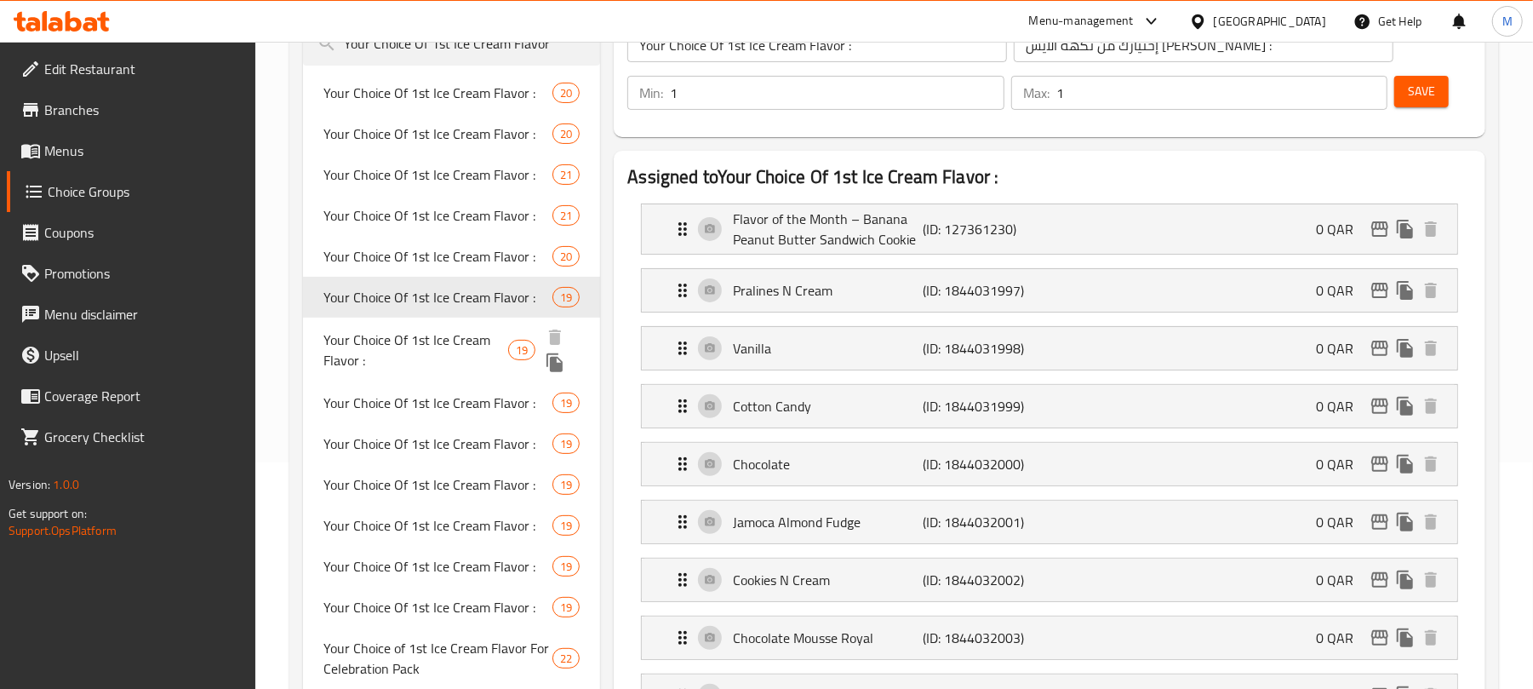
click at [424, 342] on span "Your Choice Of 1st Ice Cream Flavor :" at bounding box center [415, 349] width 185 height 41
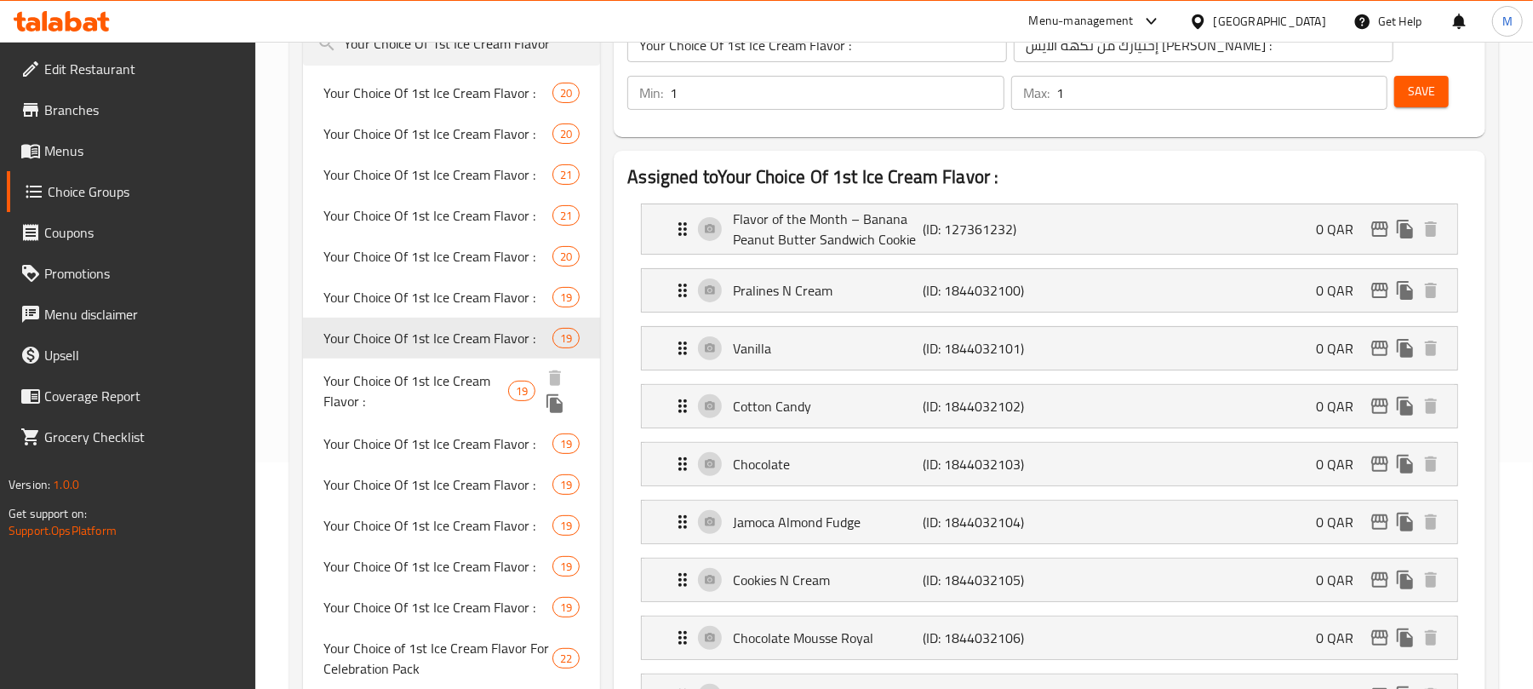
click at [358, 388] on span "Your Choice Of 1st Ice Cream Flavor :" at bounding box center [415, 390] width 185 height 41
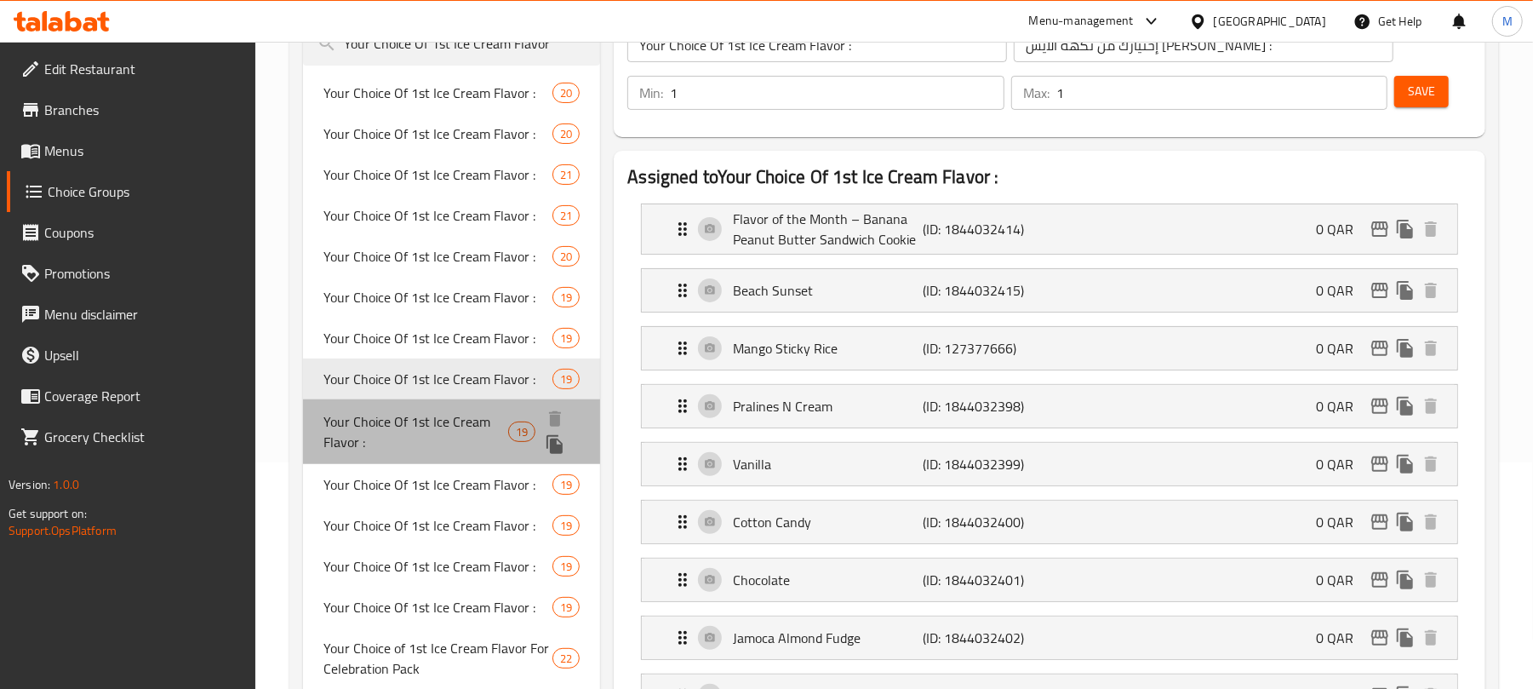
click at [390, 431] on span "Your Choice Of 1st Ice Cream Flavor :" at bounding box center [415, 431] width 185 height 41
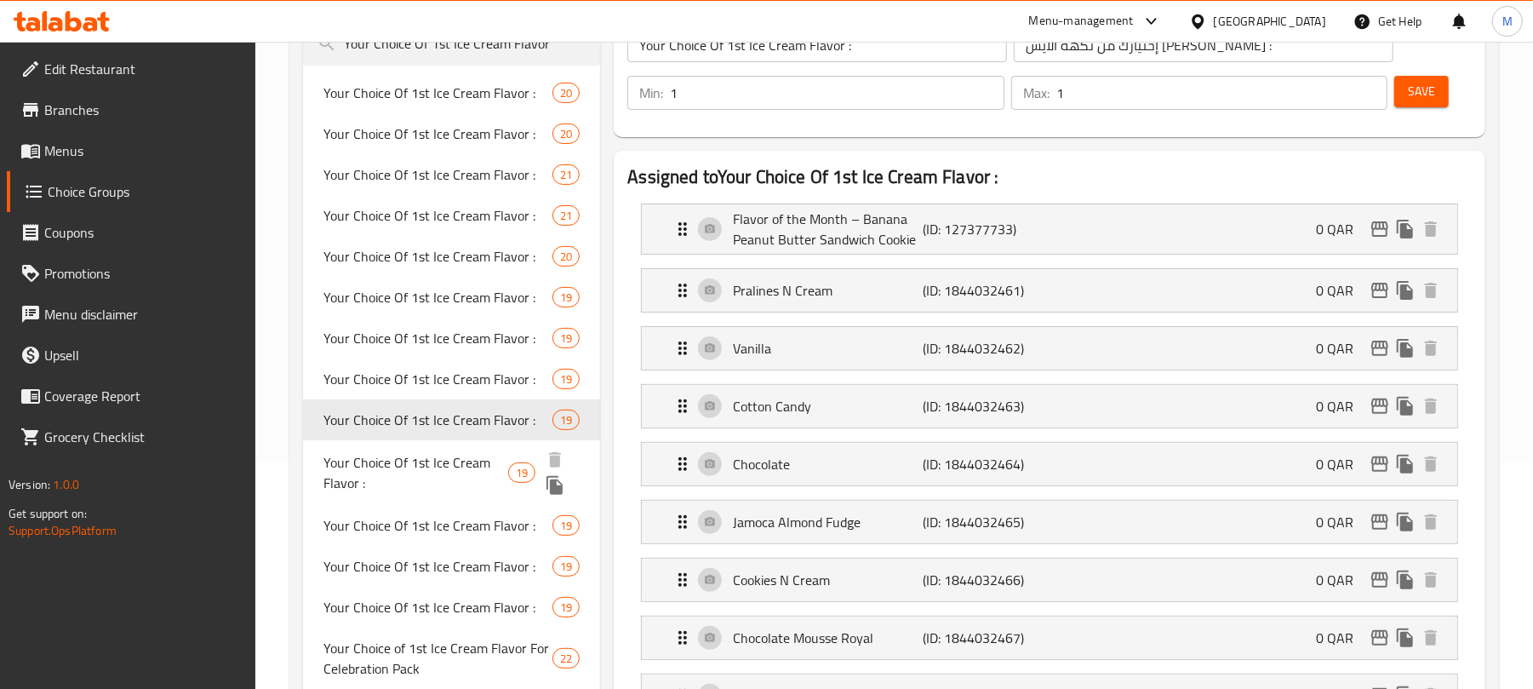
click at [405, 466] on span "Your Choice Of 1st Ice Cream Flavor :" at bounding box center [415, 472] width 185 height 41
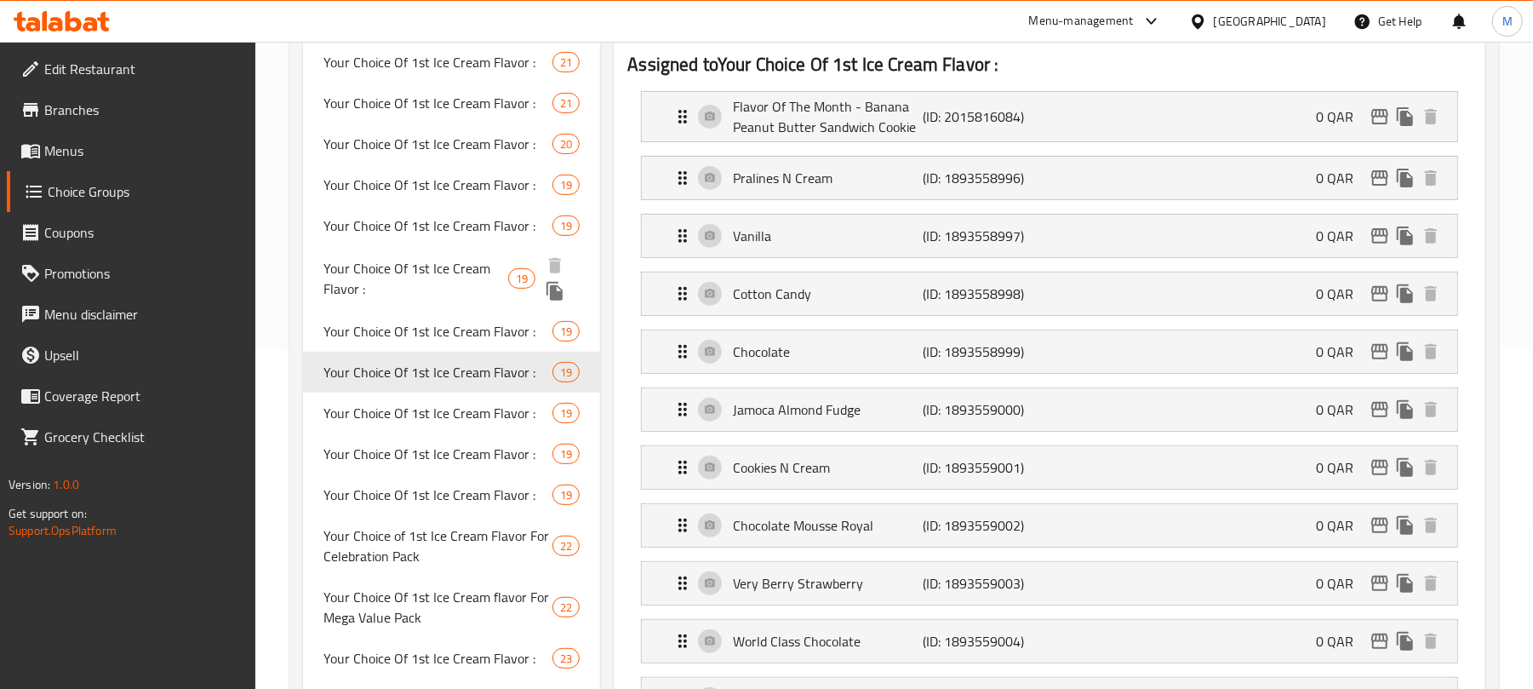
scroll to position [340, 0]
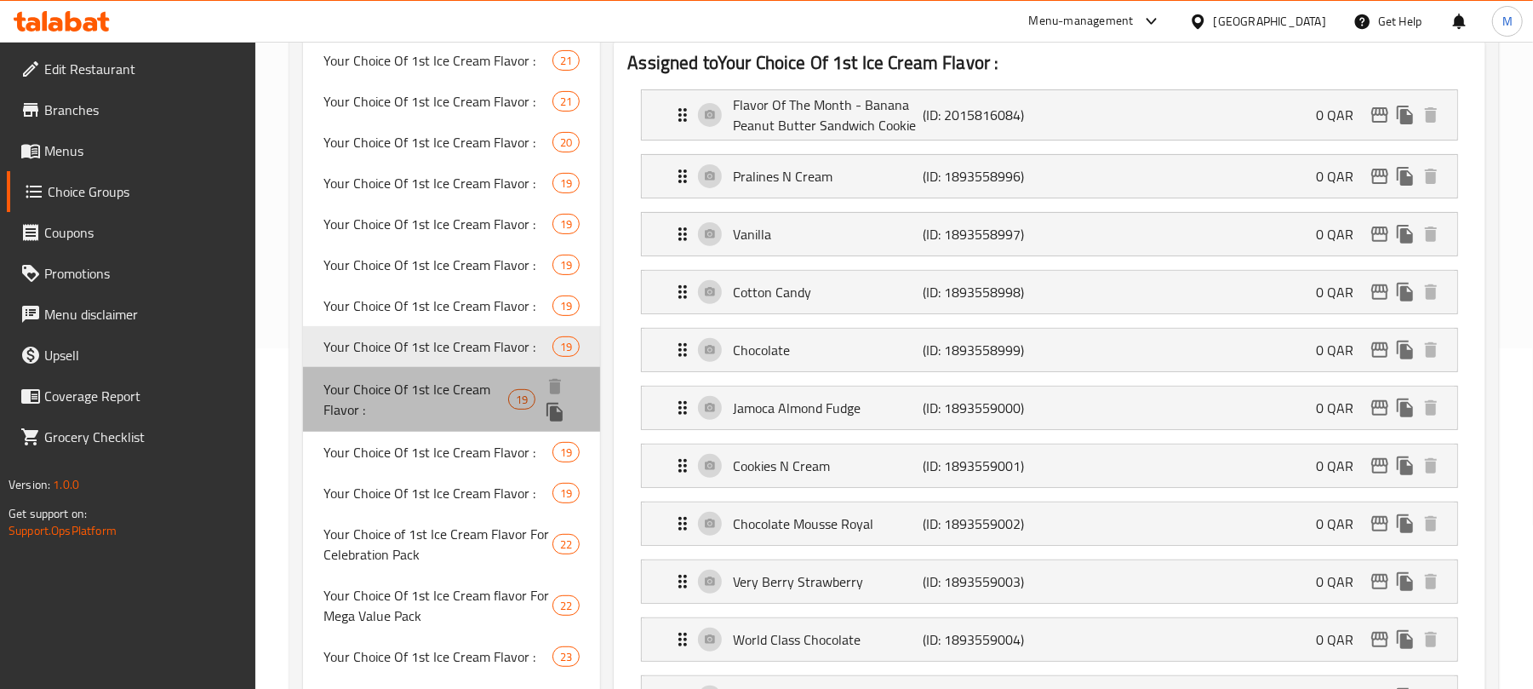
click at [432, 395] on span "Your Choice Of 1st Ice Cream Flavor :" at bounding box center [415, 399] width 185 height 41
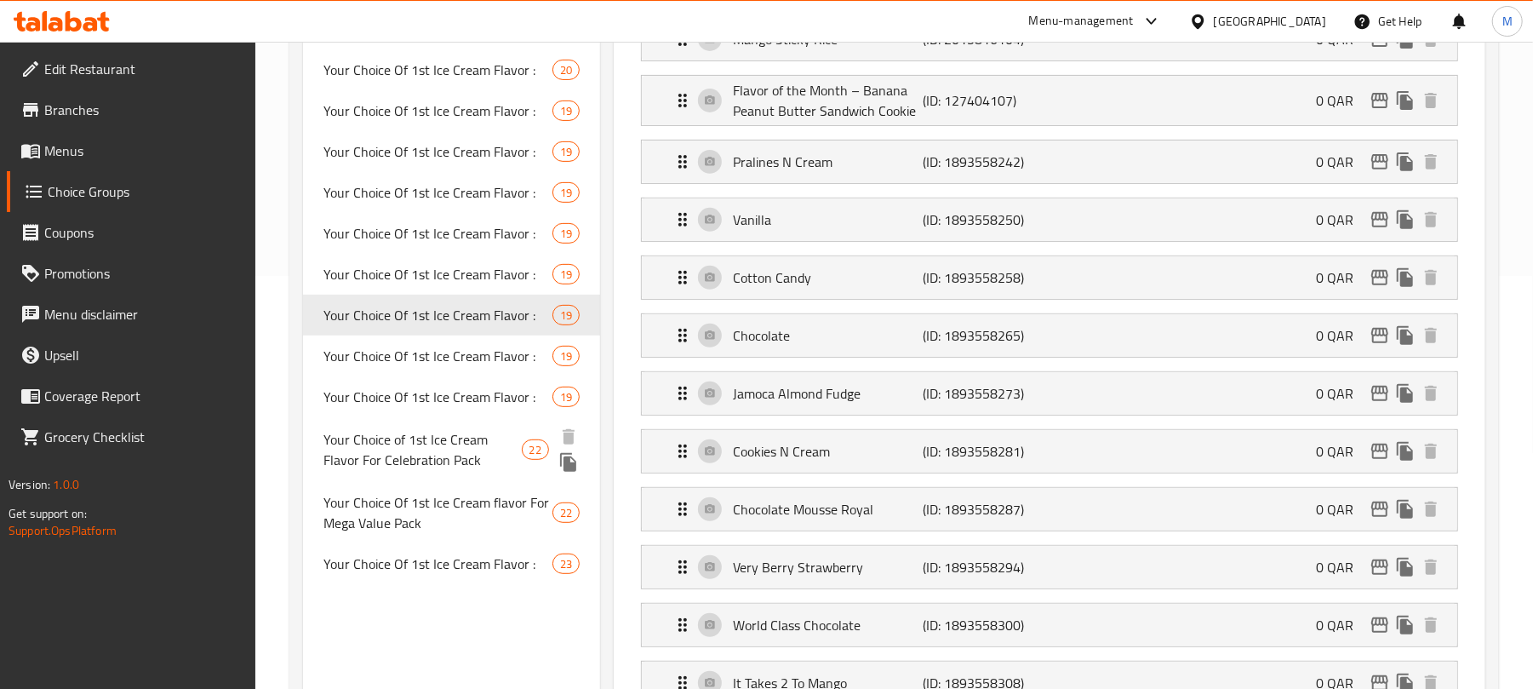
scroll to position [454, 0]
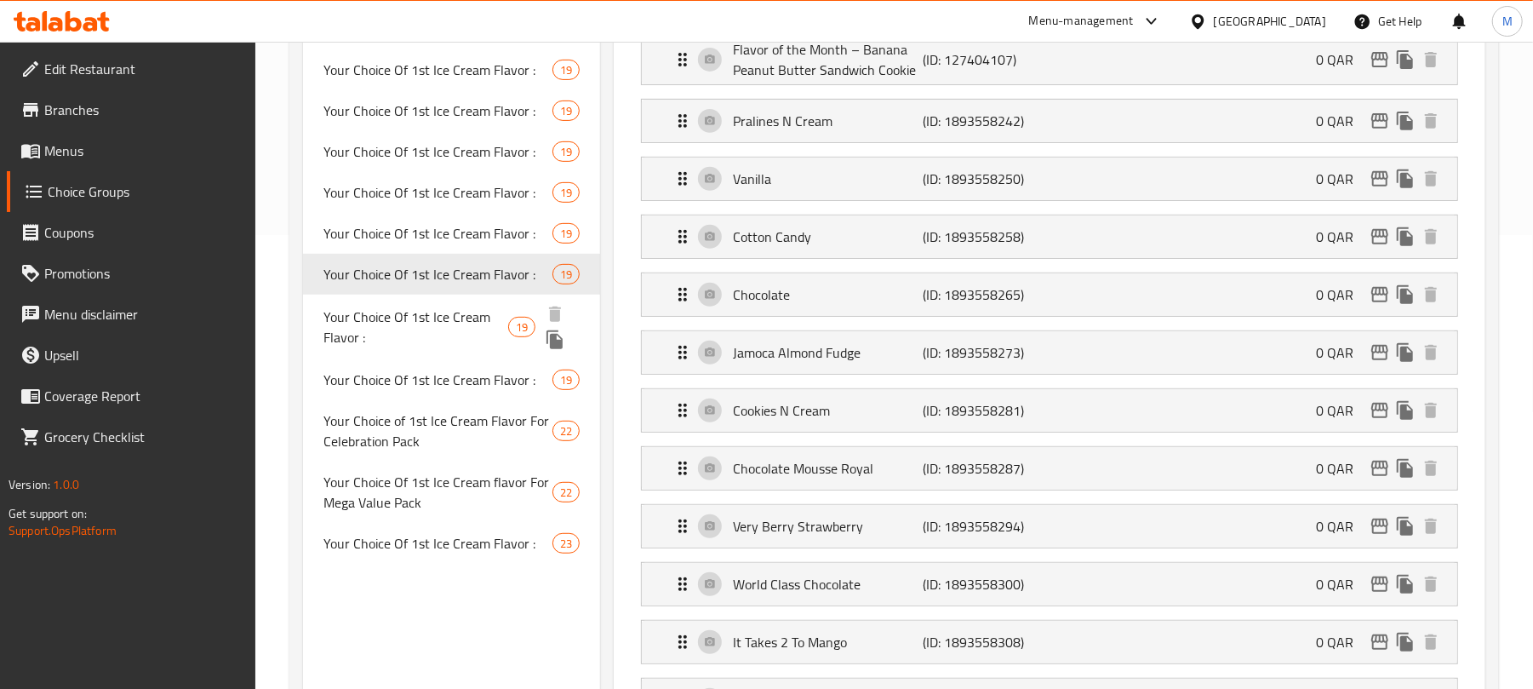
click at [460, 328] on span "Your Choice Of 1st Ice Cream Flavor :" at bounding box center [415, 326] width 185 height 41
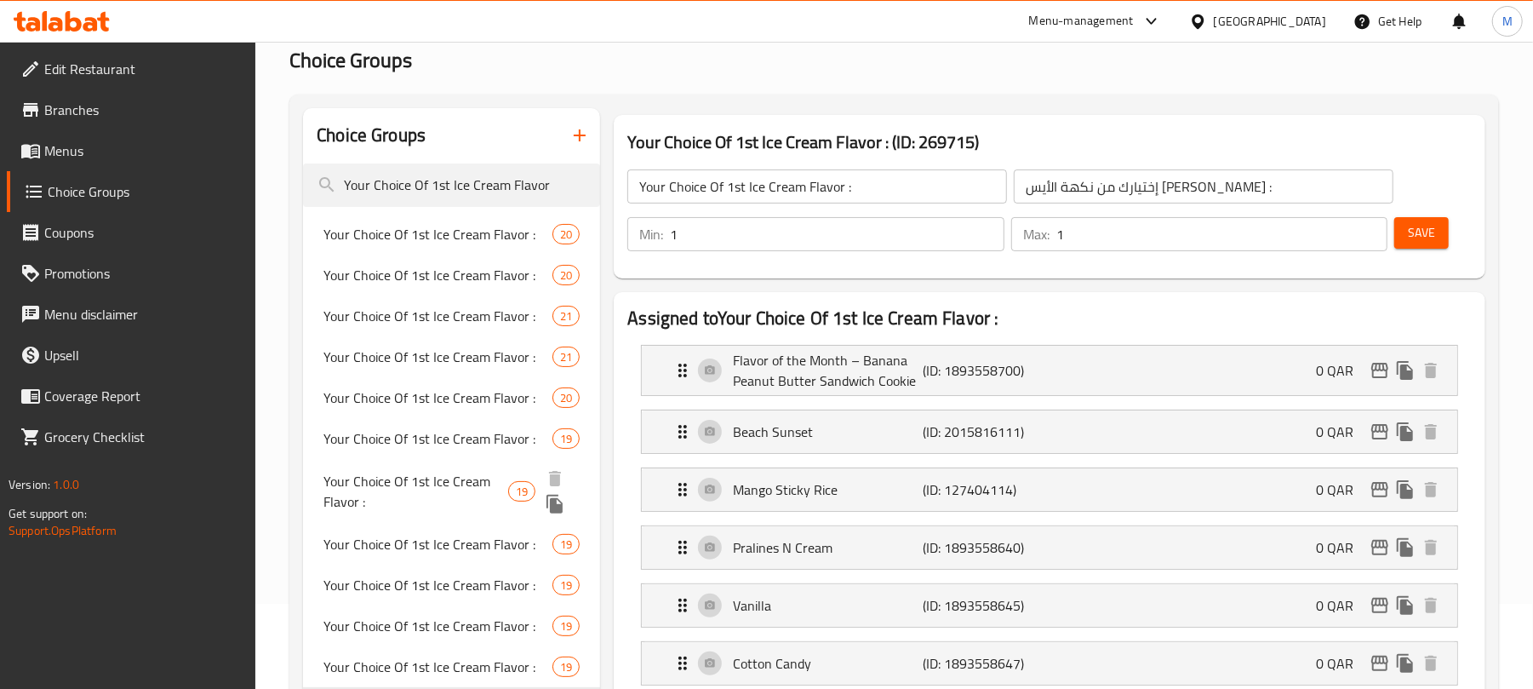
scroll to position [0, 0]
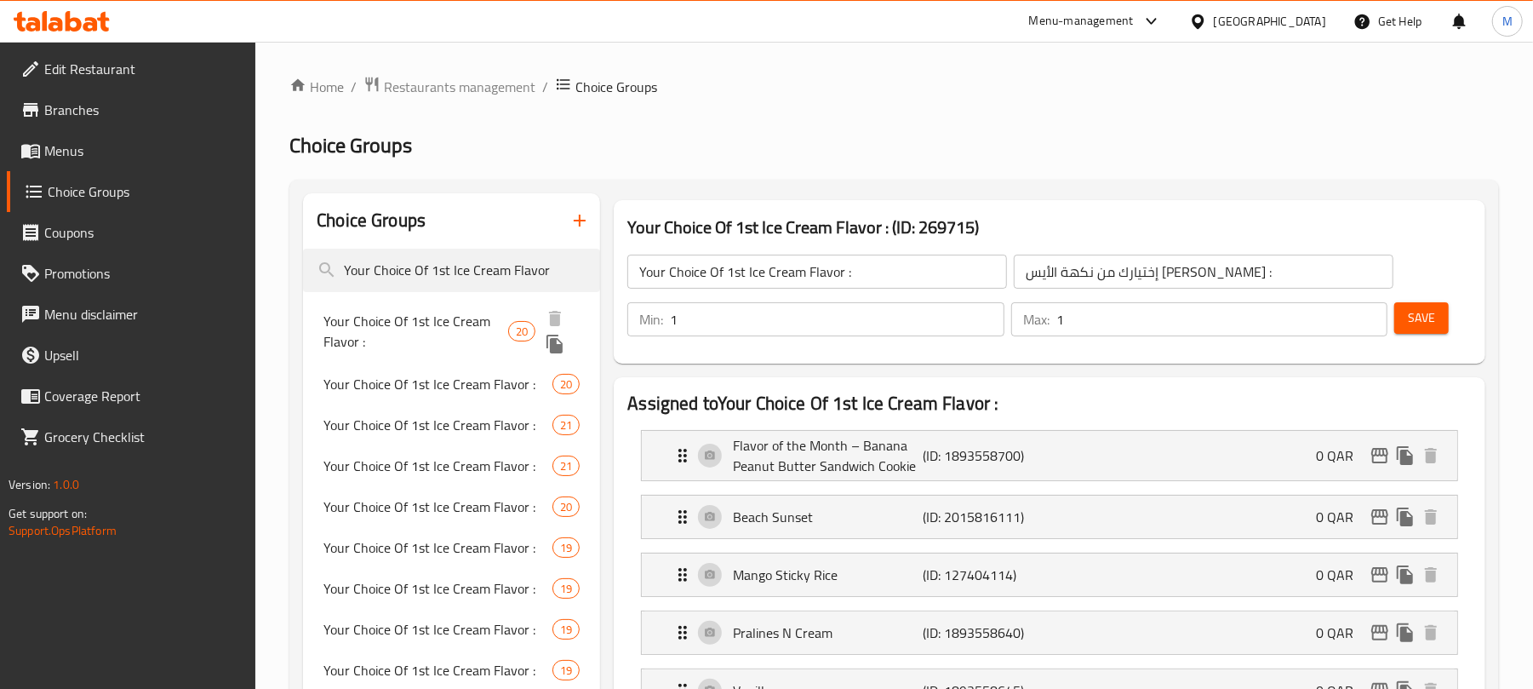
click at [406, 314] on span "Your Choice Of 1st Ice Cream Flavor :" at bounding box center [415, 331] width 185 height 41
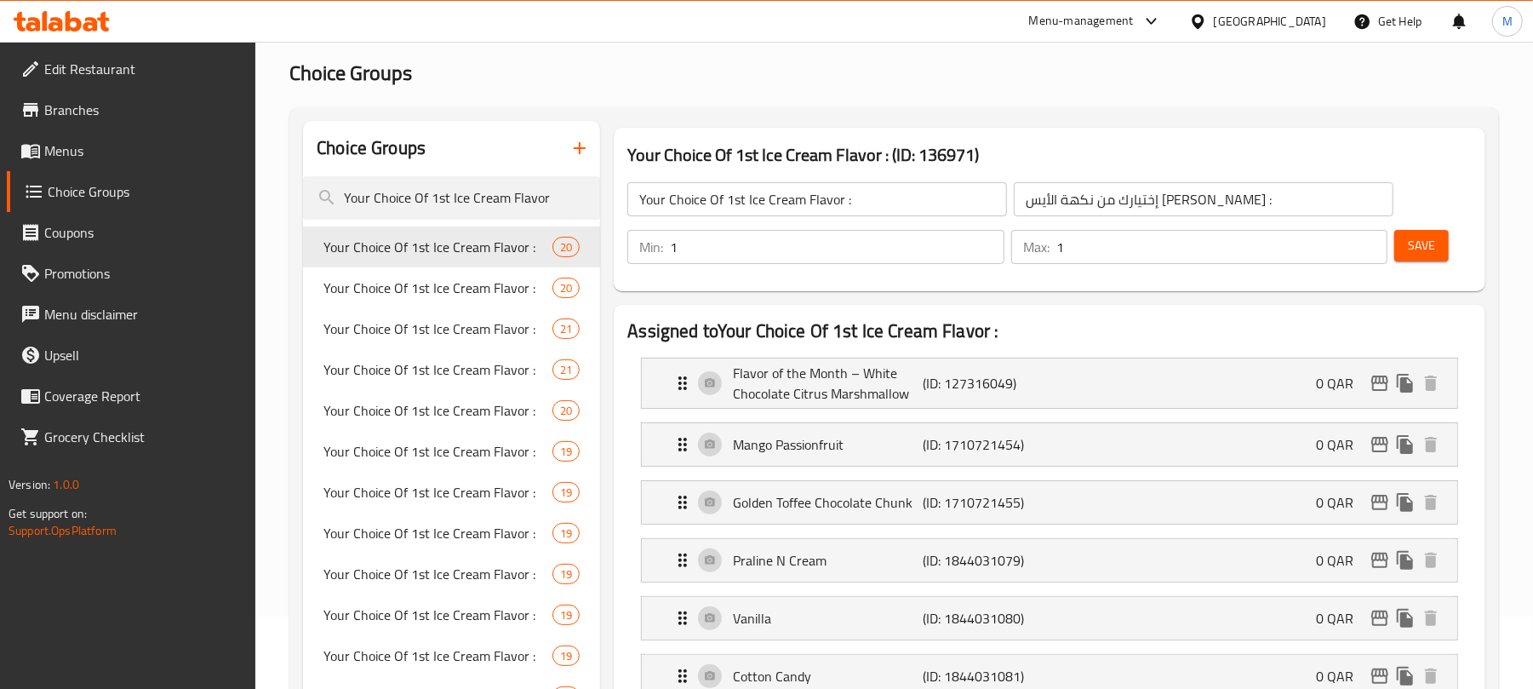
scroll to position [113, 0]
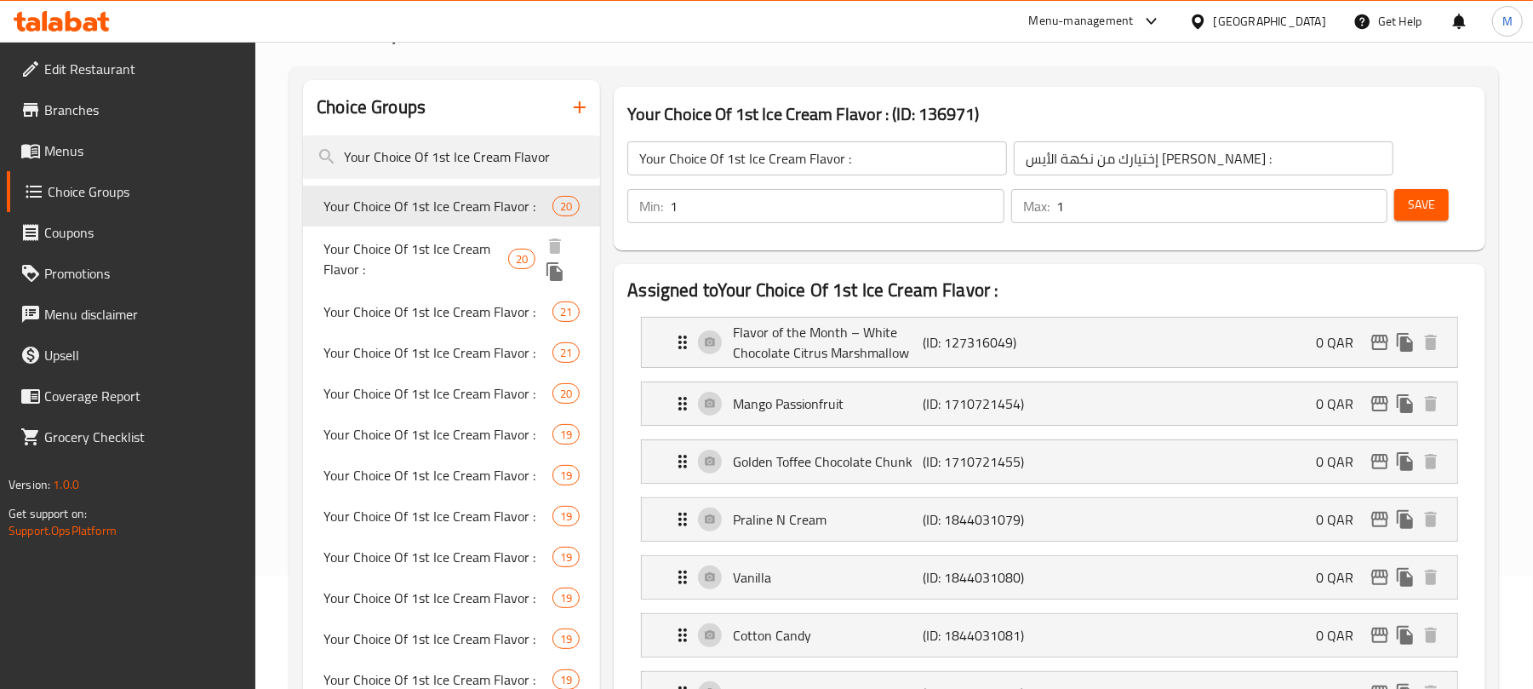
click at [450, 239] on span "Your Choice Of 1st Ice Cream Flavor :" at bounding box center [415, 258] width 185 height 41
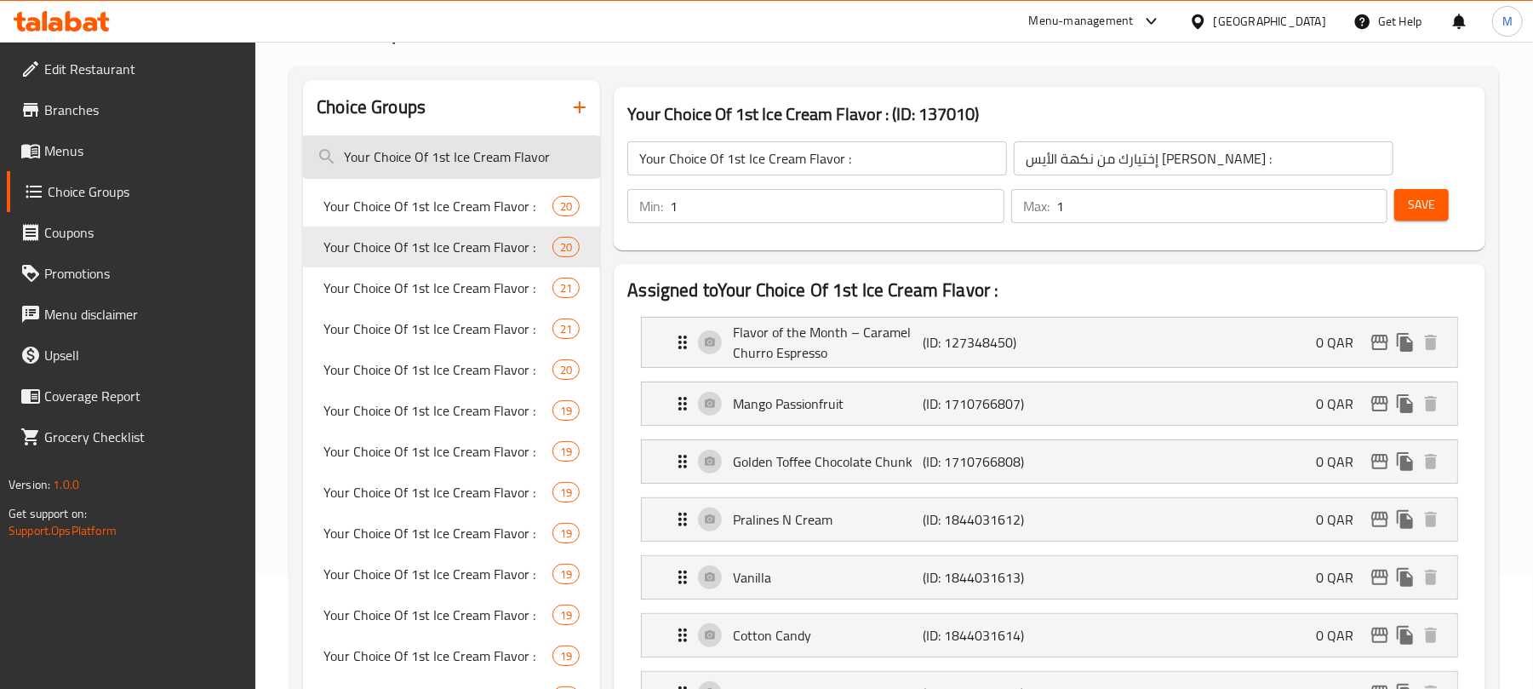
click at [555, 160] on input "Your Choice Of 1st Ice Cream Flavor" at bounding box center [451, 156] width 297 height 43
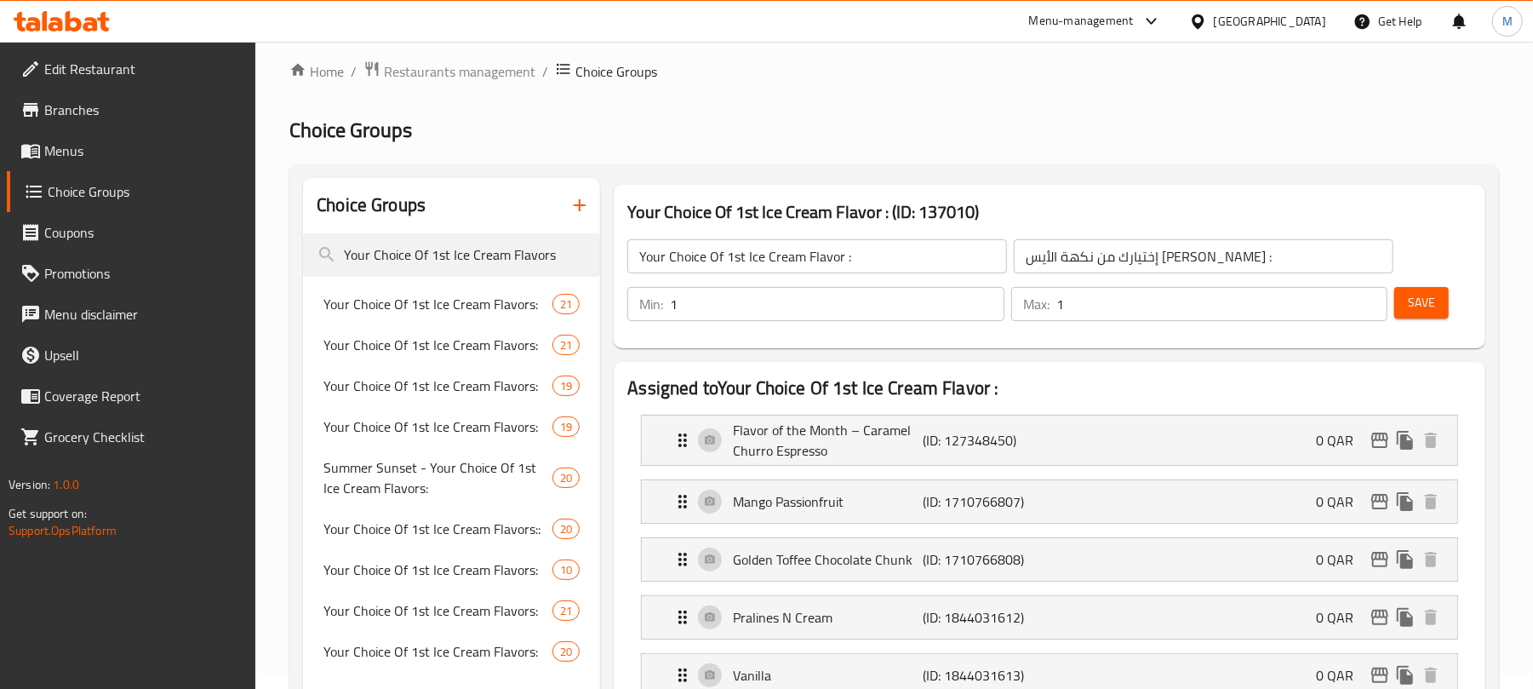
scroll to position [0, 0]
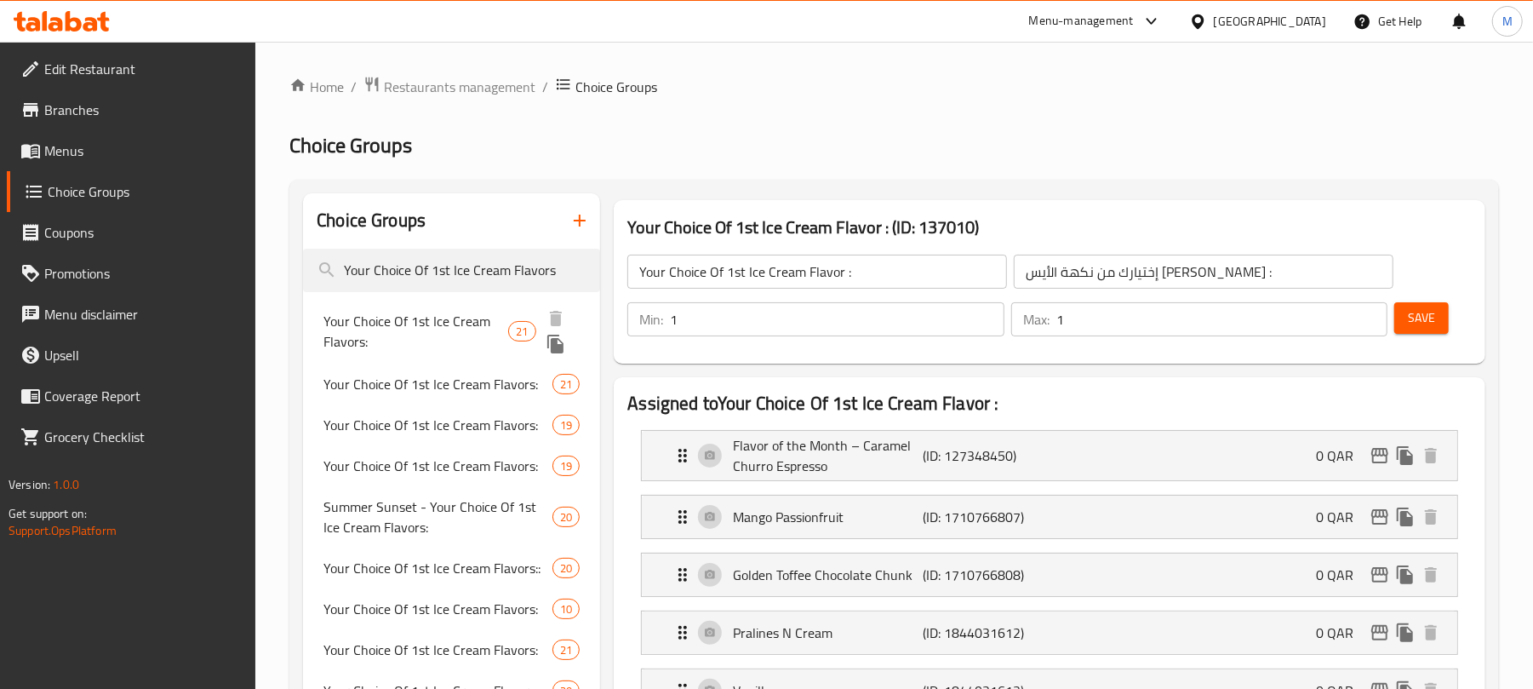
type input "Your Choice Of 1st Ice Cream Flavors"
click at [460, 315] on span "Your Choice Of 1st Ice Cream Flavors:" at bounding box center [415, 331] width 185 height 41
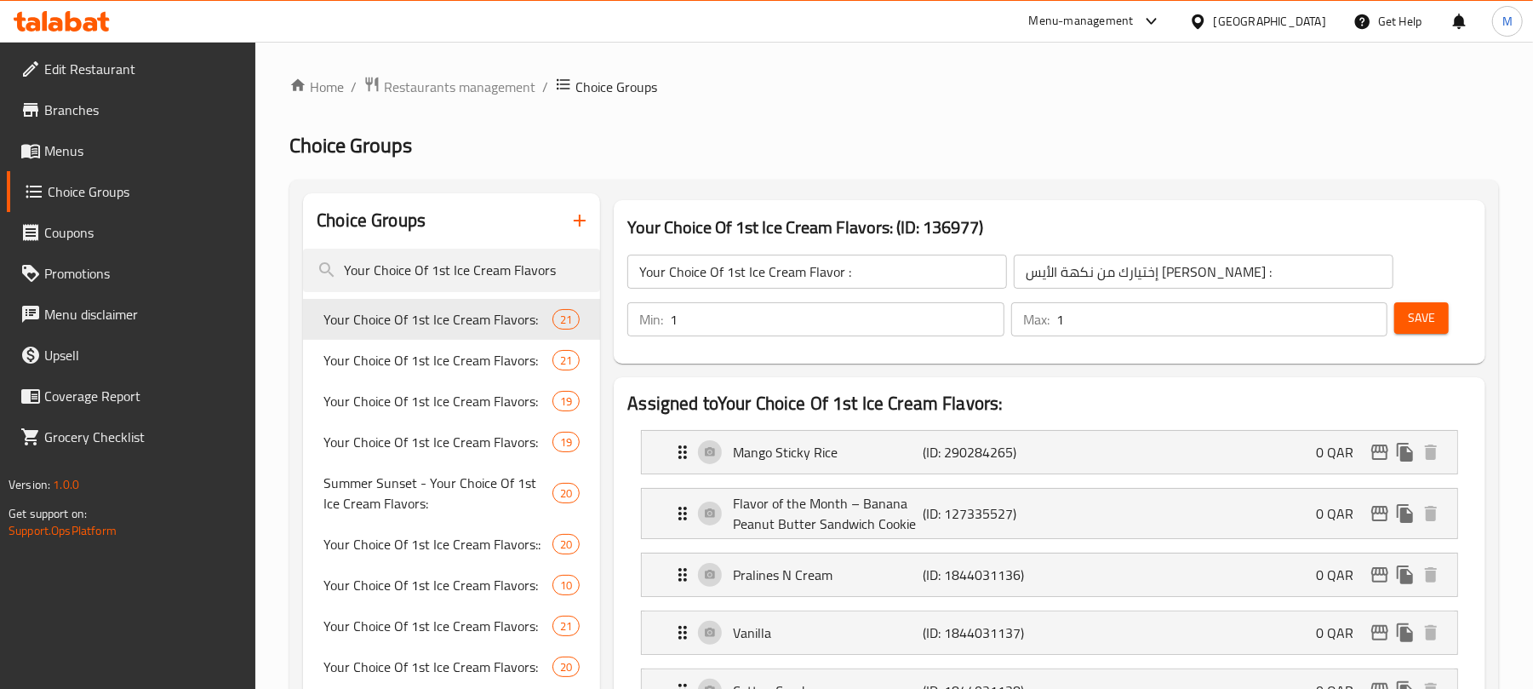
type input "Your Choice Of 1st Ice Cream Flavors:"
type input "إختيارك من نكهة الأيس [PERSON_NAME]:"
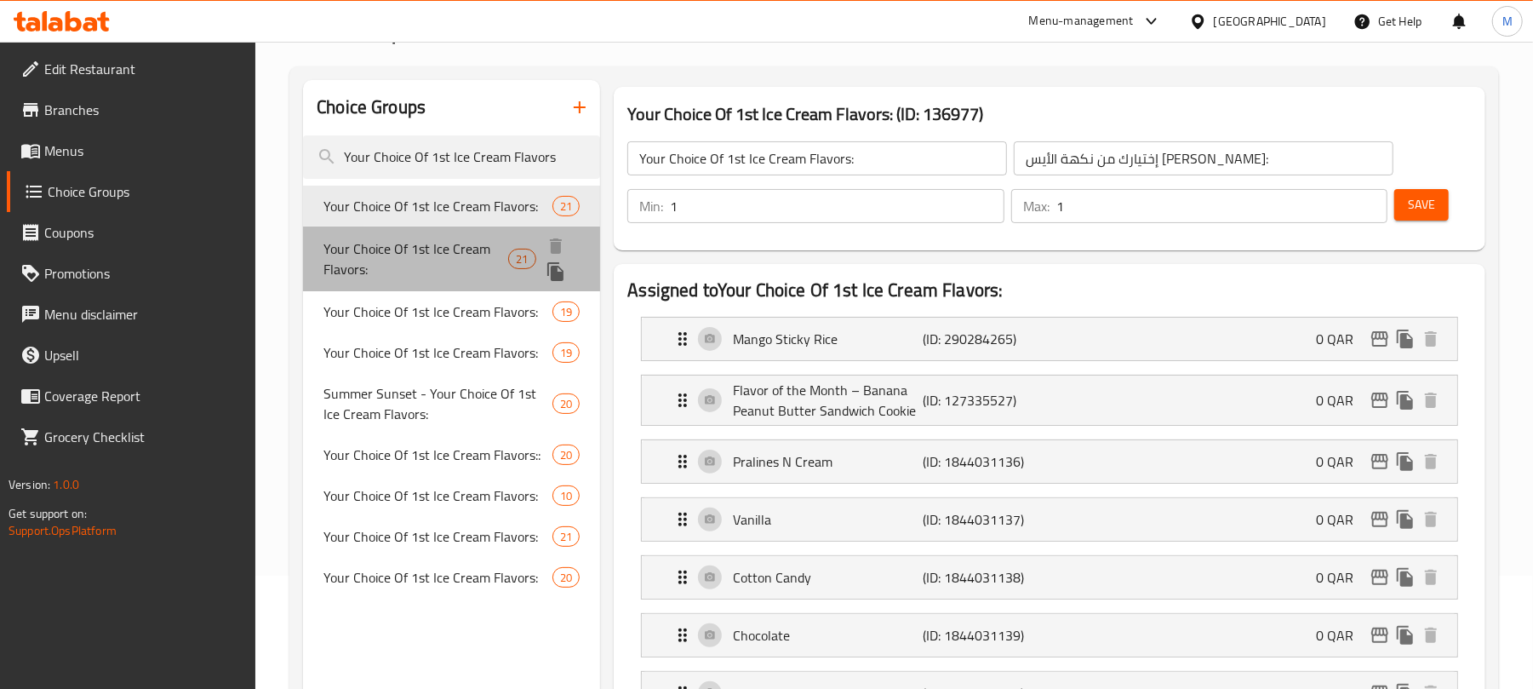
click at [471, 255] on span "Your Choice Of 1st Ice Cream Flavors:" at bounding box center [415, 258] width 185 height 41
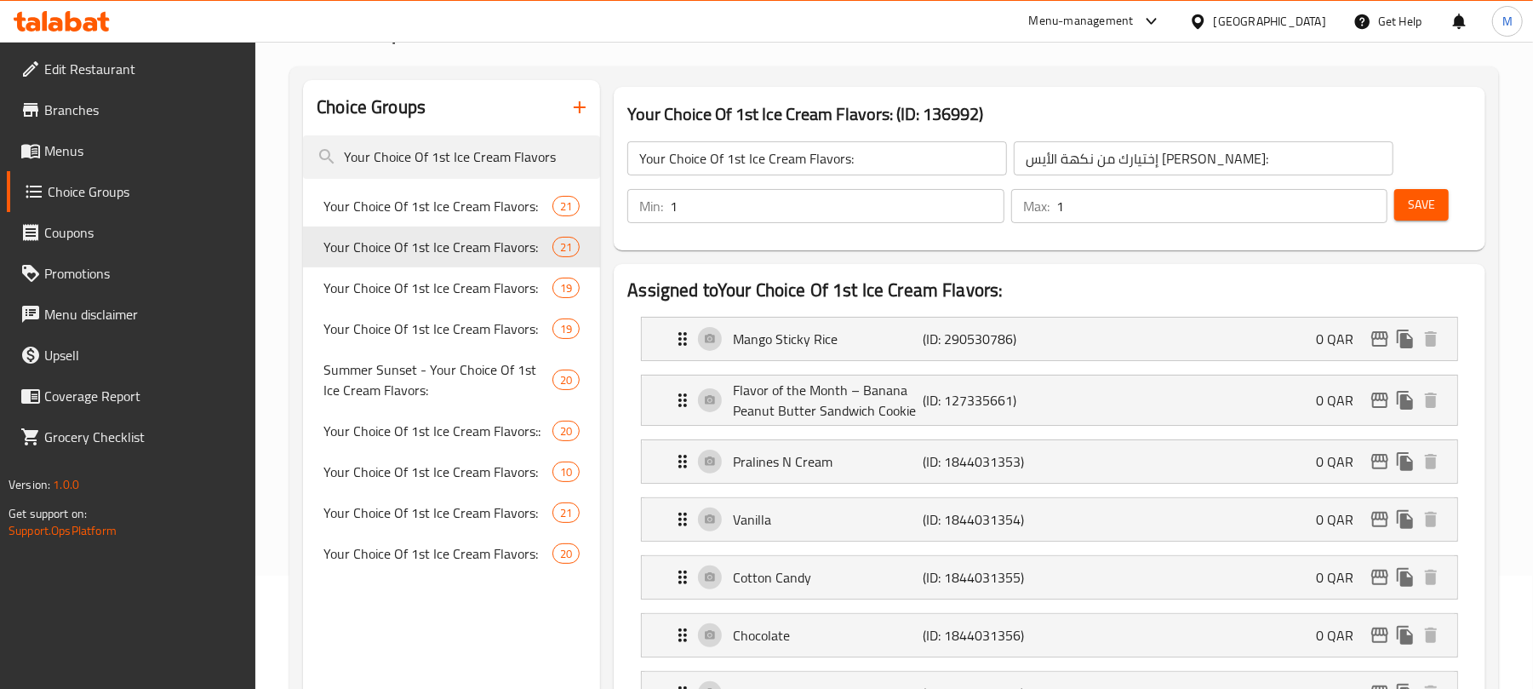
type input "Your Choice Of 1st Ice Cream Flavors:"
type input "إختيارك من نكهة الأيس [PERSON_NAME]:"
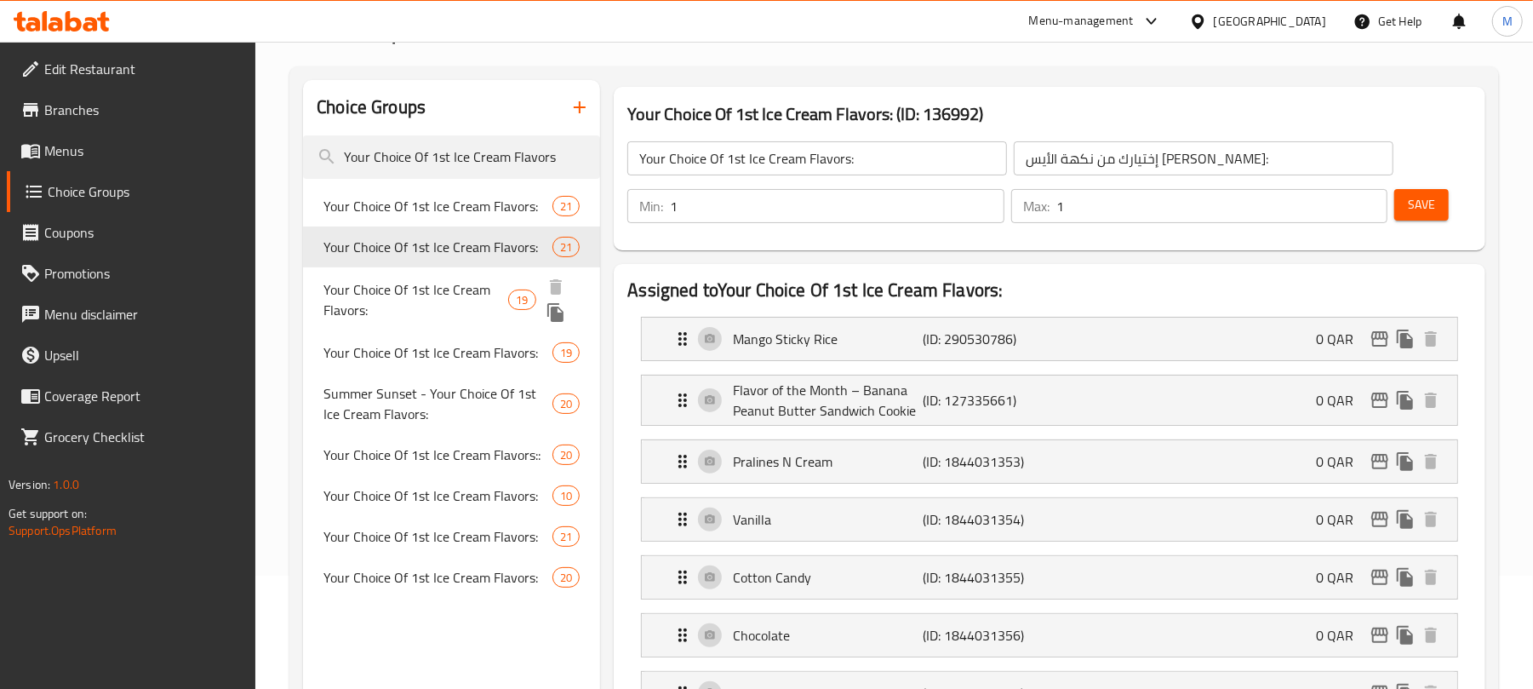
click at [426, 300] on span "Your Choice Of 1st Ice Cream Flavors:" at bounding box center [415, 299] width 185 height 41
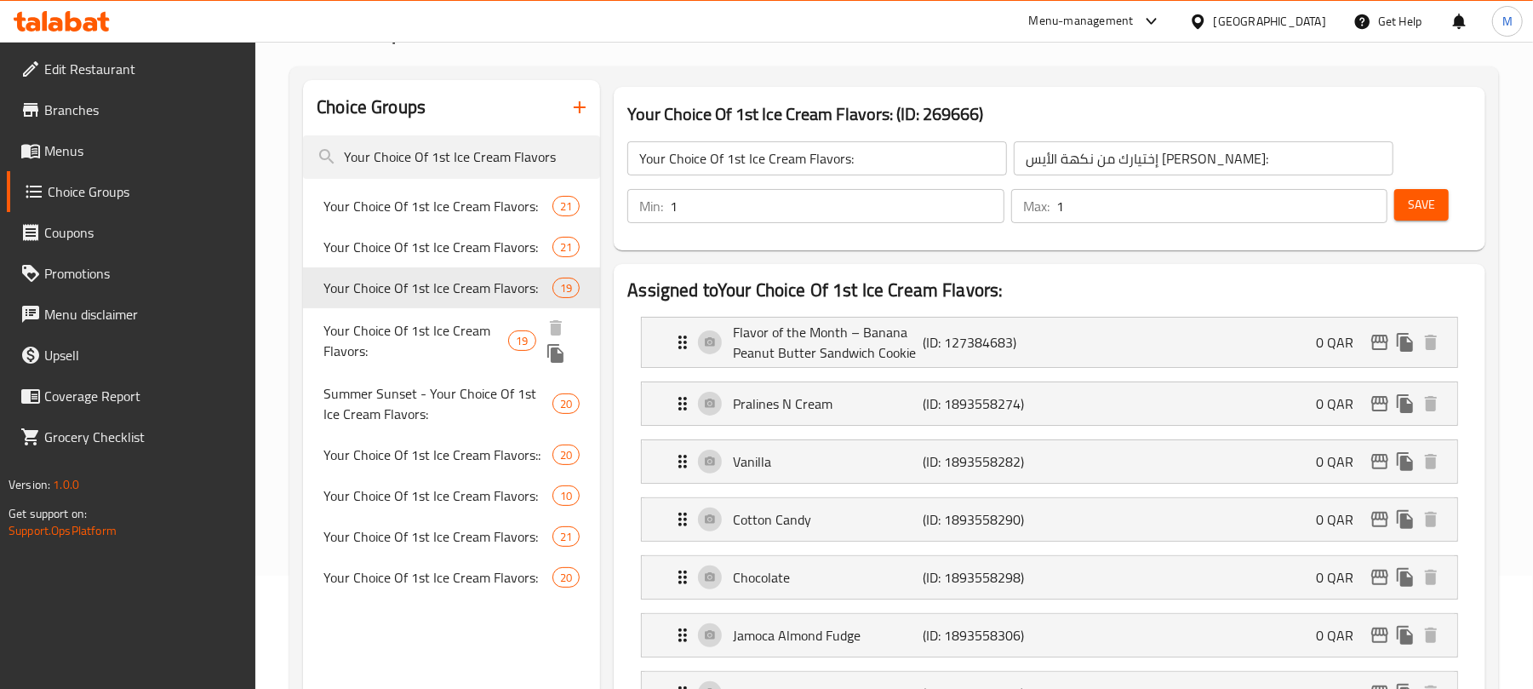
click at [420, 356] on span "Your Choice Of 1st Ice Cream Flavors:" at bounding box center [415, 340] width 185 height 41
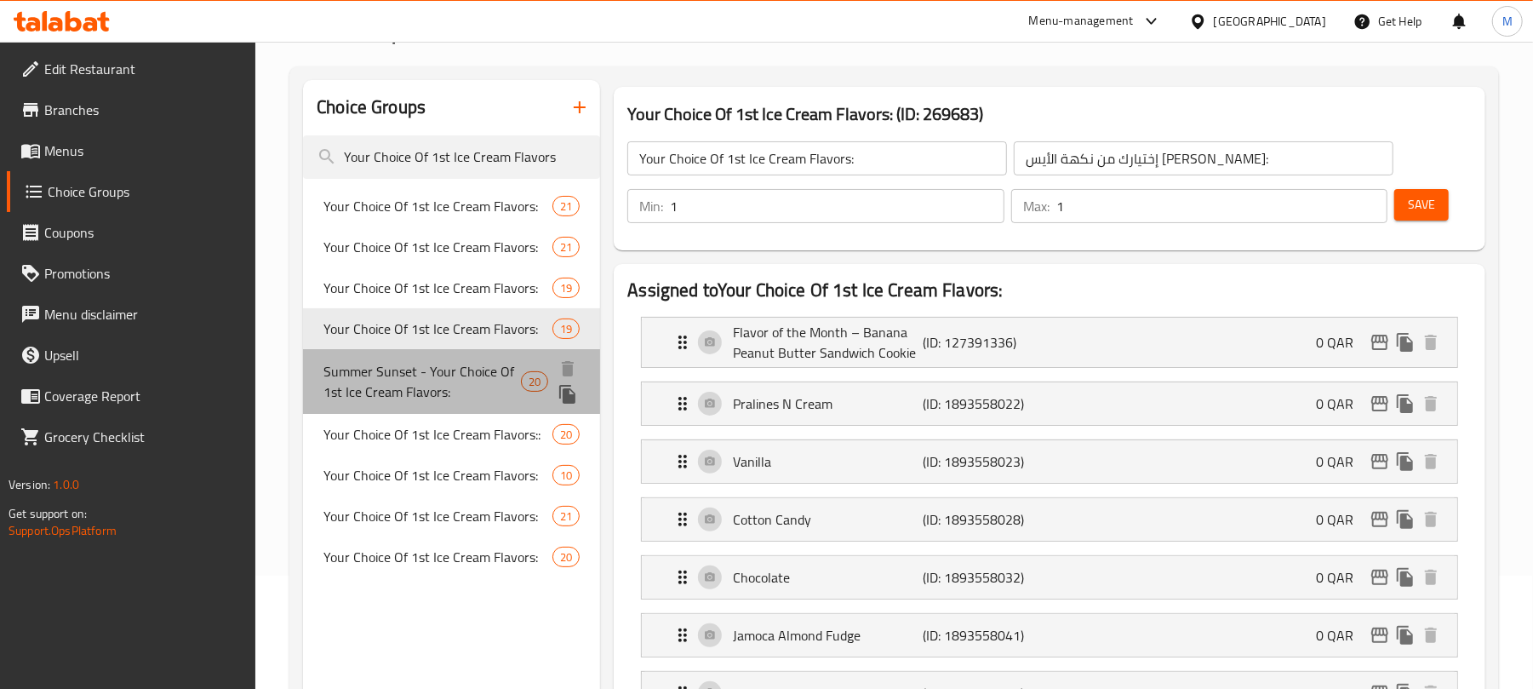
click at [489, 389] on span "Summer Sunset - Your Choice Of 1st Ice Cream Flavors:" at bounding box center [421, 381] width 197 height 41
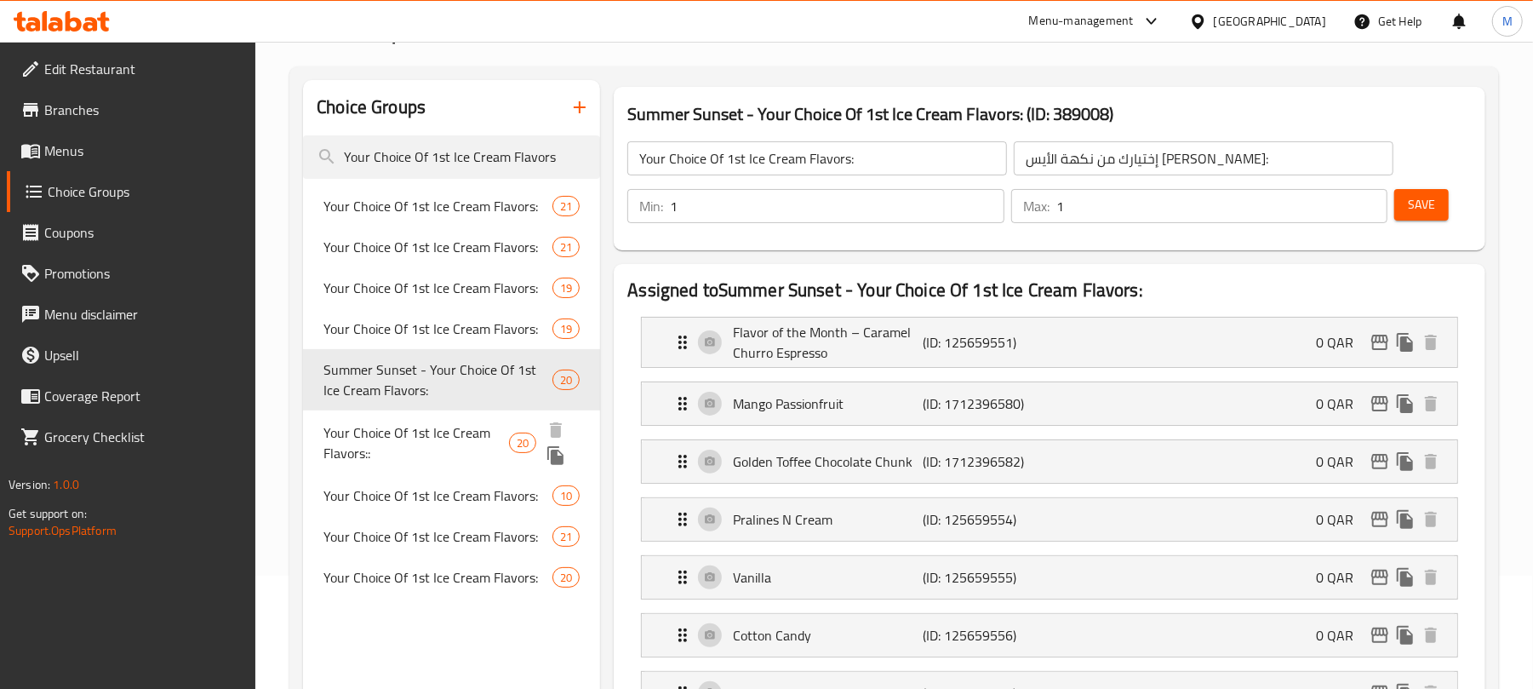
type input "Summer Sunset - Your Choice Of 1st Ice Cream Flavors:"
type input "غروب الصيف - إختيارك من نكهة الأيس كريم الأولي:"
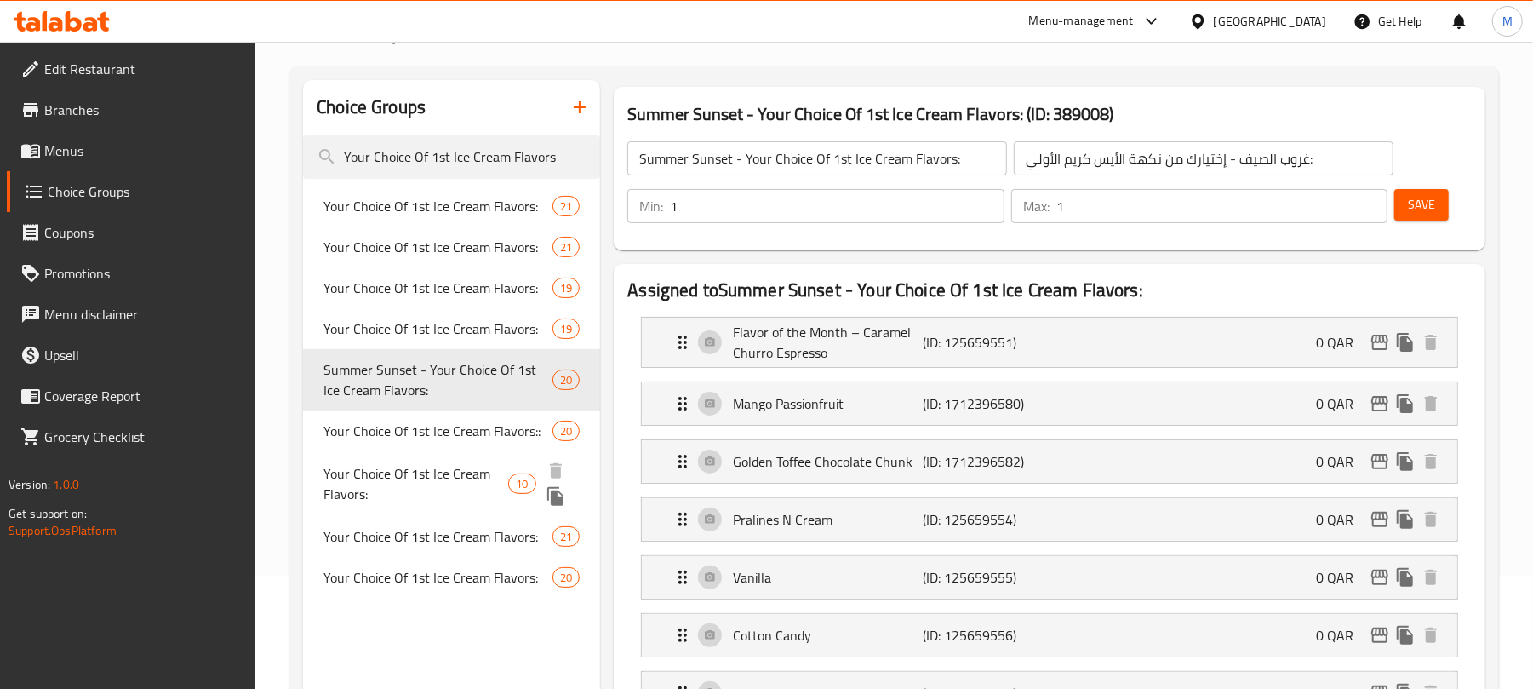
click at [424, 494] on span "Your Choice Of 1st Ice Cream Flavors:" at bounding box center [415, 483] width 185 height 41
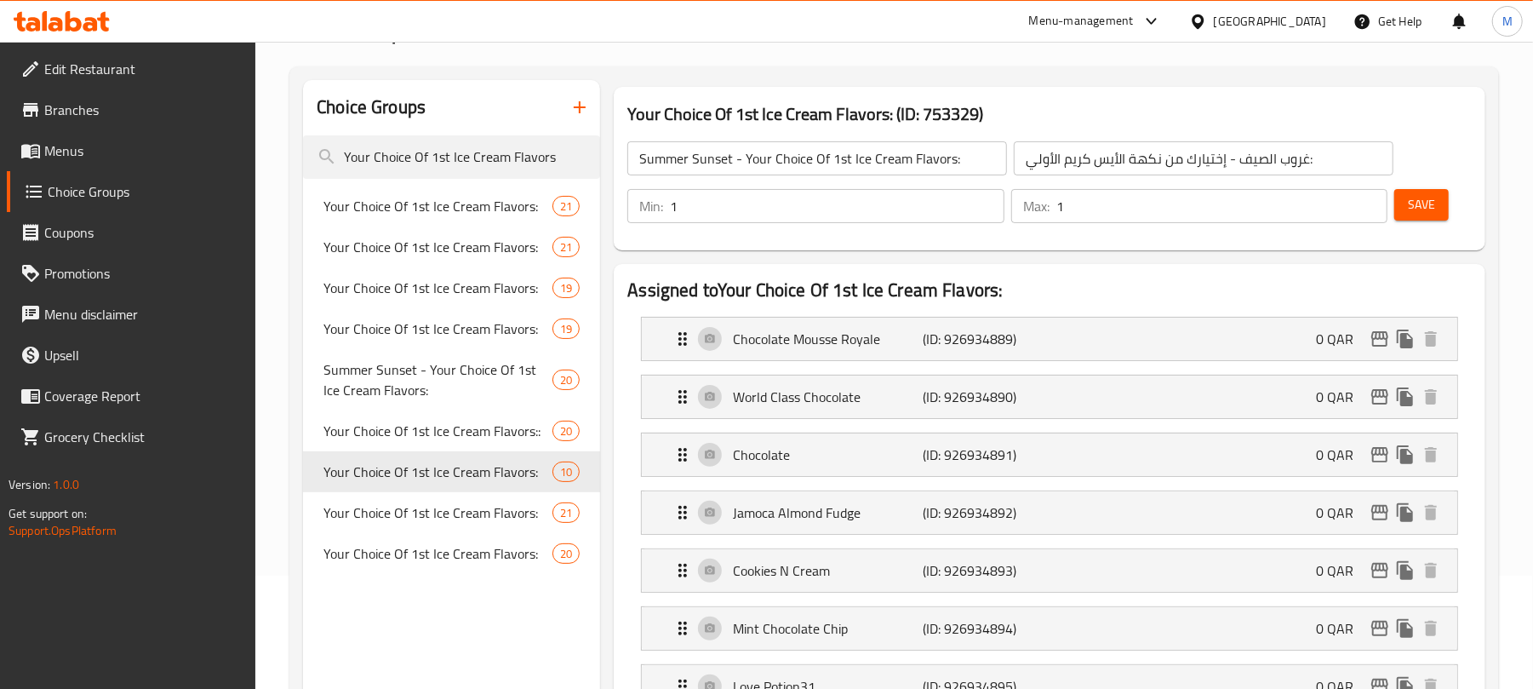
type input "Your Choice Of 1st Ice Cream Flavors:"
type input "إختيارك من نكهة الأيس [PERSON_NAME]:"
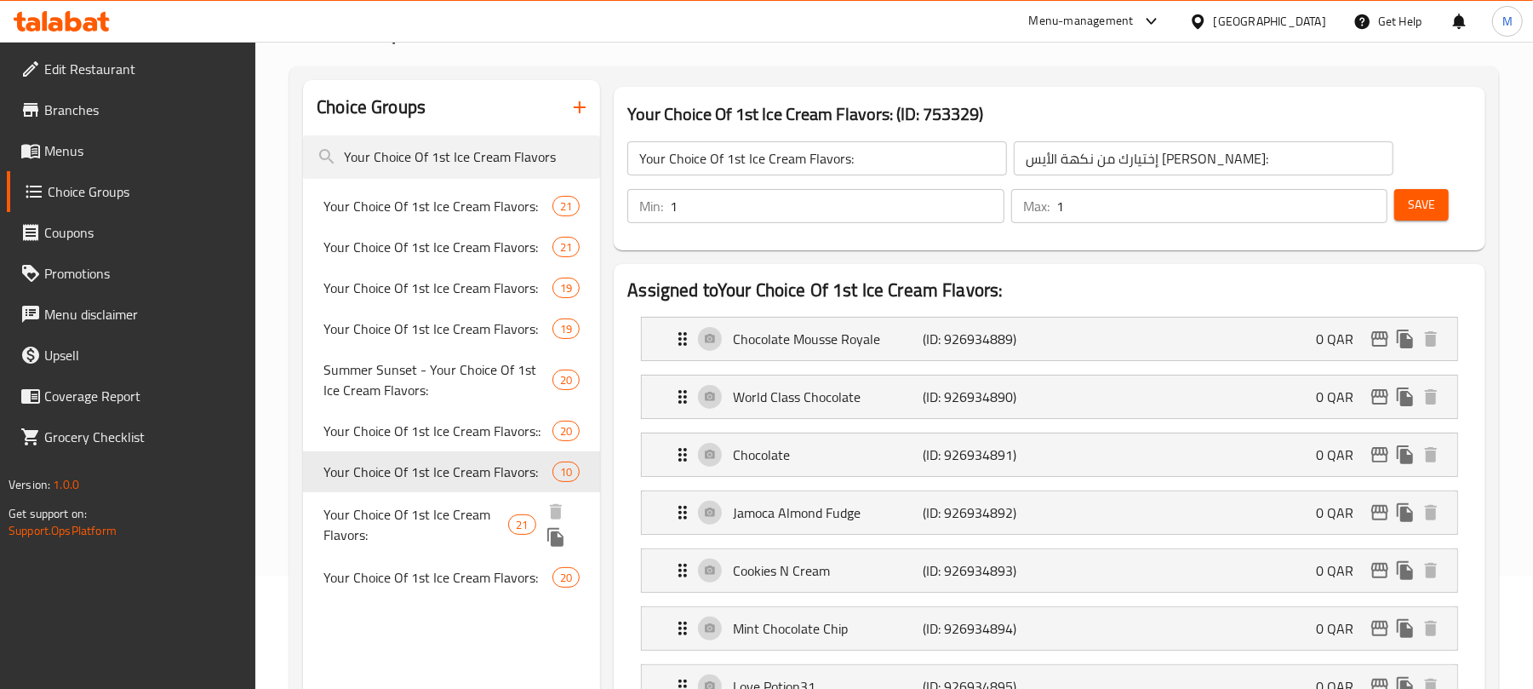
click at [472, 519] on span "Your Choice Of 1st Ice Cream Flavors:" at bounding box center [415, 524] width 185 height 41
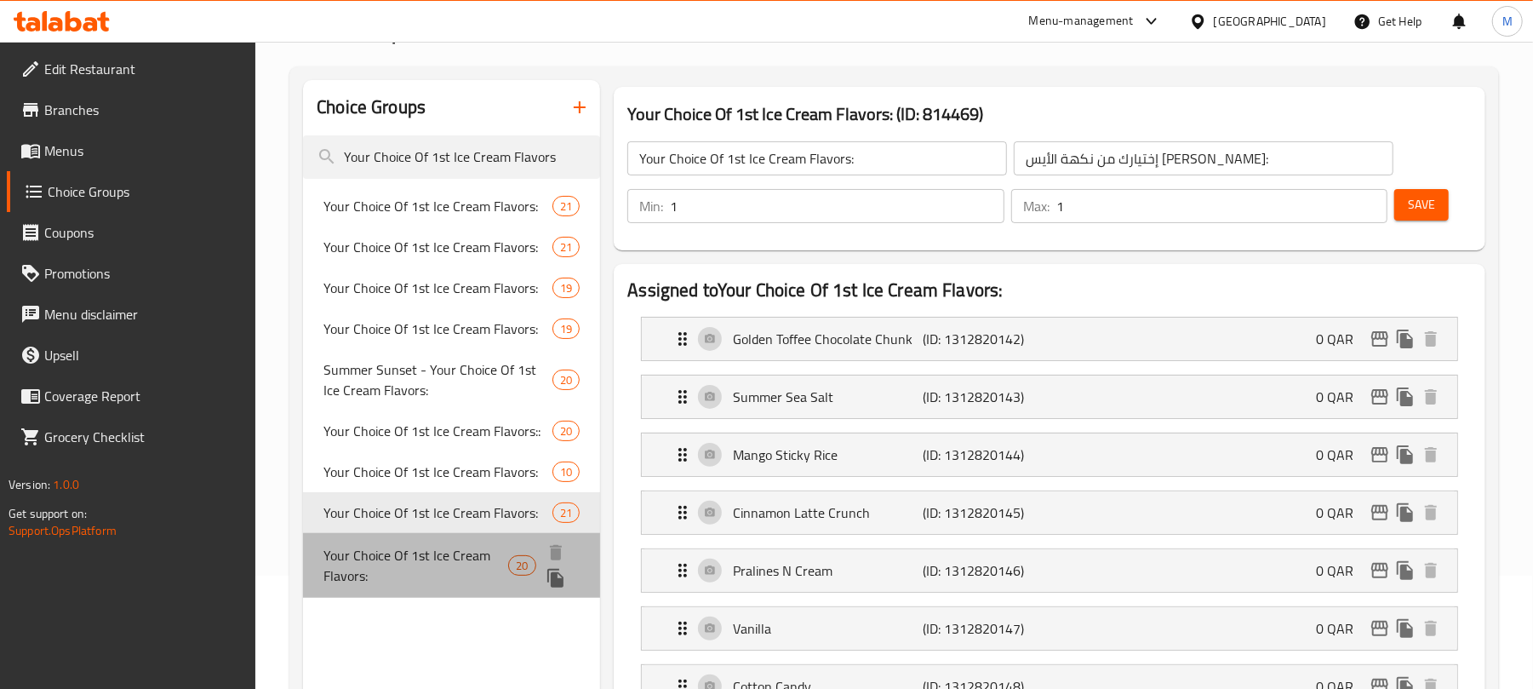
click at [379, 556] on span "Your Choice Of 1st Ice Cream Flavors:" at bounding box center [415, 565] width 185 height 41
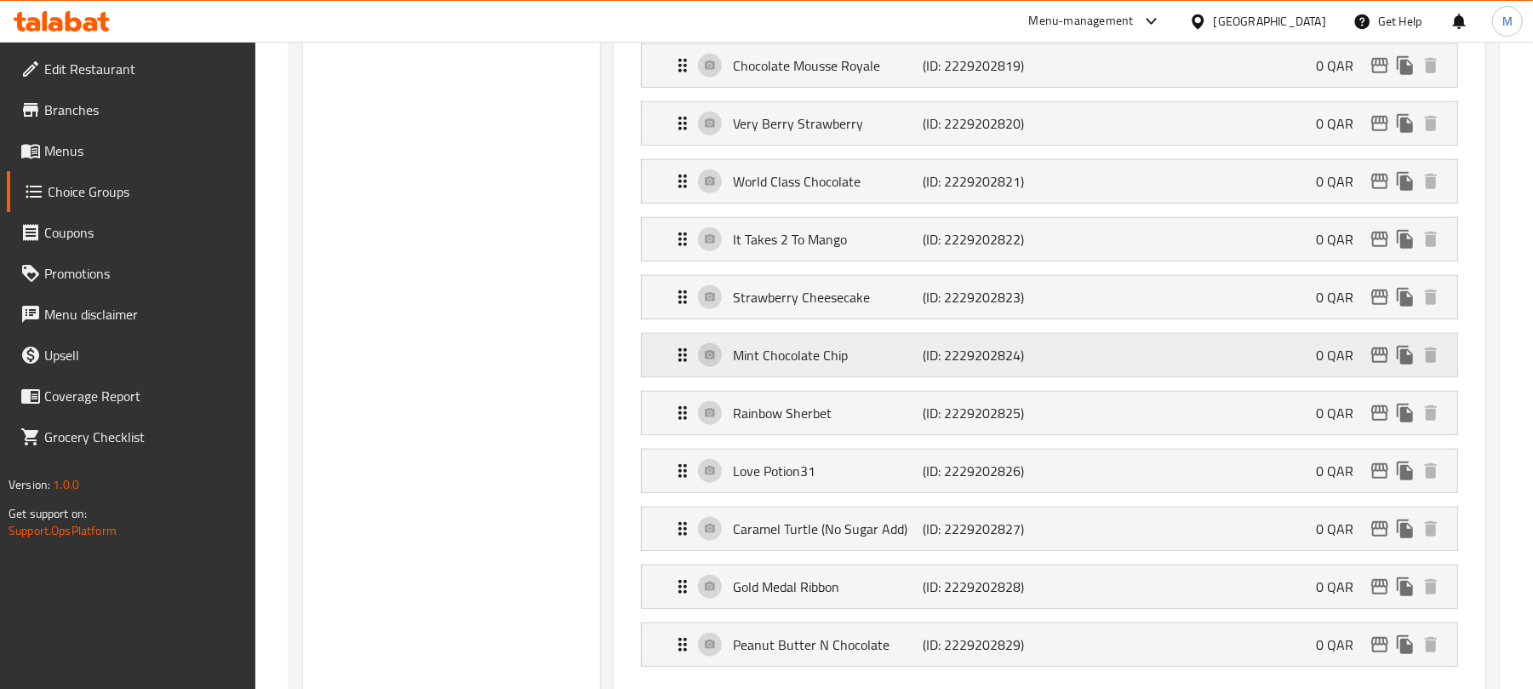
scroll to position [794, 0]
click at [889, 352] on p "It Takes 2 To Mango" at bounding box center [828, 352] width 190 height 20
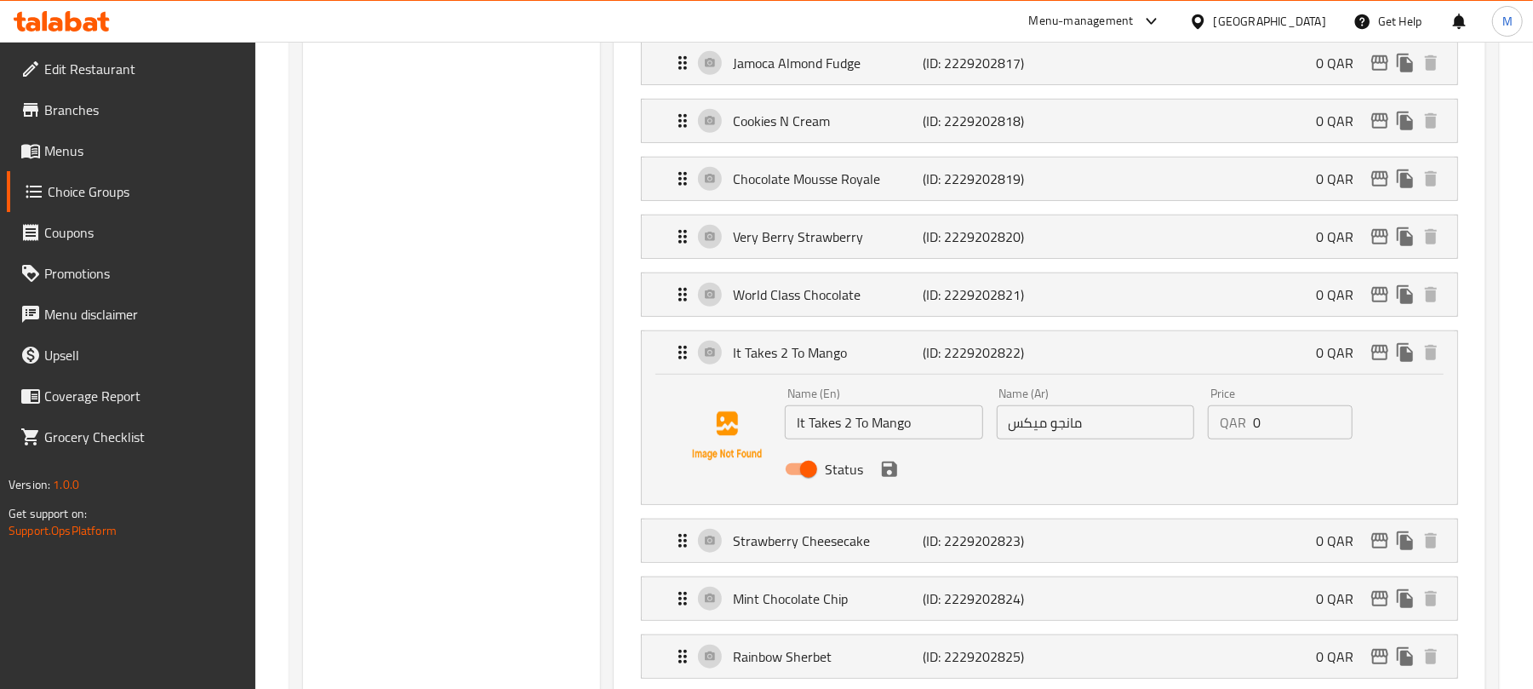
click at [1125, 437] on input "مانجو ميكس" at bounding box center [1095, 422] width 197 height 34
drag, startPoint x: 1141, startPoint y: 446, endPoint x: 1139, endPoint y: 457, distance: 11.2
click at [1141, 439] on input "مانجو ميكس" at bounding box center [1095, 422] width 197 height 34
click at [1122, 437] on input "مانجو ميكس" at bounding box center [1095, 422] width 197 height 34
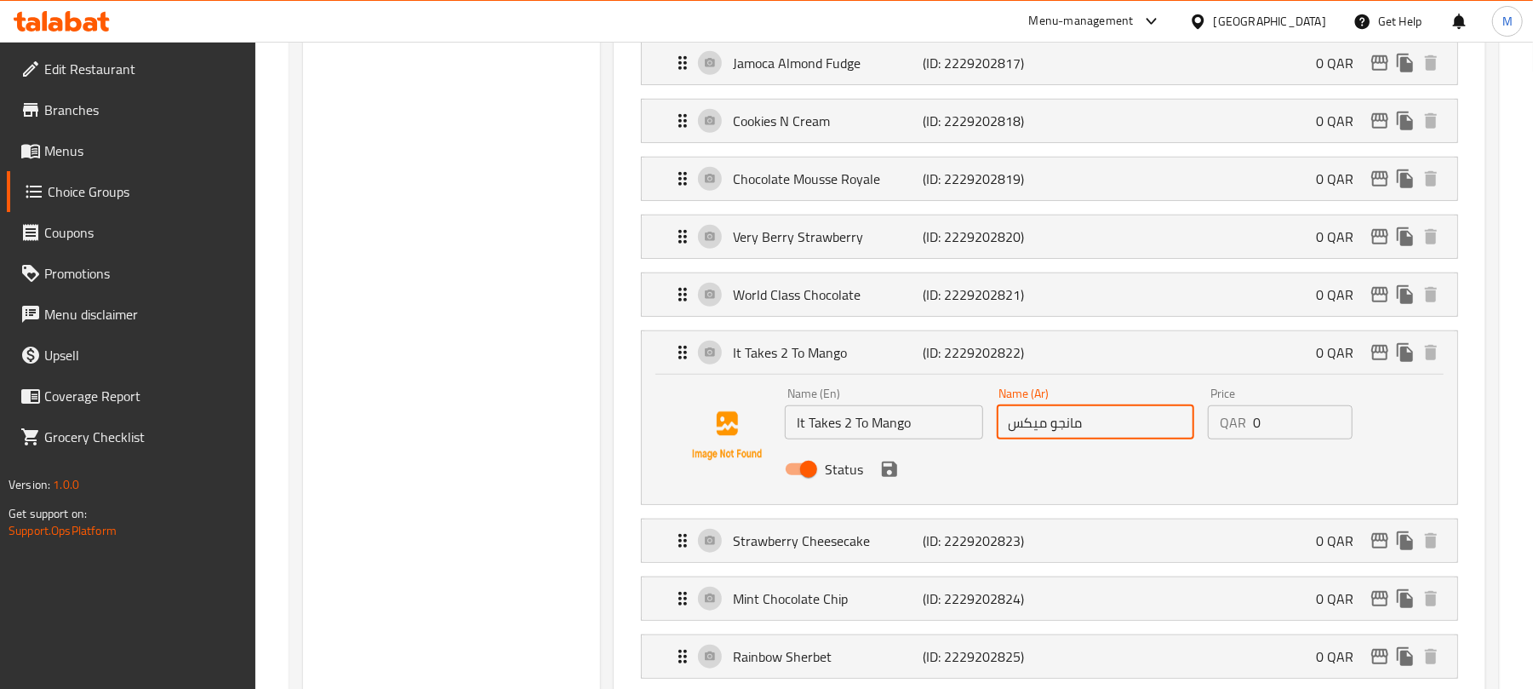
click at [1122, 437] on input "مانجو ميكس" at bounding box center [1095, 422] width 197 height 34
paste input "ات تيكس 2 للمانجو"
click at [889, 477] on icon "save" at bounding box center [889, 468] width 15 height 15
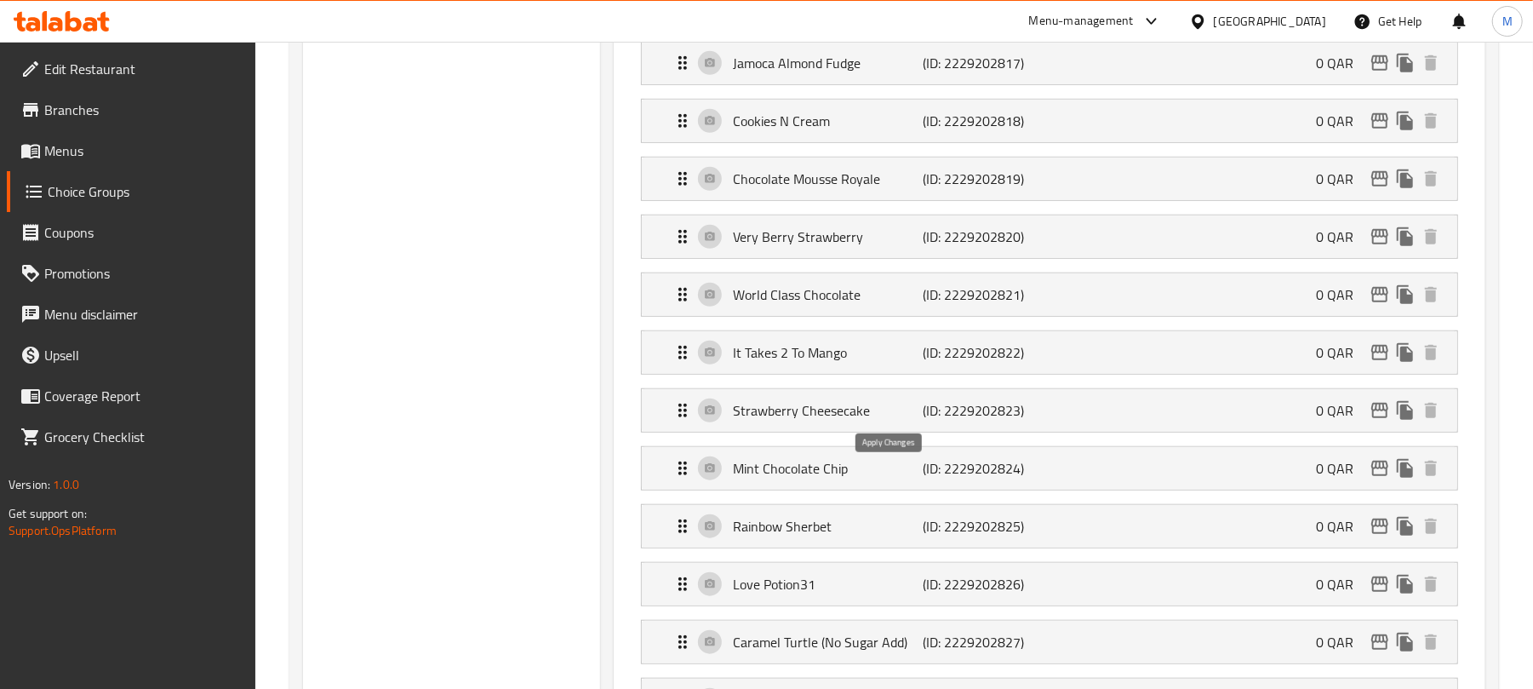
type input "ات تيكس 2 للمانجو"
click at [971, 363] on p "(ID: 2229202822)" at bounding box center [987, 352] width 127 height 20
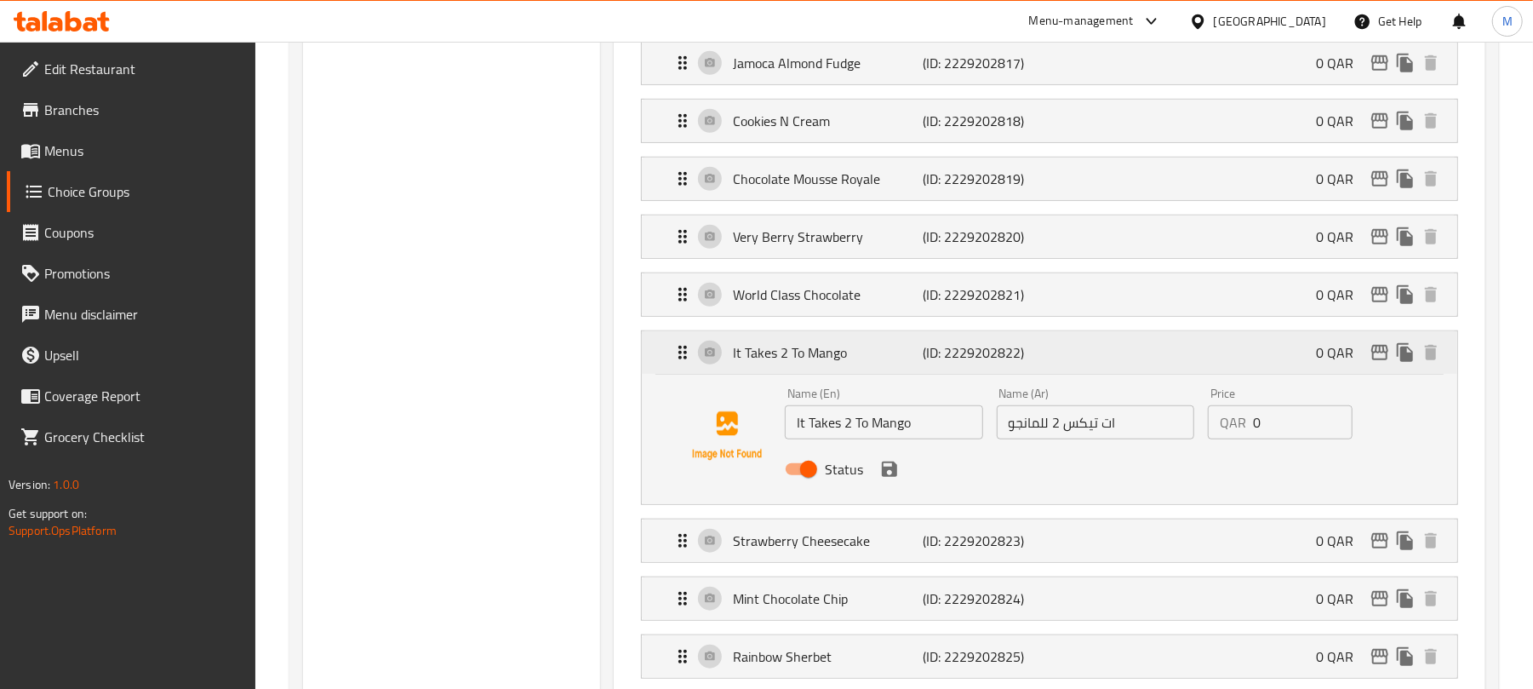
click at [971, 363] on p "(ID: 2229202822)" at bounding box center [987, 352] width 127 height 20
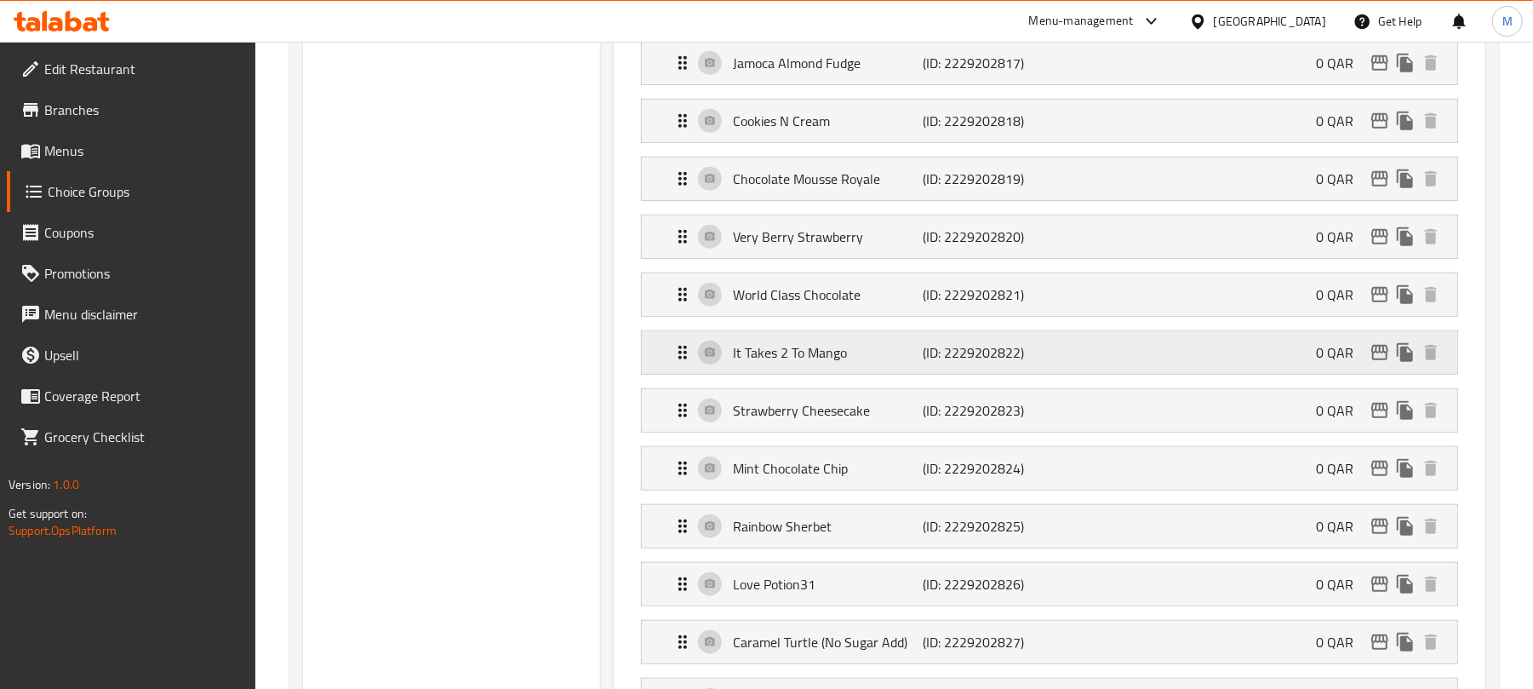
click at [971, 363] on p "(ID: 2229202822)" at bounding box center [987, 352] width 127 height 20
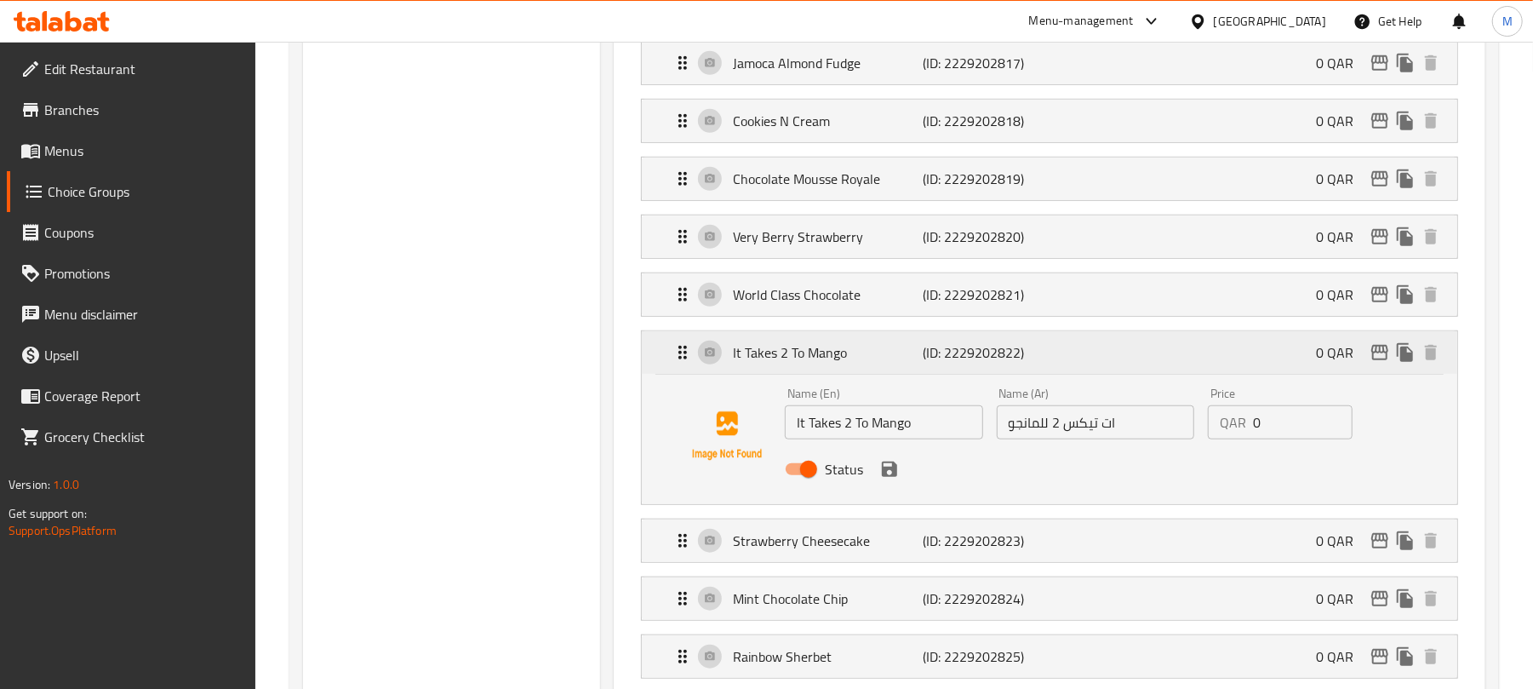
click at [971, 363] on p "(ID: 2229202822)" at bounding box center [987, 352] width 127 height 20
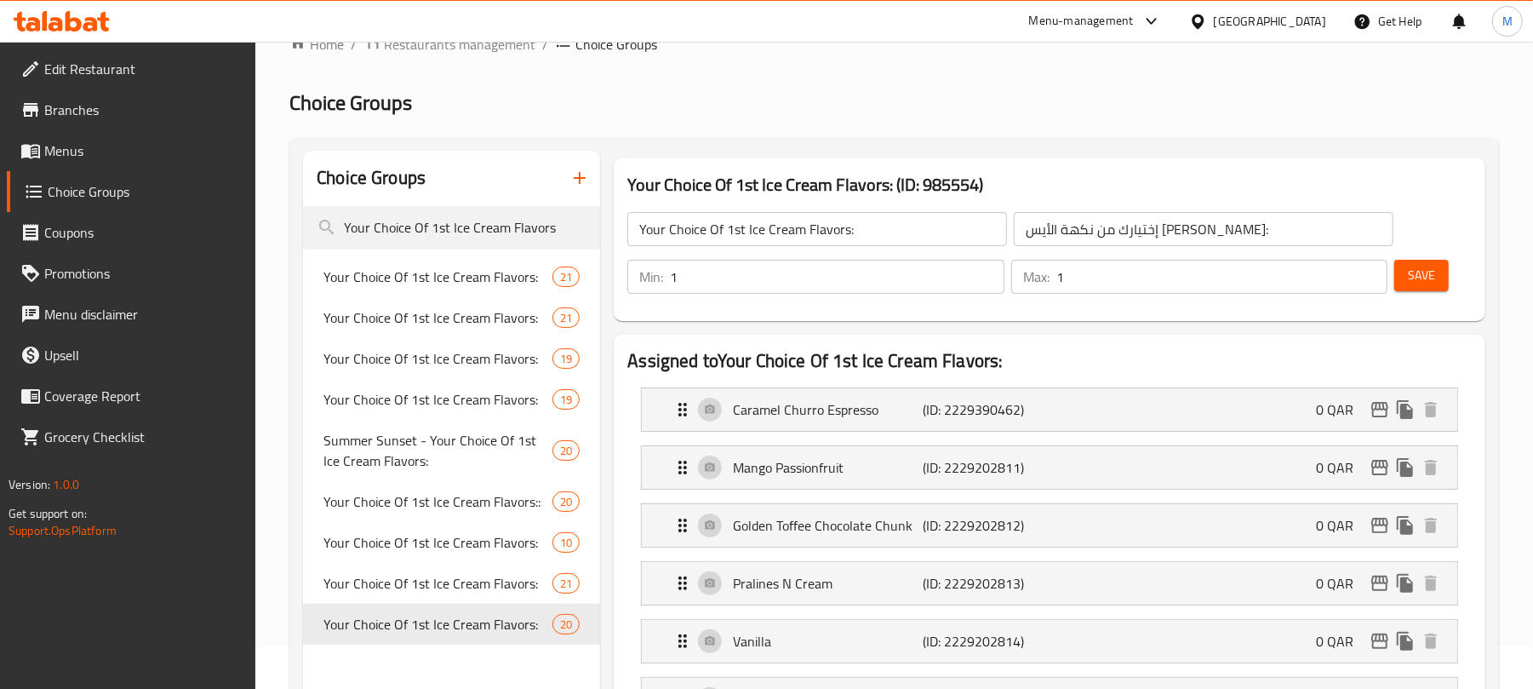
scroll to position [0, 0]
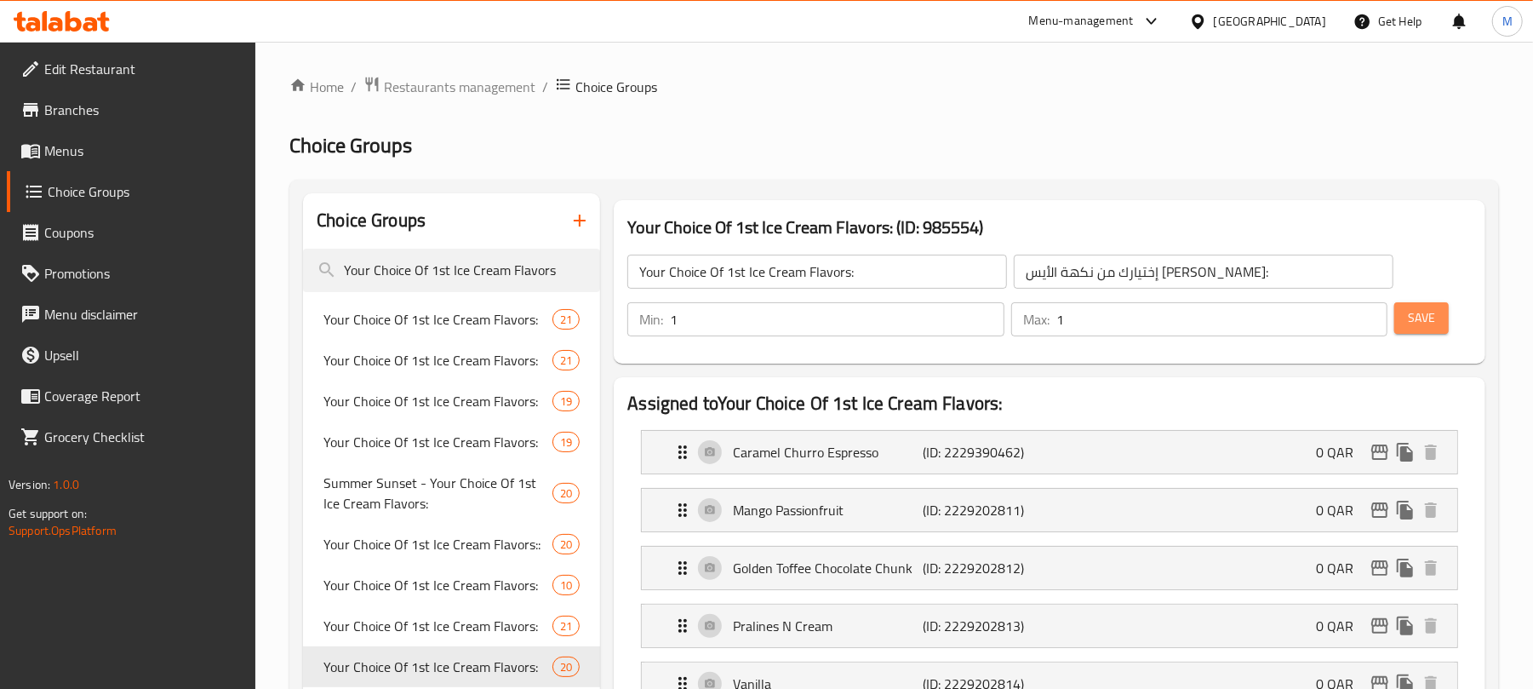
click at [1440, 332] on button "Save" at bounding box center [1421, 317] width 54 height 31
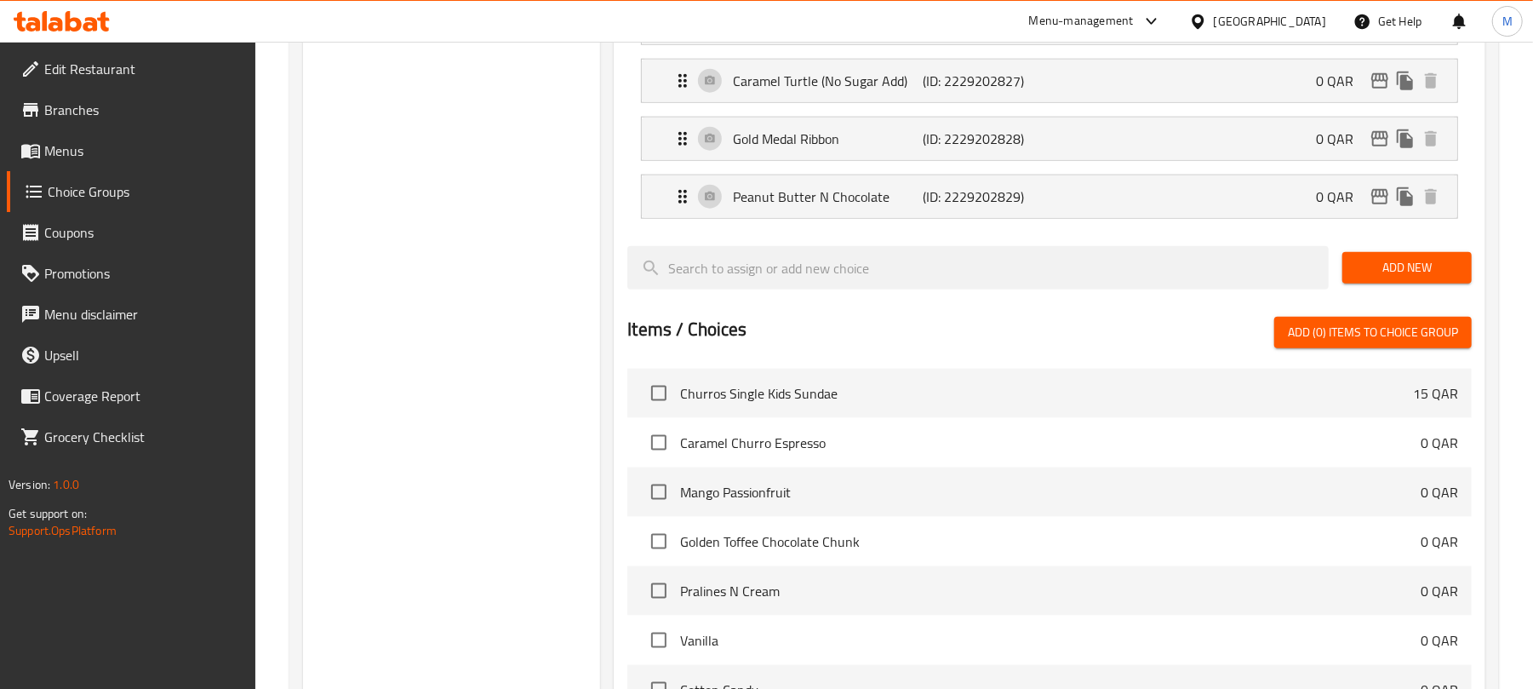
scroll to position [1135, 0]
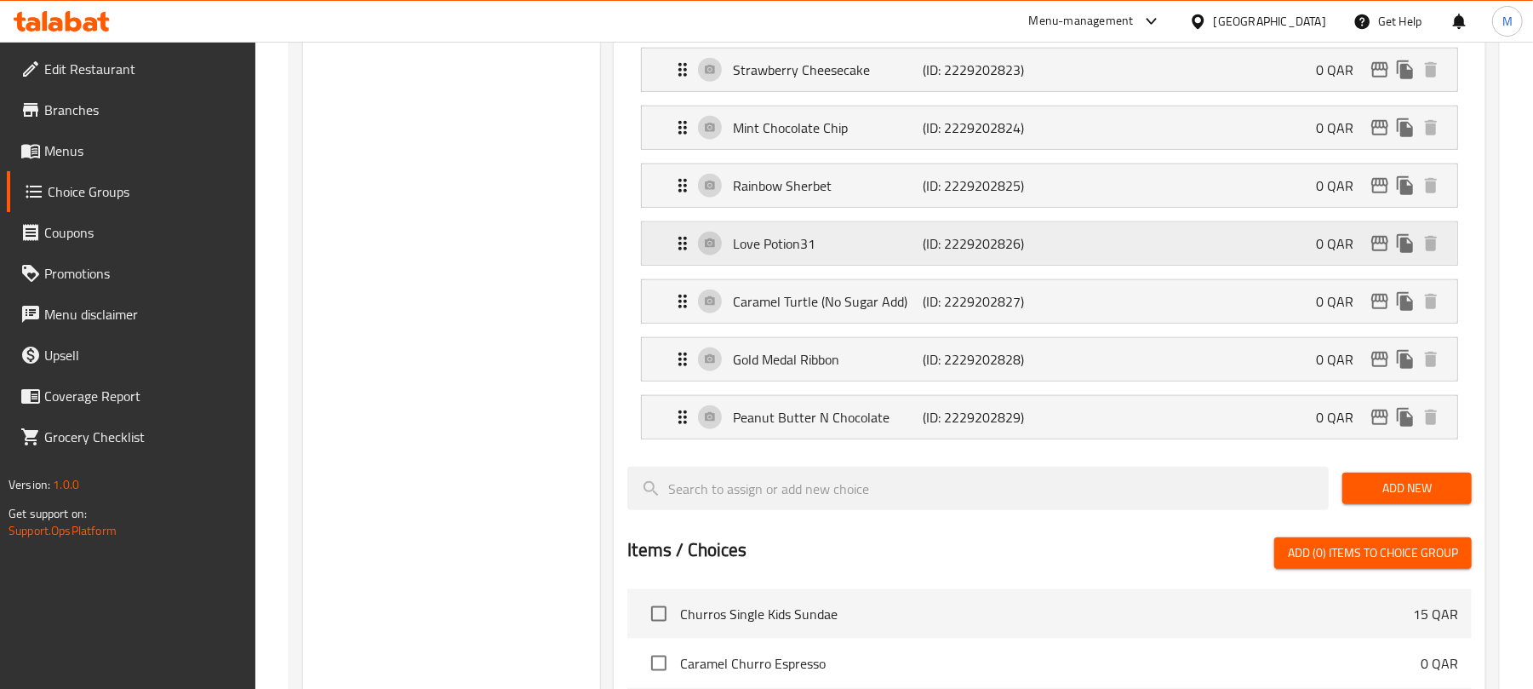
click at [910, 254] on p "Love Potion31" at bounding box center [828, 243] width 190 height 20
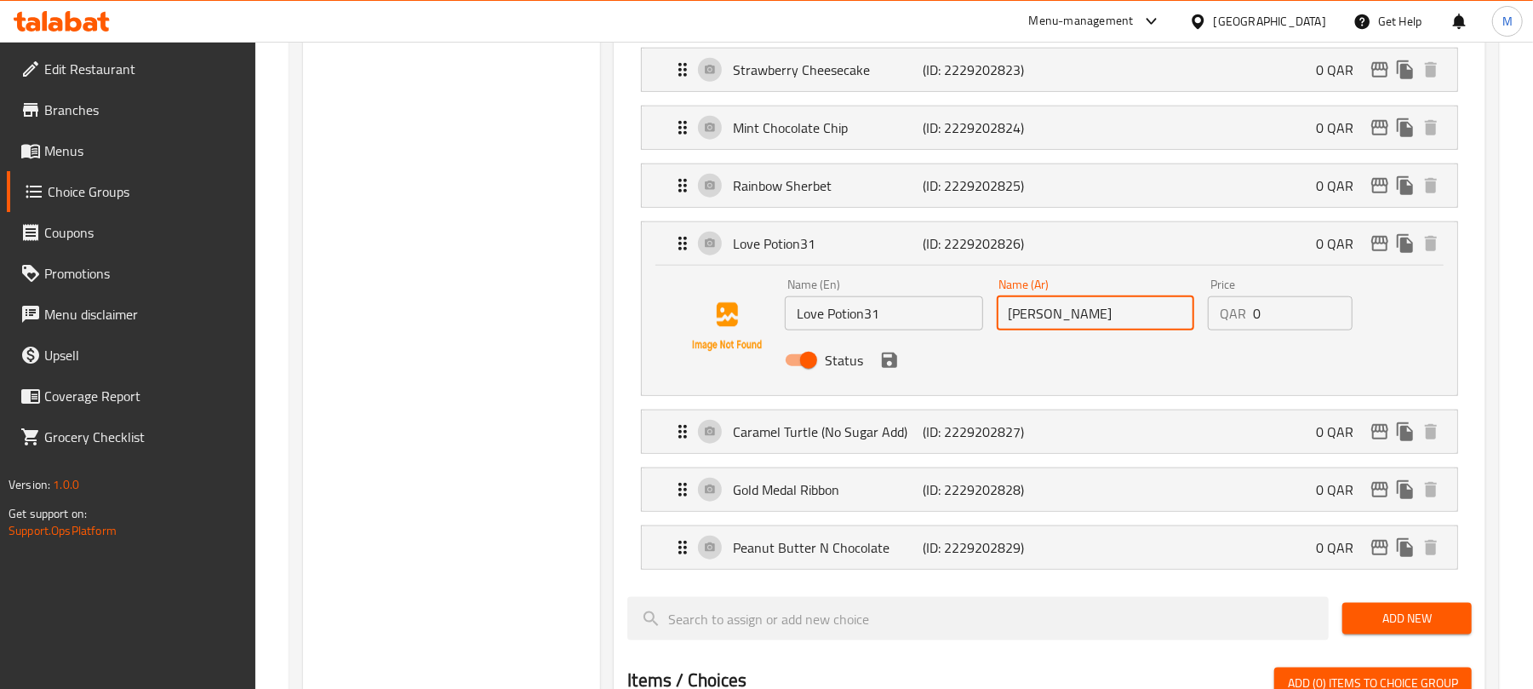
click at [1108, 324] on input "[PERSON_NAME]" at bounding box center [1095, 313] width 197 height 34
click at [885, 368] on icon "save" at bounding box center [889, 359] width 15 height 15
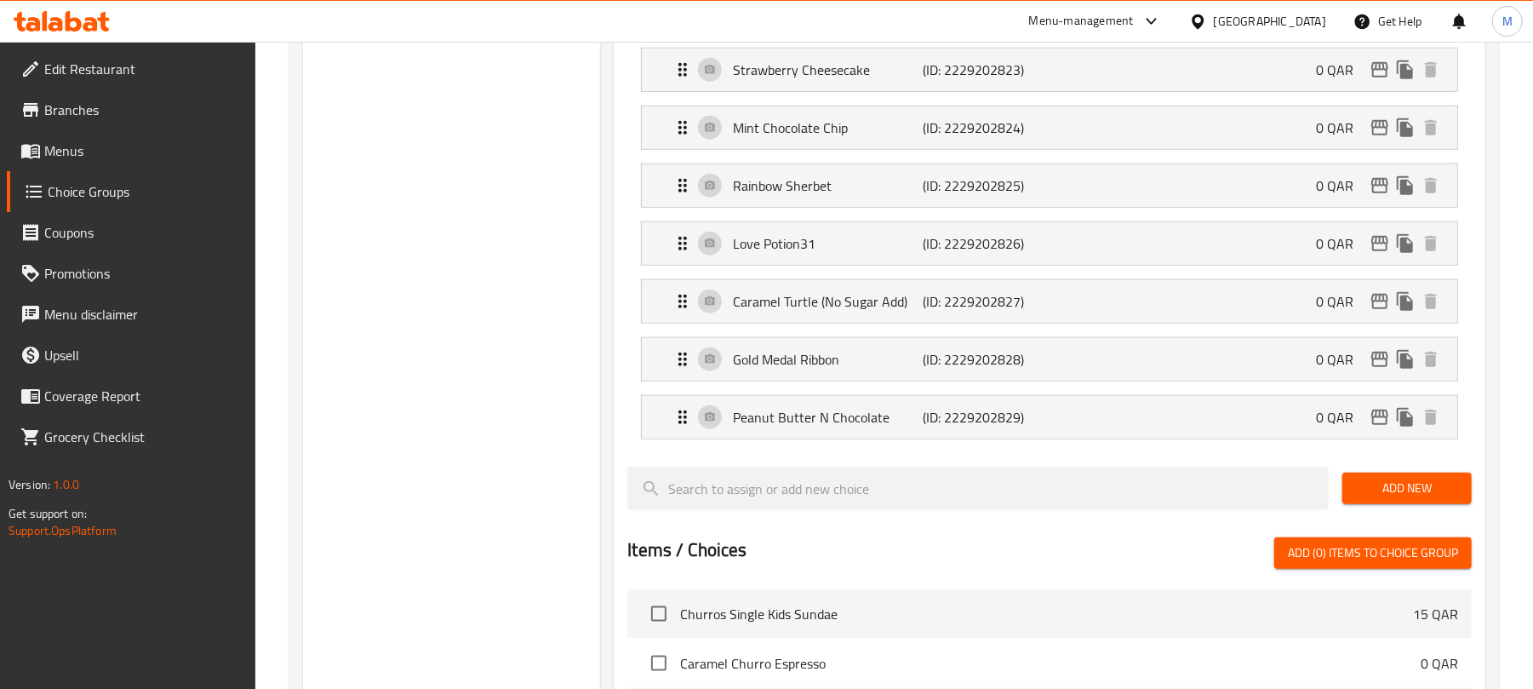
type input "لوف بوشن 31"
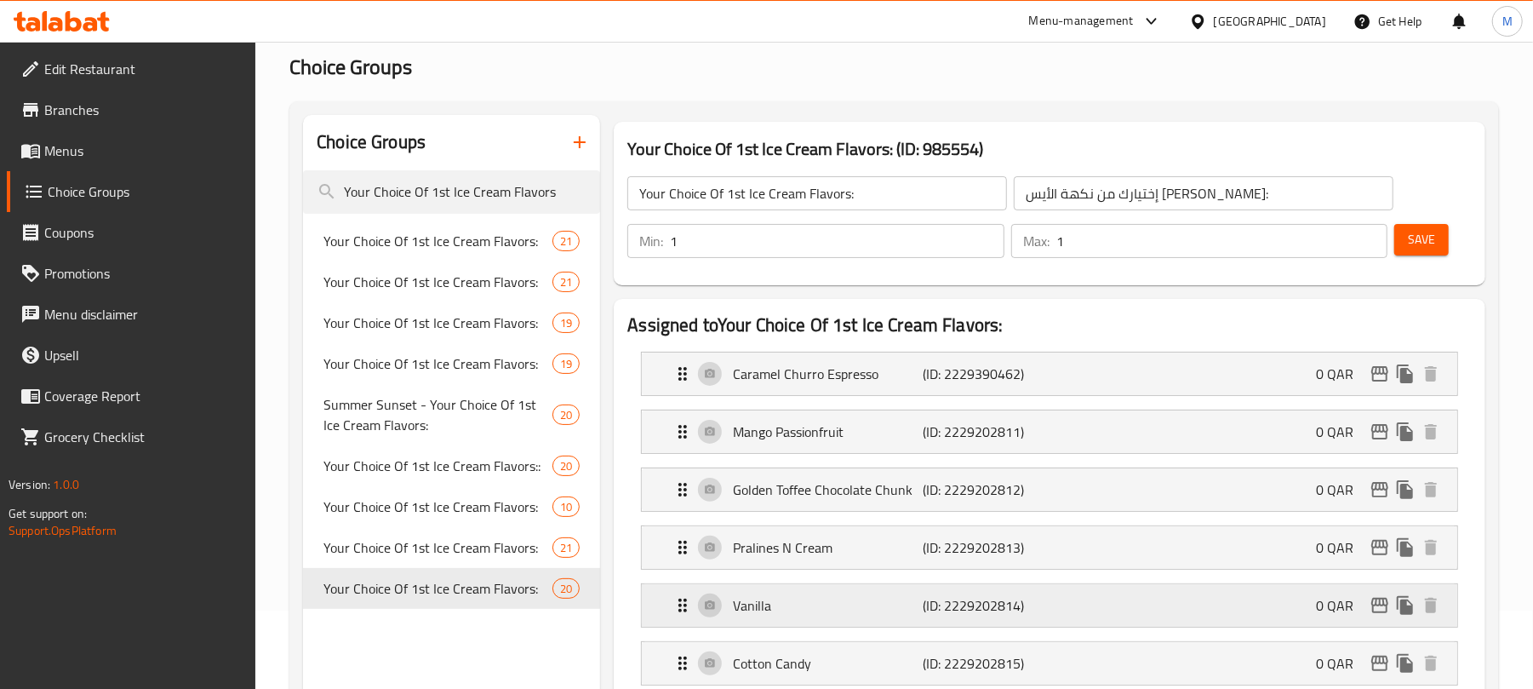
scroll to position [0, 0]
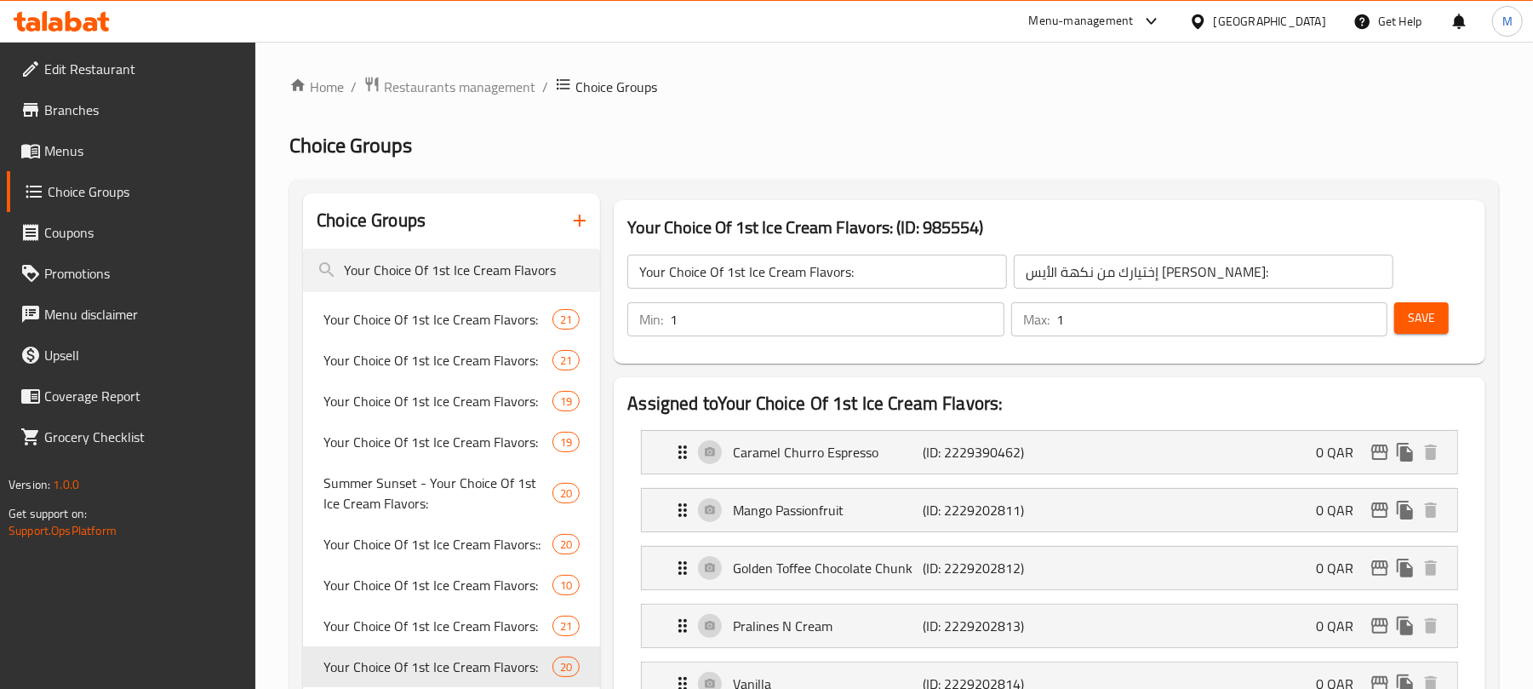
click at [1428, 324] on span "Save" at bounding box center [1421, 317] width 27 height 21
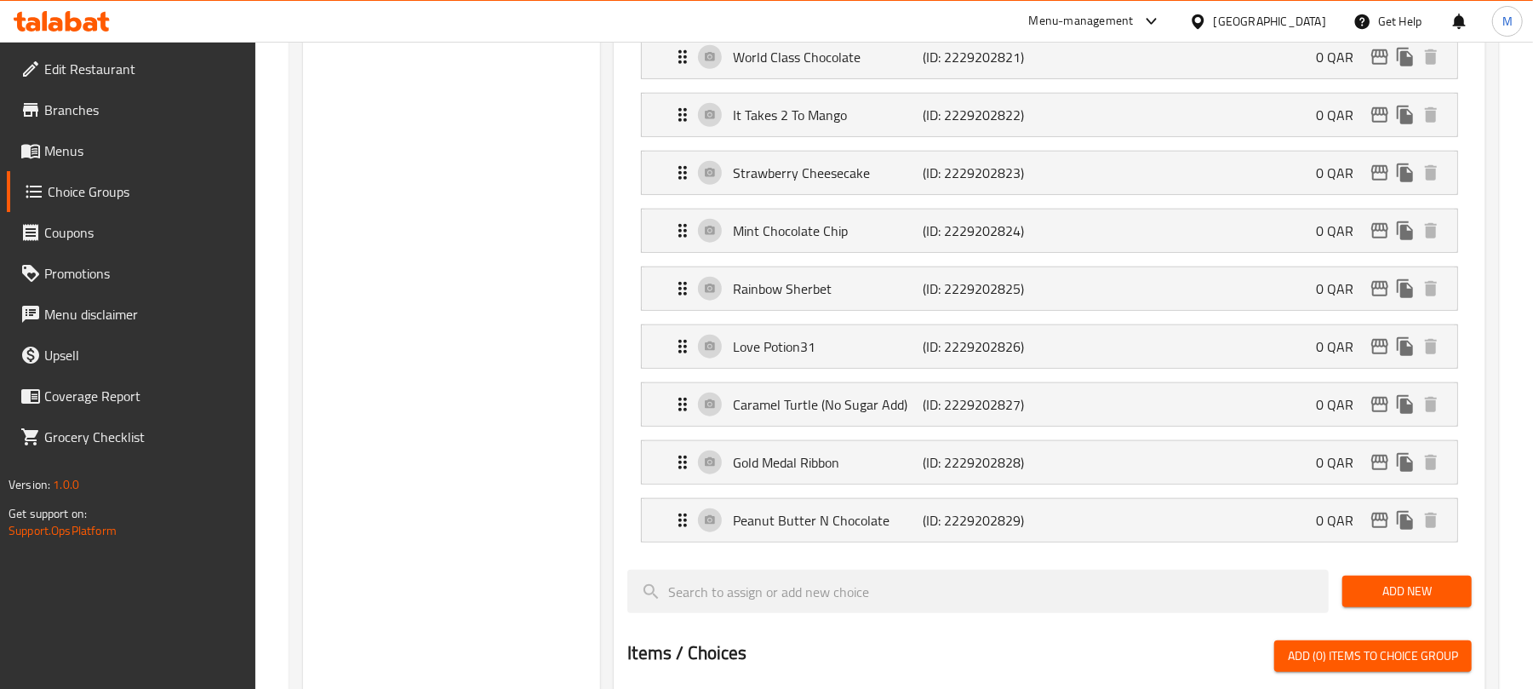
scroll to position [1021, 0]
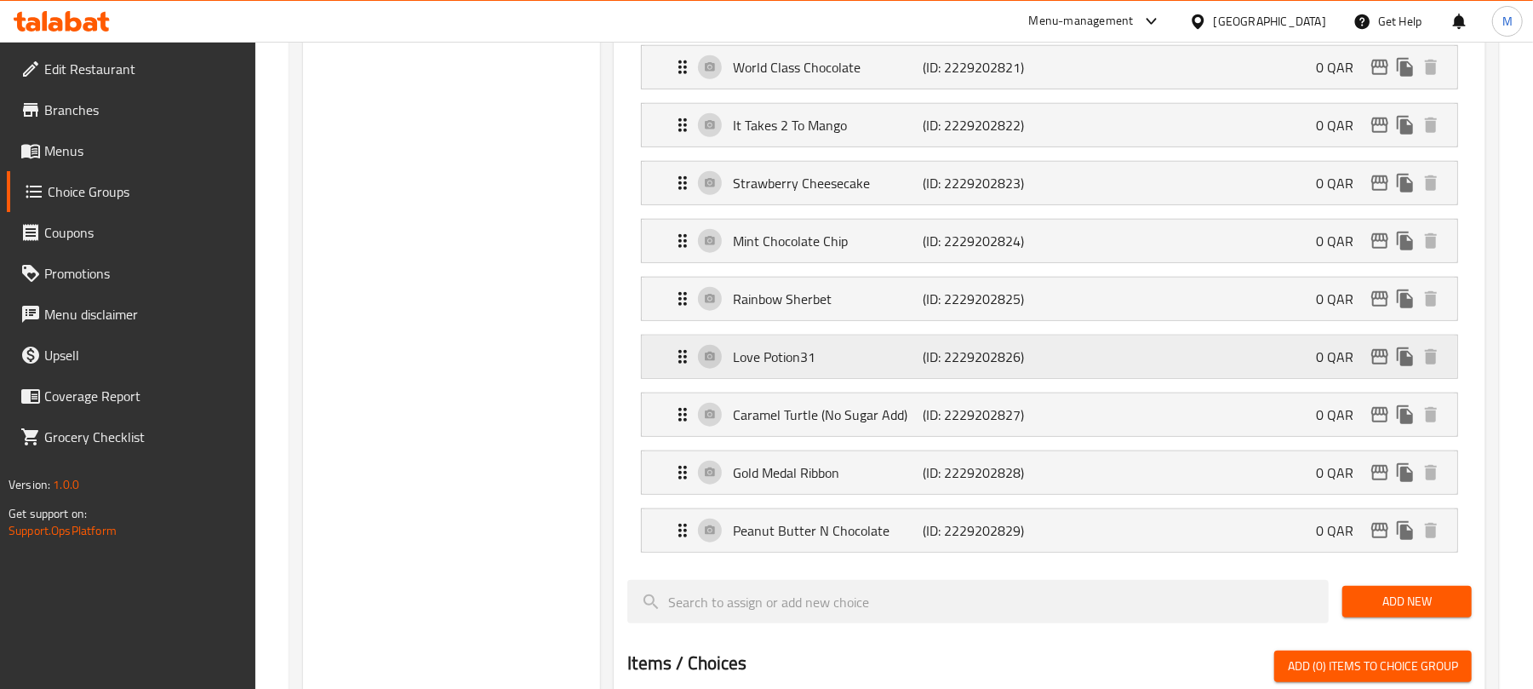
click at [984, 378] on div "Love Potion31 (ID: 2229202826) 0 QAR" at bounding box center [1054, 356] width 764 height 43
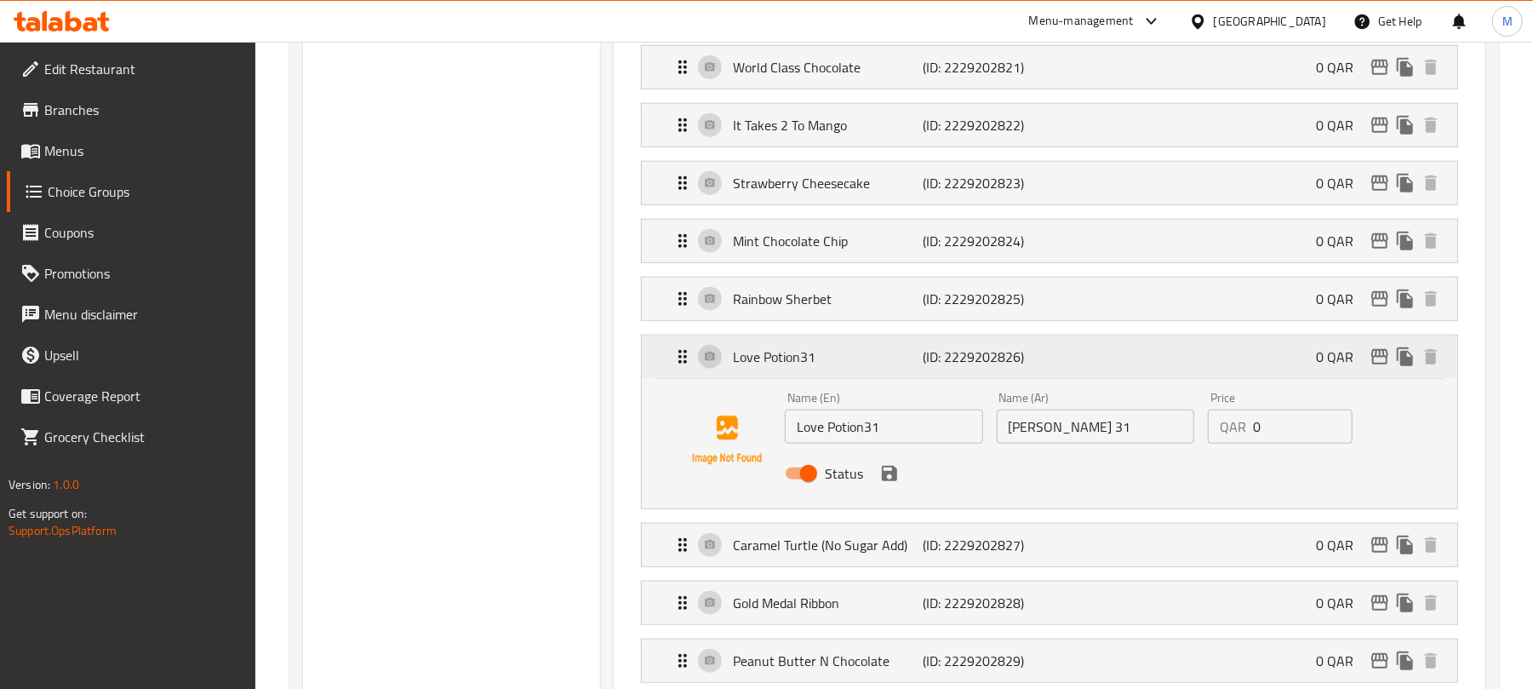
click at [984, 378] on div "Love Potion31 (ID: 2229202826) 0 QAR" at bounding box center [1054, 356] width 764 height 43
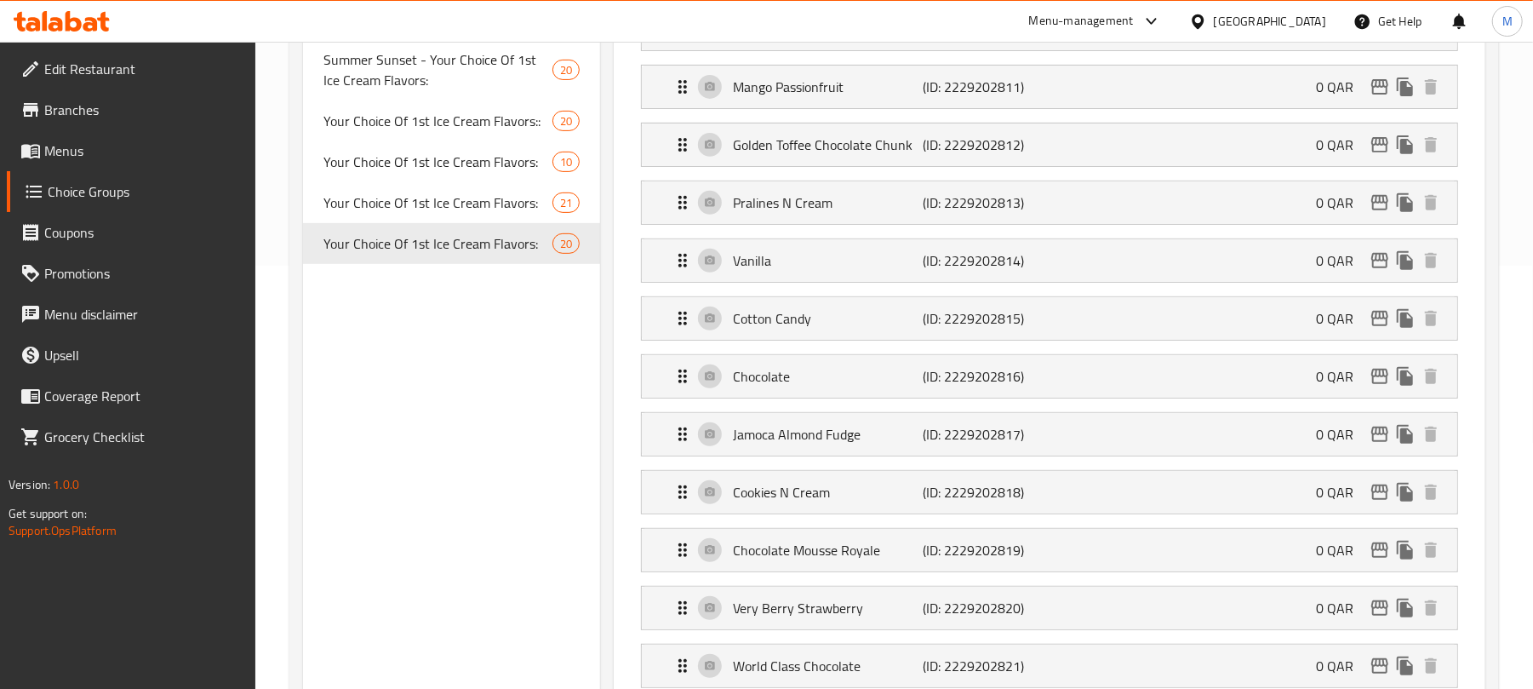
scroll to position [0, 0]
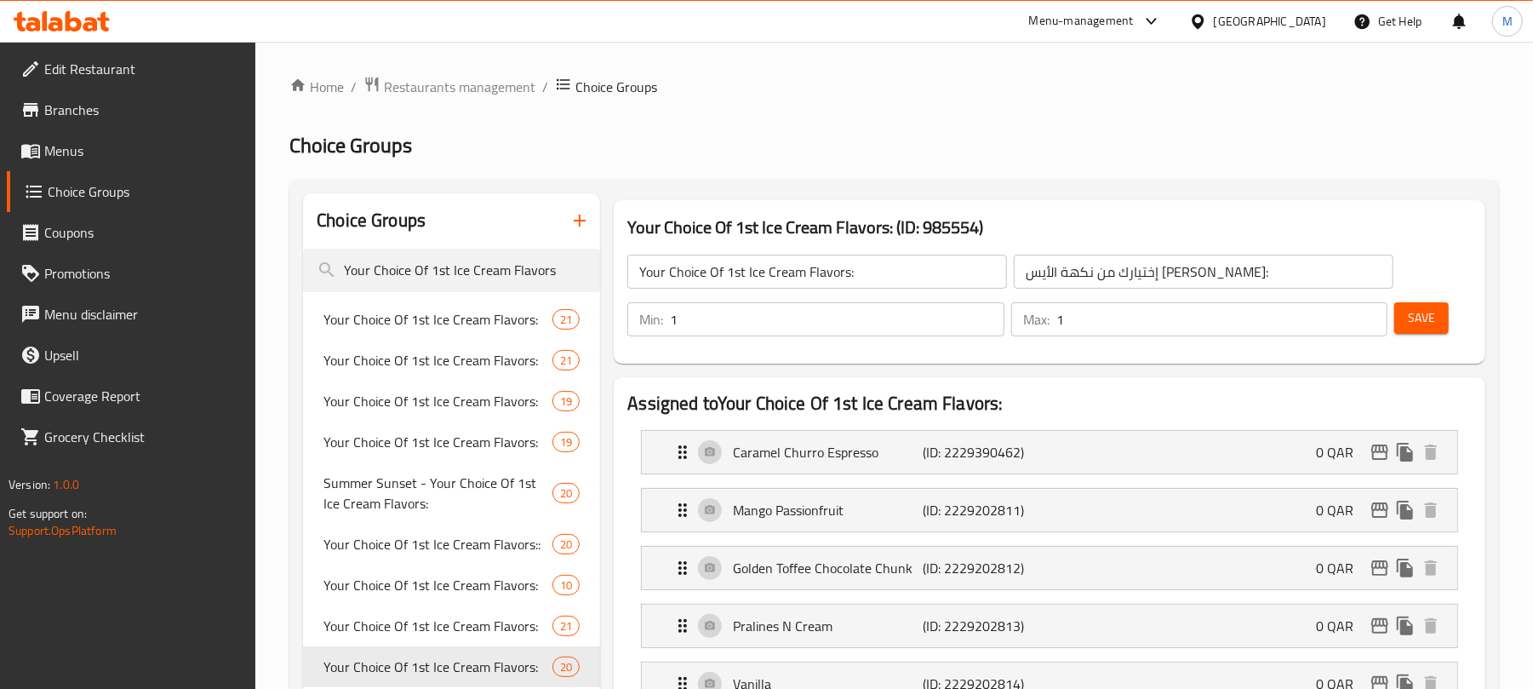
click at [1411, 329] on button "Save" at bounding box center [1421, 317] width 54 height 31
click at [1425, 198] on div at bounding box center [766, 344] width 1533 height 689
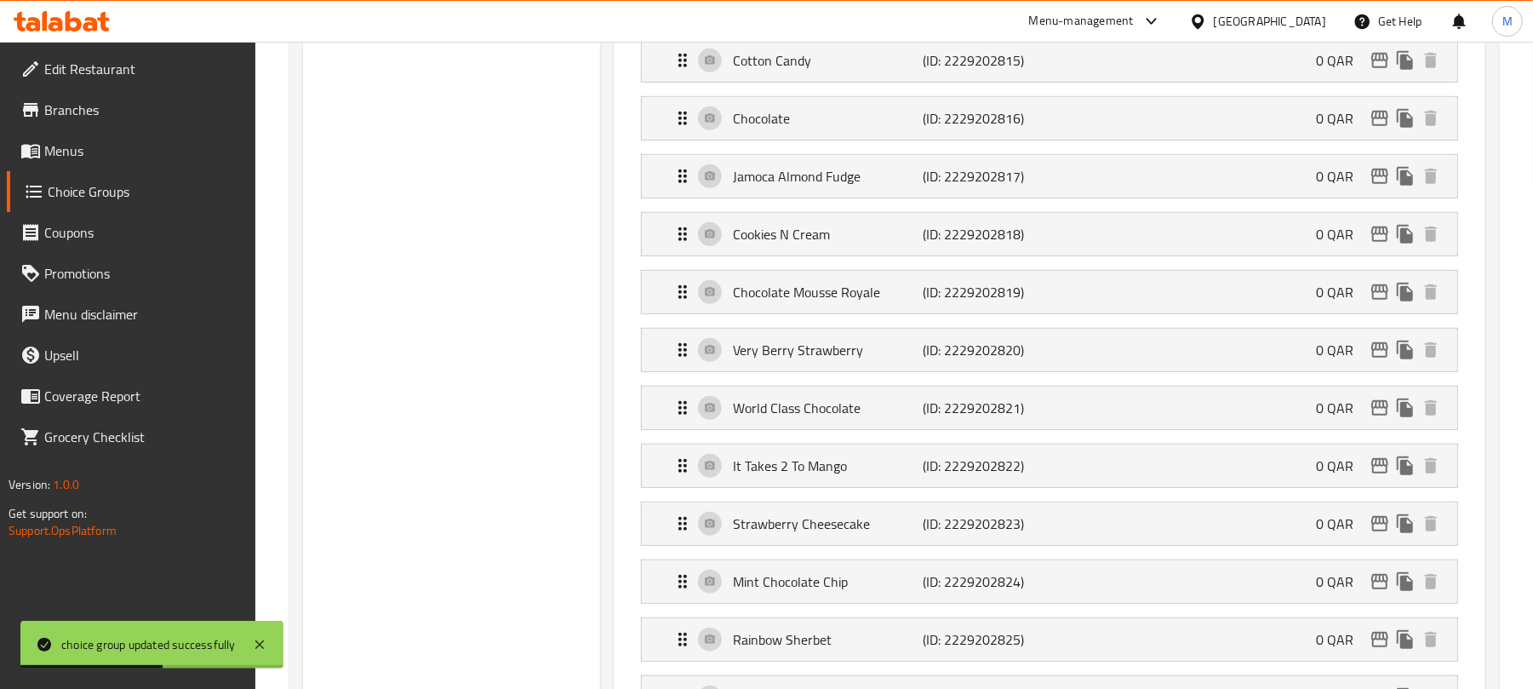
scroll to position [1135, 0]
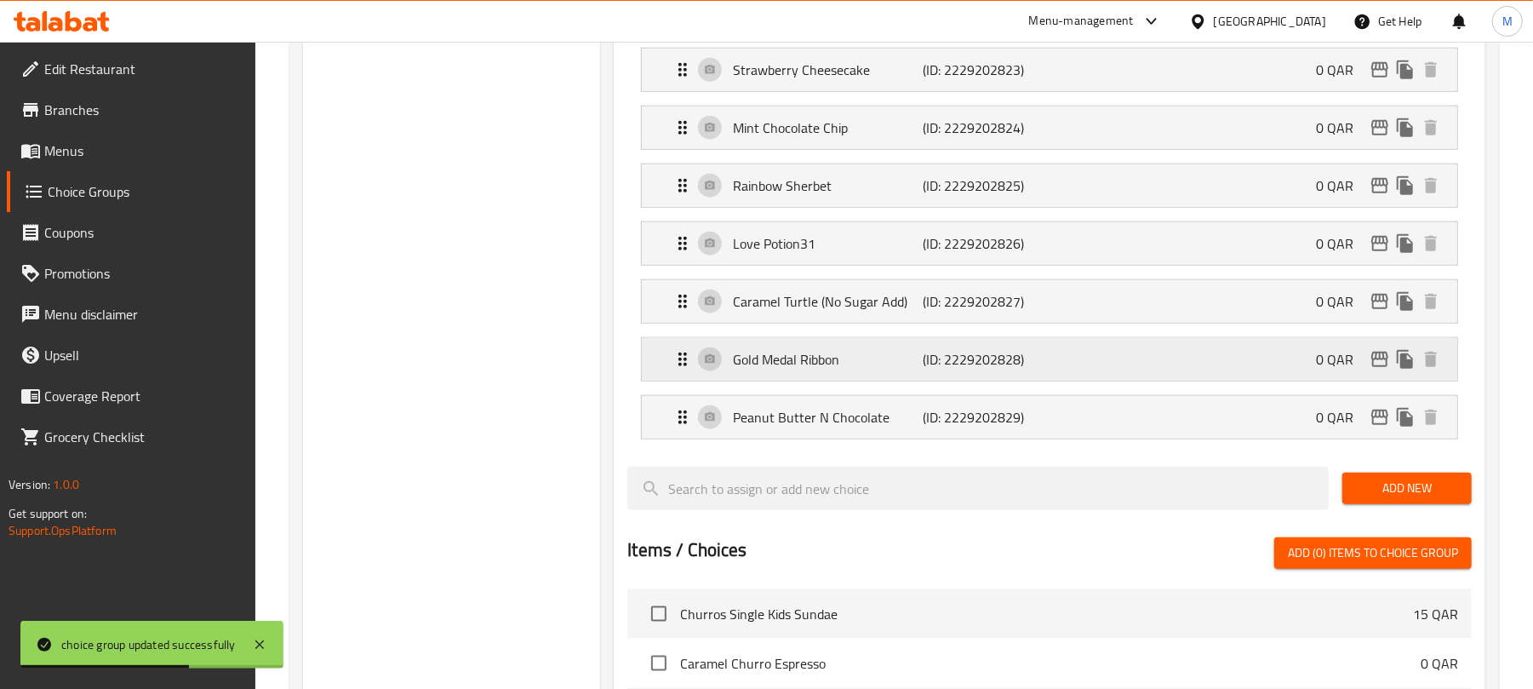
click at [883, 369] on p "Gold Medal Ribbon" at bounding box center [828, 359] width 190 height 20
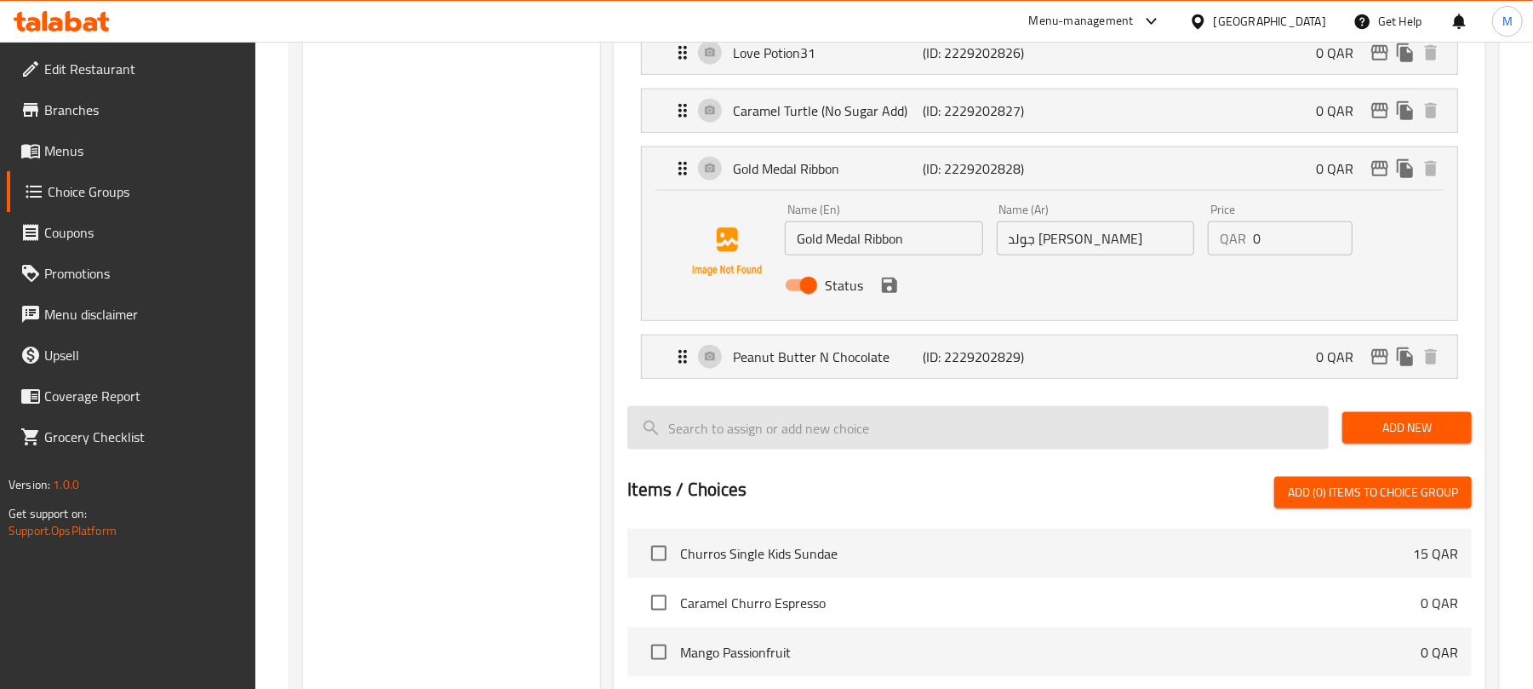
scroll to position [1362, 0]
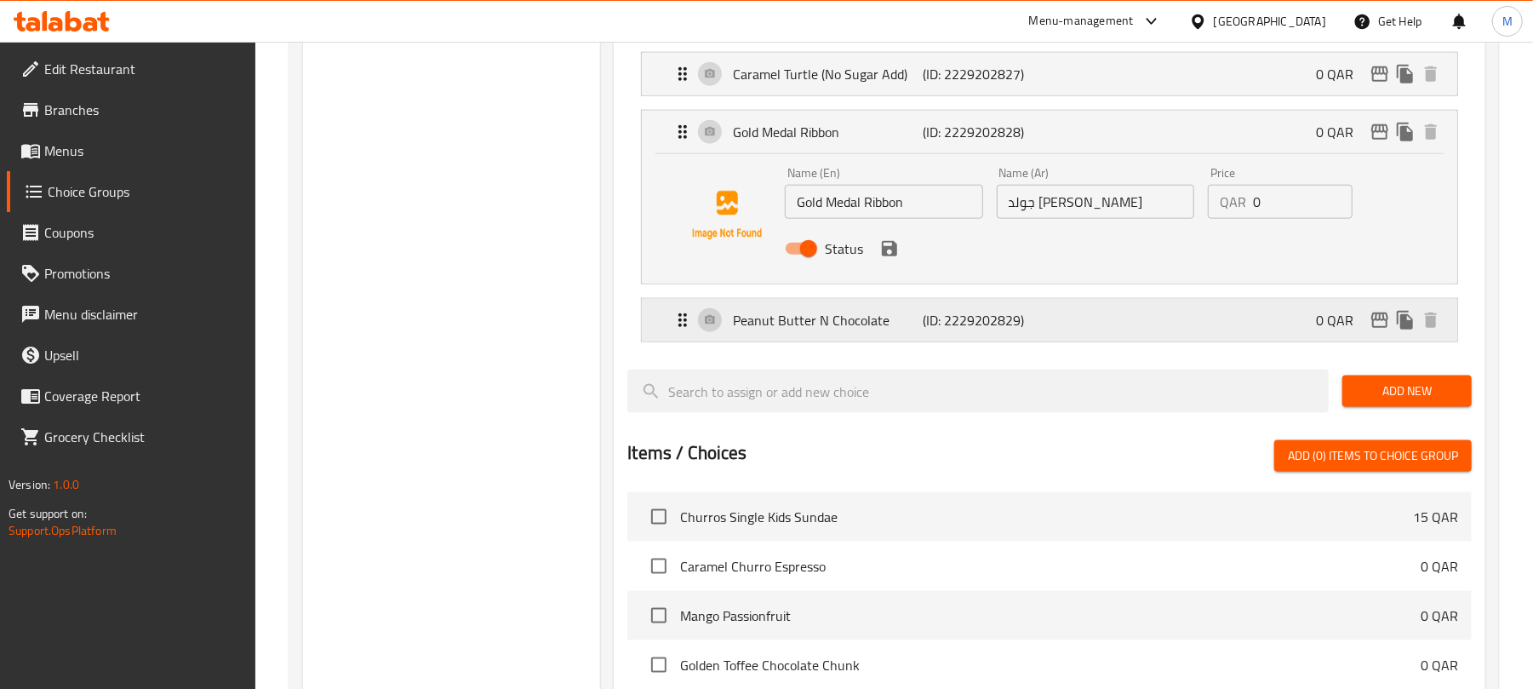
click at [1103, 341] on div "Peanut Butter N Chocolate (ID: 2229202829) 0 QAR" at bounding box center [1054, 320] width 764 height 43
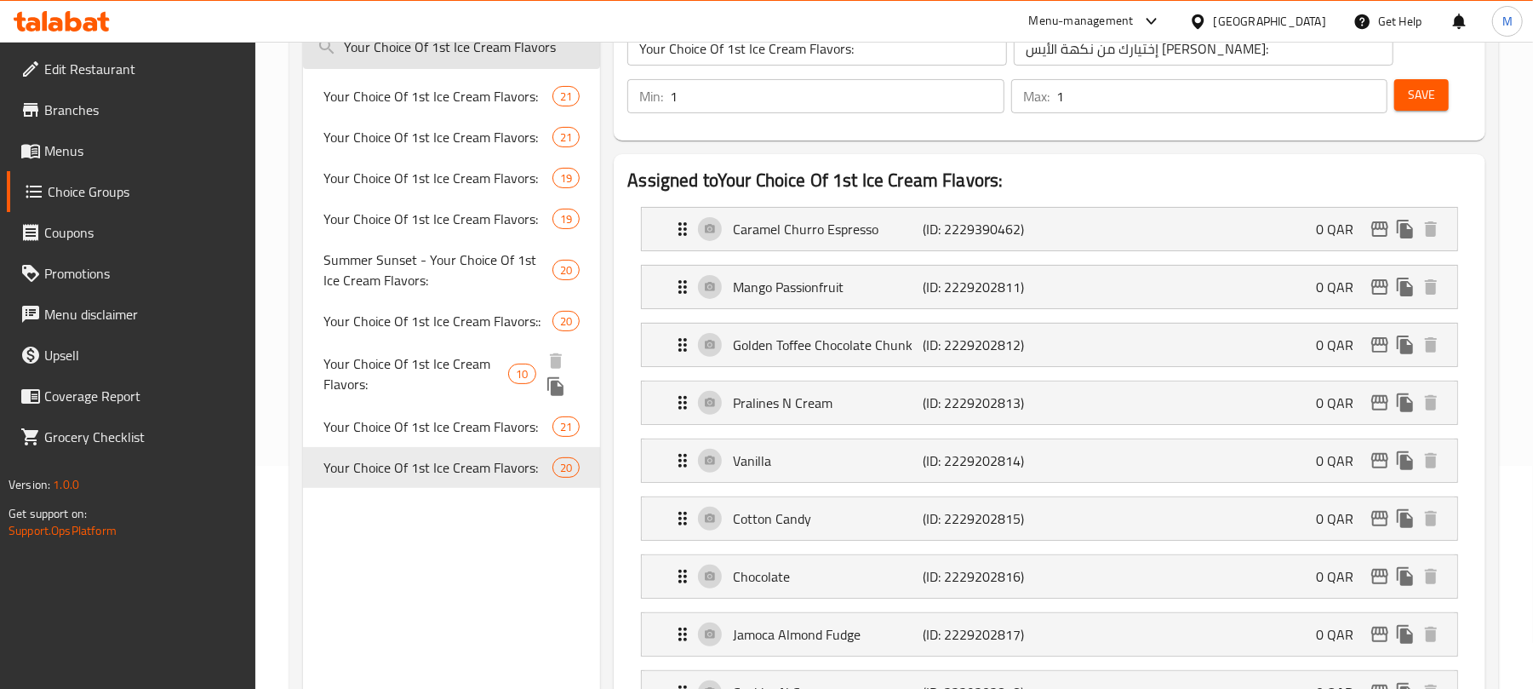
scroll to position [0, 0]
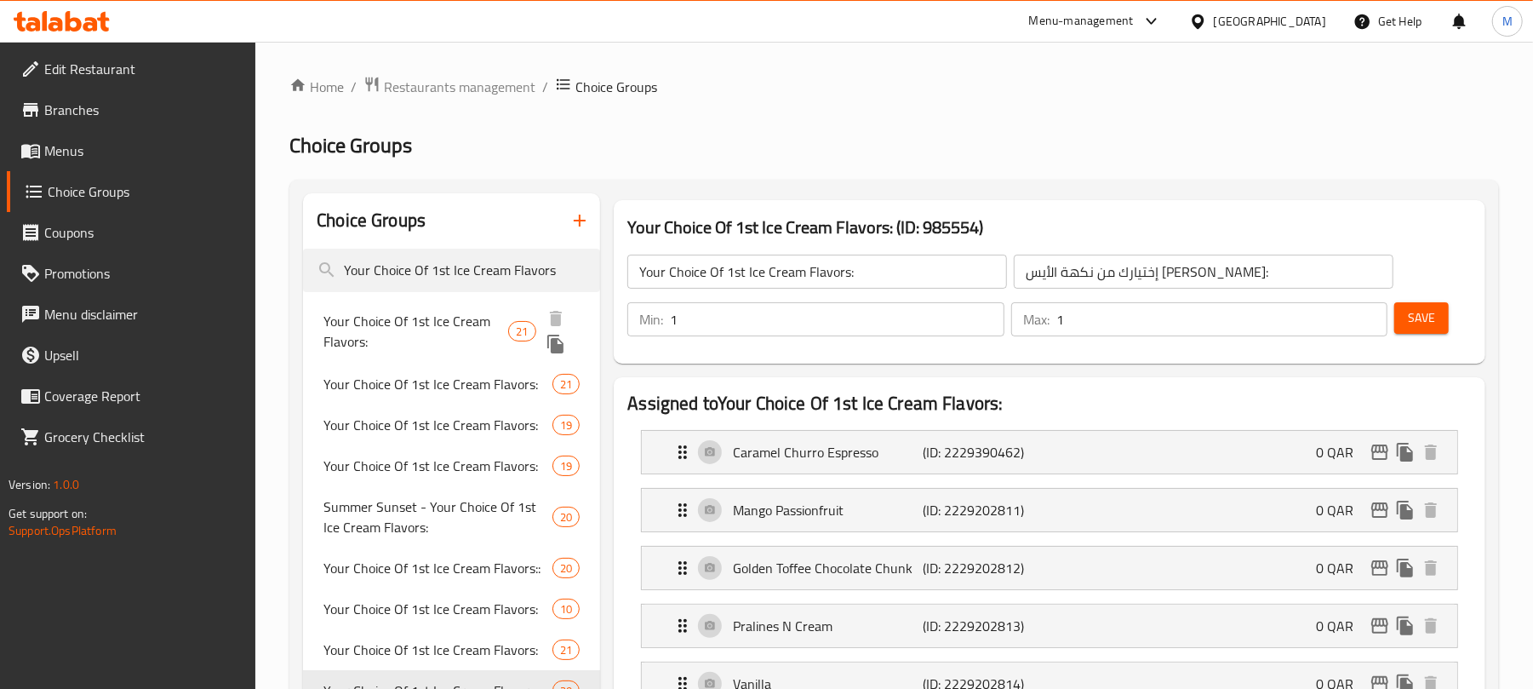
click at [464, 329] on span "Your Choice Of 1st Ice Cream Flavors:" at bounding box center [415, 331] width 185 height 41
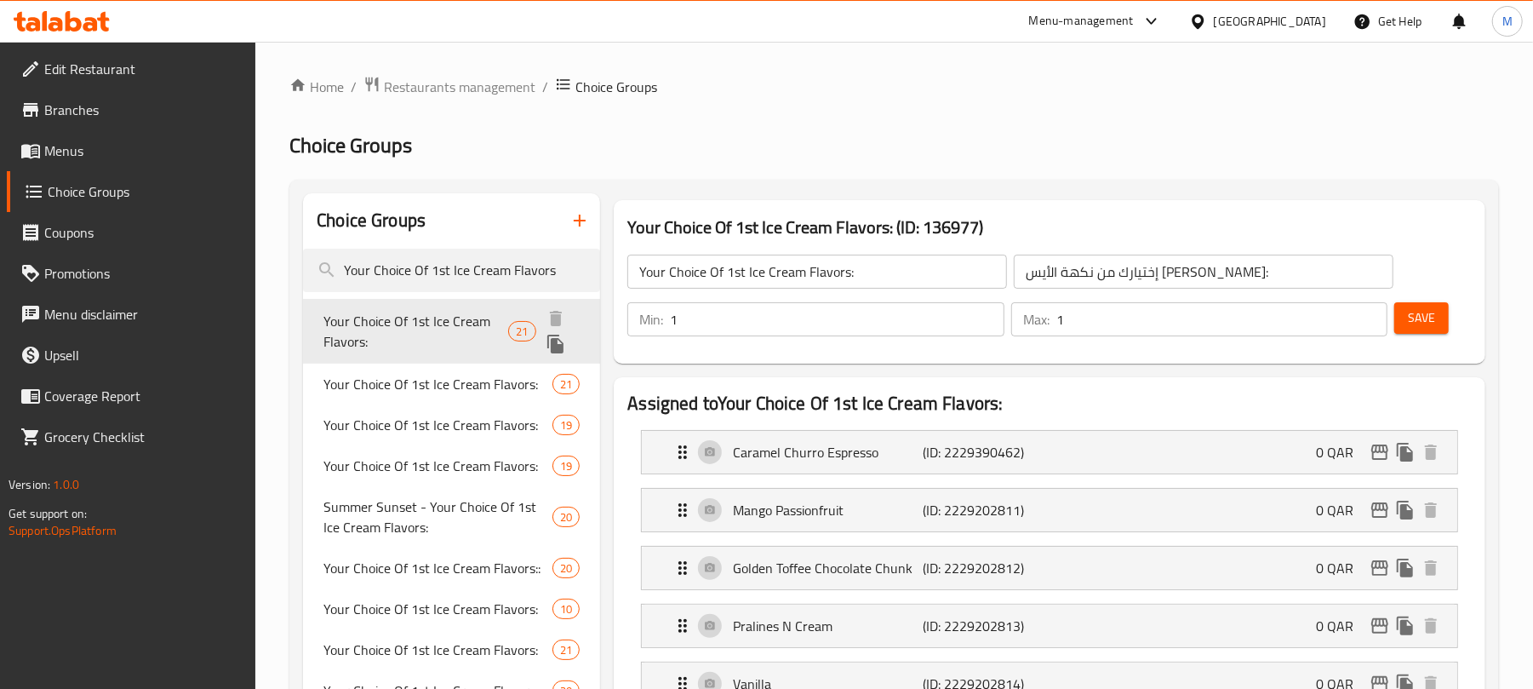
click at [403, 267] on input "Your Choice Of 1st Ice Cream Flavors" at bounding box center [451, 270] width 297 height 43
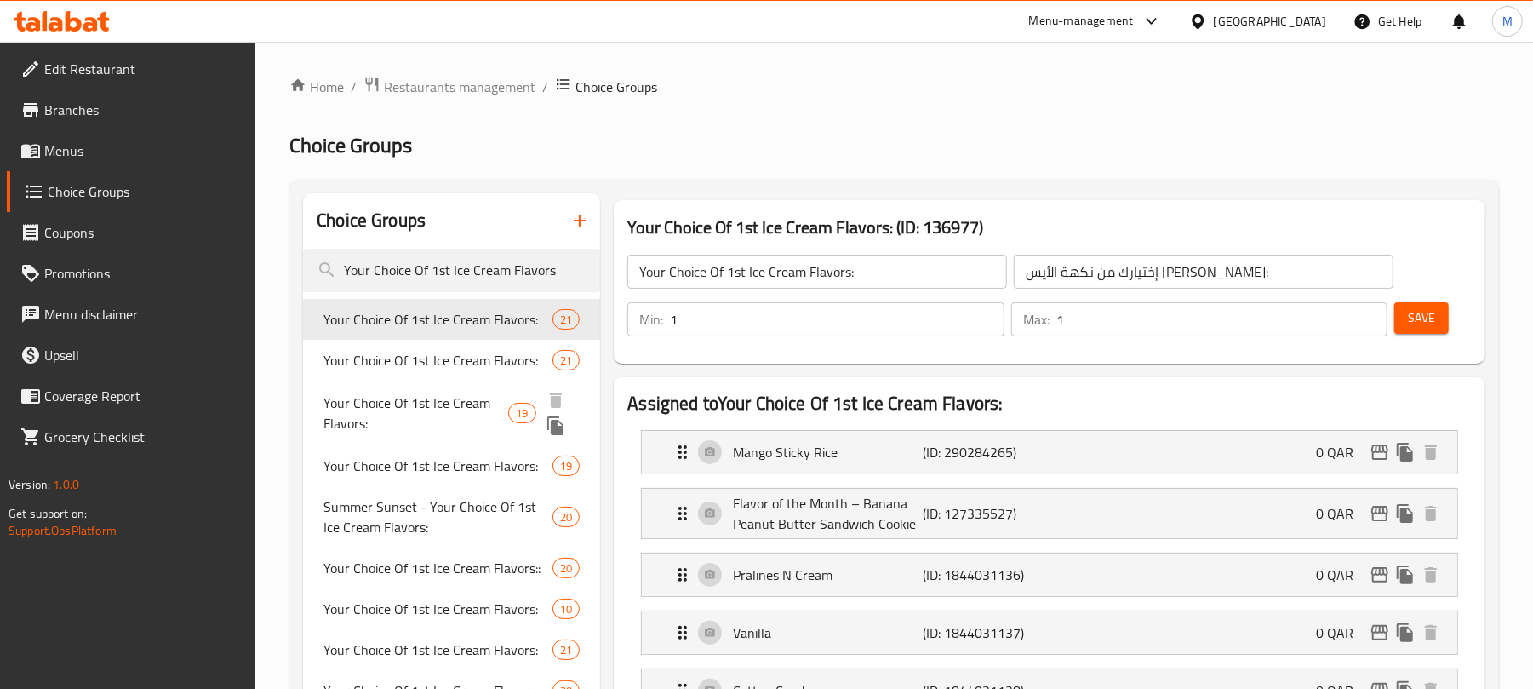
type input "Your Choice Of 1st Ice Cream Flavors:"
type input "إختيارك من نكهة الأيس [PERSON_NAME]:"
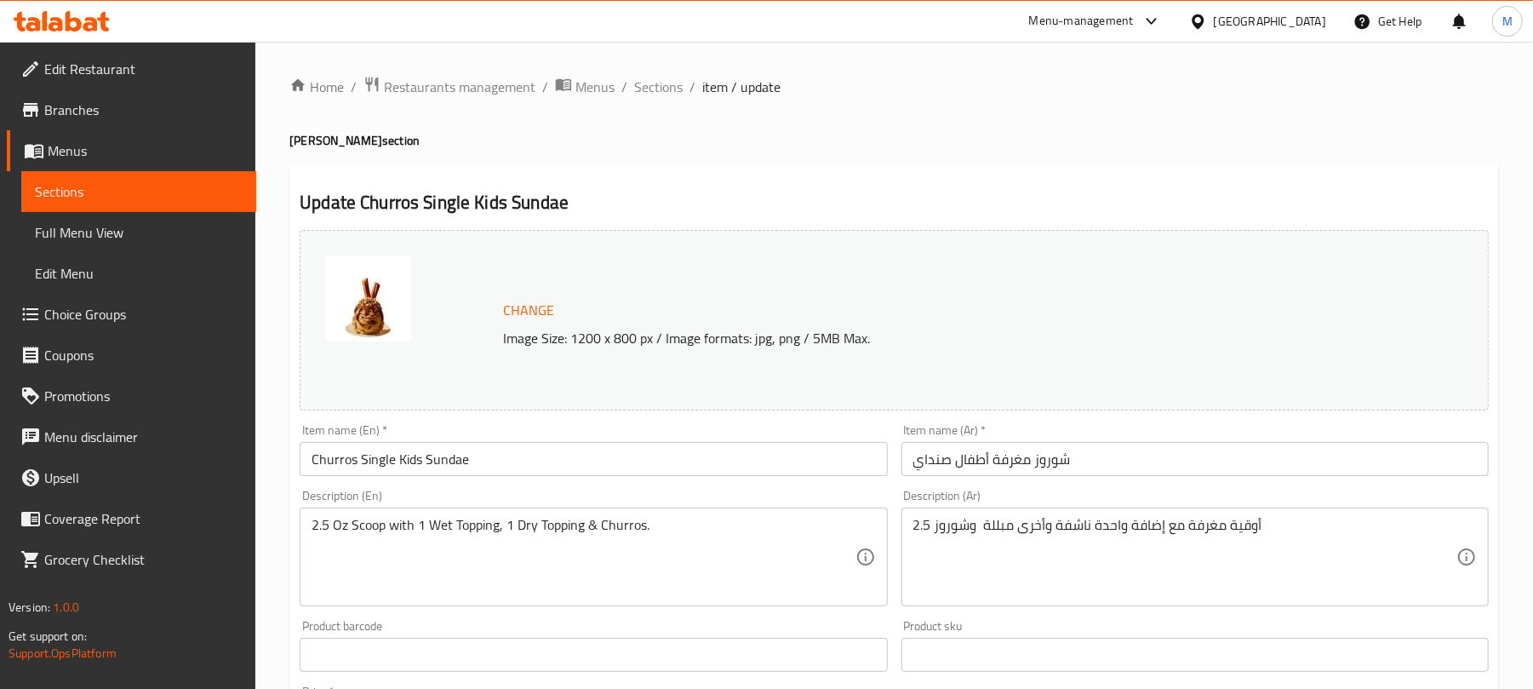
type input "إختيارك من نكهة الأيس [PERSON_NAME]:"
type input "1"
type input "إختيارك من الإضافة الرطبة المجانية:"
type input "1"
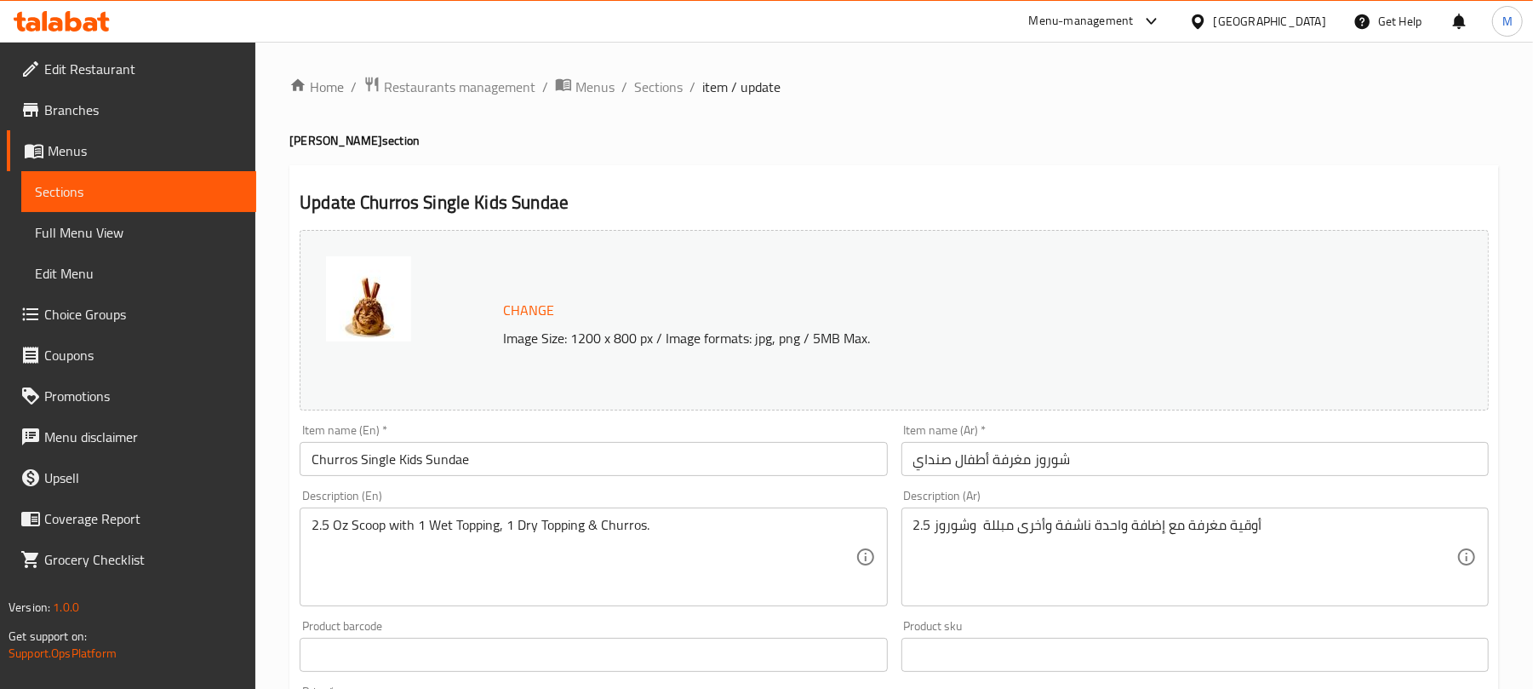
type input "1"
type input "إختيارك من إضافة جافة مجانية:"
type input "1"
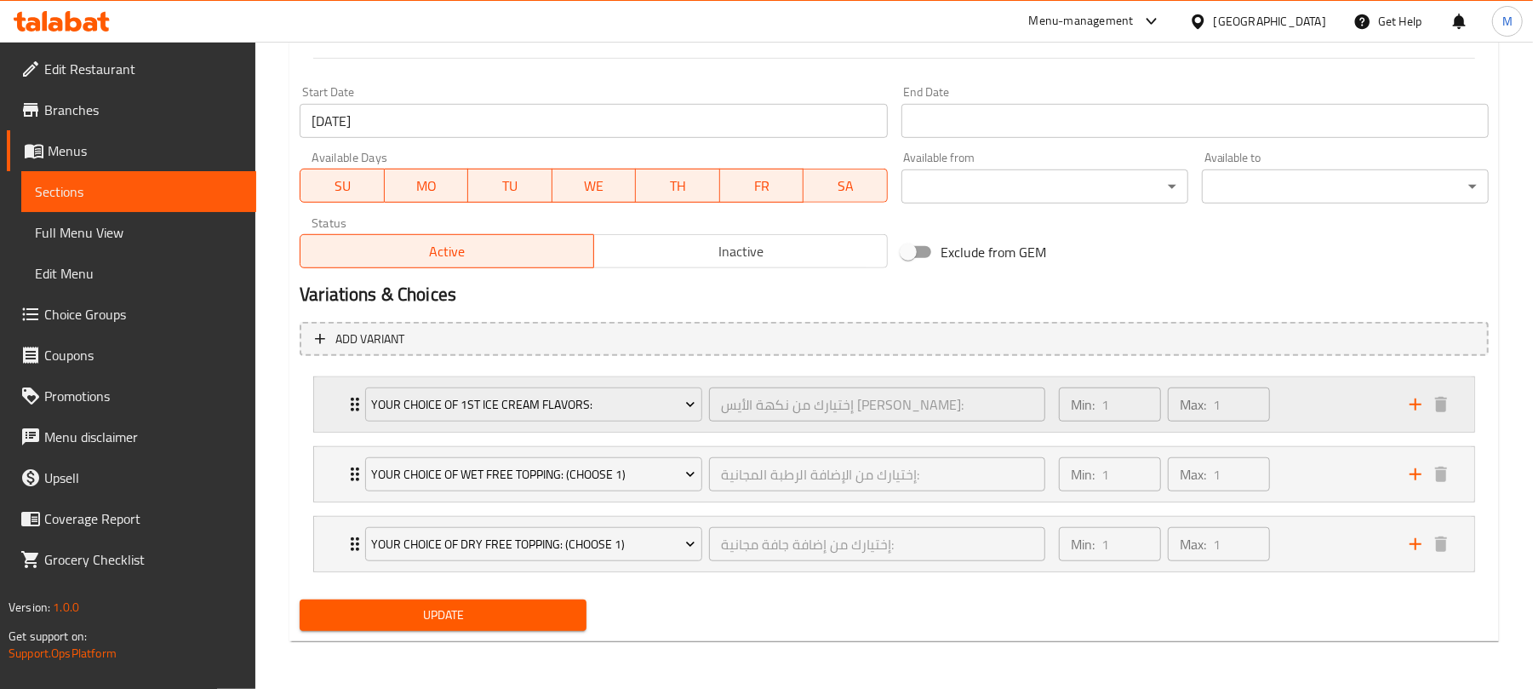
click at [1331, 429] on div "Your Choice Of 1st Ice Cream Flavors: إختيارك من نكهة الأيس كريم الأولي: ​ Min:…" at bounding box center [894, 404] width 1162 height 56
click at [1312, 399] on div "Min: 1 ​ Max: 1 ​" at bounding box center [1224, 404] width 351 height 54
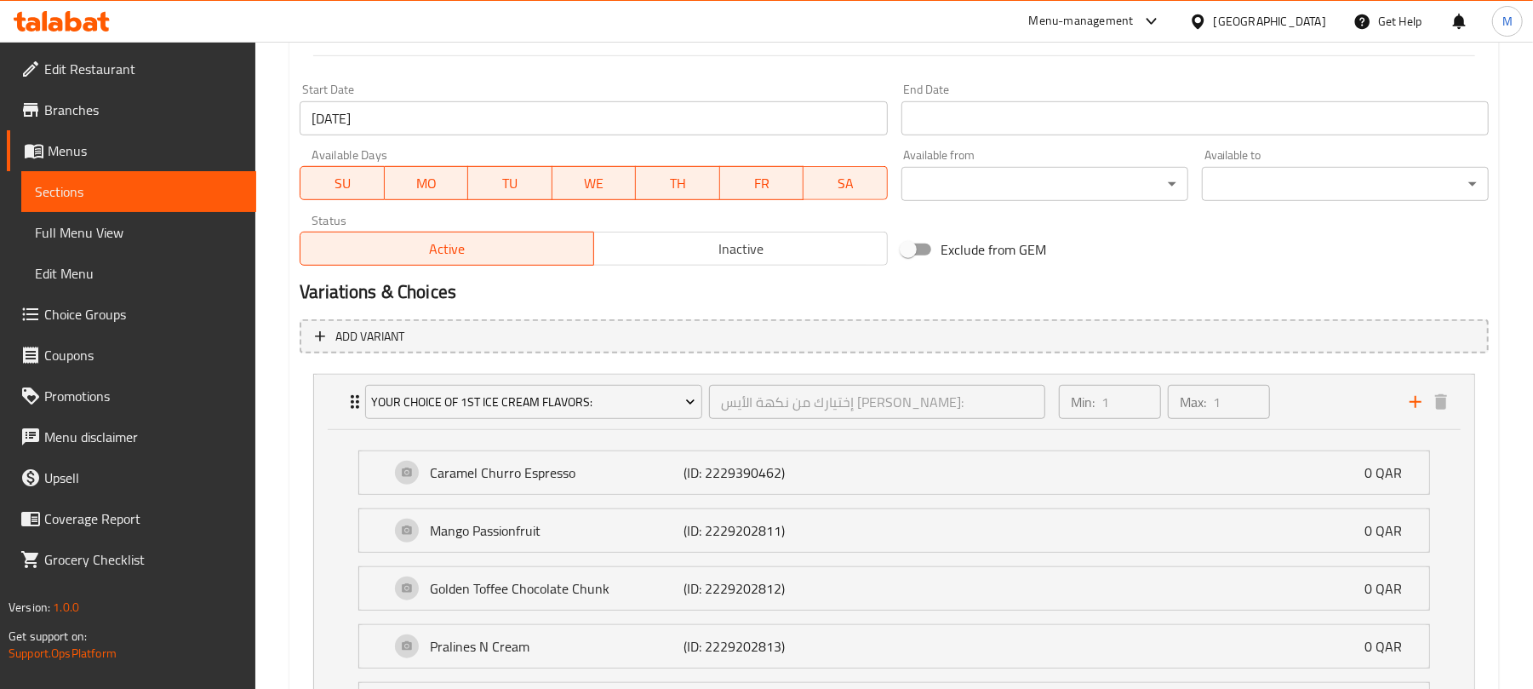
scroll to position [1844, 0]
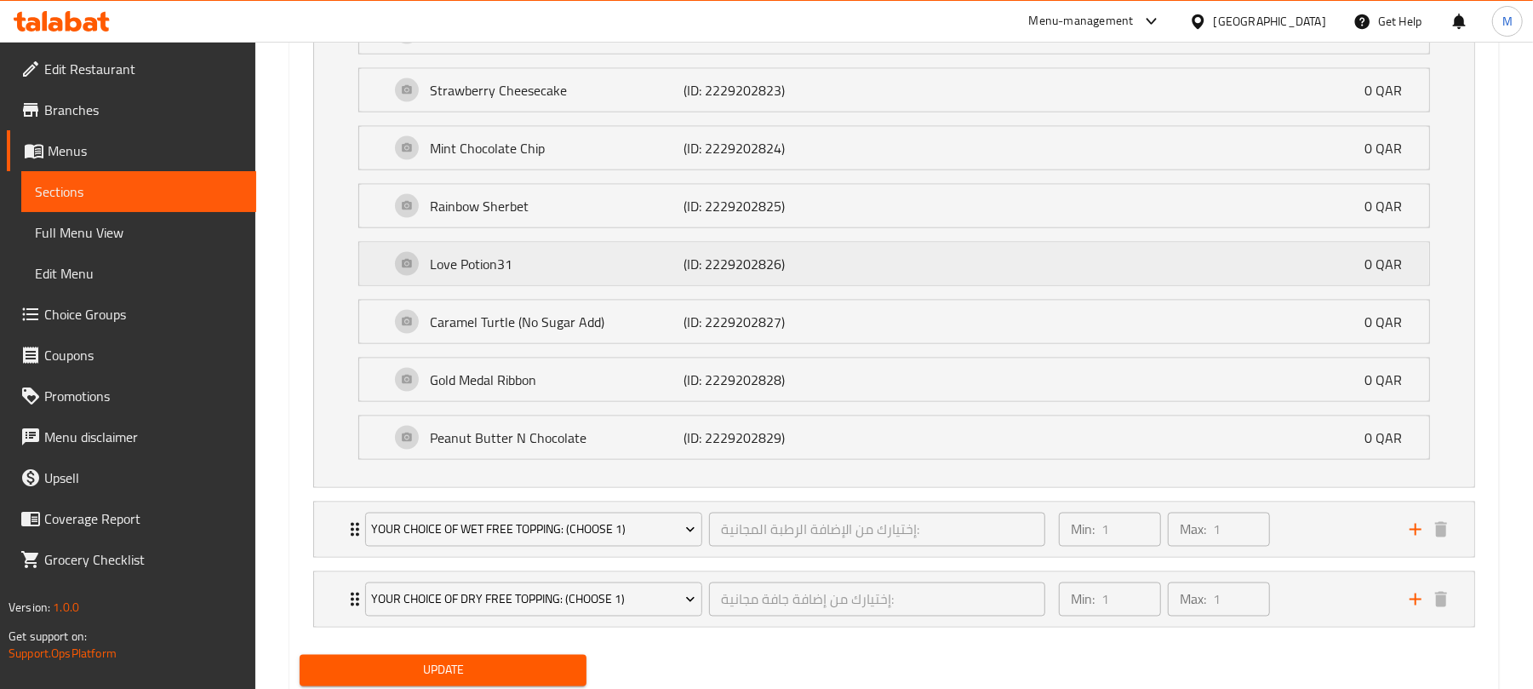
click at [652, 260] on div "Love Potion31 (ID: 2229202826) 0 QAR" at bounding box center [899, 264] width 1019 height 43
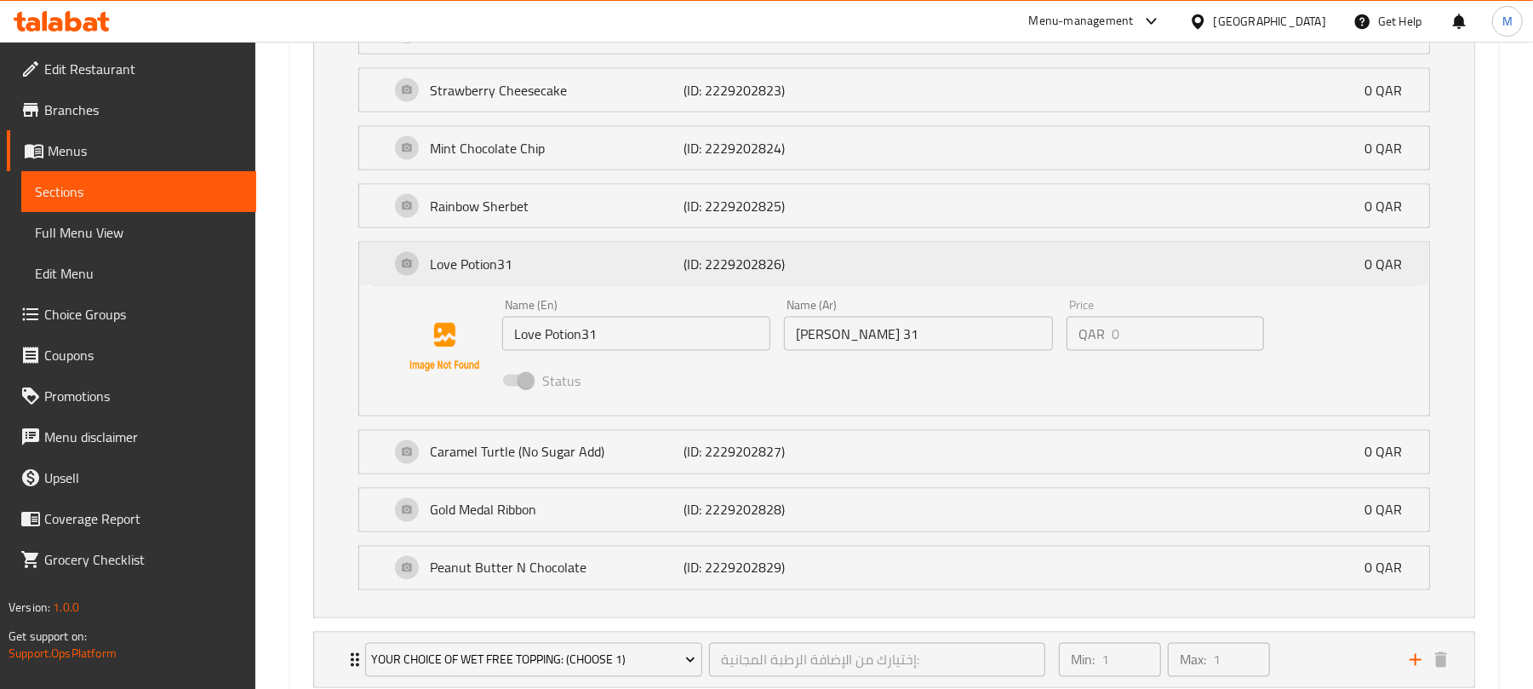
click at [652, 260] on div "Love Potion31 (ID: 2229202826) 0 QAR" at bounding box center [899, 264] width 1019 height 43
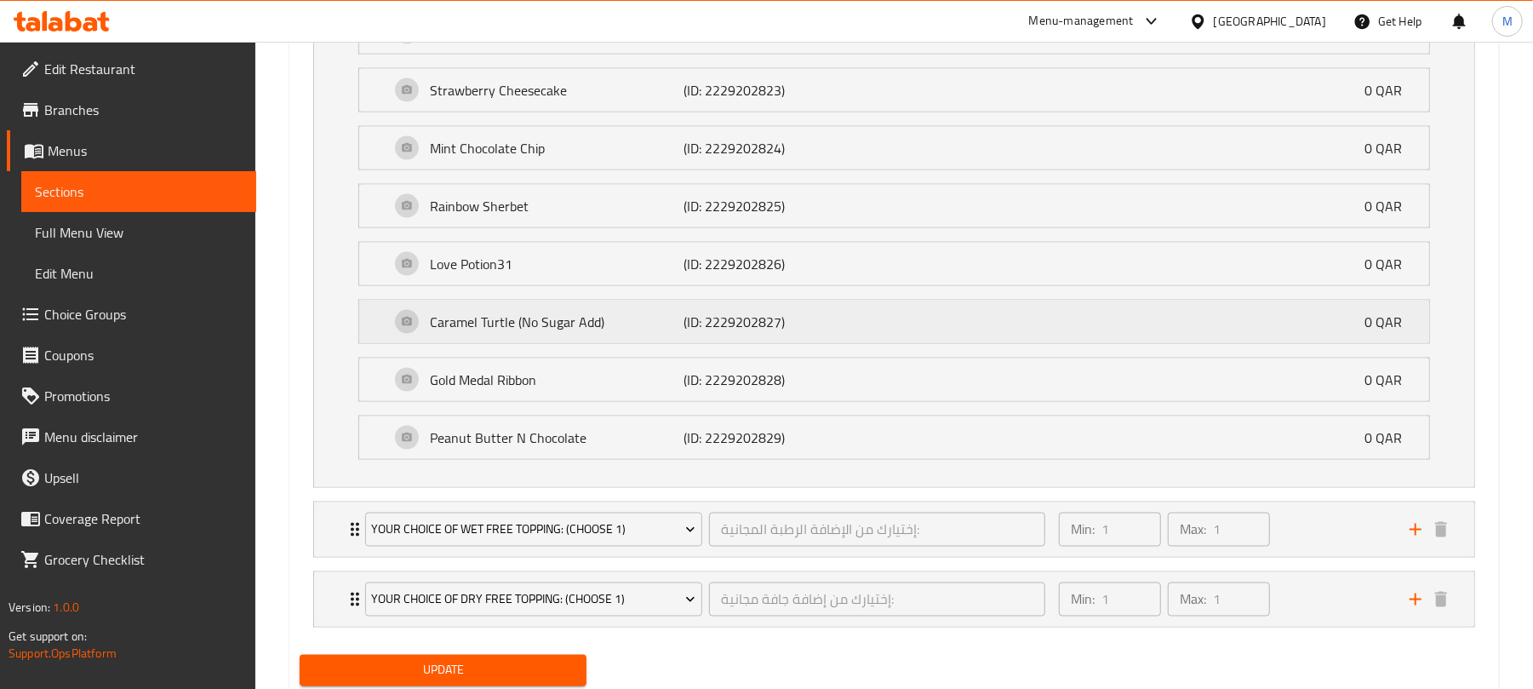
click at [657, 332] on p "Caramel Turtle (No Sugar Add)" at bounding box center [557, 322] width 254 height 20
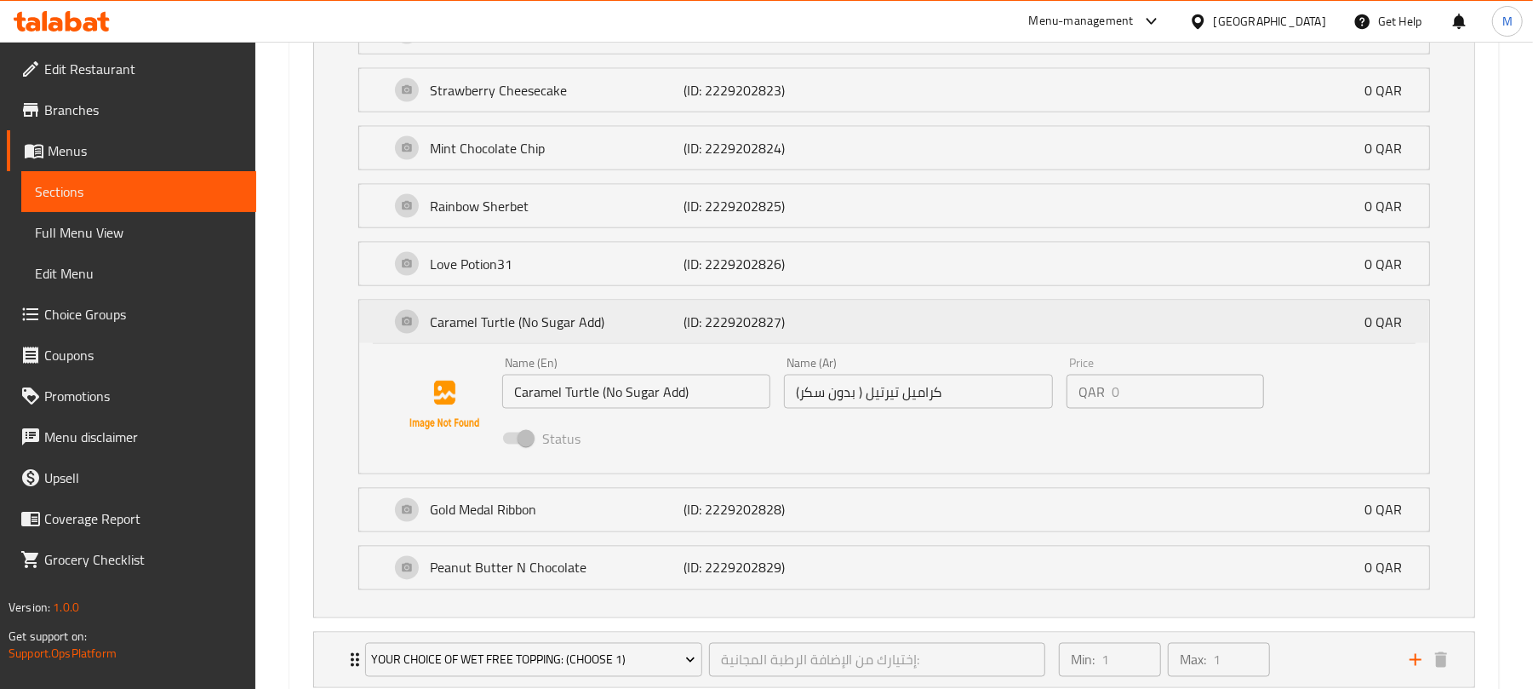
click at [657, 332] on p "Caramel Turtle (No Sugar Add)" at bounding box center [557, 322] width 254 height 20
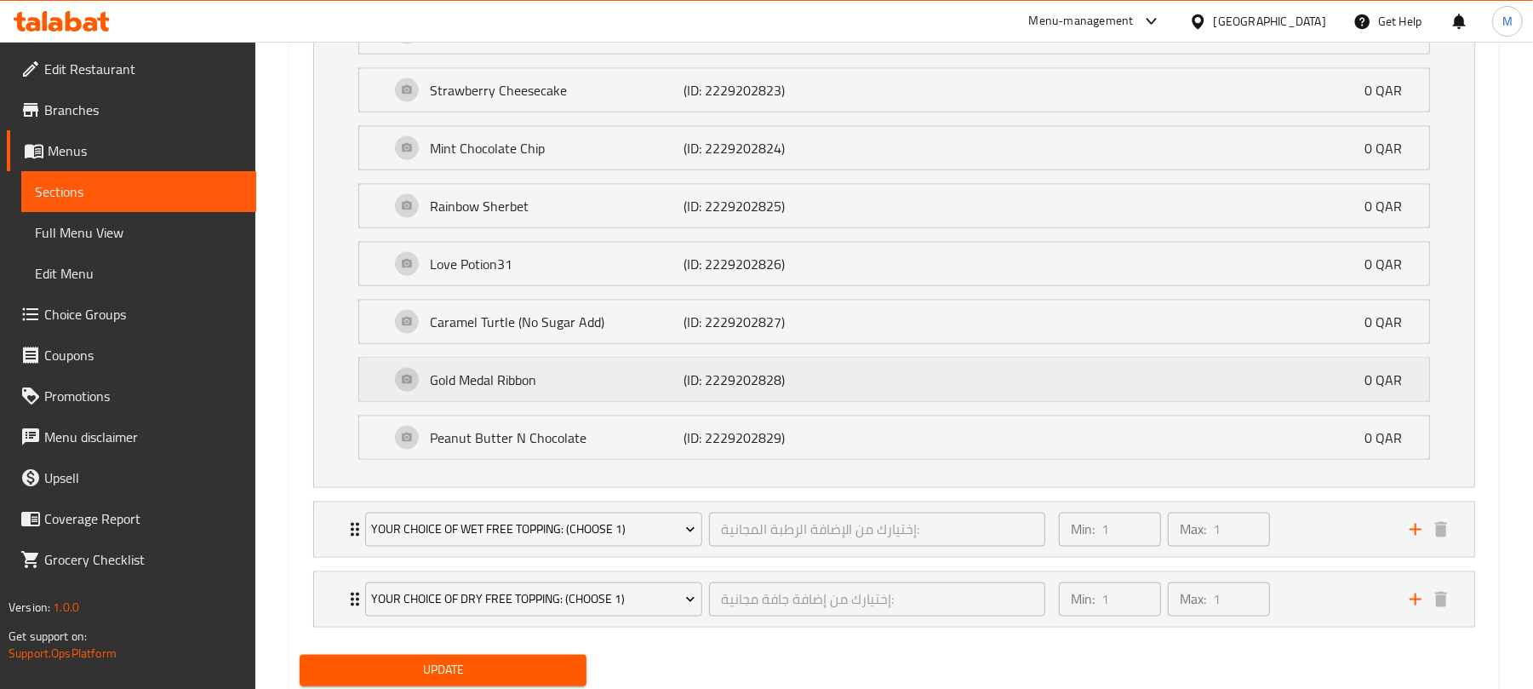
click at [661, 386] on p "Gold Medal Ribbon" at bounding box center [557, 379] width 254 height 20
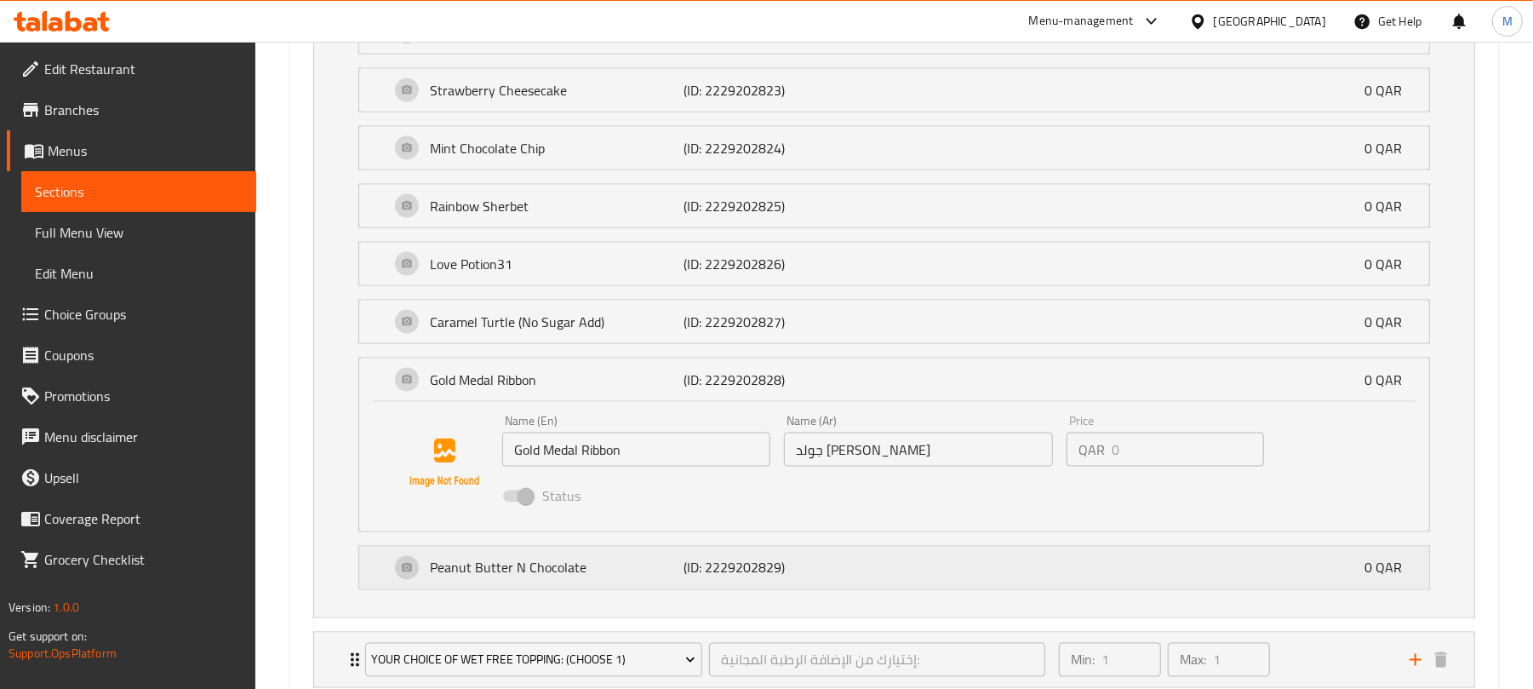
click at [743, 578] on p "(ID: 2229202829)" at bounding box center [767, 568] width 169 height 20
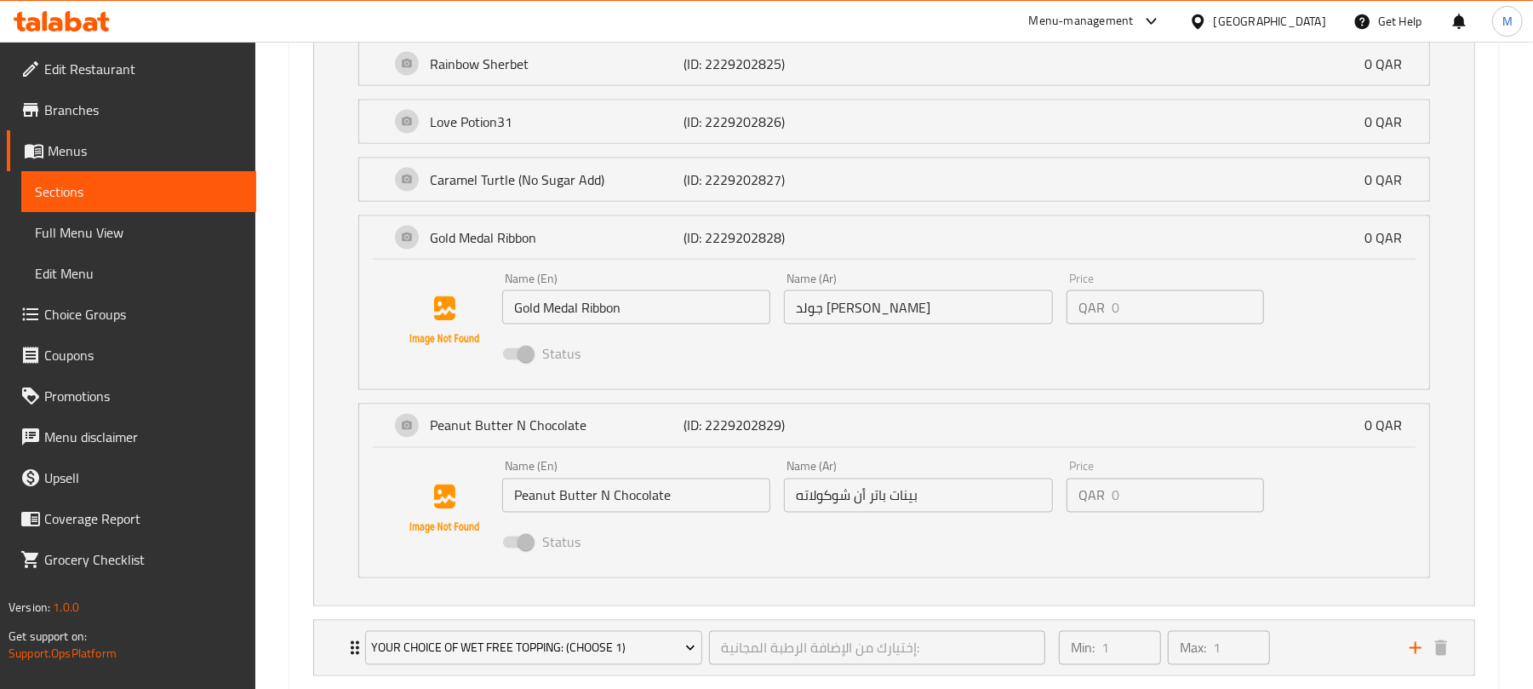
scroll to position [2173, 0]
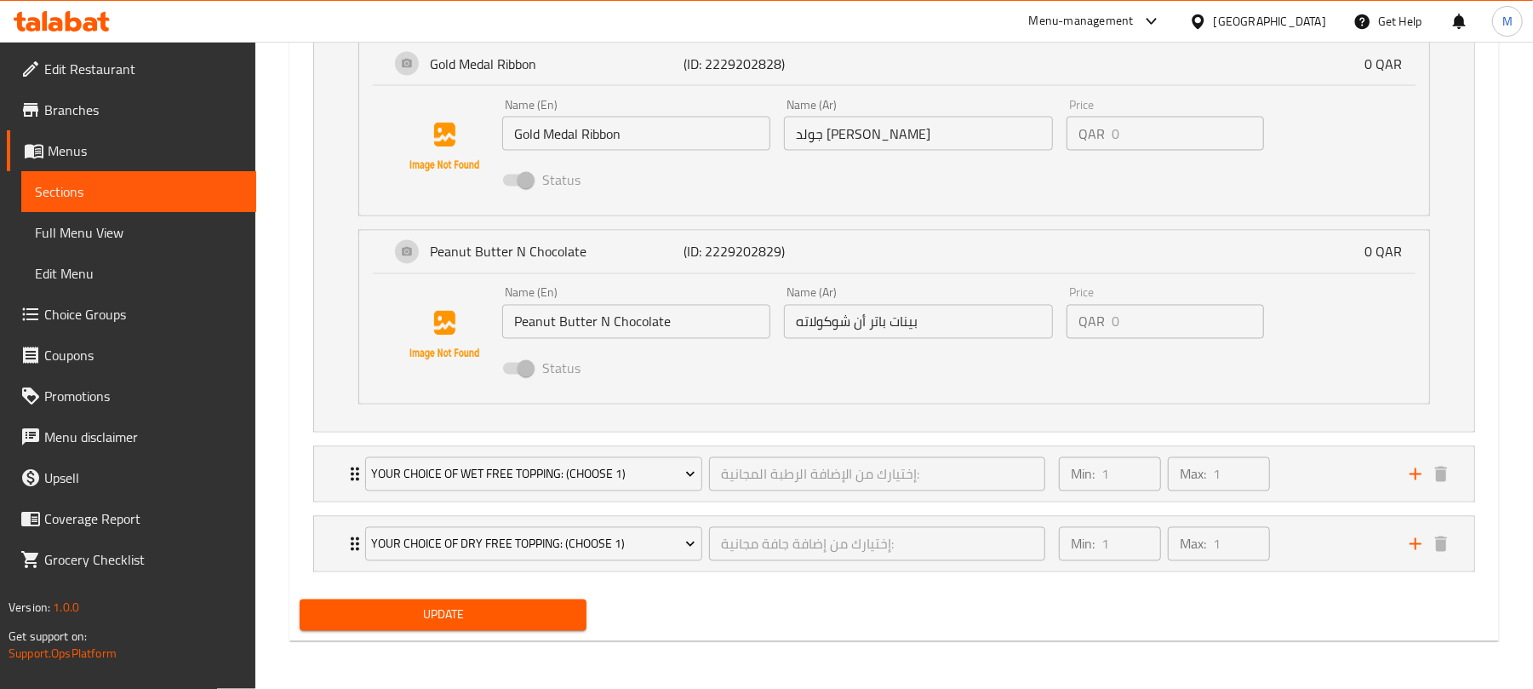
click at [974, 323] on input "بينات باتر أن شوكولاته" at bounding box center [918, 322] width 268 height 34
click at [1278, 471] on div "Min: 1 ​ Max: 1 ​" at bounding box center [1224, 474] width 351 height 54
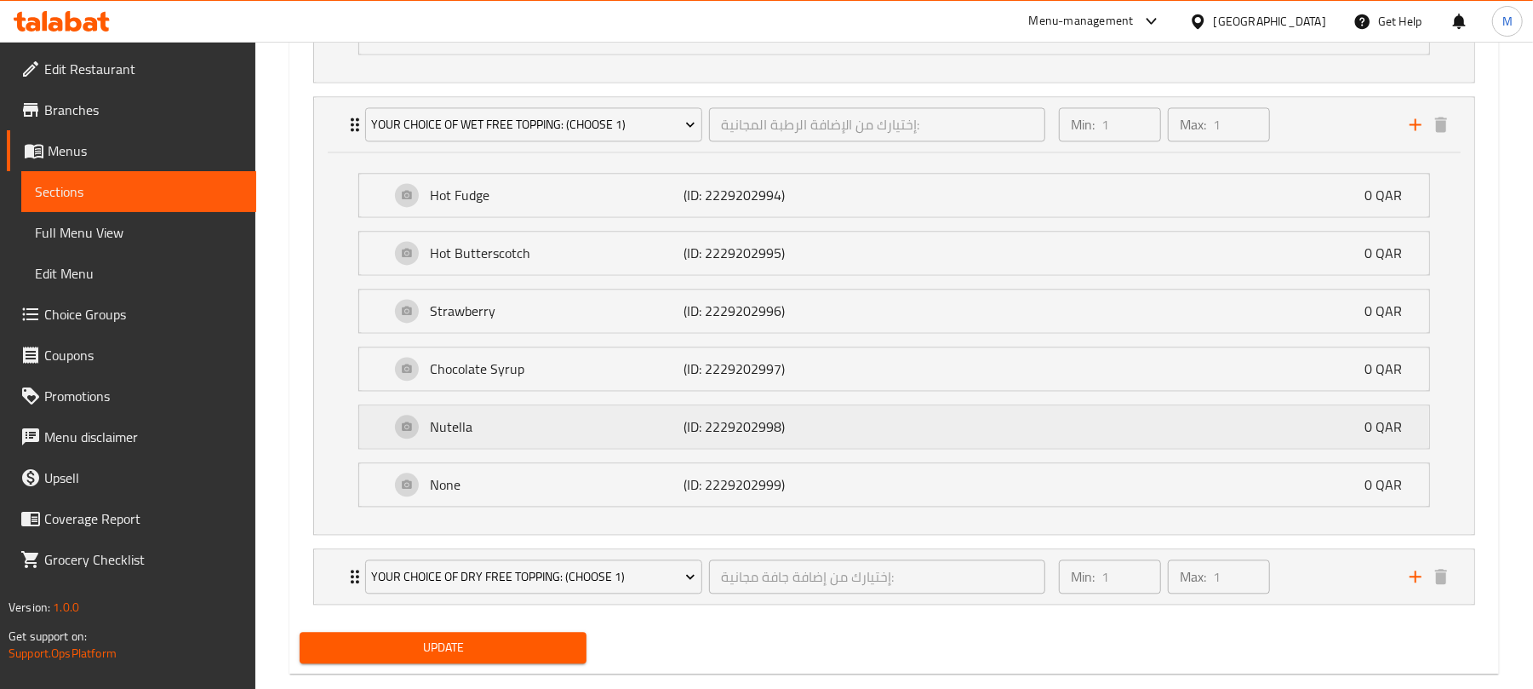
scroll to position [2514, 0]
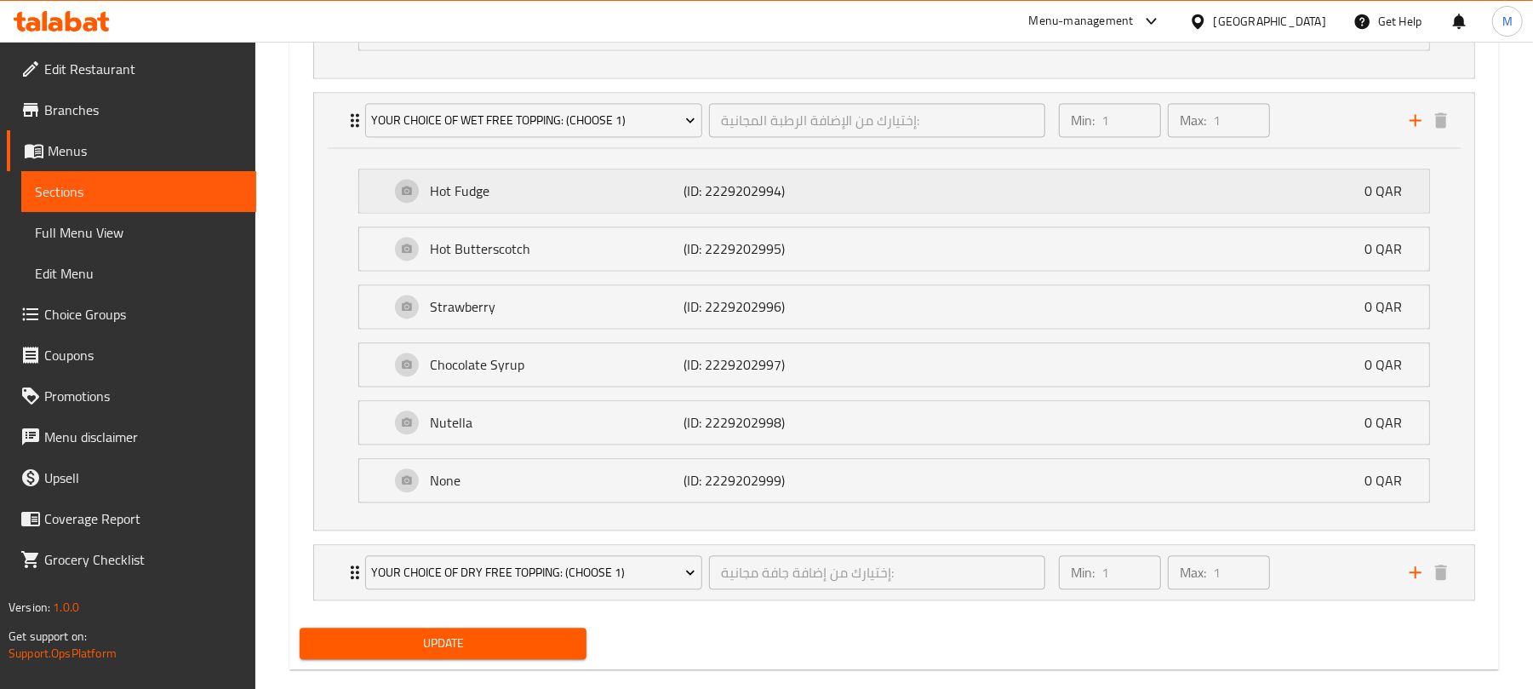
click at [962, 212] on div "Hot Fudge (ID: 2229202994) 0 QAR" at bounding box center [899, 190] width 1019 height 43
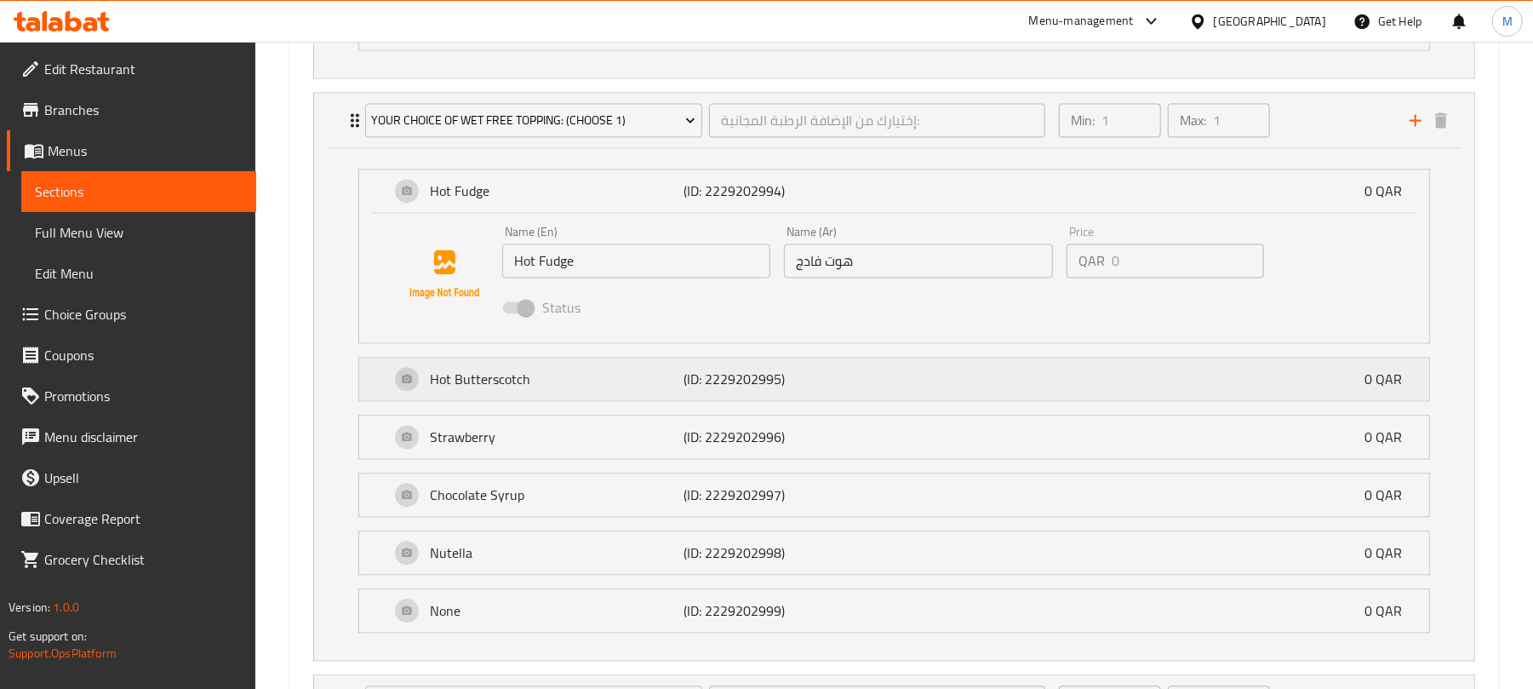
click at [587, 389] on p "Hot Butterscotch" at bounding box center [557, 379] width 254 height 20
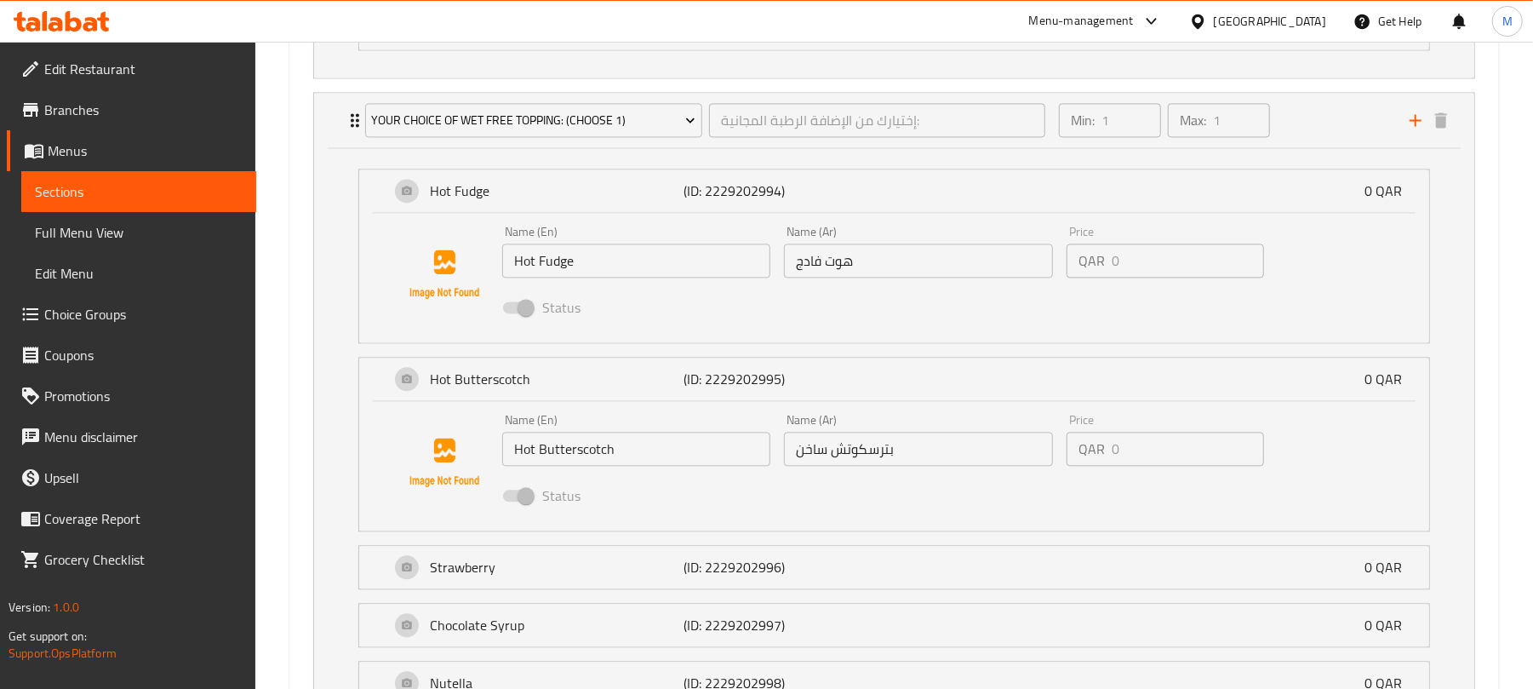
click at [931, 466] on input "بترسكوتش ساخن" at bounding box center [918, 449] width 268 height 34
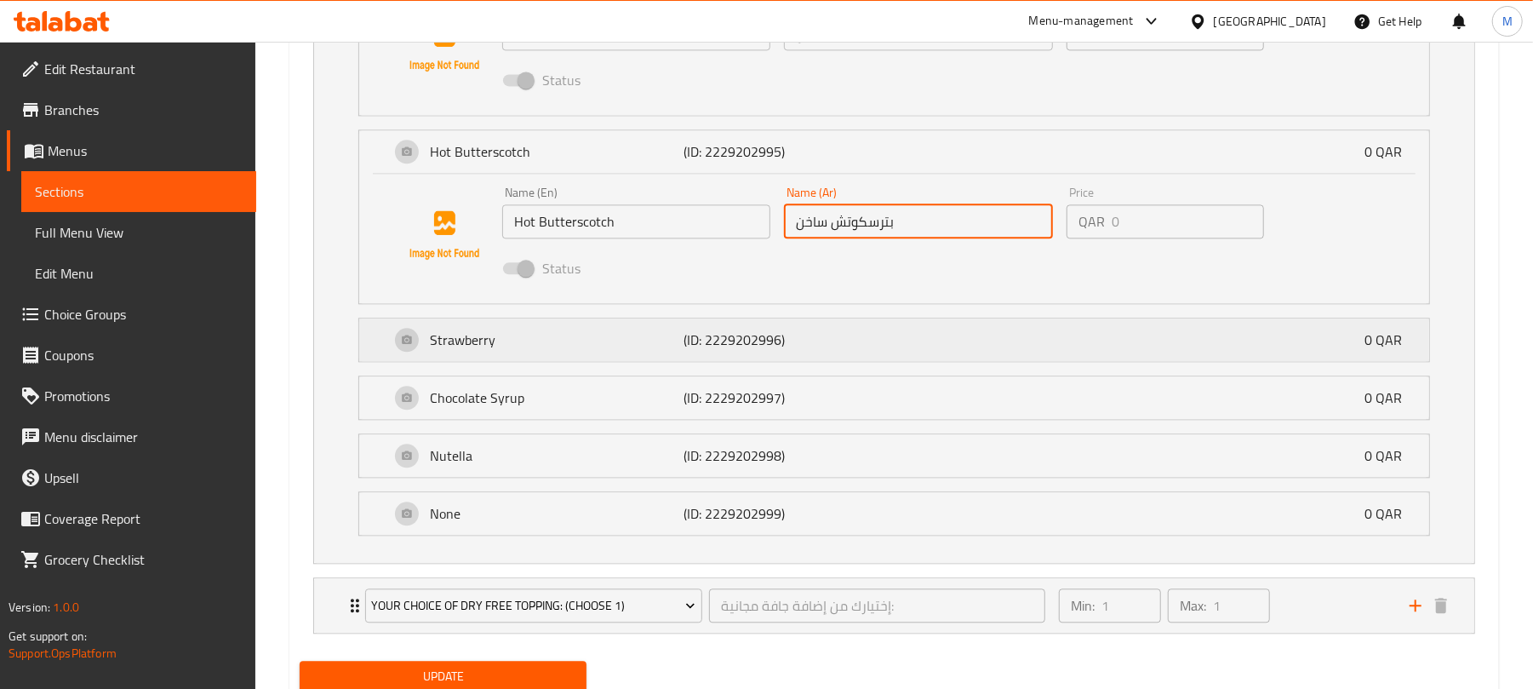
click at [630, 349] on p "Strawberry" at bounding box center [557, 339] width 254 height 20
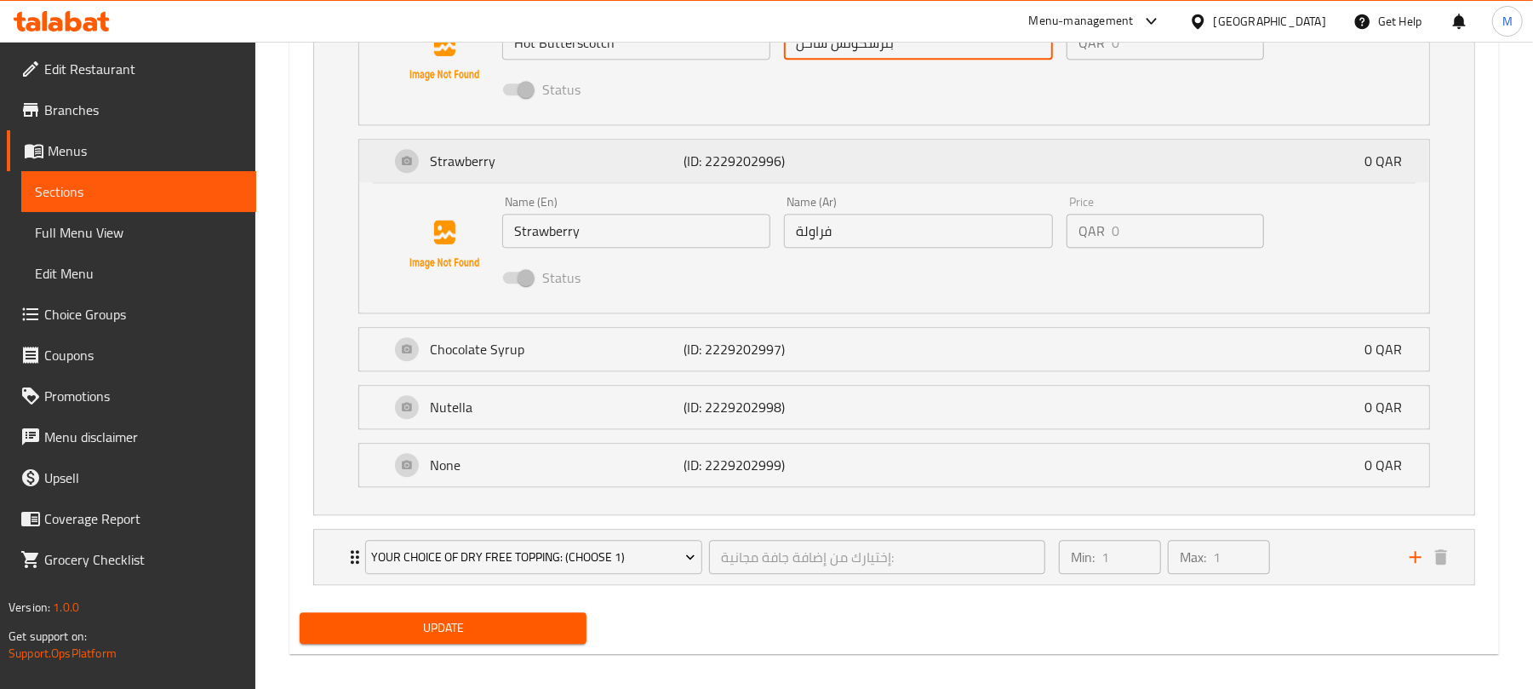
scroll to position [2949, 0]
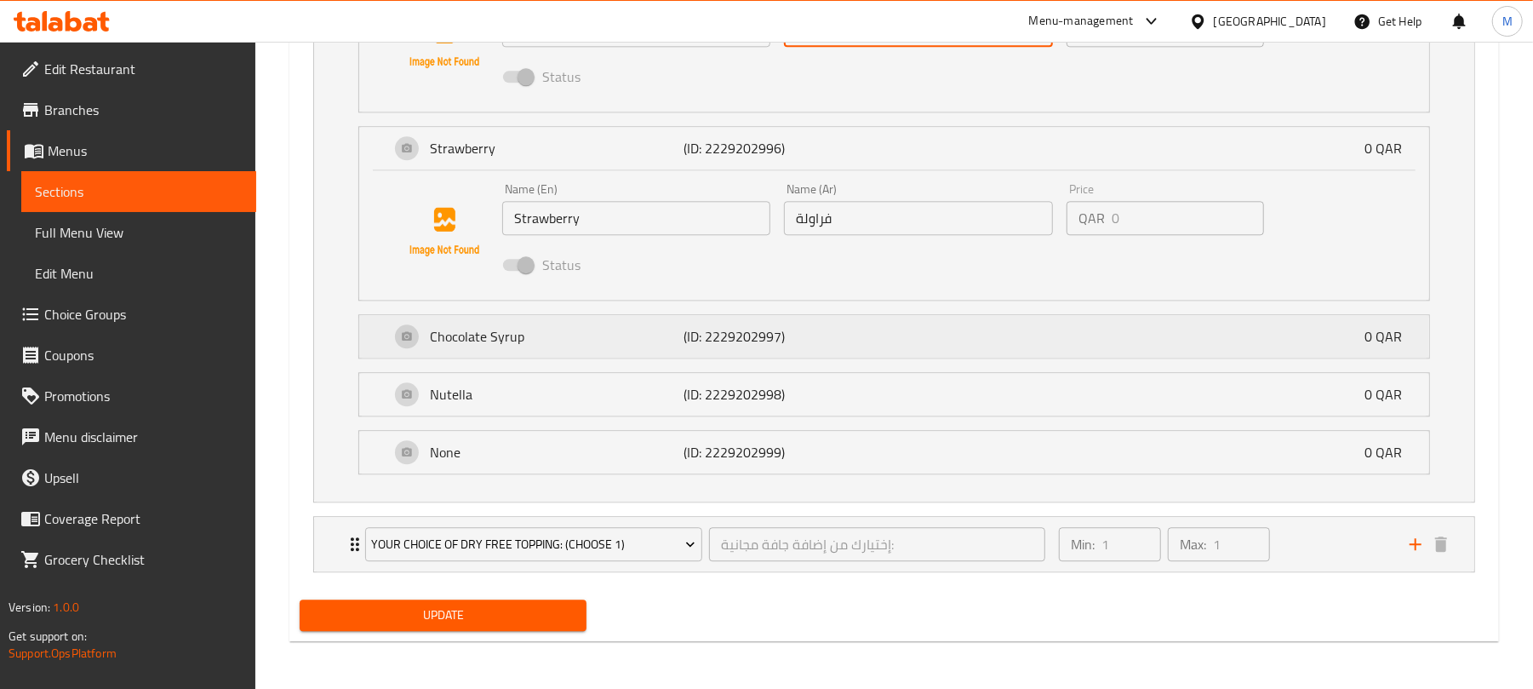
click at [634, 320] on div "Chocolate Syrup (ID: 2229202997) 0 QAR" at bounding box center [899, 336] width 1019 height 43
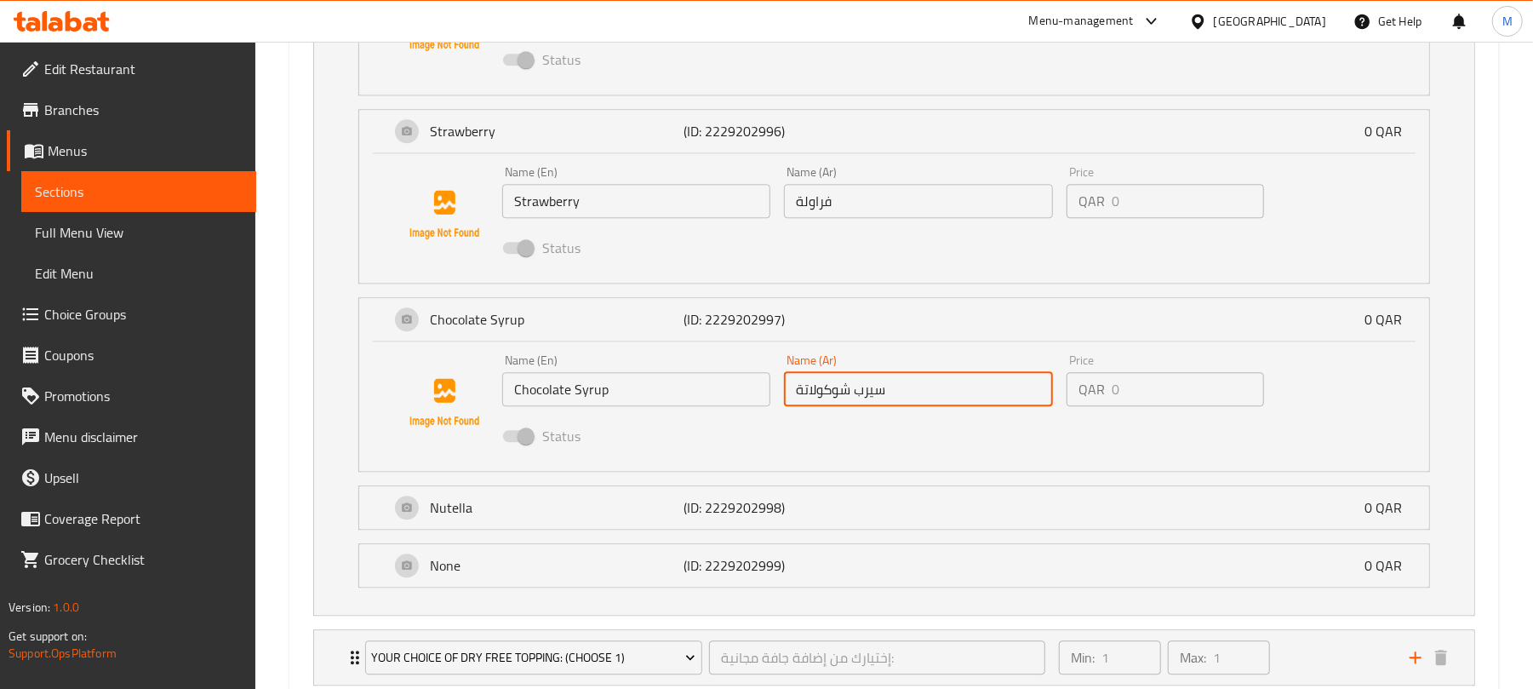
click at [858, 406] on input "سيرب شوكولاتة" at bounding box center [918, 389] width 268 height 34
click at [676, 518] on p "Nutella" at bounding box center [557, 507] width 254 height 20
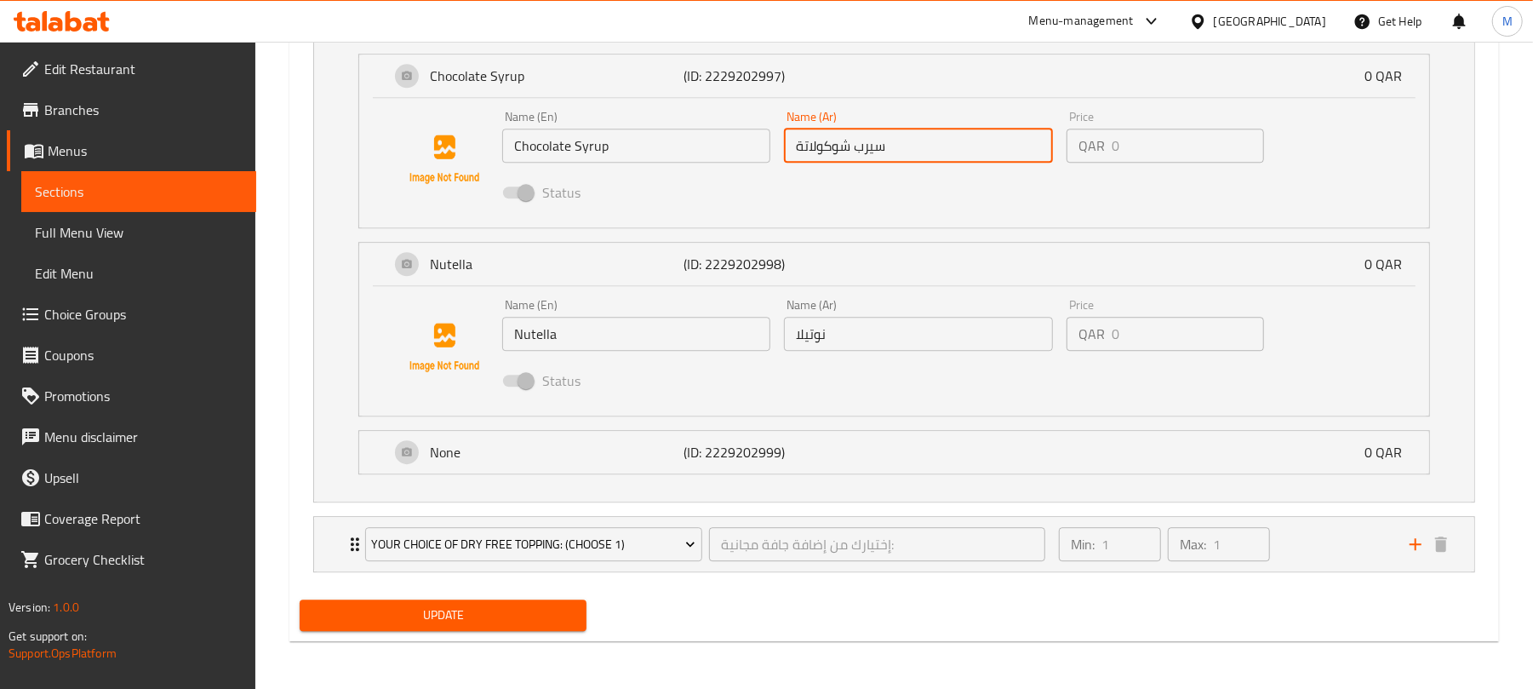
scroll to position [3211, 0]
click at [712, 455] on p "(ID: 2229202999)" at bounding box center [767, 452] width 169 height 20
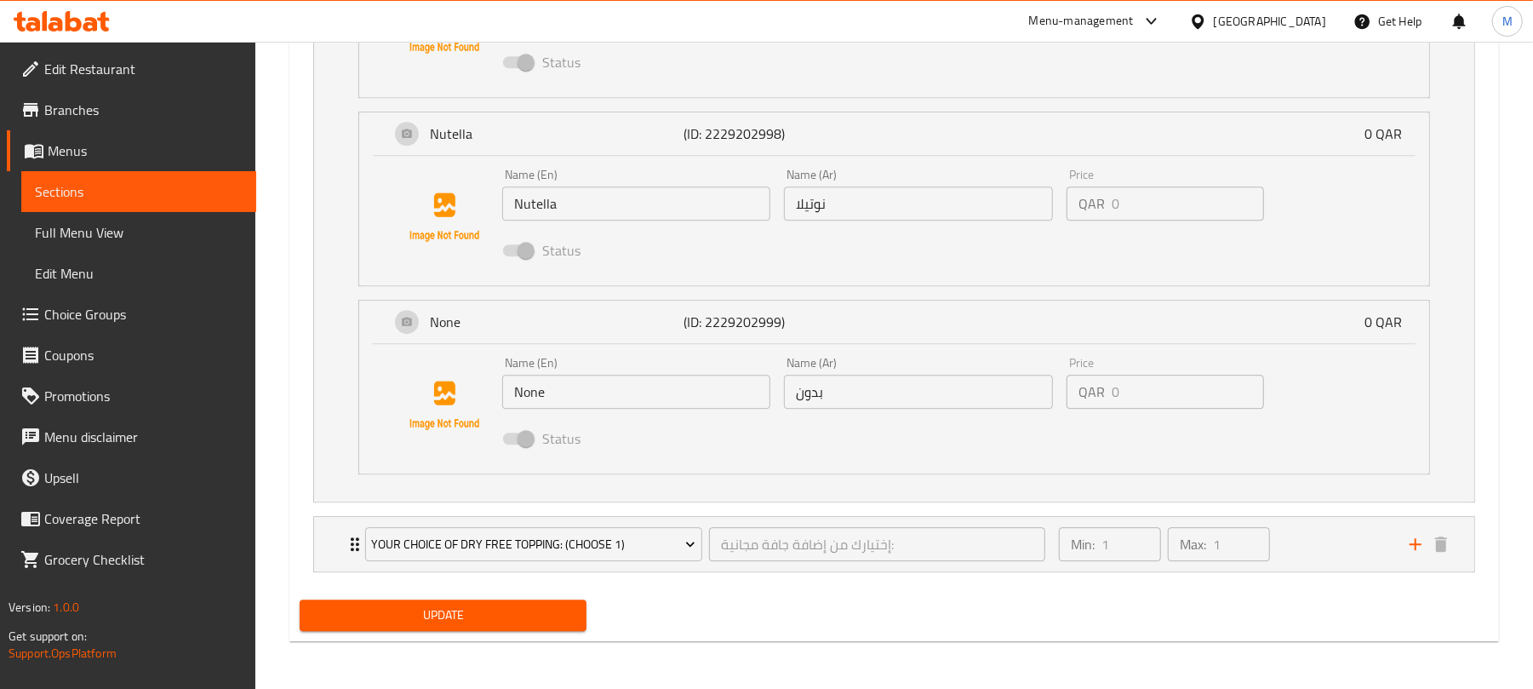
scroll to position [3341, 0]
click at [1315, 556] on div "Min: 1 ​ Max: 1 ​" at bounding box center [1224, 544] width 351 height 54
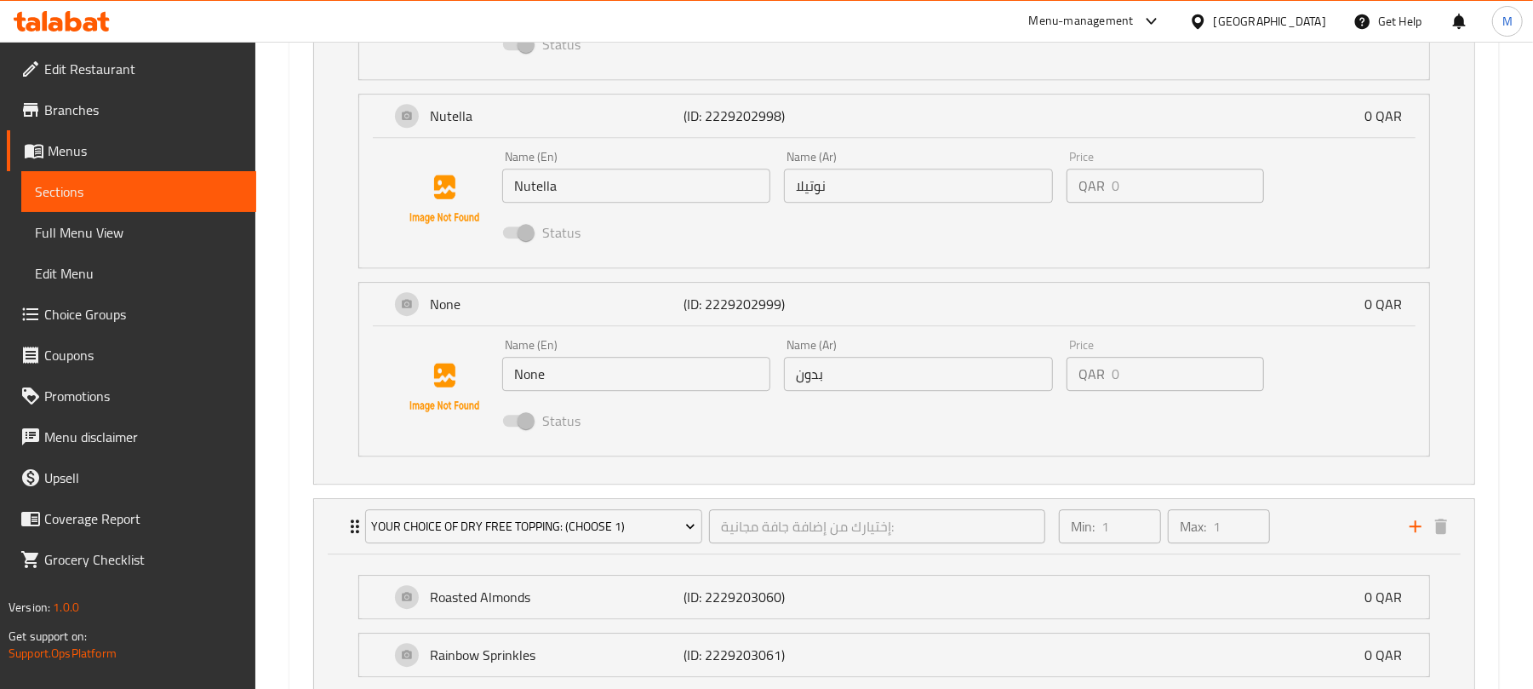
scroll to position [3609, 0]
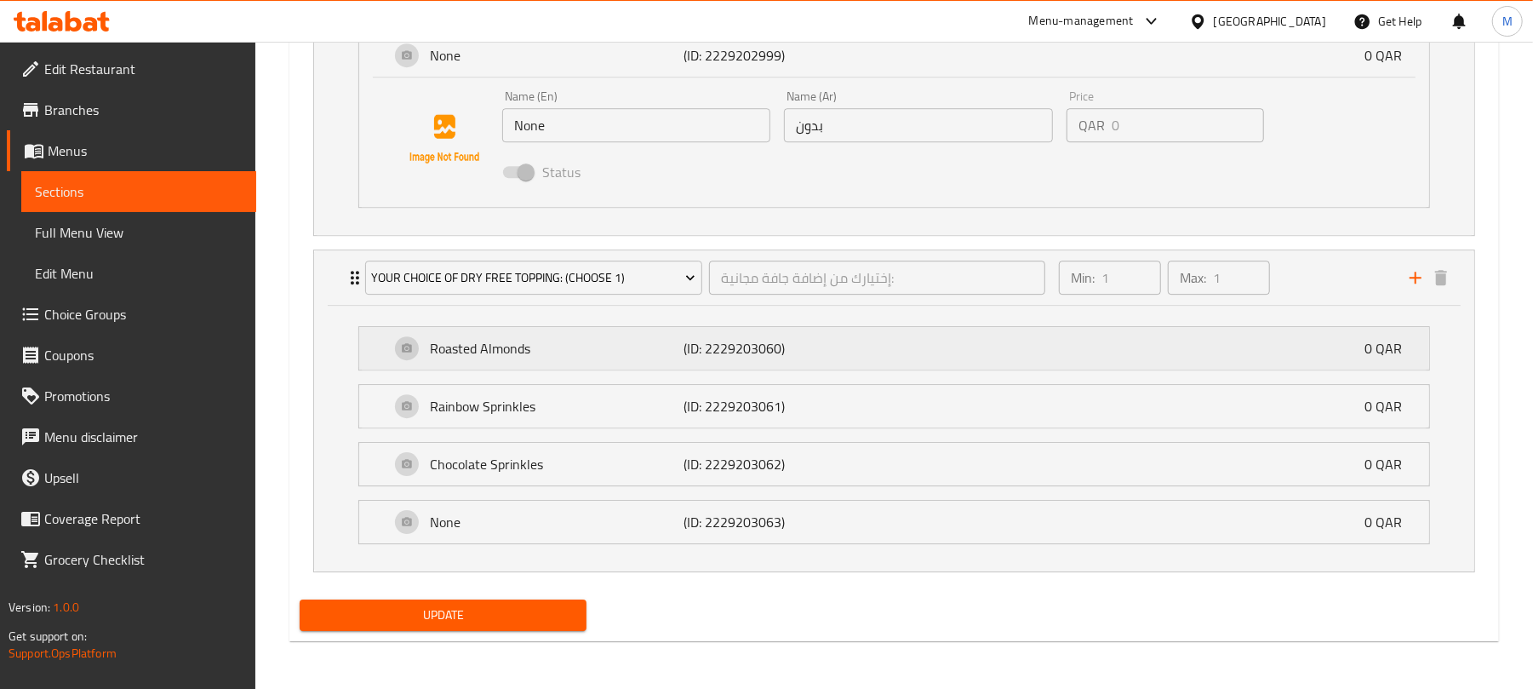
click at [1062, 337] on div "Roasted Almonds (ID: 2229203060) 0 QAR" at bounding box center [899, 348] width 1019 height 43
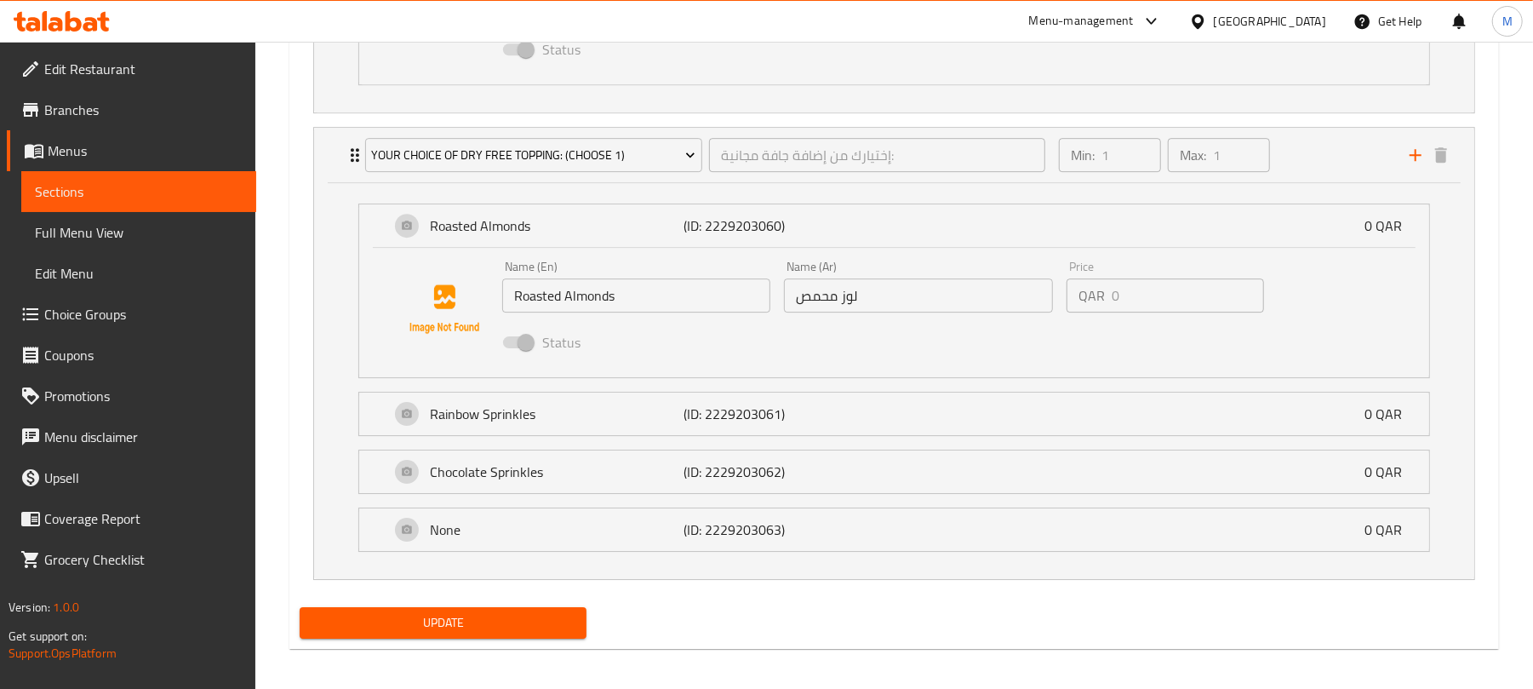
scroll to position [3722, 0]
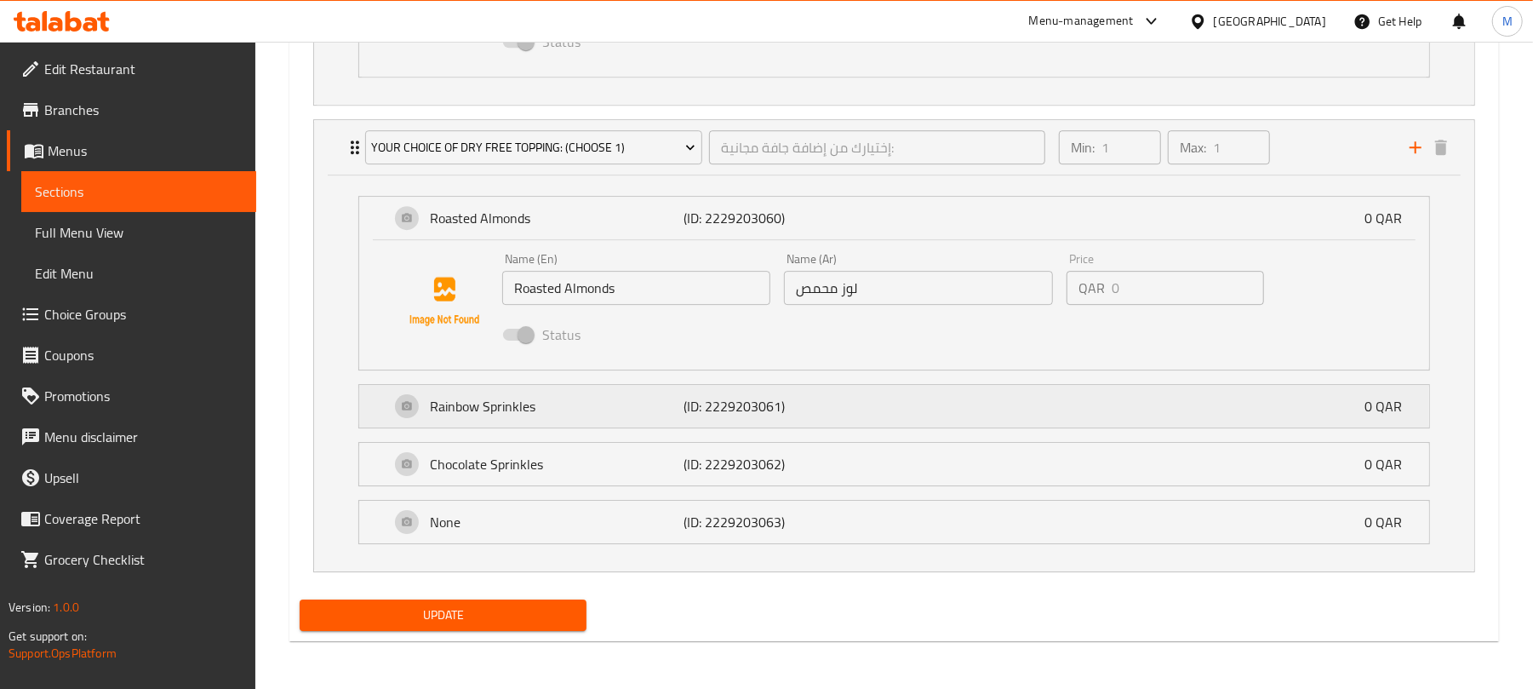
click at [606, 427] on div "Rainbow Sprinkles (ID: 2229203061) 0 QAR" at bounding box center [899, 406] width 1019 height 43
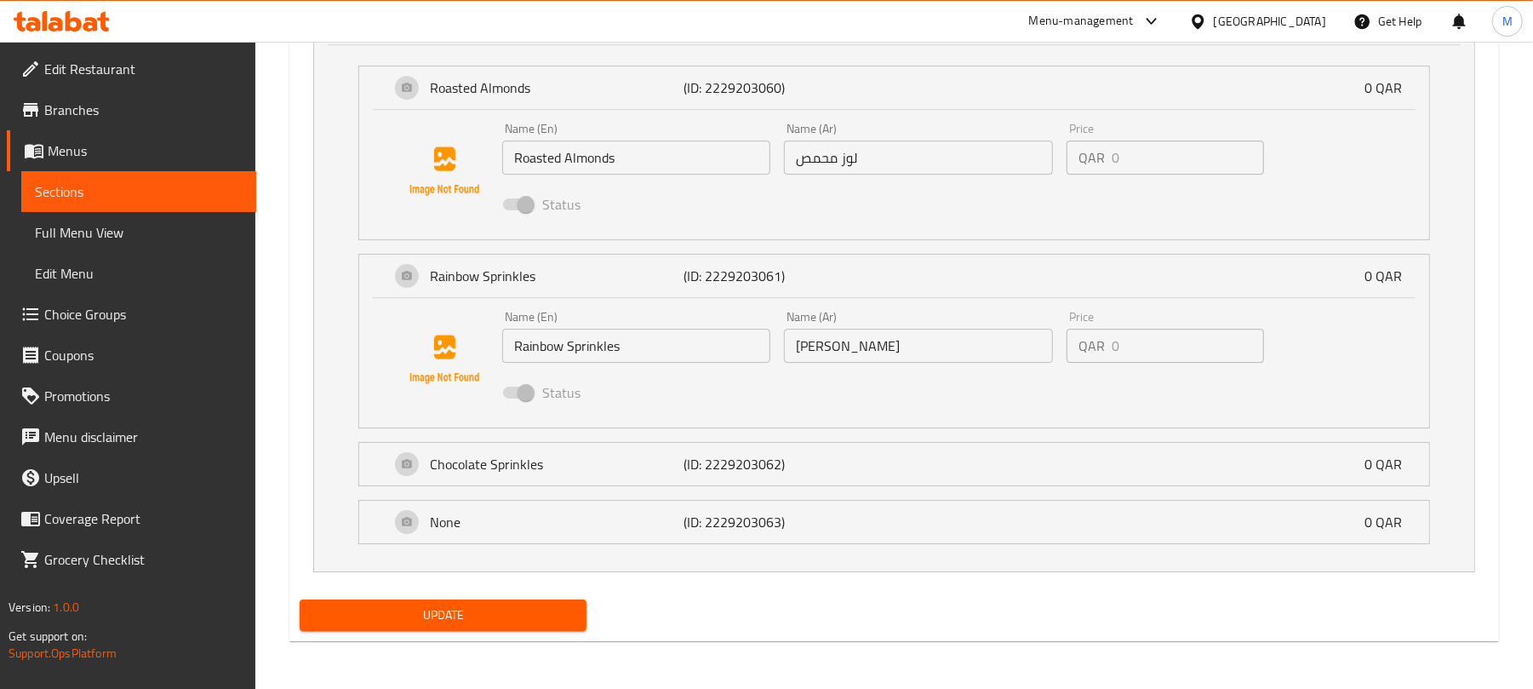
scroll to position [3869, 0]
click at [872, 463] on div "Chocolate Sprinkles (ID: 2229203062) 0 QAR" at bounding box center [899, 464] width 1019 height 43
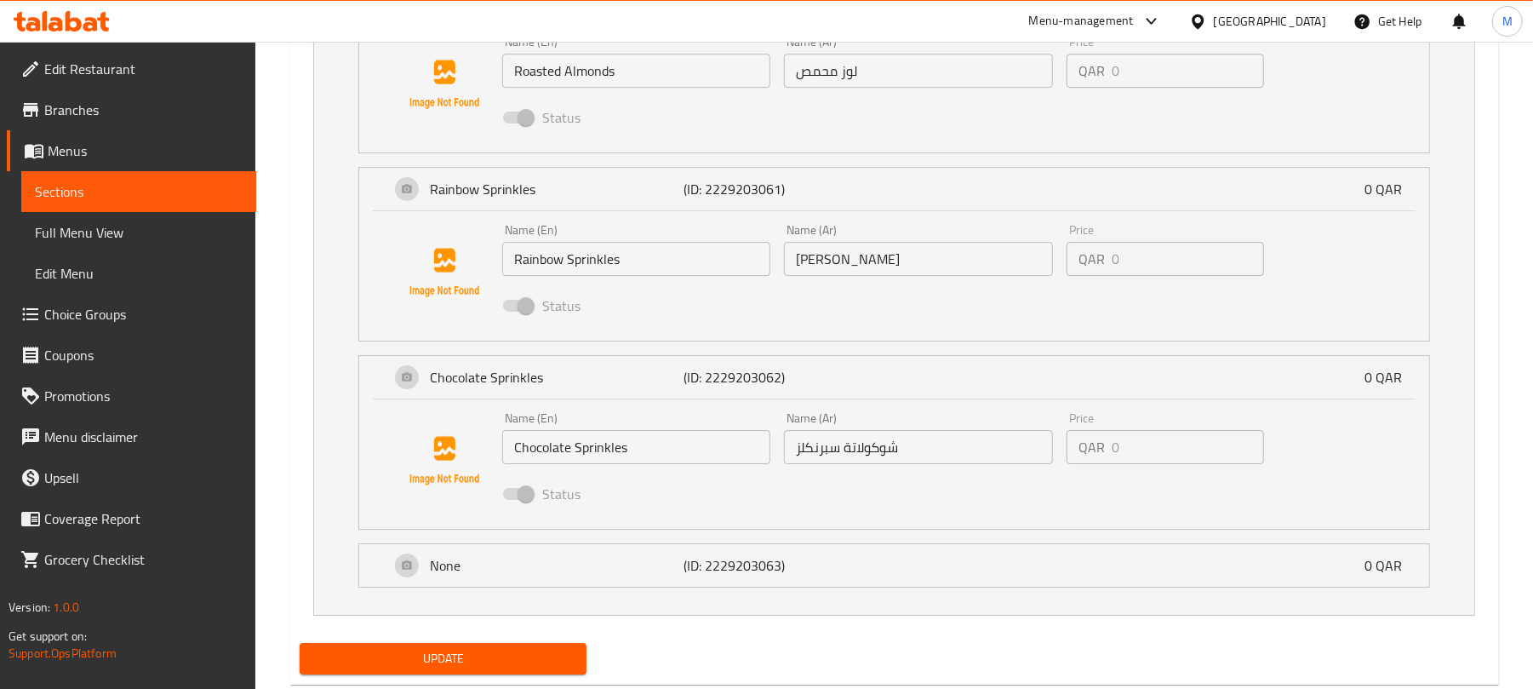
scroll to position [3983, 0]
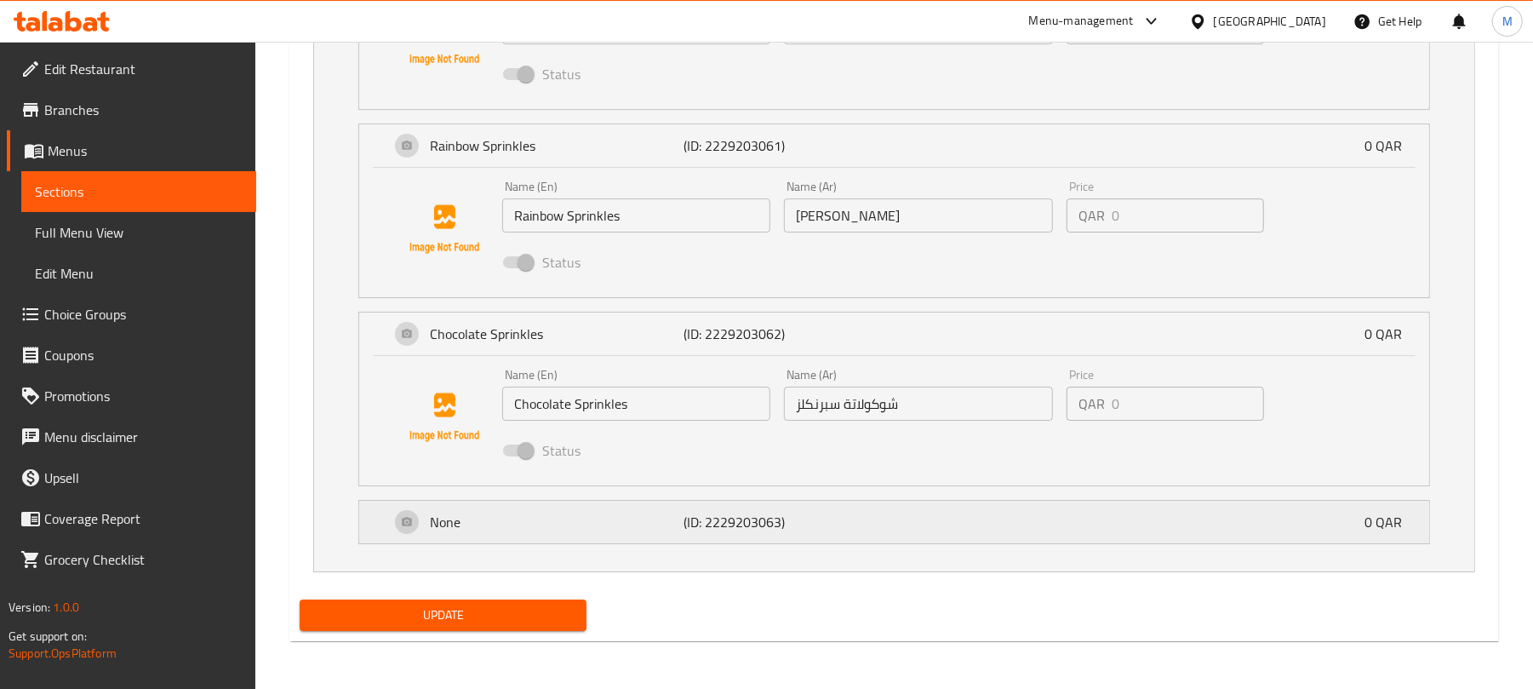
click at [916, 533] on div "None (ID: 2229203063) 0 QAR" at bounding box center [899, 521] width 1019 height 43
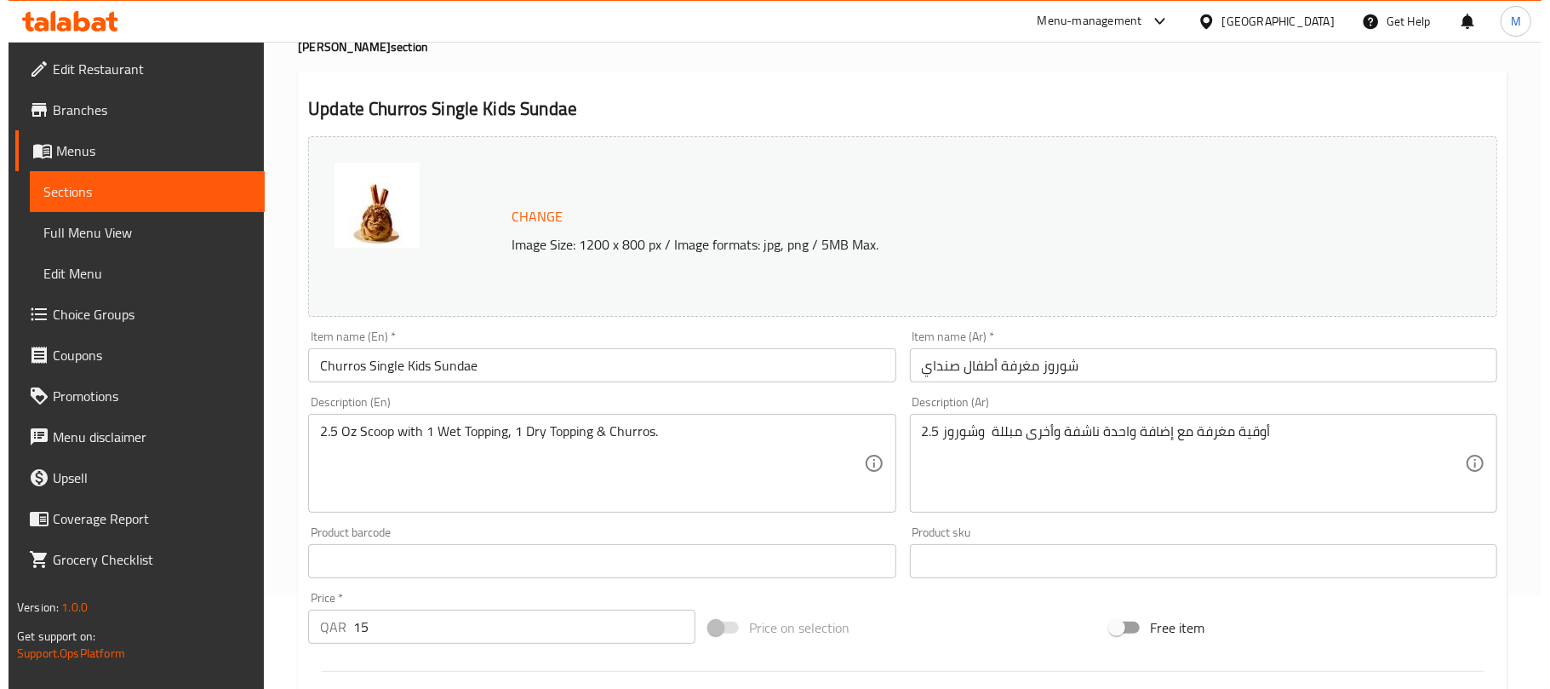
scroll to position [0, 0]
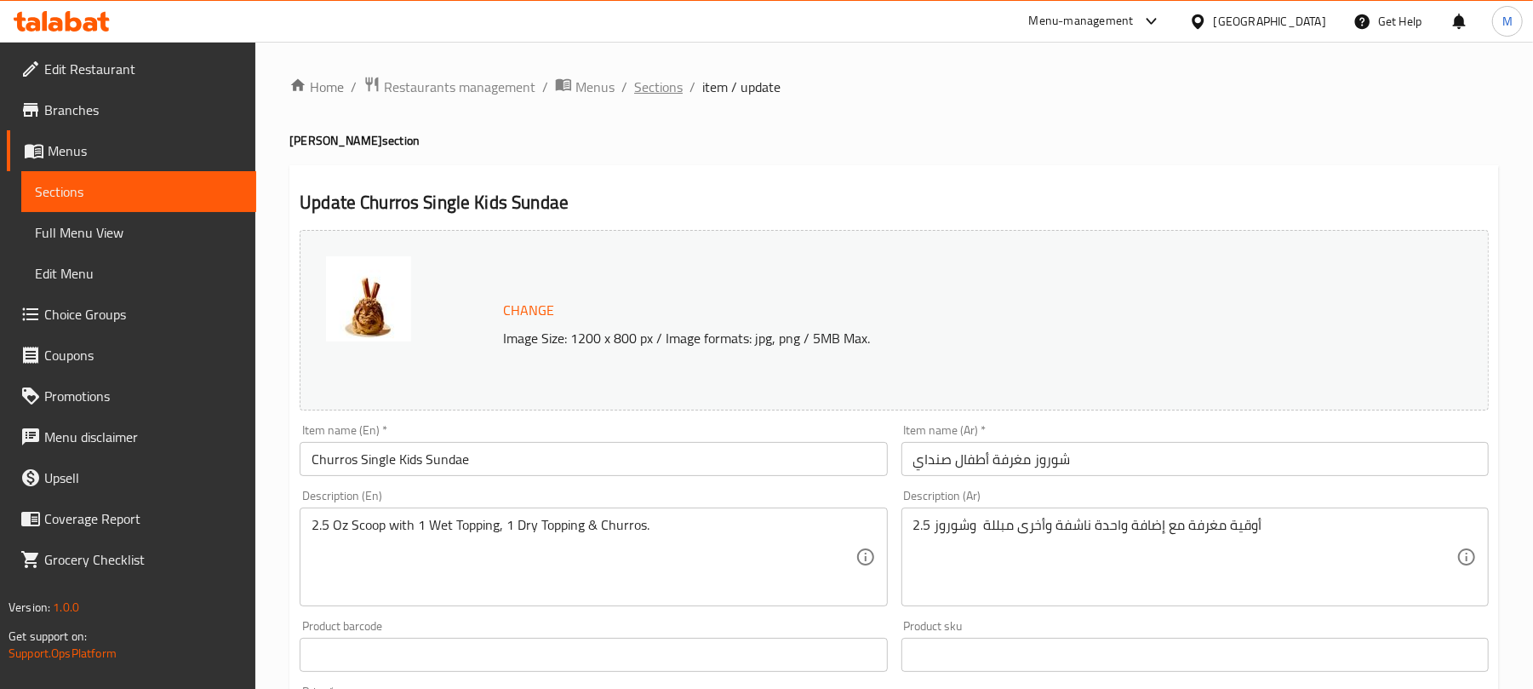
click at [655, 87] on span "Sections" at bounding box center [658, 87] width 49 height 20
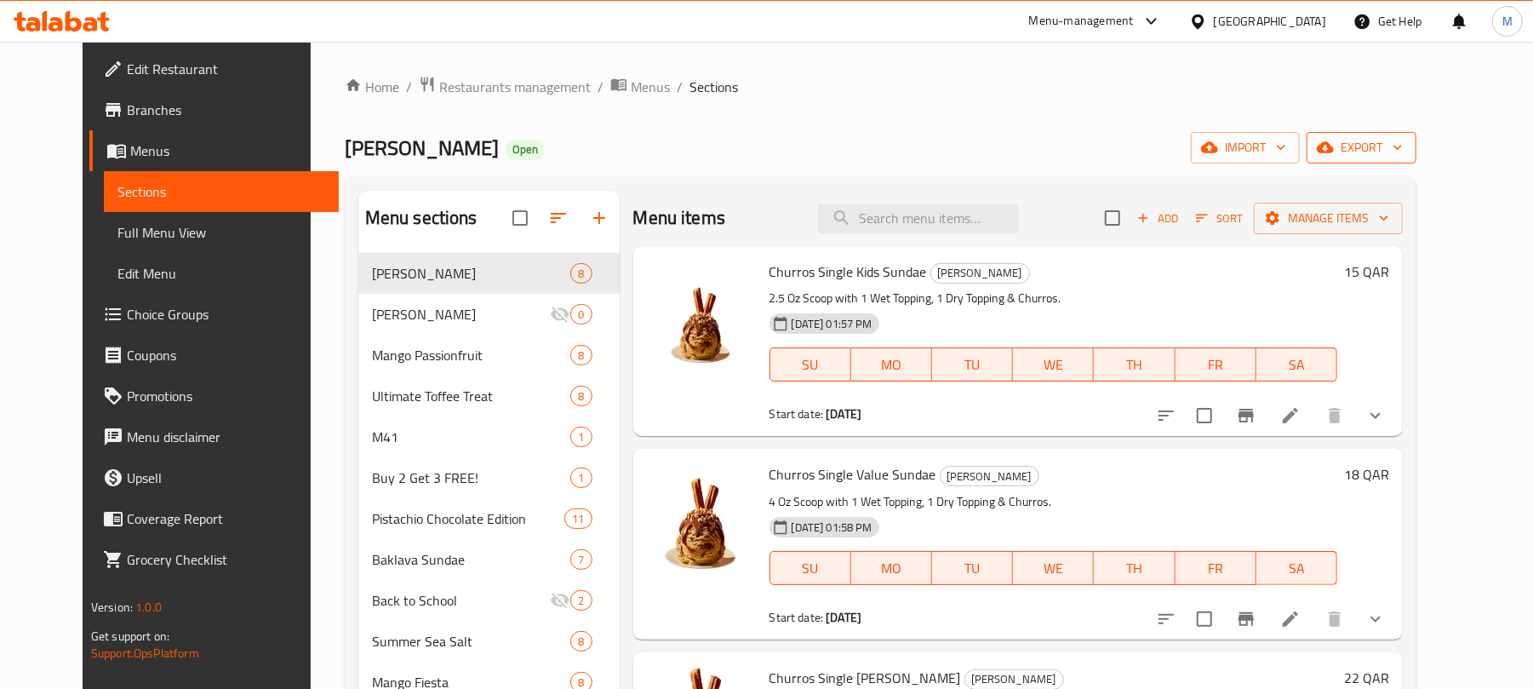
click at [1403, 155] on span "export" at bounding box center [1361, 147] width 83 height 21
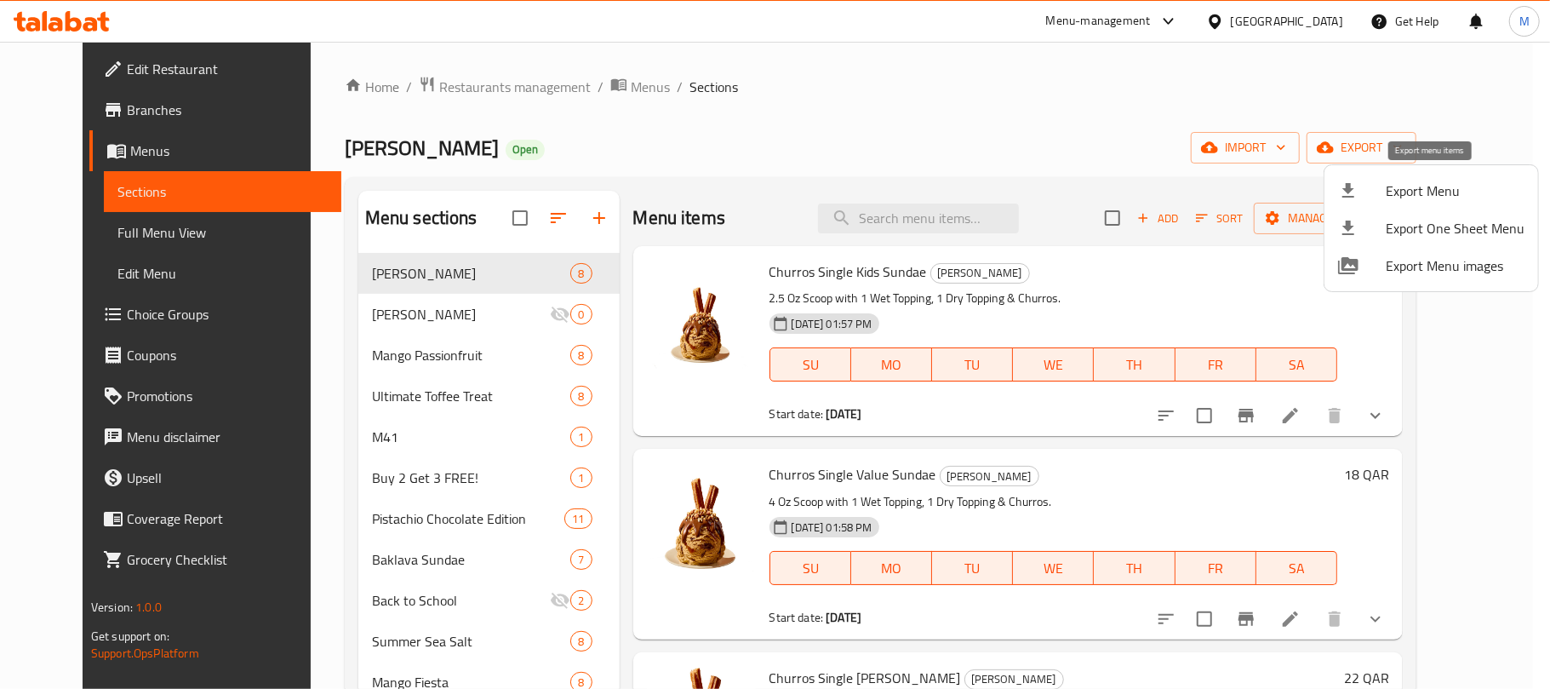
click at [1393, 188] on span "Export Menu" at bounding box center [1455, 190] width 139 height 20
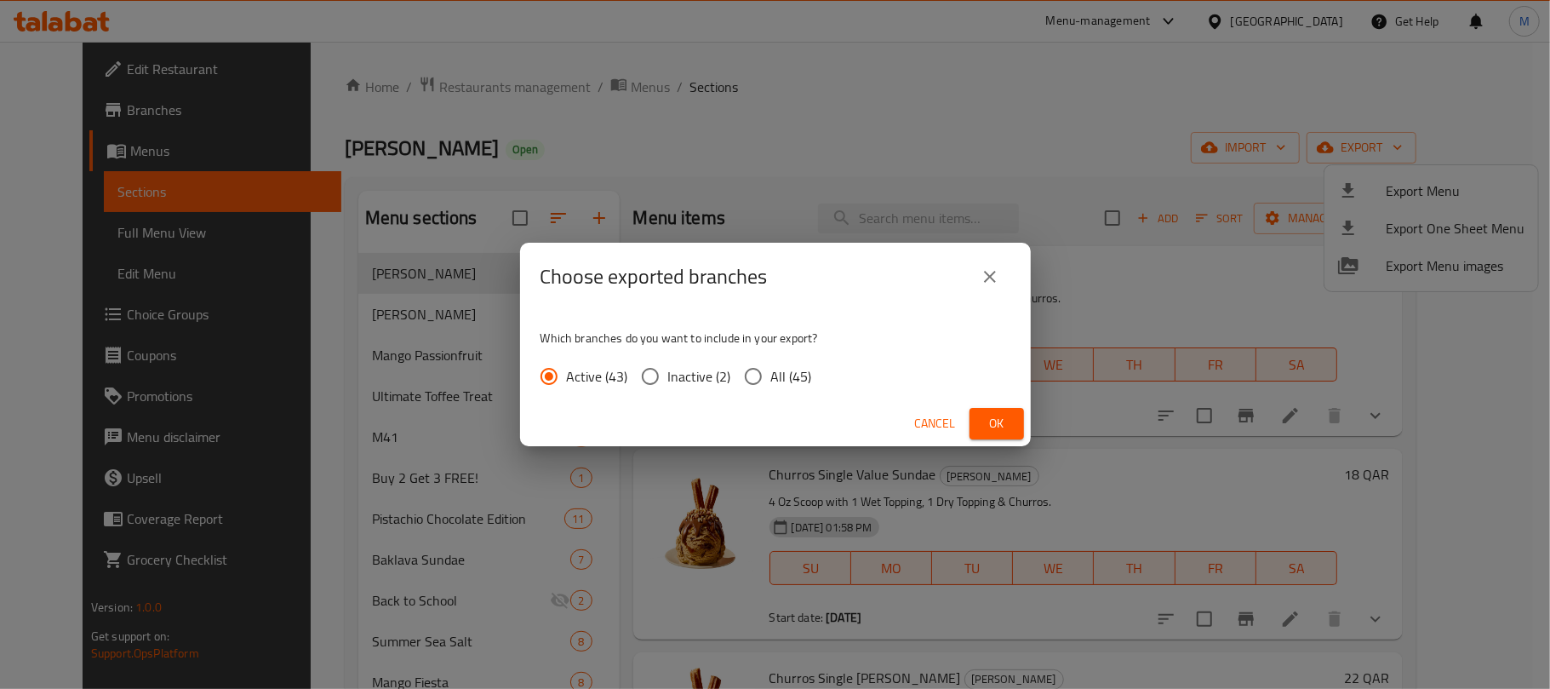
click at [790, 369] on span "All (45)" at bounding box center [791, 376] width 41 height 20
click at [771, 369] on input "All (45)" at bounding box center [753, 376] width 36 height 36
radio input "true"
click at [1001, 434] on button "Ok" at bounding box center [996, 423] width 54 height 31
